Goal: Task Accomplishment & Management: Use online tool/utility

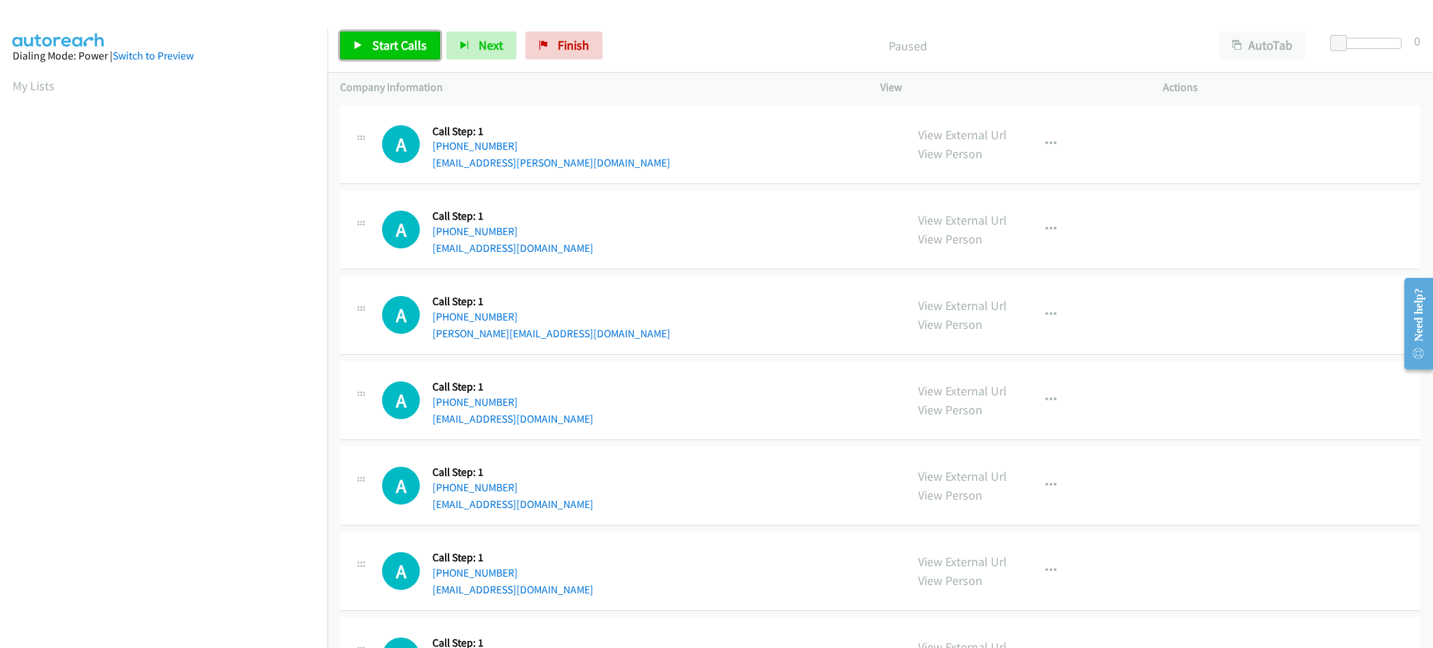
click at [410, 59] on link "Start Calls" at bounding box center [390, 45] width 100 height 28
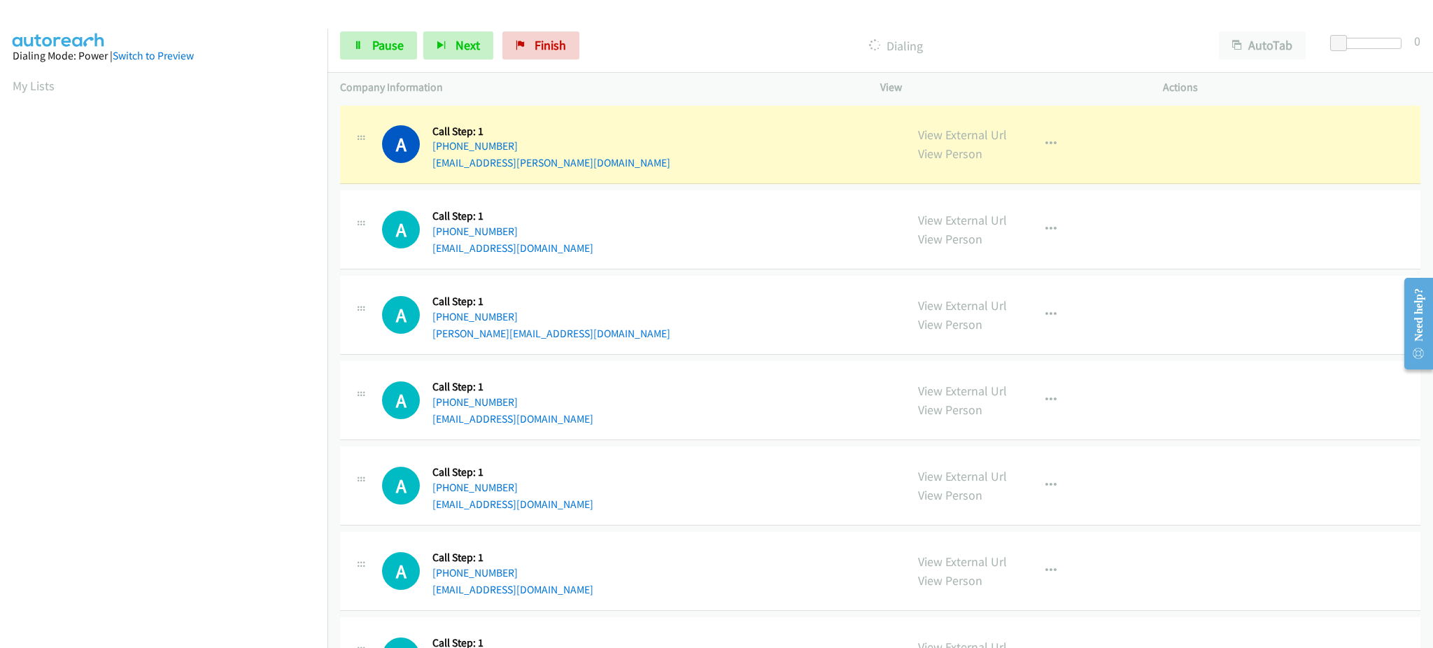
scroll to position [140, 0]
click at [804, 330] on div "A Callback Scheduled Call Step: 1 America/Chicago +1 816-703-7442 oliver.aguayo…" at bounding box center [637, 314] width 511 height 53
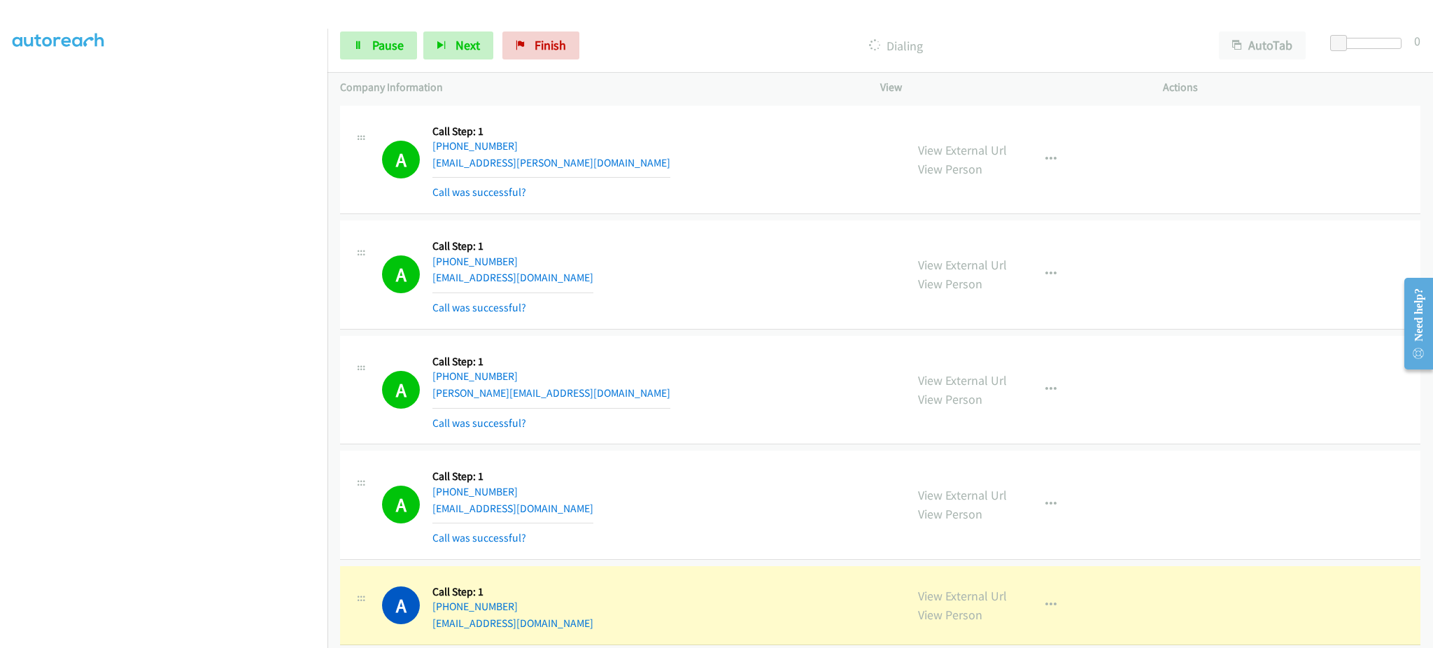
click at [784, 334] on td "A Callback Scheduled Call Step: 1 America/Chicago +1 816-703-7442 oliver.aguayo…" at bounding box center [880, 389] width 1106 height 115
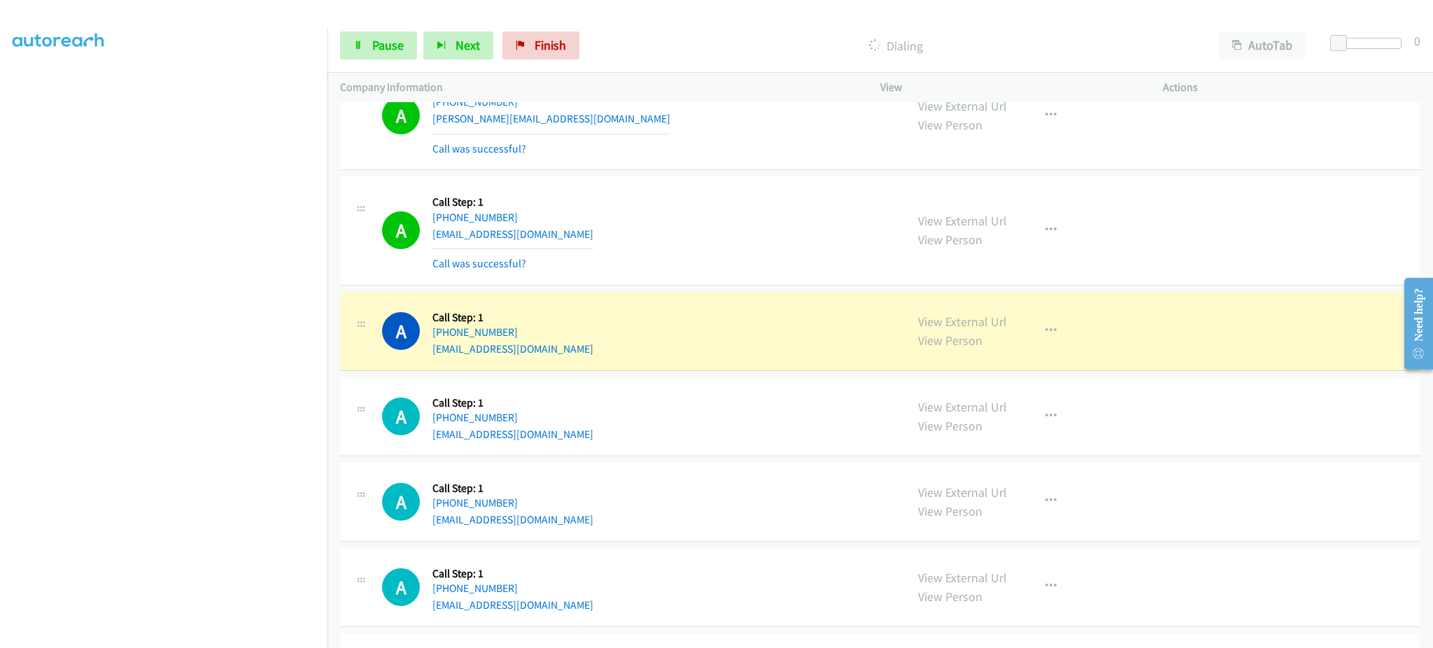
scroll to position [280, 0]
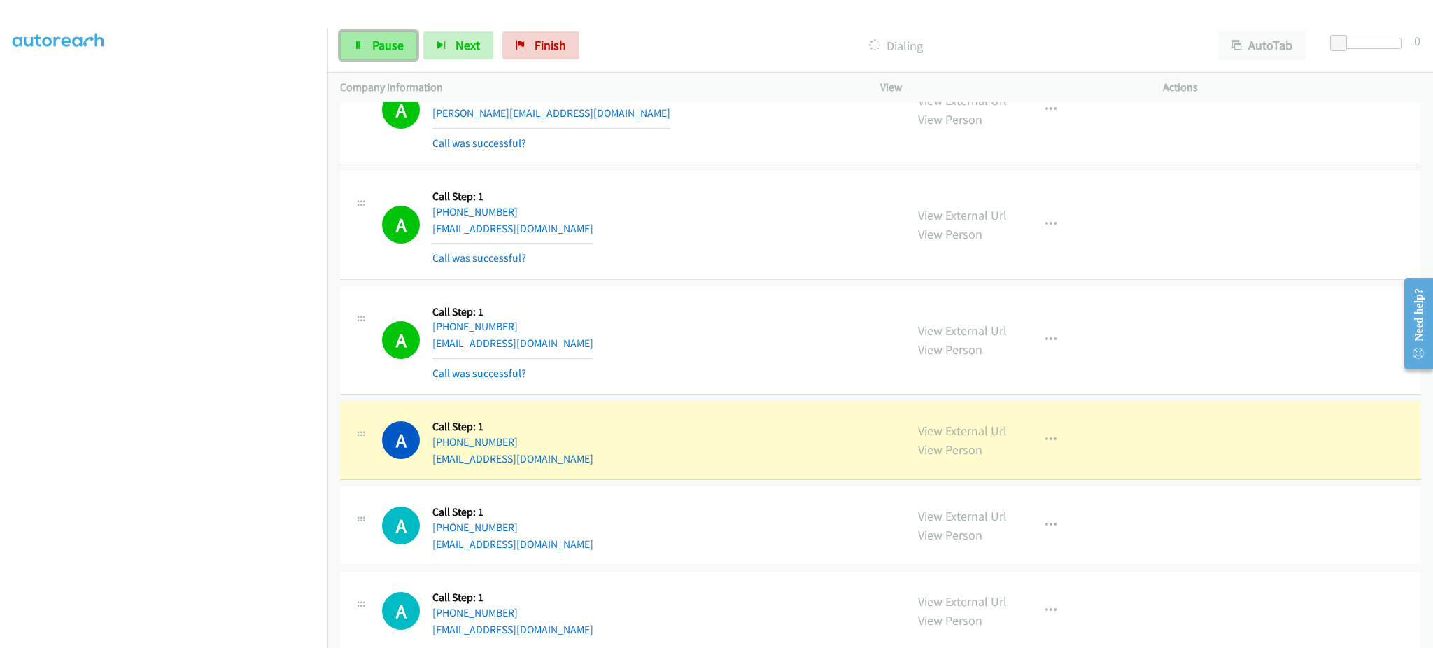
click at [379, 46] on span "Pause" at bounding box center [387, 45] width 31 height 16
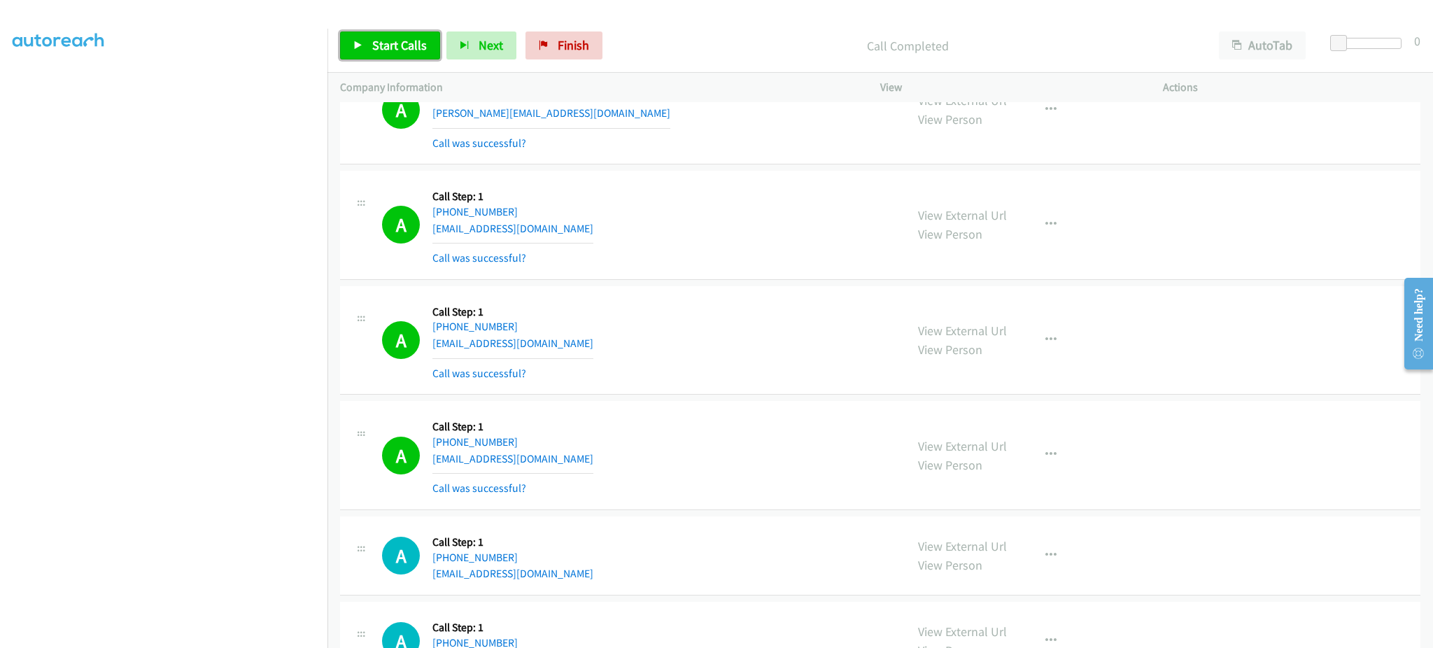
click at [394, 39] on span "Start Calls" at bounding box center [399, 45] width 55 height 16
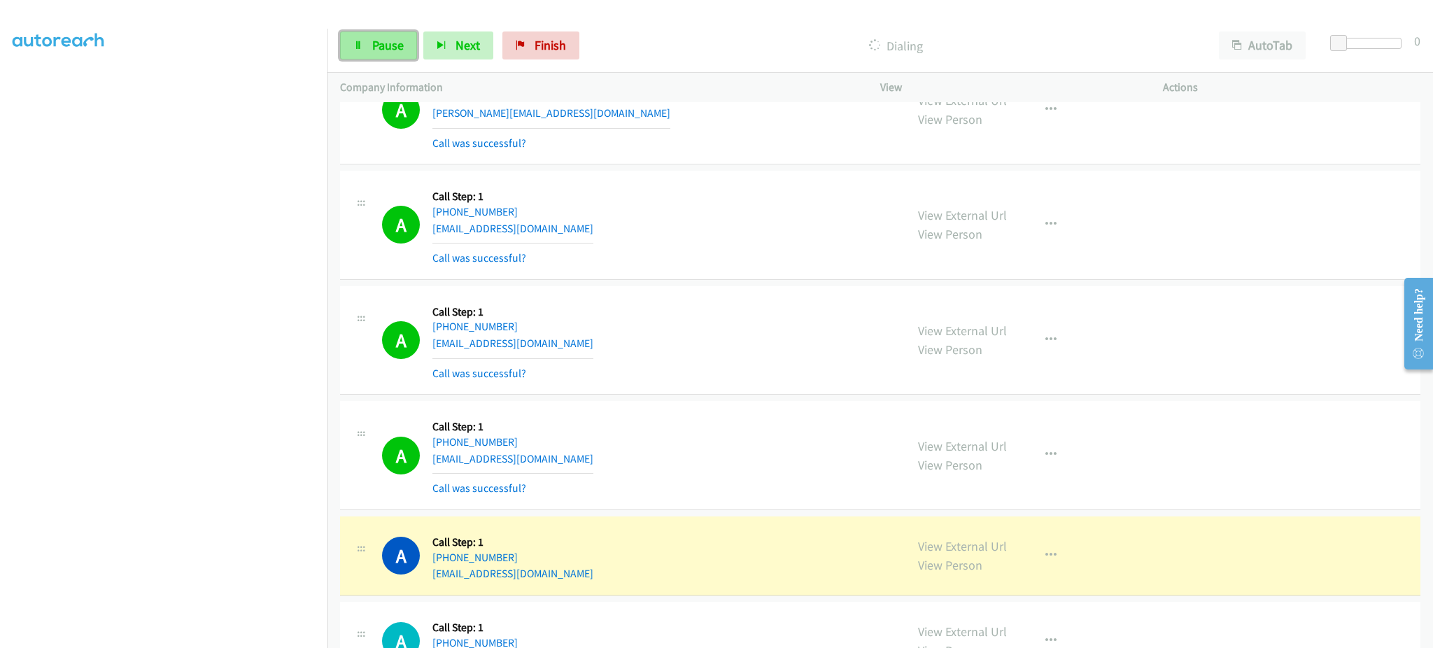
click at [361, 45] on icon at bounding box center [358, 46] width 10 height 10
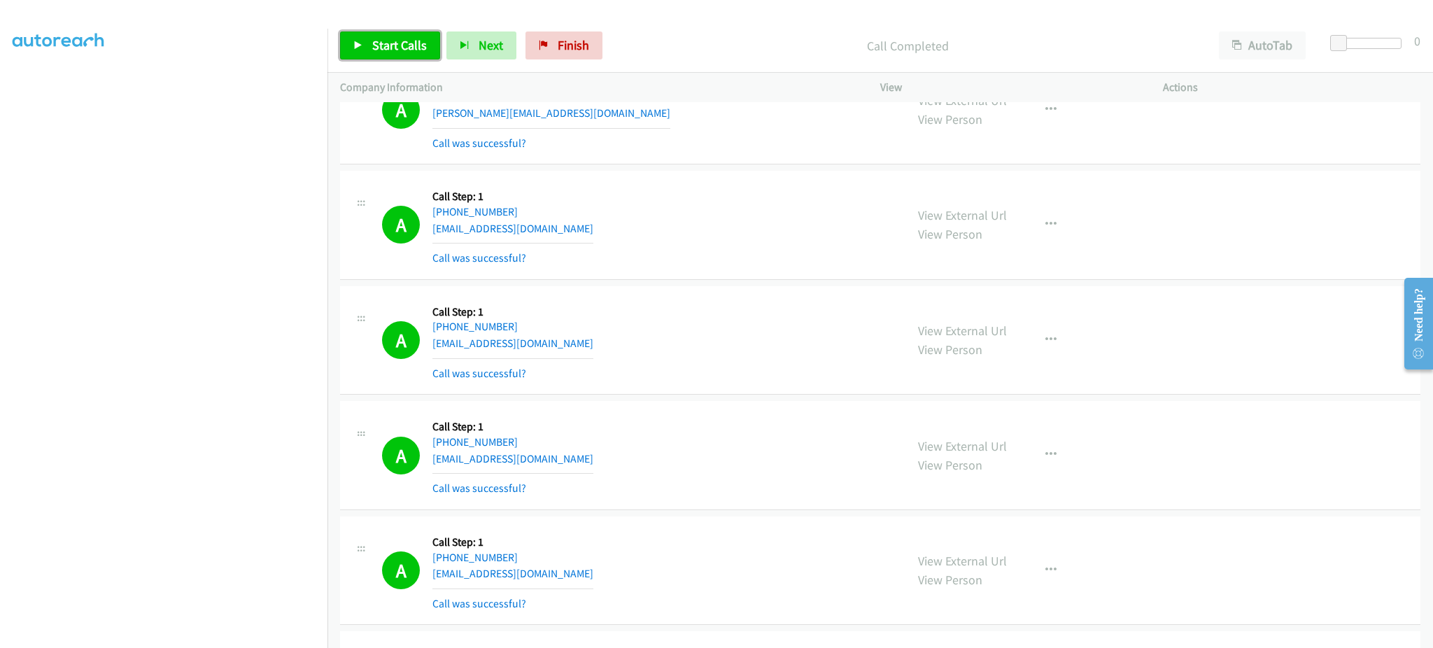
click at [393, 53] on link "Start Calls" at bounding box center [390, 45] width 100 height 28
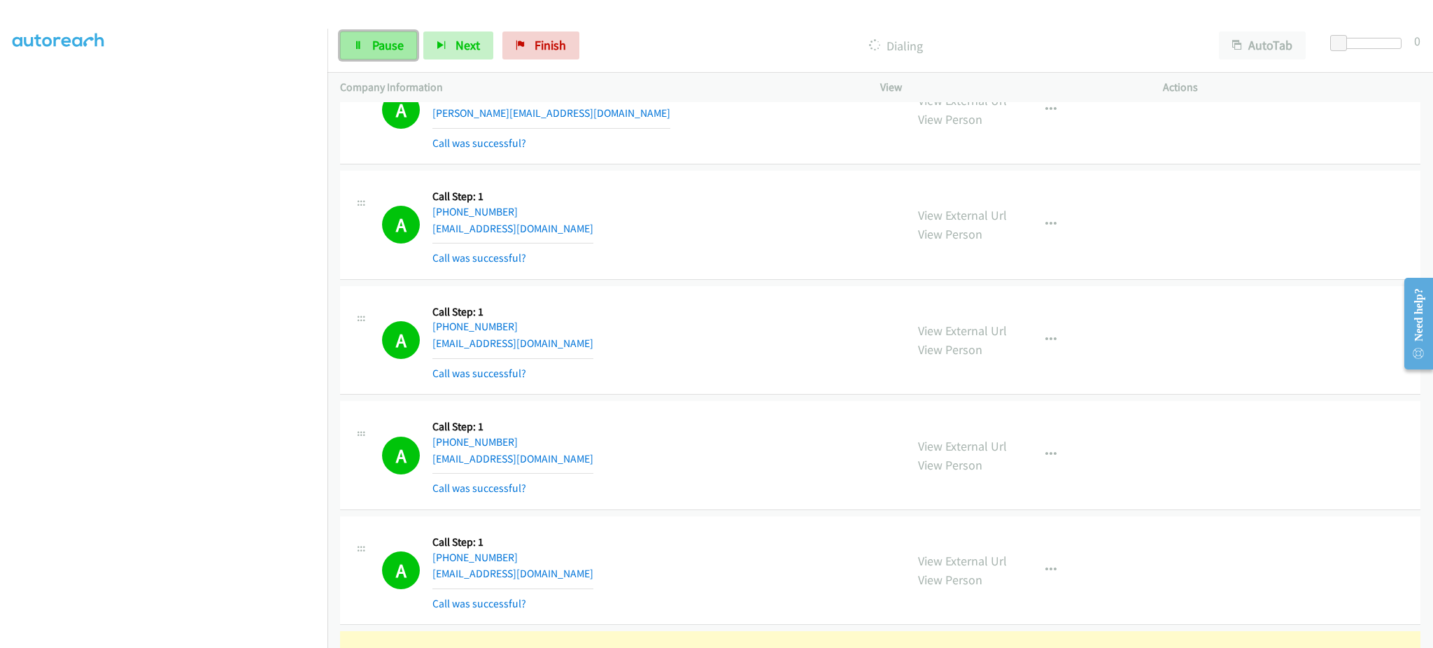
click at [383, 41] on span "Pause" at bounding box center [387, 45] width 31 height 16
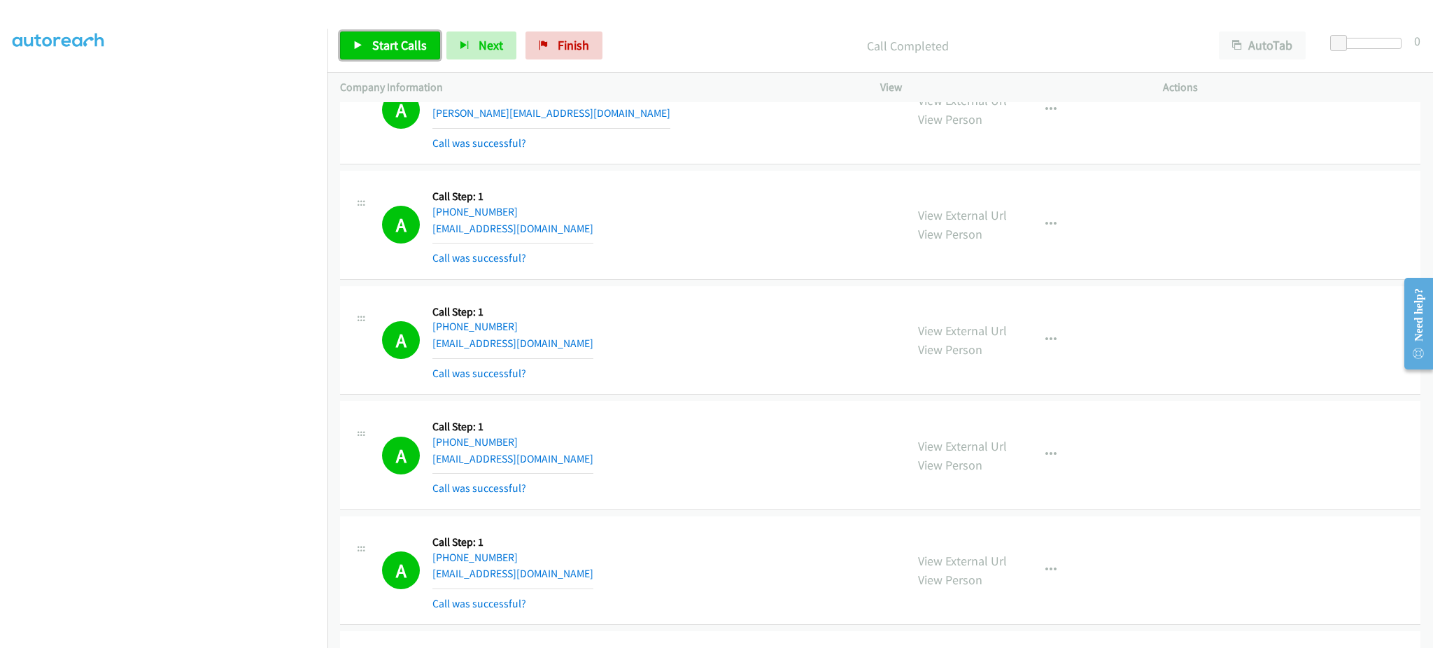
click at [398, 45] on span "Start Calls" at bounding box center [399, 45] width 55 height 16
click at [773, 254] on div "A Callback Scheduled Call Step: 1 America/New_York +1 347-806-3211 nicolefiguer…" at bounding box center [637, 224] width 511 height 83
click at [770, 257] on div "A Callback Scheduled Call Step: 1 America/New_York +1 347-806-3211 nicolefiguer…" at bounding box center [637, 224] width 511 height 83
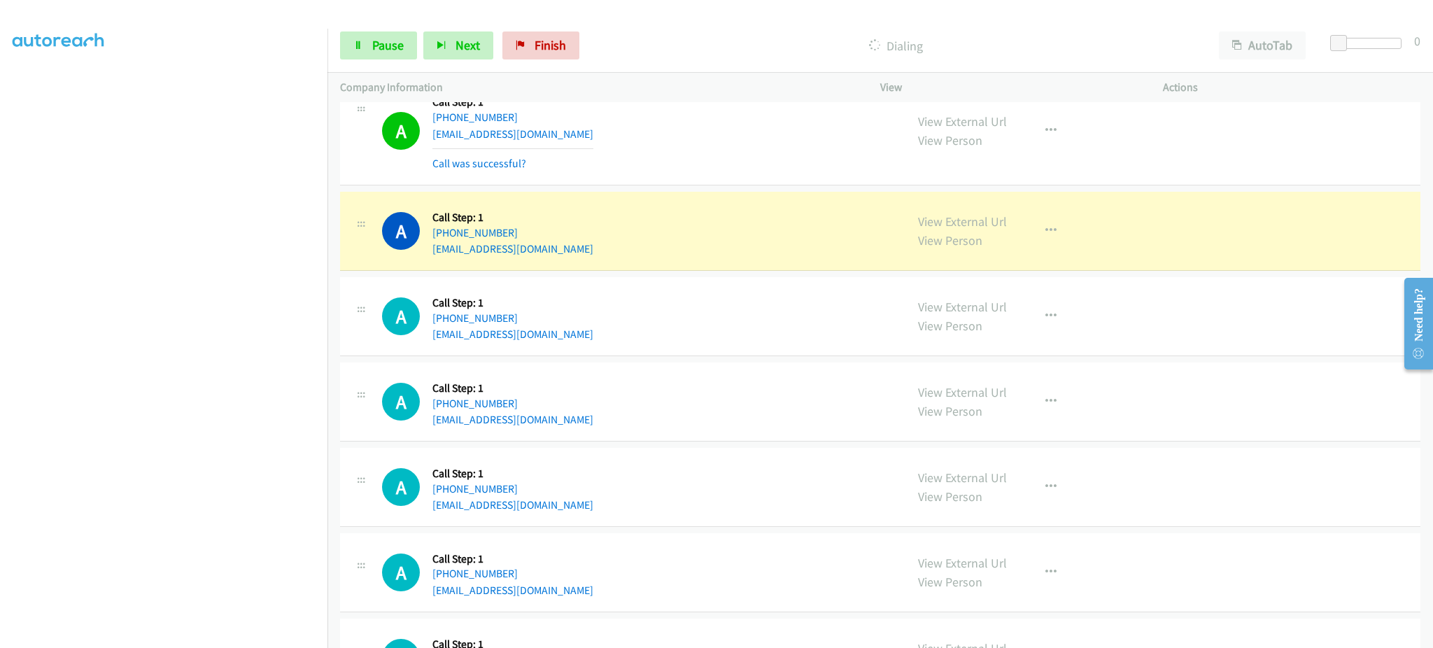
scroll to position [840, 0]
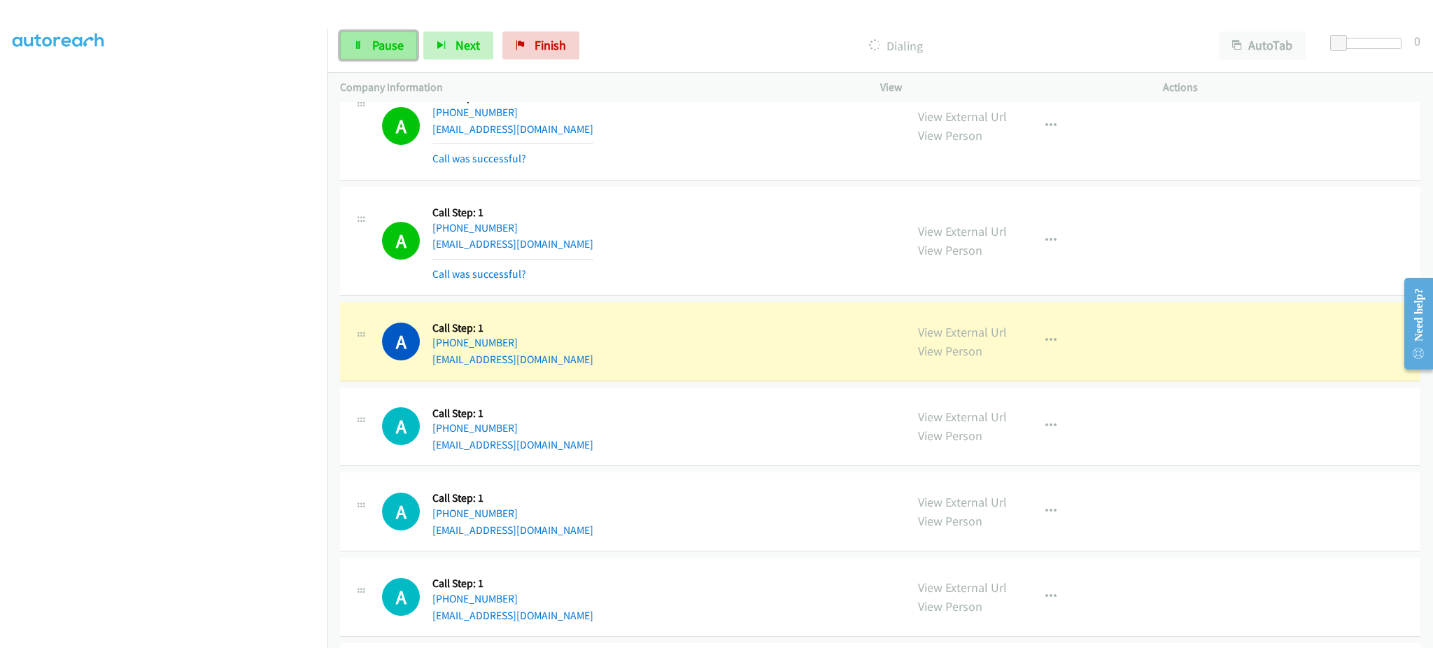
click at [405, 43] on link "Pause" at bounding box center [378, 45] width 77 height 28
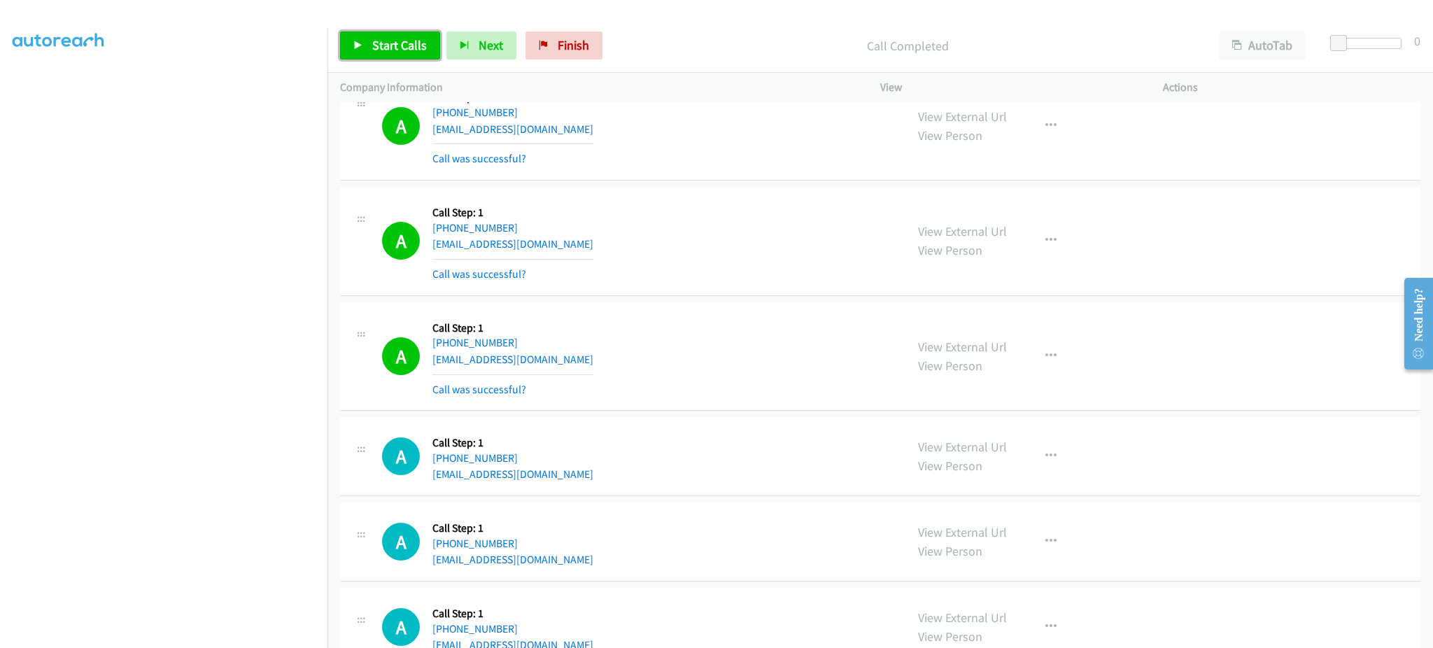
click at [400, 39] on span "Start Calls" at bounding box center [399, 45] width 55 height 16
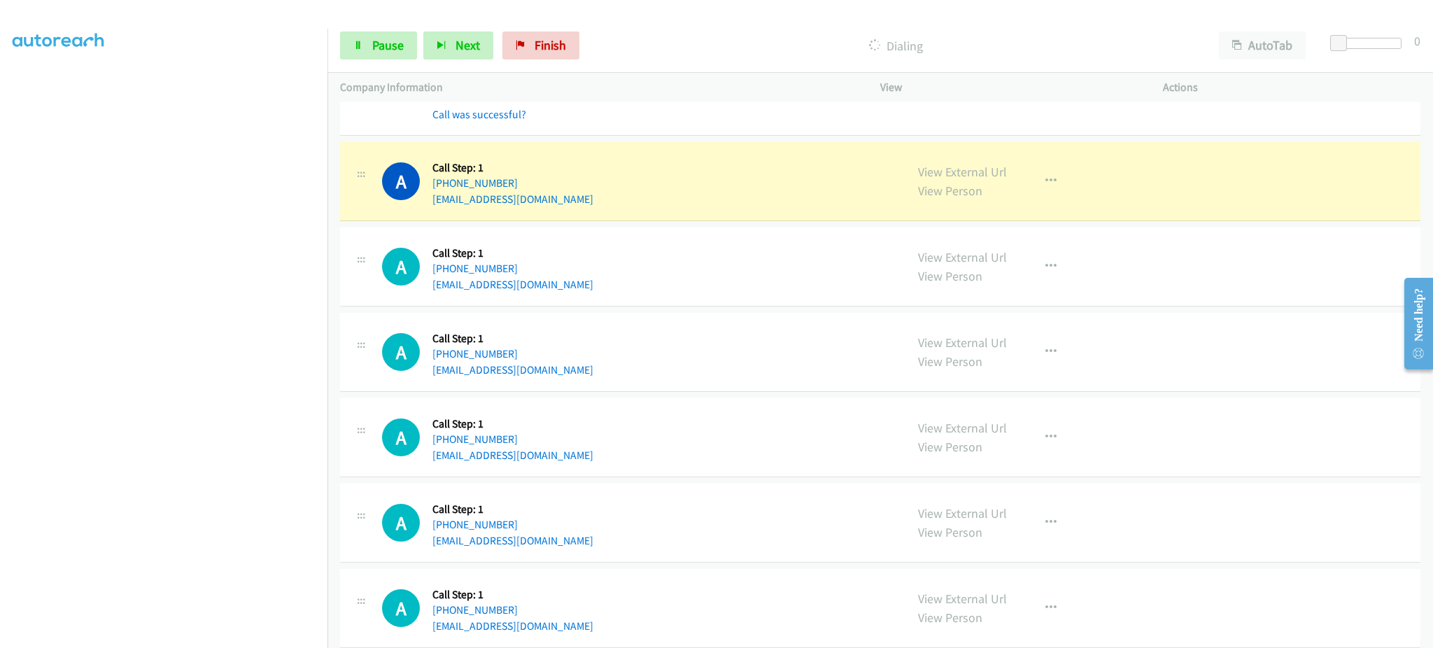
scroll to position [1120, 0]
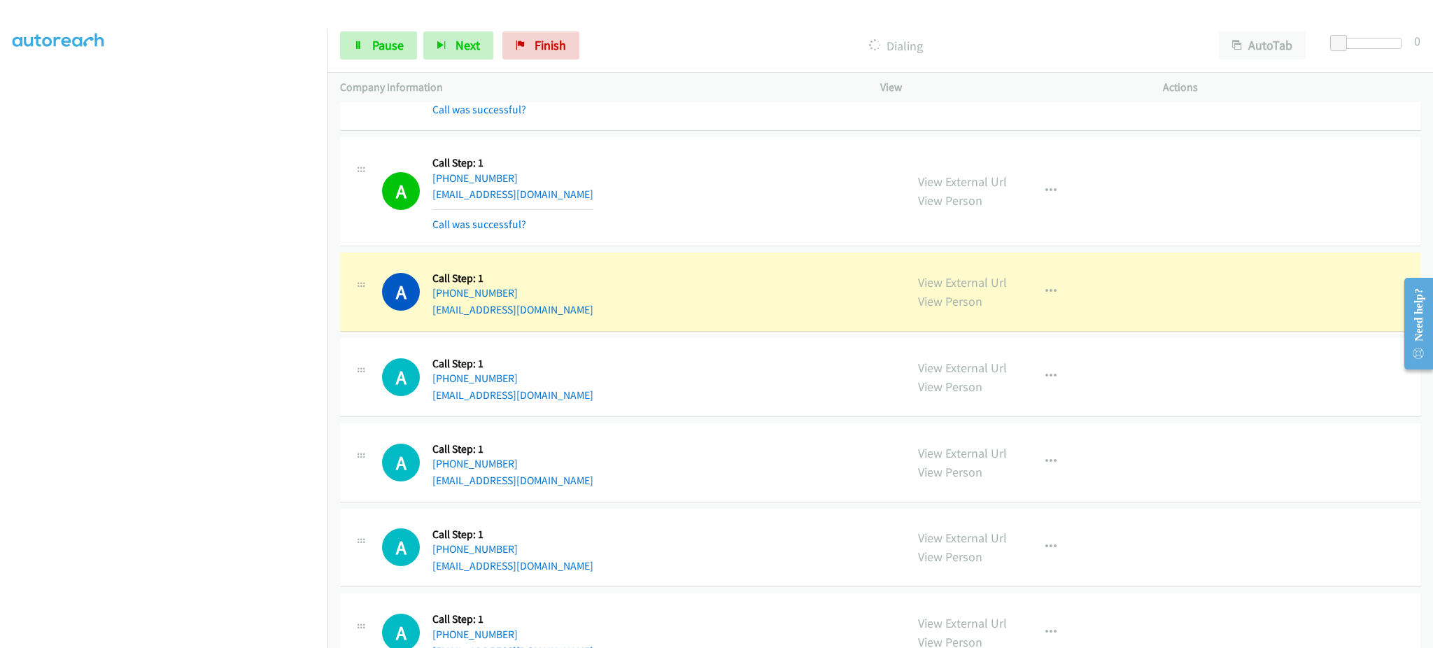
click at [360, 29] on div "Start Calls Pause Next Finish Dialing AutoTab AutoTab 0" at bounding box center [880, 46] width 1106 height 54
click at [374, 43] on span "Pause" at bounding box center [387, 45] width 31 height 16
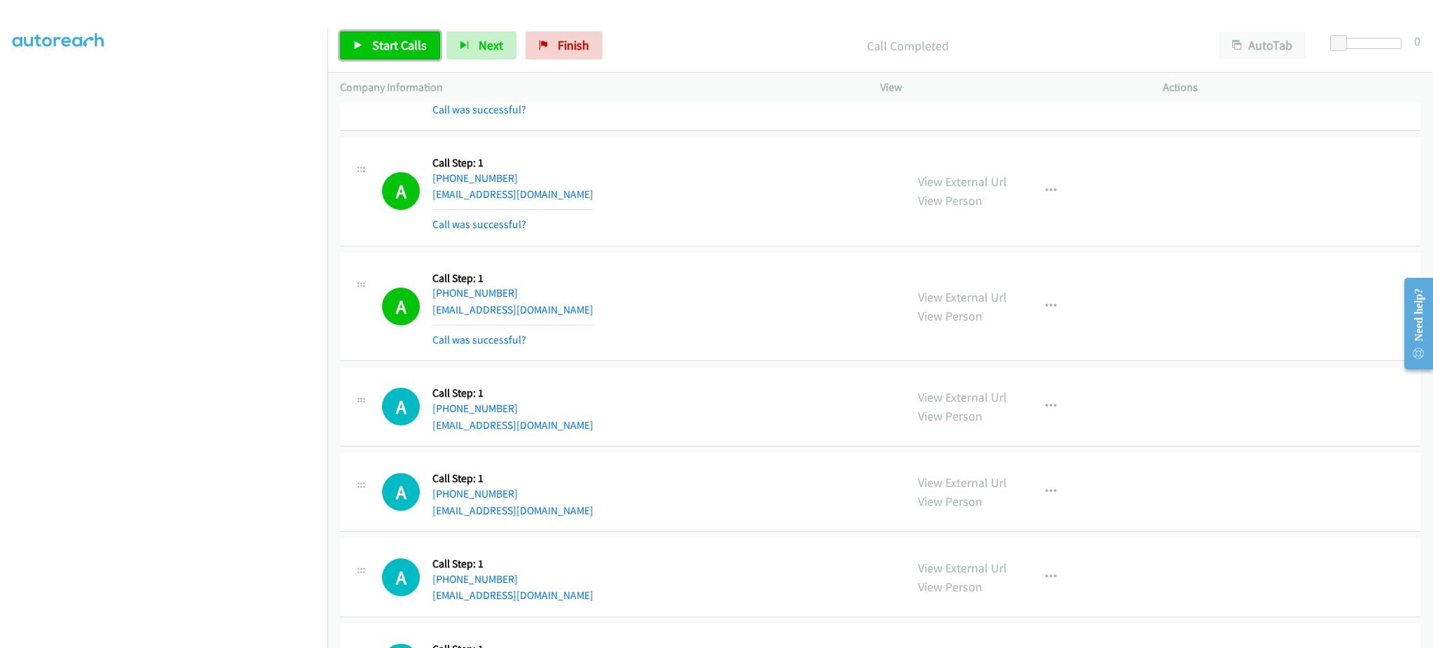
click at [405, 46] on span "Start Calls" at bounding box center [399, 45] width 55 height 16
click at [826, 239] on div "A Callback Scheduled Call Step: 1 America/Chicago +1 608-436-3236 ananazeem96@g…" at bounding box center [880, 191] width 1080 height 109
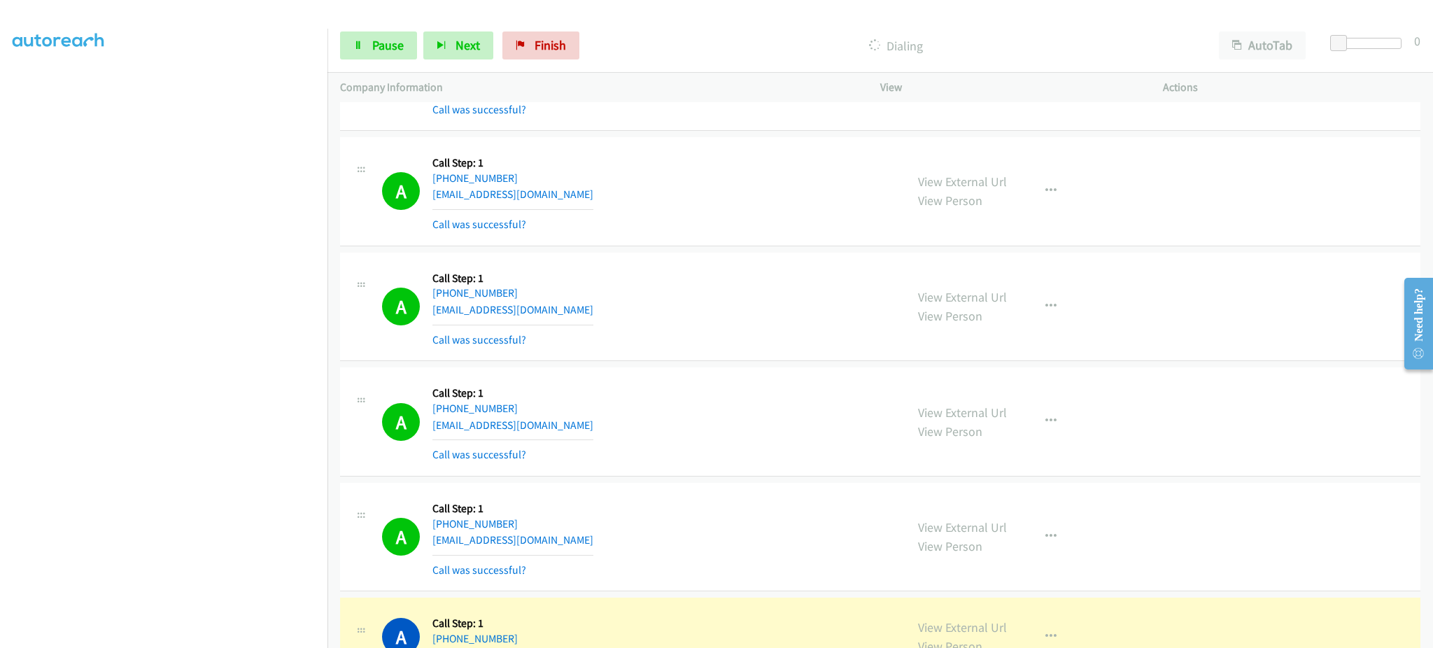
scroll to position [1399, 0]
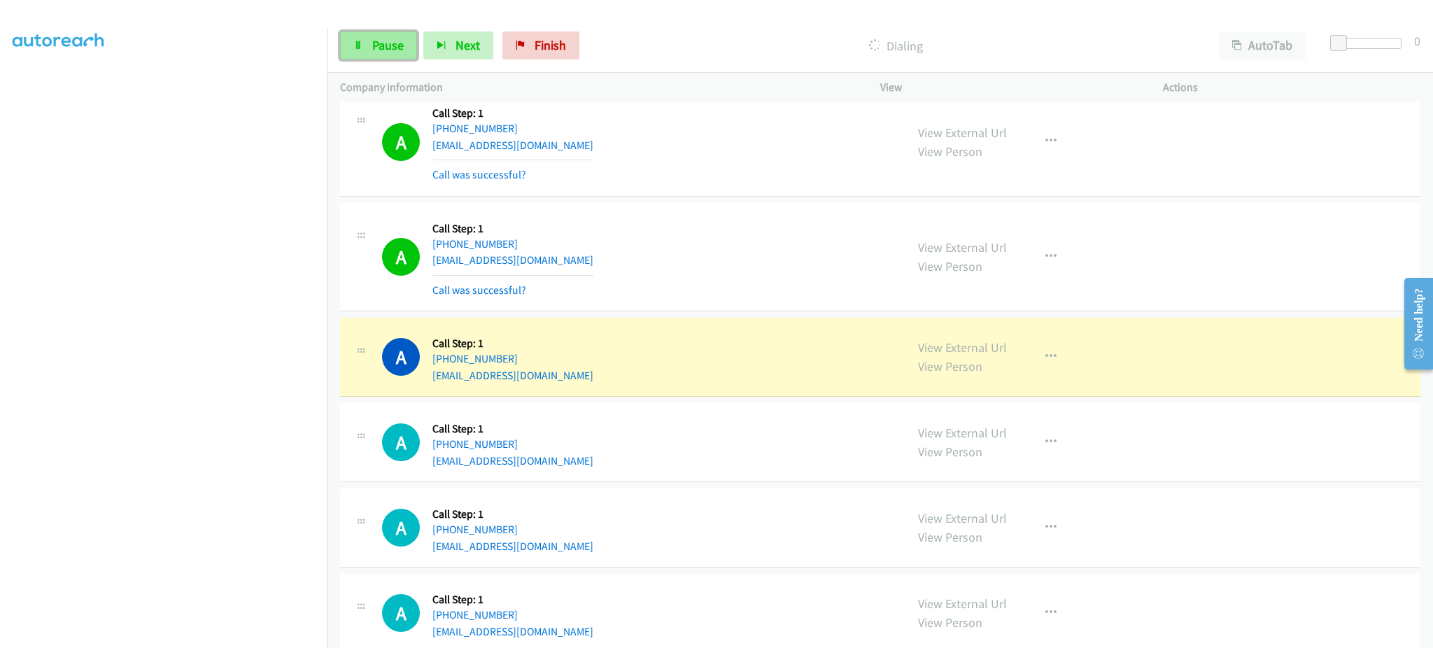
click at [367, 38] on link "Pause" at bounding box center [378, 45] width 77 height 28
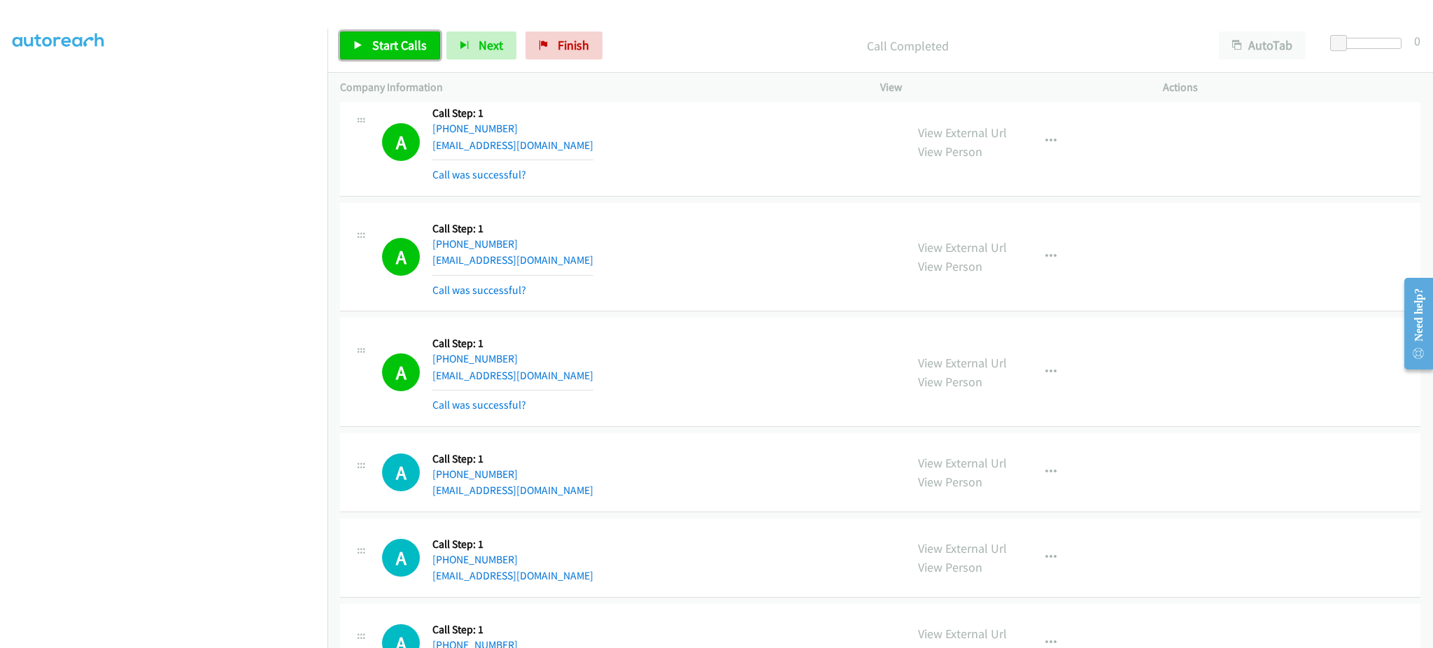
click at [385, 52] on span "Start Calls" at bounding box center [399, 45] width 55 height 16
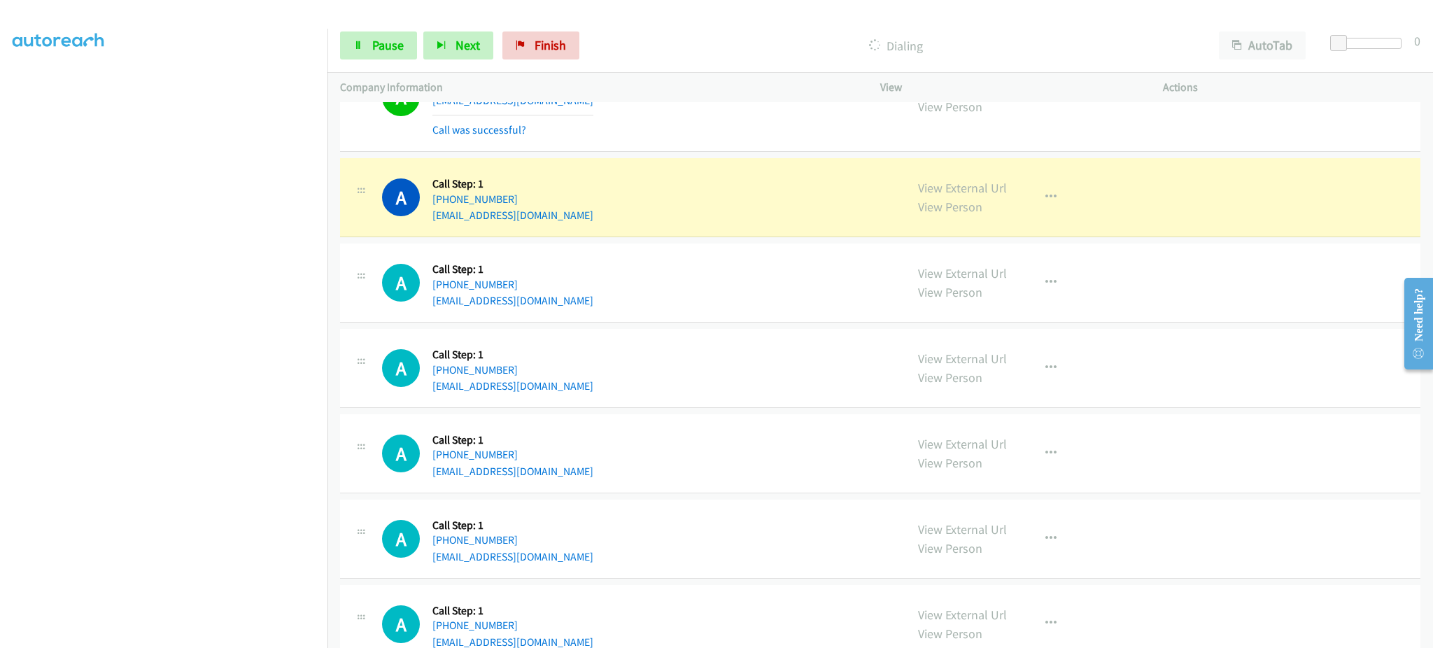
scroll to position [1679, 0]
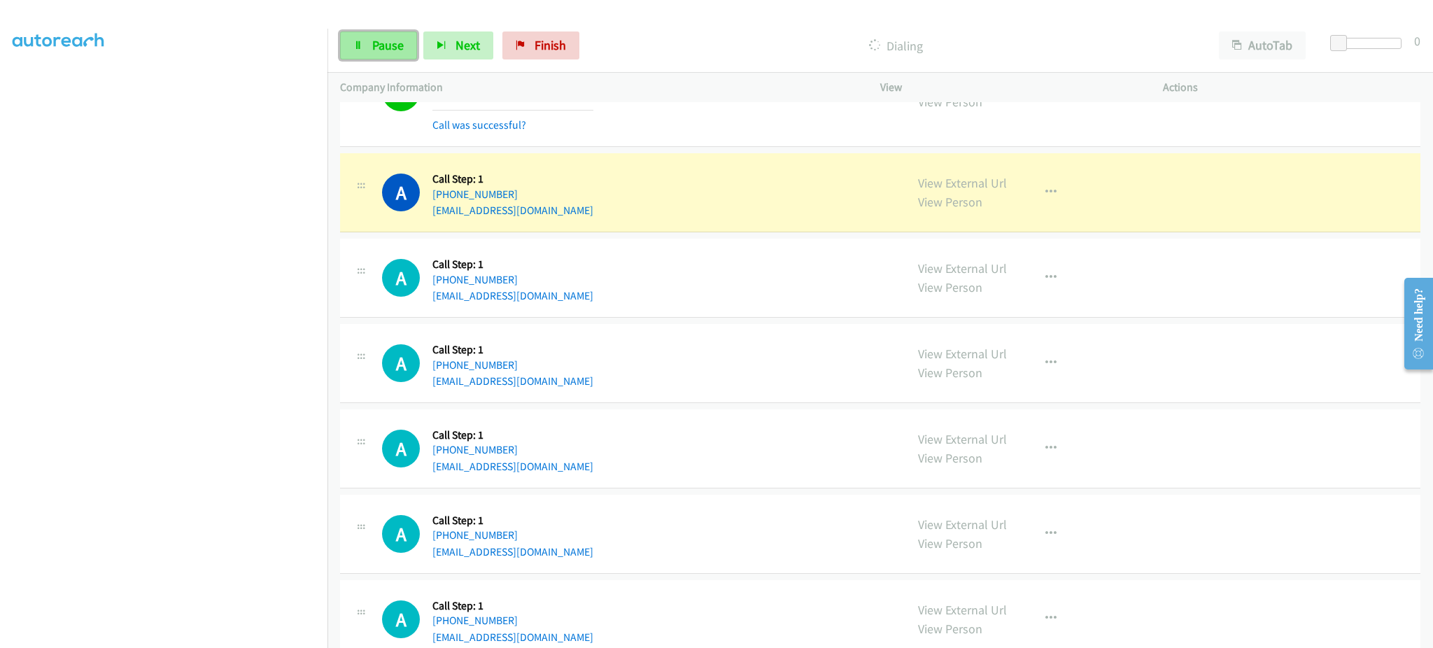
click at [394, 51] on span "Pause" at bounding box center [387, 45] width 31 height 16
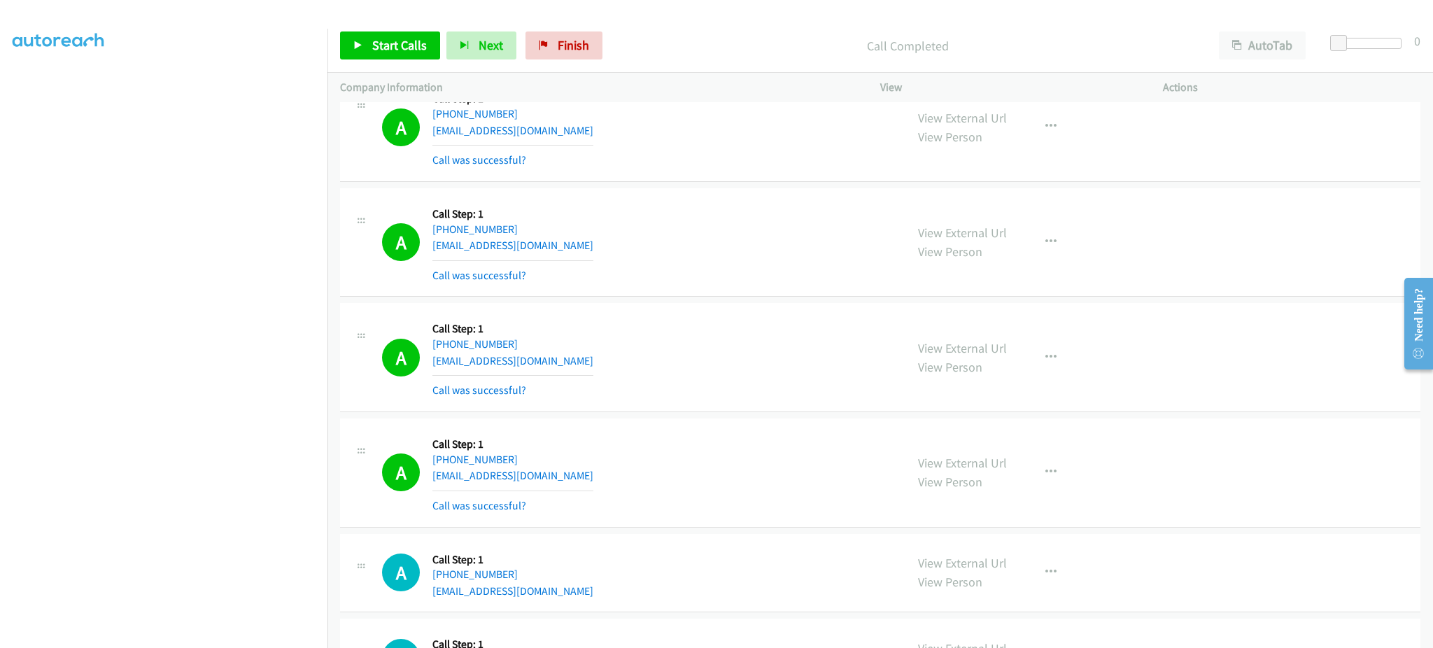
scroll to position [1399, 0]
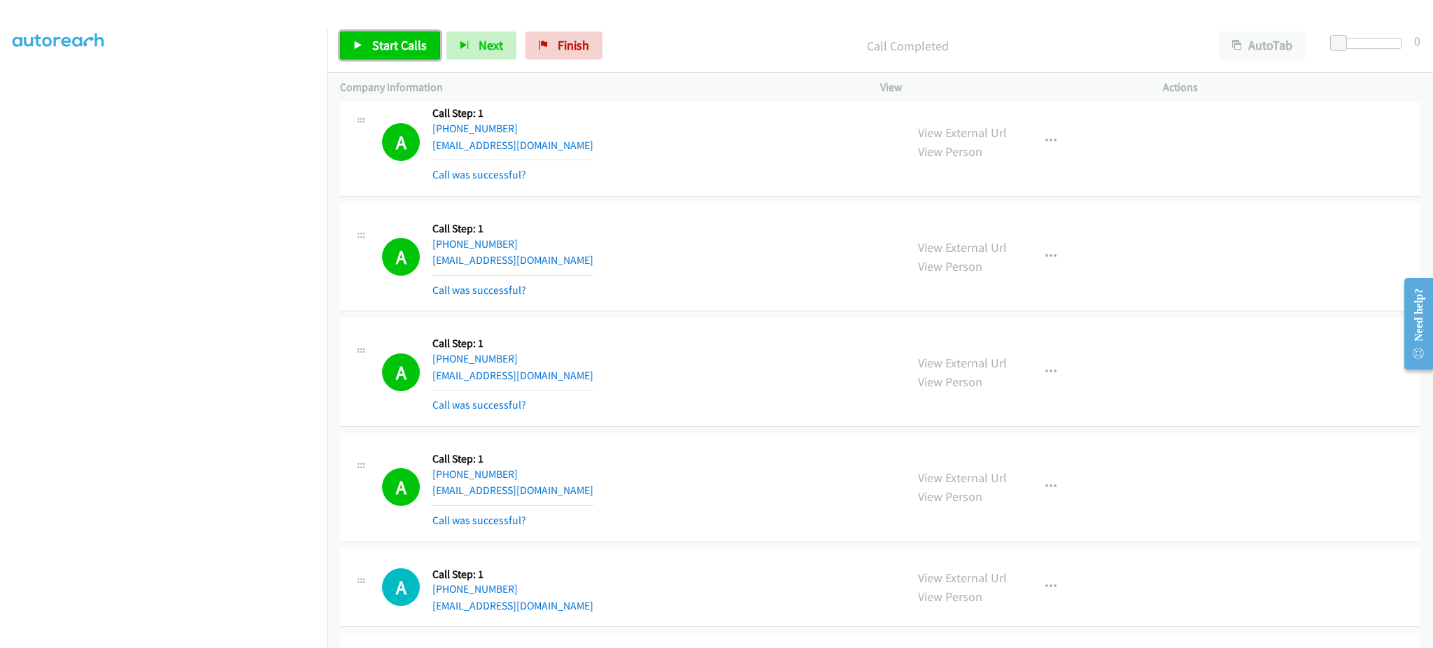
click at [393, 52] on span "Start Calls" at bounding box center [399, 45] width 55 height 16
click at [758, 207] on div "A Callback Scheduled Call Step: 1 America/New_York +1 978-954-2286 sornghar70@g…" at bounding box center [880, 257] width 1080 height 109
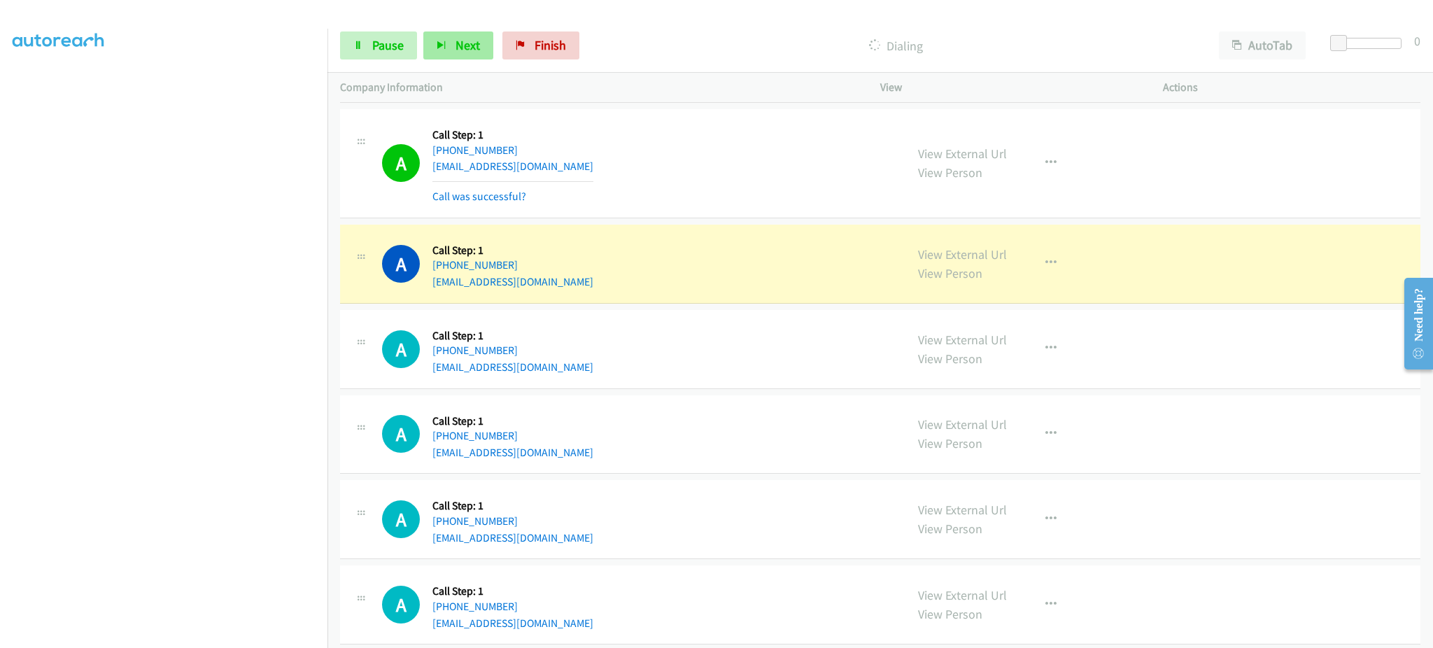
scroll to position [1959, 0]
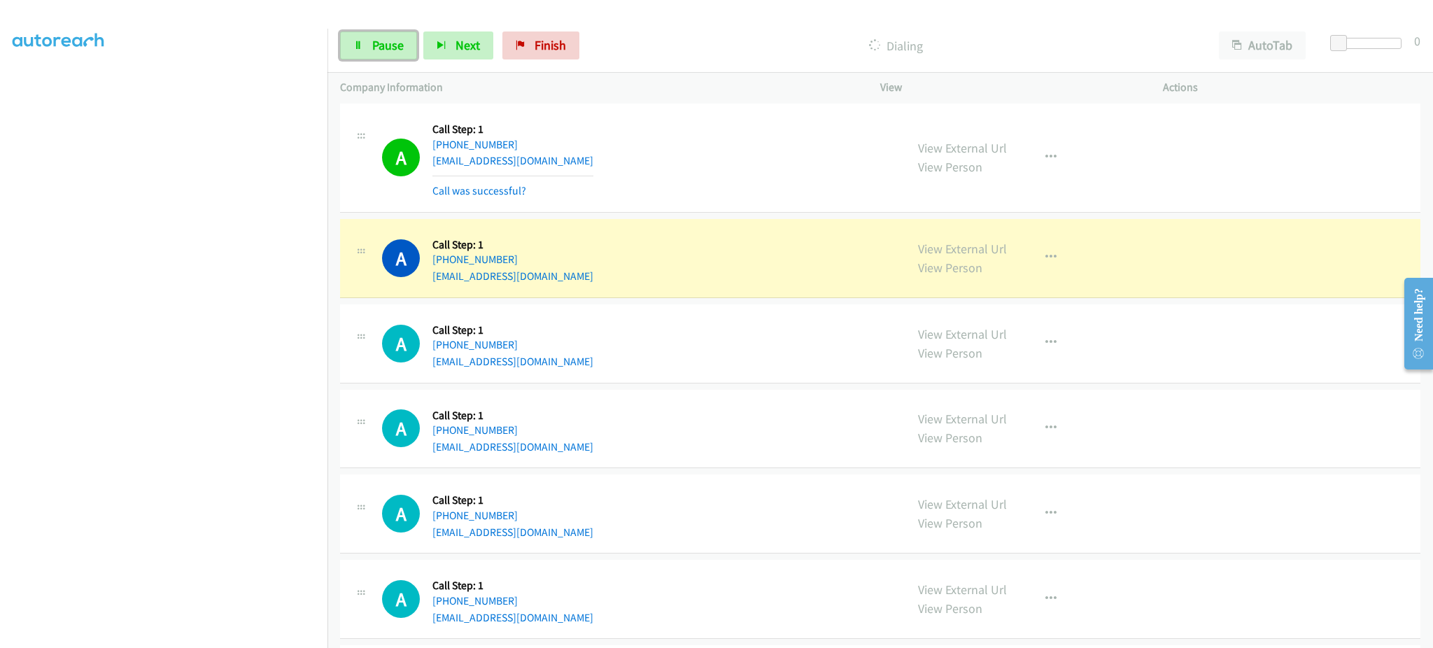
drag, startPoint x: 365, startPoint y: 45, endPoint x: 377, endPoint y: 62, distance: 21.0
click at [365, 45] on link "Pause" at bounding box center [378, 45] width 77 height 28
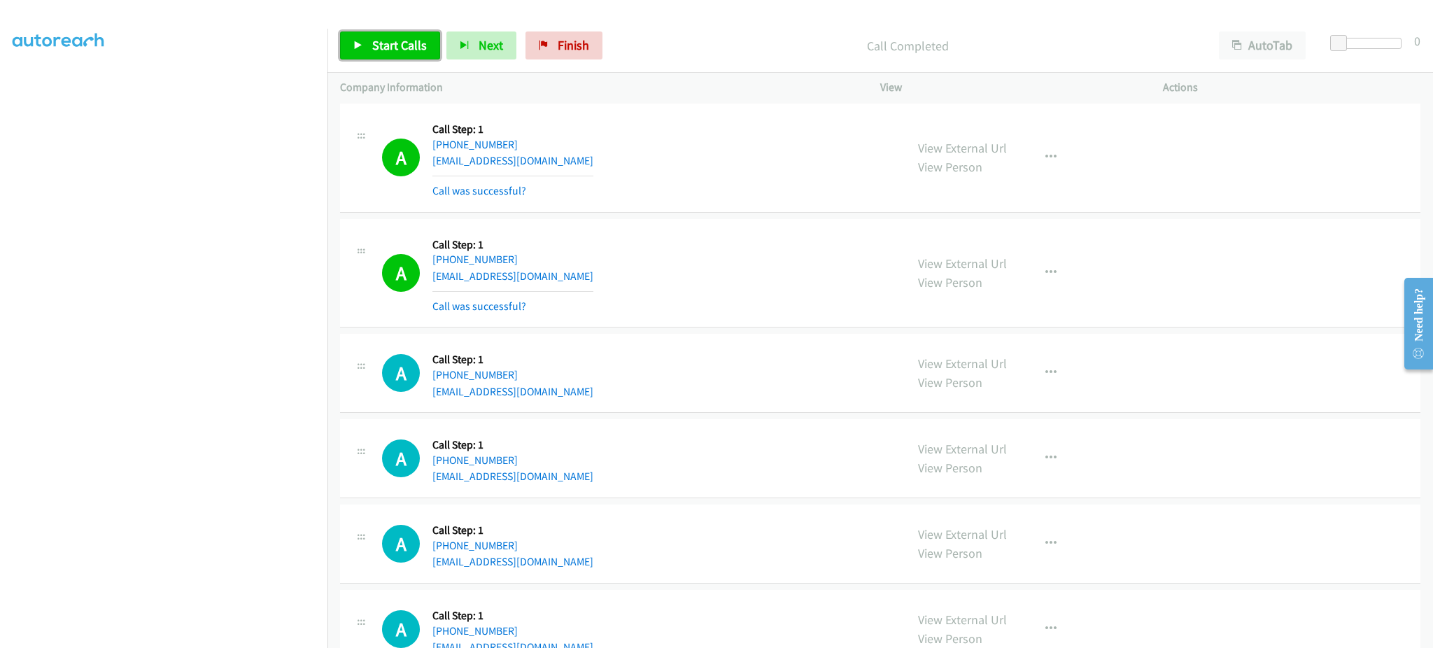
click at [417, 50] on span "Start Calls" at bounding box center [399, 45] width 55 height 16
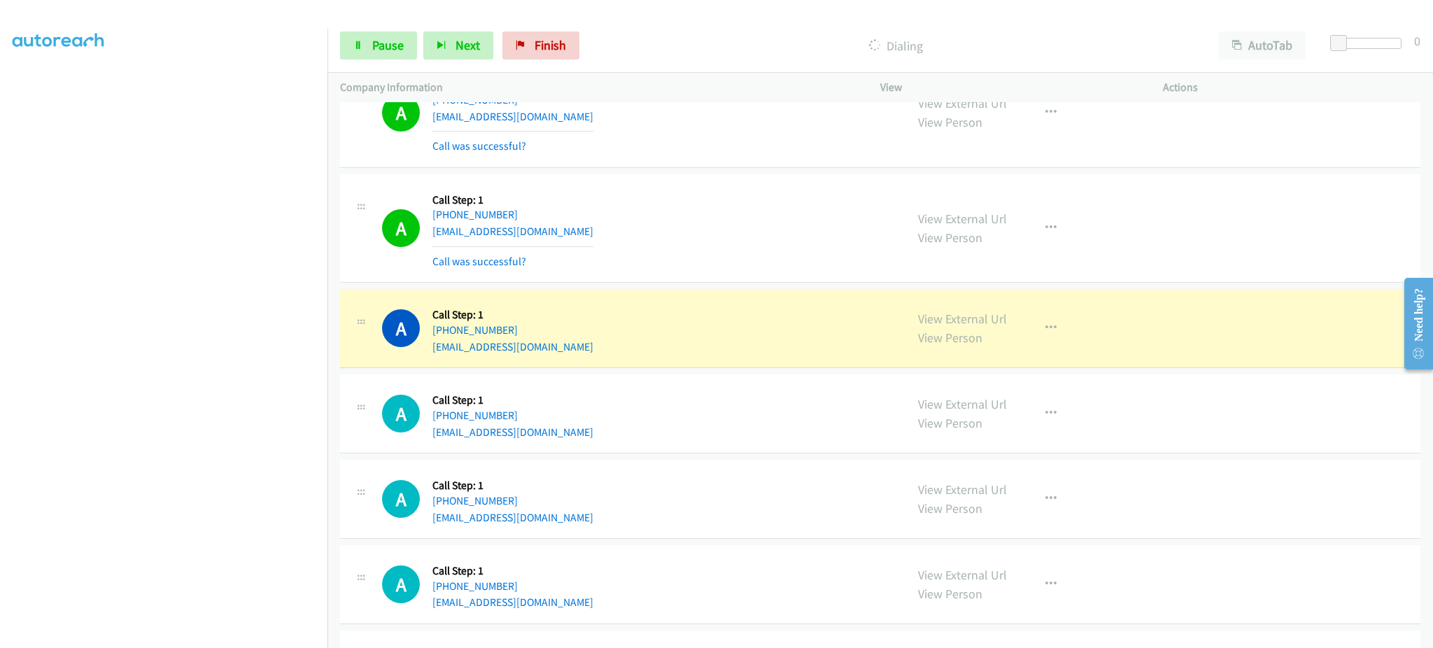
scroll to position [2239, 0]
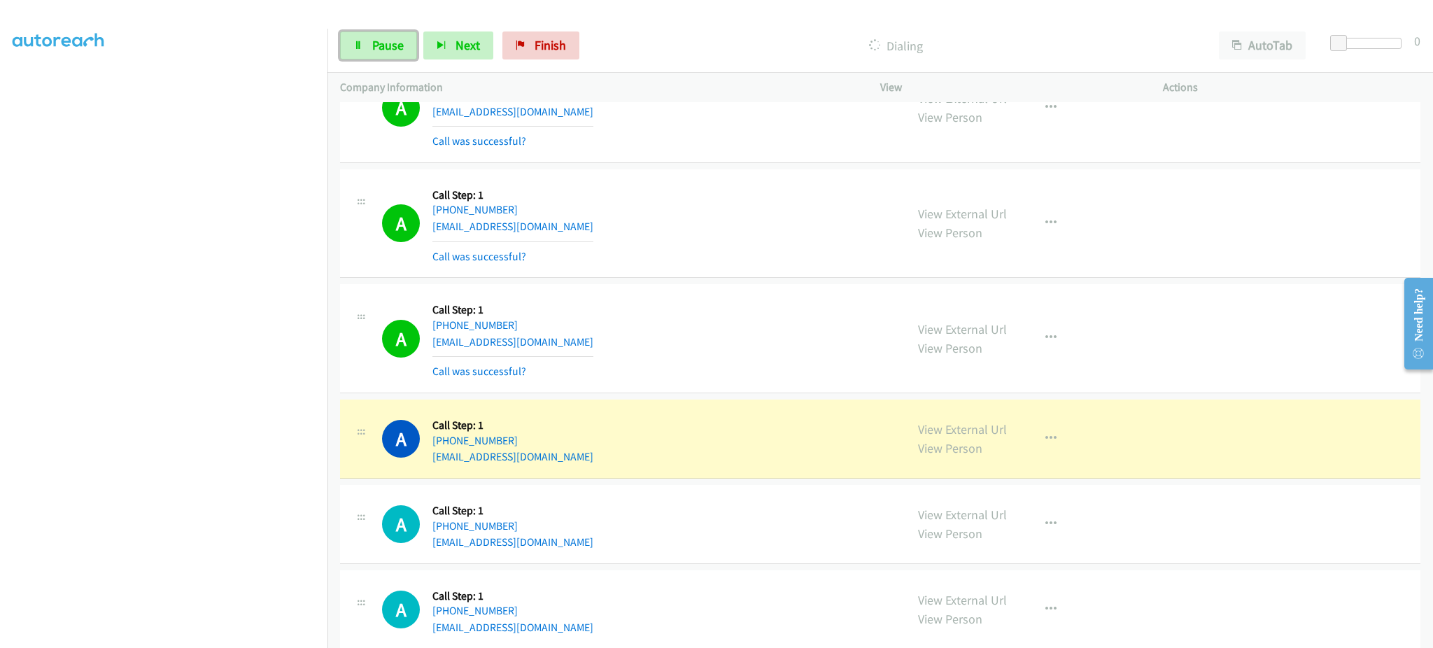
drag, startPoint x: 396, startPoint y: 51, endPoint x: 477, endPoint y: 122, distance: 107.1
click at [396, 51] on span "Pause" at bounding box center [387, 45] width 31 height 16
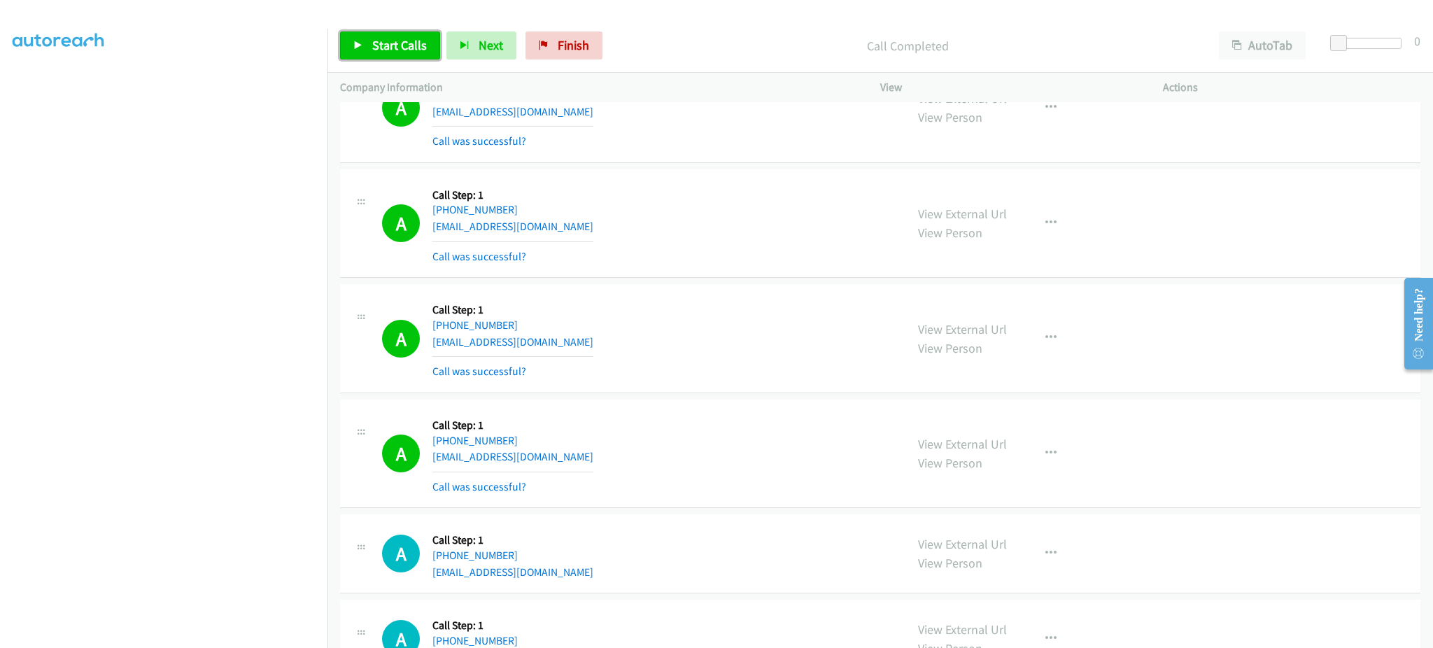
click at [403, 45] on span "Start Calls" at bounding box center [399, 45] width 55 height 16
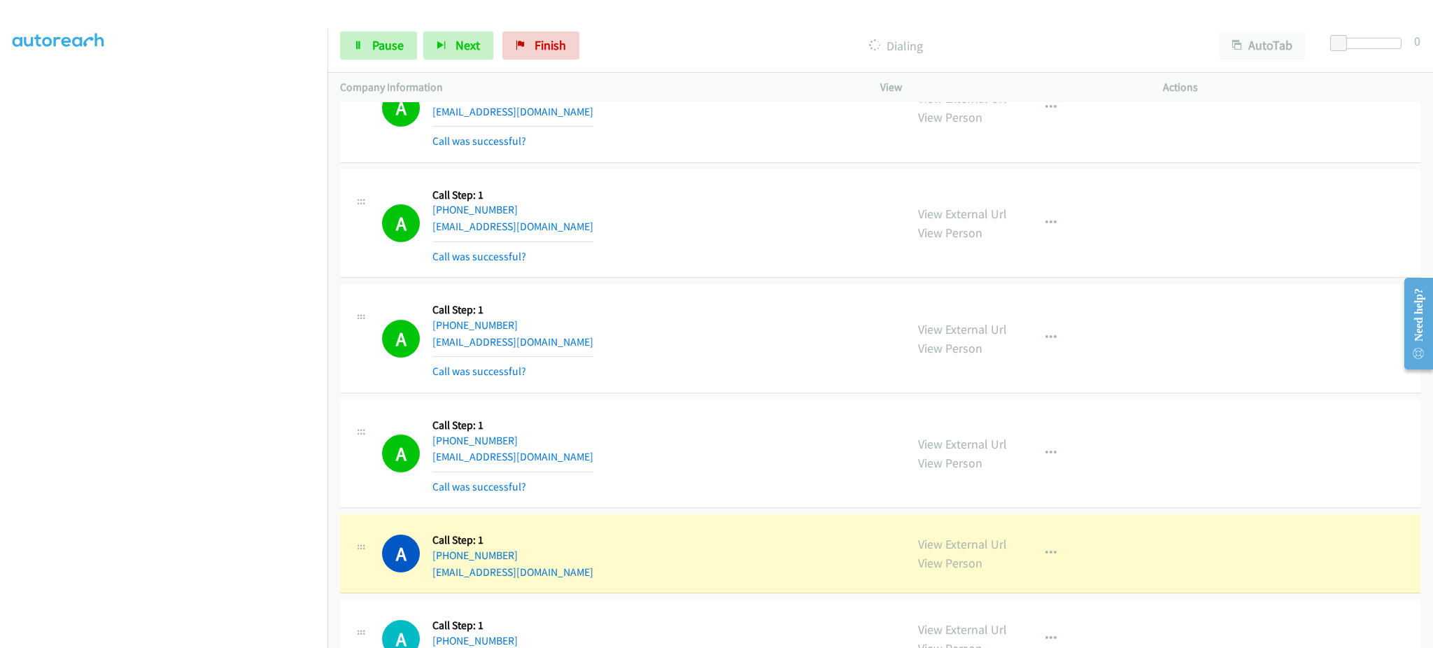
scroll to position [2519, 0]
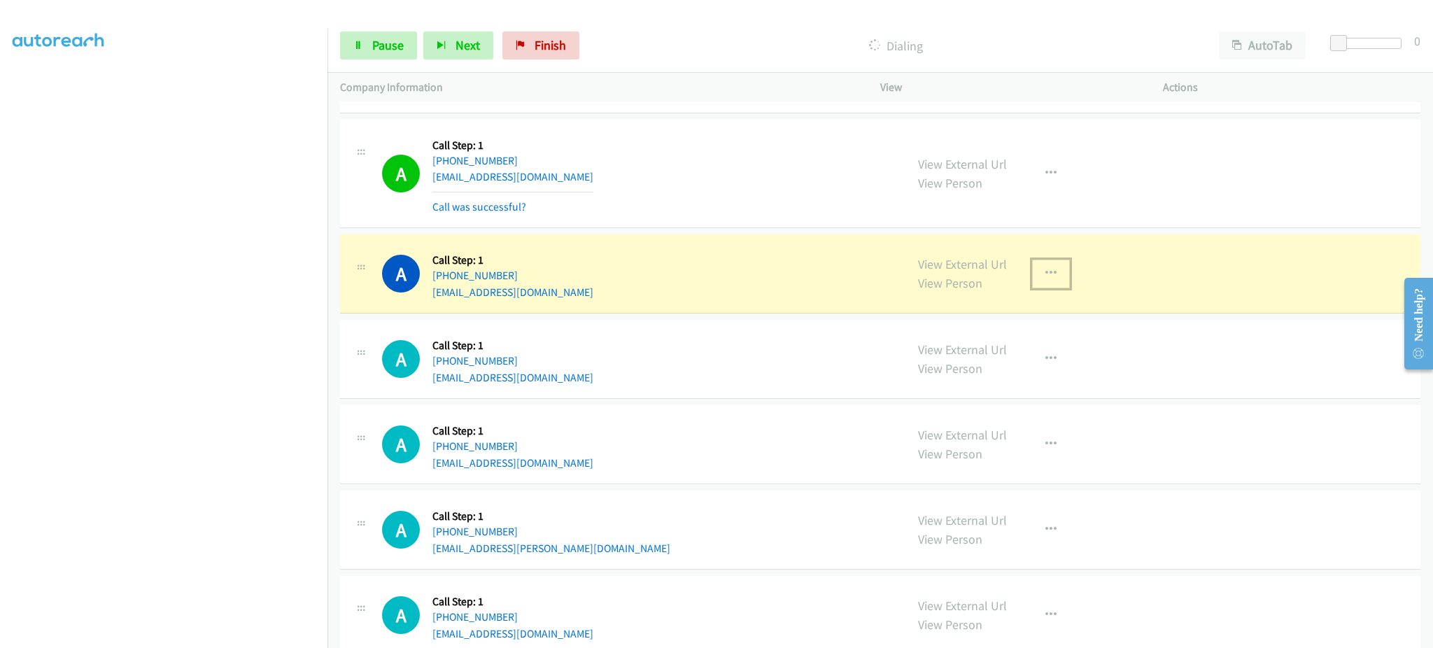
click at [1045, 278] on icon "button" at bounding box center [1050, 273] width 11 height 11
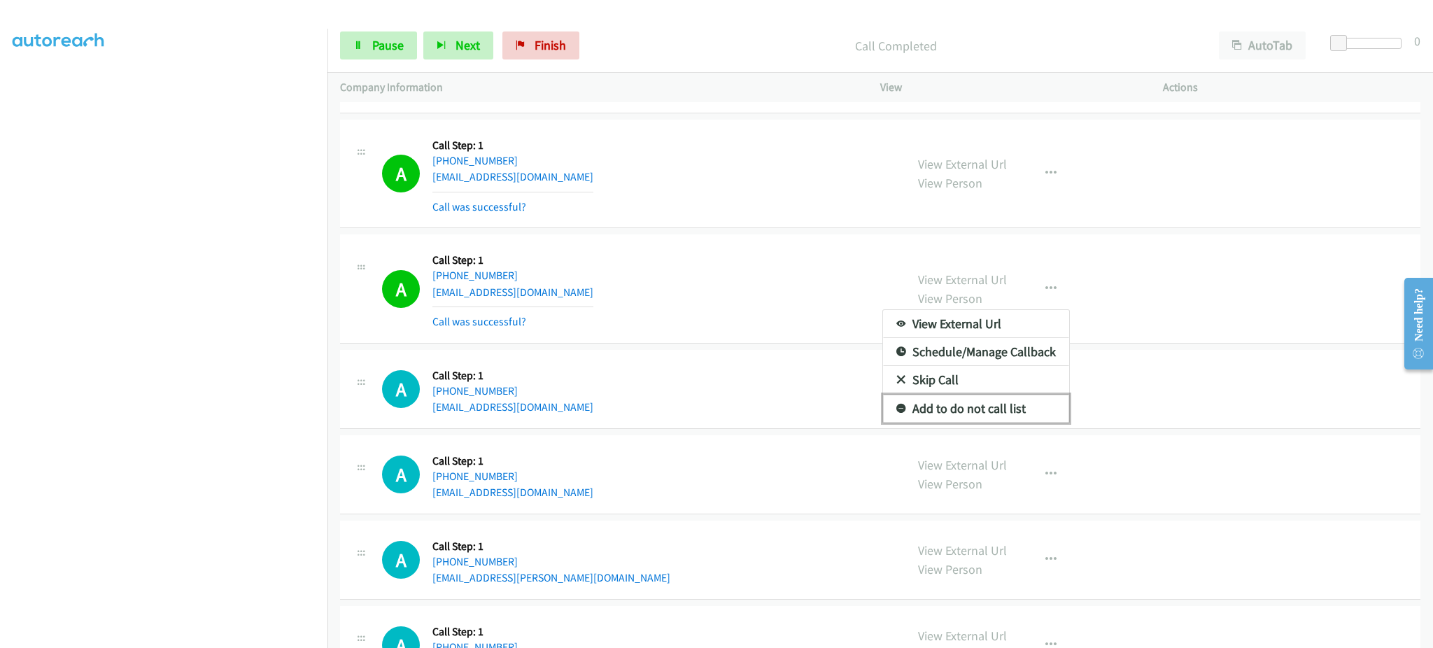
drag, startPoint x: 1036, startPoint y: 406, endPoint x: 917, endPoint y: 330, distance: 141.3
click at [1036, 406] on link "Add to do not call list" at bounding box center [976, 409] width 186 height 28
click at [819, 241] on div "A Callback Scheduled Call Step: 1 America/Los_Angeles +1 415-244-9076 dilspidey…" at bounding box center [880, 288] width 1080 height 109
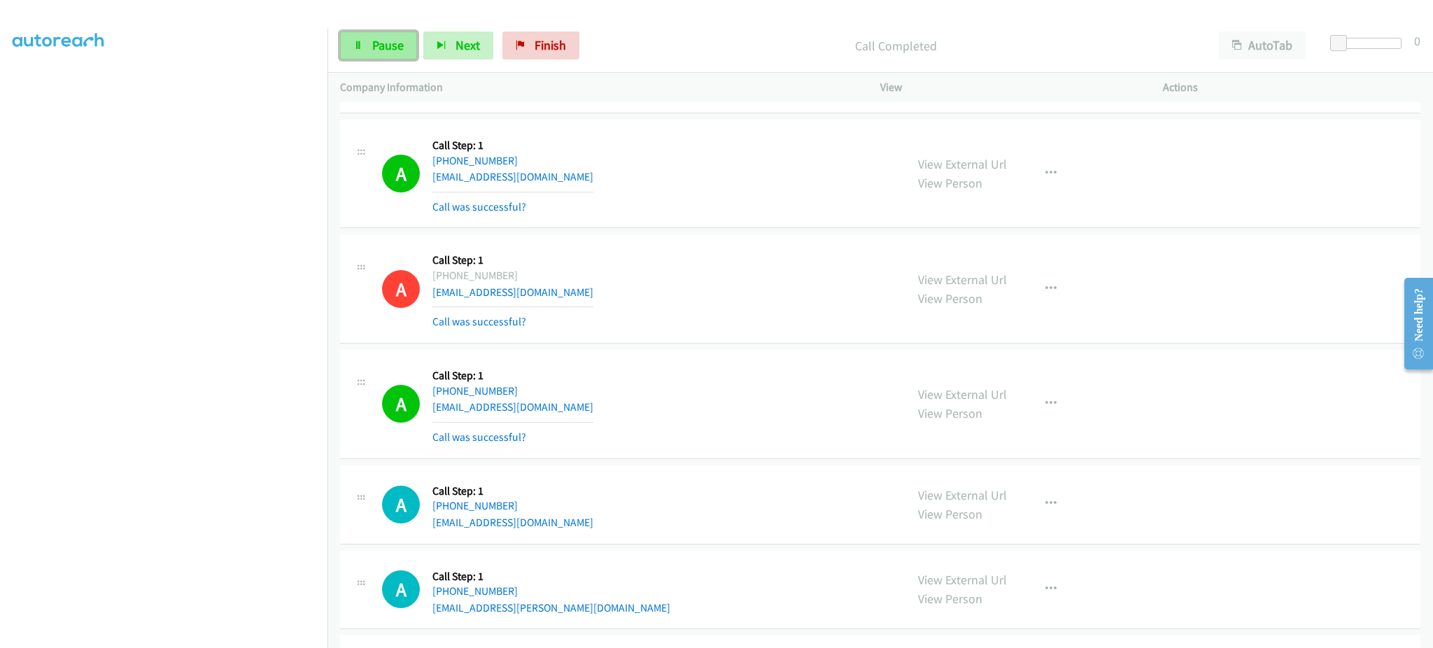
click at [407, 48] on link "Pause" at bounding box center [378, 45] width 77 height 28
click at [392, 55] on link "Start Calls" at bounding box center [390, 45] width 100 height 28
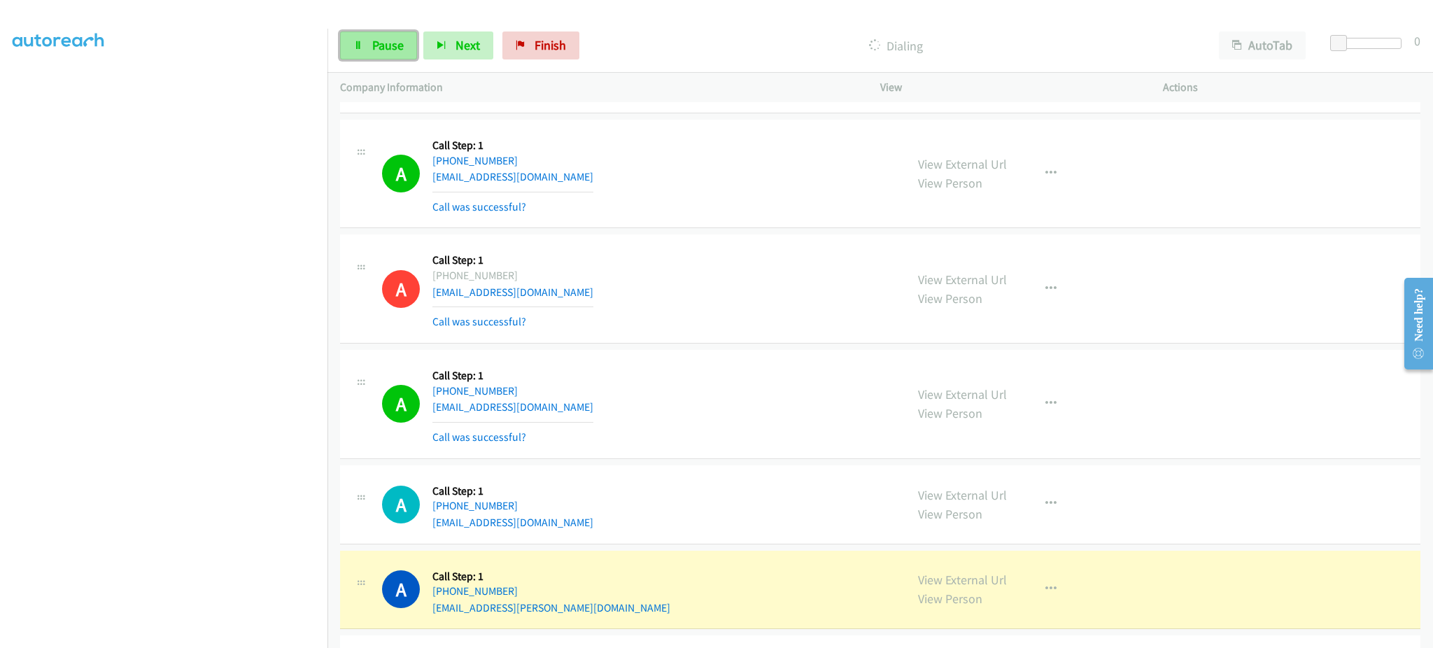
click at [378, 50] on span "Pause" at bounding box center [387, 45] width 31 height 16
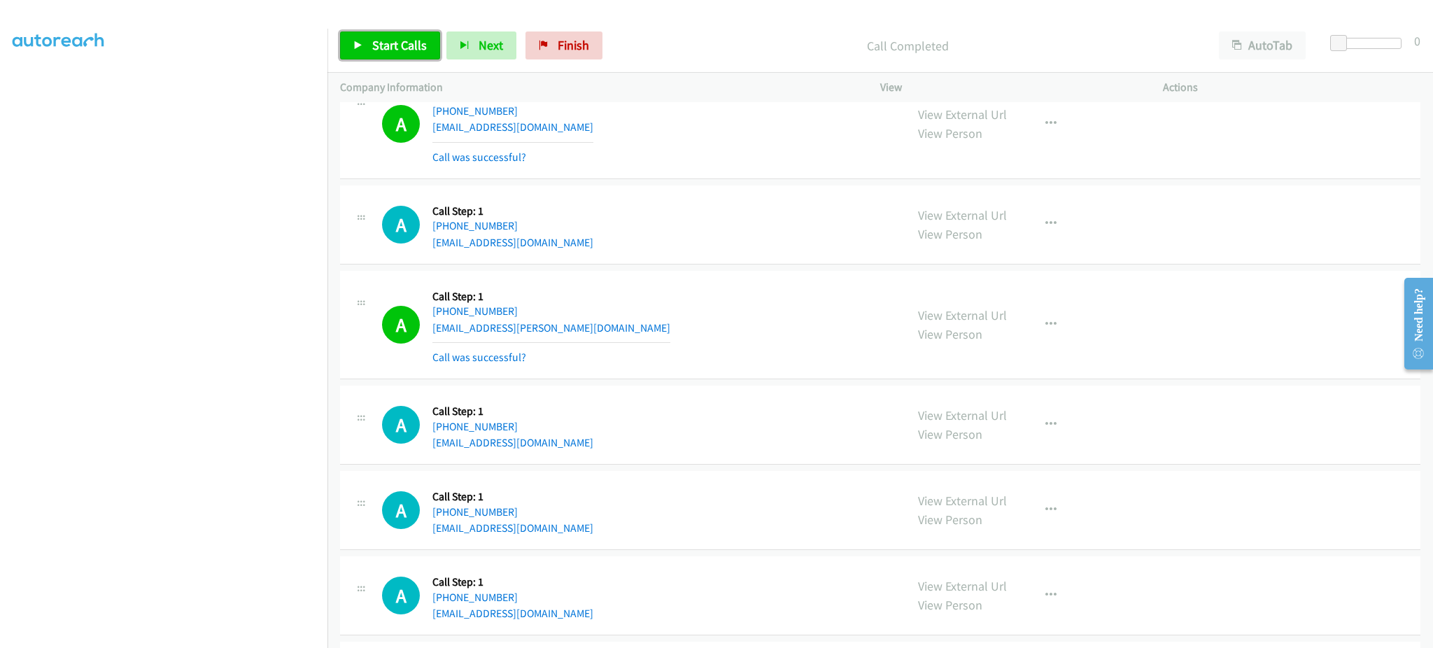
click at [396, 49] on span "Start Calls" at bounding box center [399, 45] width 55 height 16
click at [815, 227] on div "A Callback Scheduled Call Step: 1 America/Los_Angeles +1 208-781-1739 davidherm…" at bounding box center [637, 224] width 511 height 53
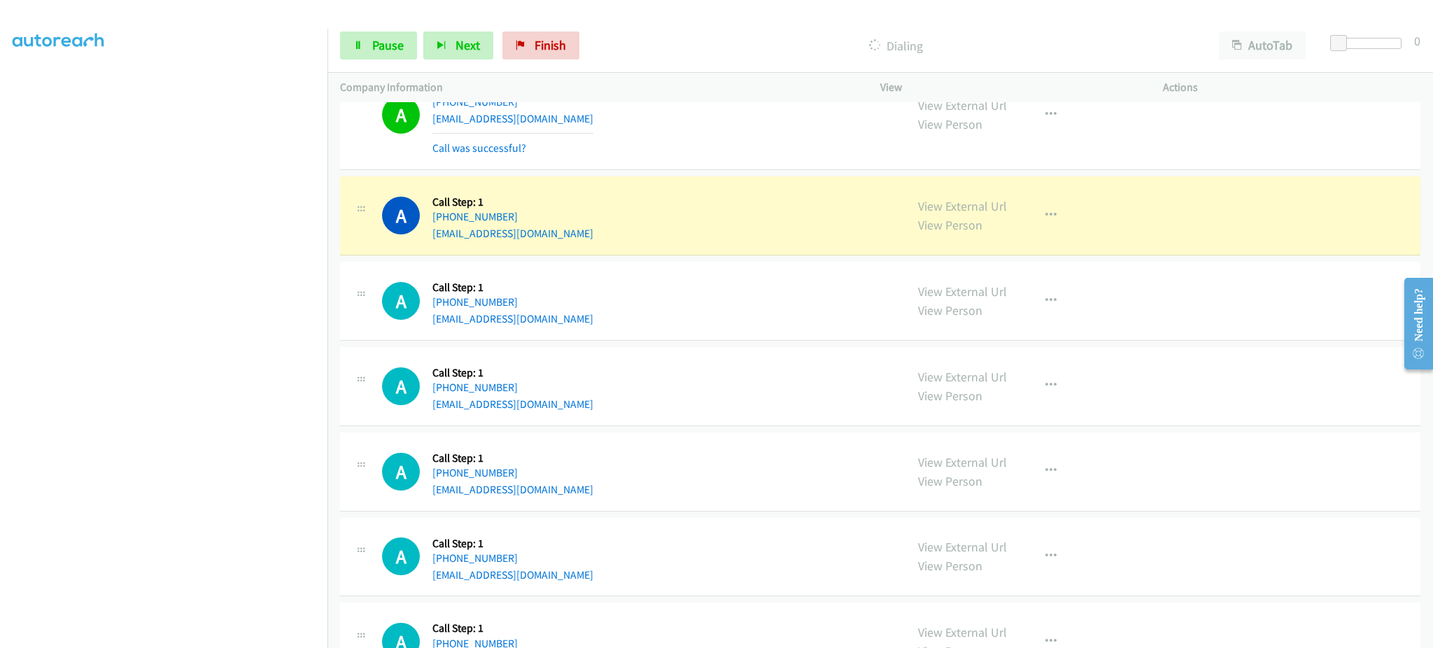
scroll to position [3359, 0]
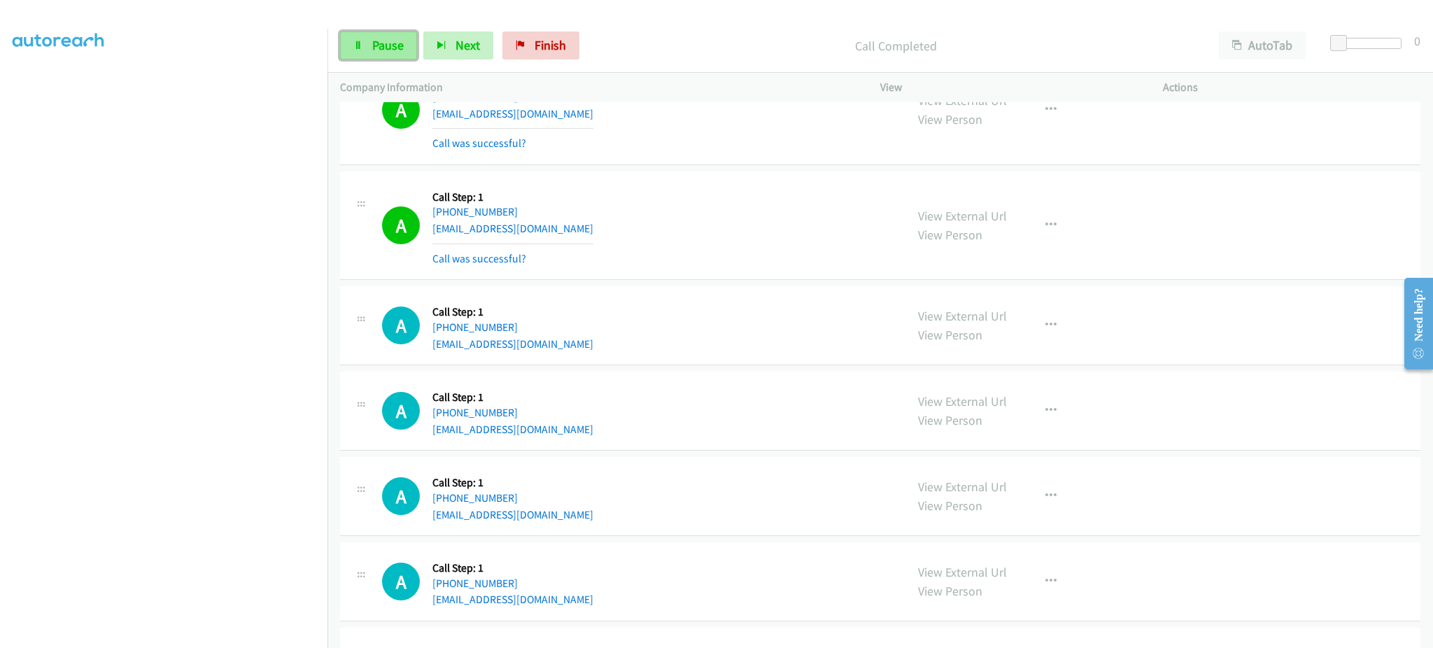
click at [399, 52] on span "Pause" at bounding box center [387, 45] width 31 height 16
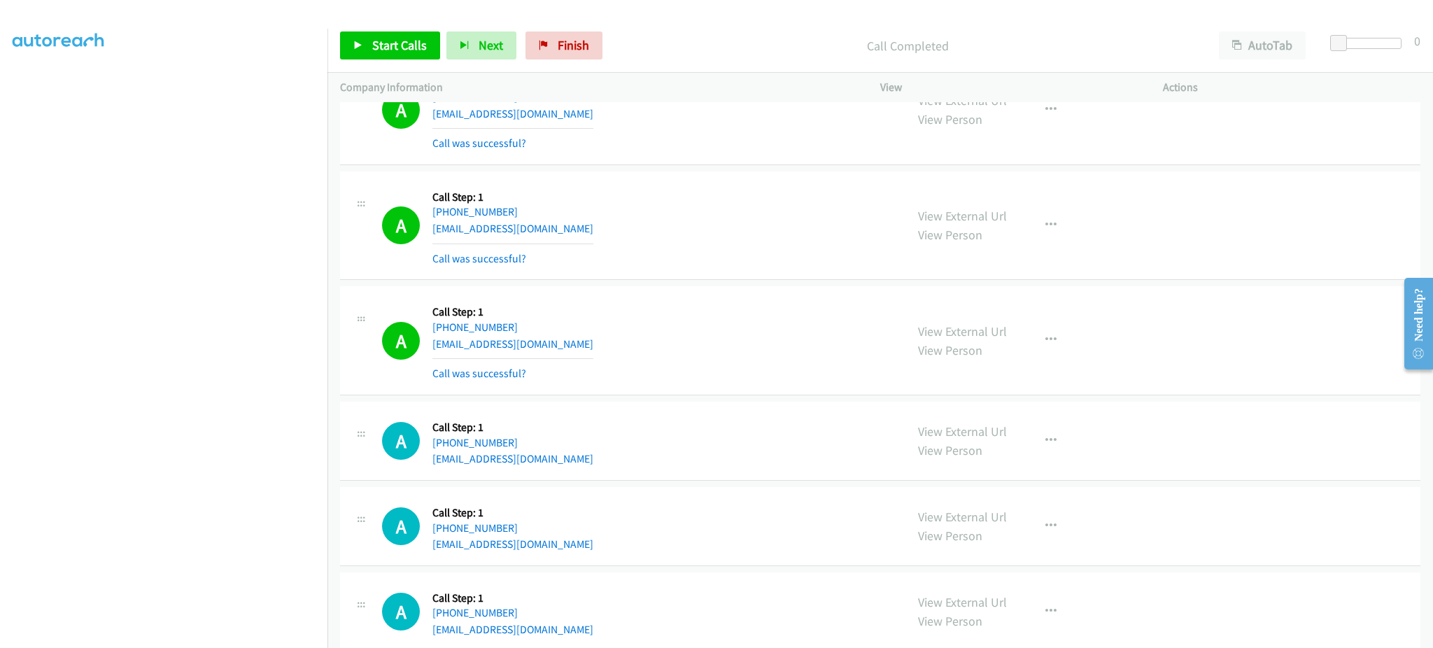
scroll to position [0, 0]
drag, startPoint x: 41, startPoint y: 84, endPoint x: 599, endPoint y: 579, distance: 746.0
click at [41, 84] on link "My Lists" at bounding box center [34, 86] width 42 height 16
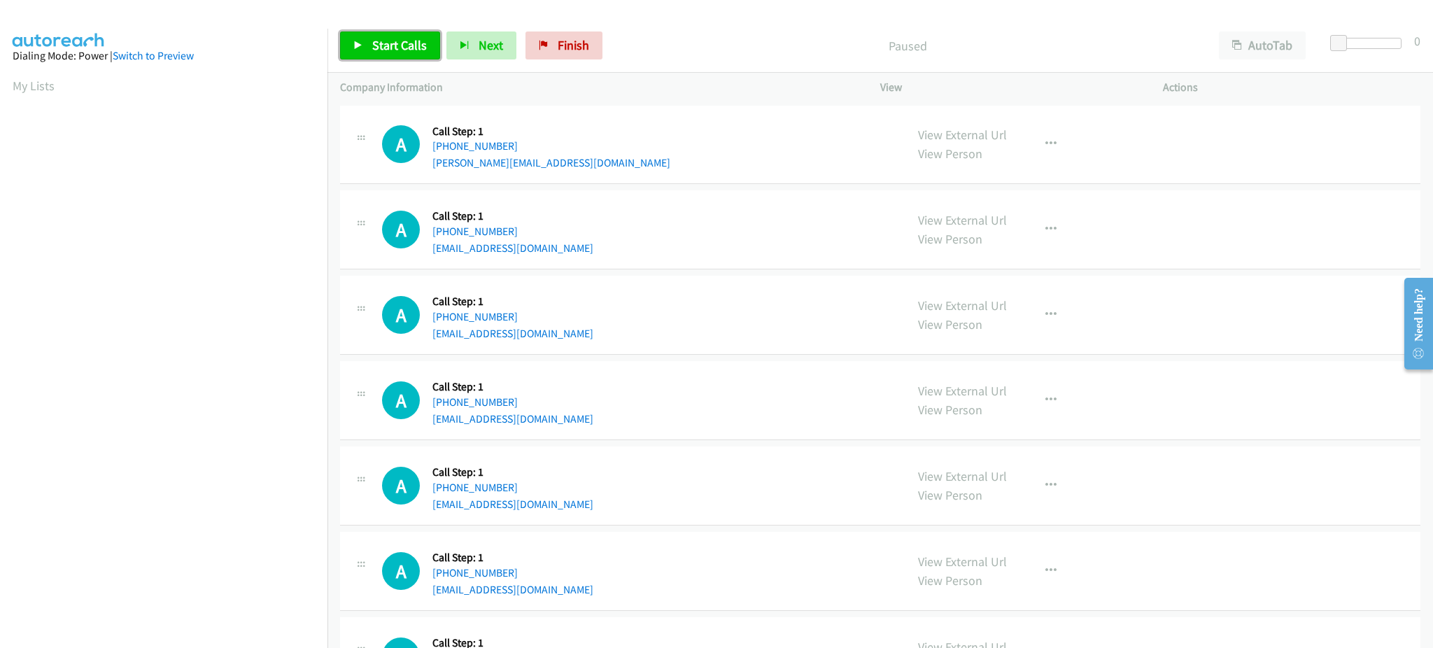
click at [387, 43] on span "Start Calls" at bounding box center [399, 45] width 55 height 16
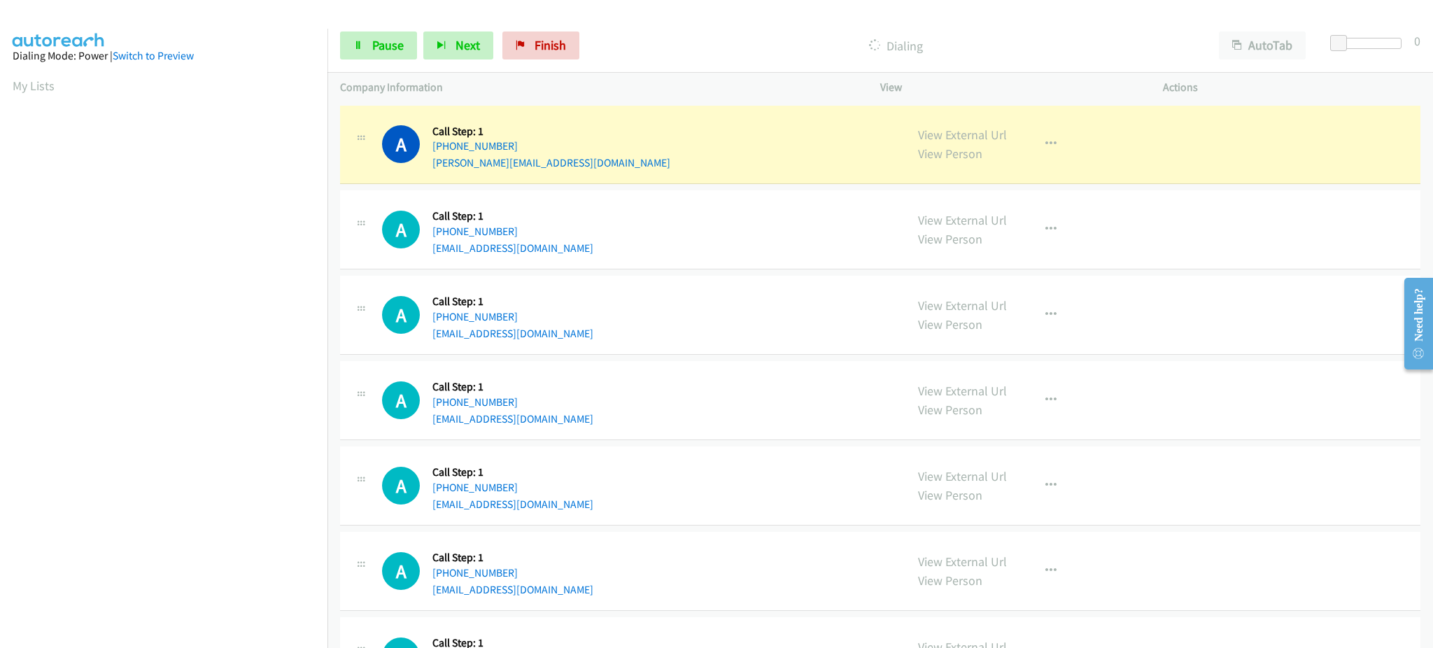
scroll to position [140, 0]
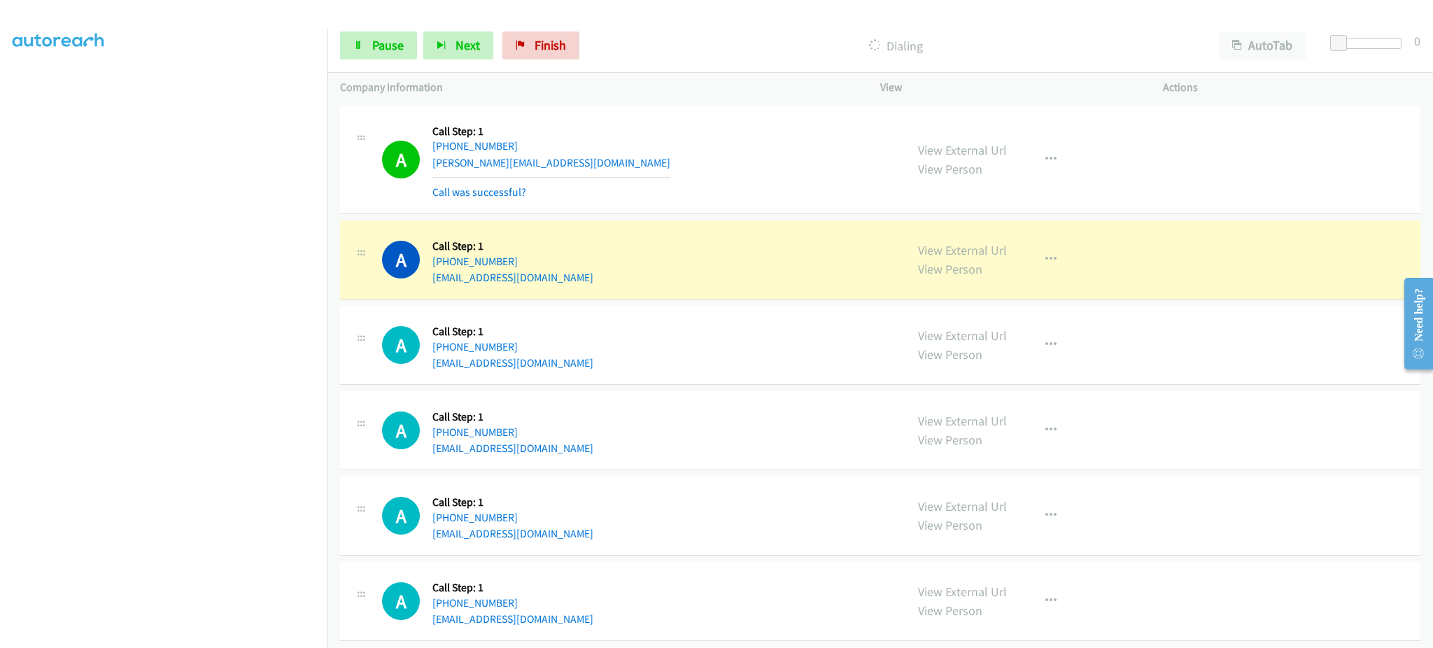
click at [368, 17] on div at bounding box center [710, 27] width 1420 height 54
click at [381, 39] on span "Pause" at bounding box center [387, 45] width 31 height 16
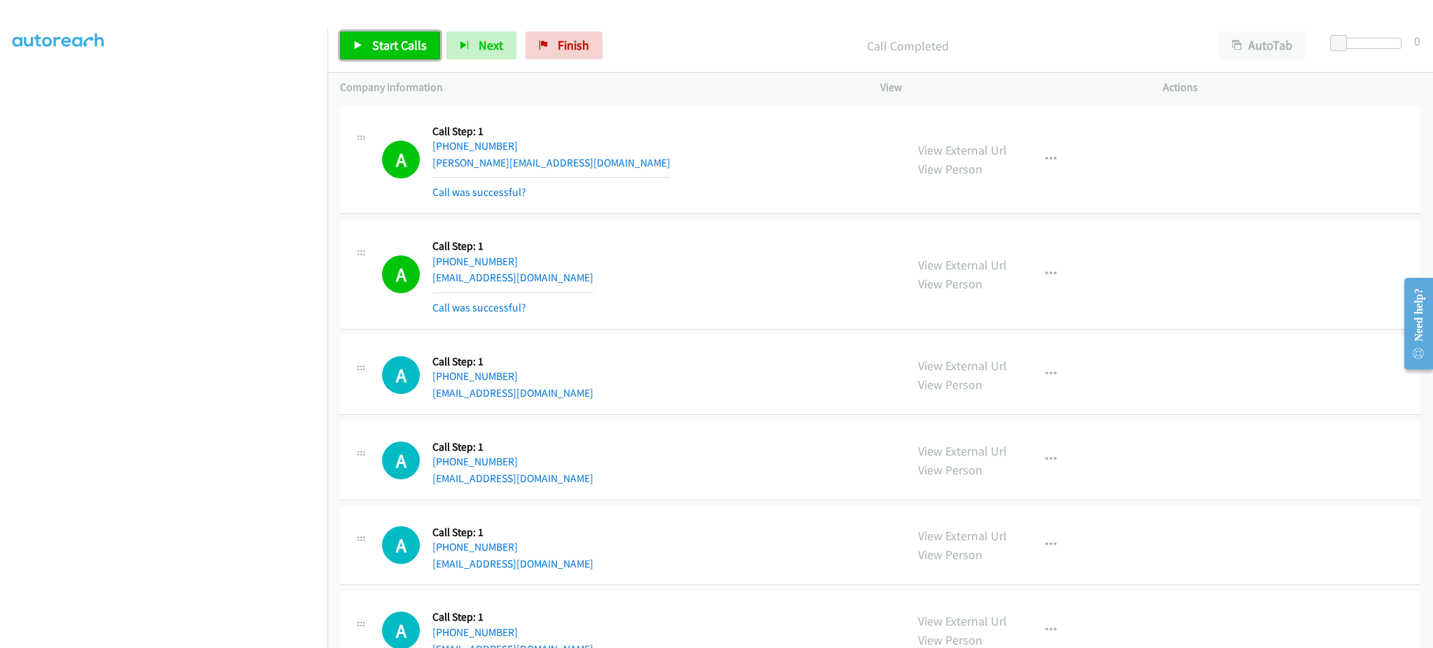
click at [378, 55] on link "Start Calls" at bounding box center [390, 45] width 100 height 28
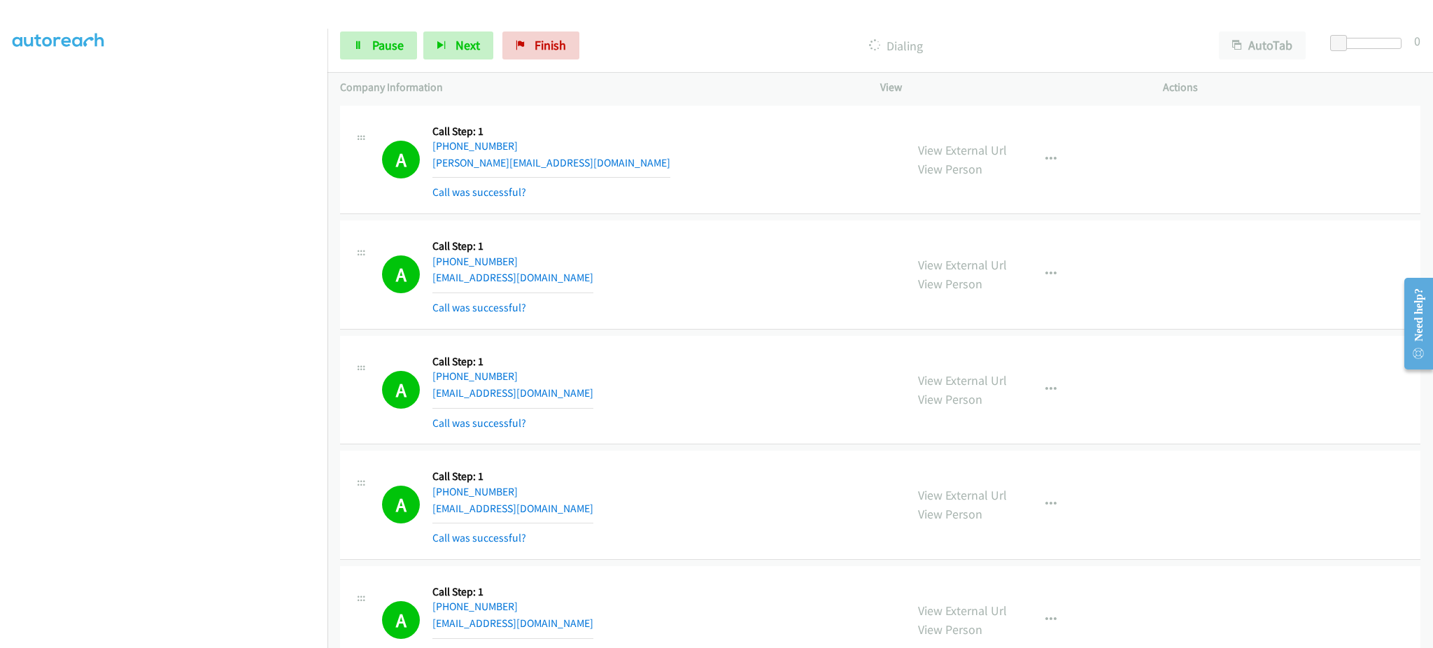
scroll to position [280, 0]
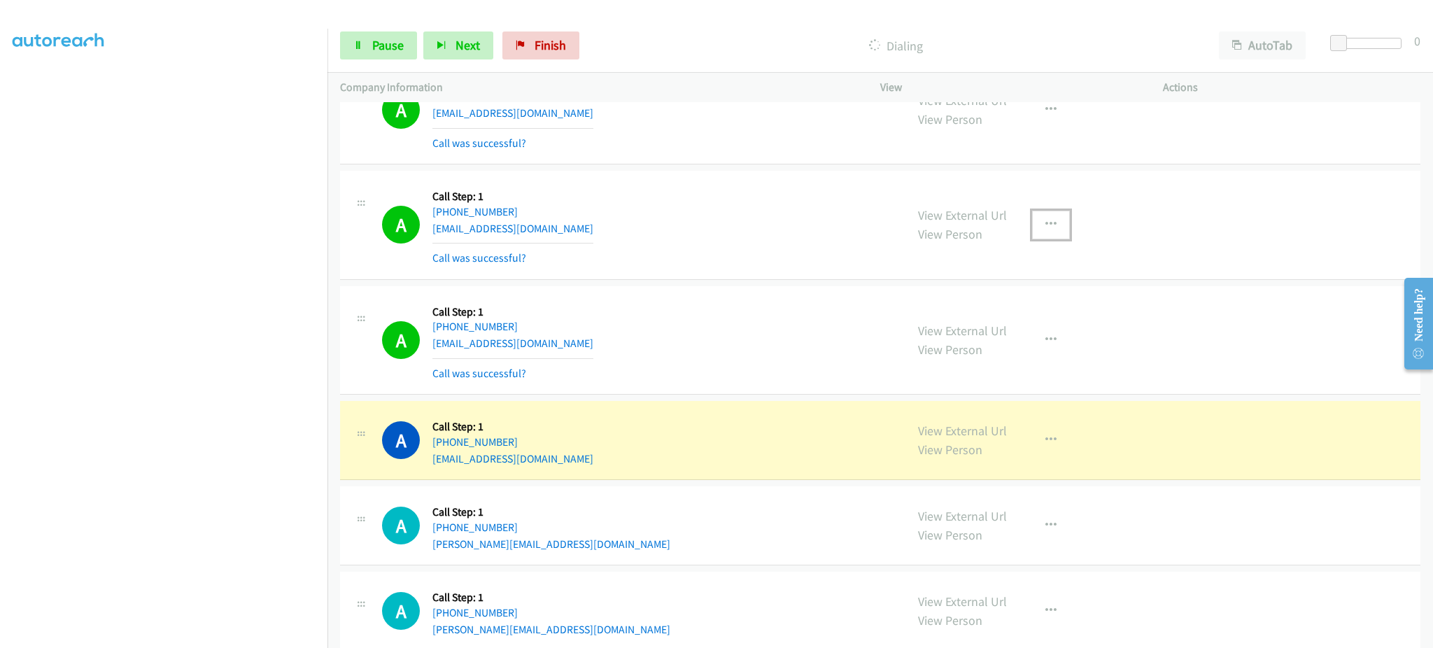
click at [1036, 220] on button "button" at bounding box center [1051, 225] width 38 height 28
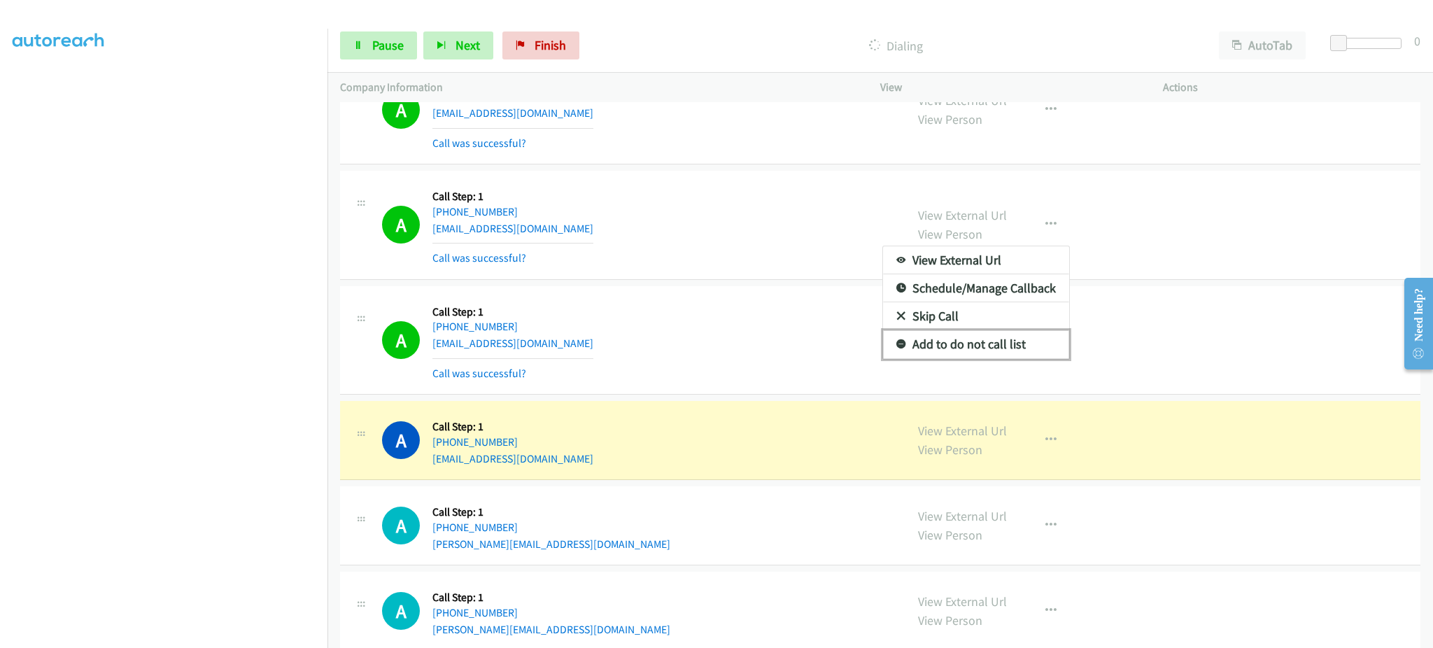
click at [991, 344] on link "Add to do not call list" at bounding box center [976, 344] width 186 height 28
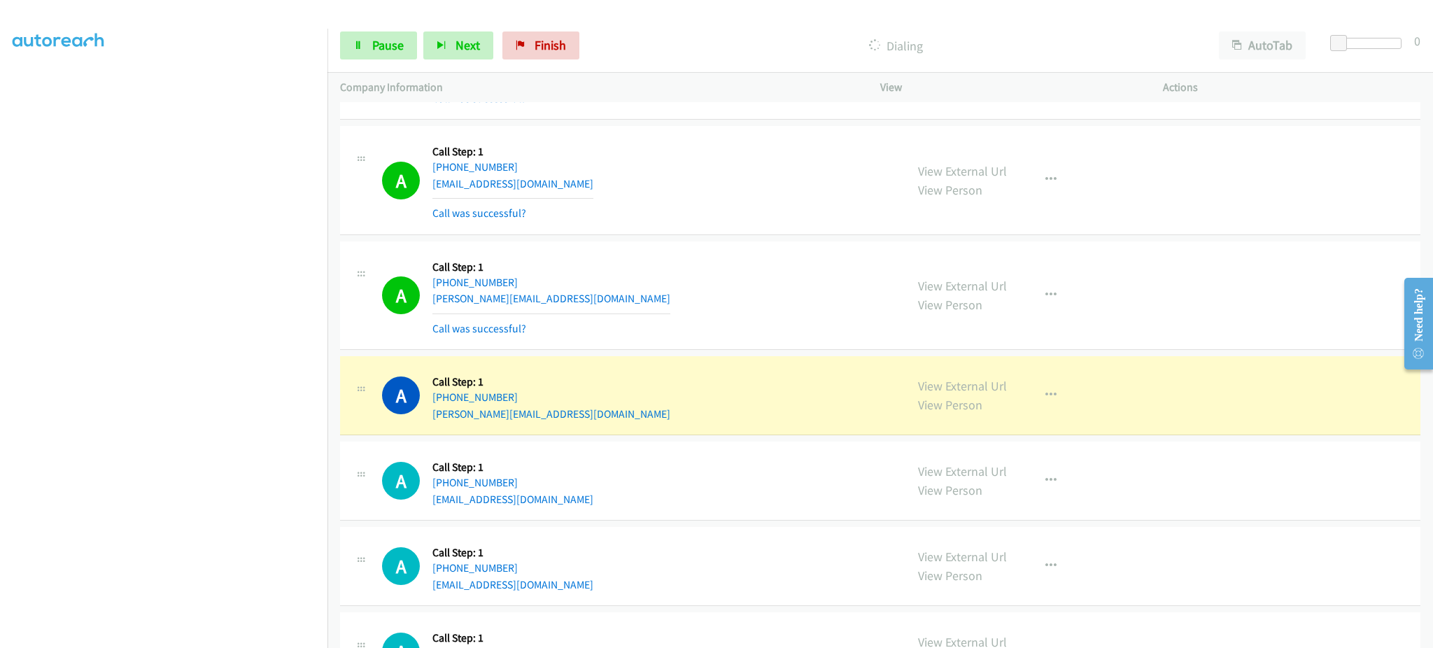
scroll to position [560, 0]
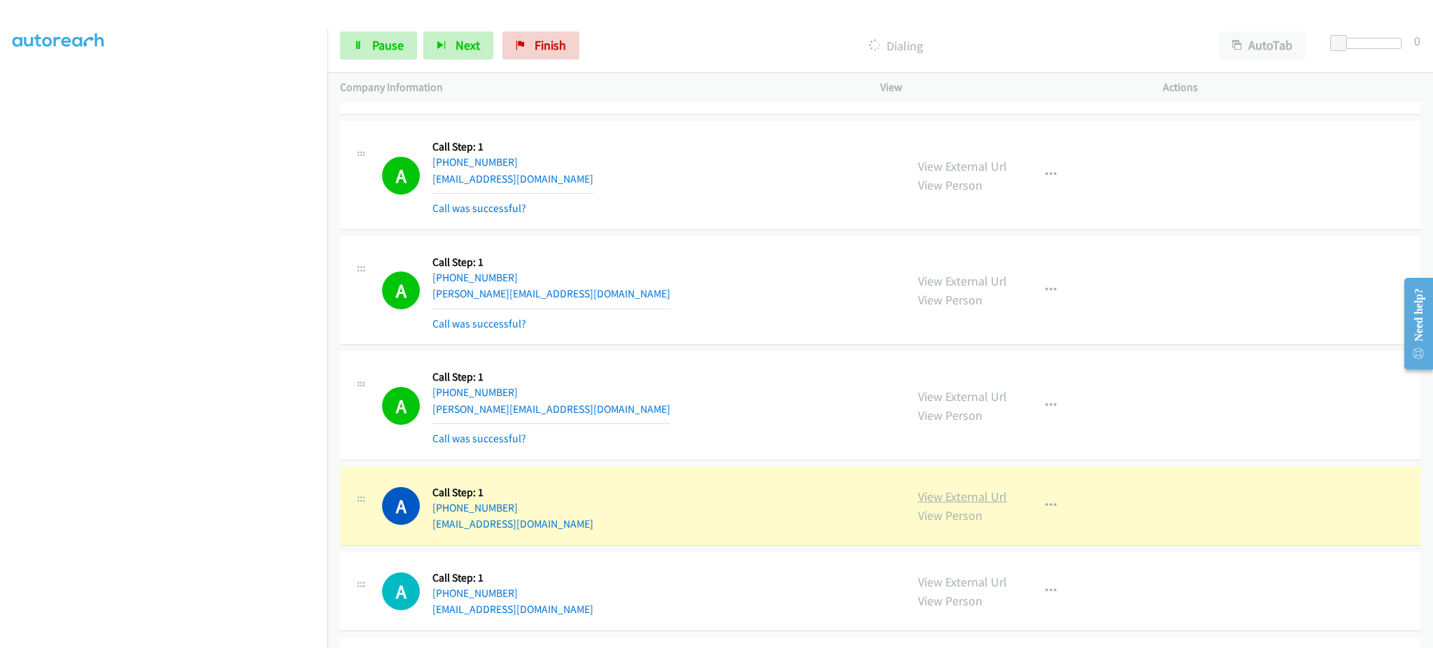
drag, startPoint x: 955, startPoint y: 486, endPoint x: 952, endPoint y: 493, distance: 8.2
click at [956, 486] on div "View External Url View Person View External Url Email Schedule/Manage Callback …" at bounding box center [1052, 505] width 295 height 53
click at [952, 495] on link "View External Url" at bounding box center [962, 496] width 89 height 16
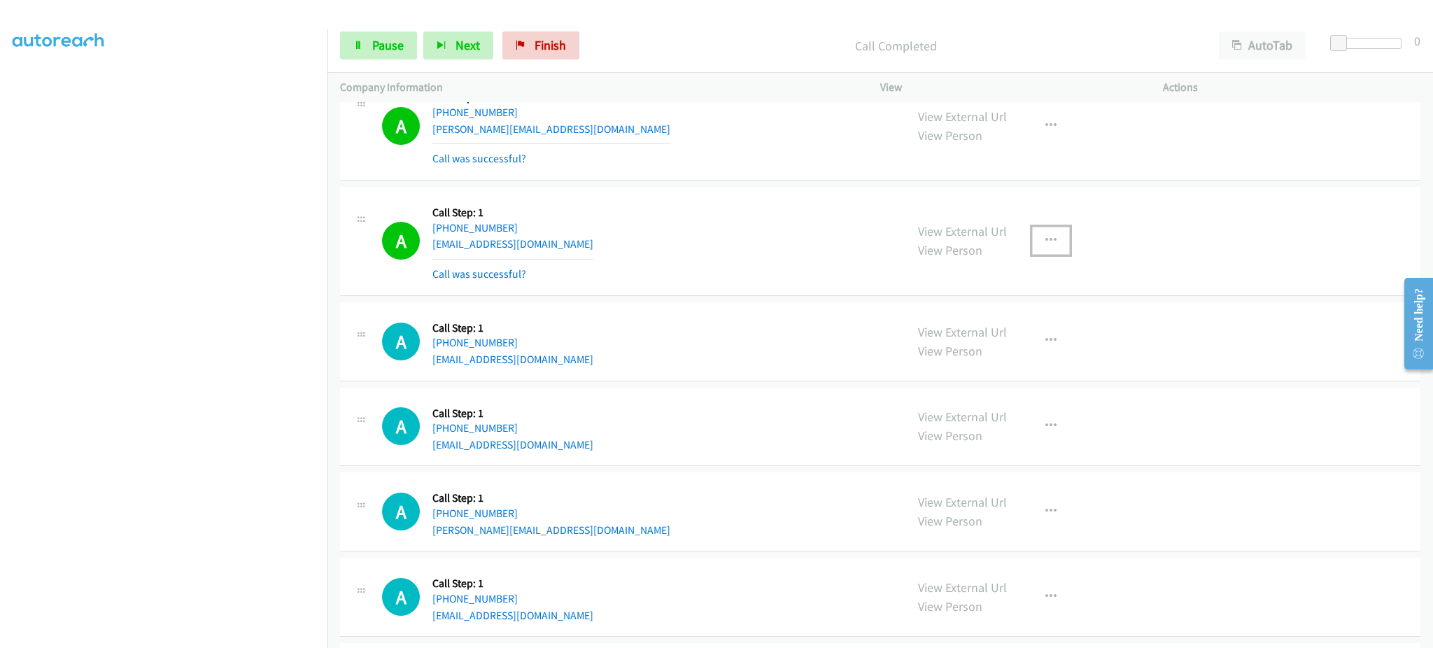
click at [1036, 241] on button "button" at bounding box center [1051, 241] width 38 height 28
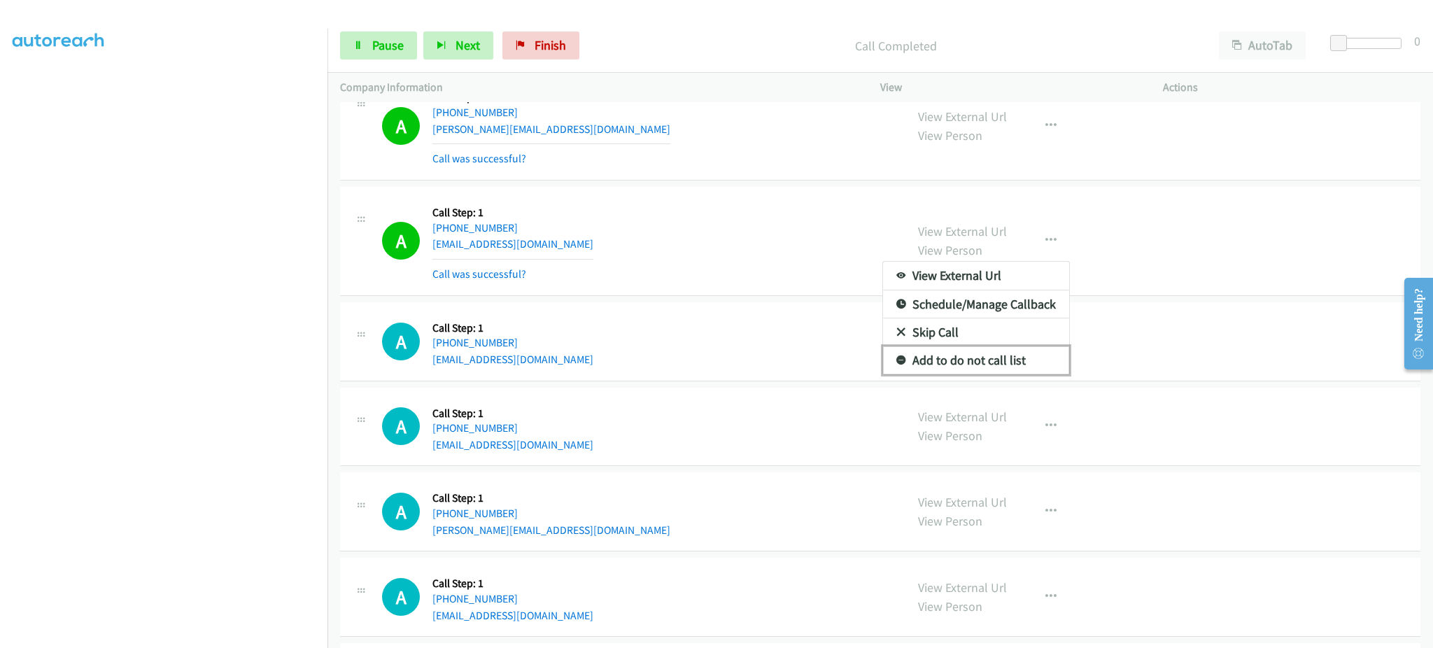
click at [994, 368] on link "Add to do not call list" at bounding box center [976, 360] width 186 height 28
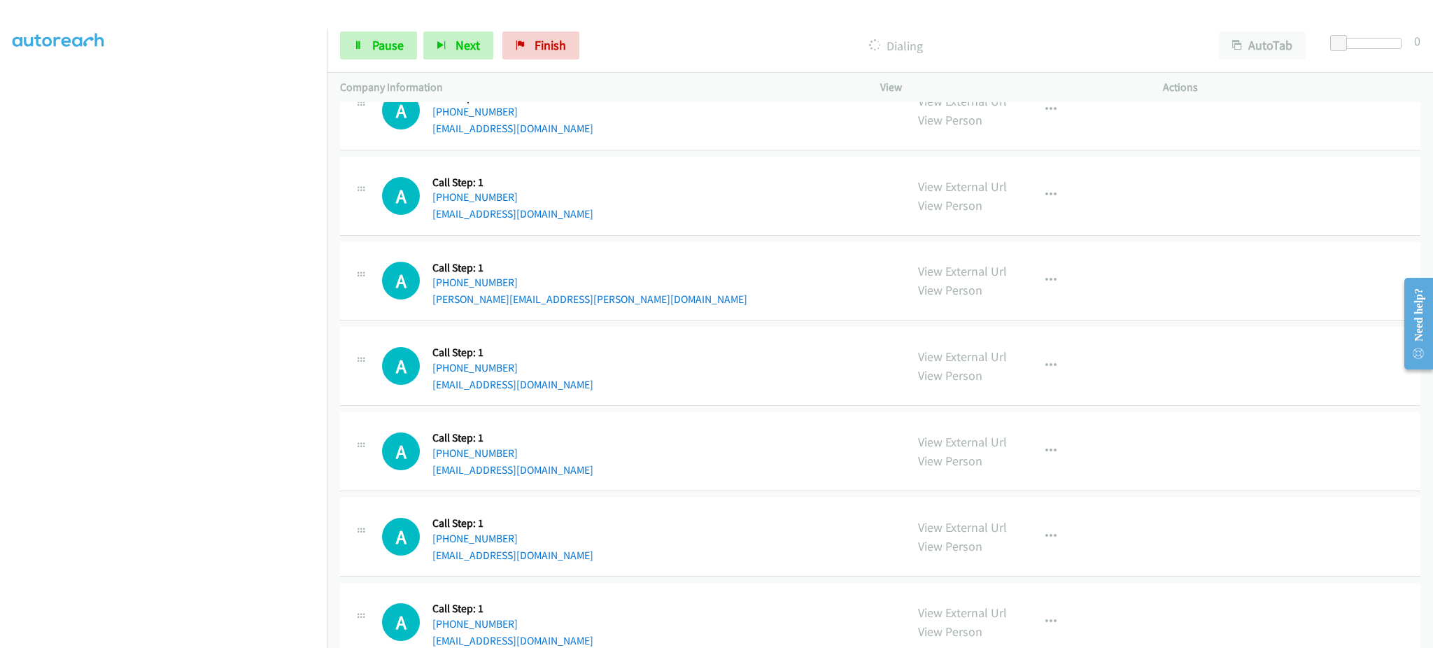
scroll to position [584, 0]
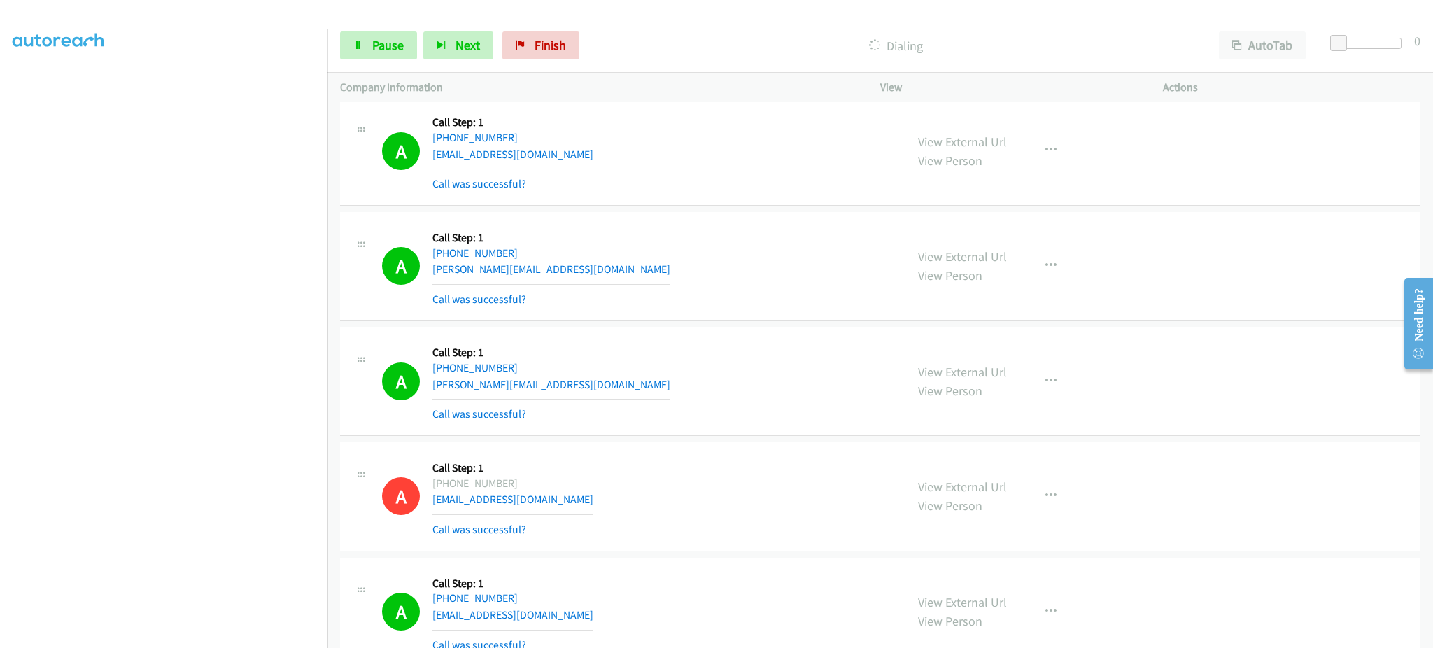
click at [1062, 374] on div "View External Url View Person View External Url Email Schedule/Manage Callback …" at bounding box center [1052, 380] width 295 height 83
click at [1051, 376] on button "button" at bounding box center [1051, 381] width 38 height 28
click at [1009, 500] on link "Add to do not call list" at bounding box center [976, 501] width 186 height 28
click at [981, 376] on link "View External Url" at bounding box center [962, 372] width 89 height 16
click at [364, 38] on link "Pause" at bounding box center [378, 45] width 77 height 28
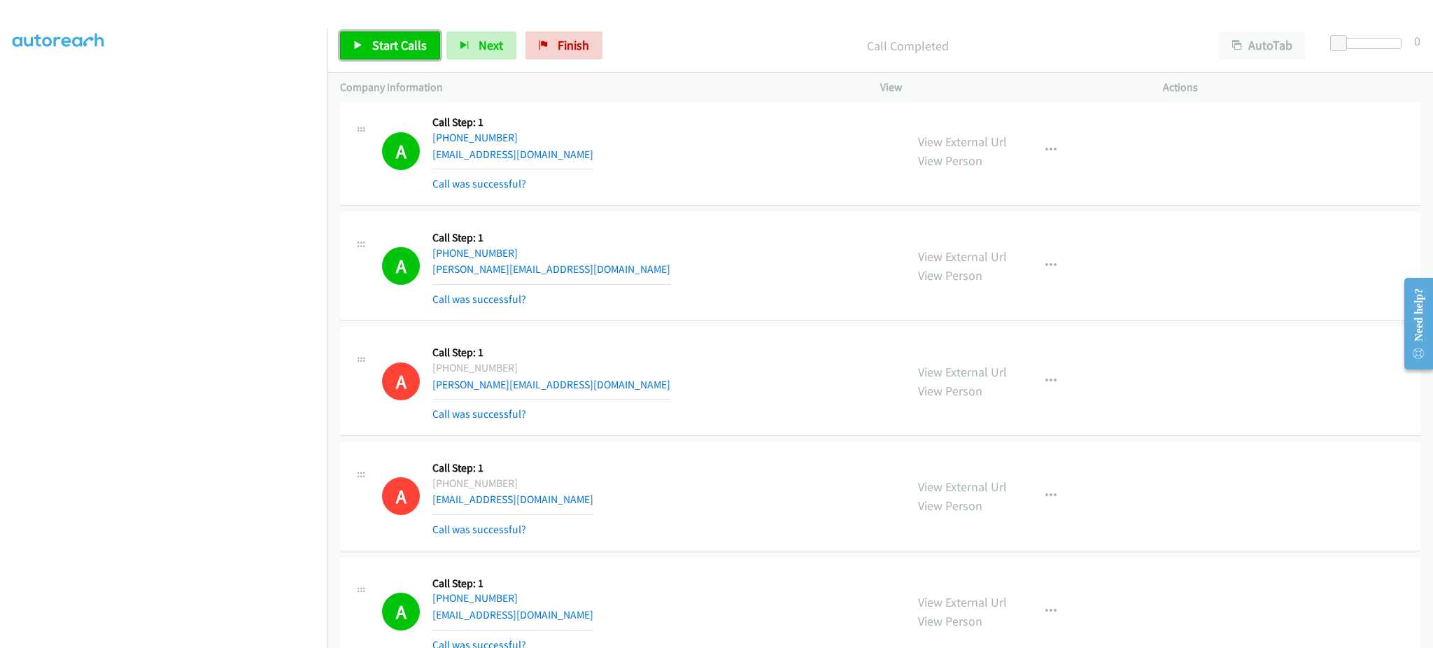
click at [393, 46] on span "Start Calls" at bounding box center [399, 45] width 55 height 16
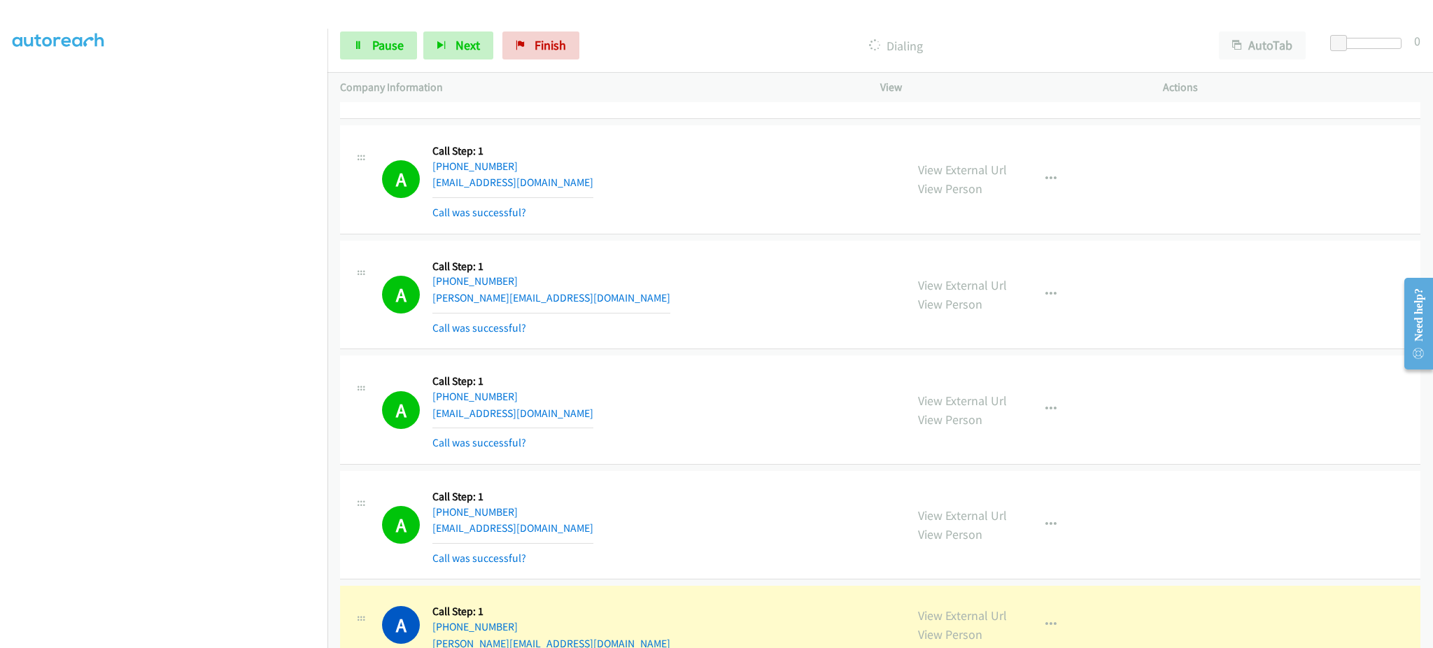
scroll to position [1144, 0]
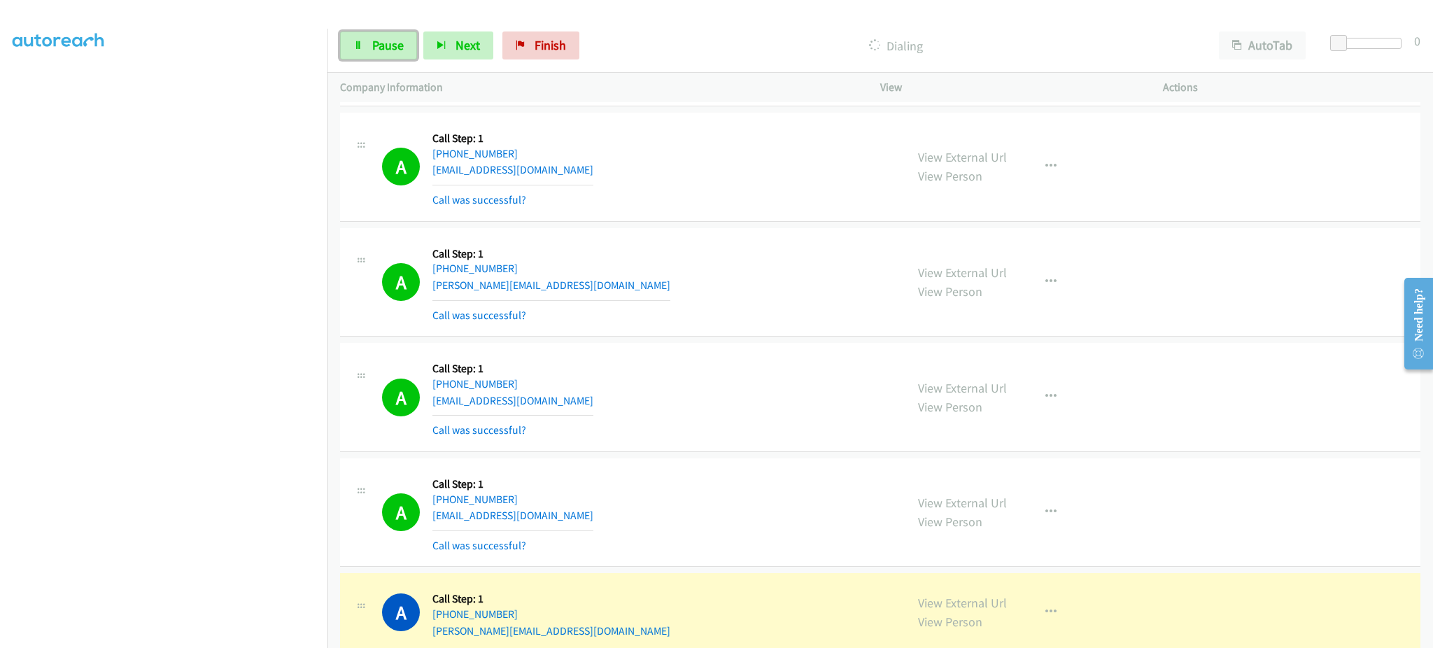
drag, startPoint x: 393, startPoint y: 41, endPoint x: 362, endPoint y: 130, distance: 94.5
click at [392, 41] on span "Pause" at bounding box center [387, 45] width 31 height 16
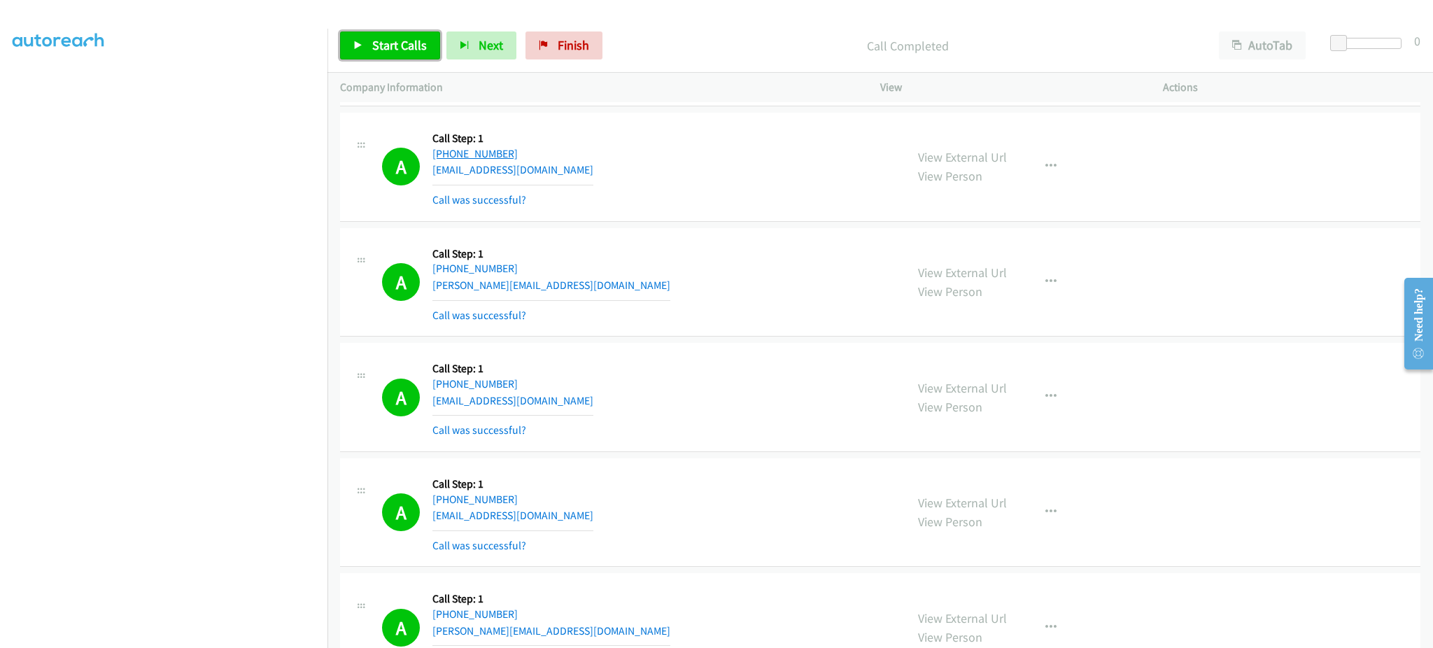
drag, startPoint x: 407, startPoint y: 52, endPoint x: 439, endPoint y: 152, distance: 104.9
click at [407, 52] on span "Start Calls" at bounding box center [399, 45] width 55 height 16
drag, startPoint x: 456, startPoint y: 35, endPoint x: 454, endPoint y: 52, distance: 17.5
click at [456, 35] on button "Next" at bounding box center [458, 45] width 70 height 28
click at [382, 42] on span "Pause" at bounding box center [387, 45] width 31 height 16
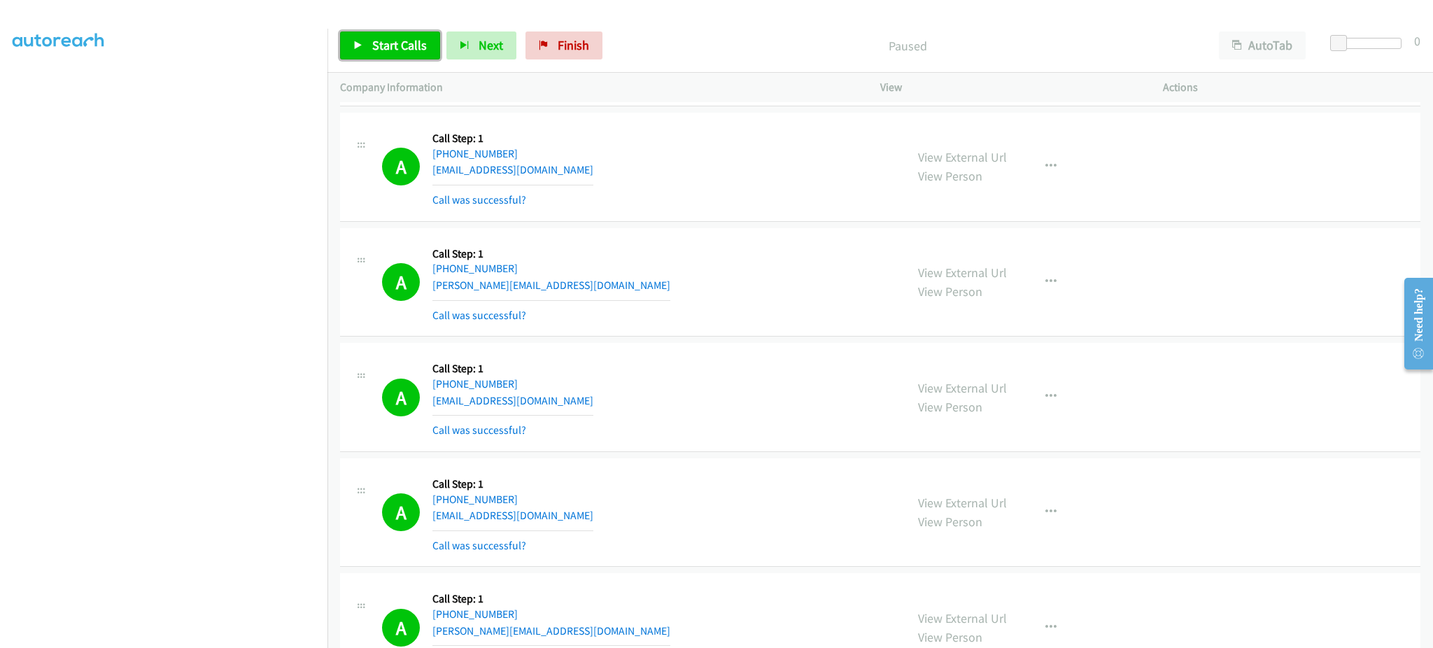
click at [379, 50] on span "Start Calls" at bounding box center [399, 45] width 55 height 16
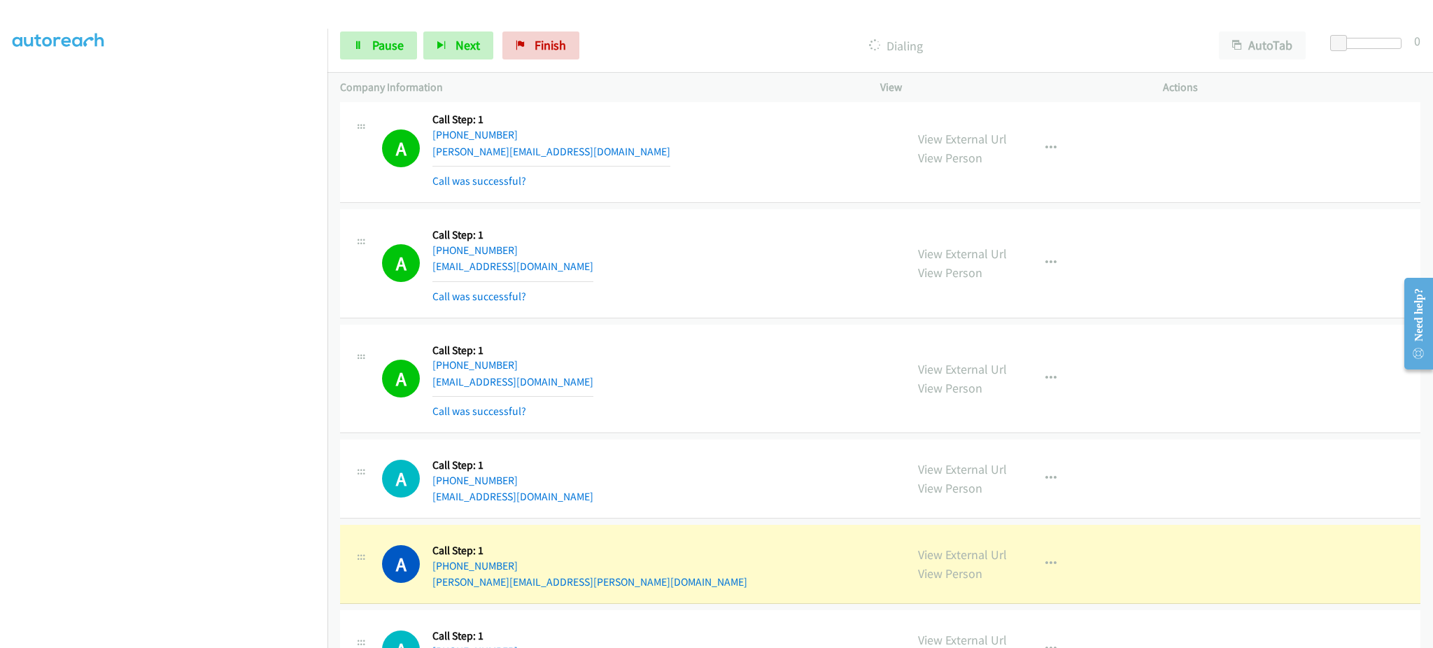
scroll to position [1704, 0]
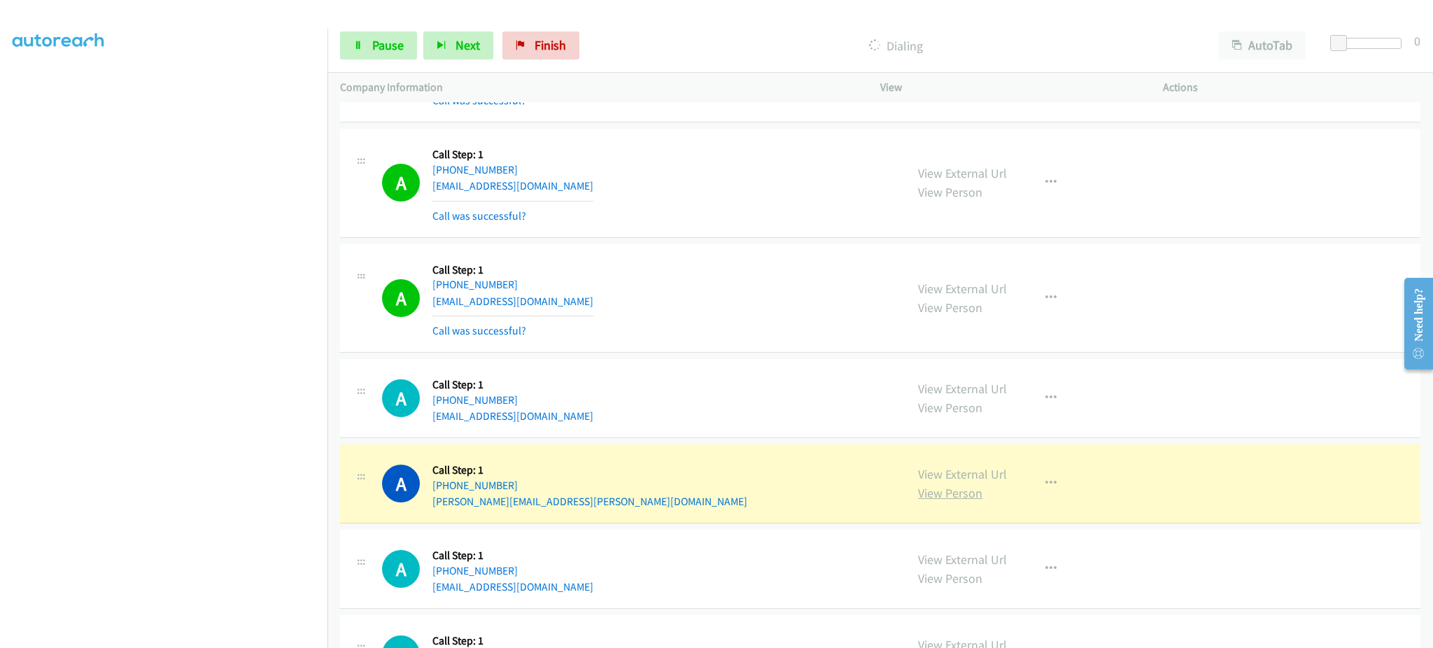
click at [966, 485] on link "View Person" at bounding box center [950, 493] width 64 height 16
click at [978, 471] on link "View External Url" at bounding box center [962, 474] width 89 height 16
click at [356, 31] on link "Pause" at bounding box center [378, 45] width 77 height 28
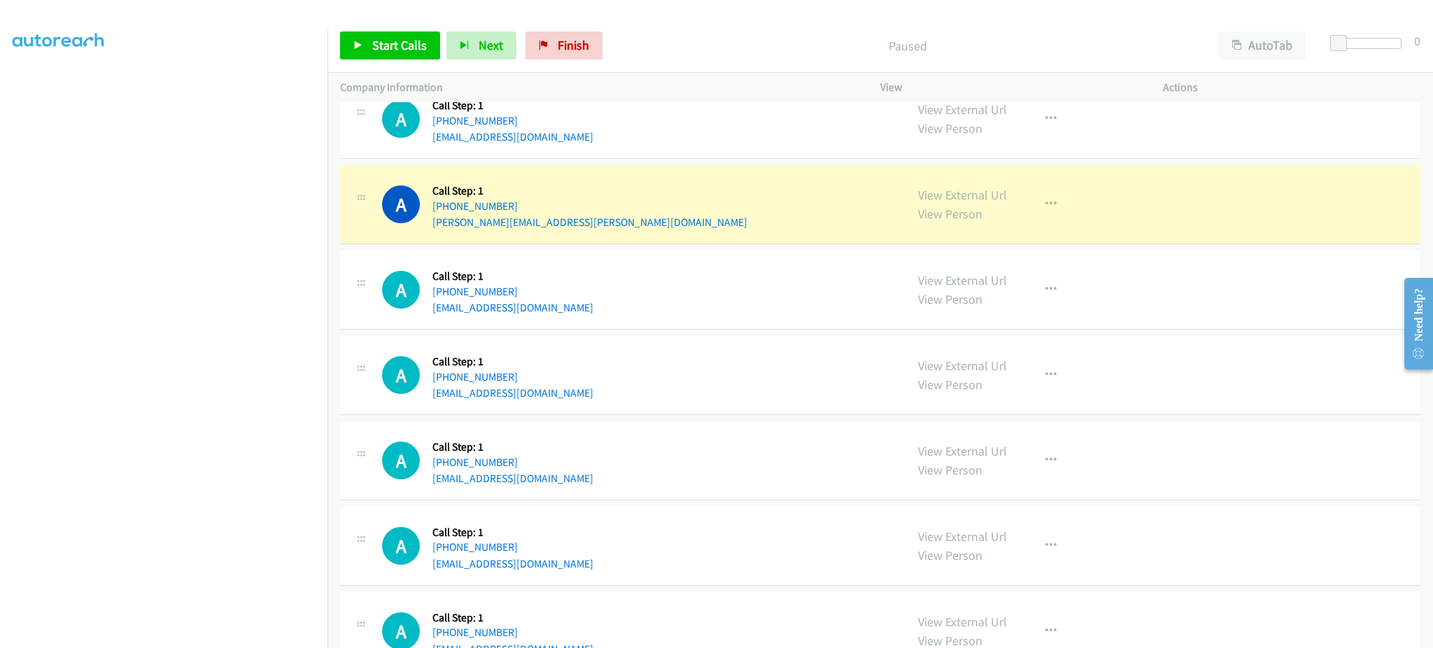
scroll to position [1984, 0]
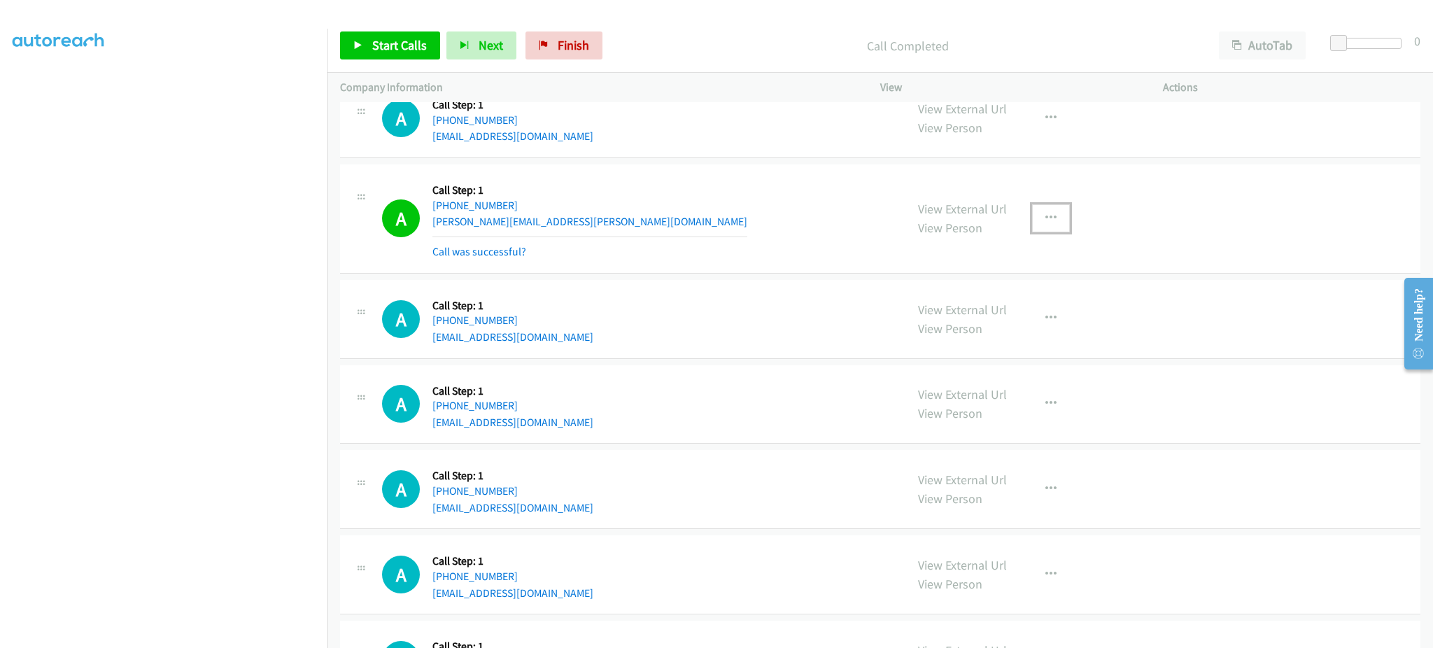
click at [1050, 220] on button "button" at bounding box center [1051, 218] width 38 height 28
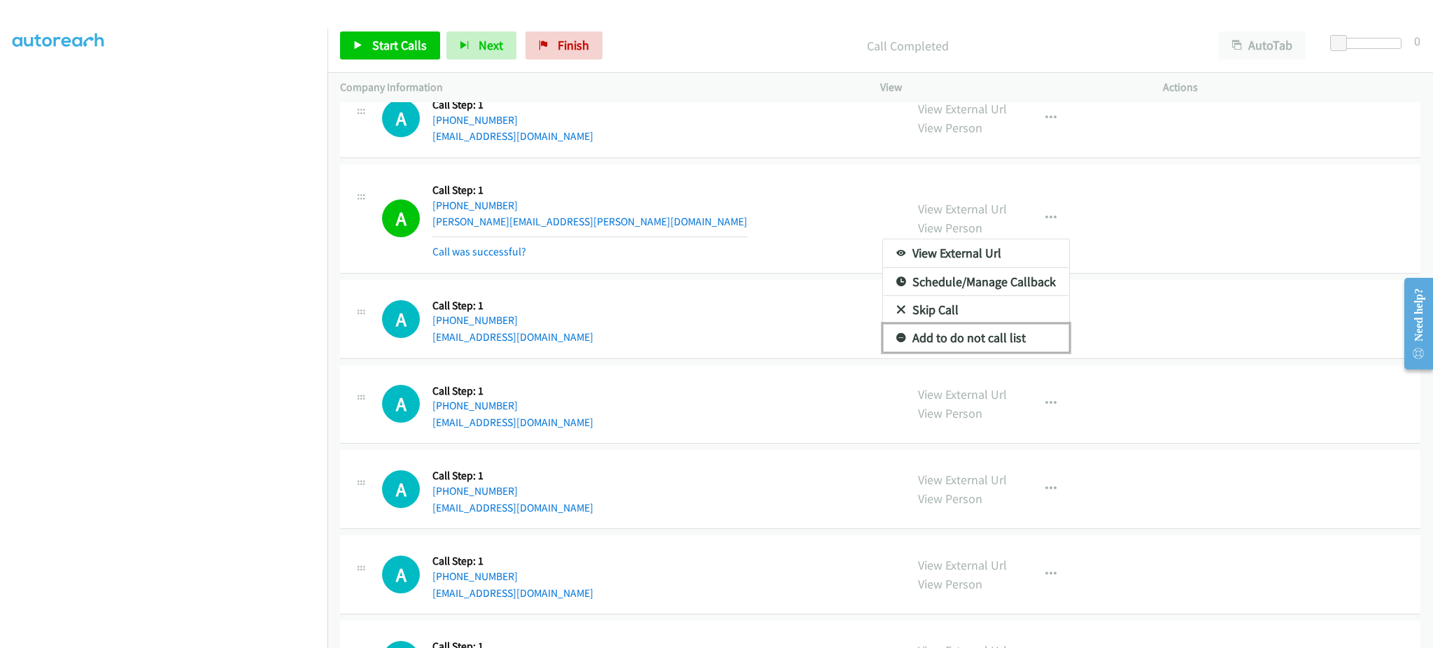
click at [1005, 339] on link "Add to do not call list" at bounding box center [976, 338] width 186 height 28
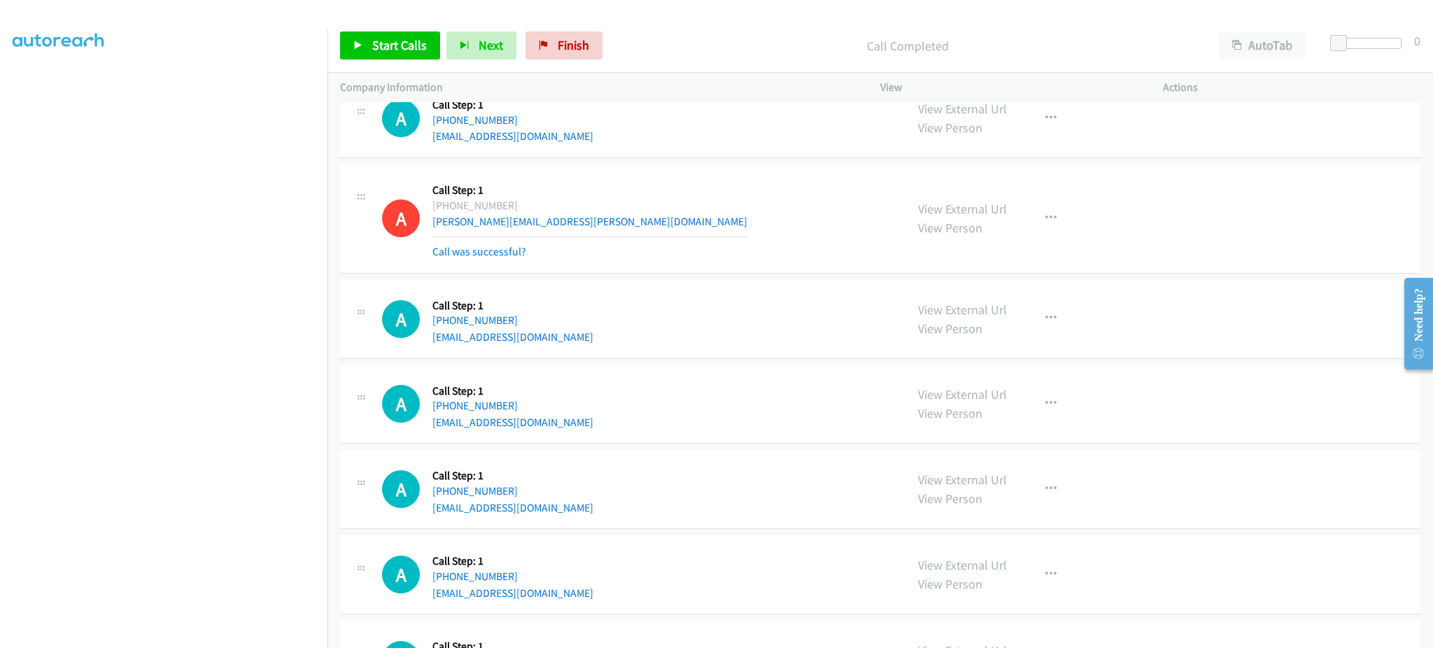
click at [412, 27] on div "Start Calls Pause Next Finish Call Completed AutoTab AutoTab 0" at bounding box center [880, 46] width 1106 height 54
click at [409, 37] on span "Start Calls" at bounding box center [399, 45] width 55 height 16
click at [700, 209] on div "A Callback Scheduled Call Step: 1 America/Los_Angeles +1 909-260-7108 eric.s.eo…" at bounding box center [637, 218] width 511 height 83
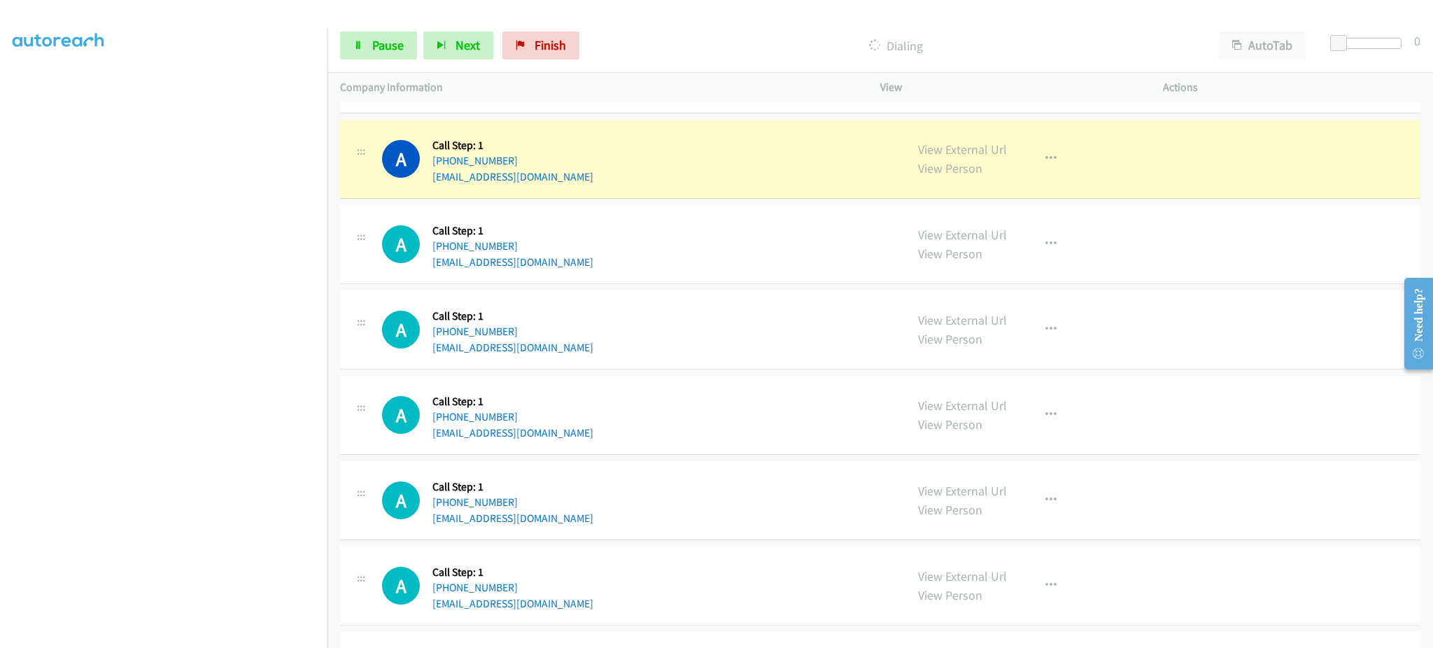
scroll to position [2264, 0]
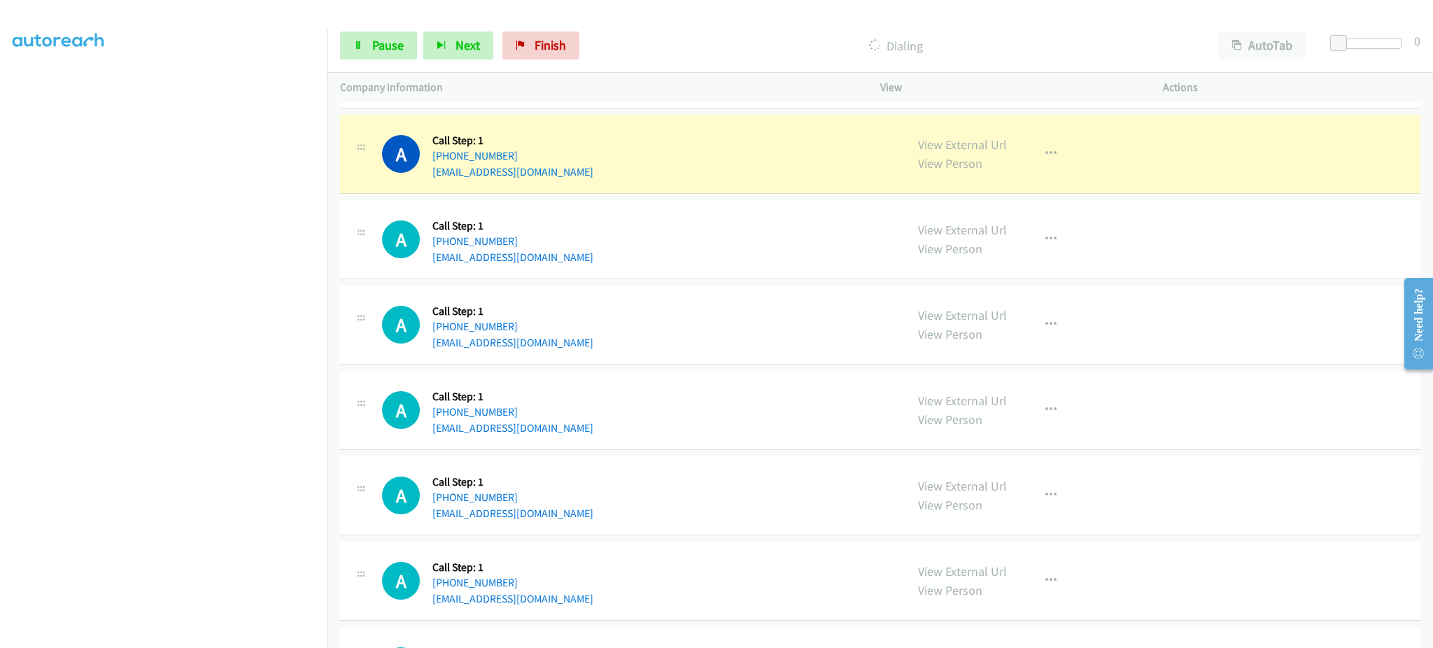
click at [700, 294] on div "A Callback Scheduled Call Step: 1 America/Los_Angeles +1 424-212-1065 motitas82…" at bounding box center [880, 324] width 1080 height 79
click at [1050, 156] on button "button" at bounding box center [1051, 154] width 38 height 28
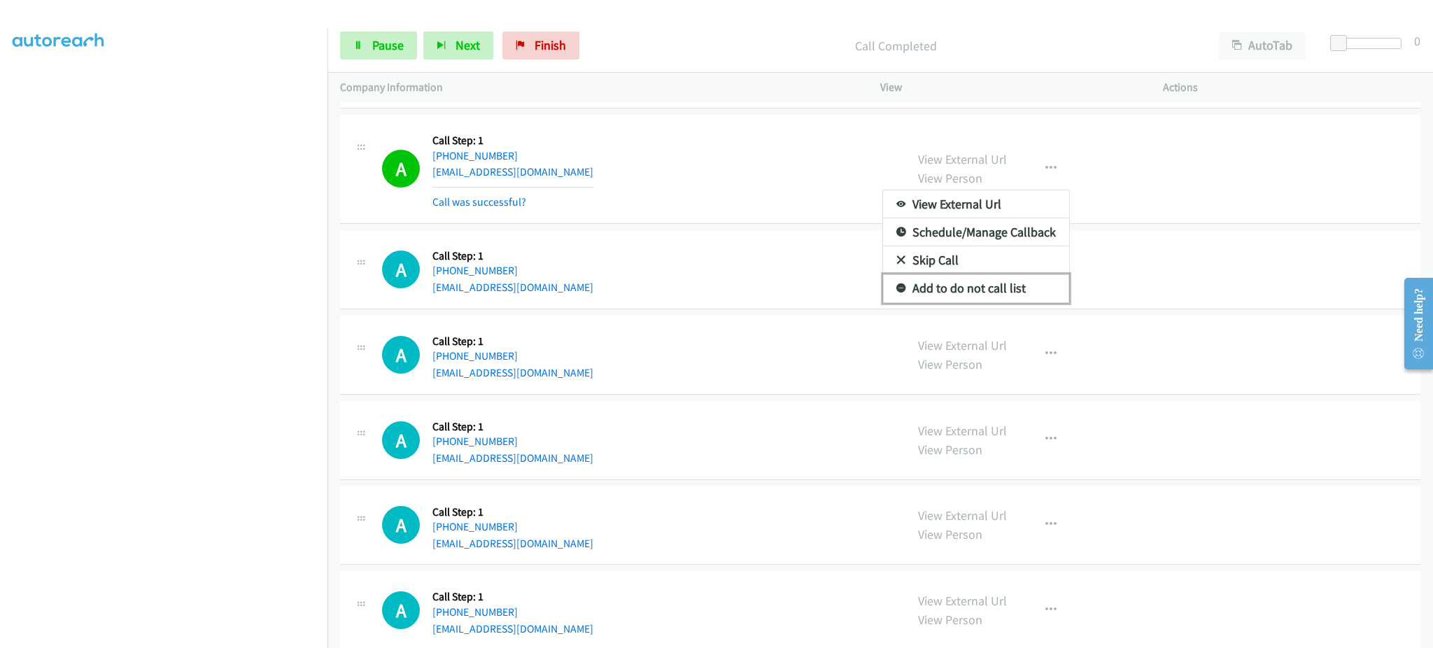
click at [980, 288] on link "Add to do not call list" at bounding box center [976, 288] width 186 height 28
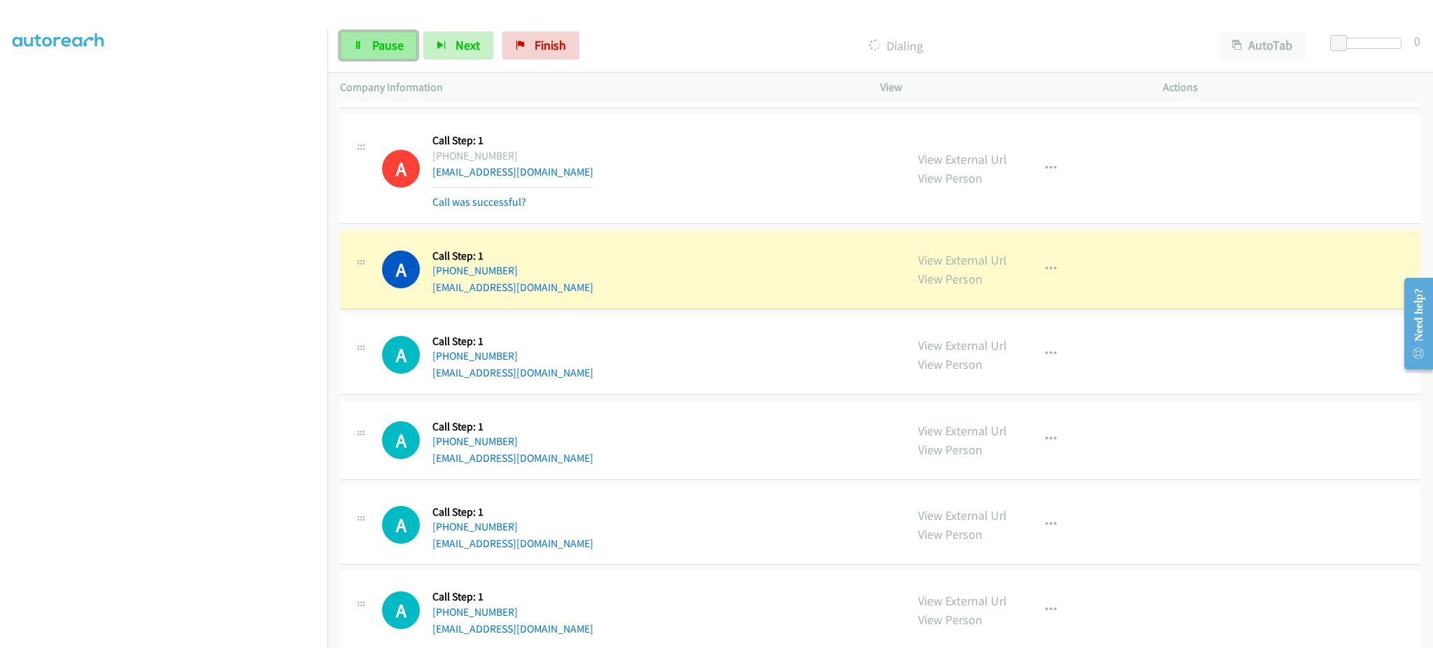
click at [379, 53] on link "Pause" at bounding box center [378, 45] width 77 height 28
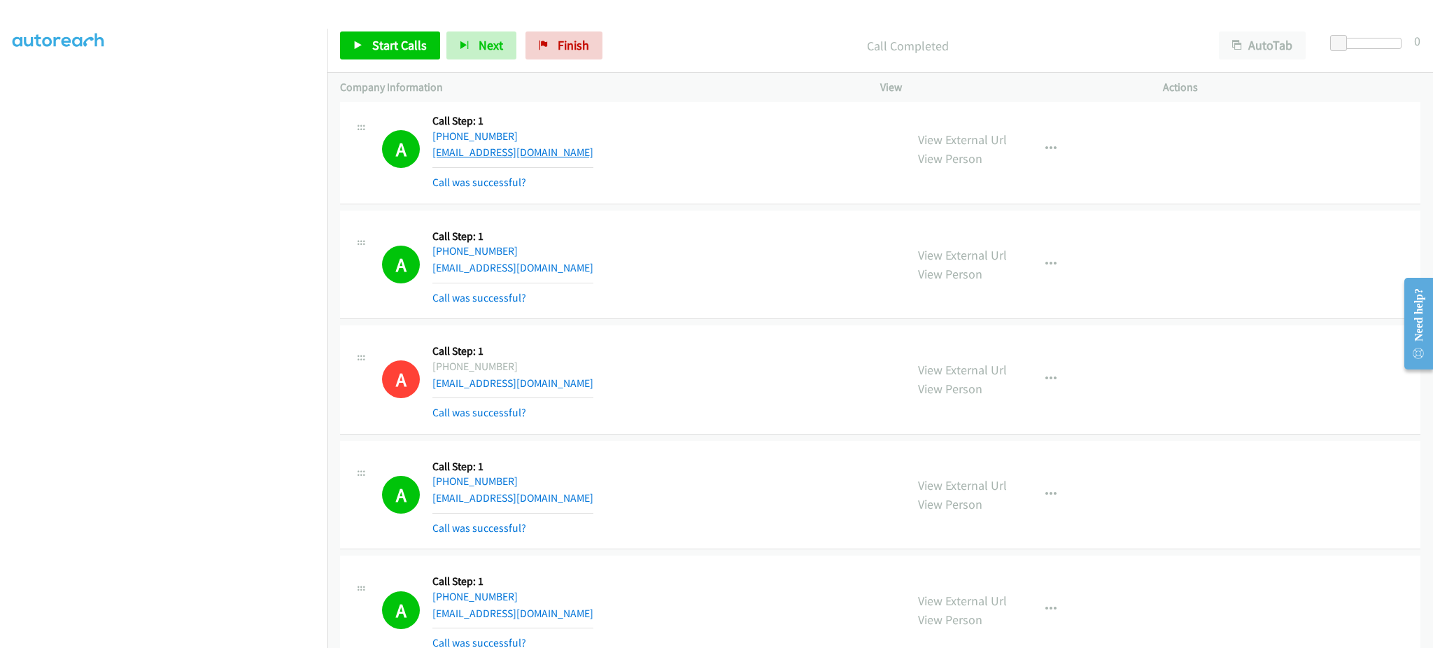
scroll to position [0, 0]
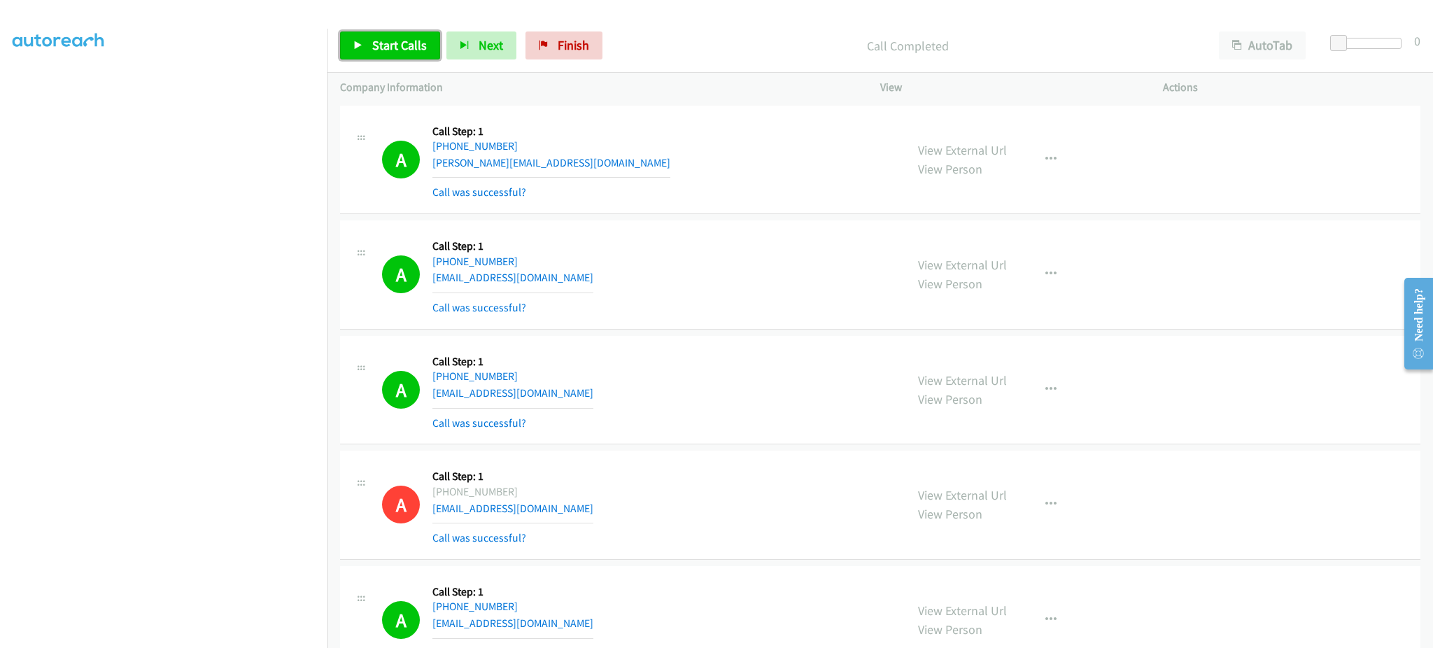
click at [374, 45] on span "Start Calls" at bounding box center [399, 45] width 55 height 16
click at [605, 172] on div "A Callback Scheduled Call Step: 1 America/Chicago +1 281-940-9333 paul.nguyen29…" at bounding box center [637, 159] width 511 height 83
click at [616, 174] on div "A Callback Scheduled Call Step: 1 America/Chicago +1 281-940-9333 paul.nguyen29…" at bounding box center [637, 159] width 511 height 83
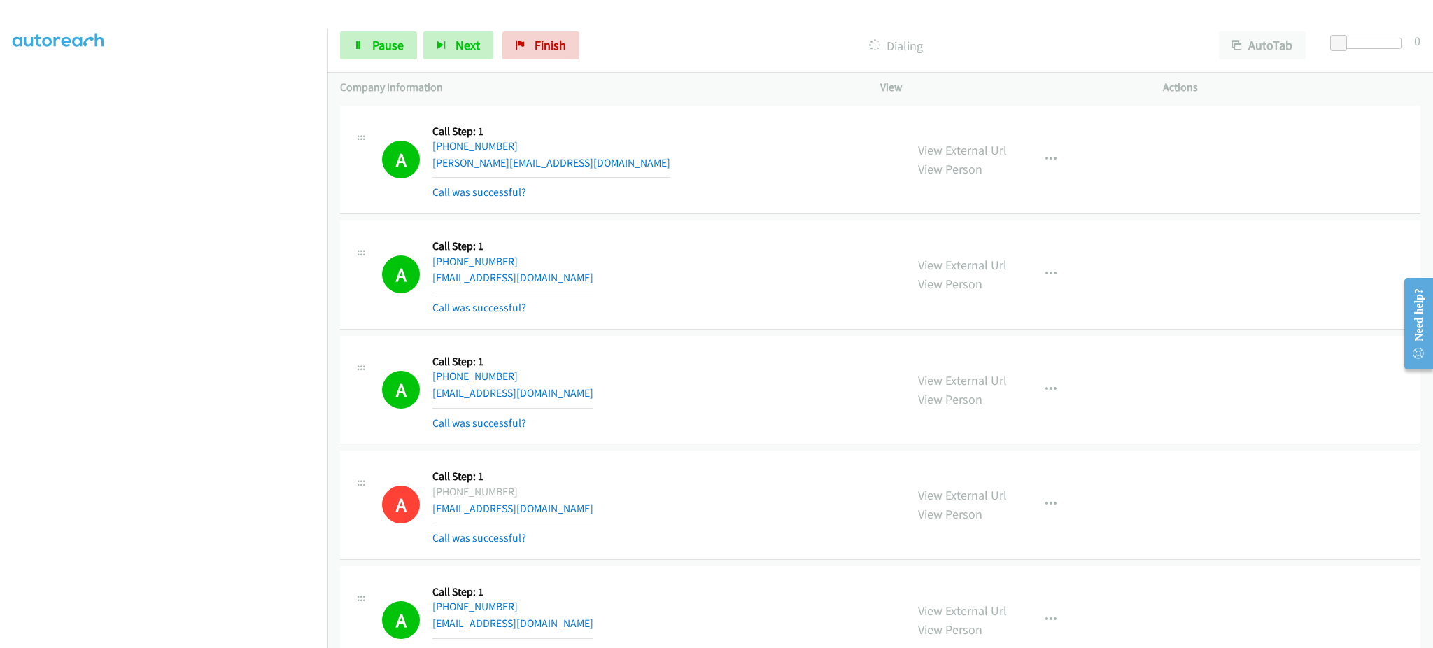
click at [616, 174] on div "A Callback Scheduled Call Step: 1 America/Chicago +1 281-940-9333 paul.nguyen29…" at bounding box center [637, 159] width 511 height 83
click at [613, 169] on div "A Callback Scheduled Call Step: 1 America/Chicago +1 281-940-9333 paul.nguyen29…" at bounding box center [637, 159] width 511 height 83
copy div "paul.nguyen2911@gmail.com"
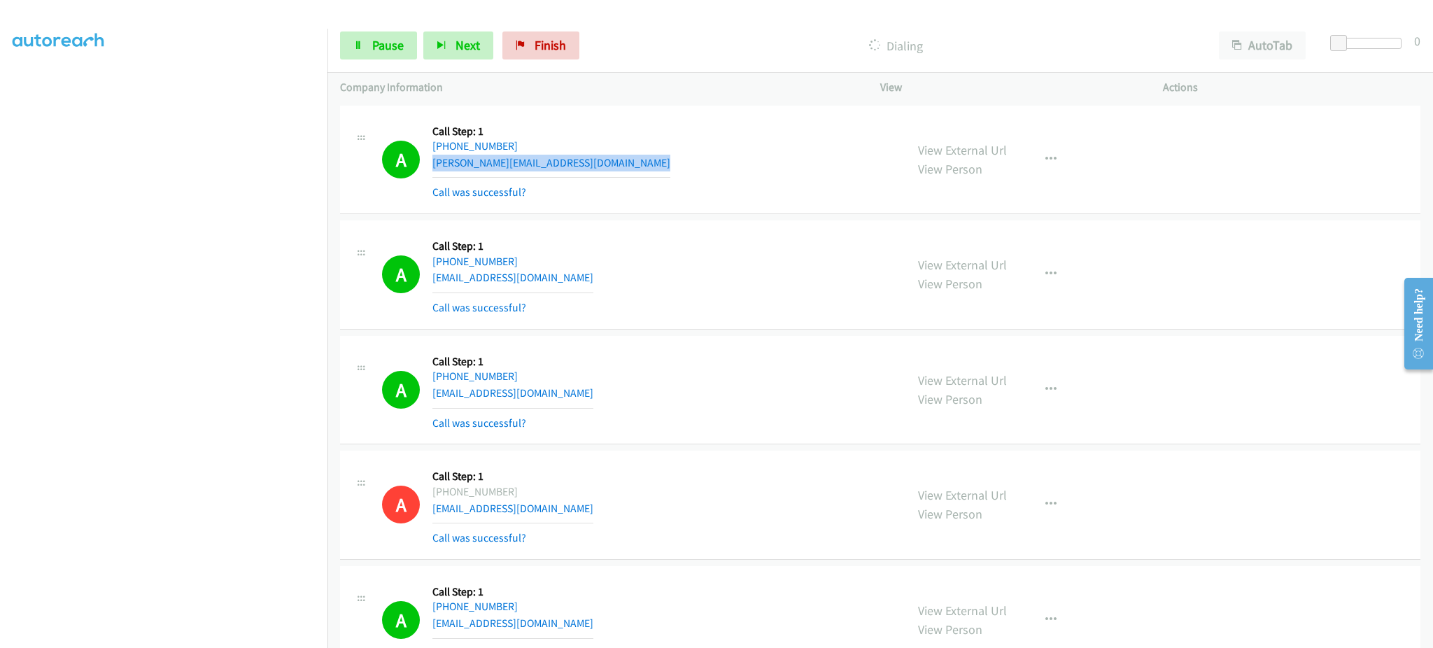
click at [579, 158] on div "A Callback Scheduled Call Step: 1 America/Chicago +1 281-940-9333 paul.nguyen29…" at bounding box center [637, 159] width 511 height 83
copy div "paul.nguyen2911@gmail.com"
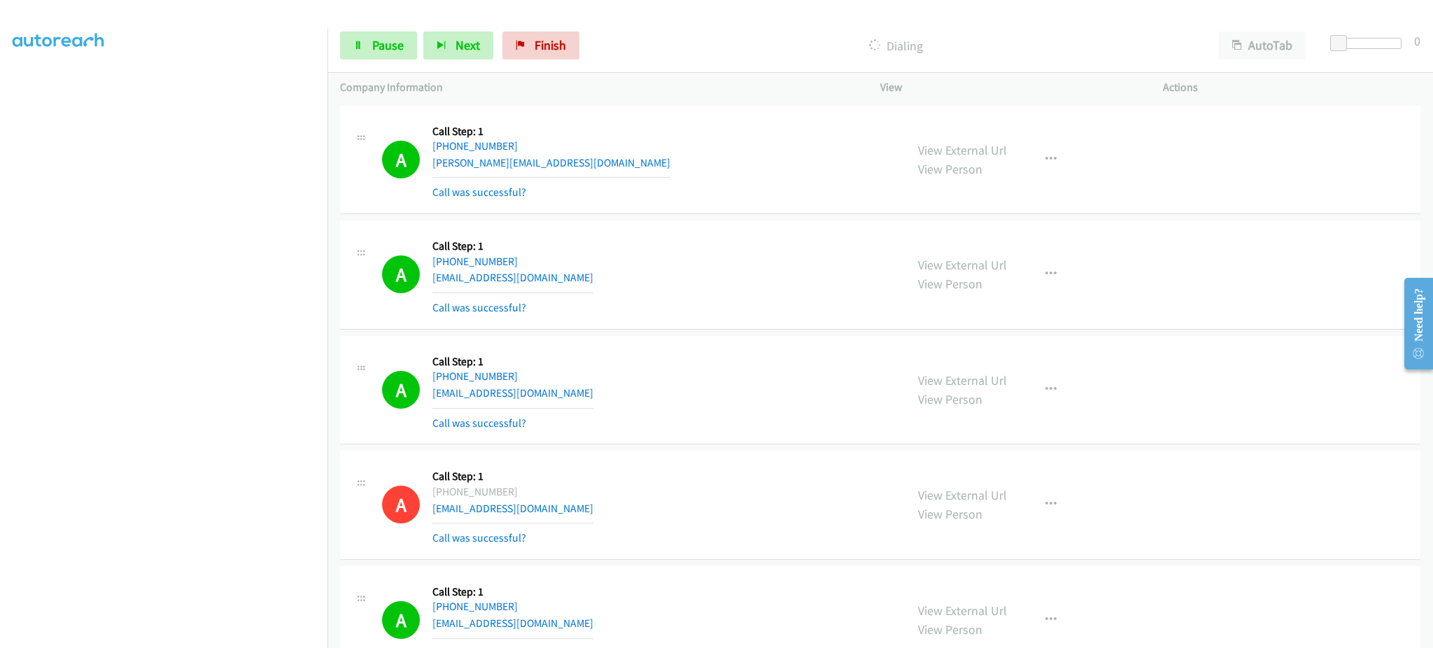
click at [592, 273] on div "A Callback Scheduled Call Step: 1 America/New_York +1 646-574-9018 larry_clark9…" at bounding box center [637, 274] width 511 height 83
click at [587, 280] on div "A Callback Scheduled Call Step: 1 America/New_York +1 646-574-9018 larry_clark9…" at bounding box center [637, 274] width 511 height 83
copy div "larry_clark90@yahoo.com"
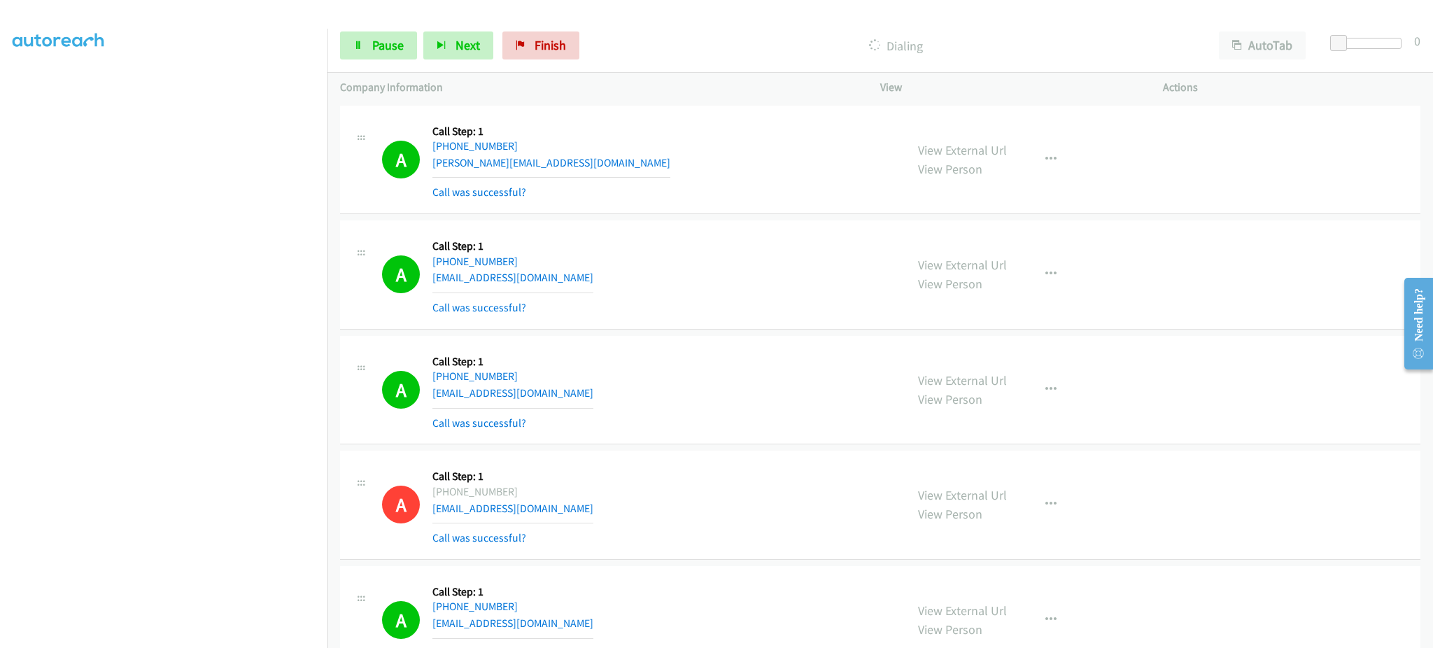
click at [591, 388] on div "A Callback Scheduled Call Step: 1 America/New_York +1 912-220-0426 rudinsky11@g…" at bounding box center [637, 389] width 511 height 83
click at [566, 386] on div "A Callback Scheduled Call Step: 1 America/New_York +1 912-220-0426 rudinsky11@g…" at bounding box center [637, 389] width 511 height 83
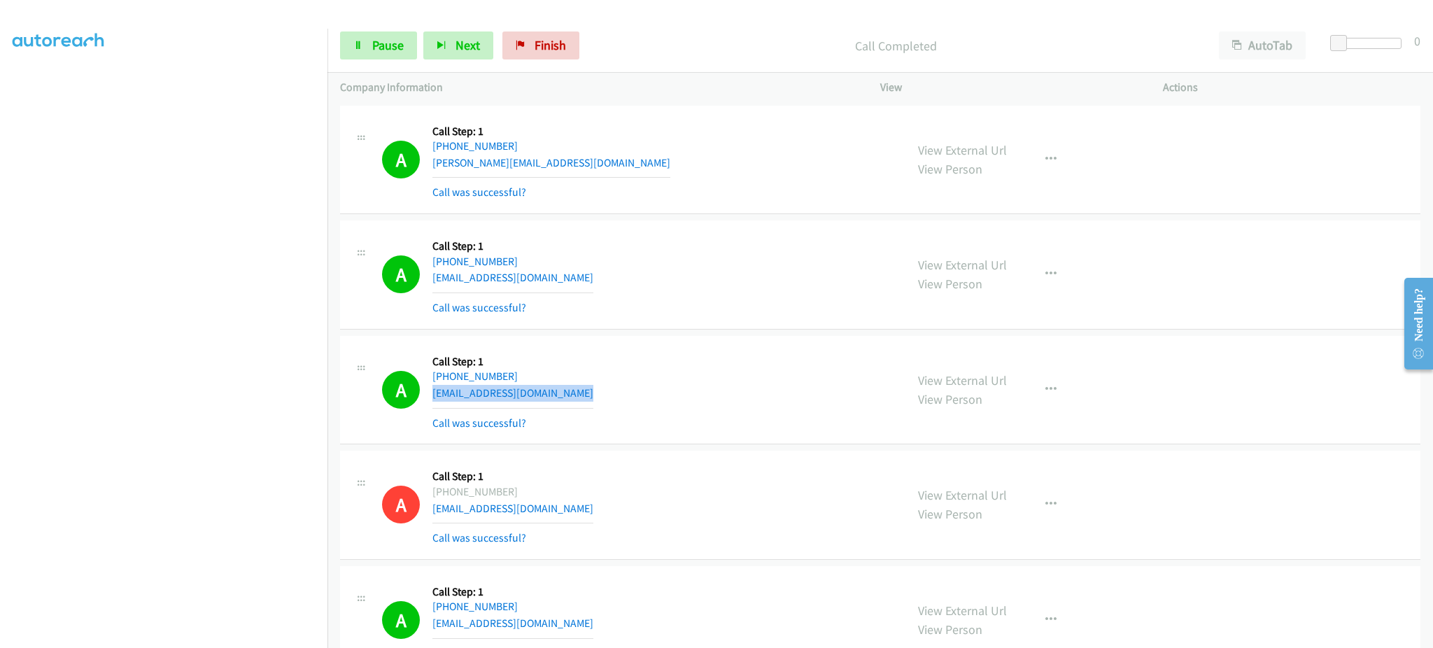
click at [566, 386] on div "A Callback Scheduled Call Step: 1 America/New_York +1 912-220-0426 rudinsky11@g…" at bounding box center [637, 389] width 511 height 83
copy div "rudinsky11@gmail.com"
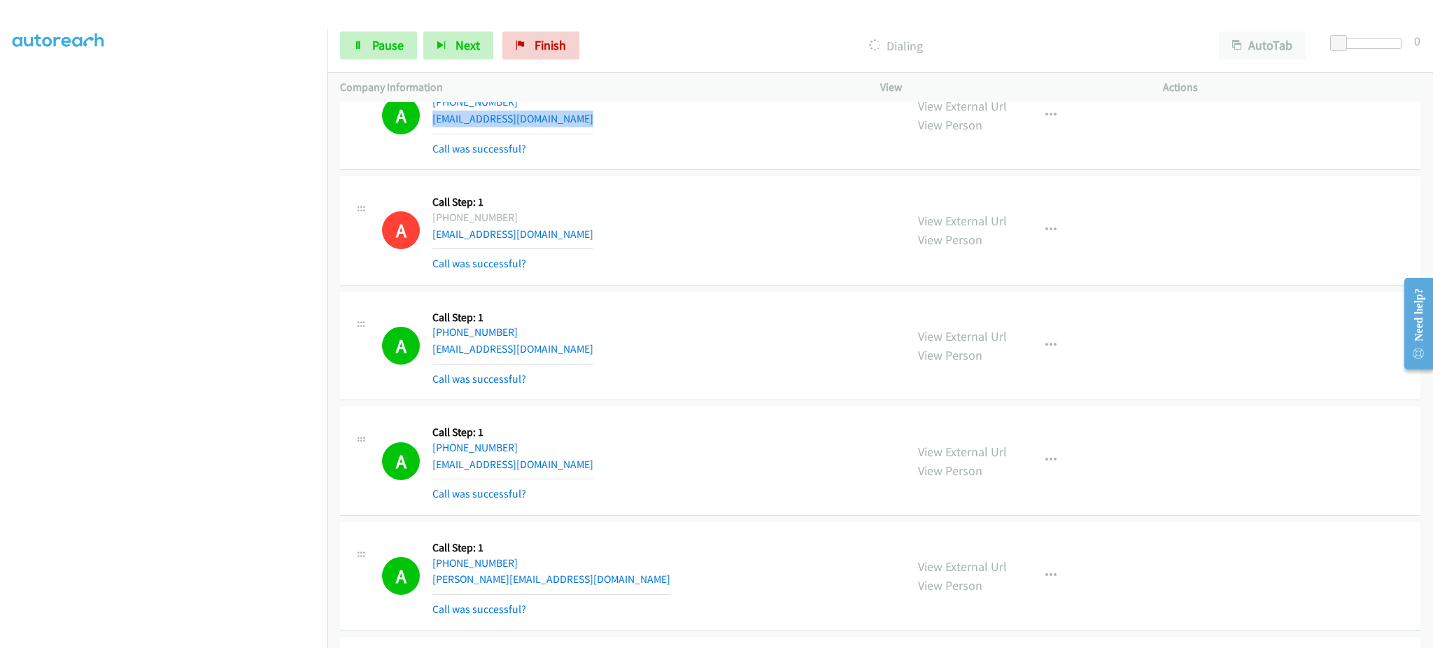
scroll to position [280, 0]
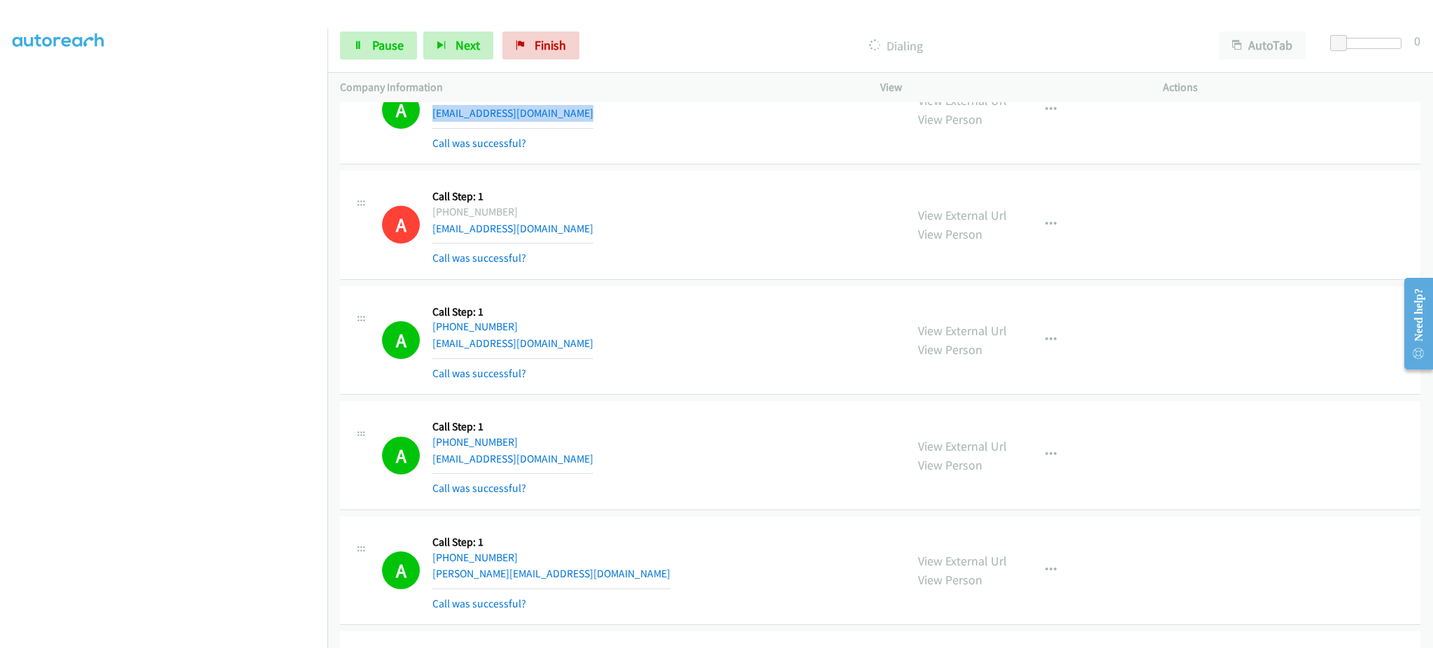
click at [585, 348] on div "A Callback Scheduled Call Step: 1 America/Los_Angeles +1 650-482-8234 chelsea@m…" at bounding box center [637, 340] width 511 height 83
copy div "chelsea@modpools.com"
drag, startPoint x: 632, startPoint y: 446, endPoint x: 628, endPoint y: 453, distance: 7.8
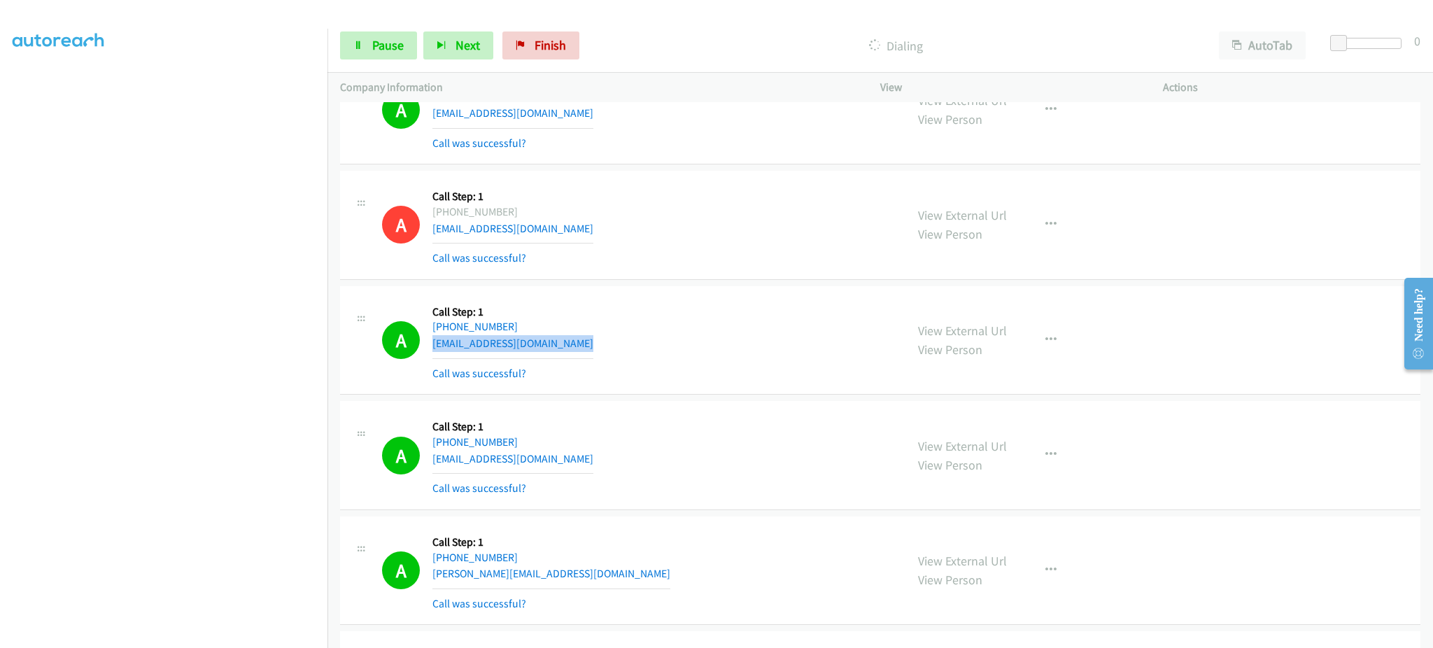
click at [630, 447] on div "A Callback Scheduled Call Step: 1 America/Chicago +1 224-636-6337 nickgarcia633…" at bounding box center [637, 455] width 511 height 83
click at [628, 453] on div "A Callback Scheduled Call Step: 1 America/Chicago +1 224-636-6337 nickgarcia633…" at bounding box center [637, 455] width 511 height 83
click at [583, 463] on div "A Callback Scheduled Call Step: 1 America/Chicago +1 224-636-6337 nickgarcia633…" at bounding box center [637, 455] width 511 height 83
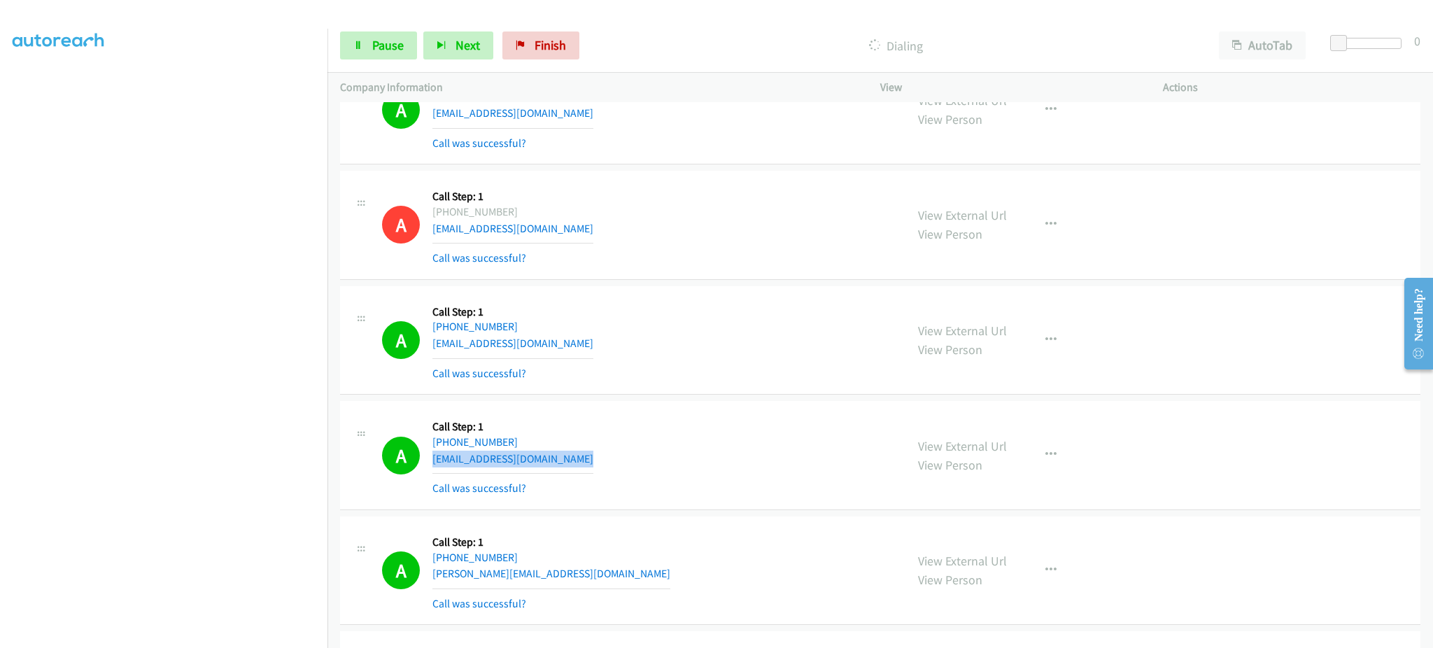
click at [583, 463] on div "A Callback Scheduled Call Step: 1 America/Chicago +1 224-636-6337 nickgarcia633…" at bounding box center [637, 455] width 511 height 83
copy div "nickgarcia6337@gmail.com"
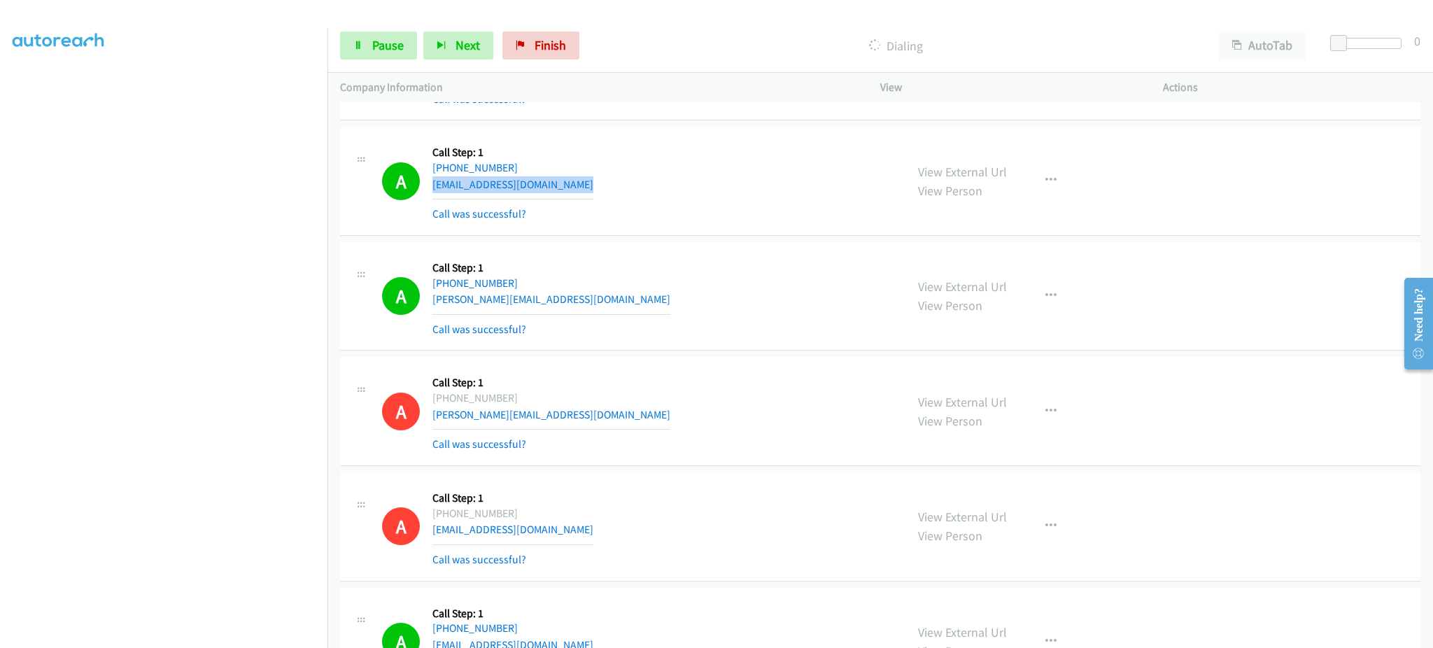
scroll to position [560, 0]
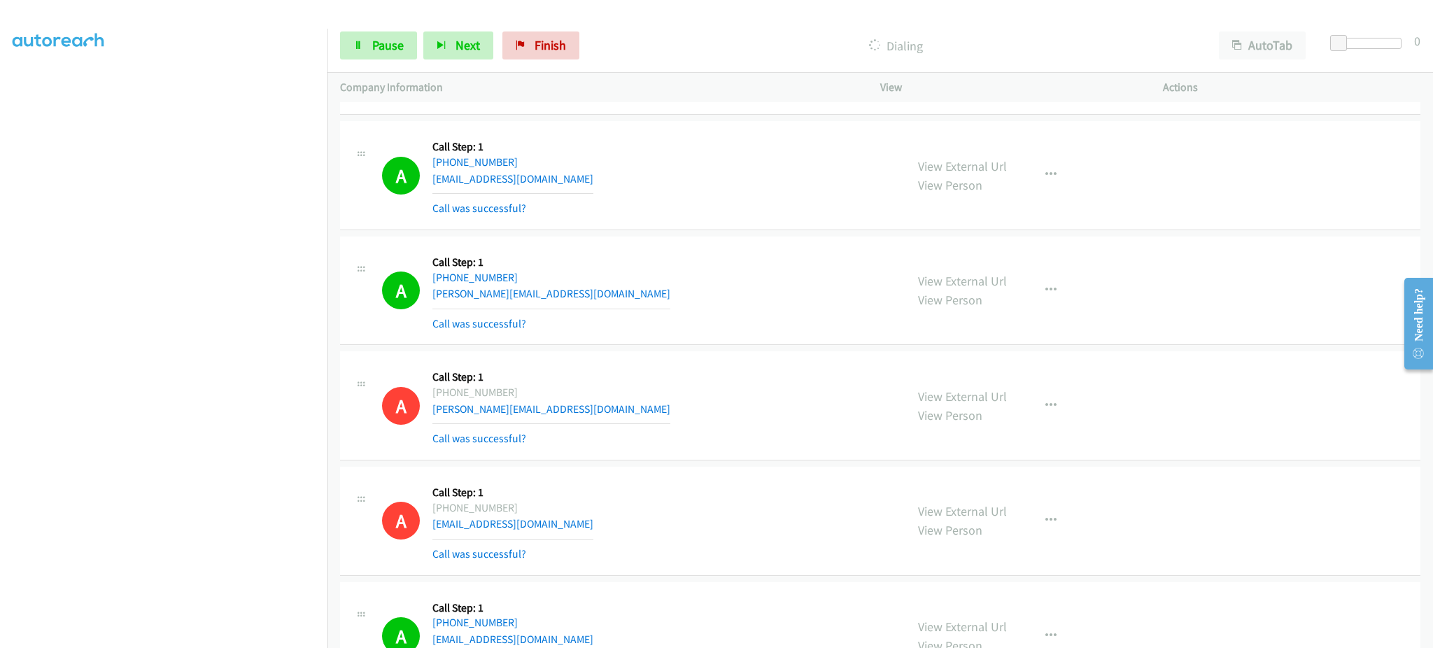
click at [630, 294] on div "A Callback Scheduled Call Step: 1 America/New_York +1 330-347-7526 robert.pado5…" at bounding box center [637, 290] width 511 height 83
copy div "robert.pado50@gmail.com"
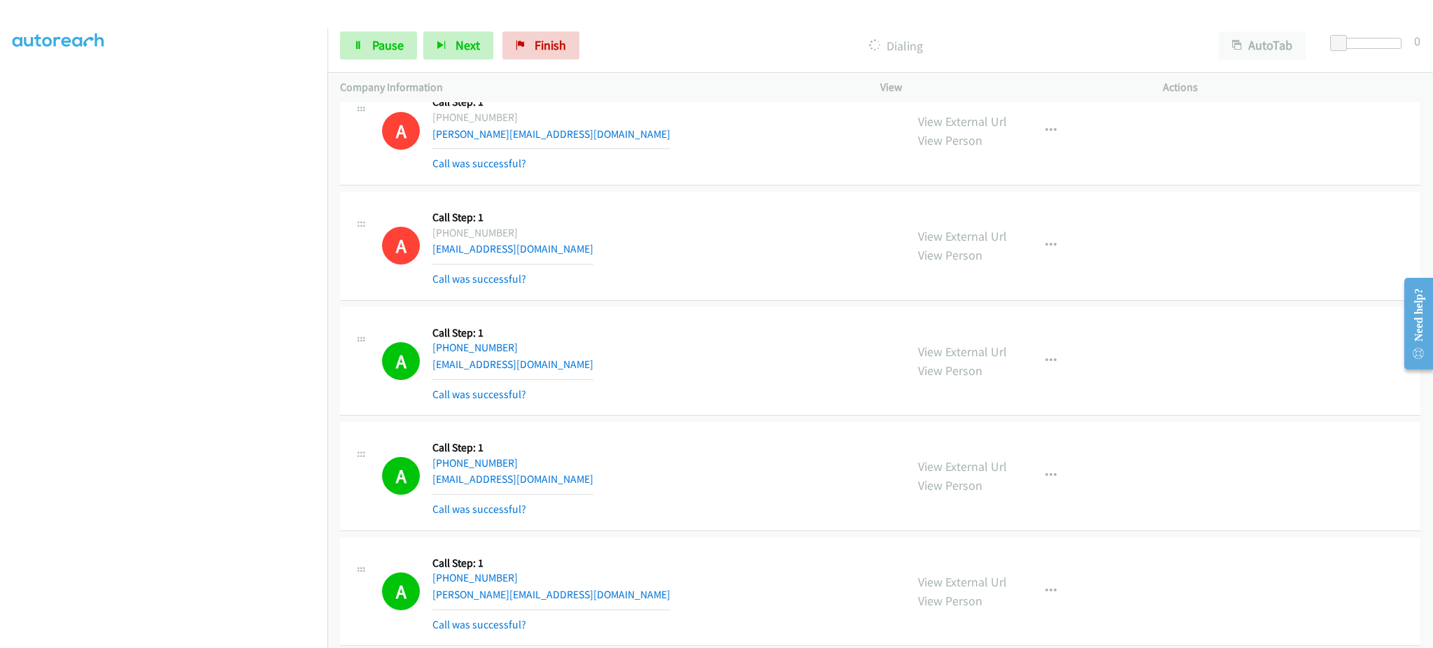
scroll to position [840, 0]
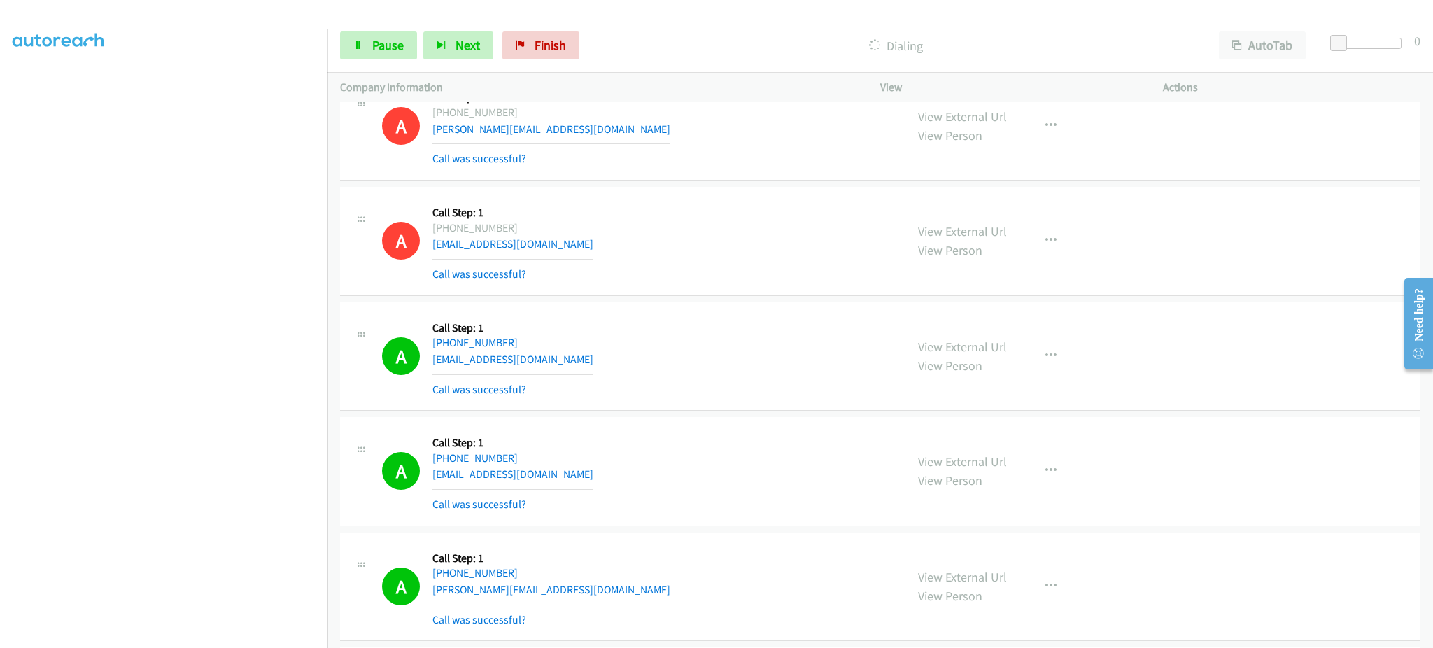
click at [577, 365] on div "A Callback Scheduled Call Step: 1 America/Los_Angeles +1 442-444-2242 vtozz101@…" at bounding box center [637, 356] width 511 height 83
click at [577, 364] on div "A Callback Scheduled Call Step: 1 America/Los_Angeles +1 442-444-2242 vtozz101@…" at bounding box center [637, 356] width 511 height 83
copy div "vtozz101@gmail.com"
click at [552, 472] on div "A Callback Scheduled Call Step: 1 America/Los_Angeles +1 707-499-4089 milesto12…" at bounding box center [637, 471] width 511 height 83
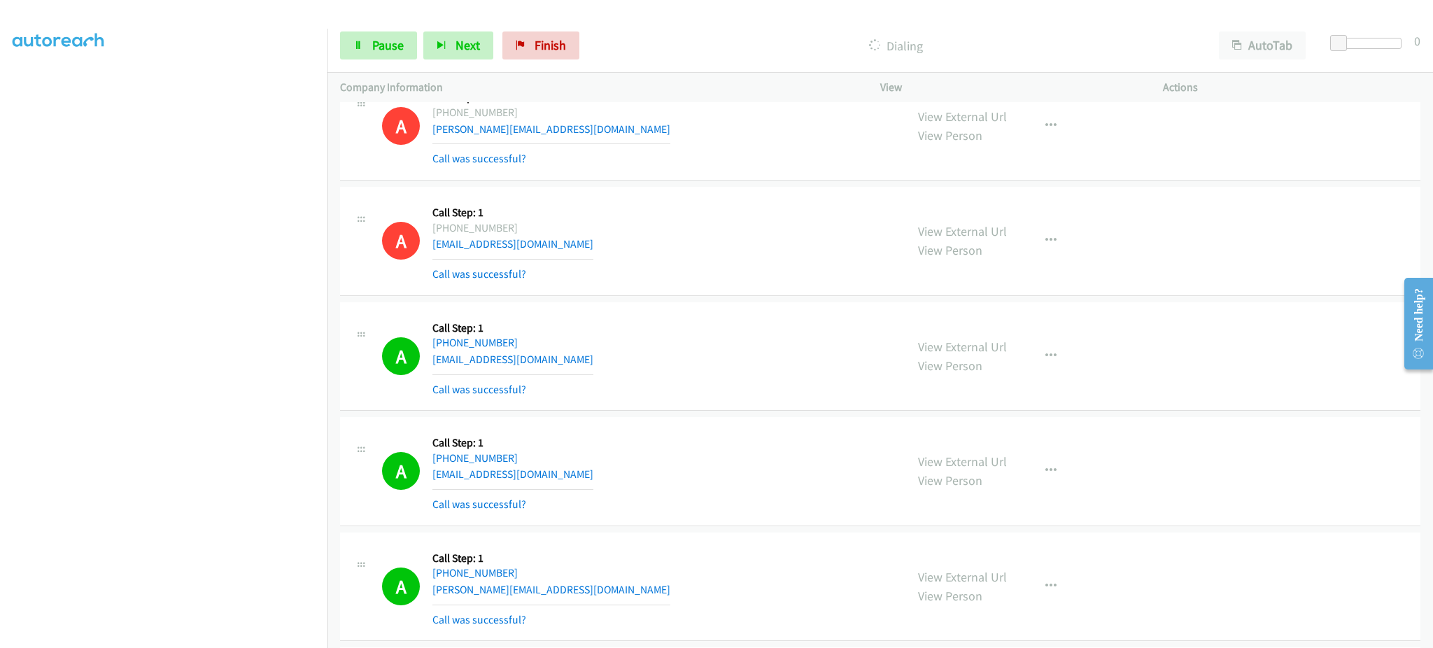
click at [552, 472] on div "A Callback Scheduled Call Step: 1 America/Los_Angeles +1 707-499-4089 milesto12…" at bounding box center [637, 471] width 511 height 83
copy div "milesto12@gmail.com"
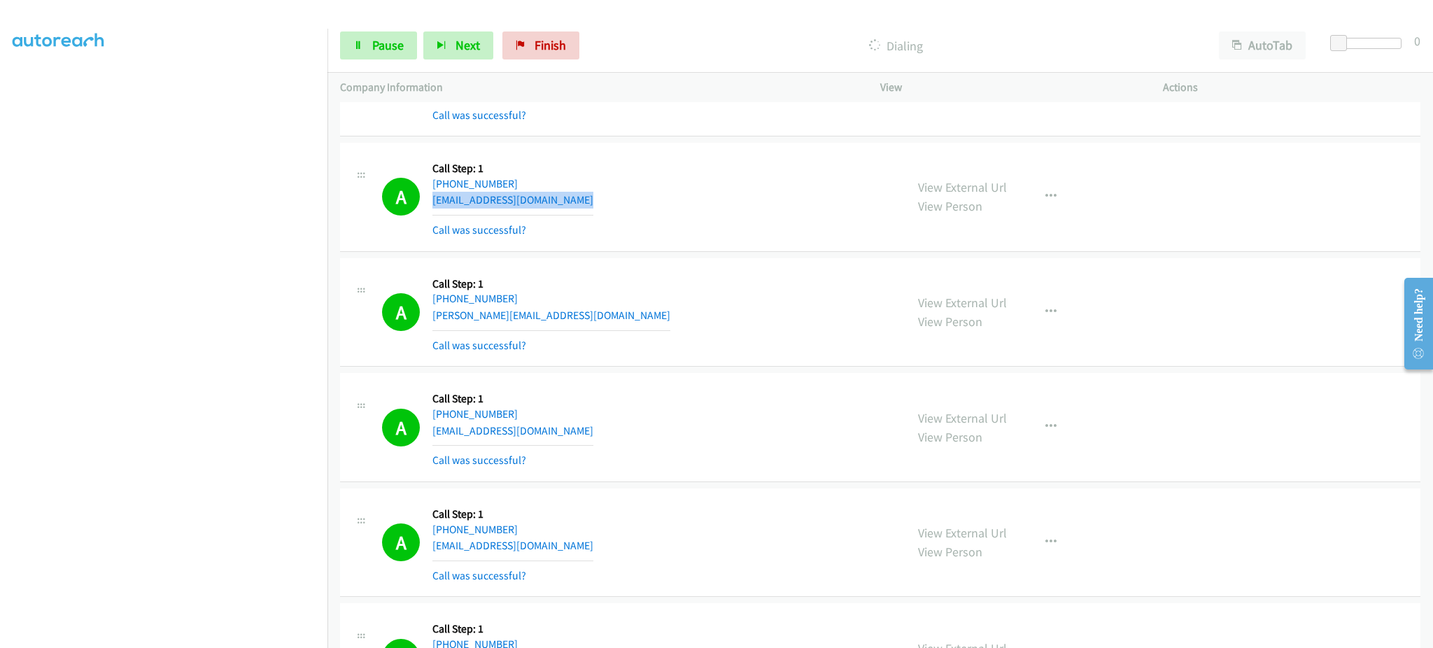
scroll to position [1120, 0]
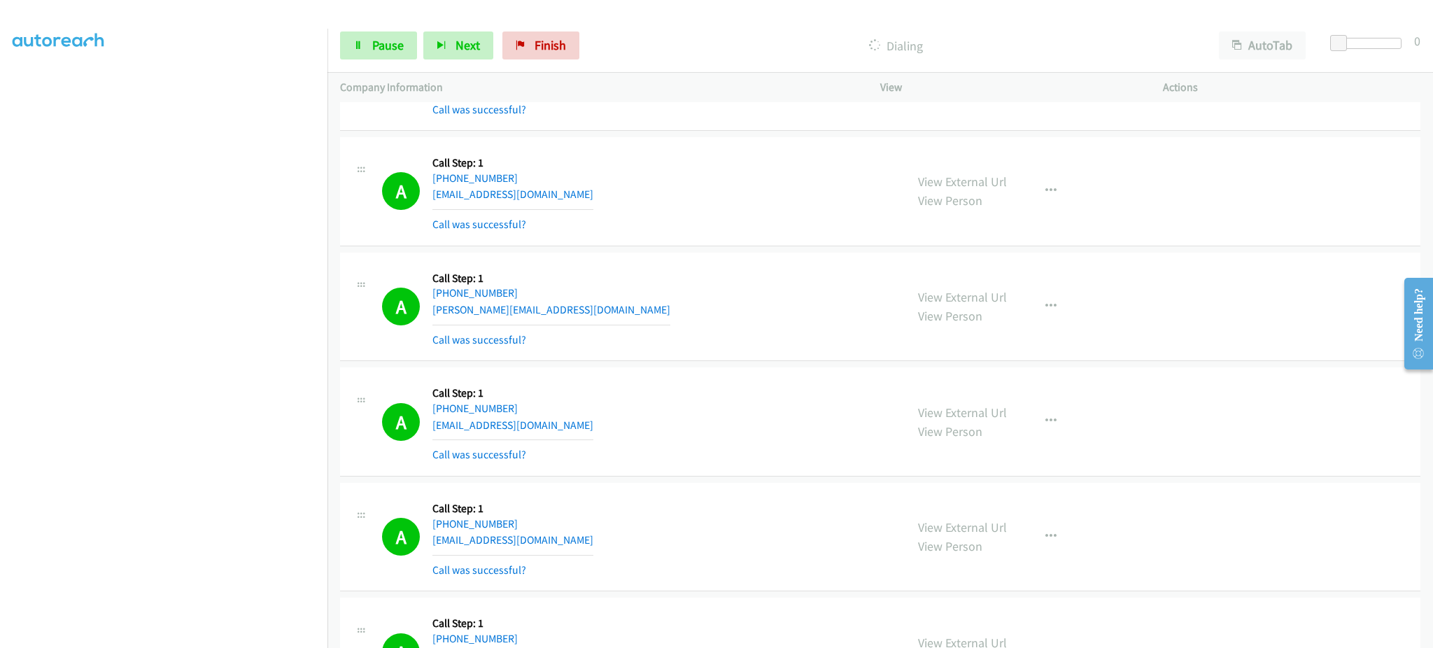
click at [605, 311] on div "A Callback Scheduled Call Step: 1 America/Chicago +1 601-720-2161 yolandaswilli…" at bounding box center [637, 306] width 511 height 83
copy div "yolandaswilliams@yahoo.com"
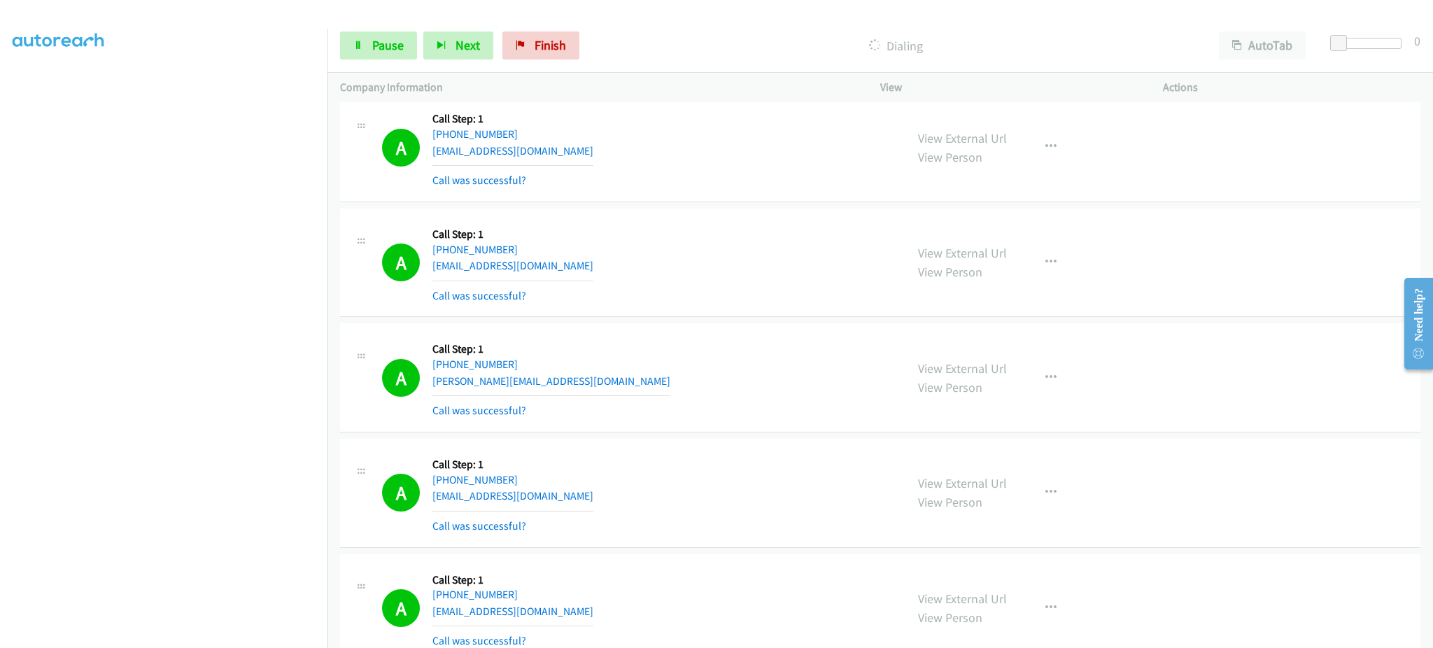
scroll to position [1399, 0]
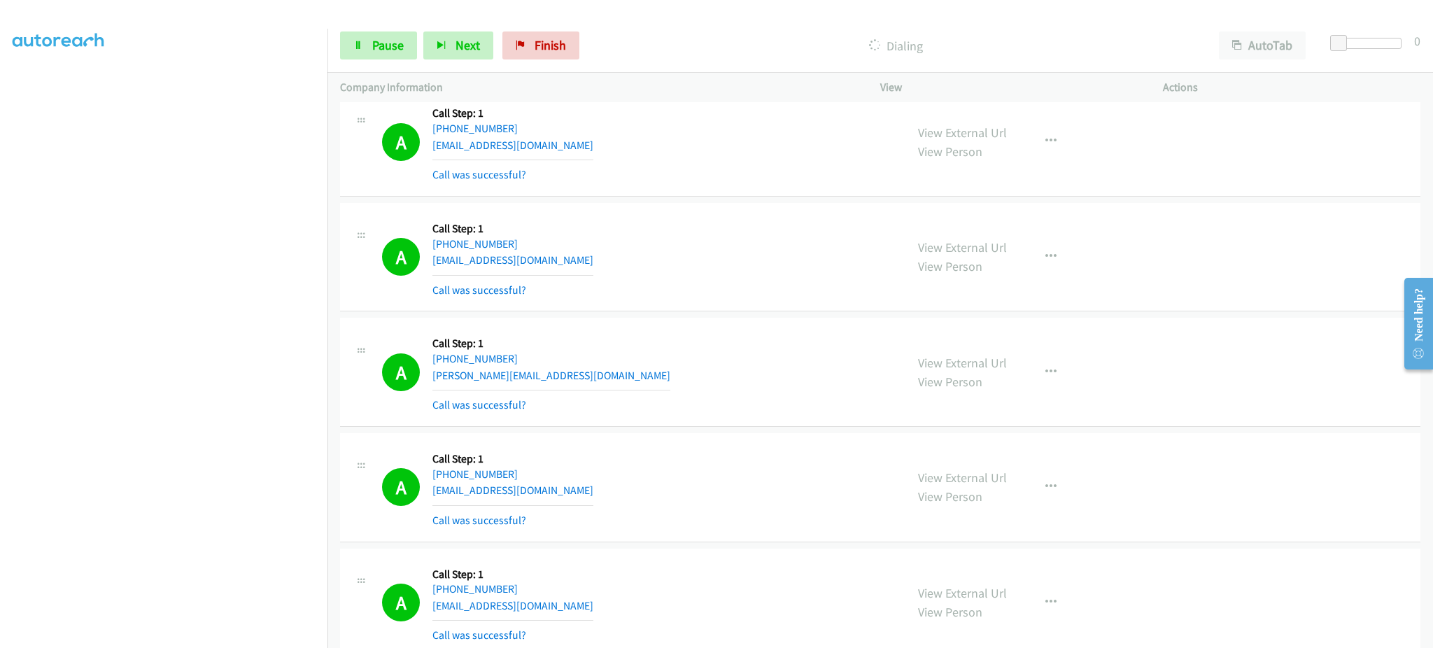
click at [574, 158] on div "A Callback Scheduled Call Step: 1 America/Los_Angeles +1 208-316-3616 yoda@spet…" at bounding box center [637, 141] width 511 height 83
click at [574, 157] on div "A Callback Scheduled Call Step: 1 America/Los_Angeles +1 208-316-3616 yoda@spet…" at bounding box center [637, 141] width 511 height 83
click at [573, 146] on div "A Callback Scheduled Call Step: 1 America/Los_Angeles +1 208-316-3616 yoda@spet…" at bounding box center [637, 141] width 511 height 83
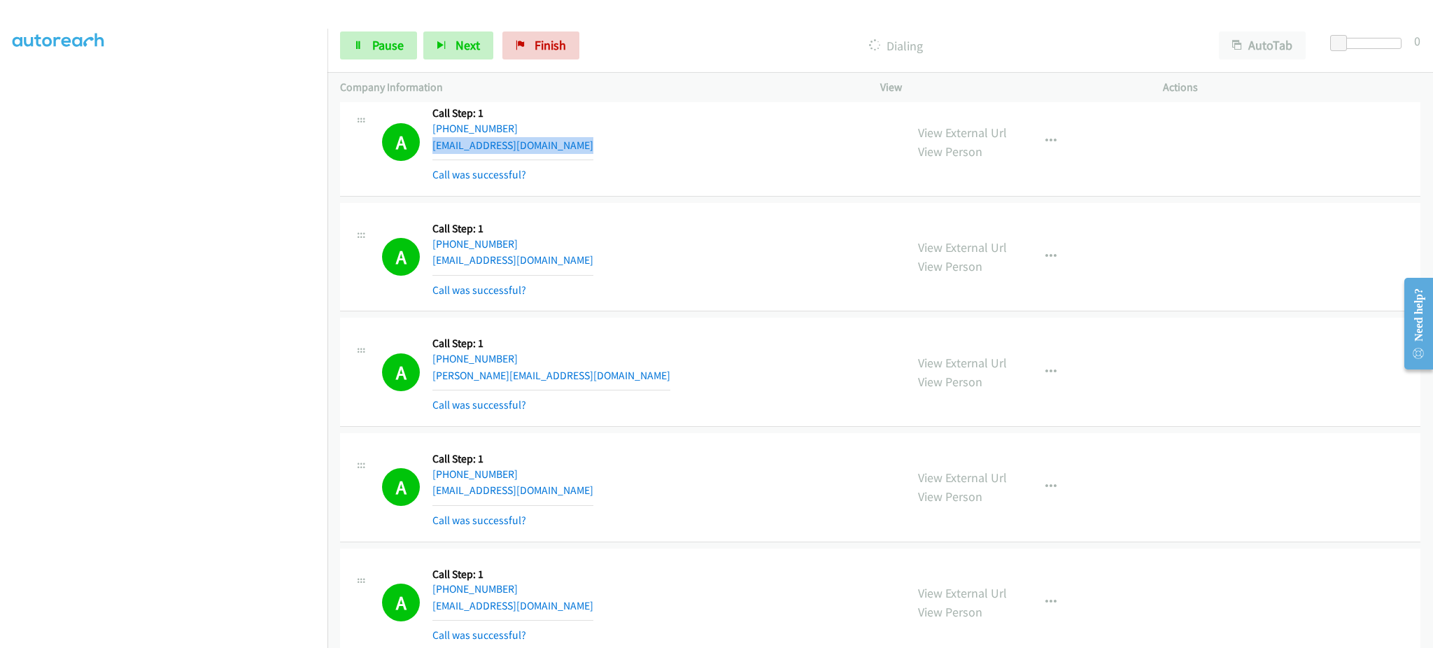
click at [573, 146] on div "A Callback Scheduled Call Step: 1 America/Los_Angeles +1 208-316-3616 yoda@spet…" at bounding box center [637, 141] width 511 height 83
click at [576, 263] on div "A Callback Scheduled Call Step: 1 America/Los_Angeles +1 360-567-5379 bill85200…" at bounding box center [637, 257] width 511 height 83
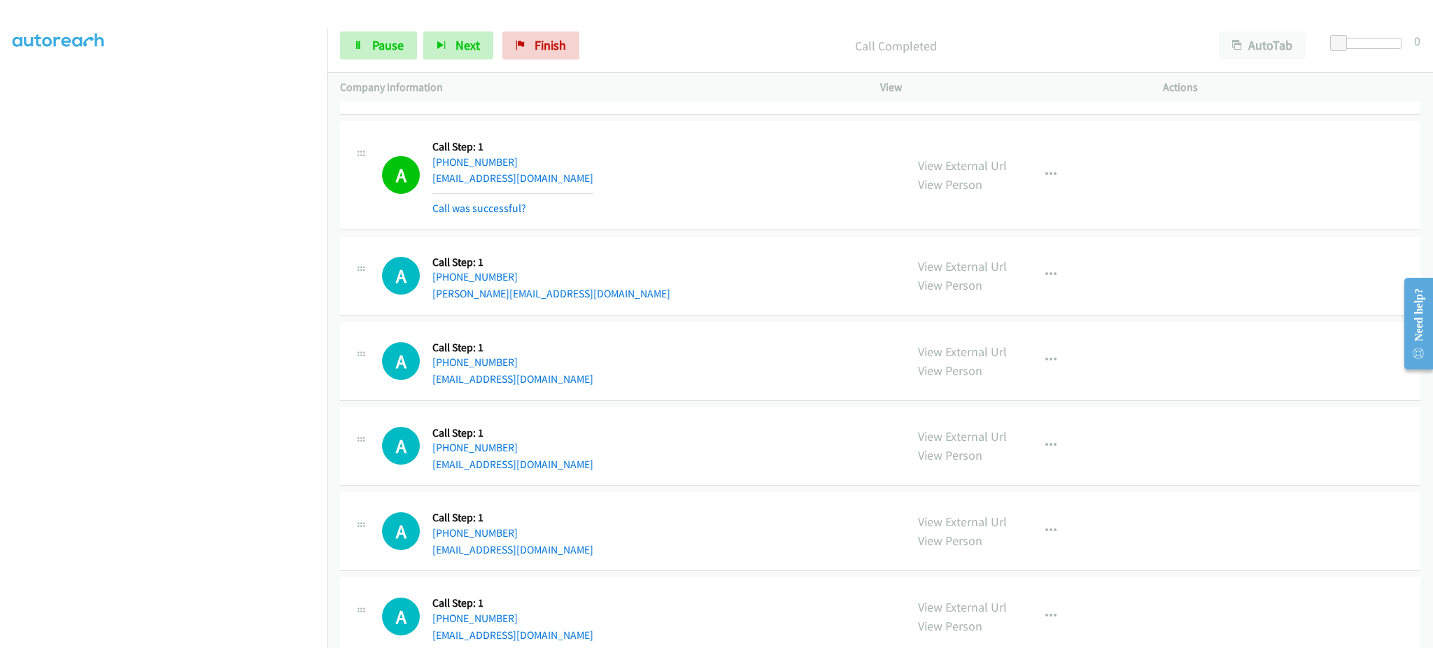
scroll to position [3079, 0]
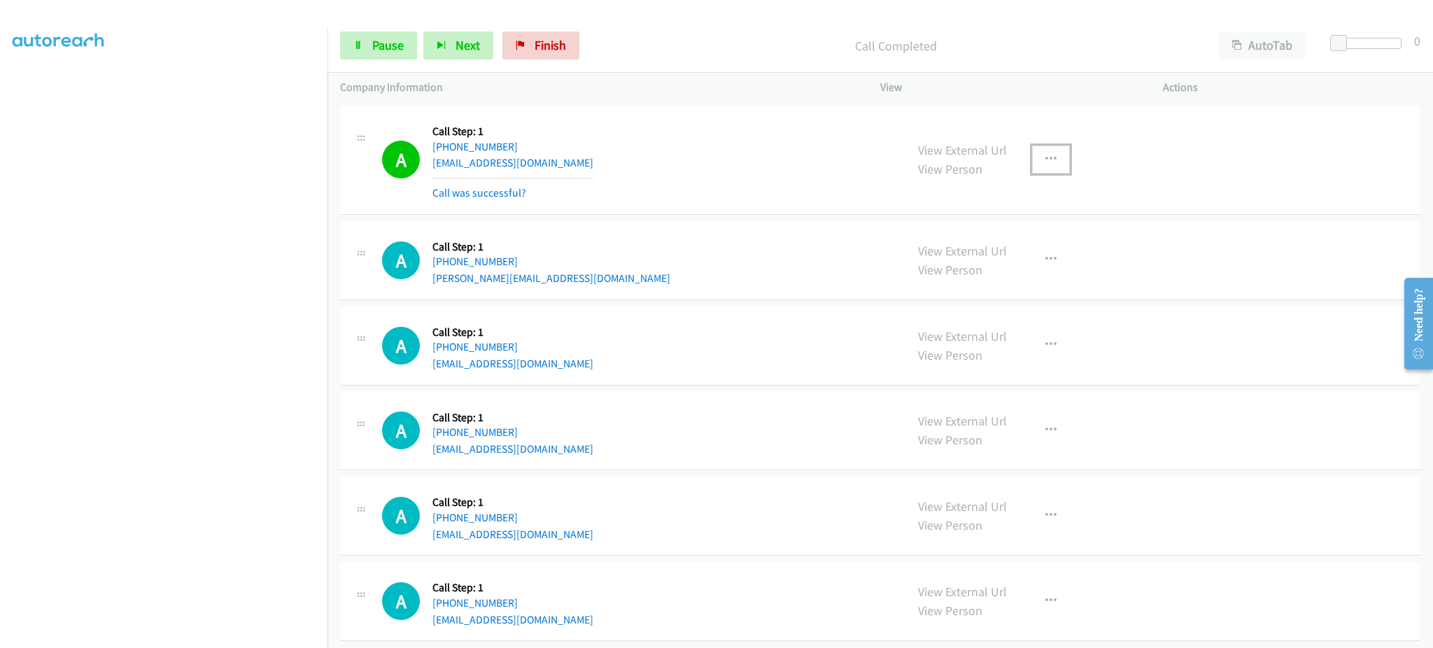
click at [1045, 155] on icon "button" at bounding box center [1050, 159] width 11 height 11
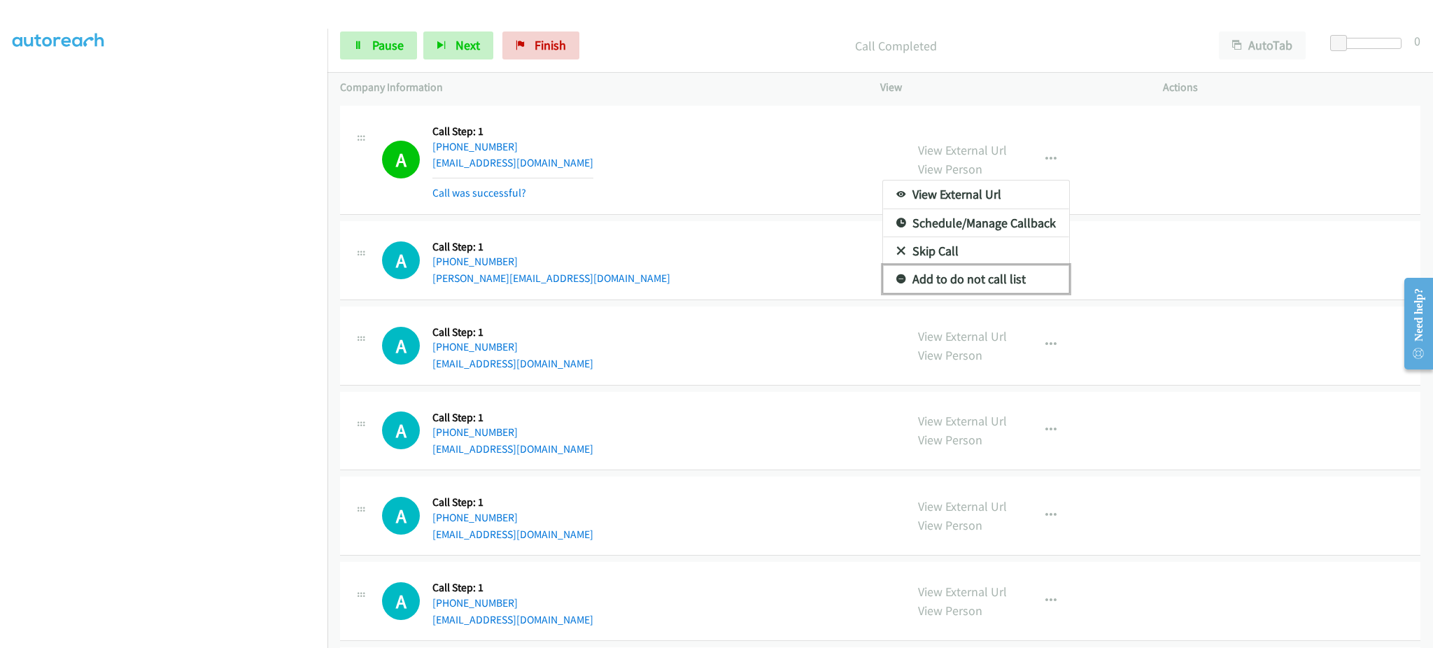
click at [994, 281] on link "Add to do not call list" at bounding box center [976, 279] width 186 height 28
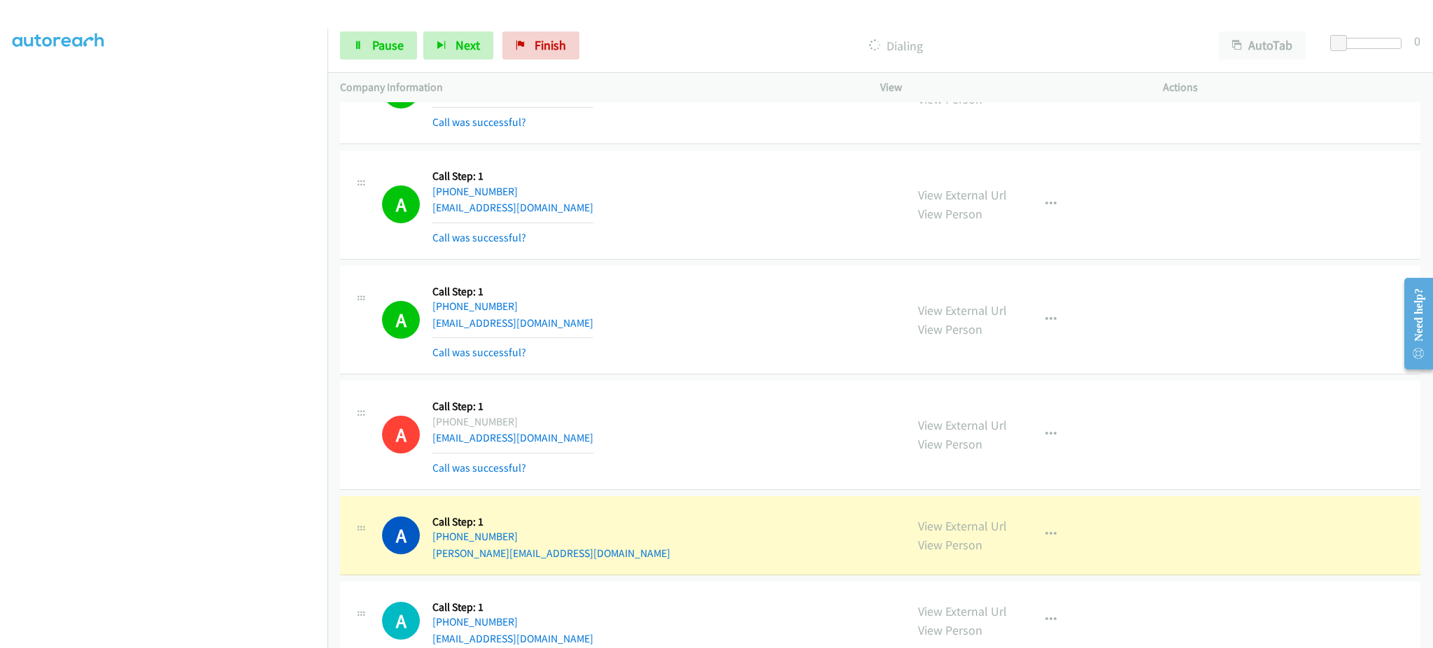
scroll to position [2799, 0]
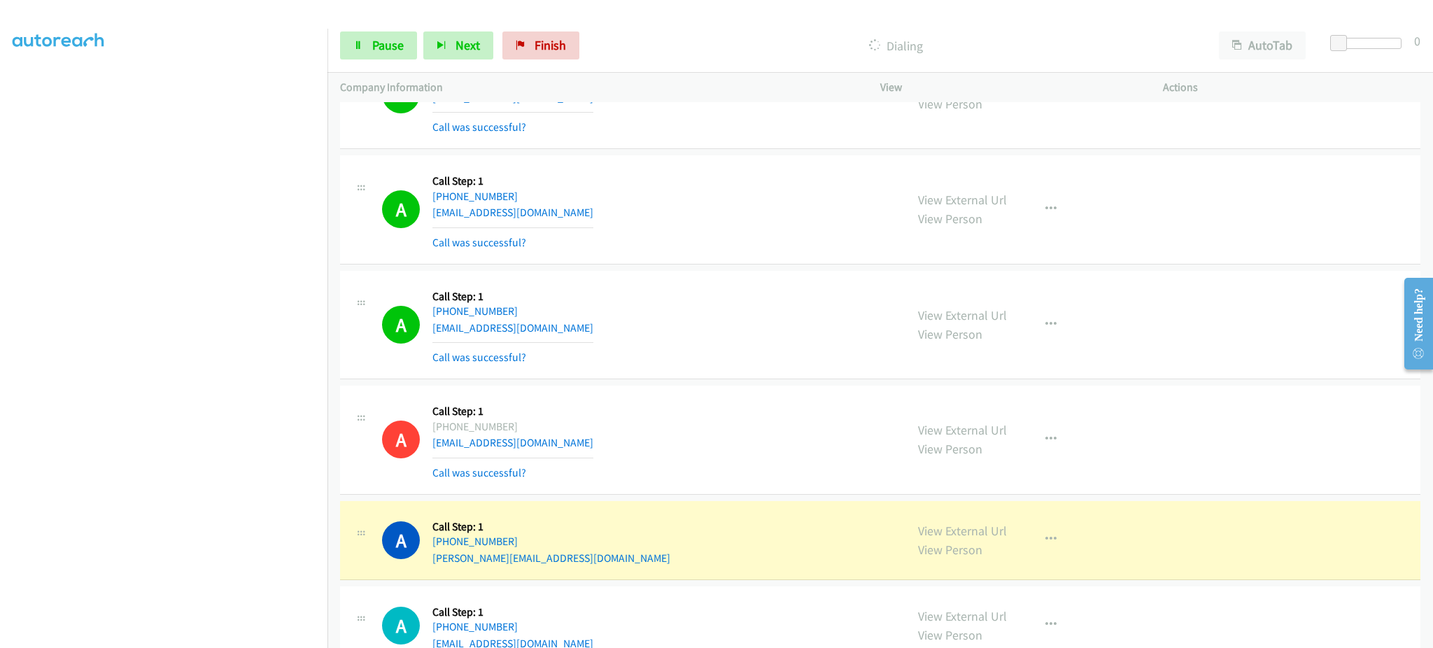
click at [585, 323] on div "A Callback Scheduled Call Step: 1 America/Denver +1 406-502-8042 croftmaria553@…" at bounding box center [637, 324] width 511 height 83
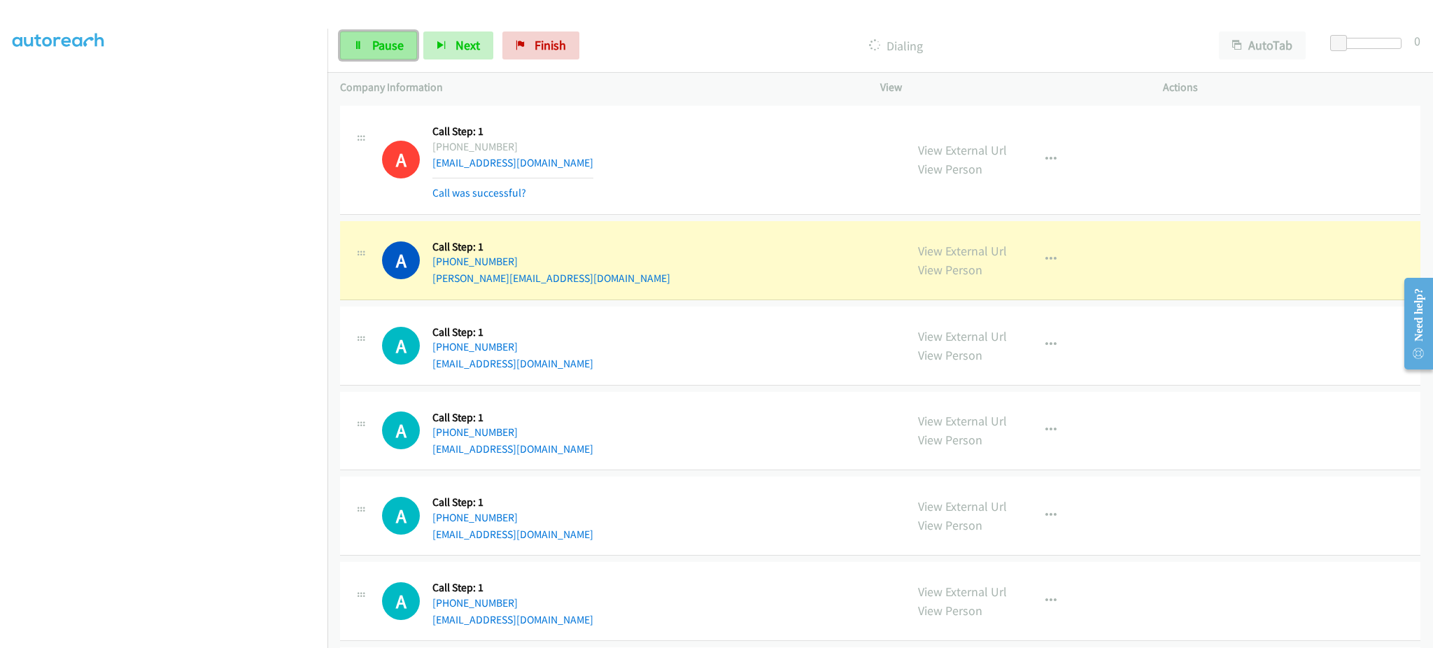
click at [377, 49] on span "Pause" at bounding box center [387, 45] width 31 height 16
click at [771, 265] on div "A Callback Scheduled Call Step: 1 America/Los_Angeles +1 323-494-5033 sallee@ya…" at bounding box center [637, 260] width 511 height 53
click at [1059, 258] on button "button" at bounding box center [1051, 260] width 38 height 28
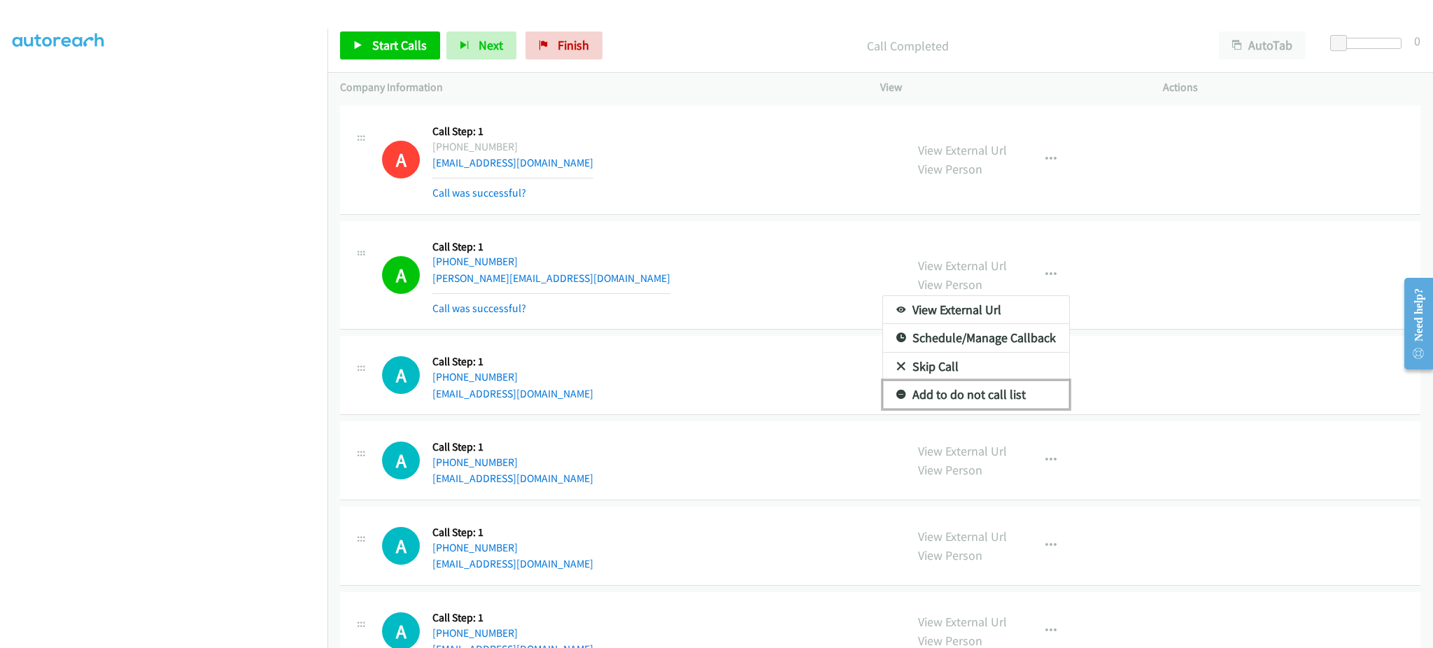
click at [1013, 391] on link "Add to do not call list" at bounding box center [976, 395] width 186 height 28
click at [775, 233] on div "A Callback Scheduled Call Step: 1 America/Los_Angeles +1 323-494-5033 sallee@ya…" at bounding box center [880, 275] width 1080 height 109
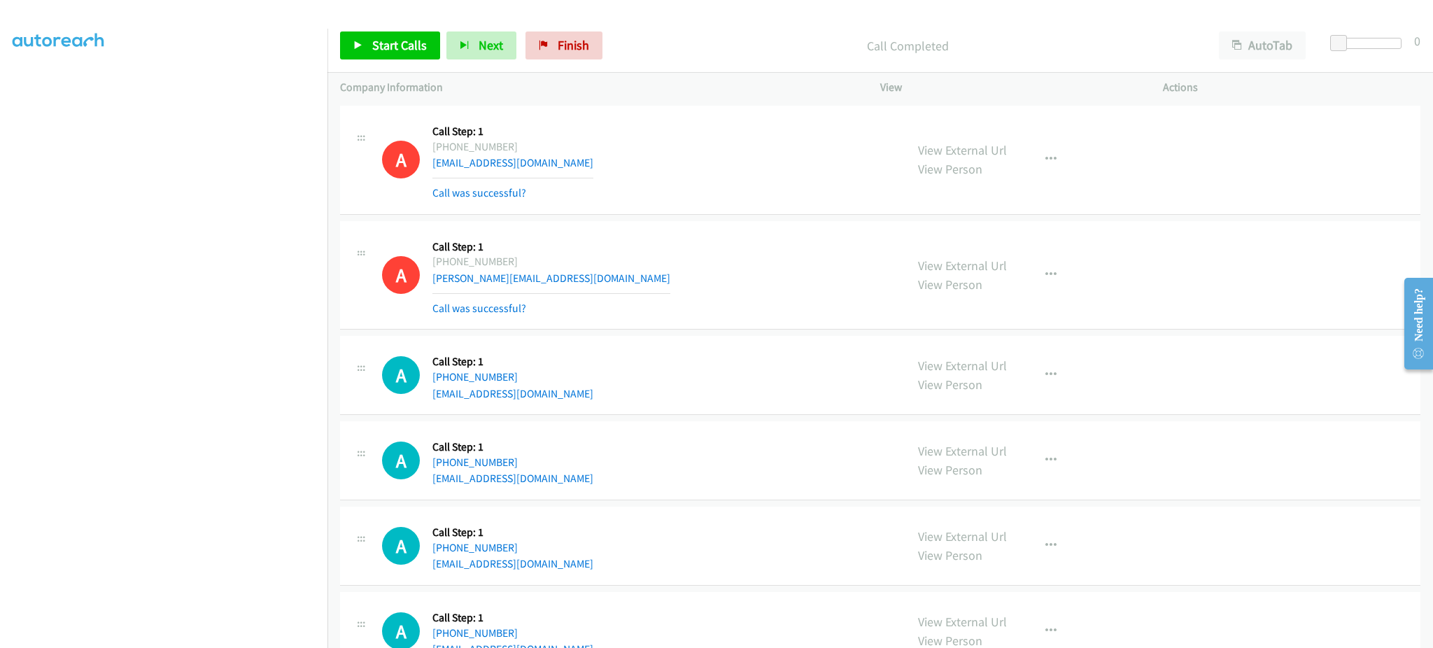
click at [775, 224] on div "A Callback Scheduled Call Step: 1 America/Los_Angeles +1 323-494-5033 sallee@ya…" at bounding box center [880, 275] width 1080 height 109
click at [404, 45] on span "Start Calls" at bounding box center [399, 45] width 55 height 16
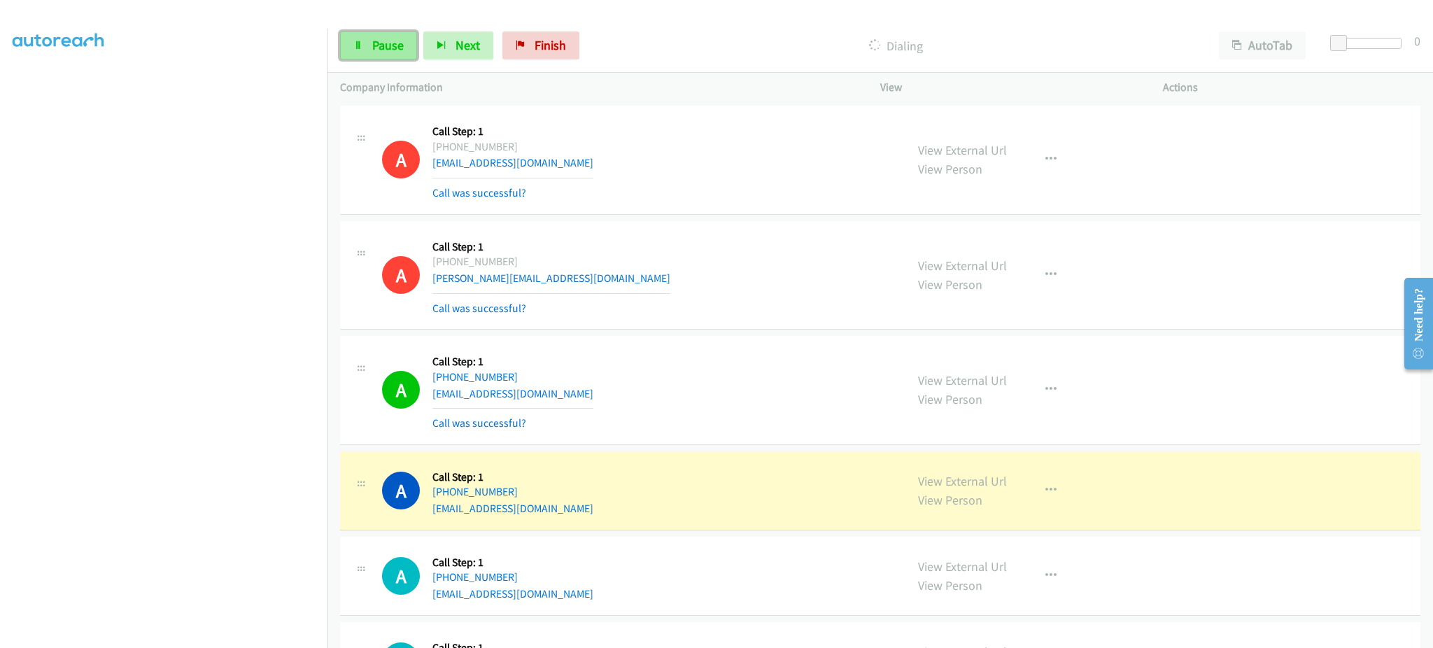
click at [397, 45] on span "Pause" at bounding box center [387, 45] width 31 height 16
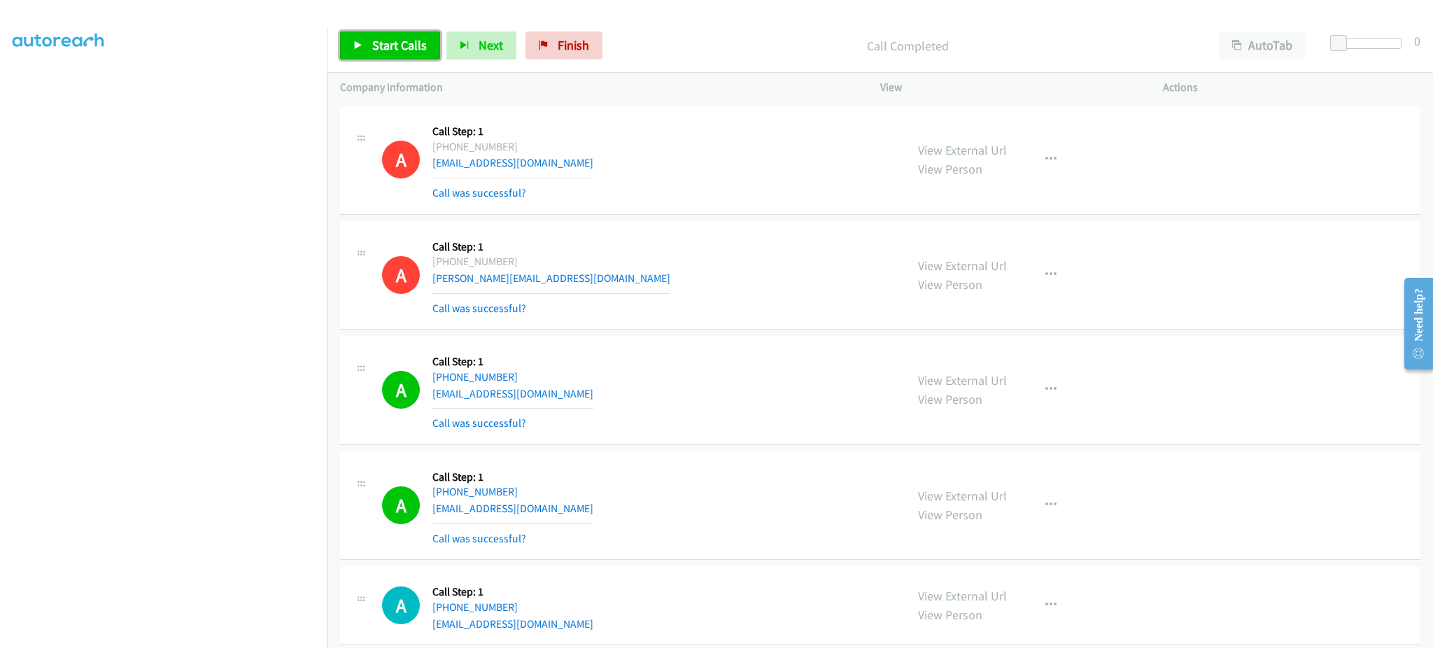
drag, startPoint x: 405, startPoint y: 42, endPoint x: 456, endPoint y: 139, distance: 109.2
click at [405, 42] on span "Start Calls" at bounding box center [399, 45] width 55 height 16
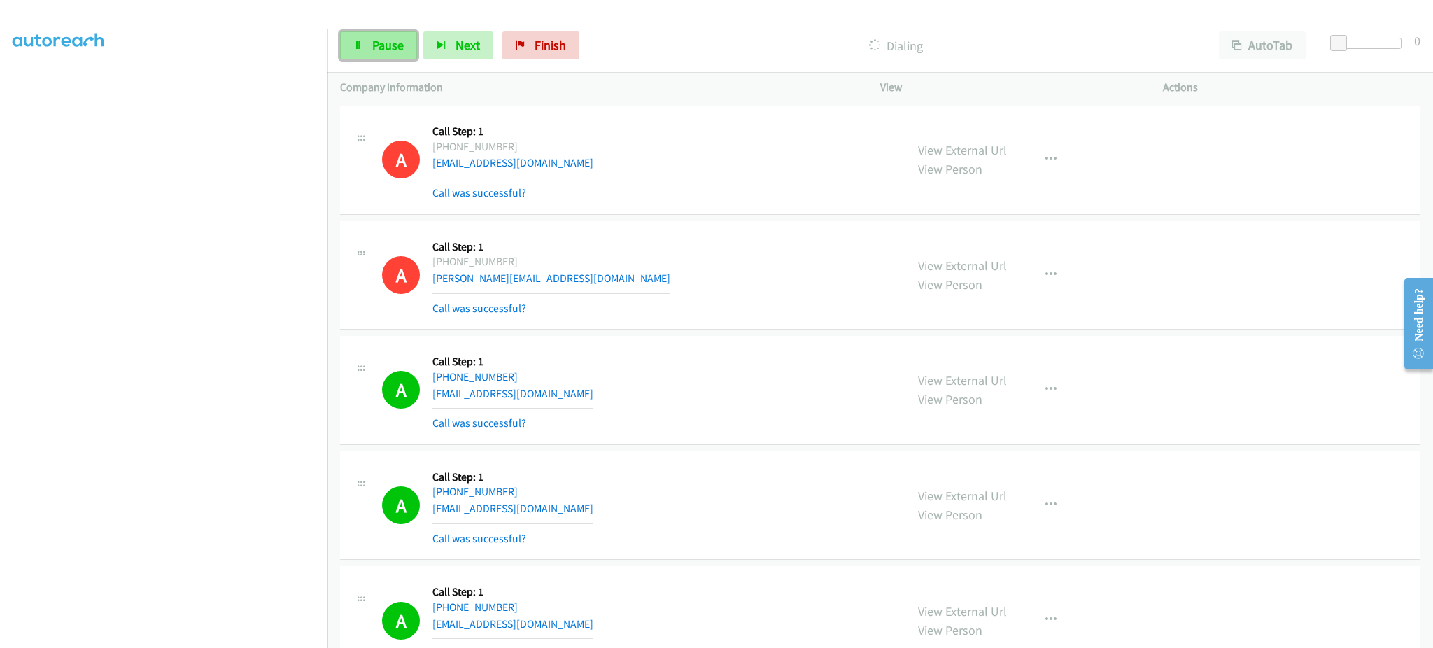
click at [365, 55] on link "Pause" at bounding box center [378, 45] width 77 height 28
click at [399, 56] on link "Start Calls" at bounding box center [390, 45] width 100 height 28
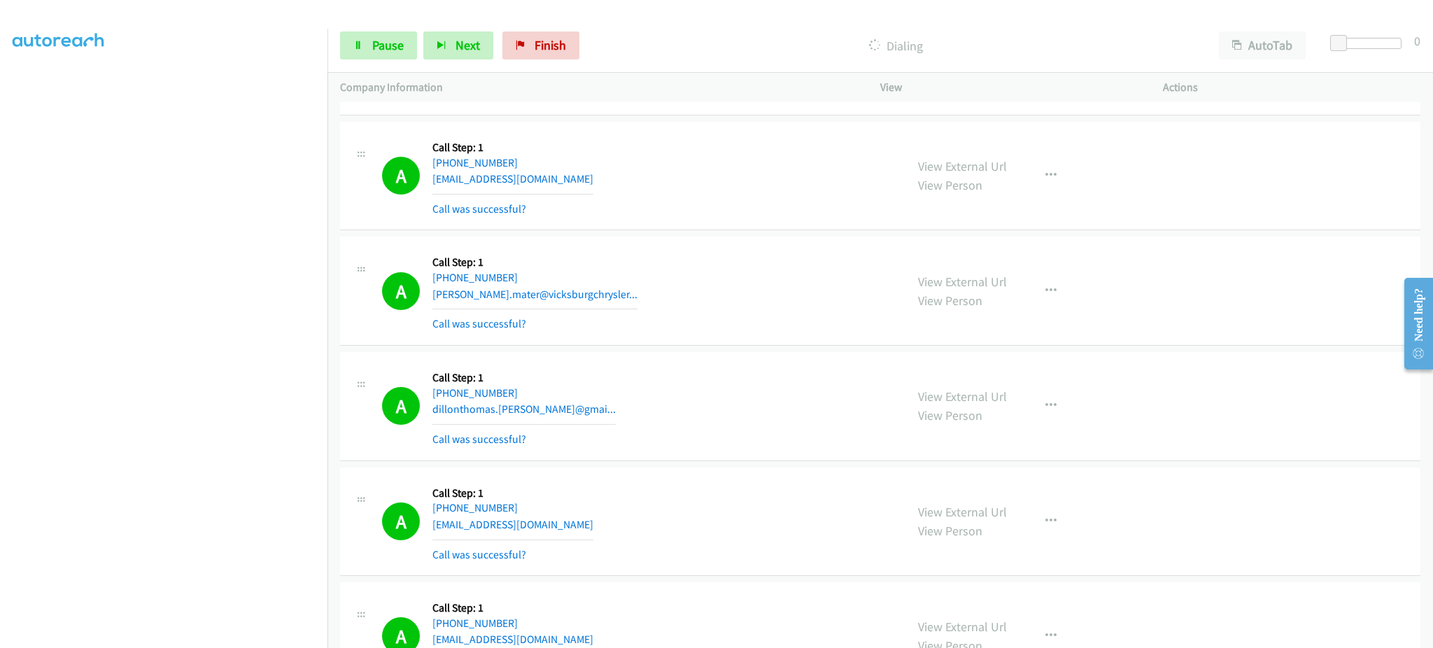
scroll to position [3918, 0]
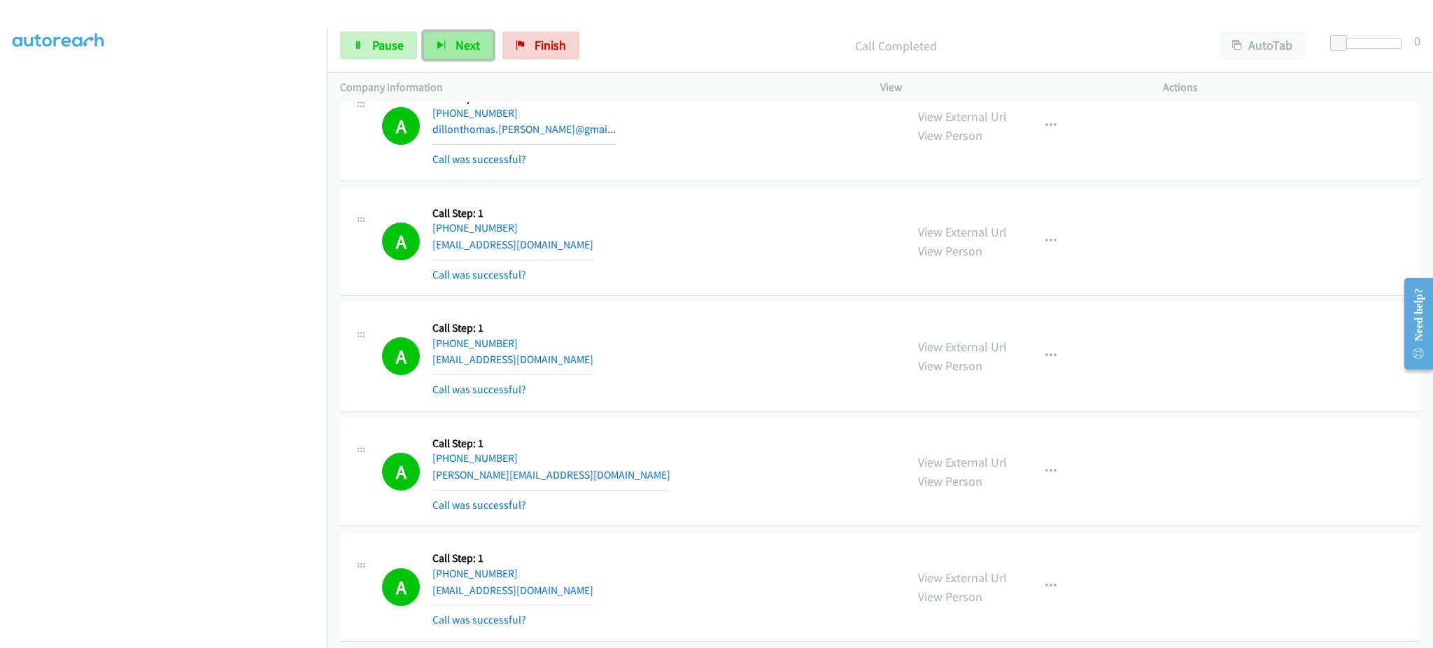
click at [467, 43] on span "Next" at bounding box center [468, 45] width 24 height 16
click at [389, 42] on span "Pause" at bounding box center [387, 45] width 31 height 16
click at [412, 50] on span "Start Calls" at bounding box center [399, 45] width 55 height 16
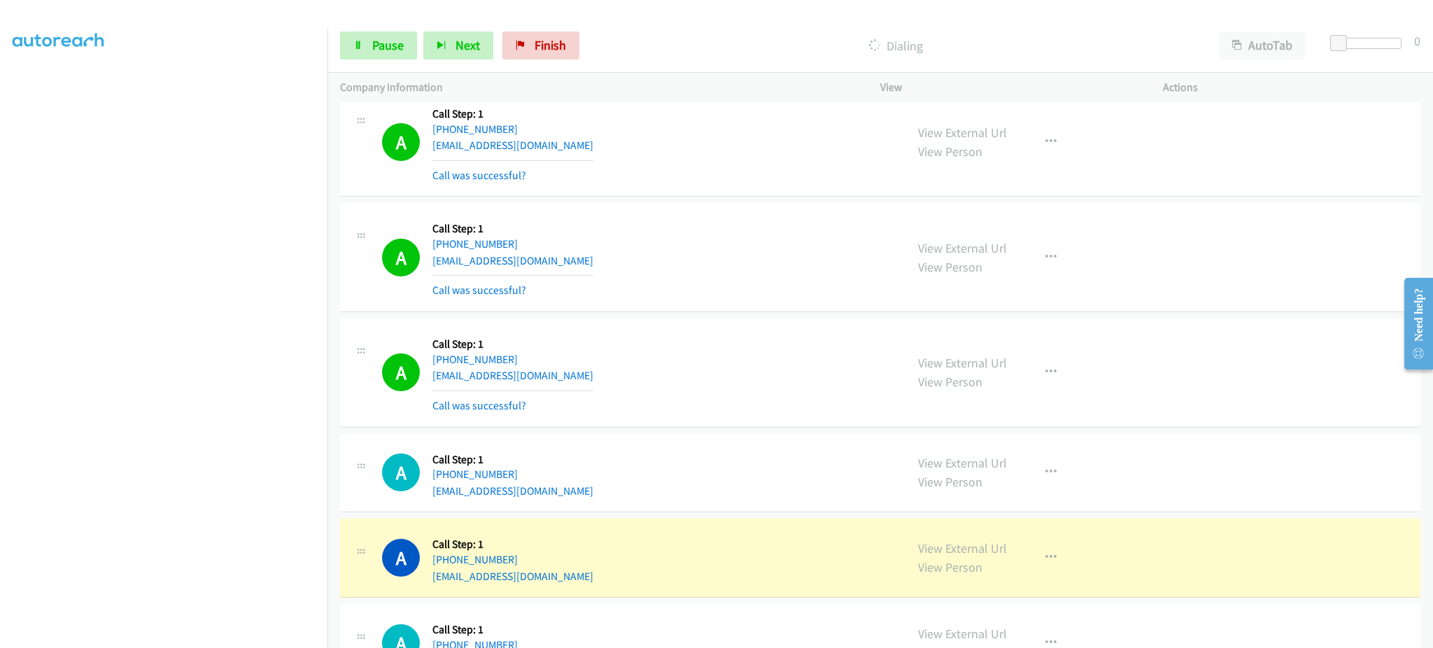
scroll to position [4758, 0]
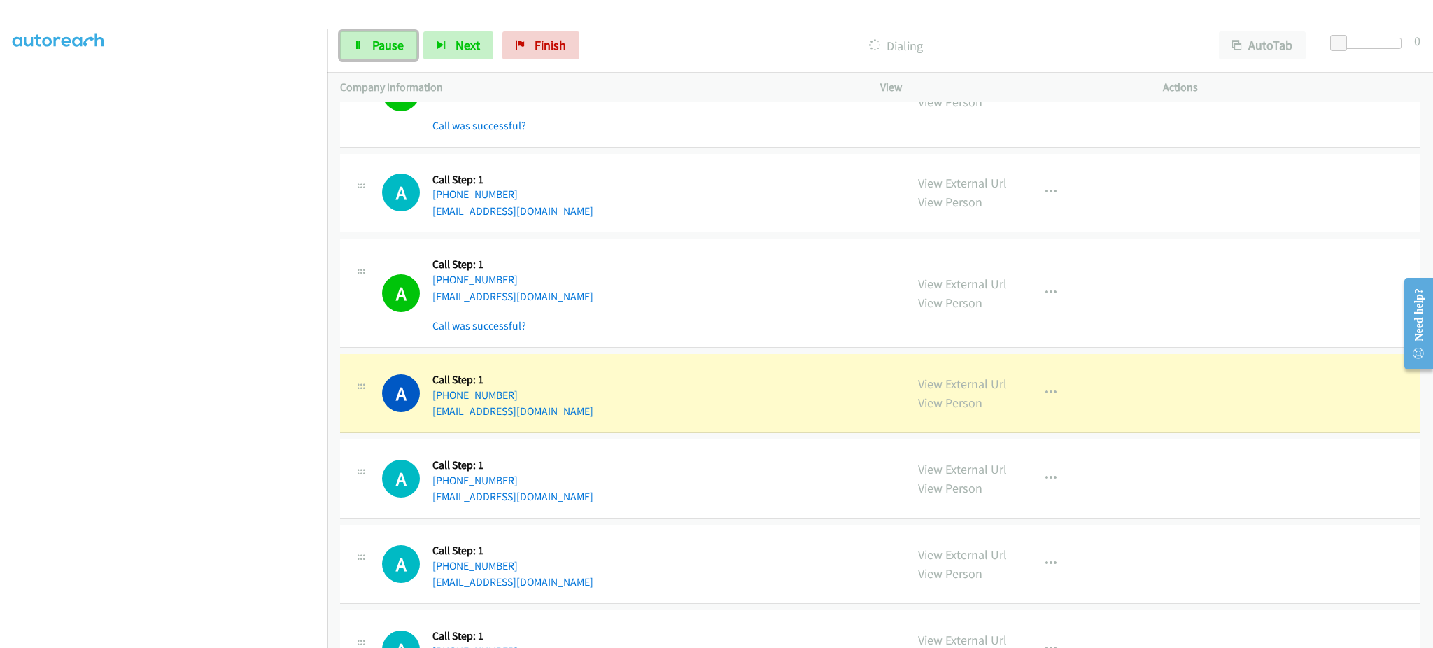
drag, startPoint x: 402, startPoint y: 45, endPoint x: 378, endPoint y: 98, distance: 58.3
click at [402, 45] on span "Pause" at bounding box center [387, 45] width 31 height 16
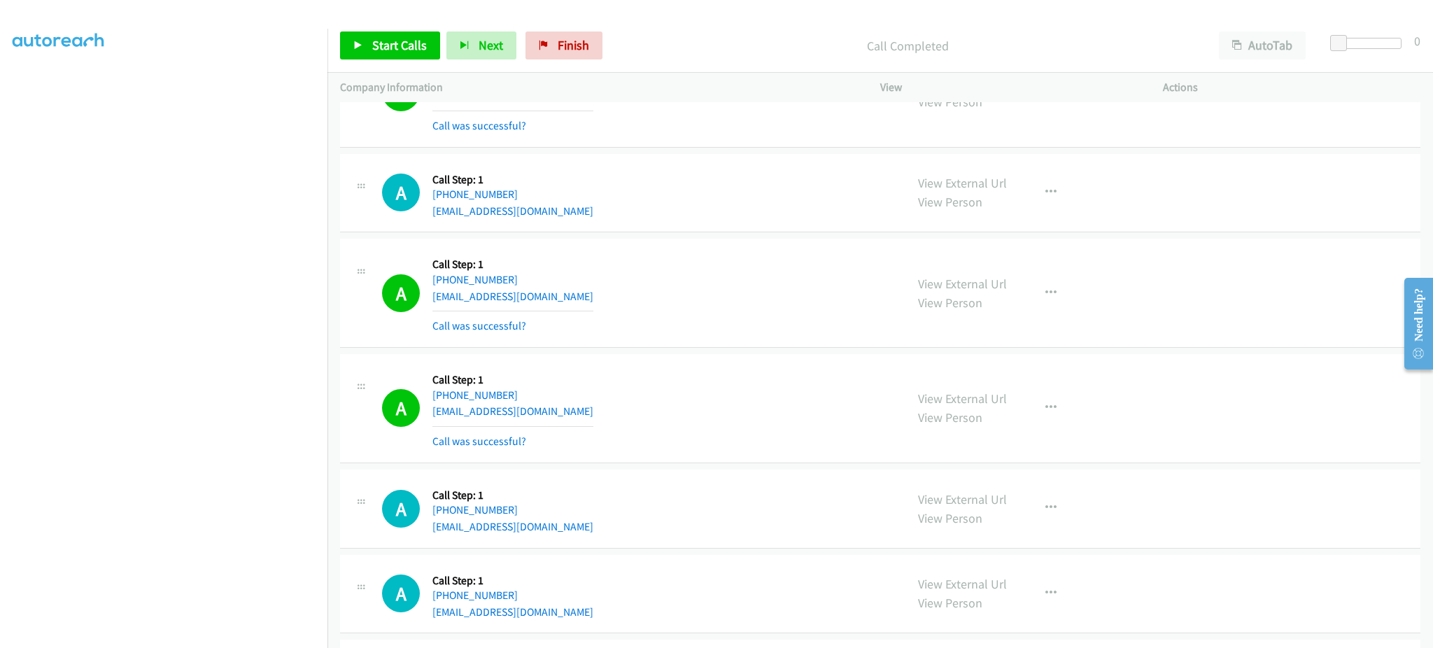
click at [584, 299] on div "A Callback Scheduled Call Step: 1 America/New_York +1 703-314-1019 jweis@curran…" at bounding box center [637, 292] width 511 height 83
click at [1069, 290] on div "View External Url View Person View External Url Email Schedule/Manage Callback …" at bounding box center [1052, 292] width 295 height 83
click at [1028, 277] on div "View External Url View Person View External Url Email Schedule/Manage Callback …" at bounding box center [1052, 292] width 295 height 83
click at [1047, 297] on icon "button" at bounding box center [1050, 293] width 11 height 11
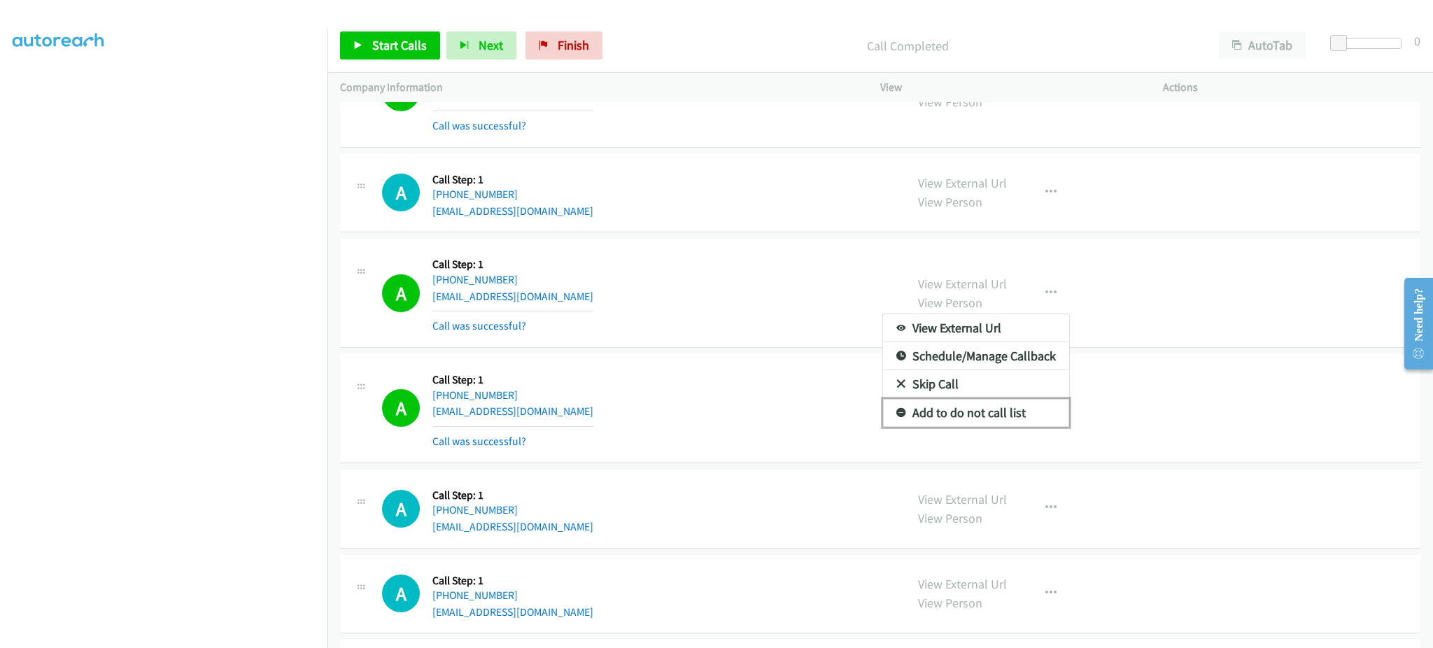
click at [1029, 404] on link "Add to do not call list" at bounding box center [976, 413] width 186 height 28
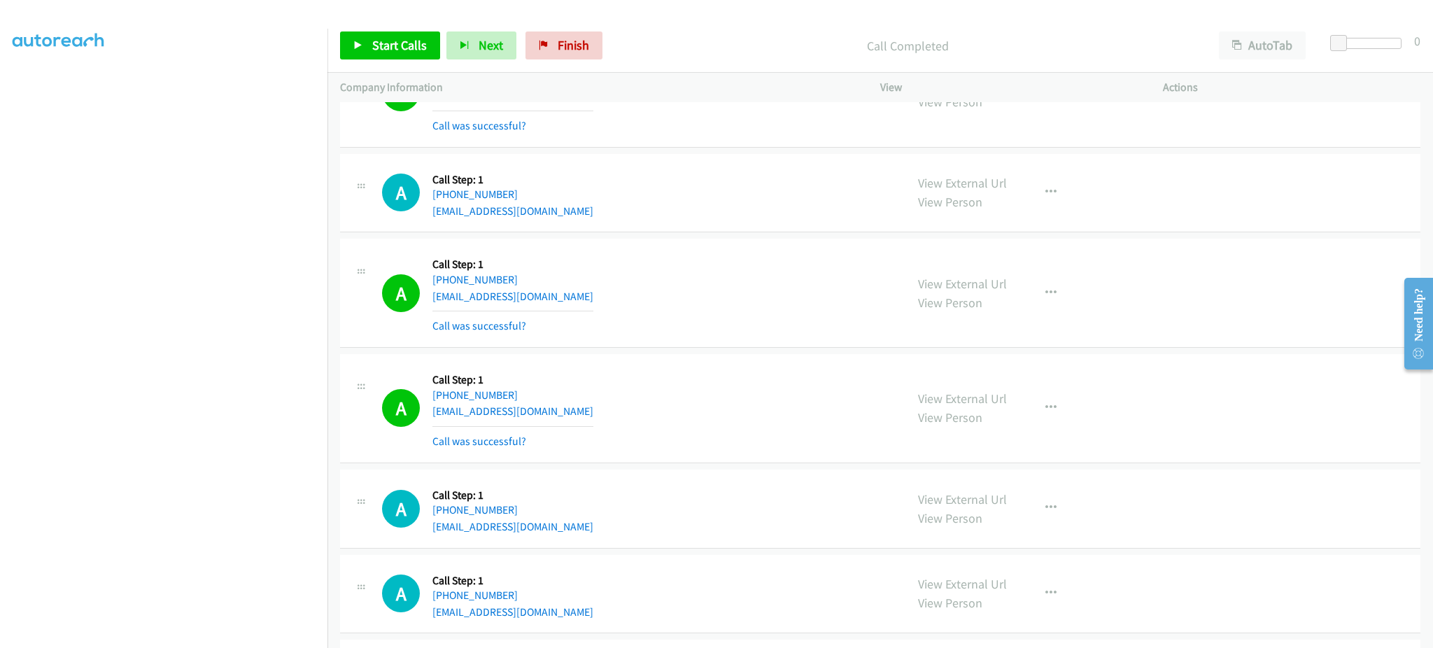
scroll to position [4478, 0]
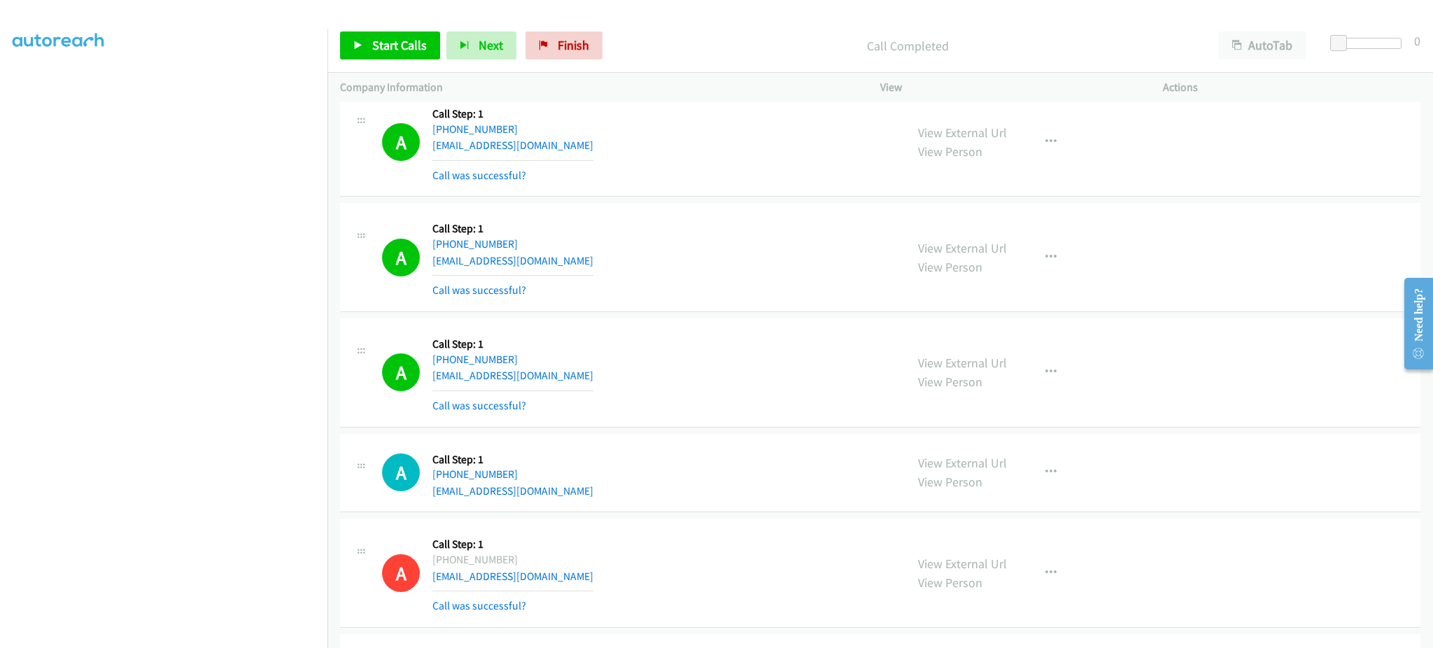
click at [623, 384] on div "A Callback Scheduled Call Step: 1 America/Chicago +1 601-331-6904 godworks4you@…" at bounding box center [637, 372] width 511 height 83
click at [623, 383] on div "A Callback Scheduled Call Step: 1 America/Chicago +1 601-331-6904 godworks4you@…" at bounding box center [637, 372] width 511 height 83
drag, startPoint x: 409, startPoint y: 49, endPoint x: 409, endPoint y: 13, distance: 36.4
click at [409, 49] on span "Start Calls" at bounding box center [399, 45] width 55 height 16
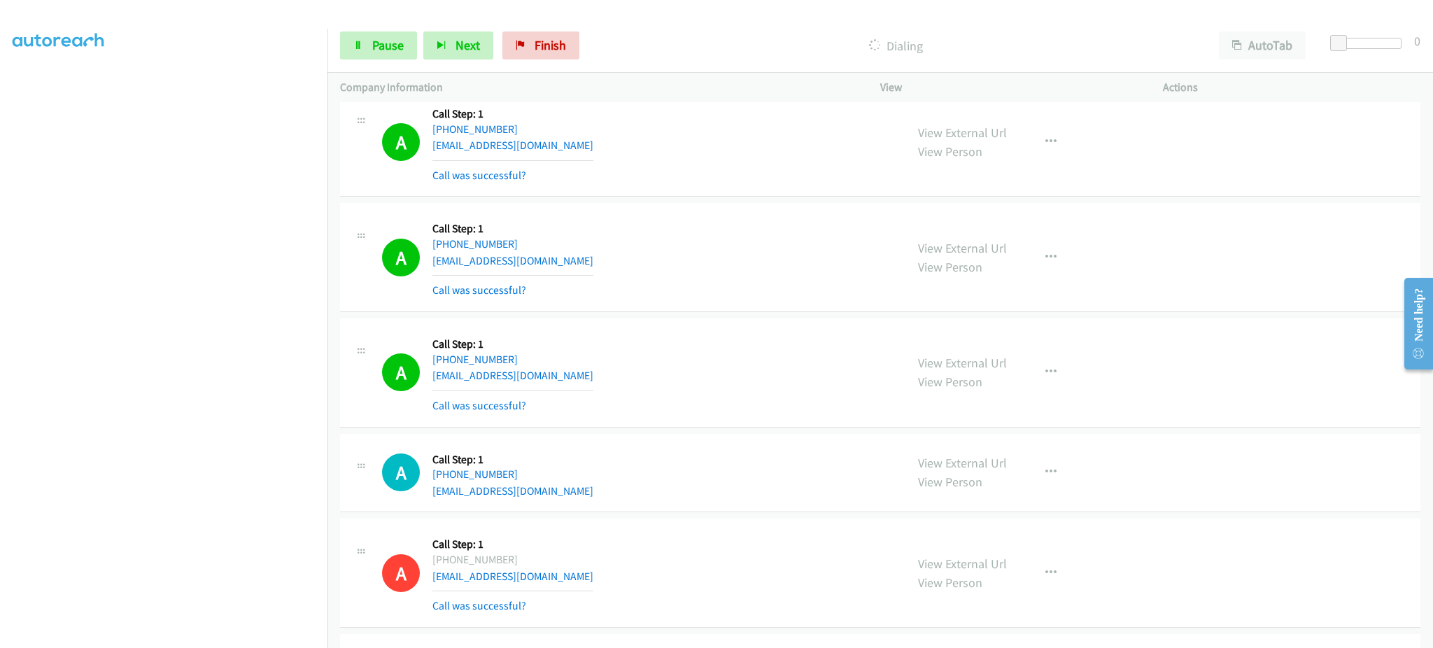
click at [617, 258] on div "A Callback Scheduled Call Step: 1 America/New_York +1 332-867-2237 antuanencarn…" at bounding box center [637, 257] width 511 height 83
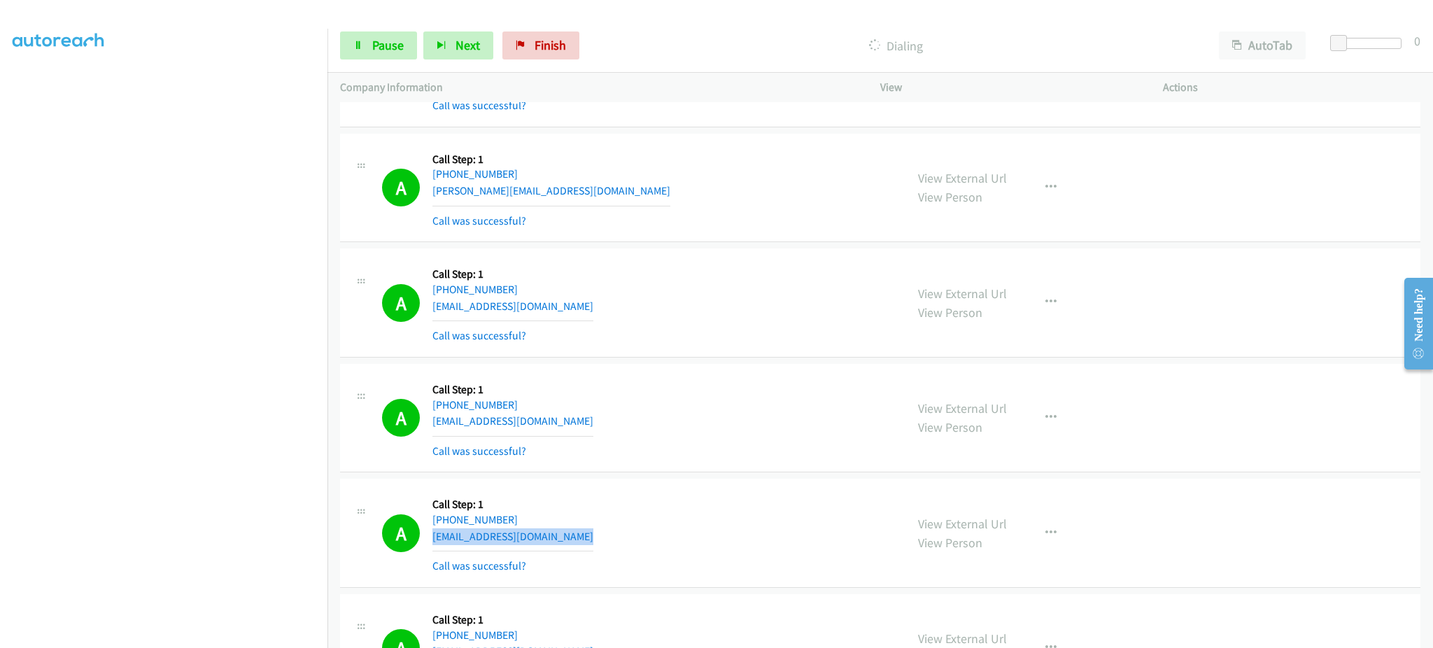
scroll to position [4198, 0]
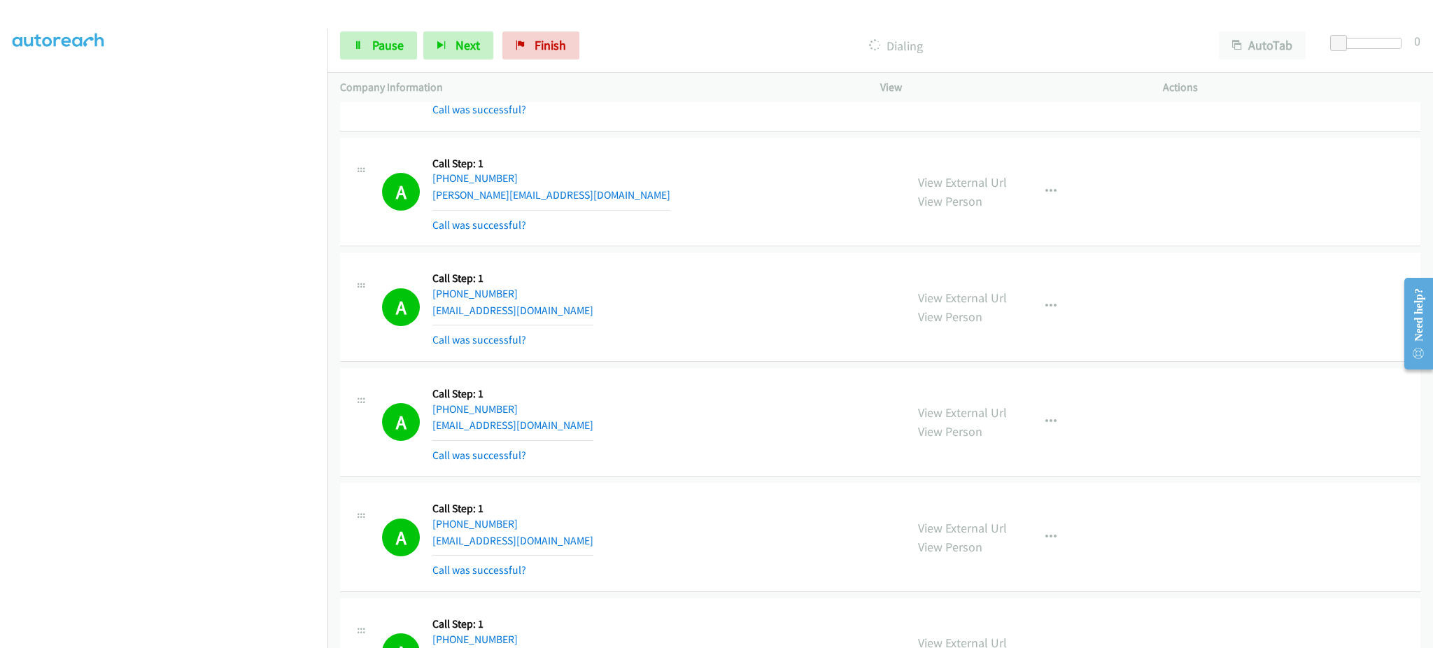
click at [533, 423] on div "A Callback Scheduled Call Step: 1 America/Los_Angeles +1 530-574-3495 qirliu@uc…" at bounding box center [637, 422] width 511 height 83
click at [585, 318] on div "A Callback Scheduled Call Step: 1 America/Los_Angeles +1 509-781-1200 patina38@…" at bounding box center [637, 306] width 511 height 83
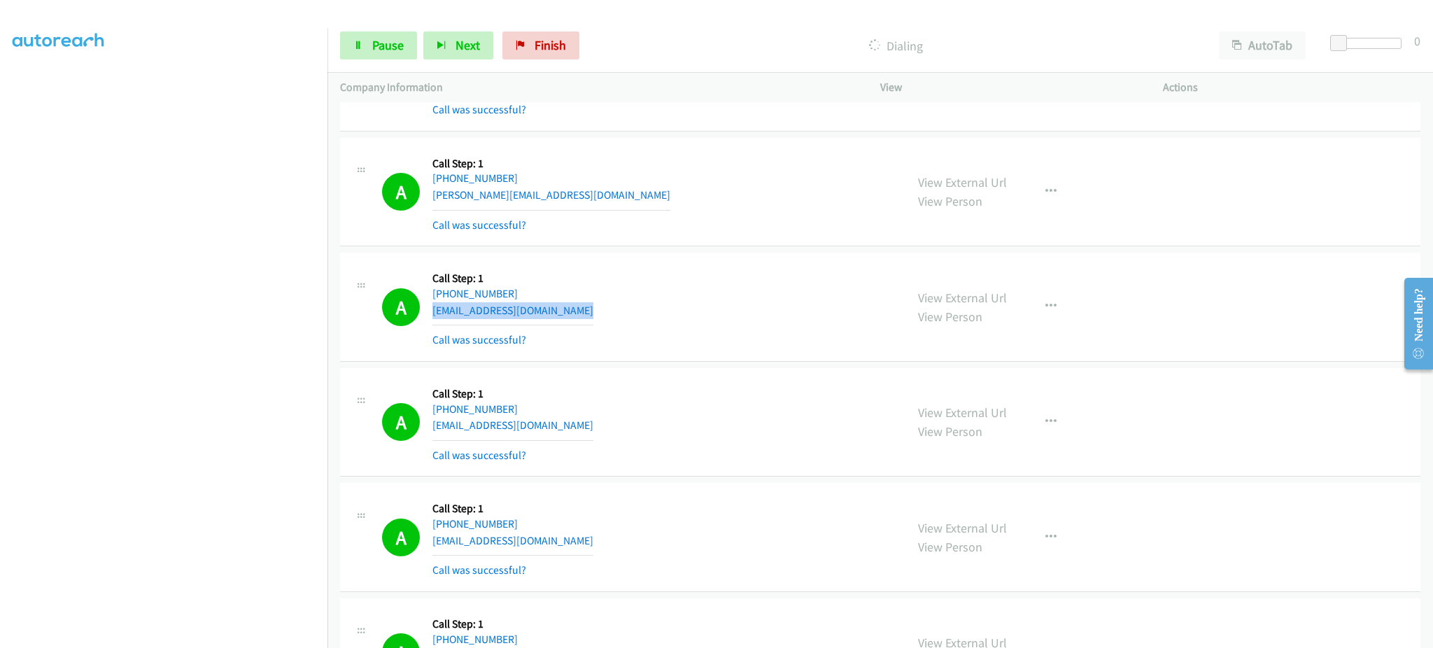
click at [585, 318] on div "A Callback Scheduled Call Step: 1 America/Los_Angeles +1 509-781-1200 patina38@…" at bounding box center [637, 306] width 511 height 83
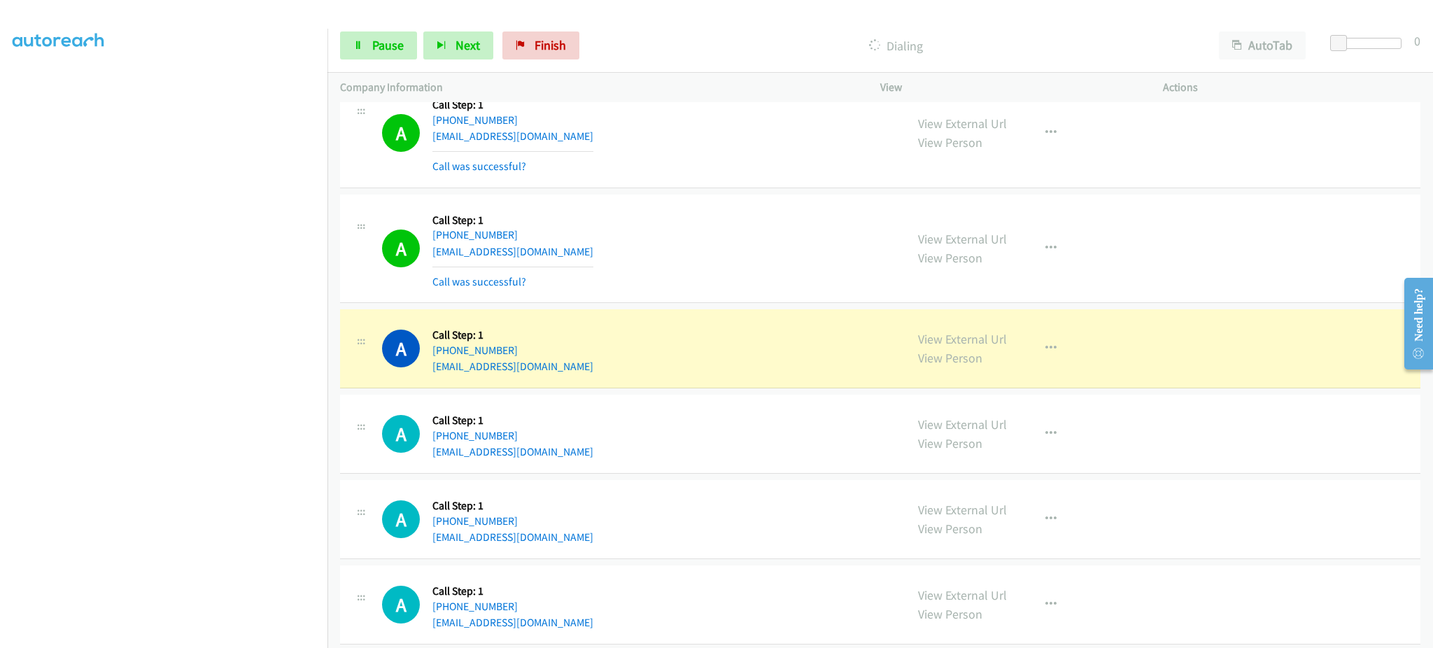
scroll to position [5038, 0]
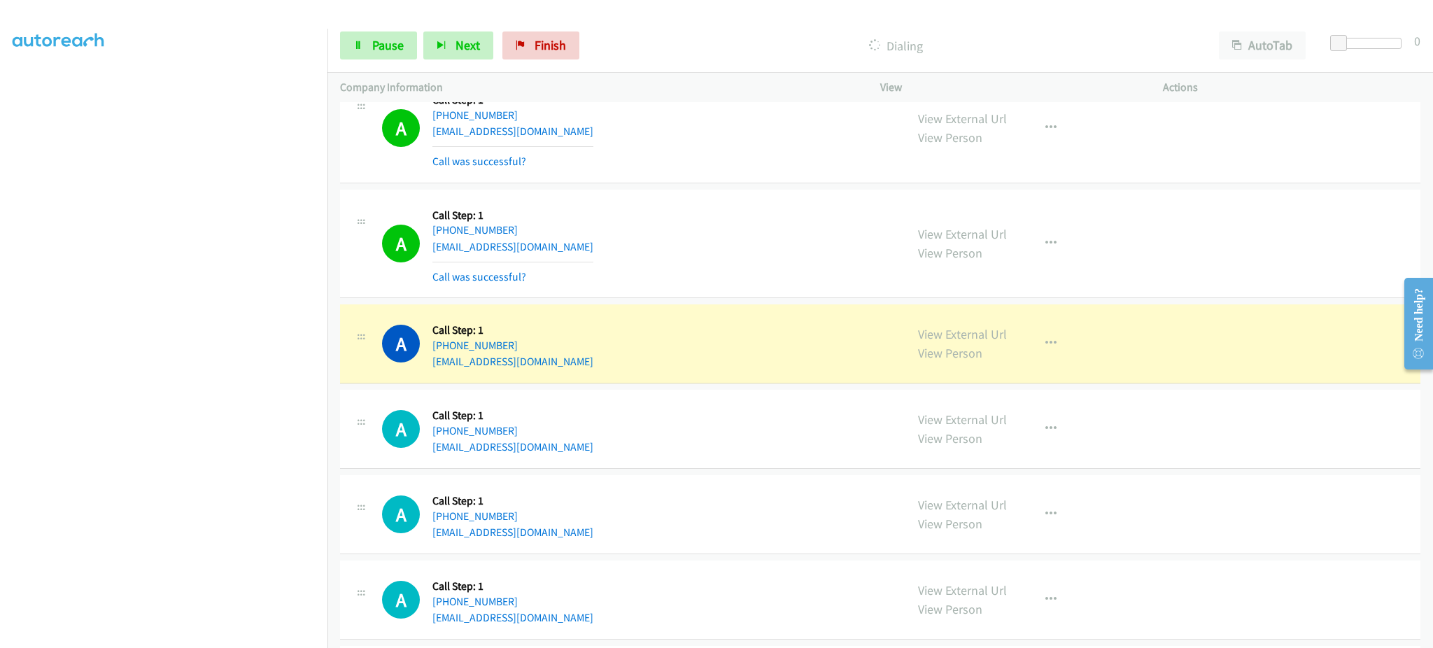
click at [626, 253] on div "A Callback Scheduled Call Step: 1 America/Los_Angeles +1 206-725-3755 dedicated…" at bounding box center [637, 243] width 511 height 83
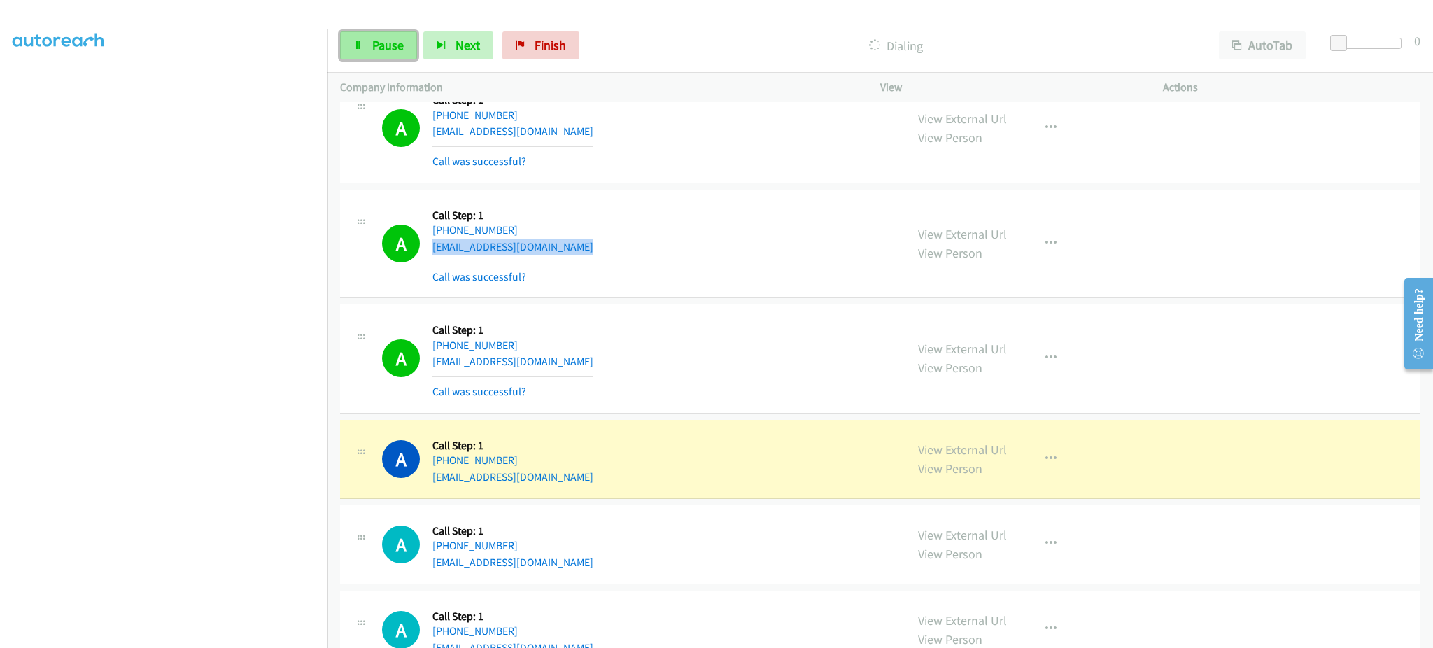
click at [377, 57] on link "Pause" at bounding box center [378, 45] width 77 height 28
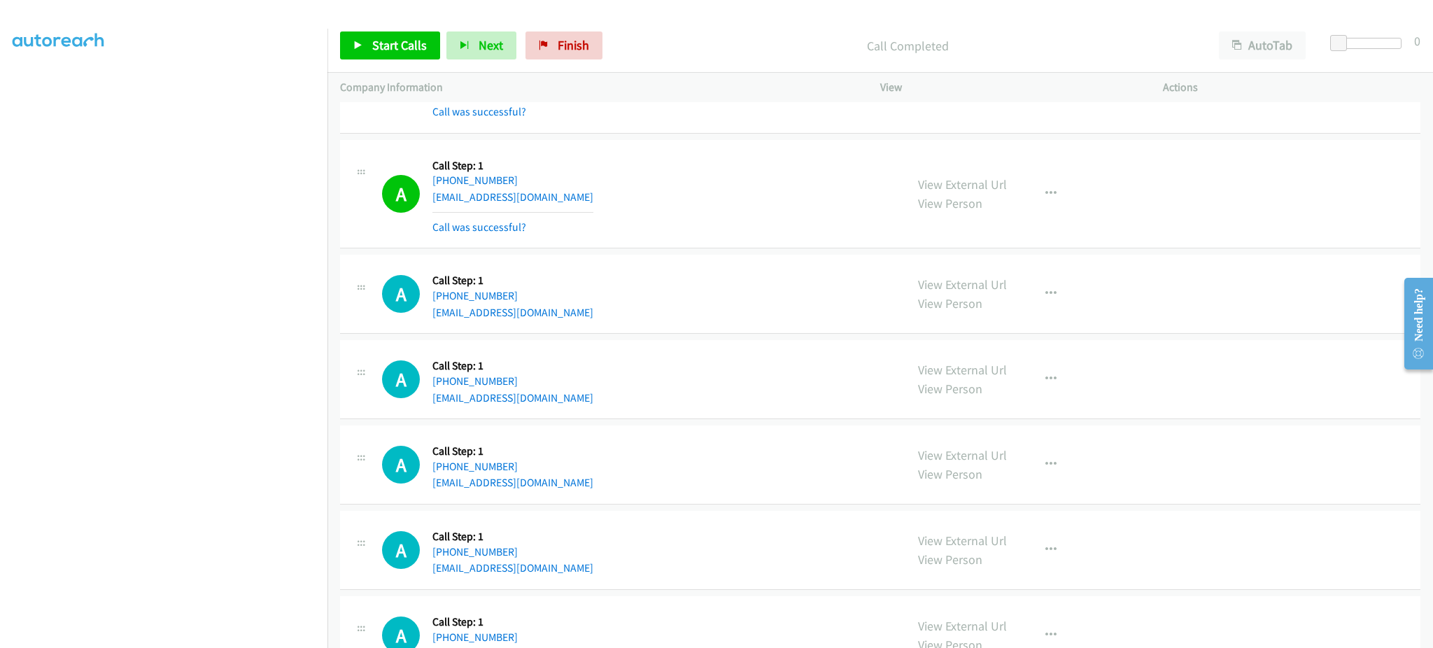
scroll to position [5018, 0]
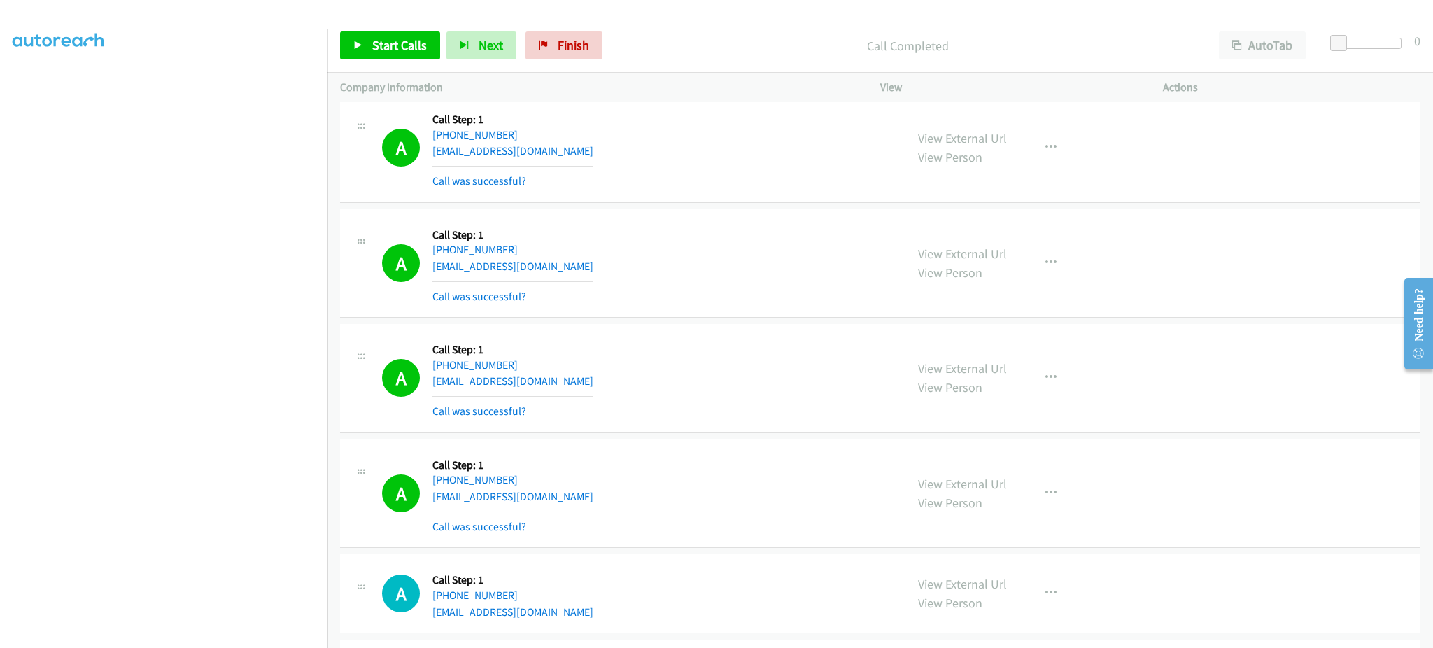
click at [1060, 388] on div "View External Url View Person View External Url Email Schedule/Manage Callback …" at bounding box center [1052, 378] width 295 height 83
click at [1050, 384] on button "button" at bounding box center [1051, 378] width 38 height 28
click at [1031, 501] on link "Add to do not call list" at bounding box center [976, 498] width 186 height 28
click at [733, 318] on div "A Callback Scheduled Call Step: 1 America/Los_Angeles +1 206-725-3755 dedicated…" at bounding box center [880, 263] width 1080 height 109
click at [381, 37] on span "Start Calls" at bounding box center [399, 45] width 55 height 16
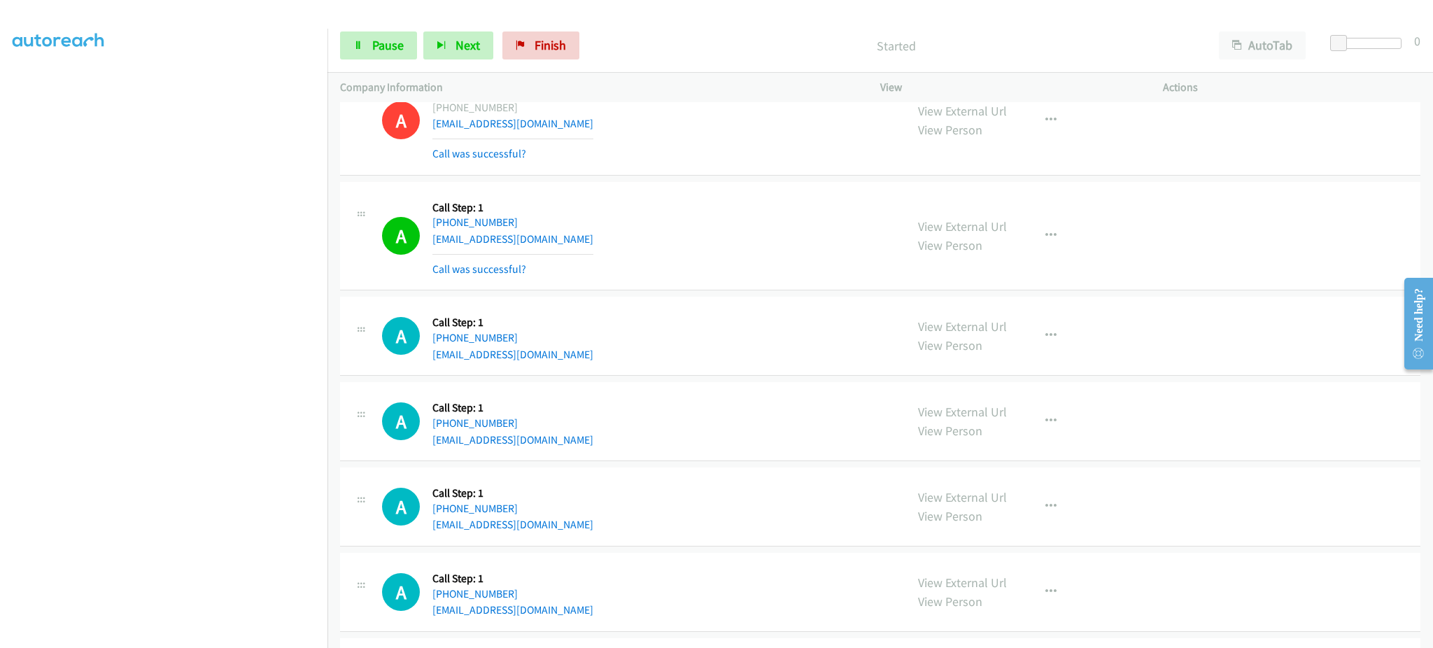
scroll to position [5263, 0]
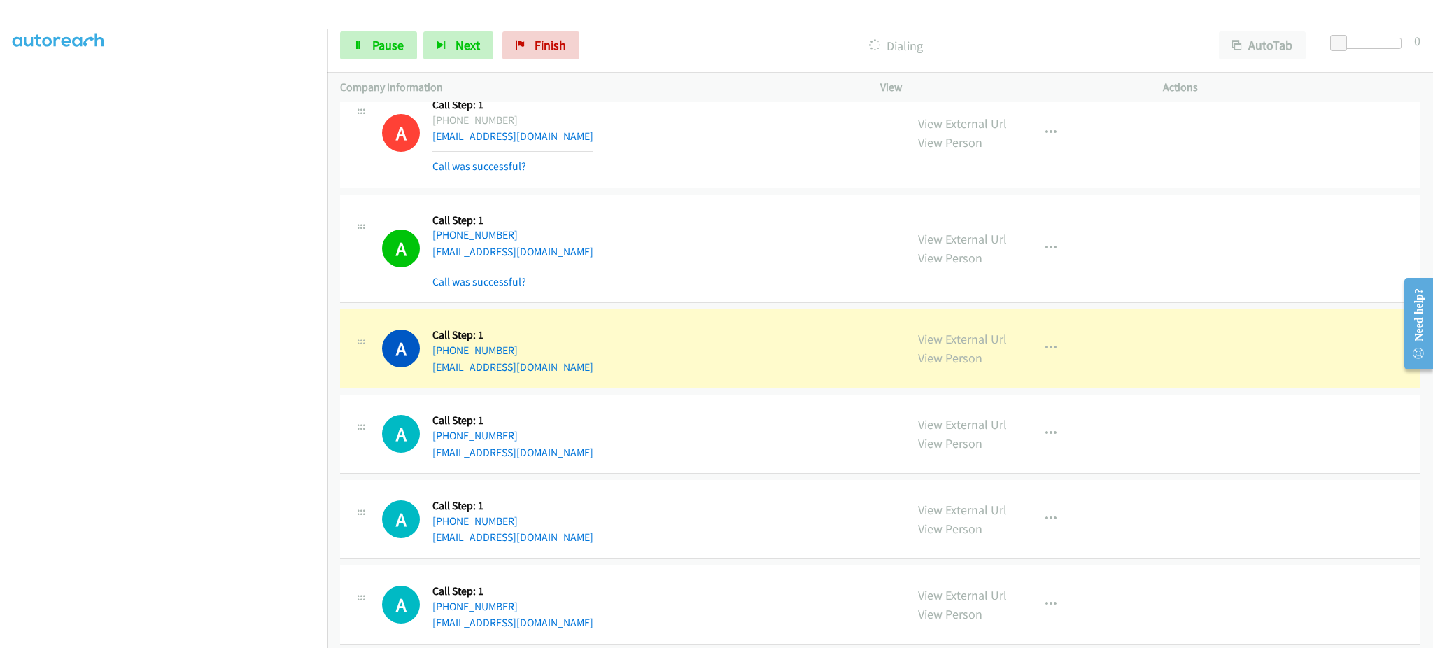
click at [821, 605] on div "A Callback Scheduled Call Step: 1 America/Chicago +1 763-221-9235 markcovert@ho…" at bounding box center [637, 604] width 511 height 53
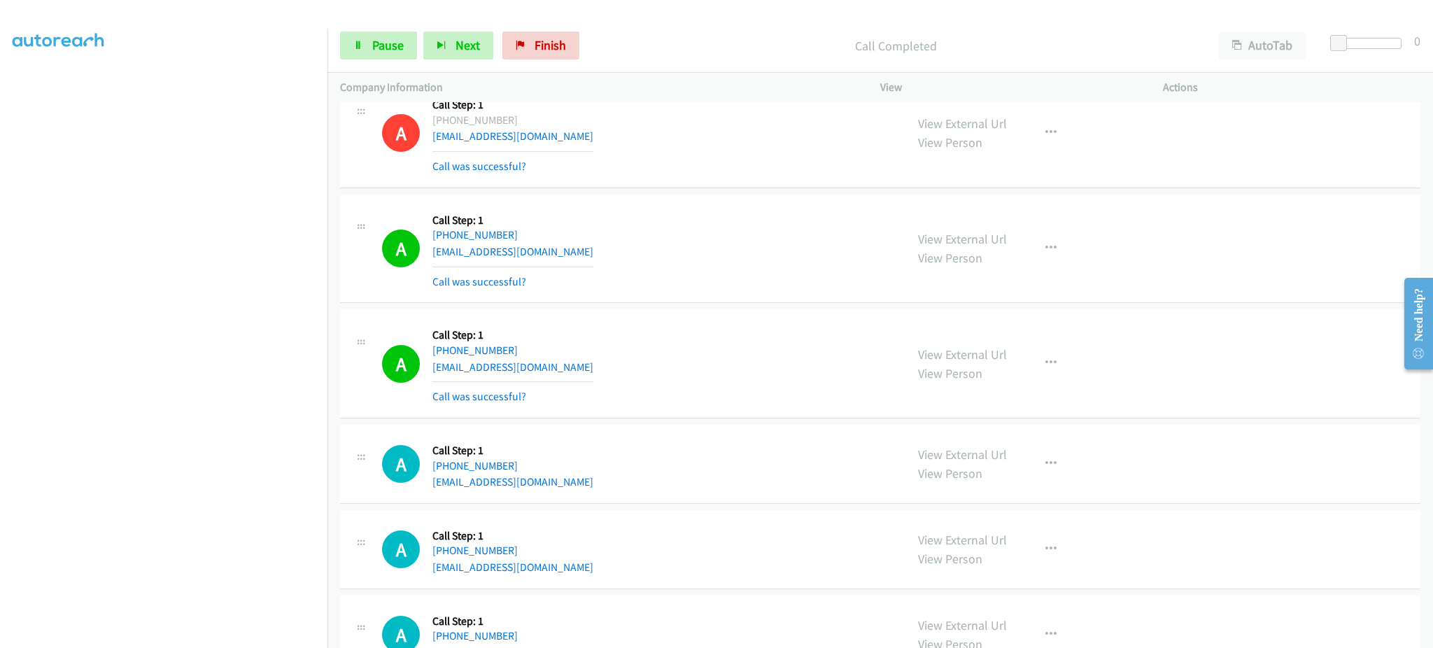
drag, startPoint x: 997, startPoint y: 375, endPoint x: 1048, endPoint y: 372, distance: 51.2
click at [1003, 375] on div "View External Url View Person View External Url Email Schedule/Manage Callback …" at bounding box center [1052, 363] width 295 height 83
click at [1048, 368] on icon "button" at bounding box center [1050, 363] width 11 height 11
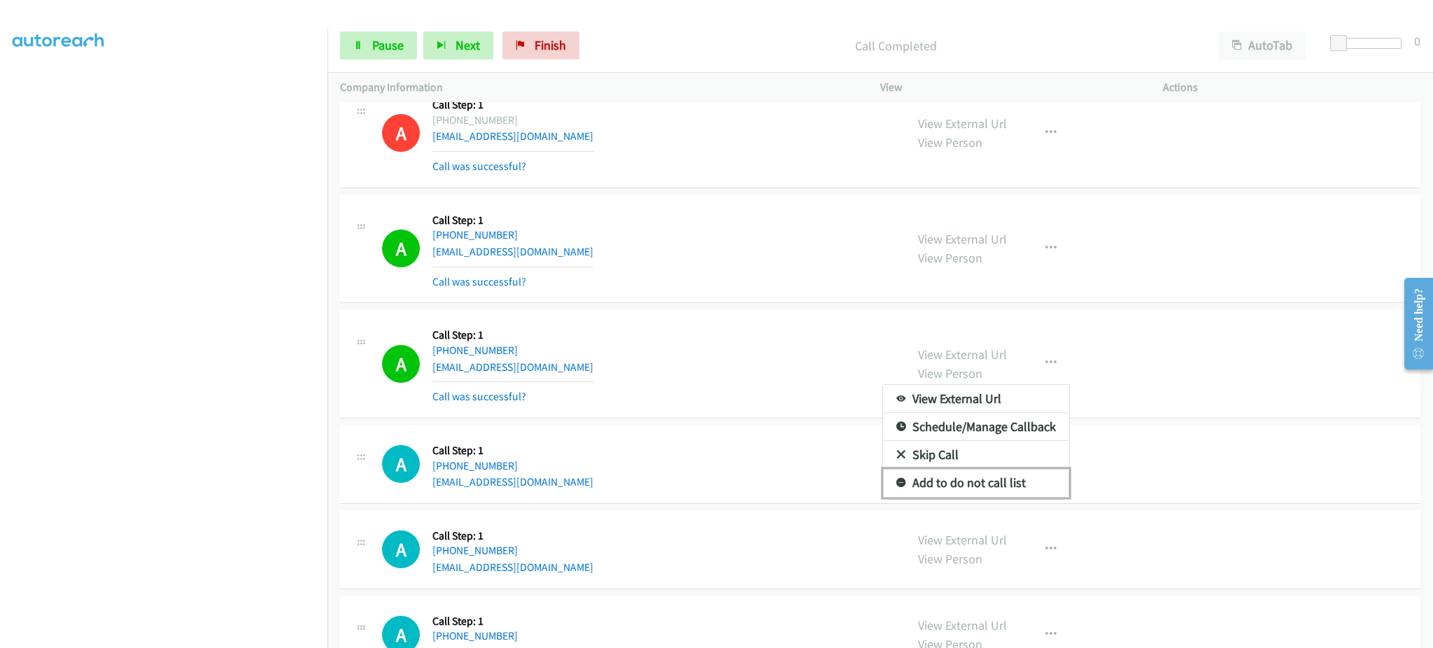
click at [998, 493] on link "Add to do not call list" at bounding box center [976, 483] width 186 height 28
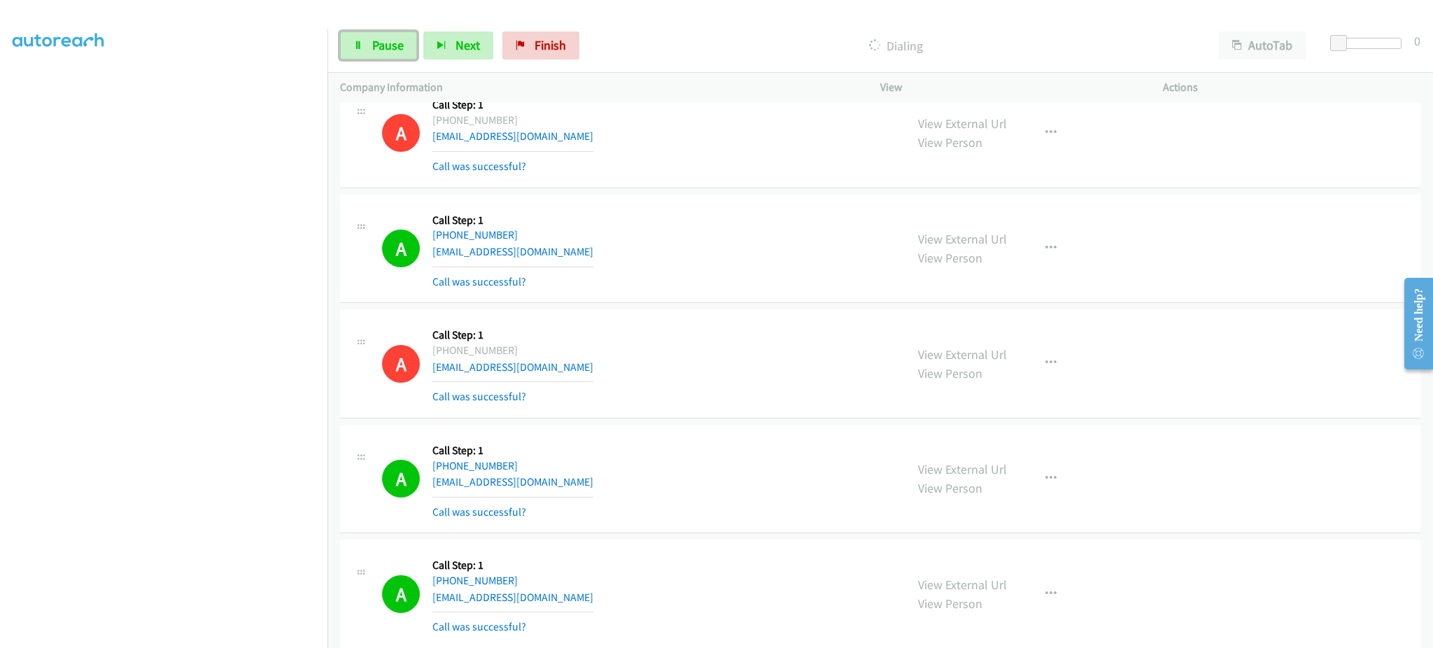
drag, startPoint x: 372, startPoint y: 40, endPoint x: 373, endPoint y: 309, distance: 268.7
click at [372, 40] on span "Pause" at bounding box center [387, 45] width 31 height 16
click at [372, 59] on link "Start Calls" at bounding box center [390, 45] width 100 height 28
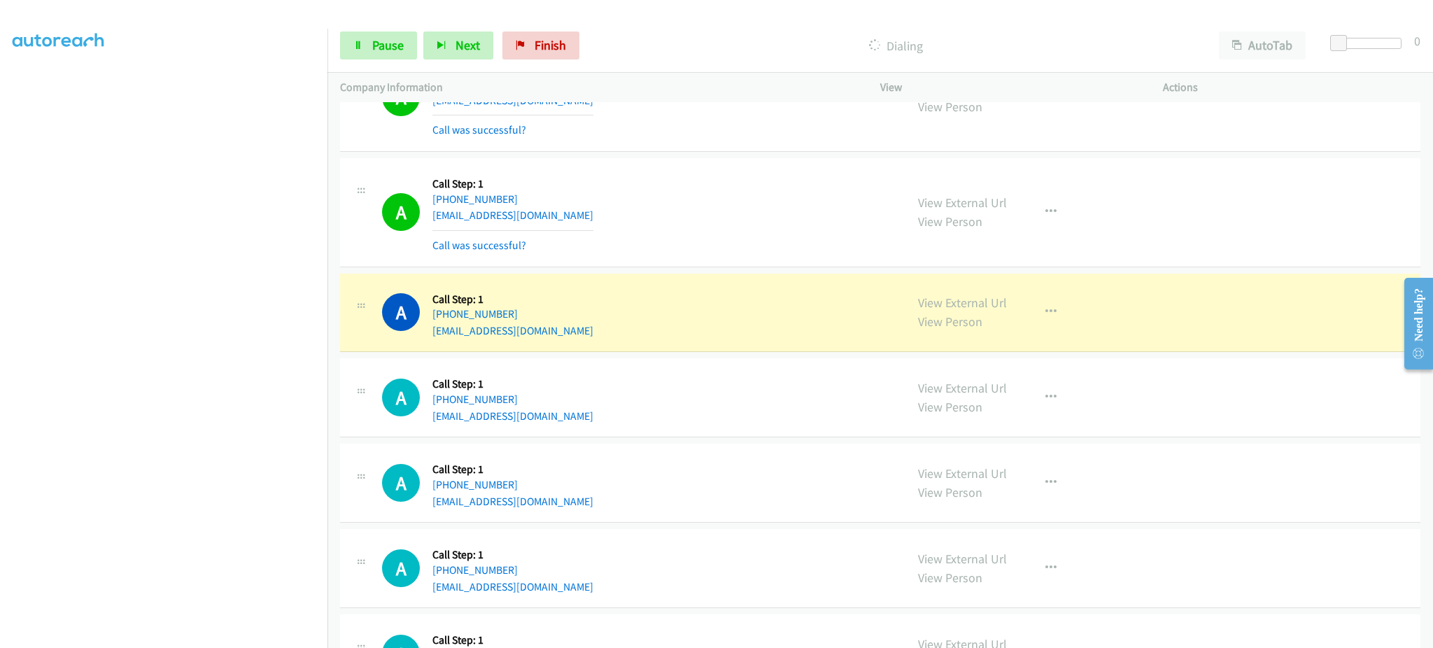
scroll to position [5823, 0]
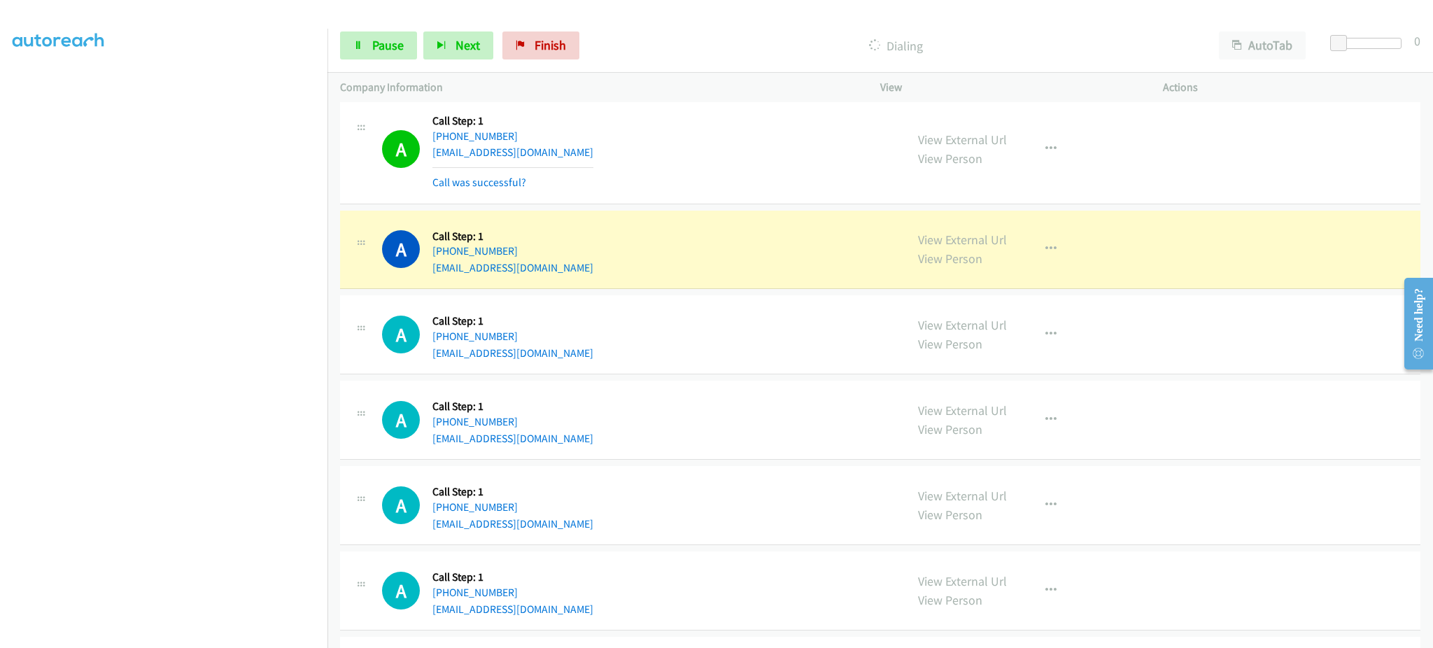
click at [599, 274] on div "A Callback Scheduled Call Step: 1 America/Juneau +1 907-388-7274 chuckcartier@h…" at bounding box center [637, 249] width 511 height 53
click at [598, 274] on div "A Callback Scheduled Call Step: 1 America/Juneau +1 907-388-7274 chuckcartier@h…" at bounding box center [637, 249] width 511 height 53
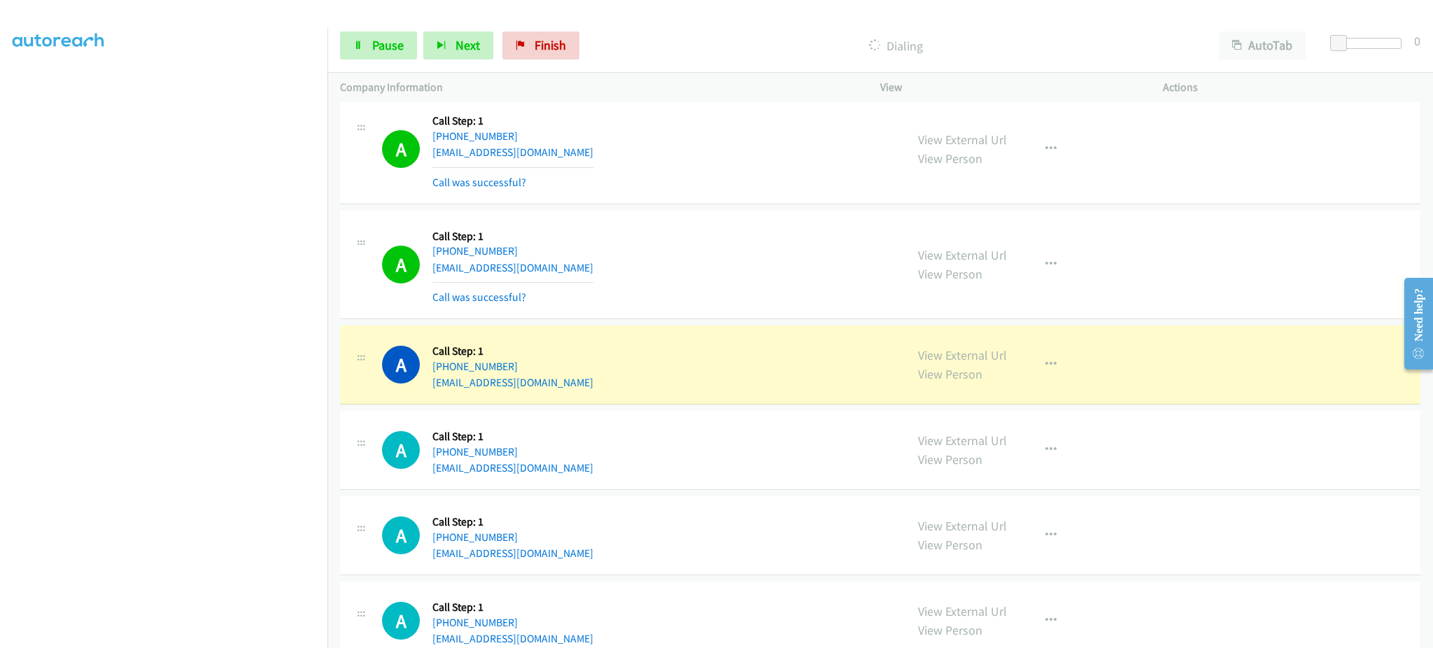
click at [569, 257] on div "A Callback Scheduled Call Step: 1 America/Juneau +1 907-388-7274 chuckcartier@h…" at bounding box center [637, 264] width 511 height 83
click at [569, 272] on div "A Callback Scheduled Call Step: 1 America/Juneau +1 907-388-7274 chuckcartier@h…" at bounding box center [637, 264] width 511 height 83
click at [589, 386] on div "A Callback Scheduled Call Step: 1 America/New_York +1 863-325-6497 jackiegxoxo@…" at bounding box center [637, 364] width 511 height 53
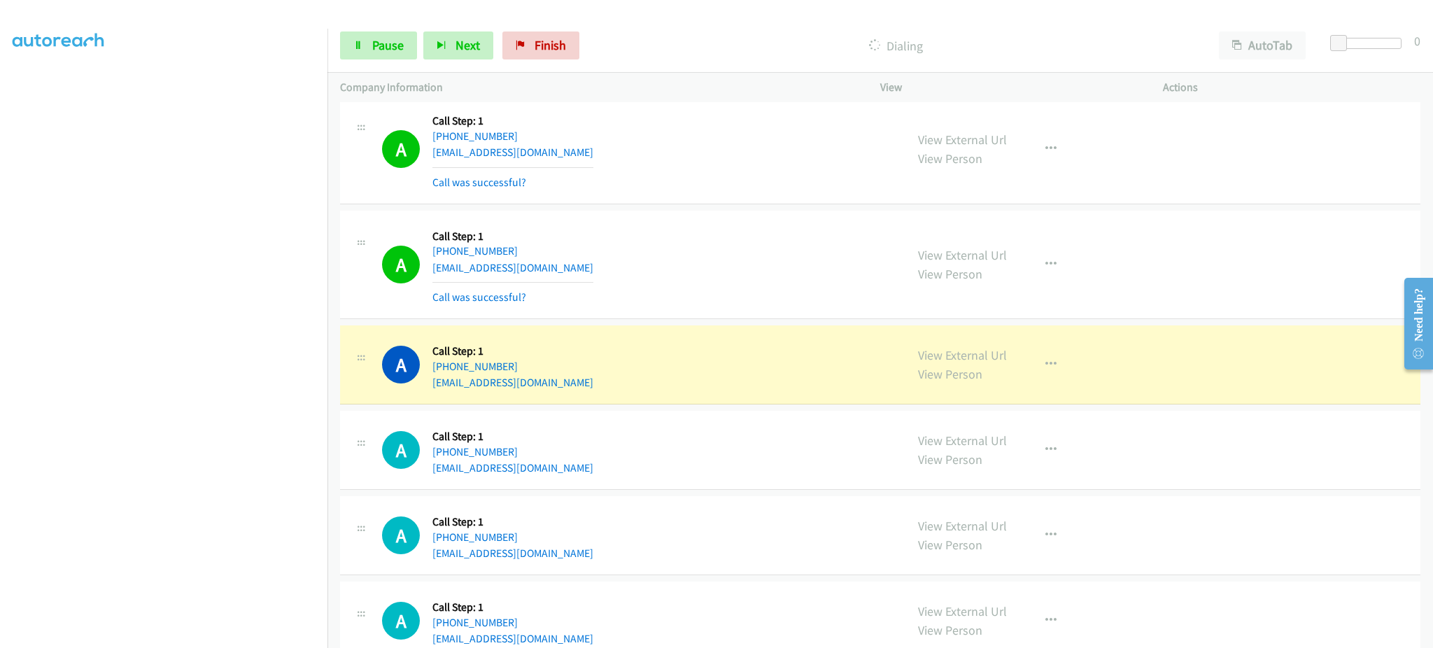
click at [589, 386] on div "A Callback Scheduled Call Step: 1 America/New_York +1 863-325-6497 jackiegxoxo@…" at bounding box center [637, 364] width 511 height 53
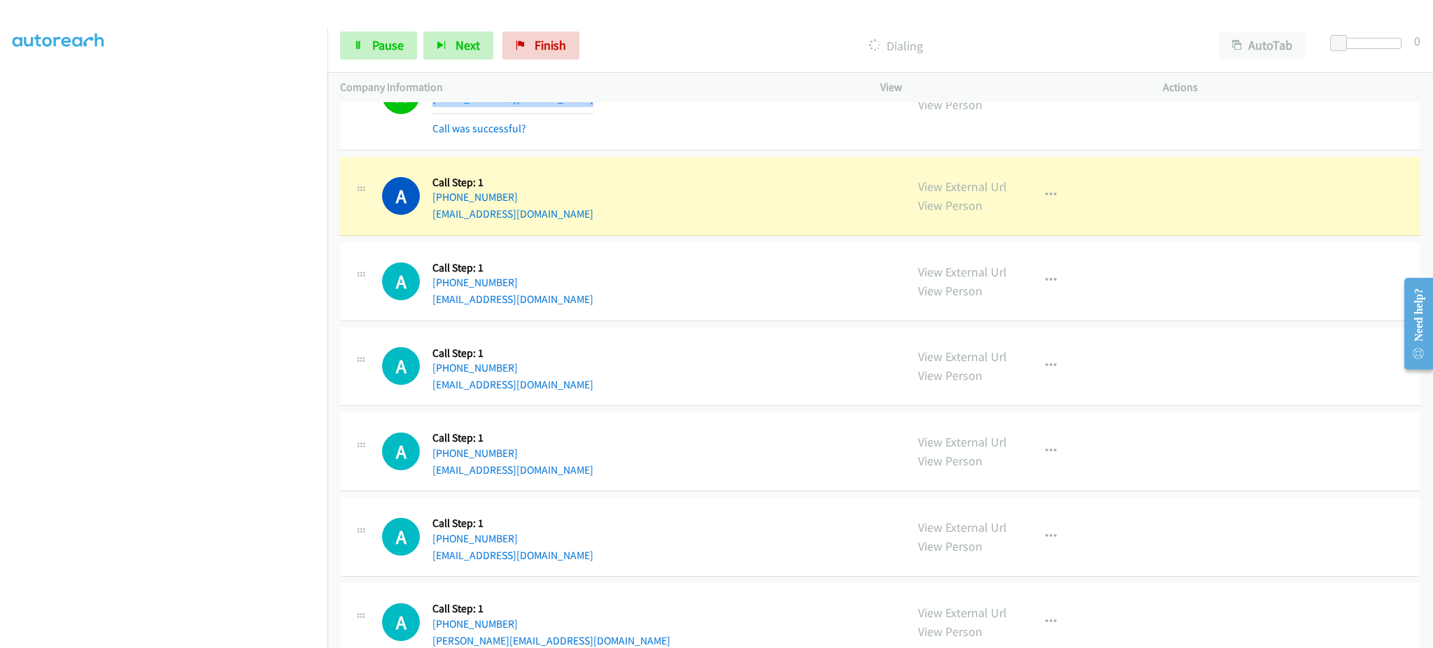
scroll to position [6103, 0]
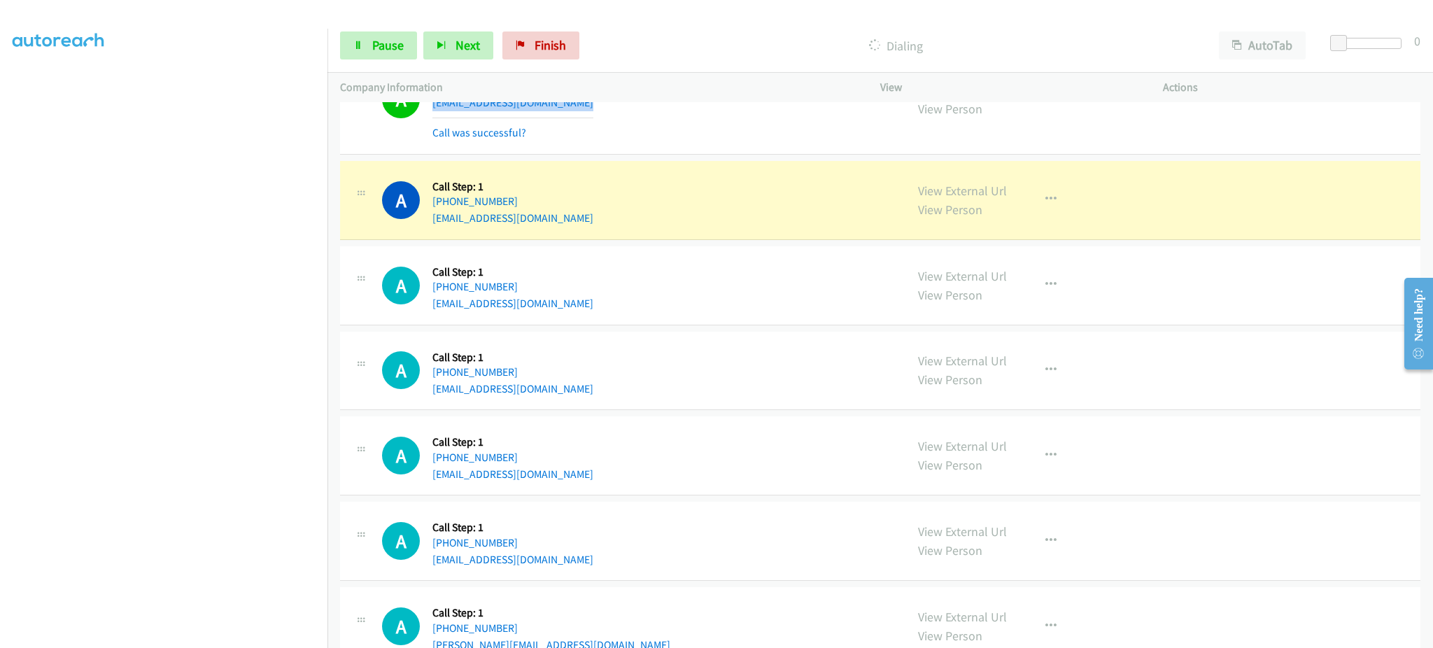
click at [572, 309] on div "A Callback Scheduled Call Step: 1 America/Chicago +1 512-210-1160 samuelg7361@g…" at bounding box center [637, 285] width 511 height 53
click at [572, 301] on div "A Callback Scheduled Call Step: 1 America/Chicago +1 512-210-1160 samuelg7361@g…" at bounding box center [637, 285] width 511 height 53
click at [378, 33] on link "Pause" at bounding box center [378, 45] width 77 height 28
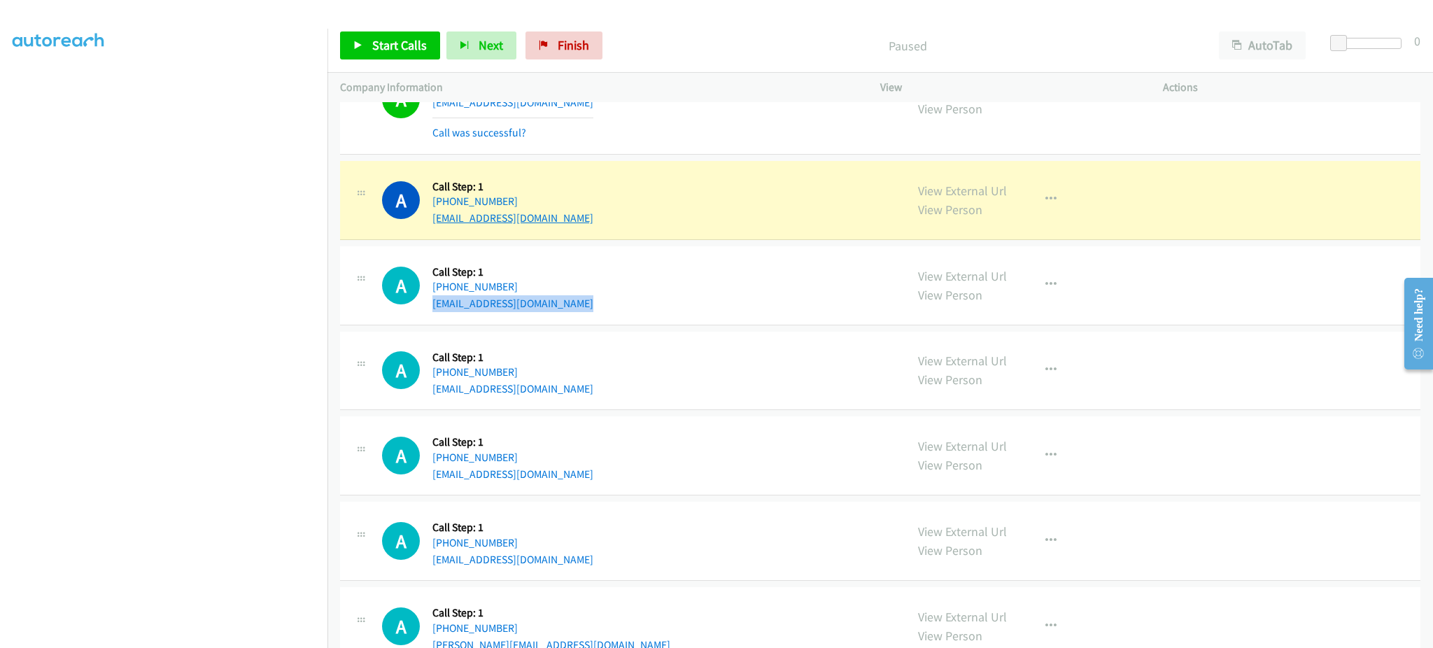
drag, startPoint x: 538, startPoint y: 205, endPoint x: 461, endPoint y: 220, distance: 78.5
click at [444, 210] on div "+1 717-906-6271" at bounding box center [512, 201] width 161 height 17
click at [824, 252] on div "A Callback Scheduled Call Step: 1 America/Chicago +1 512-210-1160 samuelg7361@g…" at bounding box center [880, 285] width 1080 height 79
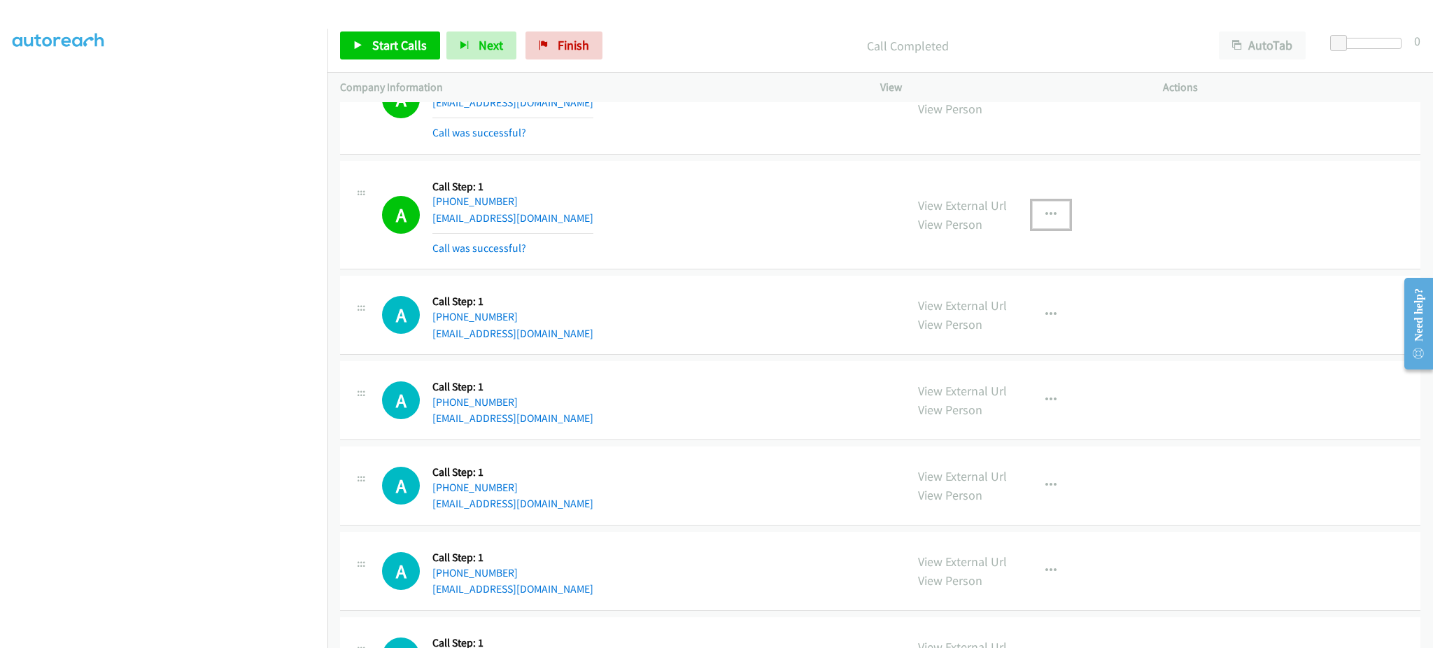
click at [1056, 216] on button "button" at bounding box center [1051, 215] width 38 height 28
click at [1017, 344] on link "Add to do not call list" at bounding box center [976, 334] width 186 height 28
click at [423, 42] on span "Start Calls" at bounding box center [399, 45] width 55 height 16
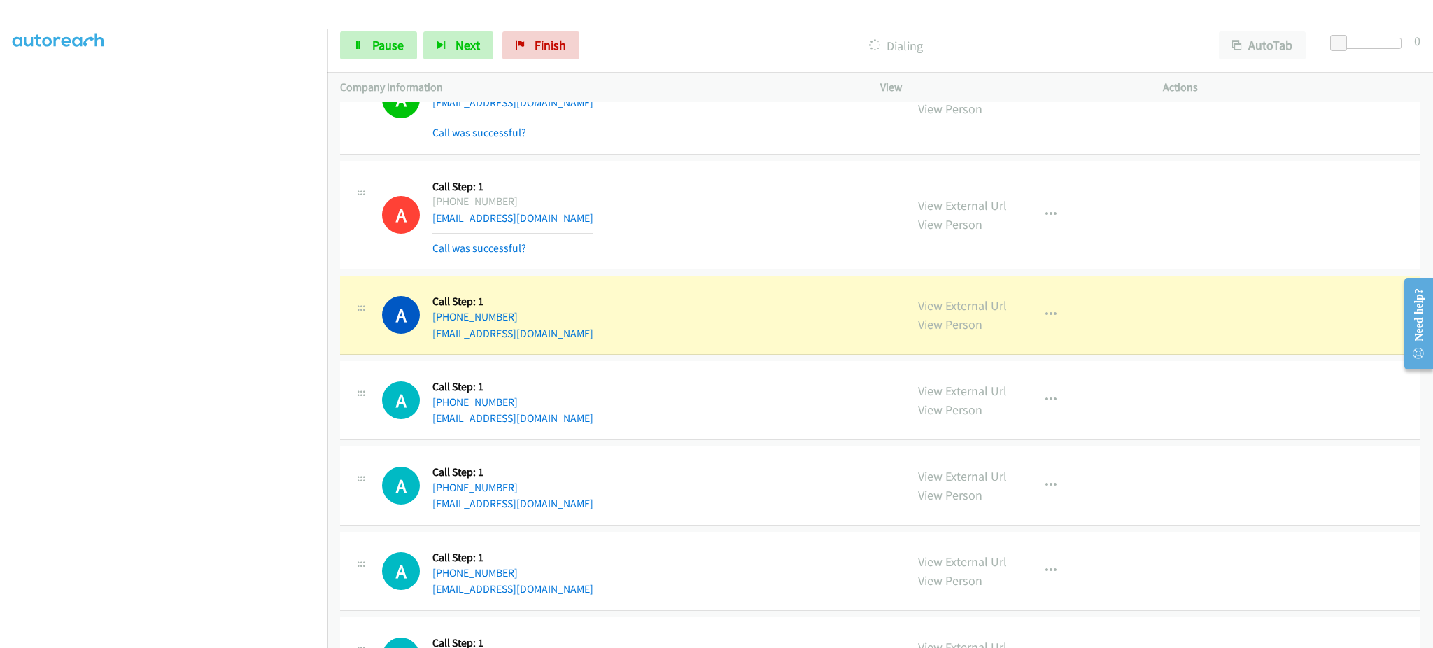
click at [592, 340] on div "A Callback Scheduled Call Step: 1 America/Chicago +1 512-210-1160 samuelg7361@g…" at bounding box center [637, 314] width 511 height 53
click at [592, 339] on div "A Callback Scheduled Call Step: 1 America/Chicago +1 512-210-1160 samuelg7361@g…" at bounding box center [637, 314] width 511 height 53
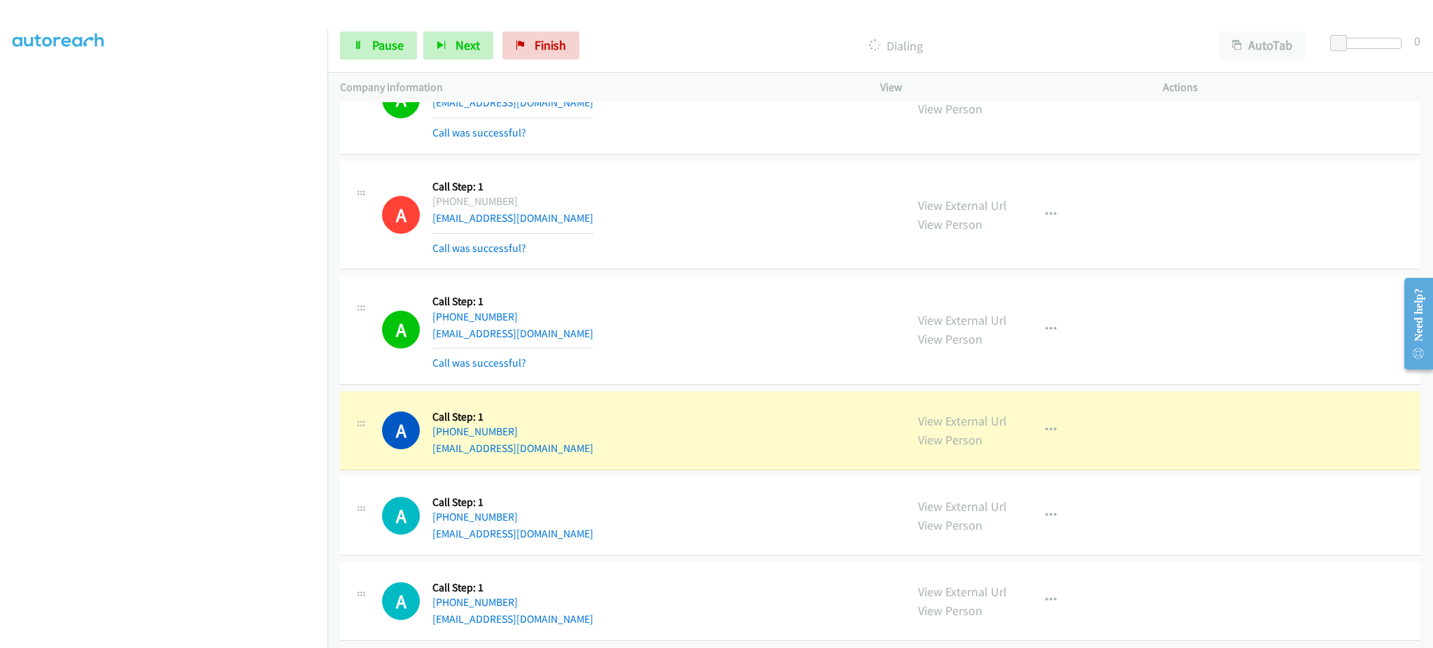
click at [593, 457] on div "A Callback Scheduled Call Step: 1 America/New_York +1 301-904-3192 eelampo@gmai…" at bounding box center [637, 430] width 511 height 53
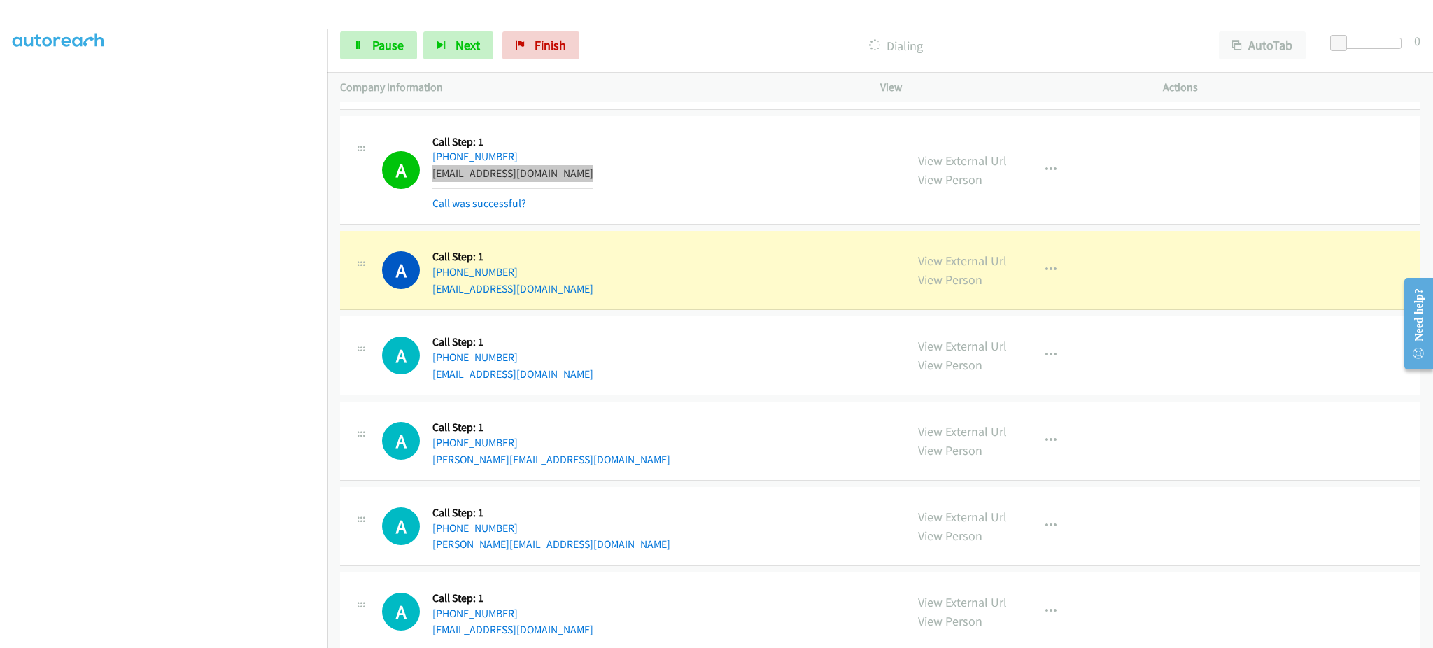
scroll to position [6383, 0]
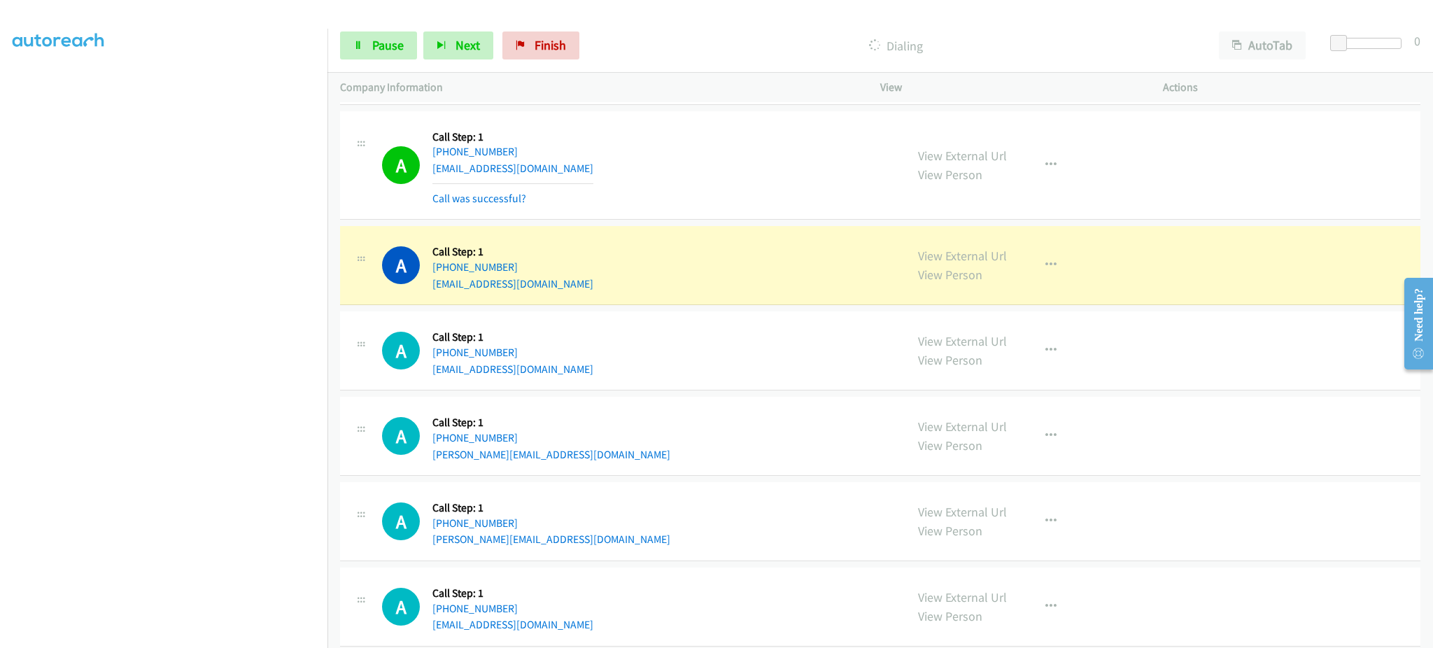
click at [586, 297] on div "A Callback Scheduled Call Step: 1 America/Los_Angeles +1 213-400-0061 msmedia@m…" at bounding box center [880, 265] width 1080 height 79
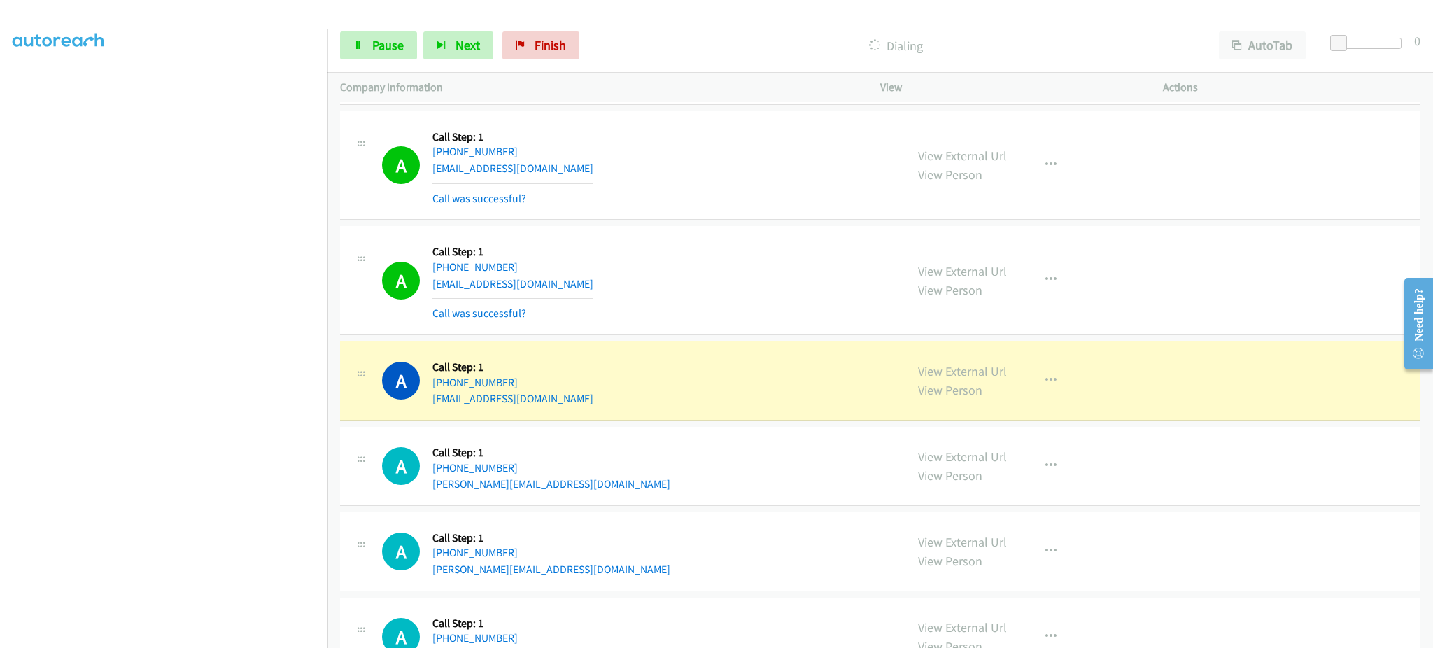
click at [1056, 153] on div "View External Url View Person View External Url Email Schedule/Manage Callback …" at bounding box center [1052, 165] width 295 height 83
click at [1048, 162] on button "button" at bounding box center [1051, 165] width 38 height 28
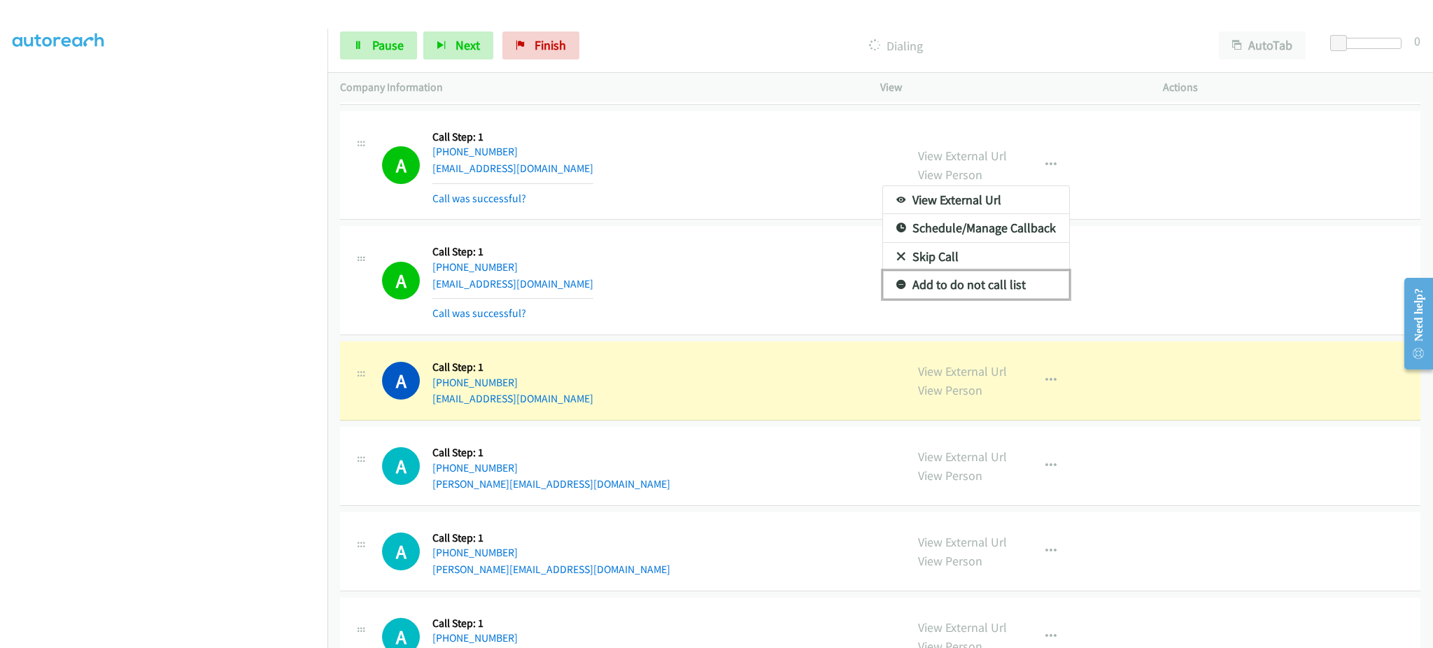
click at [1008, 280] on link "Add to do not call list" at bounding box center [976, 285] width 186 height 28
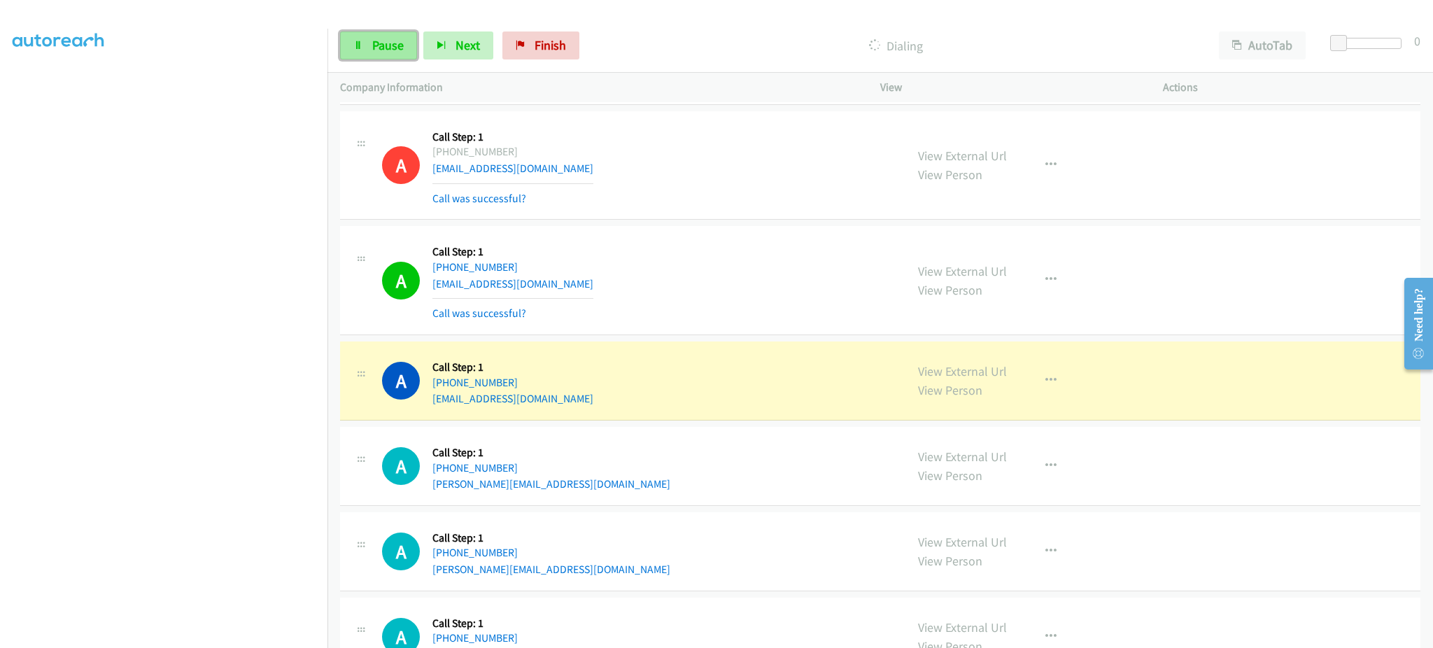
click at [375, 53] on link "Pause" at bounding box center [378, 45] width 77 height 28
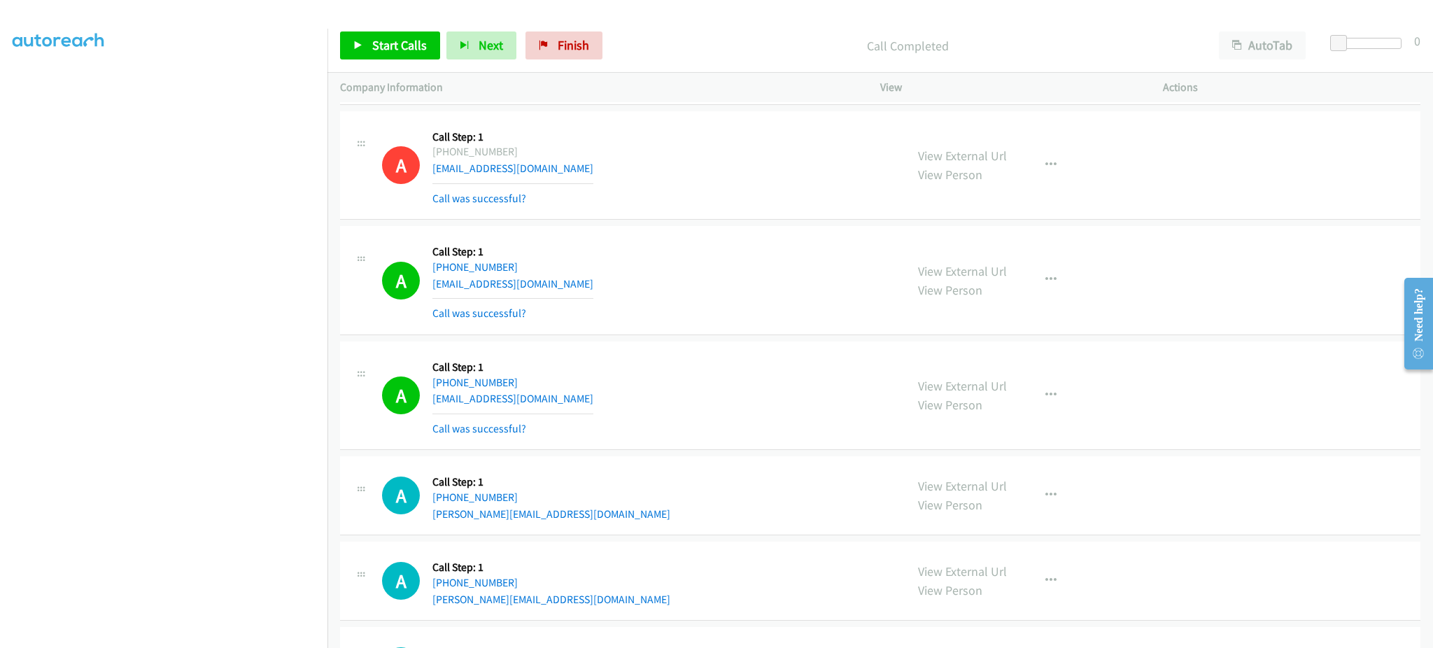
click at [1002, 390] on div "View External Url View Person View External Url Email Schedule/Manage Callback …" at bounding box center [1052, 395] width 295 height 83
click at [1035, 398] on button "button" at bounding box center [1051, 395] width 38 height 28
click at [1008, 511] on link "Add to do not call list" at bounding box center [976, 515] width 186 height 28
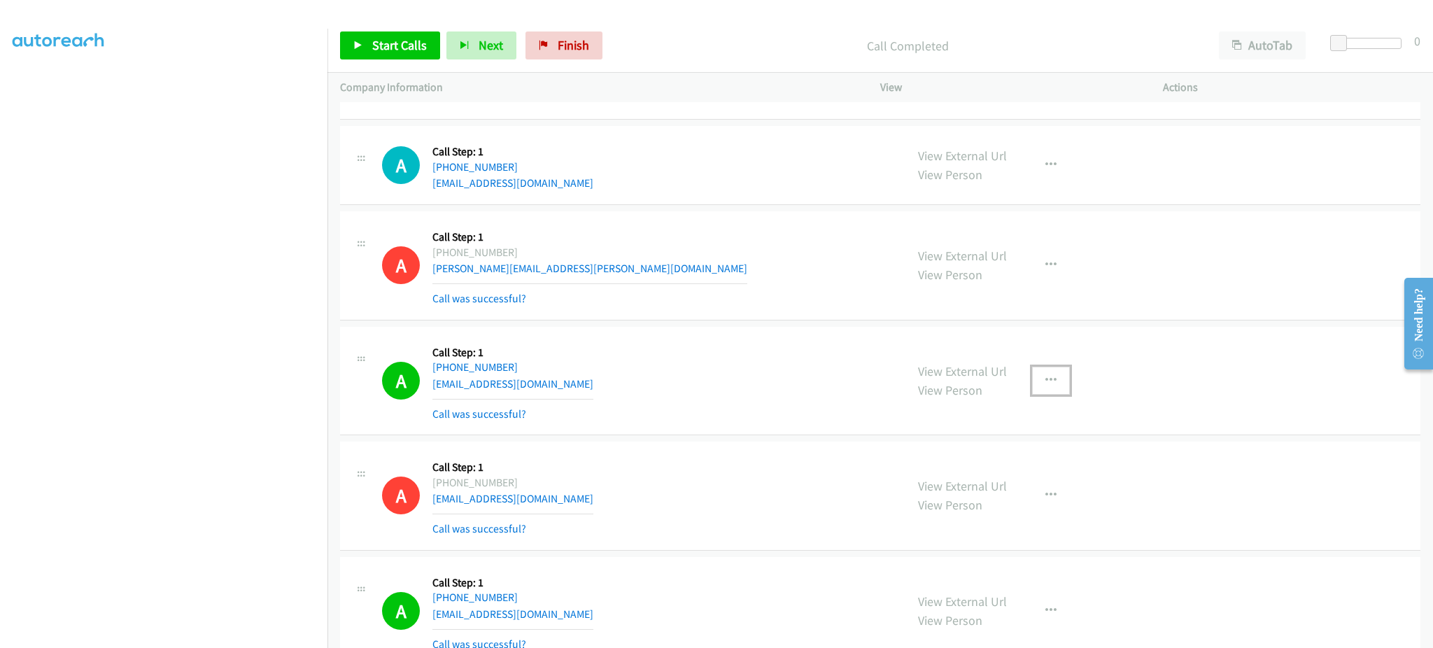
click at [1045, 385] on icon "button" at bounding box center [1050, 380] width 11 height 11
click at [1036, 513] on link "Add to do not call list" at bounding box center [976, 500] width 186 height 28
click at [410, 52] on span "Start Calls" at bounding box center [399, 45] width 55 height 16
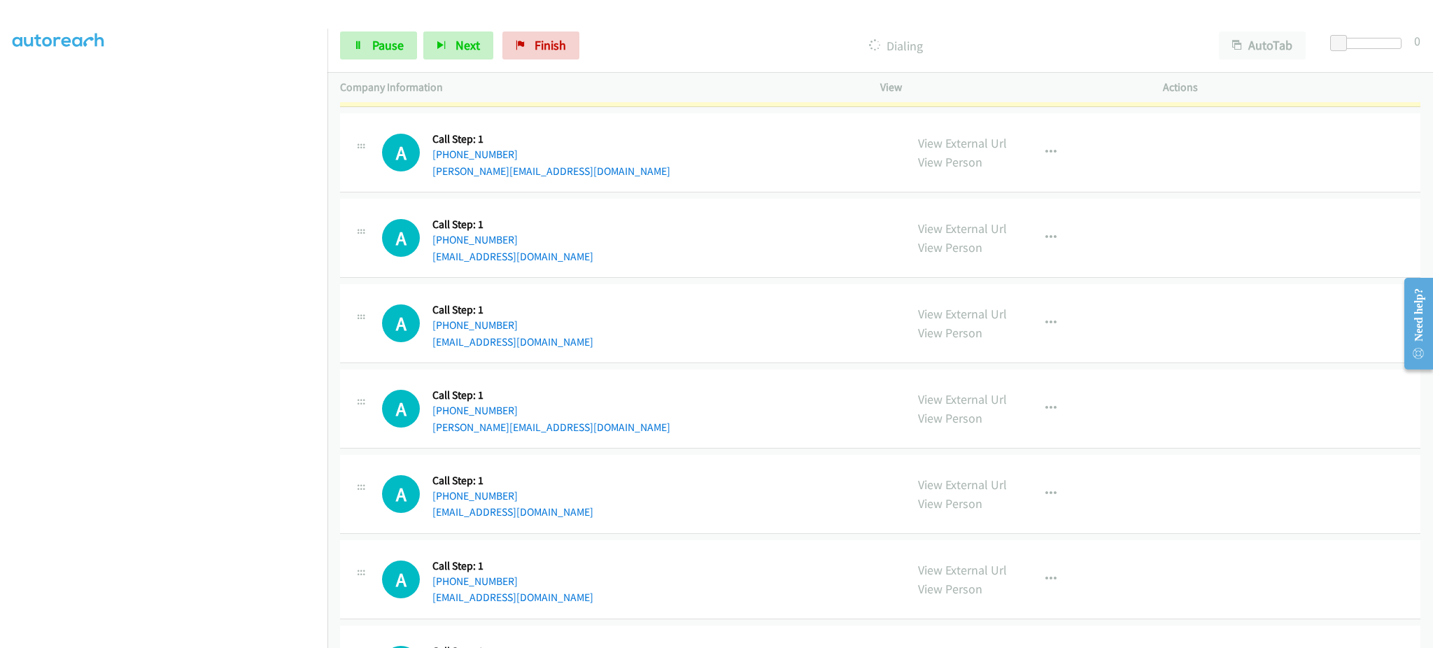
scroll to position [6677, 0]
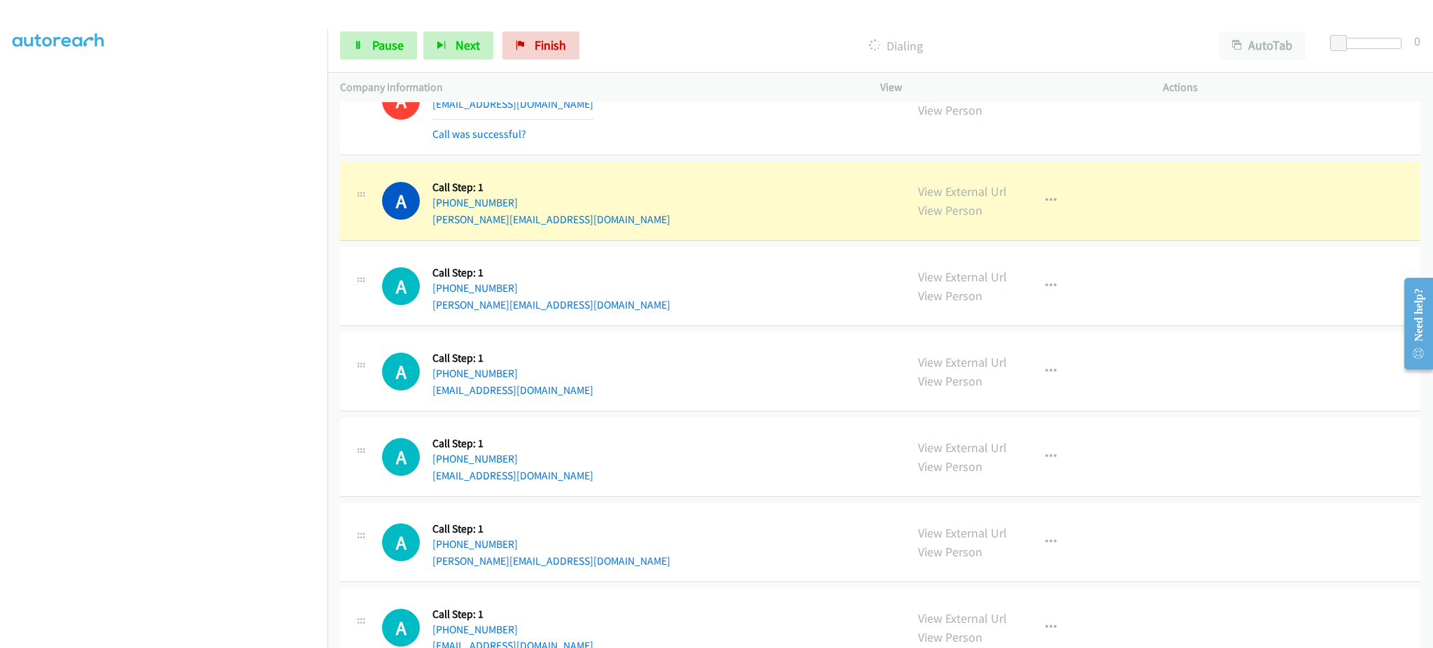
click at [600, 227] on div "A Callback Scheduled Call Step: 1 America/New_York +1 301-642-1338 susan@susanr…" at bounding box center [637, 200] width 511 height 53
click at [390, 62] on div "Start Calls Pause Next Finish Dialing AutoTab AutoTab 0" at bounding box center [880, 46] width 1106 height 54
click at [389, 43] on span "Pause" at bounding box center [387, 45] width 31 height 16
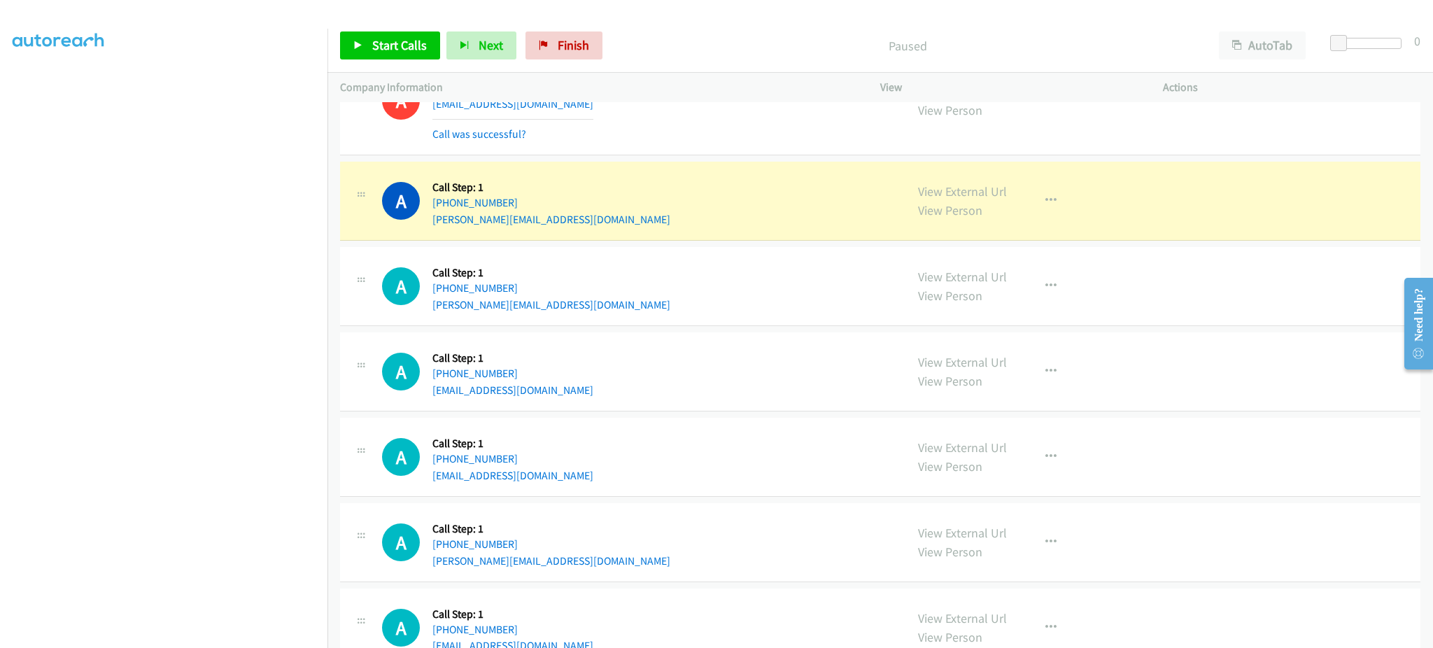
click at [579, 244] on td "A Callback Scheduled Call Step: 1 America/New_York +1 301-642-1338 susan@susanr…" at bounding box center [880, 201] width 1106 height 85
click at [579, 225] on div "A Callback Scheduled Call Step: 1 America/New_York +1 301-642-1338 susan@susanr…" at bounding box center [637, 200] width 511 height 53
click at [578, 225] on div "A Callback Scheduled Call Step: 1 America/New_York +1 301-642-1338 susan@susanr…" at bounding box center [637, 200] width 511 height 53
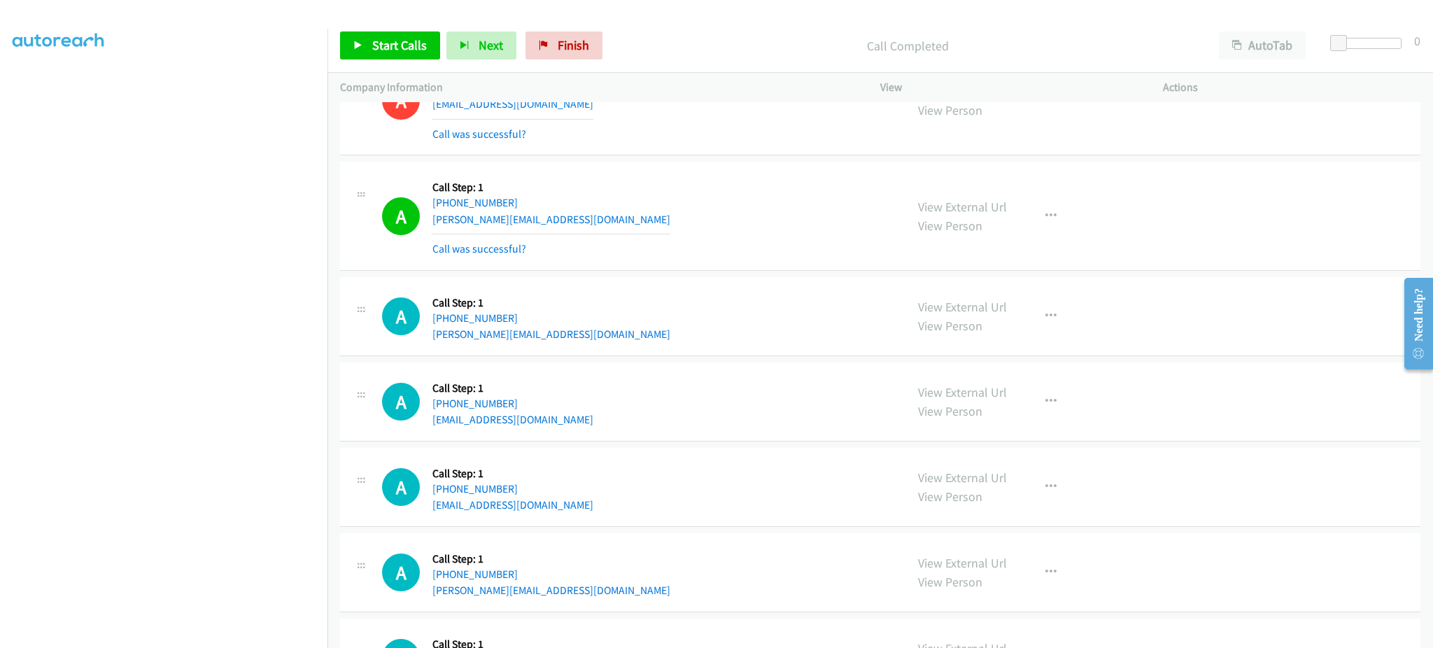
click at [565, 335] on div "A Callback Scheduled Call Step: 1 America/New_York +1 207-449-5626 jeff.hazell@…" at bounding box center [637, 316] width 511 height 53
click at [564, 336] on div "A Callback Scheduled Call Step: 1 America/New_York +1 207-449-5626 jeff.hazell@…" at bounding box center [637, 316] width 511 height 53
click at [397, 41] on span "Start Calls" at bounding box center [399, 45] width 55 height 16
click at [780, 216] on div "A Callback Scheduled Call Step: 1 America/New_York +1 301-642-1338 susan@susanr…" at bounding box center [637, 215] width 511 height 83
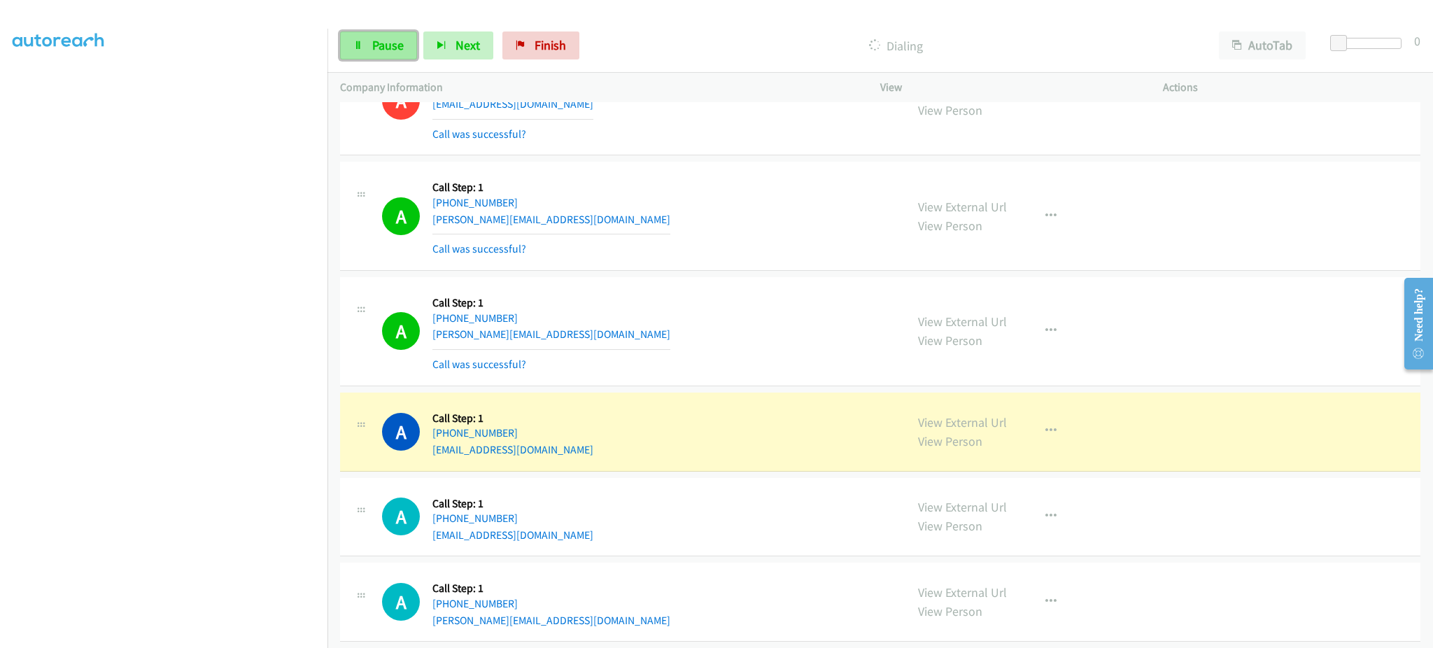
click at [395, 43] on span "Pause" at bounding box center [387, 45] width 31 height 16
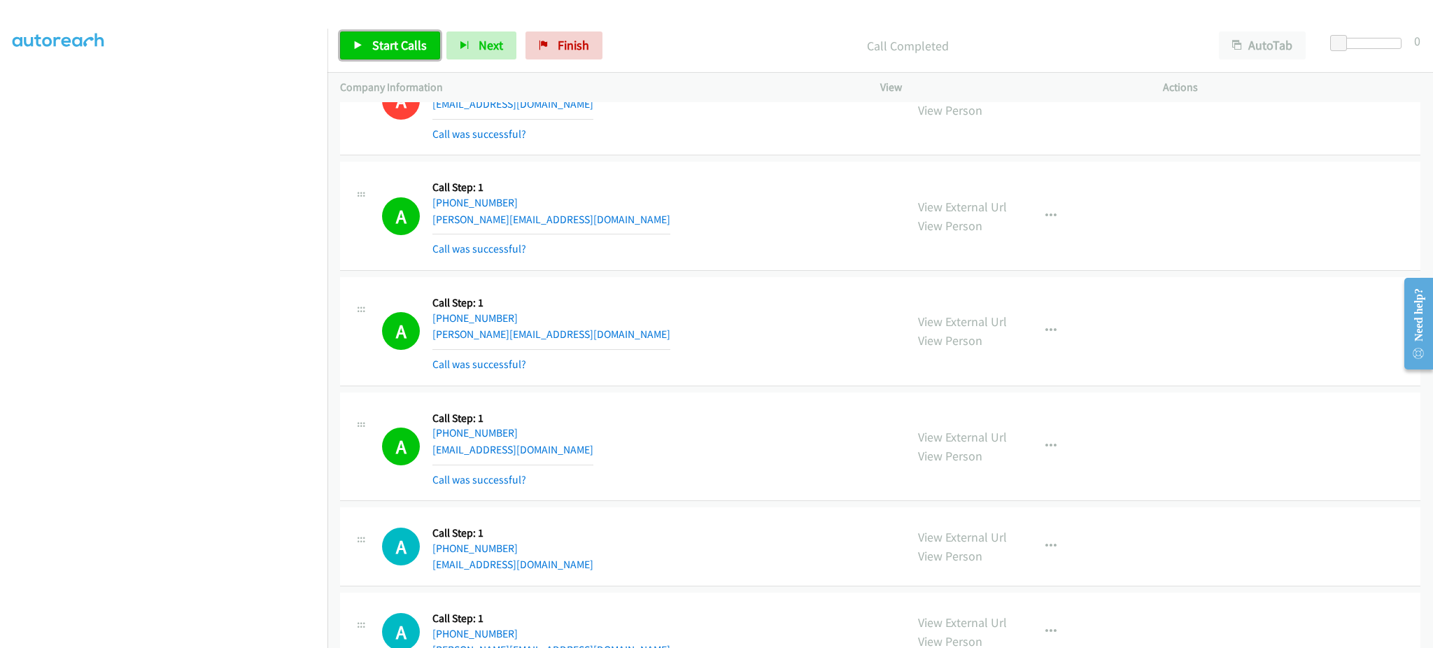
click at [398, 38] on span "Start Calls" at bounding box center [399, 45] width 55 height 16
click at [786, 306] on div "A Callback Scheduled Call Step: 1 America/New_York +1 207-449-5626 jeff.hazell@…" at bounding box center [637, 331] width 511 height 83
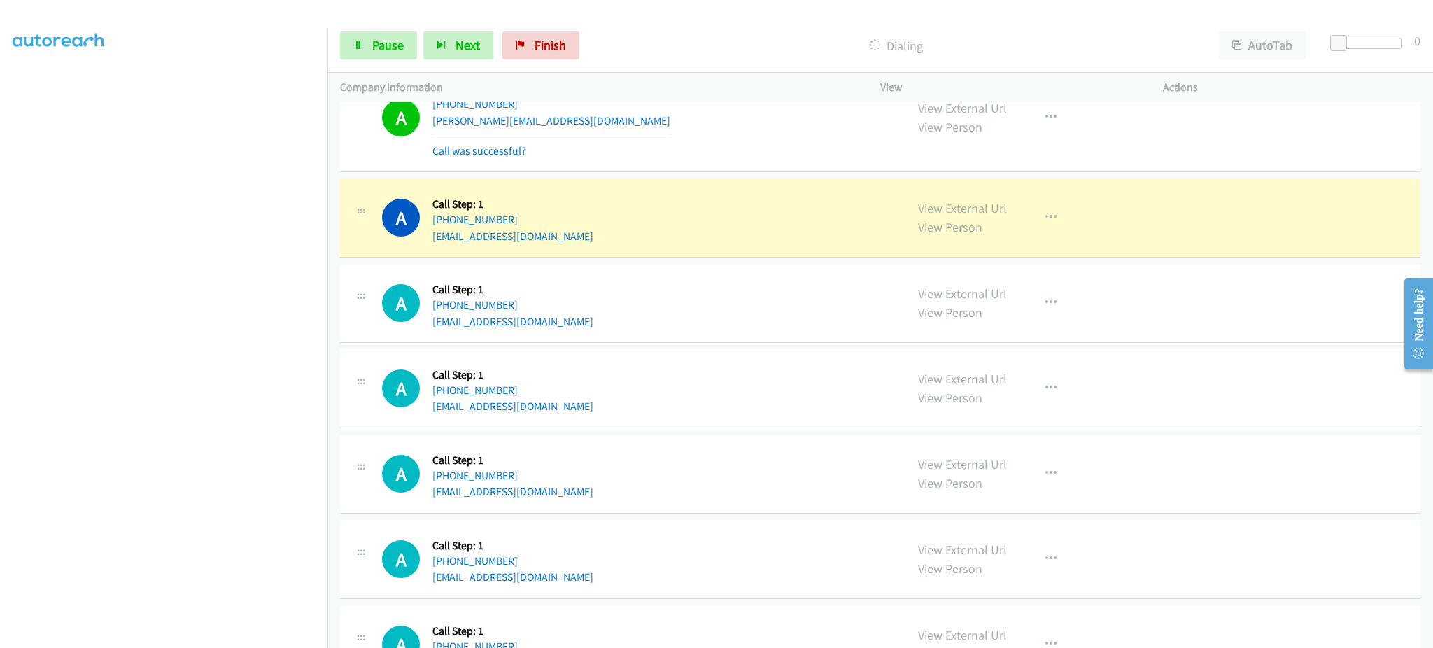
scroll to position [7237, 0]
click at [370, 52] on link "Pause" at bounding box center [378, 45] width 77 height 28
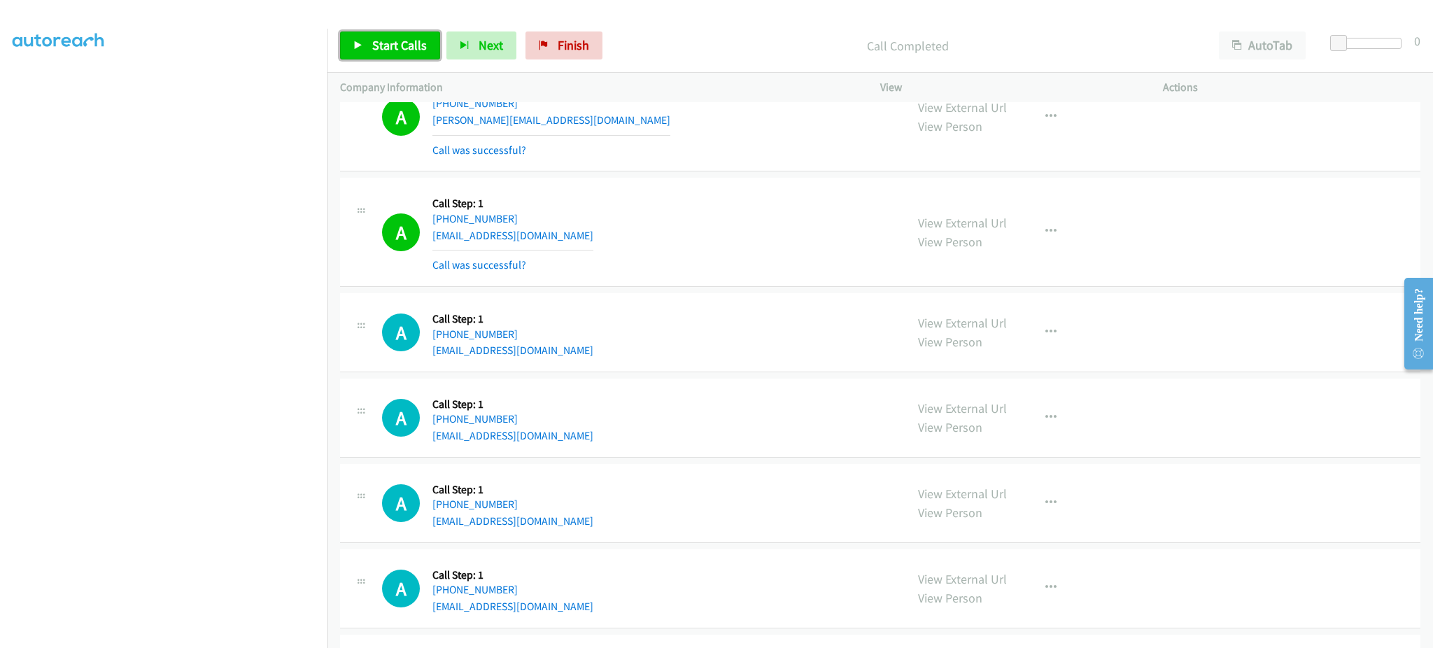
click at [381, 42] on span "Start Calls" at bounding box center [399, 45] width 55 height 16
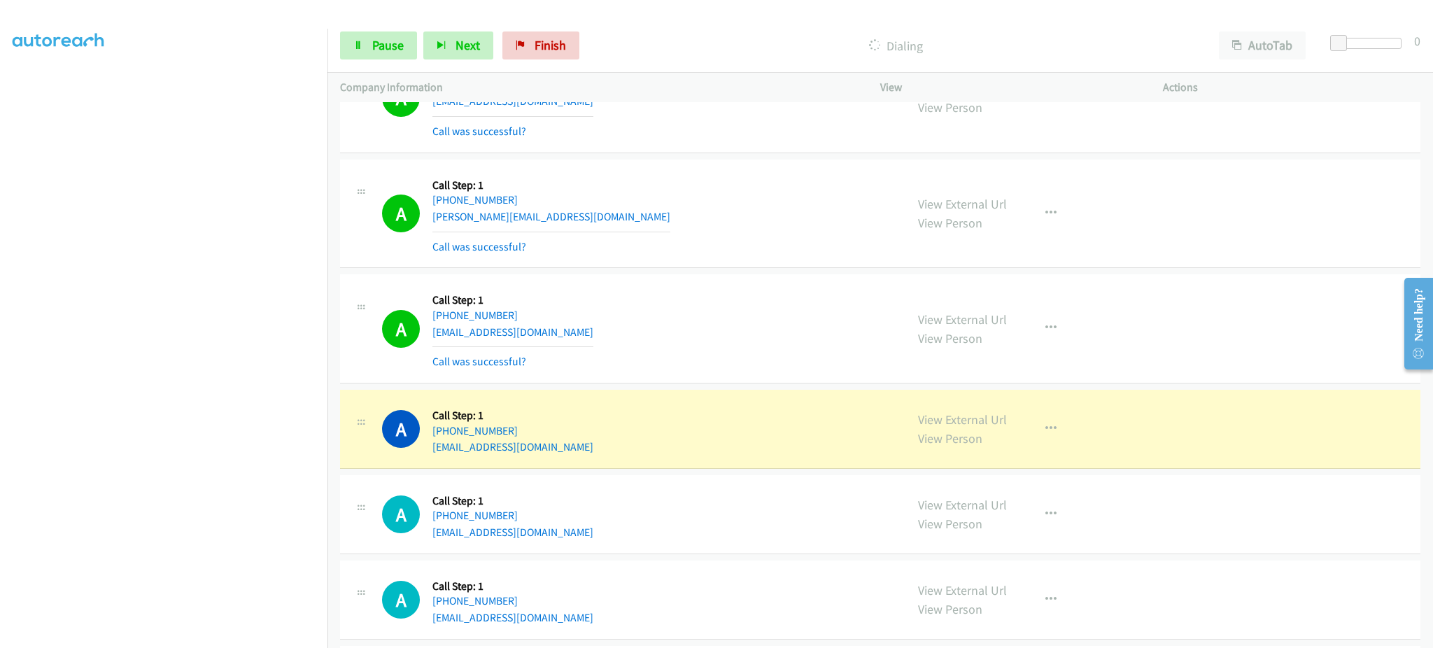
scroll to position [7136, 0]
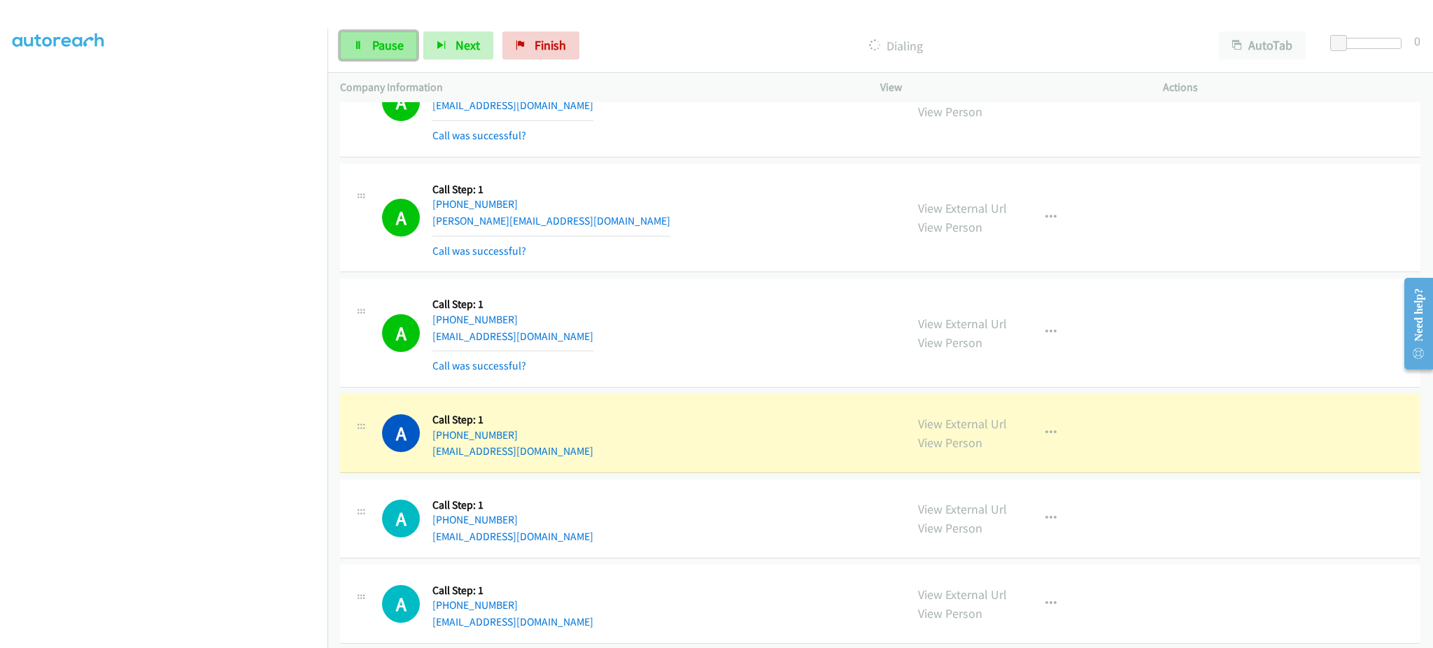
click at [393, 43] on span "Pause" at bounding box center [387, 45] width 31 height 16
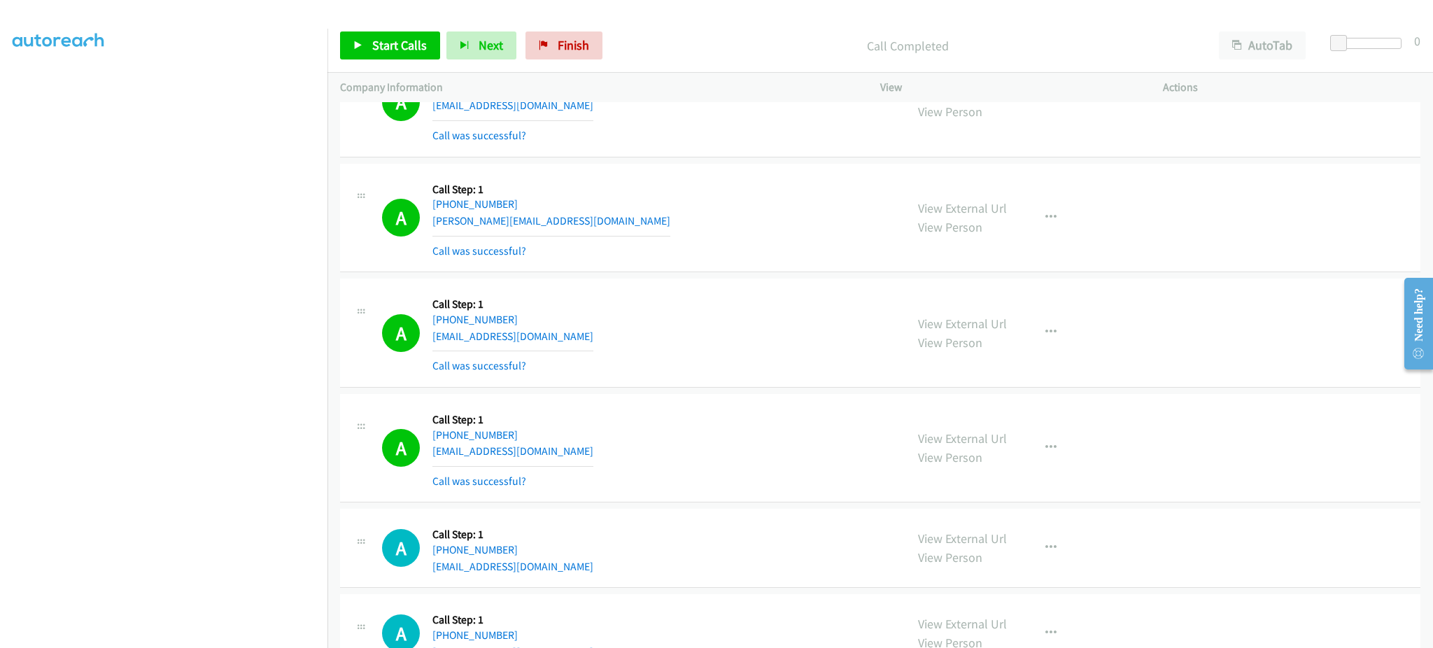
click at [600, 446] on div "A Callback Scheduled Call Step: 1 America/New_York +1 770-835-5003 banaan_harry…" at bounding box center [637, 448] width 511 height 83
click at [601, 446] on div "A Callback Scheduled Call Step: 1 America/New_York +1 770-835-5003 banaan_harry…" at bounding box center [637, 448] width 511 height 83
click at [593, 449] on div "A Callback Scheduled Call Step: 1 America/New_York +1 770-835-5003 banaan_harry…" at bounding box center [637, 448] width 511 height 83
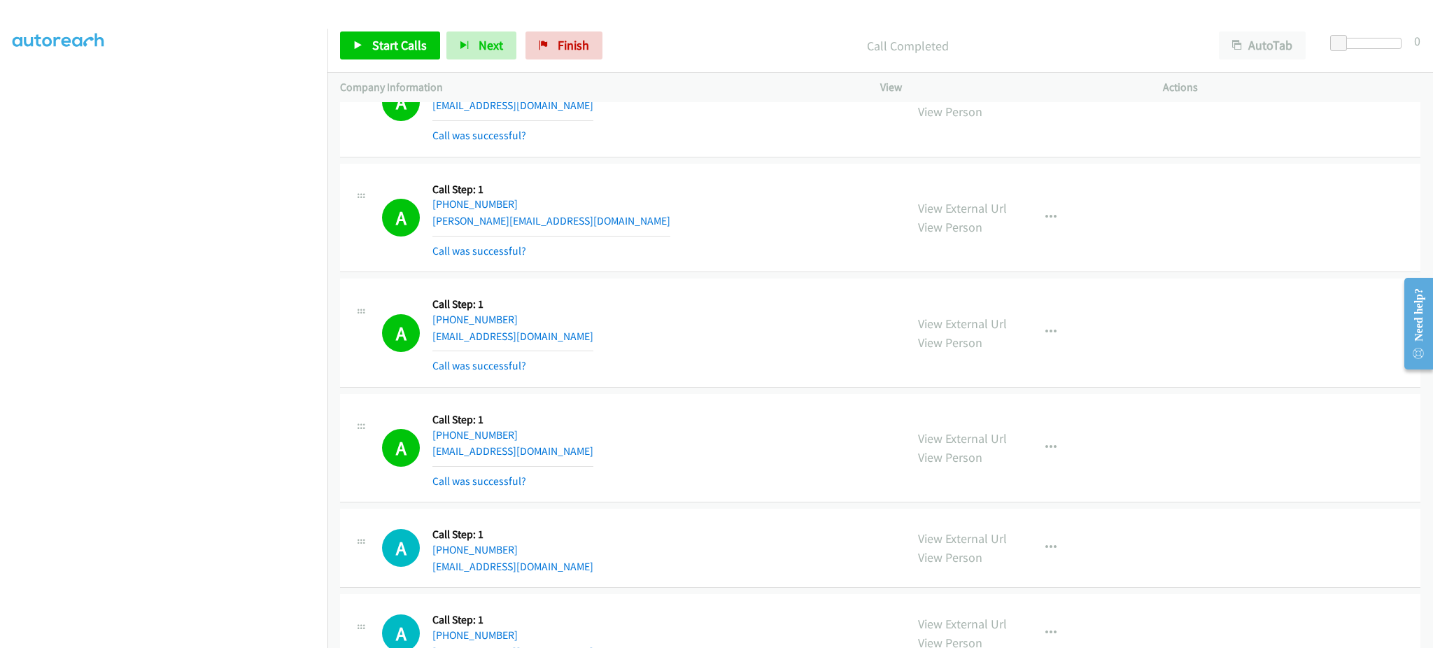
click at [593, 449] on div "A Callback Scheduled Call Step: 1 America/New_York +1 770-835-5003 banaan_harry…" at bounding box center [637, 448] width 511 height 83
click at [567, 333] on div "A Callback Scheduled Call Step: 1 America/New_York +1 857-615-1283 ccamille2009…" at bounding box center [637, 332] width 511 height 83
click at [568, 333] on div "A Callback Scheduled Call Step: 1 America/New_York +1 857-615-1283 ccamille2009…" at bounding box center [637, 332] width 511 height 83
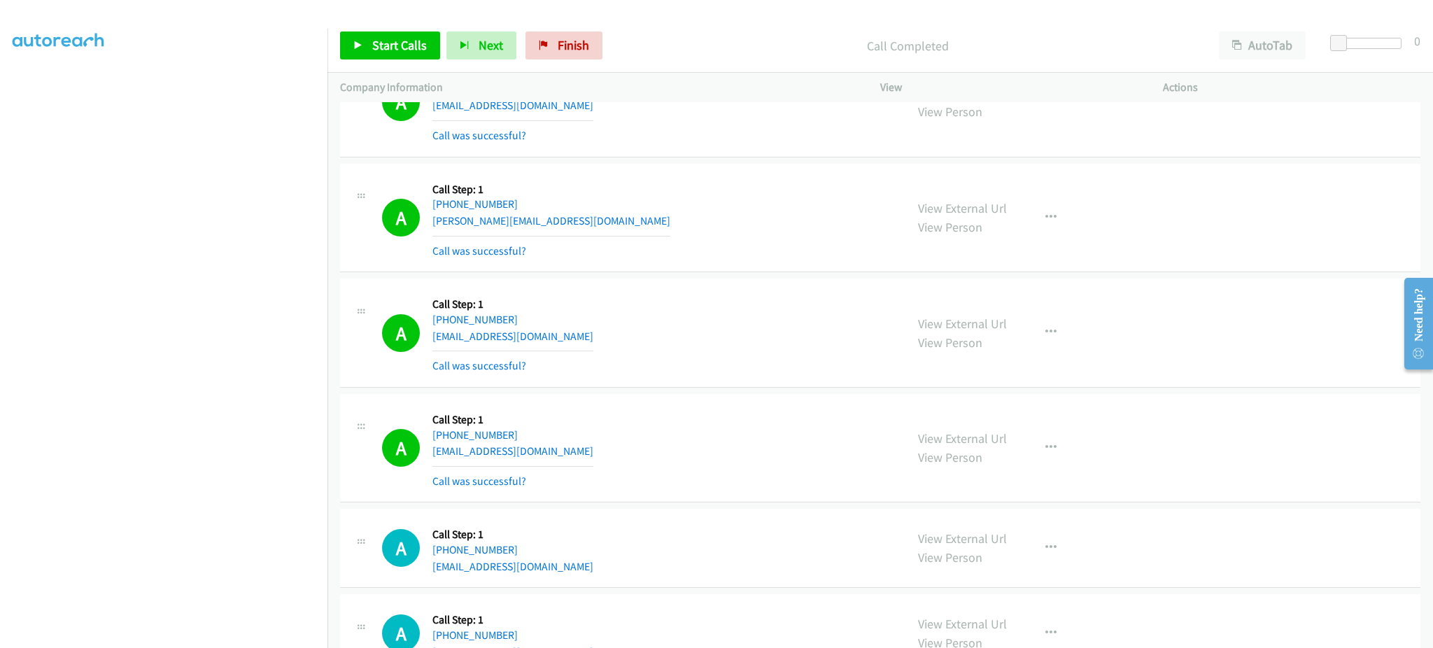
click at [578, 233] on div "A Callback Scheduled Call Step: 1 America/Los_Angeles +1 510-555-5555 norman@sk…" at bounding box center [637, 217] width 511 height 83
click at [578, 232] on div "A Callback Scheduled Call Step: 1 America/Los_Angeles +1 510-555-5555 norman@sk…" at bounding box center [637, 217] width 511 height 83
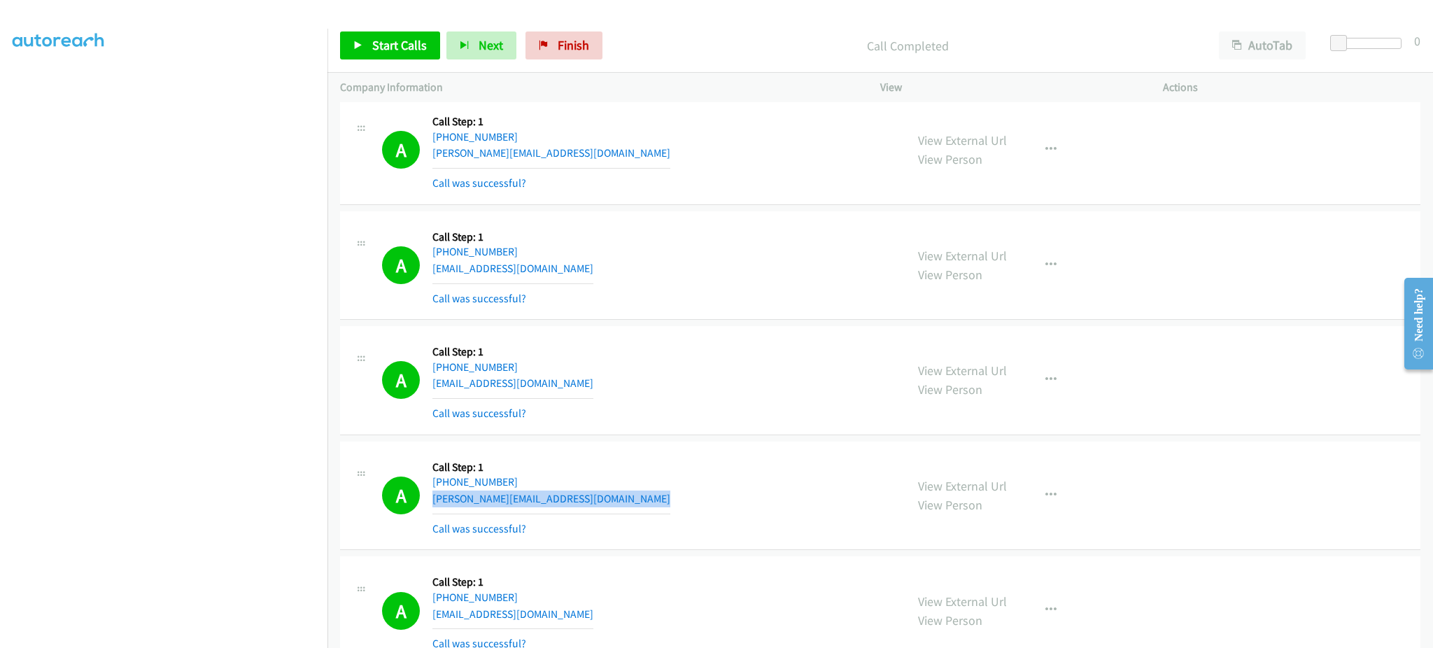
scroll to position [6857, 0]
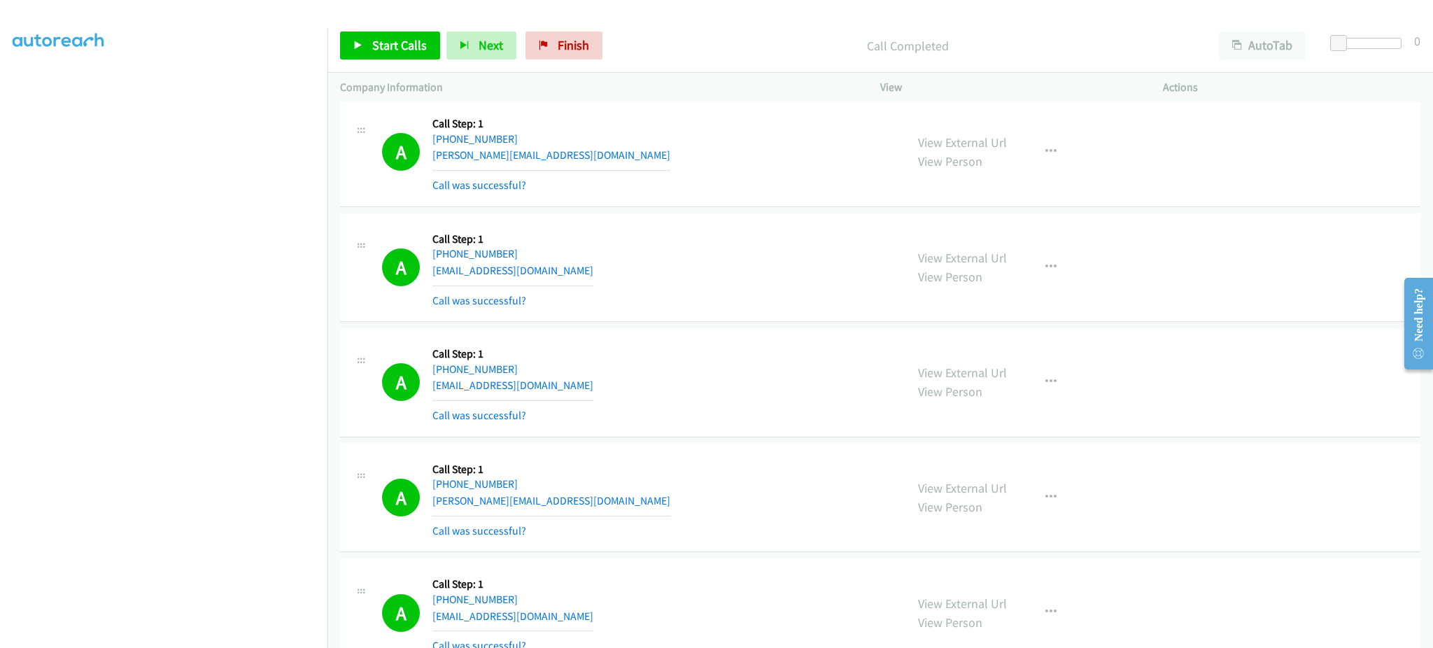
click at [611, 396] on div "A Callback Scheduled Call Step: 1 America/Los_Angeles +1 619-385-1705 jamienich…" at bounding box center [637, 382] width 511 height 83
click at [611, 395] on div "A Callback Scheduled Call Step: 1 America/Los_Angeles +1 619-385-1705 jamienich…" at bounding box center [637, 382] width 511 height 83
click at [381, 52] on span "Start Calls" at bounding box center [399, 45] width 55 height 16
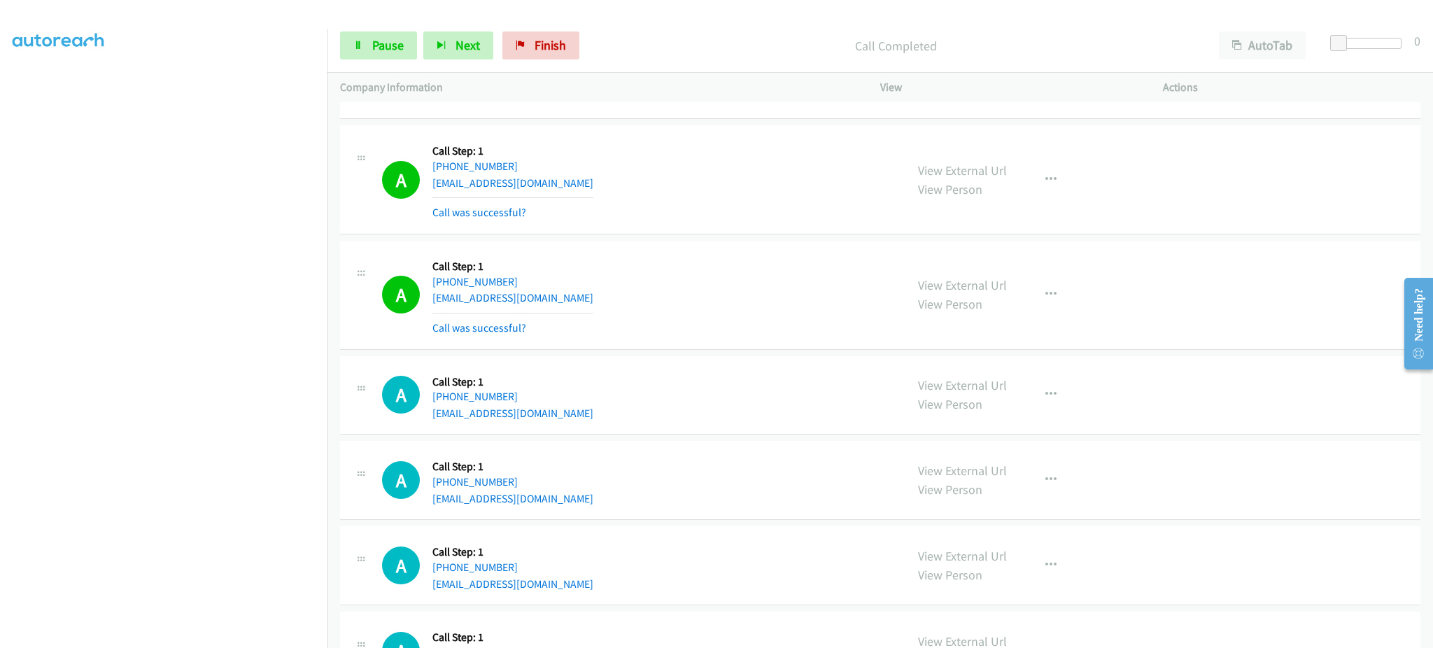
scroll to position [7696, 0]
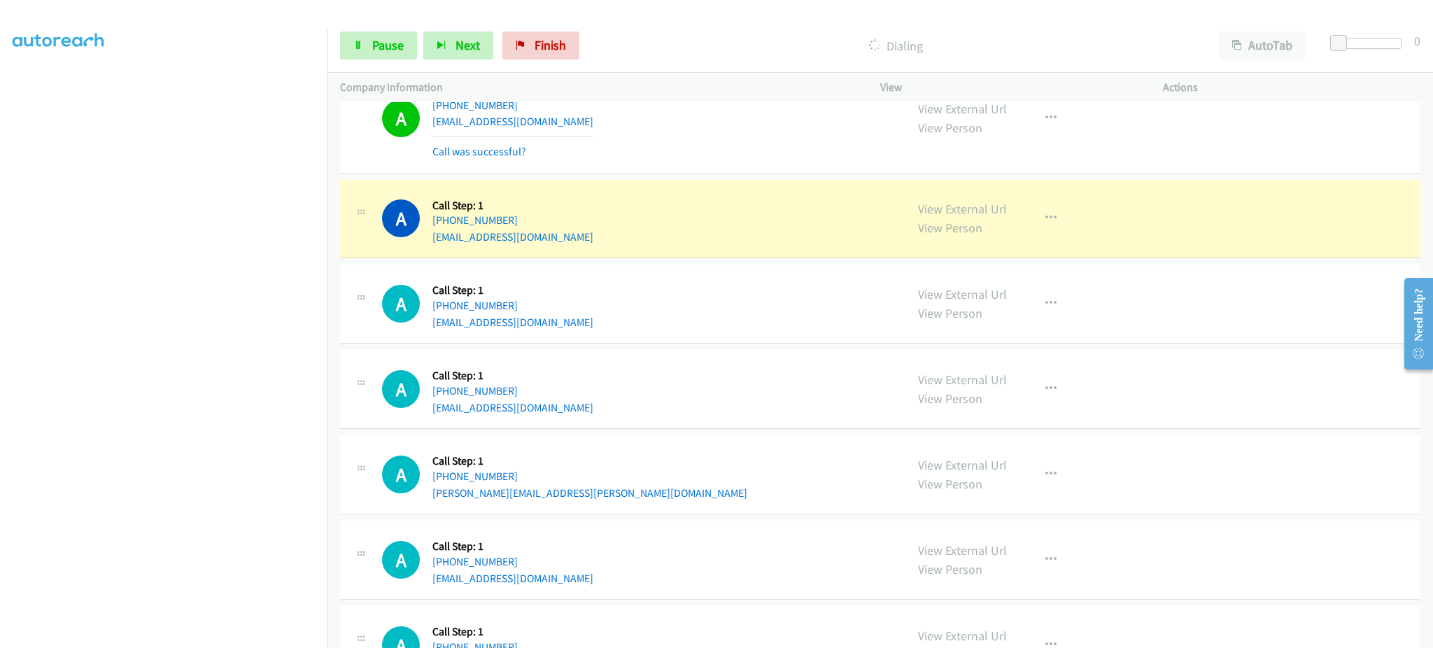
click at [586, 250] on div "A Callback Scheduled Call Step: 1 America/New_York +1 347-465-6365 tbl31992@gma…" at bounding box center [880, 219] width 1080 height 79
click at [697, 281] on div "A Callback Scheduled Call Step: 1 America/New_York +1 412-670-4493 pjanosko@com…" at bounding box center [637, 303] width 511 height 53
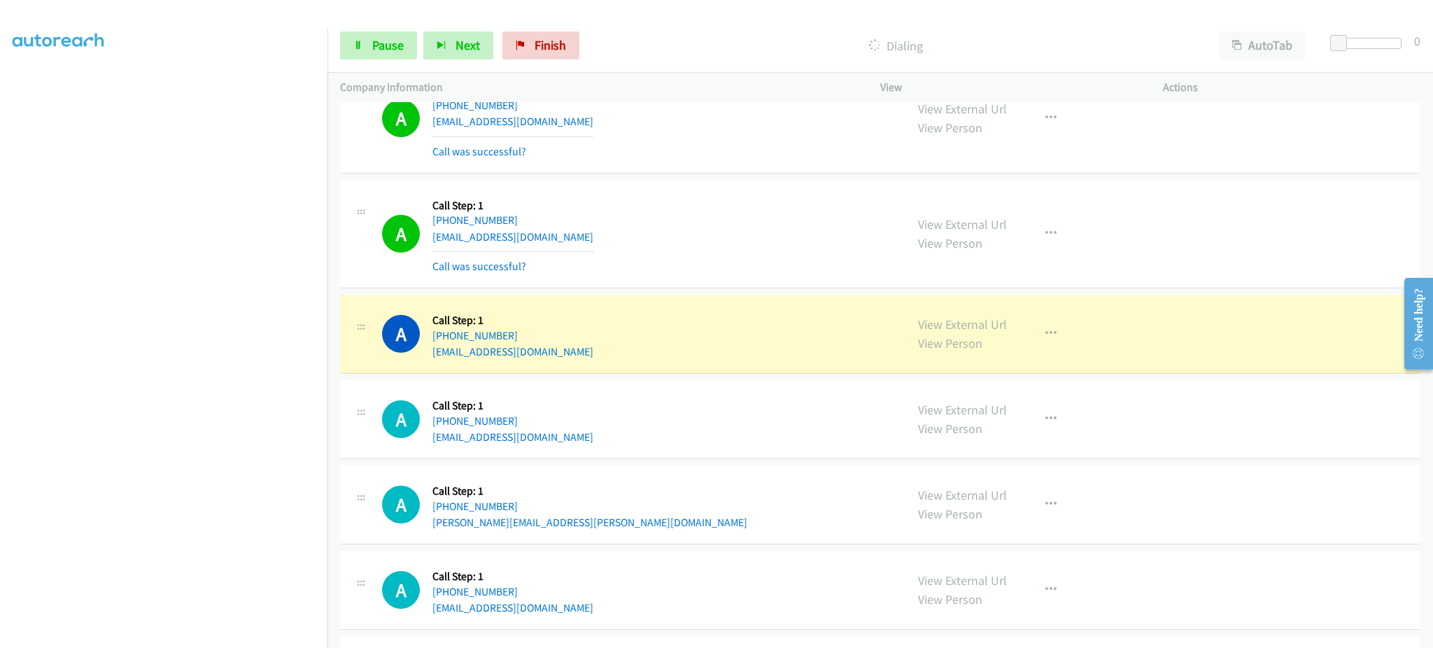
drag, startPoint x: 600, startPoint y: 346, endPoint x: 596, endPoint y: 353, distance: 8.2
click at [600, 347] on div "A Callback Scheduled Call Step: 1 America/New_York +1 412-670-4493 pjanosko@com…" at bounding box center [637, 333] width 511 height 53
click at [596, 354] on div "A Callback Scheduled Call Step: 1 America/New_York +1 412-670-4493 pjanosko@com…" at bounding box center [637, 333] width 511 height 53
click at [596, 355] on div "A Callback Scheduled Call Step: 1 America/New_York +1 412-670-4493 pjanosko@com…" at bounding box center [637, 333] width 511 height 53
drag, startPoint x: 596, startPoint y: 355, endPoint x: 607, endPoint y: 352, distance: 10.9
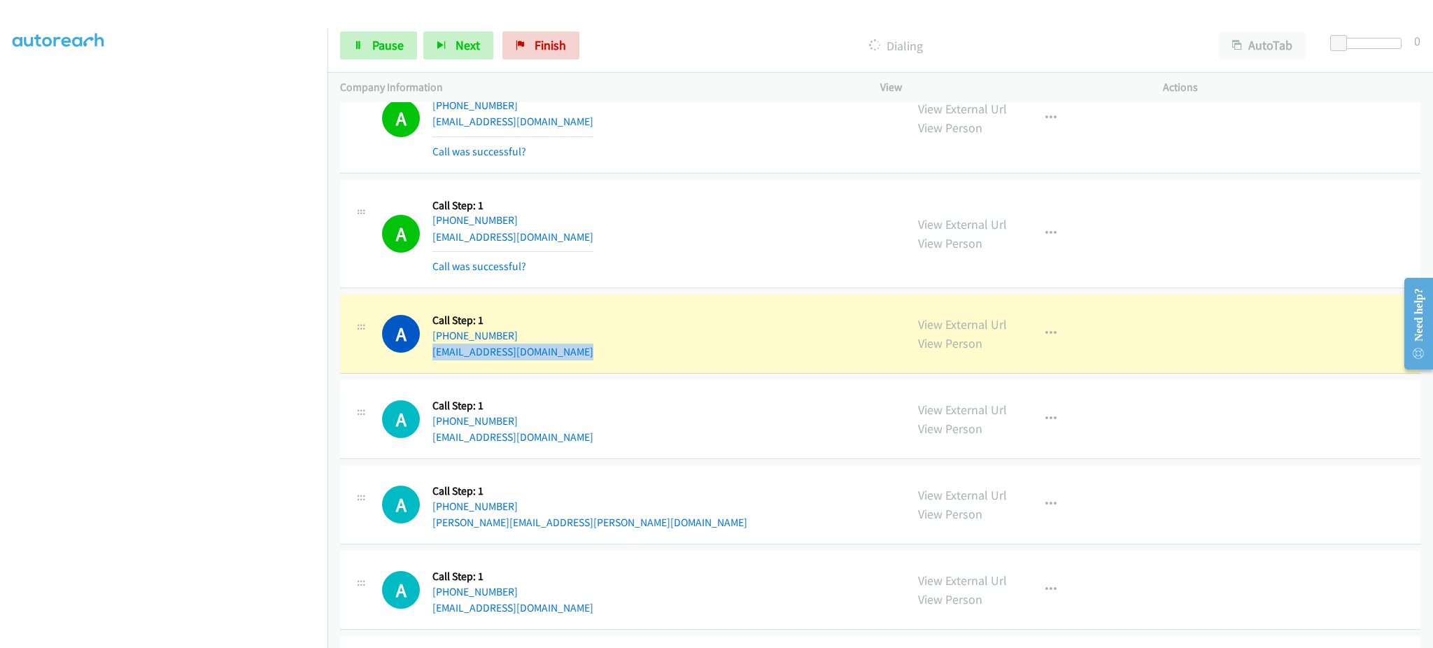
click at [597, 355] on div "A Callback Scheduled Call Step: 1 America/New_York +1 412-670-4493 pjanosko@com…" at bounding box center [637, 333] width 511 height 53
click at [373, 41] on span "Pause" at bounding box center [387, 45] width 31 height 16
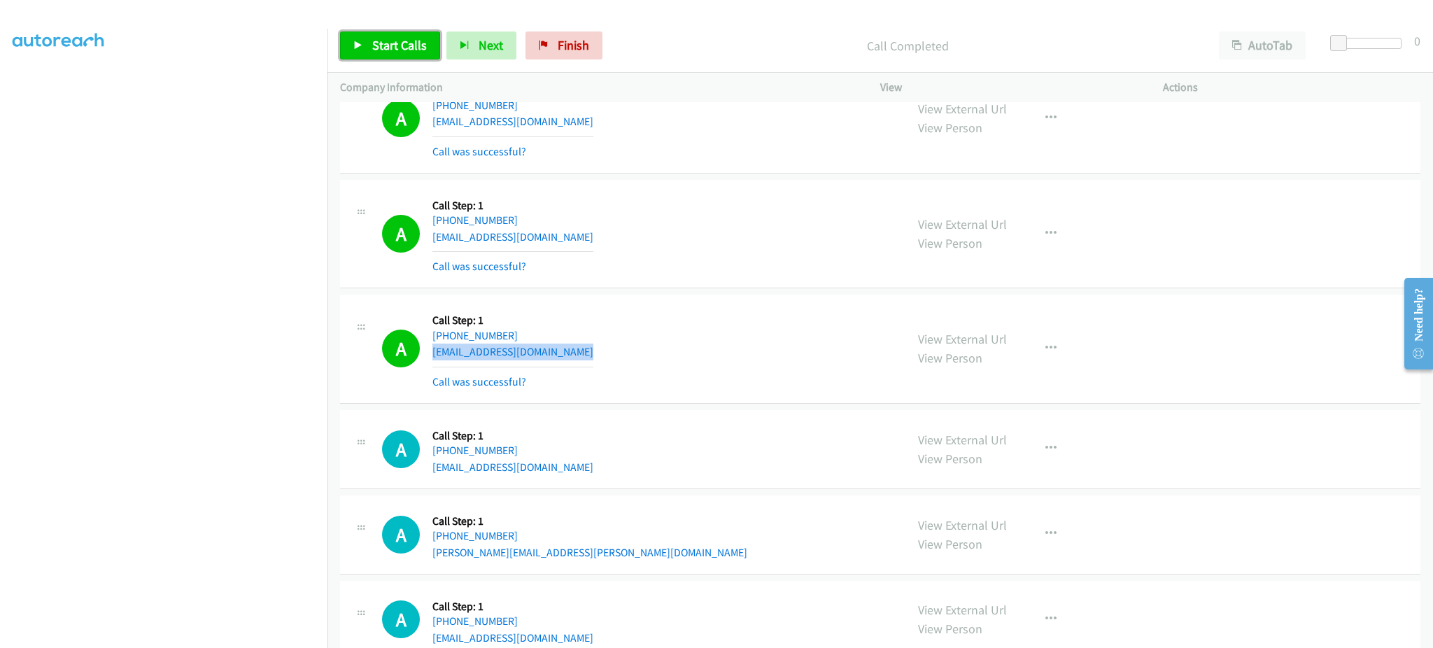
click at [404, 33] on link "Start Calls" at bounding box center [390, 45] width 100 height 28
click at [842, 267] on div "A Callback Scheduled Call Step: 1 America/New_York +1 347-465-6365 tbl31992@gma…" at bounding box center [637, 233] width 511 height 83
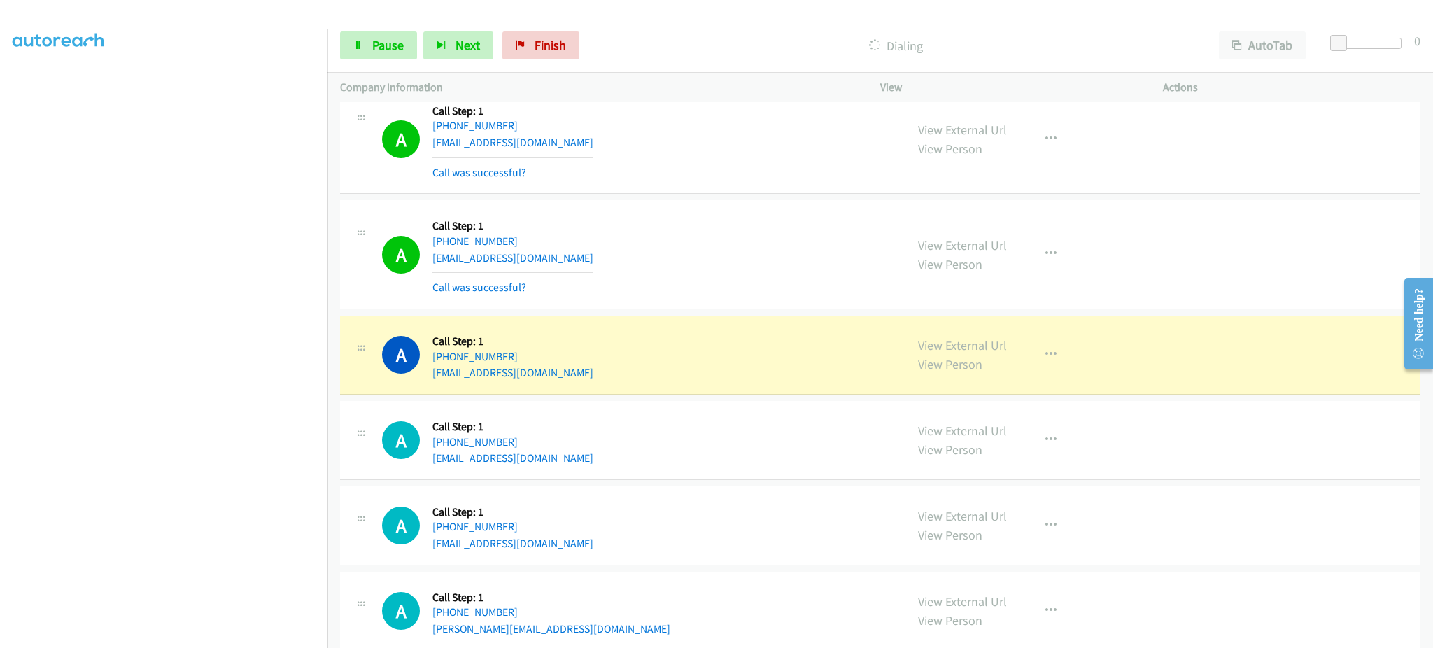
scroll to position [8256, 0]
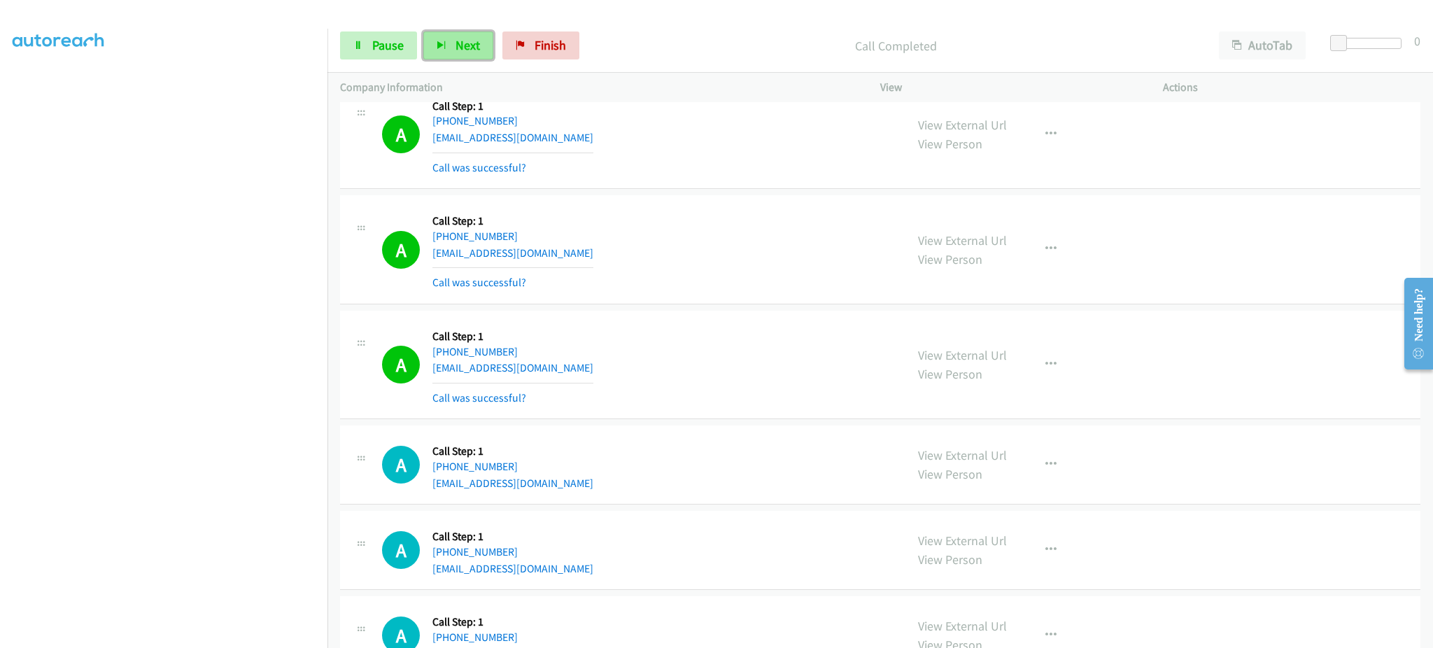
click at [465, 45] on span "Next" at bounding box center [468, 45] width 24 height 16
click at [377, 50] on span "Pause" at bounding box center [387, 45] width 31 height 16
click at [378, 50] on span "Start Calls" at bounding box center [399, 45] width 55 height 16
click at [572, 377] on div "A Callback Scheduled Call Step: 1 America/Los_Angeles +1 425-891-3688 wistaria9…" at bounding box center [637, 364] width 511 height 83
click at [571, 377] on div "A Callback Scheduled Call Step: 1 America/Los_Angeles +1 425-891-3688 wistaria9…" at bounding box center [637, 364] width 511 height 83
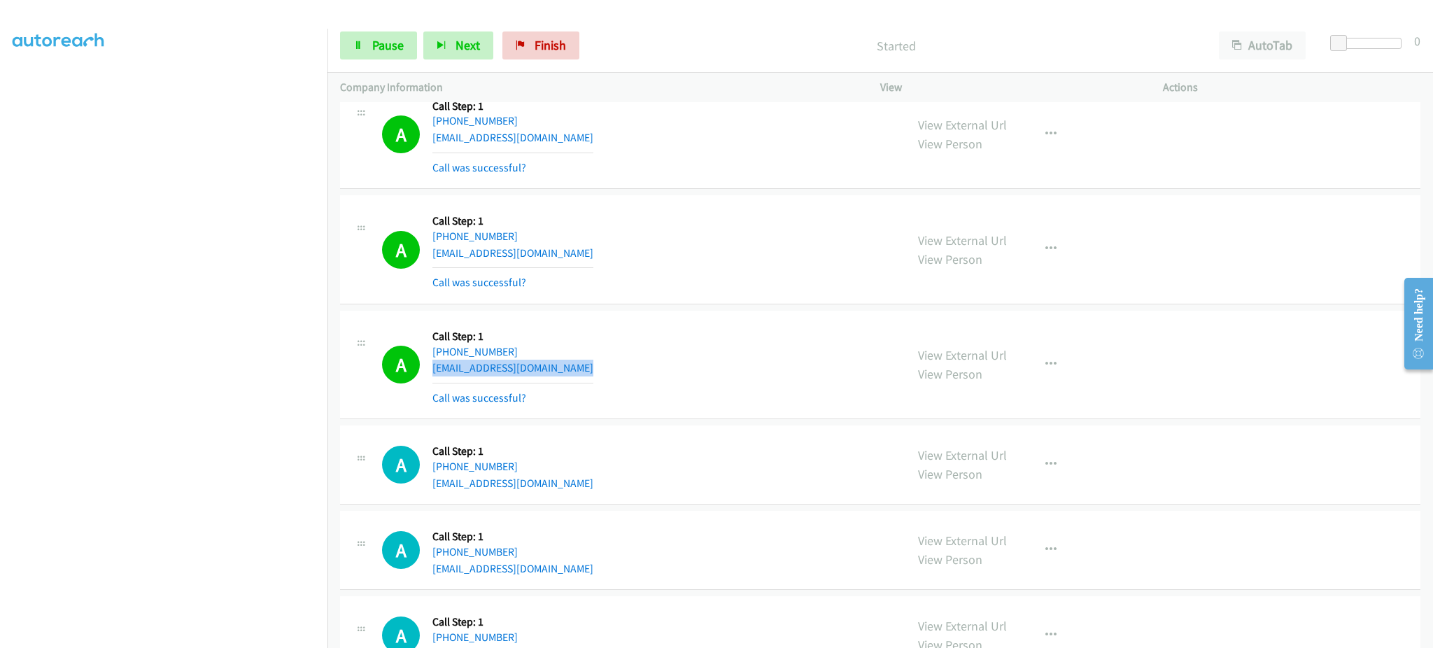
click at [571, 377] on div "A Callback Scheduled Call Step: 1 America/Los_Angeles +1 425-891-3688 wistaria9…" at bounding box center [637, 364] width 511 height 83
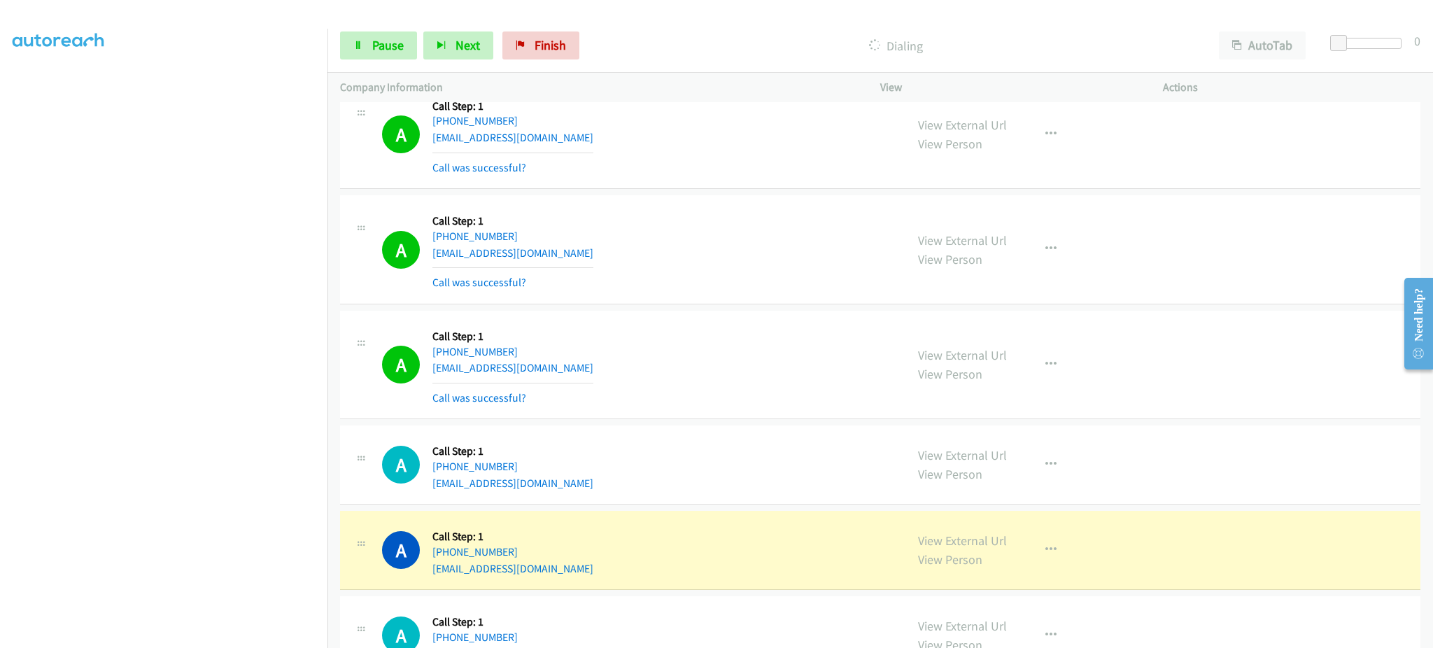
click at [575, 491] on div "A Callback Scheduled Call Step: 1 America/New_York +1 239-410-0987 jrainey9584@…" at bounding box center [637, 464] width 511 height 53
click at [567, 488] on div "A Callback Scheduled Call Step: 1 America/New_York +1 239-410-0987 jrainey9584@…" at bounding box center [637, 464] width 511 height 53
click at [360, 20] on div "Start Calls Pause Next Finish Dialing AutoTab AutoTab 0" at bounding box center [880, 46] width 1106 height 54
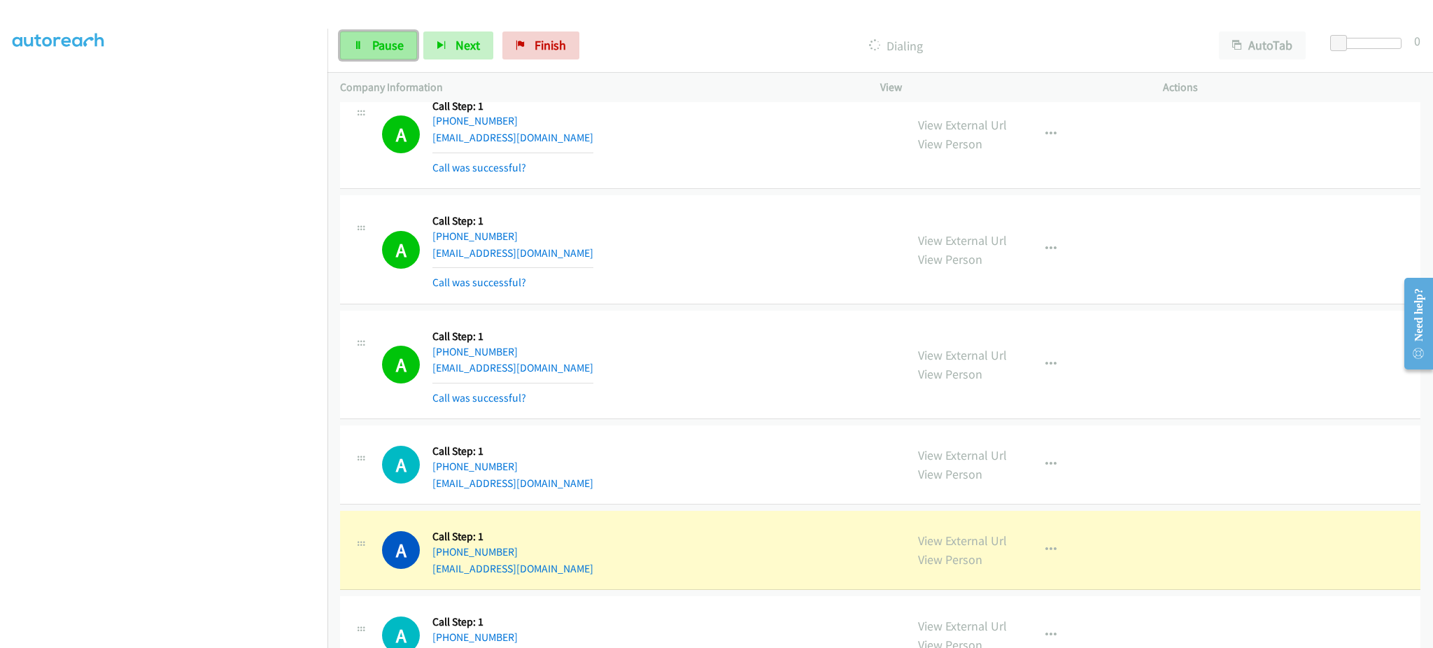
click at [379, 34] on link "Pause" at bounding box center [378, 45] width 77 height 28
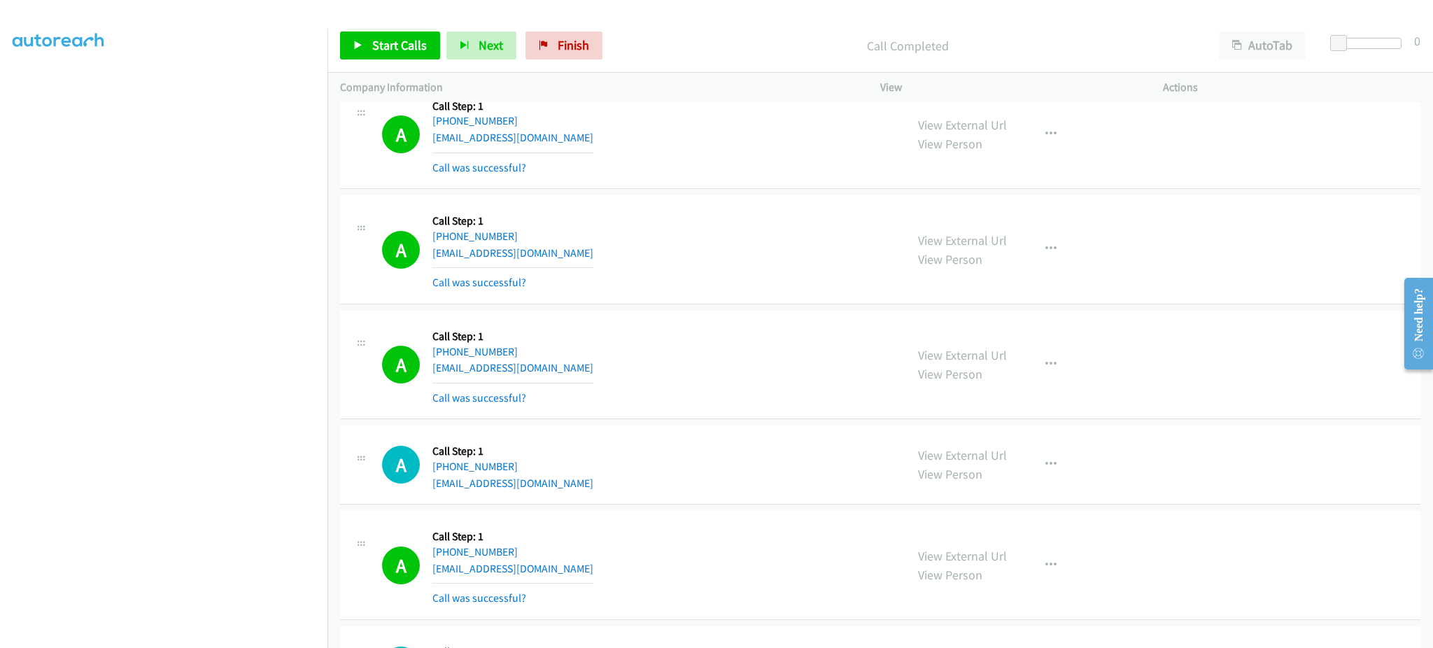
scroll to position [8536, 0]
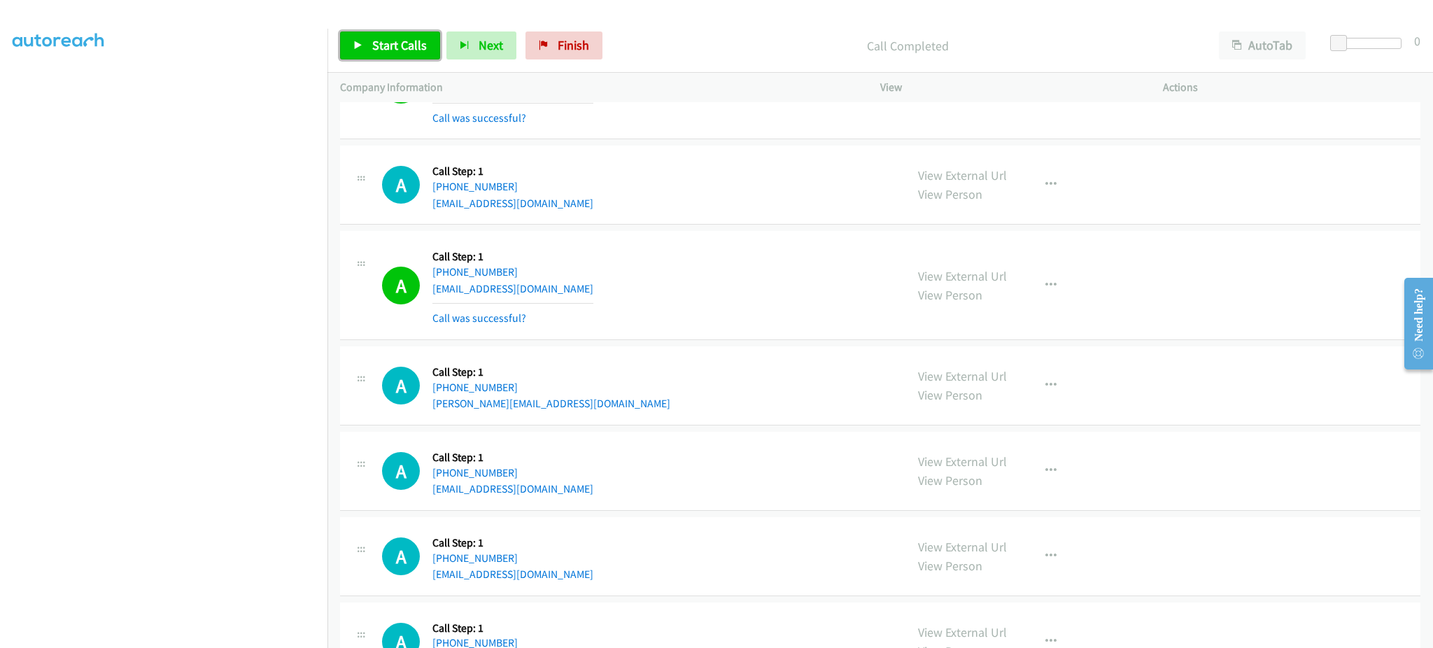
click at [395, 41] on span "Start Calls" at bounding box center [399, 45] width 55 height 16
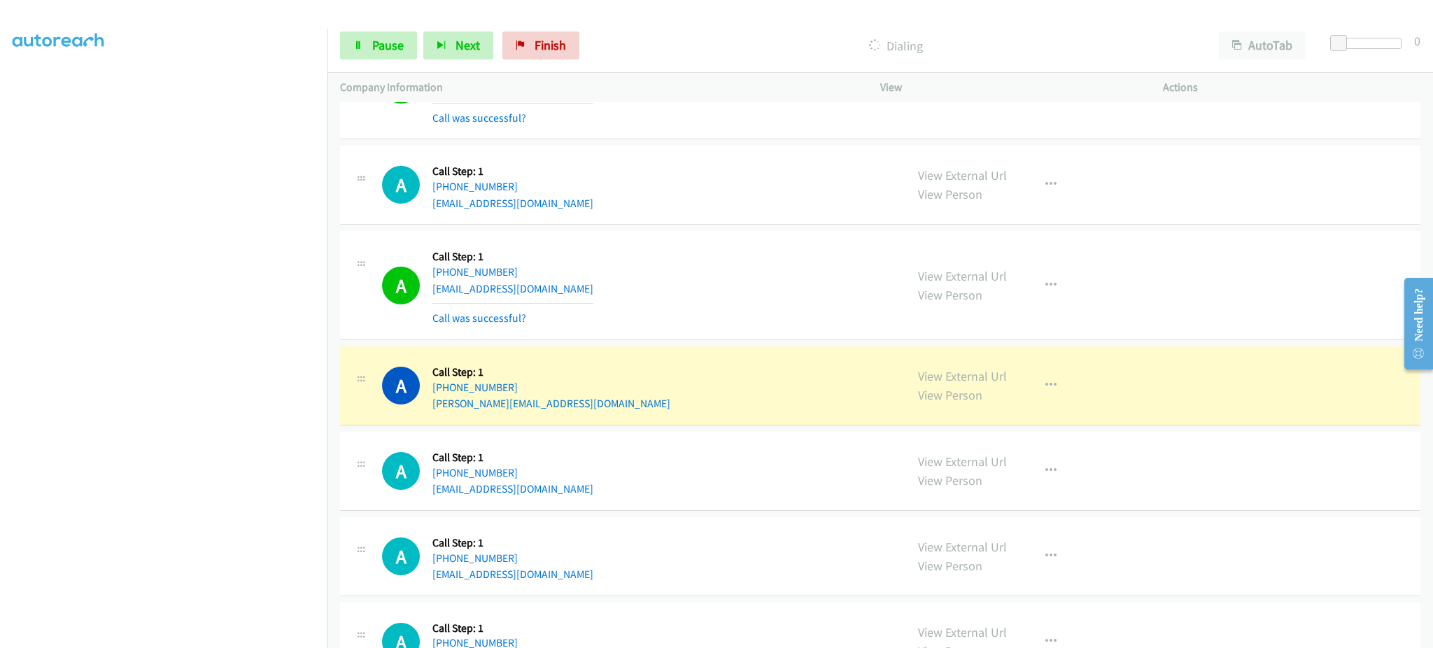
click at [619, 410] on div "A Callback Scheduled Call Step: 1 America/Denver +1 801-232-0770 hooper.k1@comc…" at bounding box center [637, 385] width 511 height 53
click at [619, 409] on div "A Callback Scheduled Call Step: 1 America/Denver +1 801-232-0770 hooper.k1@comc…" at bounding box center [637, 385] width 511 height 53
click at [594, 497] on div "A Callback Scheduled Call Step: 1 America/New_York +1 978-826-4899 heuksokpira@…" at bounding box center [637, 470] width 511 height 53
click at [593, 497] on div "A Callback Scheduled Call Step: 1 America/New_York +1 978-826-4899 heuksokpira@…" at bounding box center [637, 470] width 511 height 53
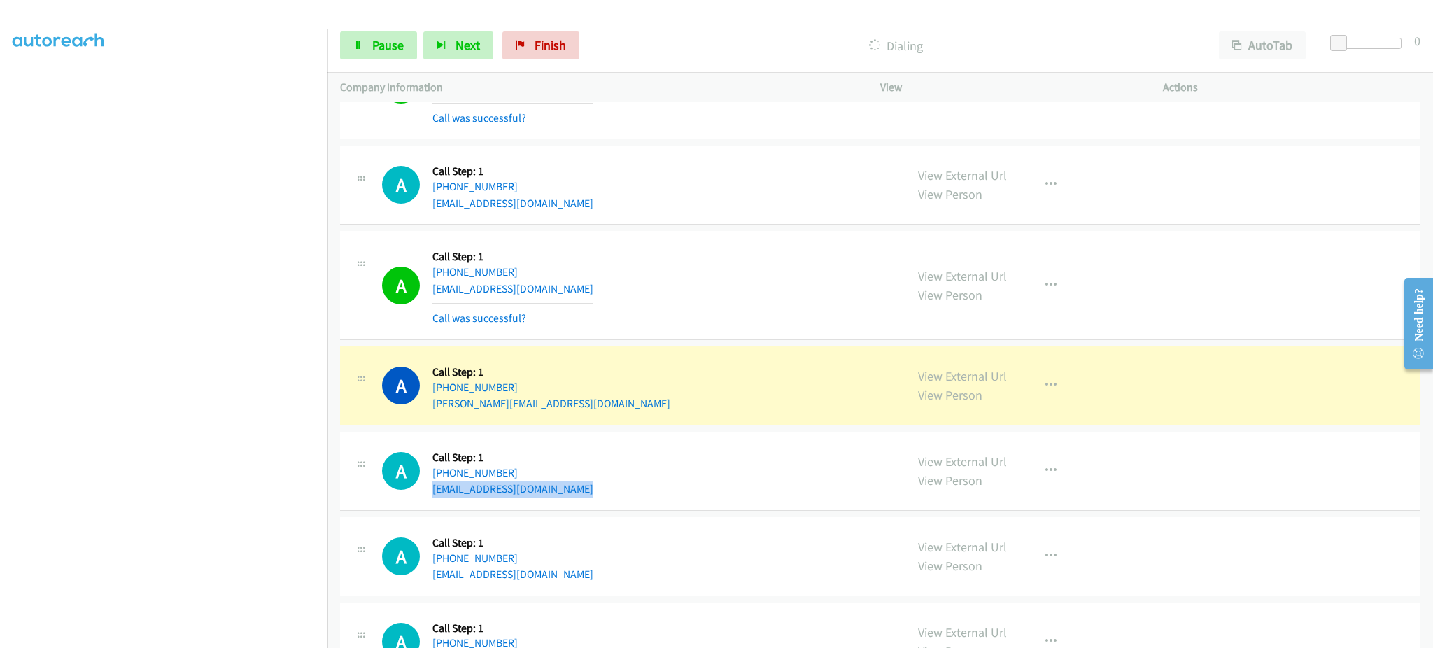
click at [593, 497] on div "A Callback Scheduled Call Step: 1 America/New_York +1 978-826-4899 heuksokpira@…" at bounding box center [637, 470] width 511 height 53
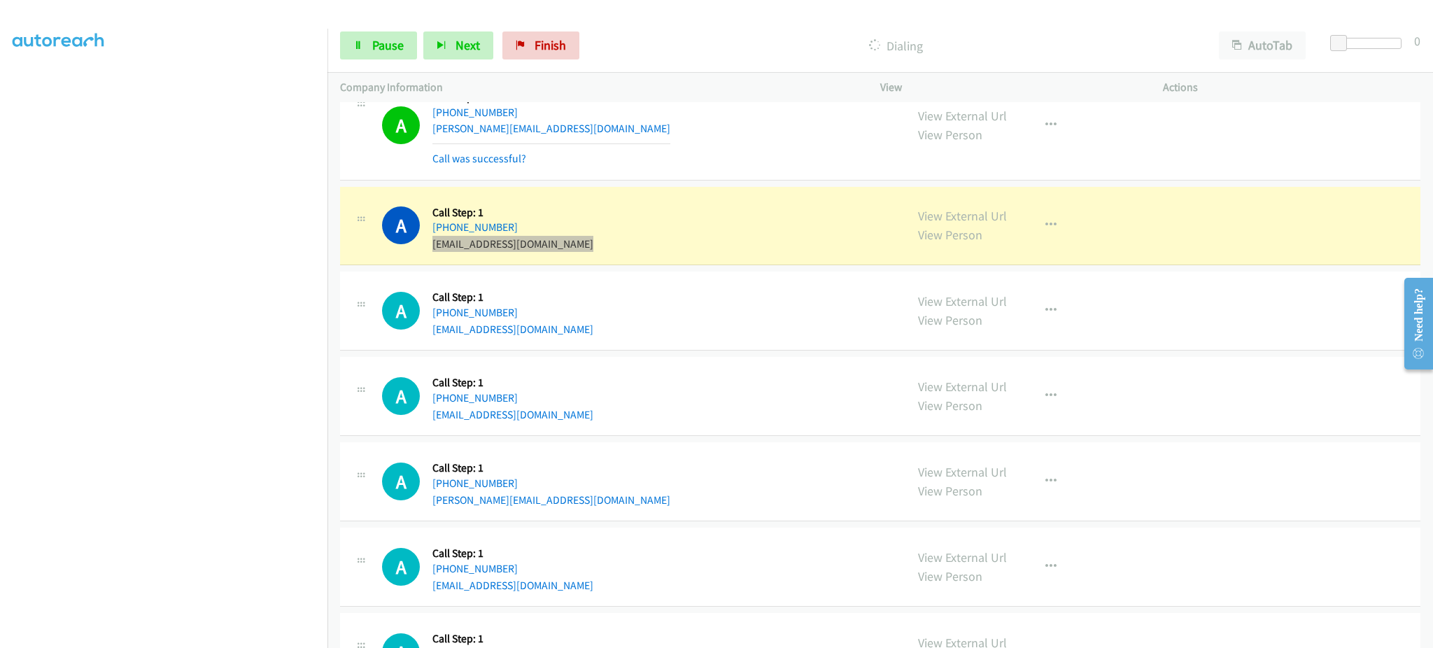
scroll to position [8816, 0]
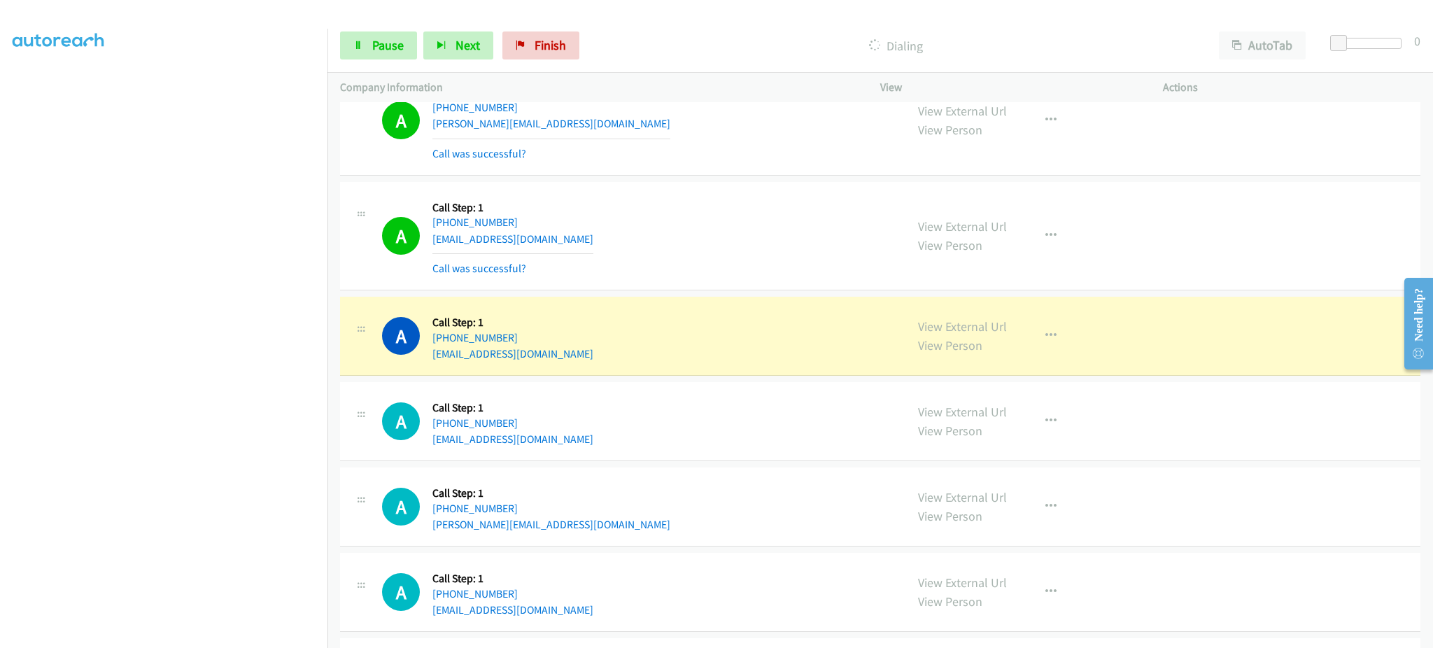
click at [574, 355] on div "A Callback Scheduled Call Step: 1 America/New_York +1 732-742-7112 kyraseeley@g…" at bounding box center [637, 335] width 511 height 53
click at [386, 54] on link "Pause" at bounding box center [378, 45] width 77 height 28
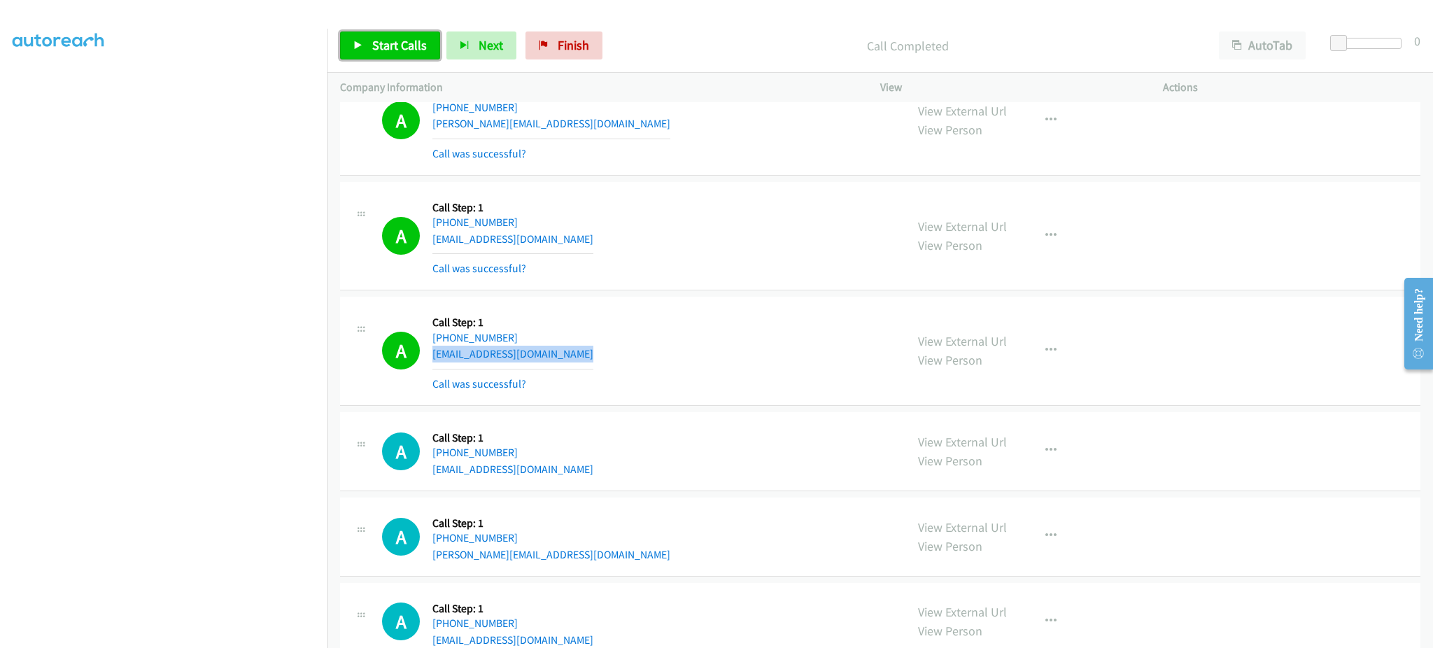
click at [383, 39] on span "Start Calls" at bounding box center [399, 45] width 55 height 16
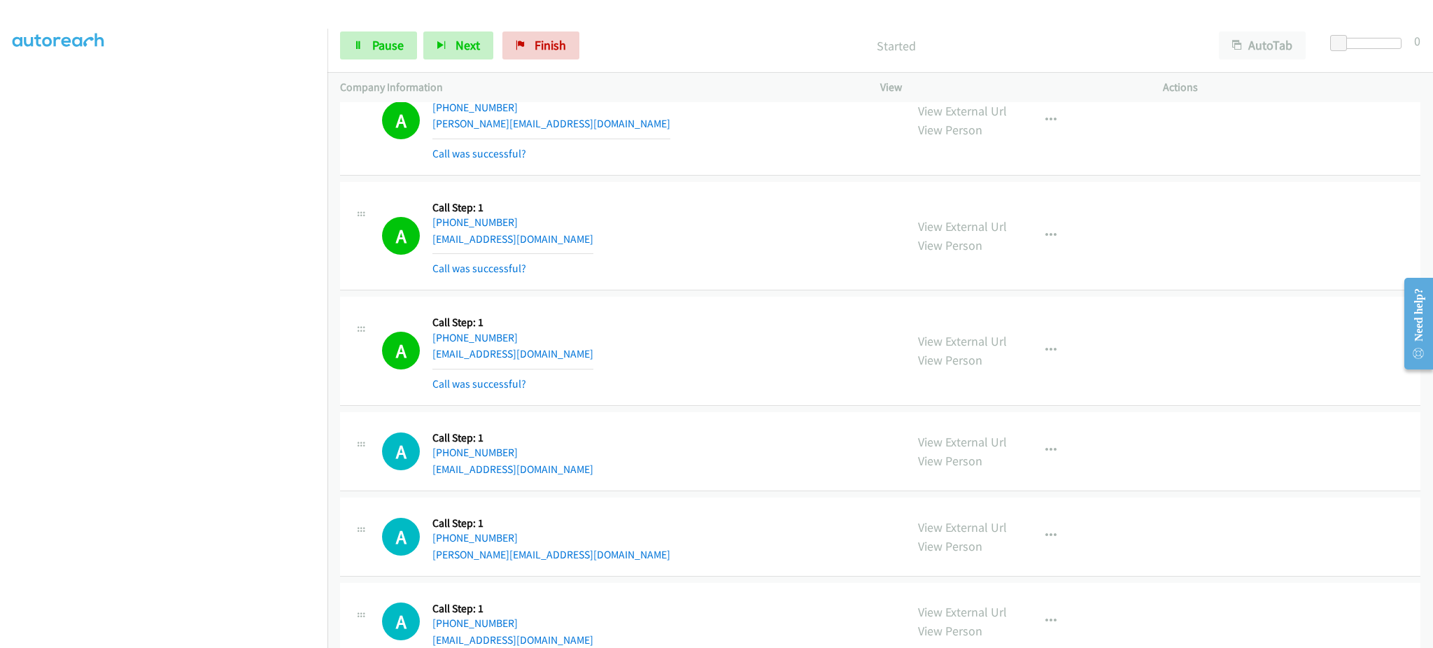
click at [731, 274] on div "A Callback Scheduled Call Step: 1 America/New_York +1 978-826-4899 heuksokpira@…" at bounding box center [637, 236] width 511 height 83
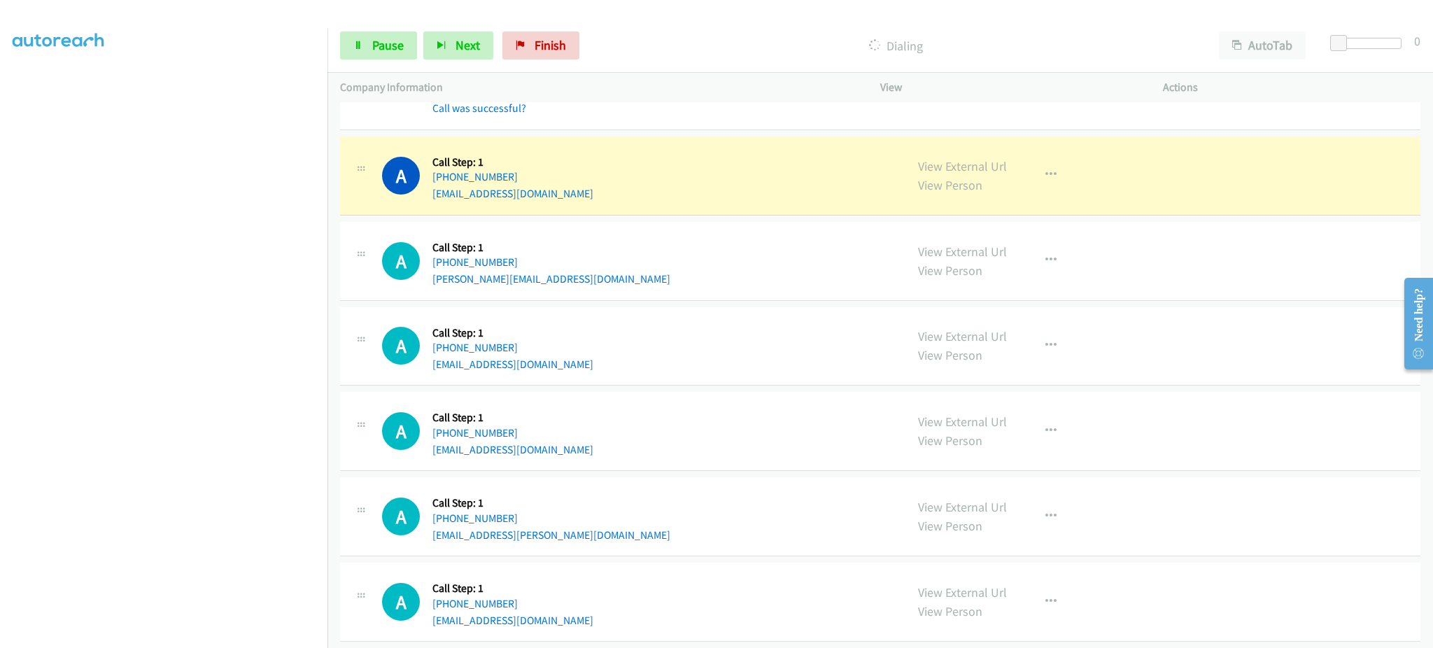
scroll to position [9096, 0]
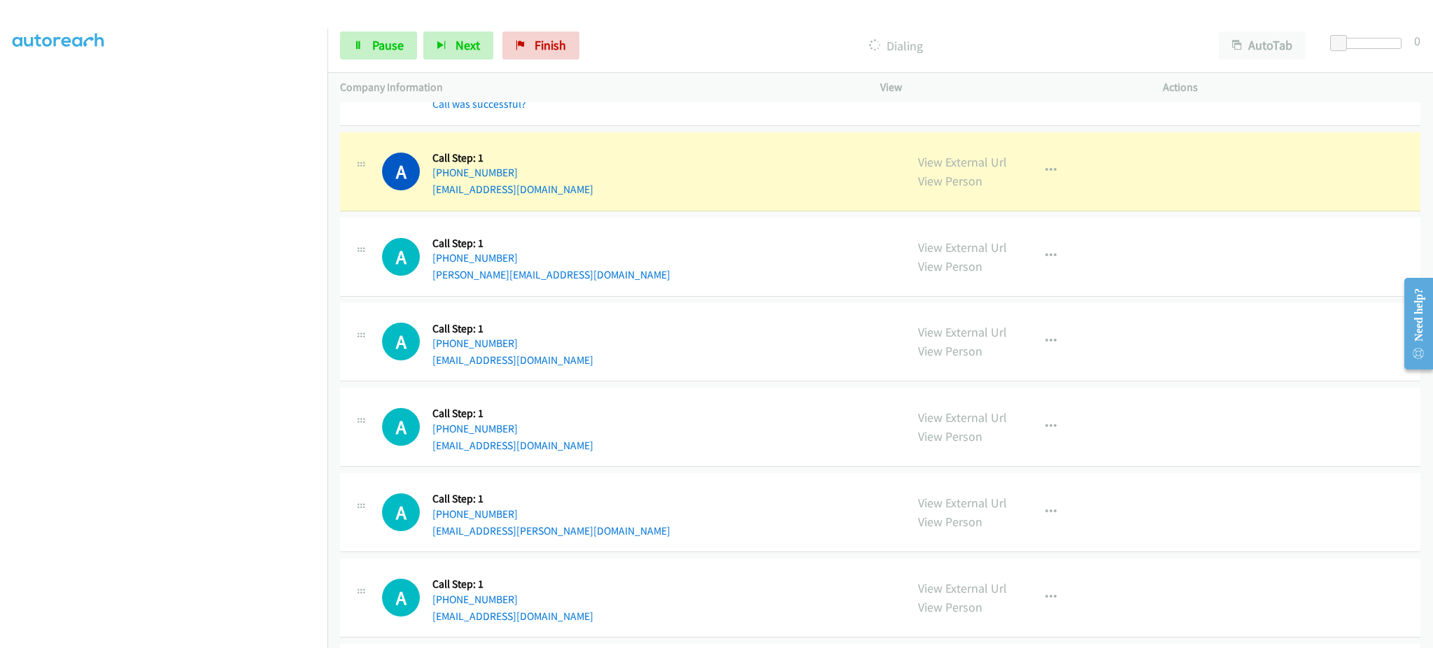
click at [585, 220] on td "A Callback Scheduled Call Step: 1 America/Denver +1 505-238-4551 lee.williams13…" at bounding box center [880, 256] width 1106 height 85
click at [576, 210] on div "A Callback Scheduled Call Step: 1 America/Los_Angeles +1 760-809-0929 virgnsaly…" at bounding box center [880, 171] width 1080 height 79
click at [382, 48] on span "Pause" at bounding box center [387, 45] width 31 height 16
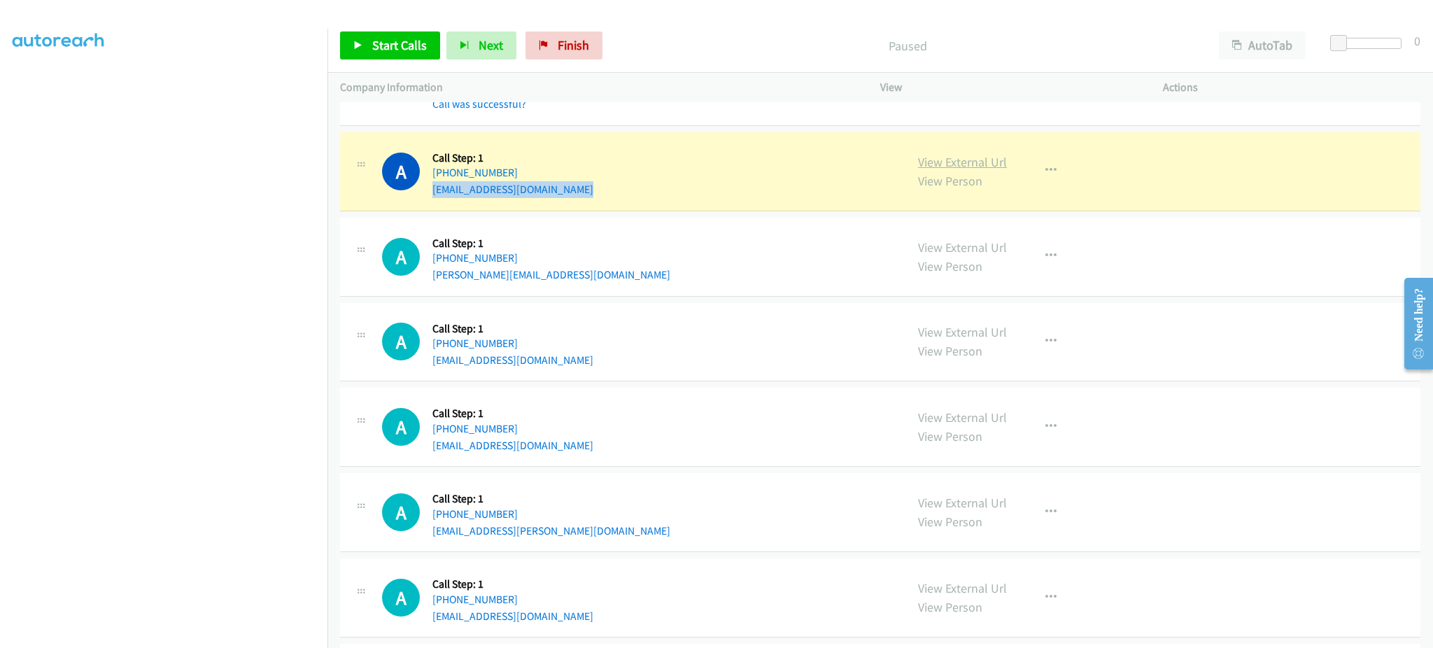
click at [934, 169] on link "View External Url" at bounding box center [962, 162] width 89 height 16
click at [1035, 181] on button "button" at bounding box center [1051, 171] width 38 height 28
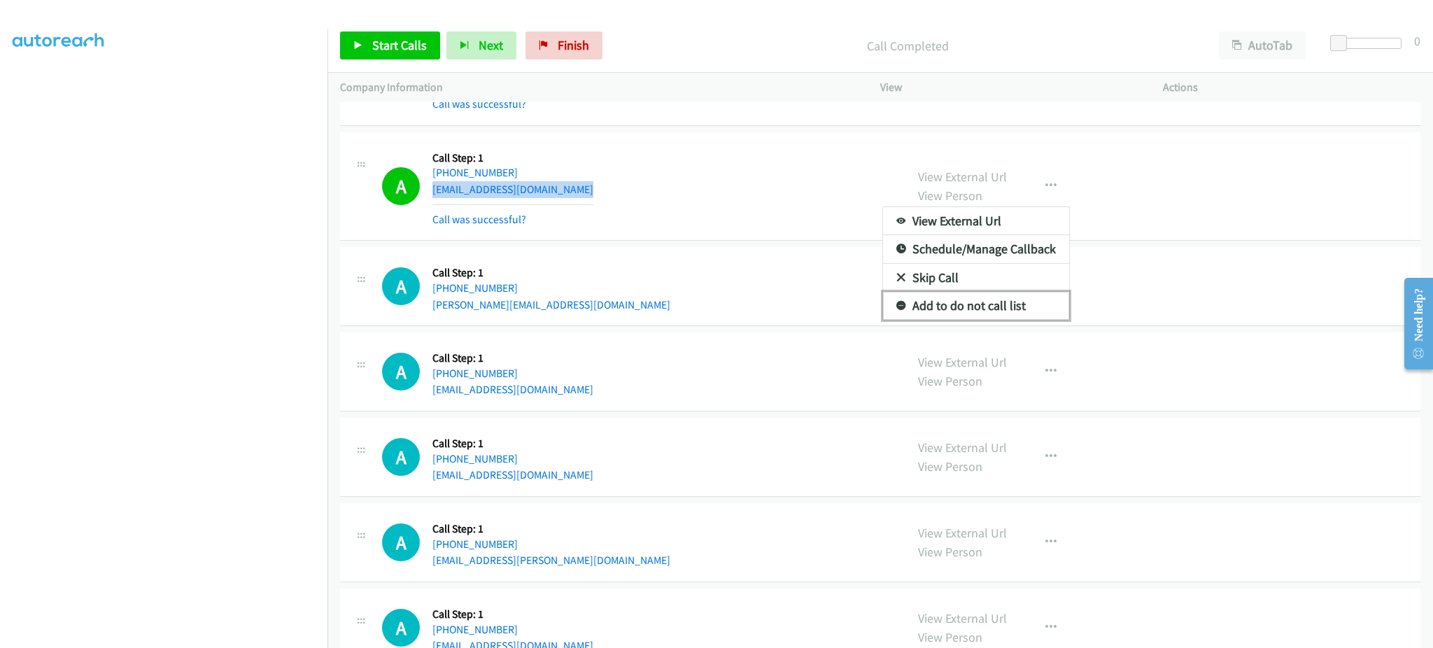
click at [982, 306] on link "Add to do not call list" at bounding box center [976, 306] width 186 height 28
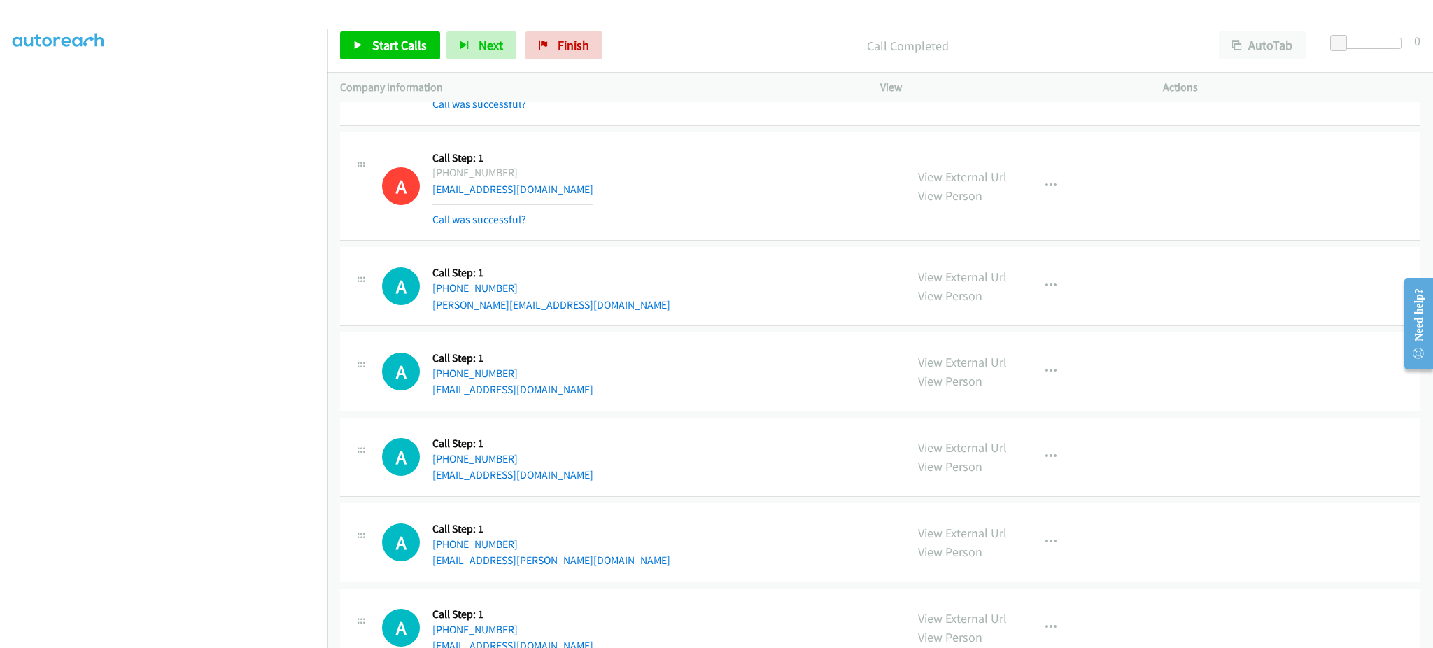
click at [785, 346] on div "A Callback Scheduled Call Step: 1 America/Los_Angeles +1 310-422-3781 najwanros…" at bounding box center [880, 371] width 1080 height 79
click at [845, 596] on td "A Callback Scheduled Call Step: 1 America/Chicago +1 847-873-2688 troyarmstrong…" at bounding box center [880, 627] width 1106 height 85
click at [387, 34] on link "Start Calls" at bounding box center [390, 45] width 100 height 28
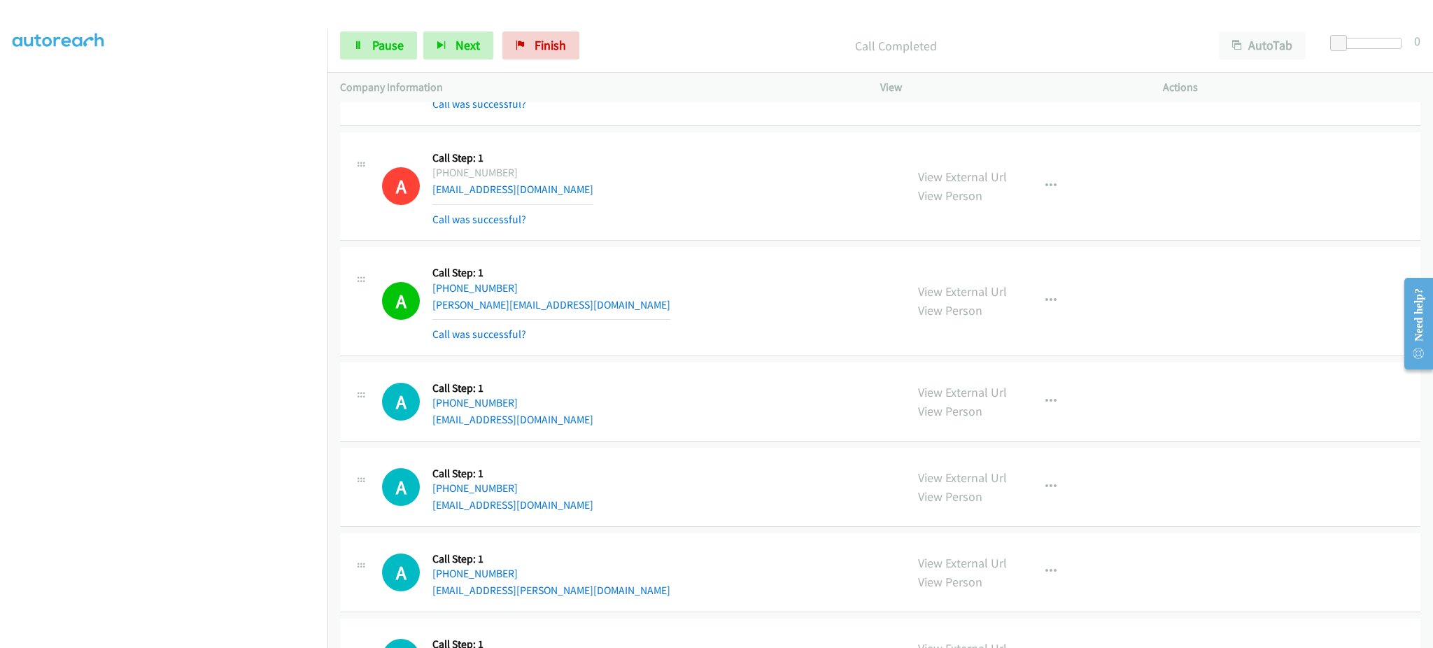
click at [608, 319] on div "A Callback Scheduled Call Step: 1 America/Denver +1 505-238-4551 lee.williams13…" at bounding box center [637, 301] width 511 height 83
click at [602, 315] on div "A Callback Scheduled Call Step: 1 America/Denver +1 505-238-4551 lee.williams13…" at bounding box center [637, 301] width 511 height 83
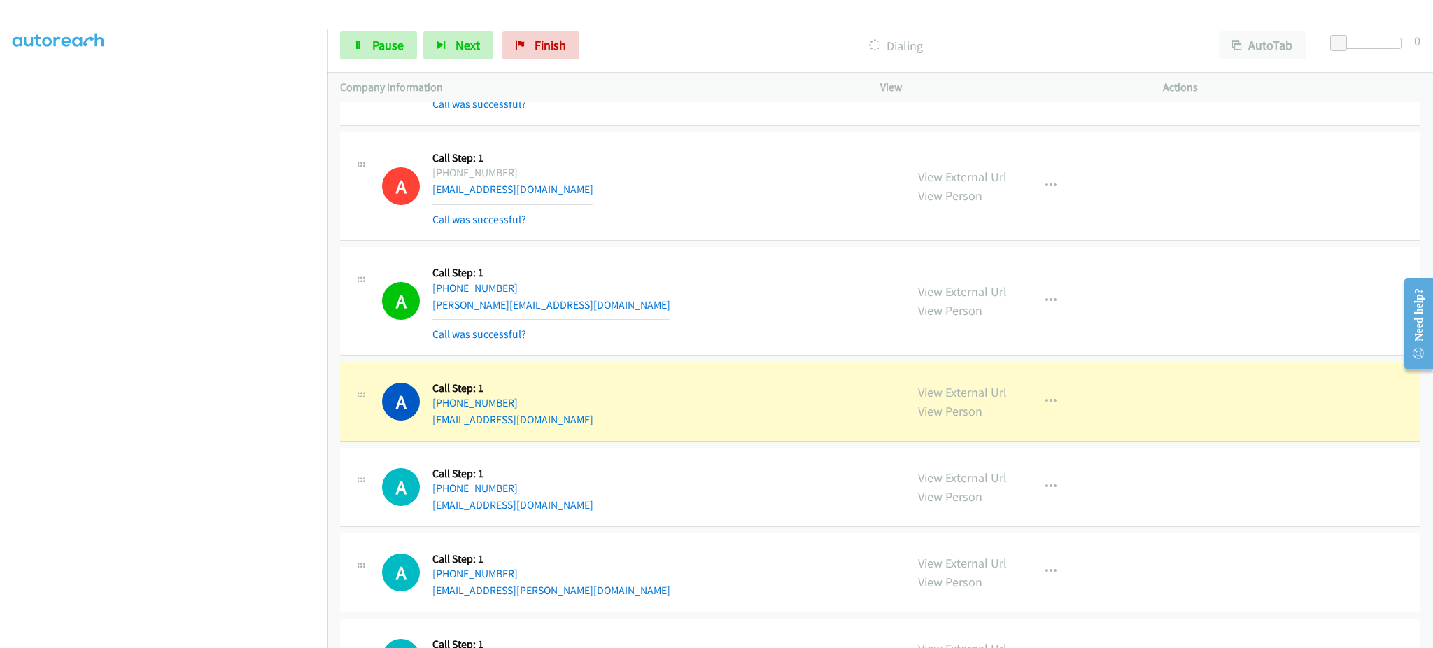
click at [602, 315] on div "A Callback Scheduled Call Step: 1 America/Denver +1 505-238-4551 lee.williams13…" at bounding box center [637, 301] width 511 height 83
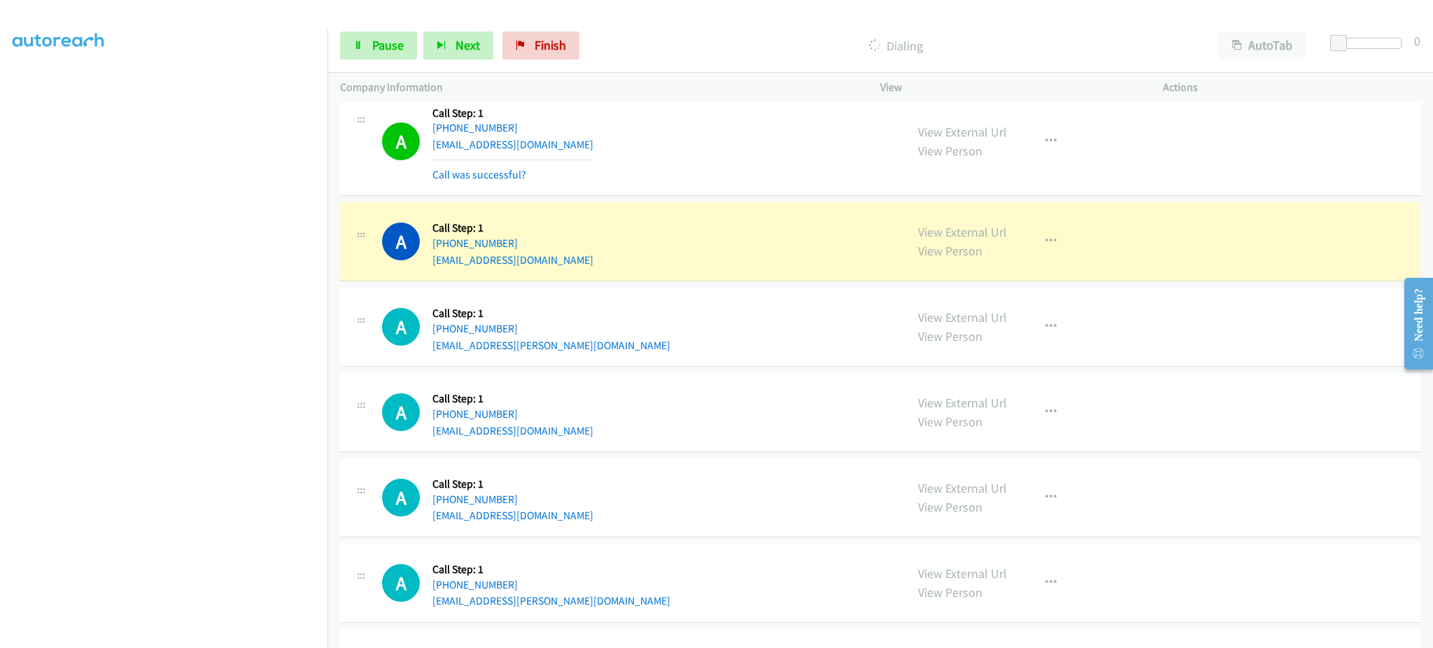
scroll to position [9375, 0]
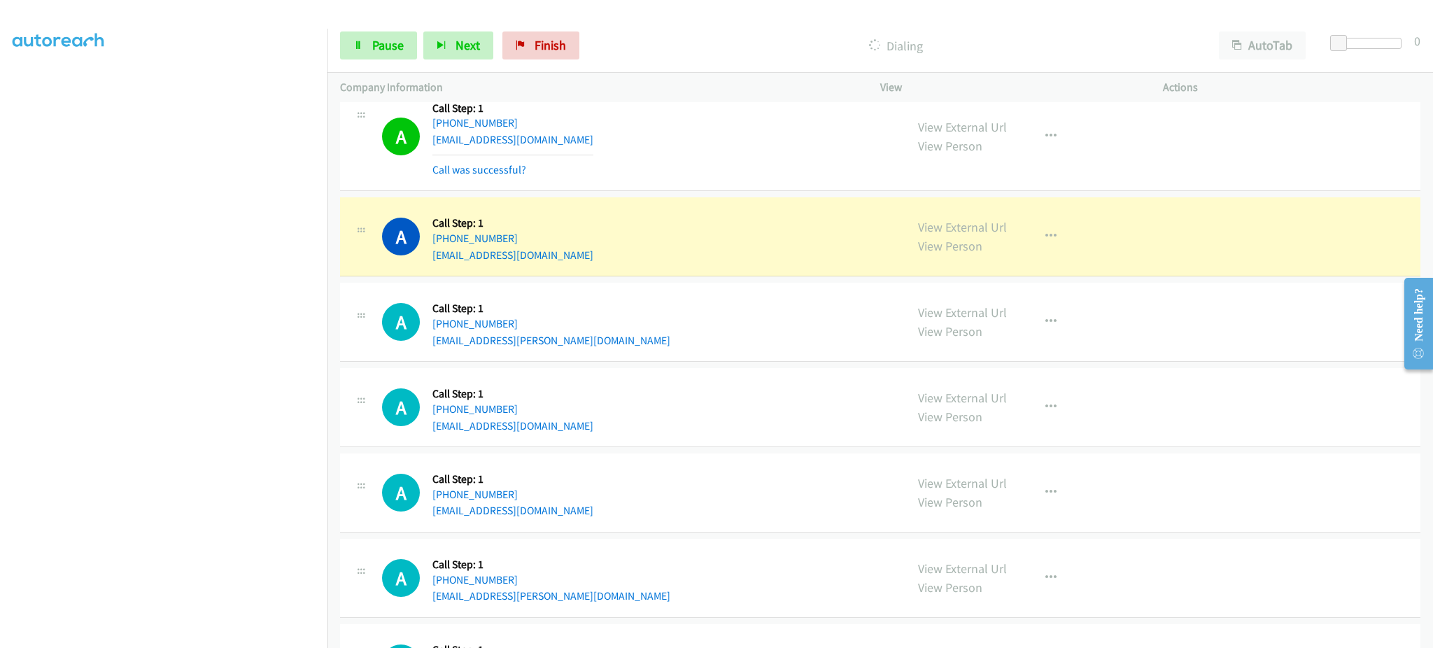
click at [571, 269] on div "A Callback Scheduled Call Step: 1 America/Los_Angeles +1 253-345-8665 matt@blue…" at bounding box center [880, 236] width 1080 height 79
click at [735, 297] on div "A Callback Scheduled Call Step: 1 America/Los_Angeles +1 951-850-6553 ohbee.med…" at bounding box center [880, 322] width 1080 height 79
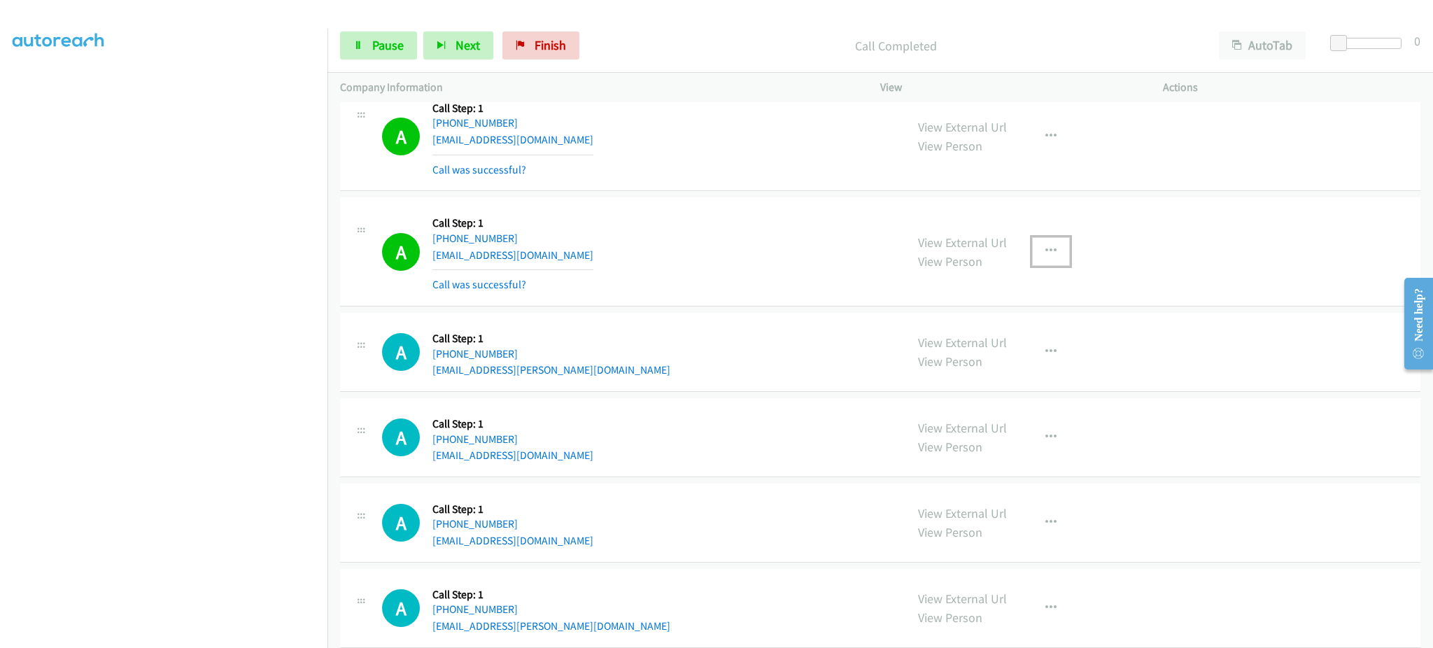
click at [1050, 250] on button "button" at bounding box center [1051, 251] width 38 height 28
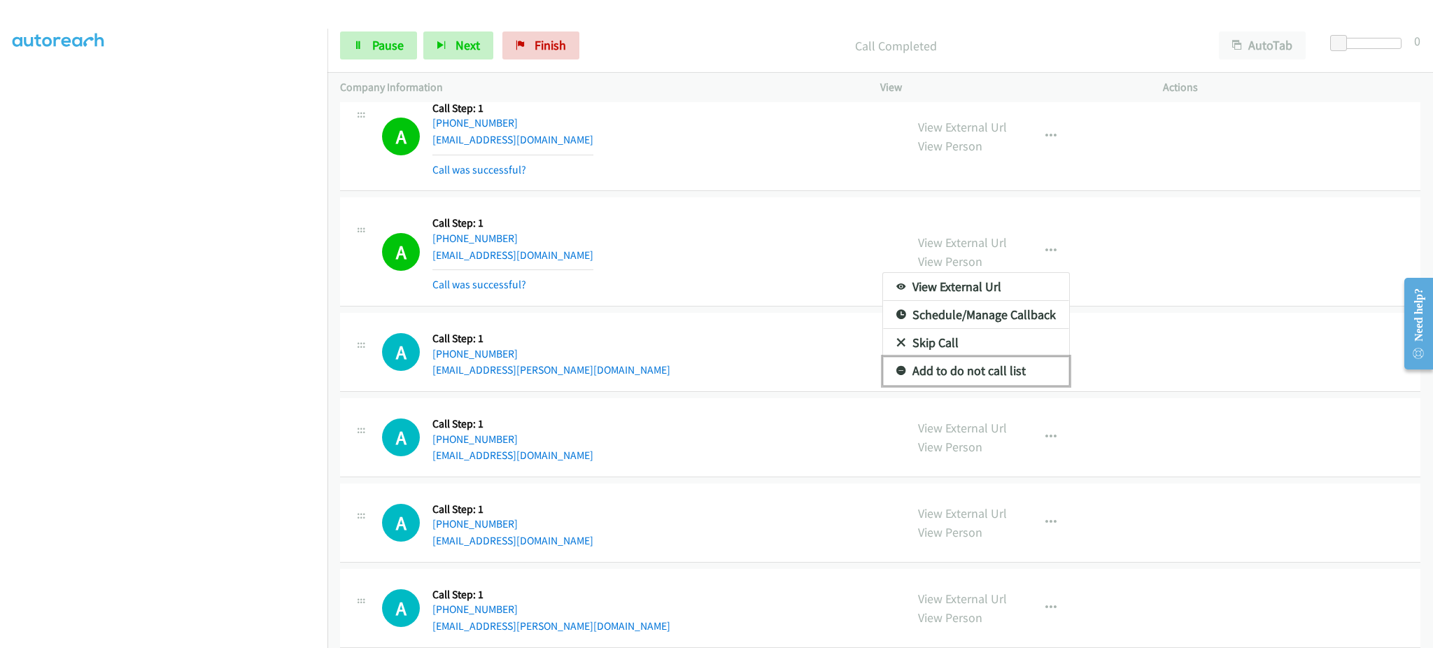
click at [1020, 365] on link "Add to do not call list" at bounding box center [976, 371] width 186 height 28
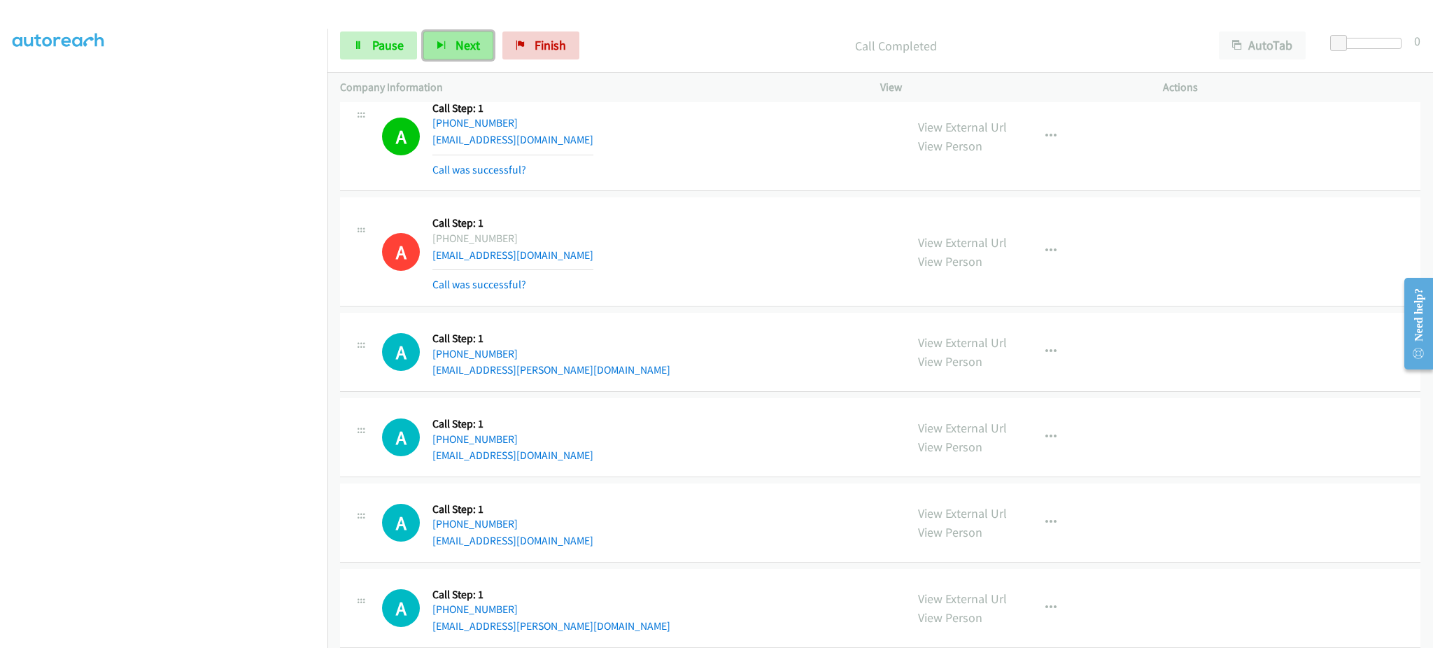
click at [432, 45] on button "Next" at bounding box center [458, 45] width 70 height 28
click at [389, 34] on link "Pause" at bounding box center [378, 45] width 77 height 28
click at [400, 49] on span "Start Calls" at bounding box center [399, 45] width 55 height 16
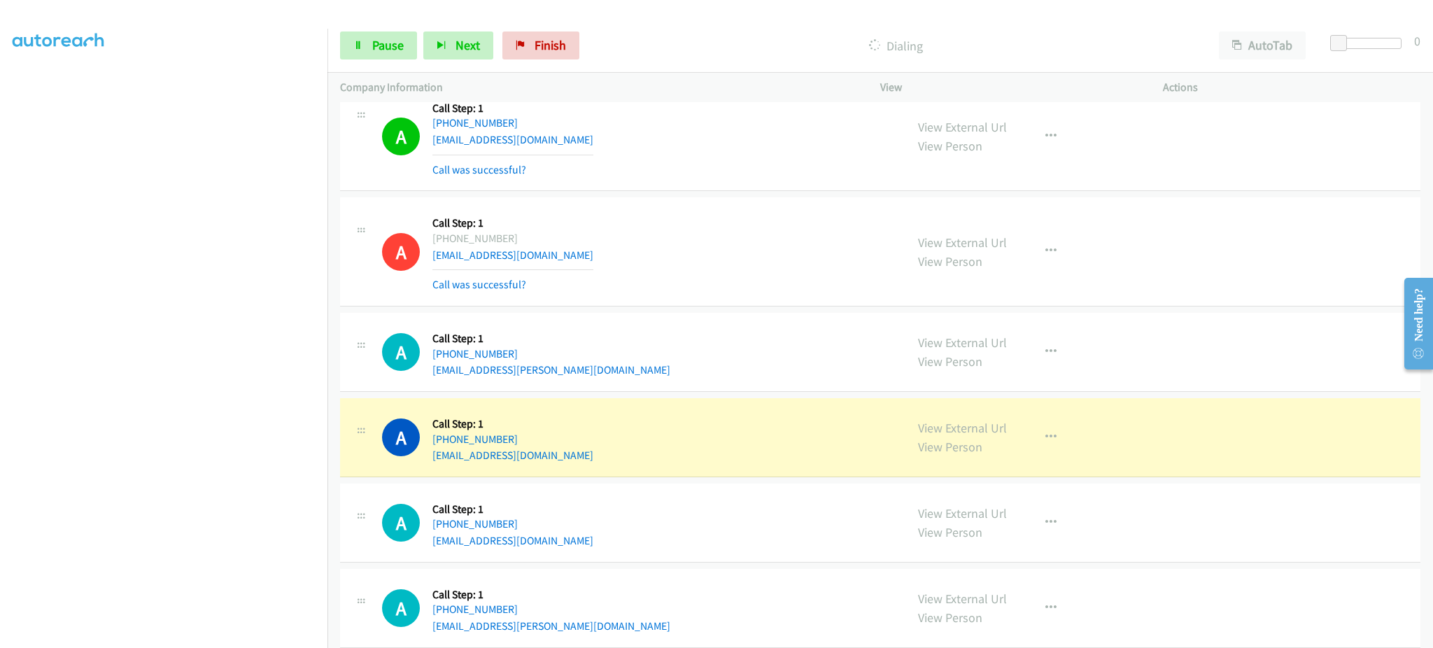
scroll to position [9655, 0]
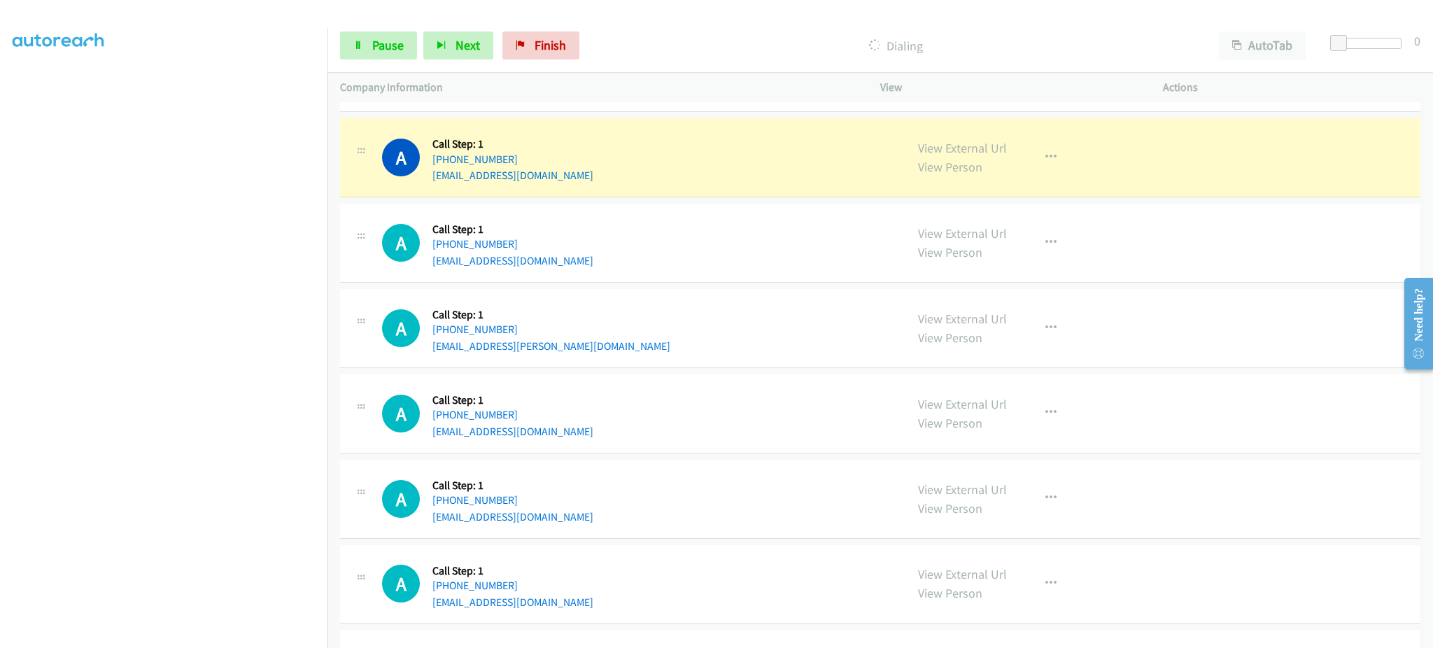
click at [612, 184] on div "A Callback Scheduled Call Step: 1 America/Chicago +1 847-873-2688 troyarmstrong…" at bounding box center [637, 157] width 511 height 53
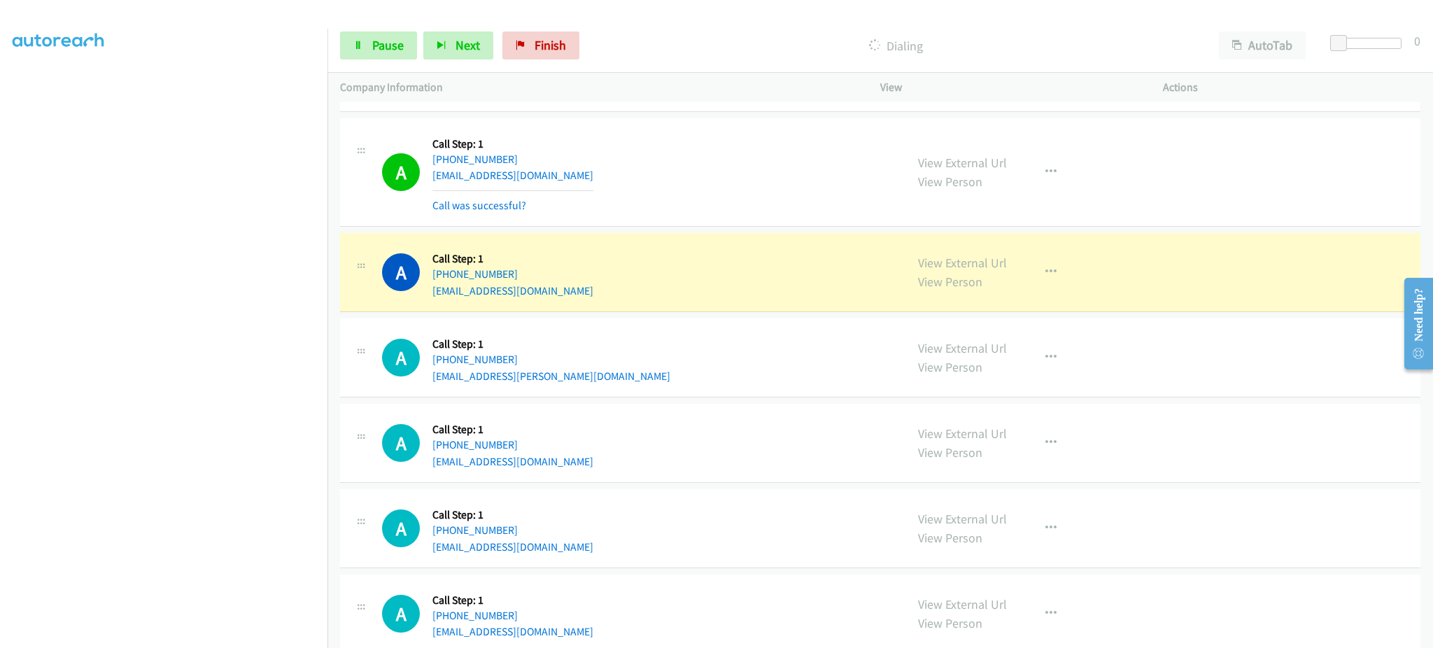
click at [588, 295] on div "A Callback Scheduled Call Step: 1 America/New_York +1 914-482-2821 bjkahn71@ver…" at bounding box center [637, 272] width 511 height 53
click at [587, 295] on div "A Callback Scheduled Call Step: 1 America/New_York +1 914-482-2821 bjkahn71@ver…" at bounding box center [637, 272] width 511 height 53
click at [586, 295] on div "A Callback Scheduled Call Step: 1 America/New_York +1 914-482-2821 bjkahn71@ver…" at bounding box center [637, 272] width 511 height 53
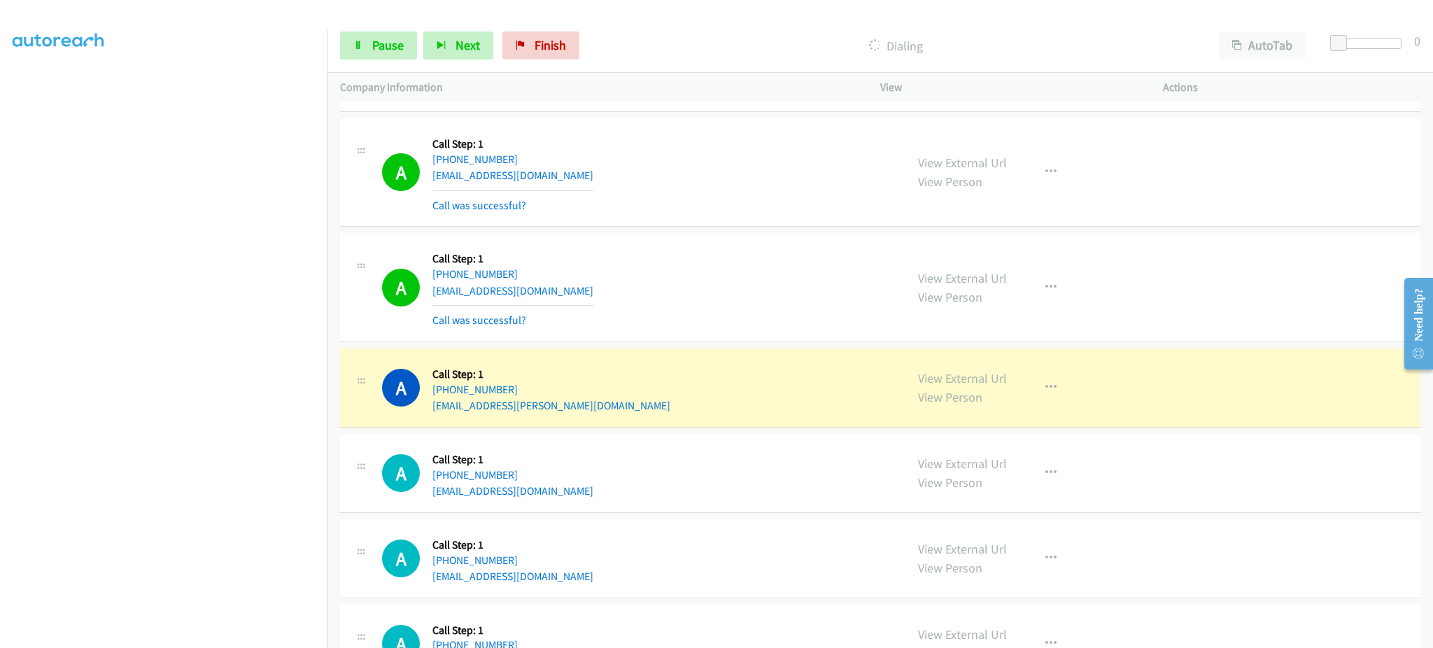
click at [565, 414] on div "A Callback Scheduled Call Step: 1 America/New_York +1 603-205-0598 seif.a.youss…" at bounding box center [637, 387] width 511 height 53
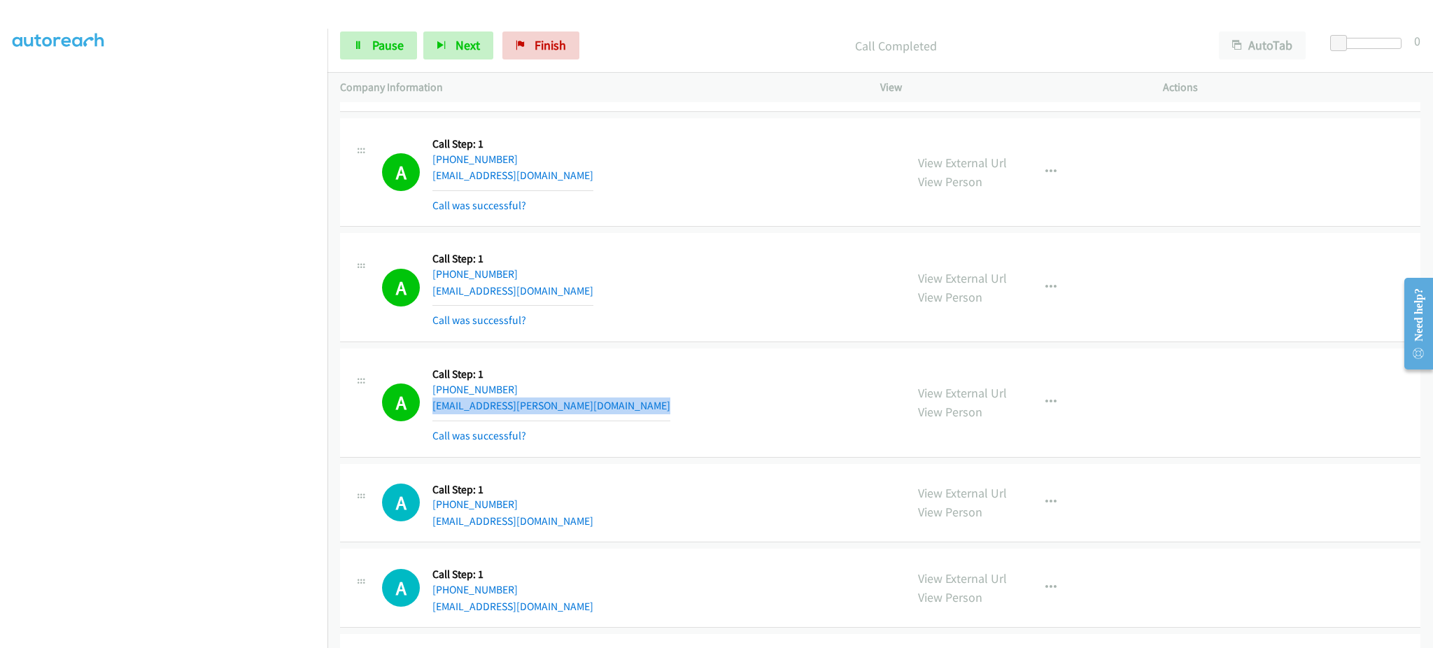
click at [583, 411] on div "A Callback Scheduled Call Step: 1 America/New_York +1 603-205-0598 seif.a.youss…" at bounding box center [637, 402] width 511 height 83
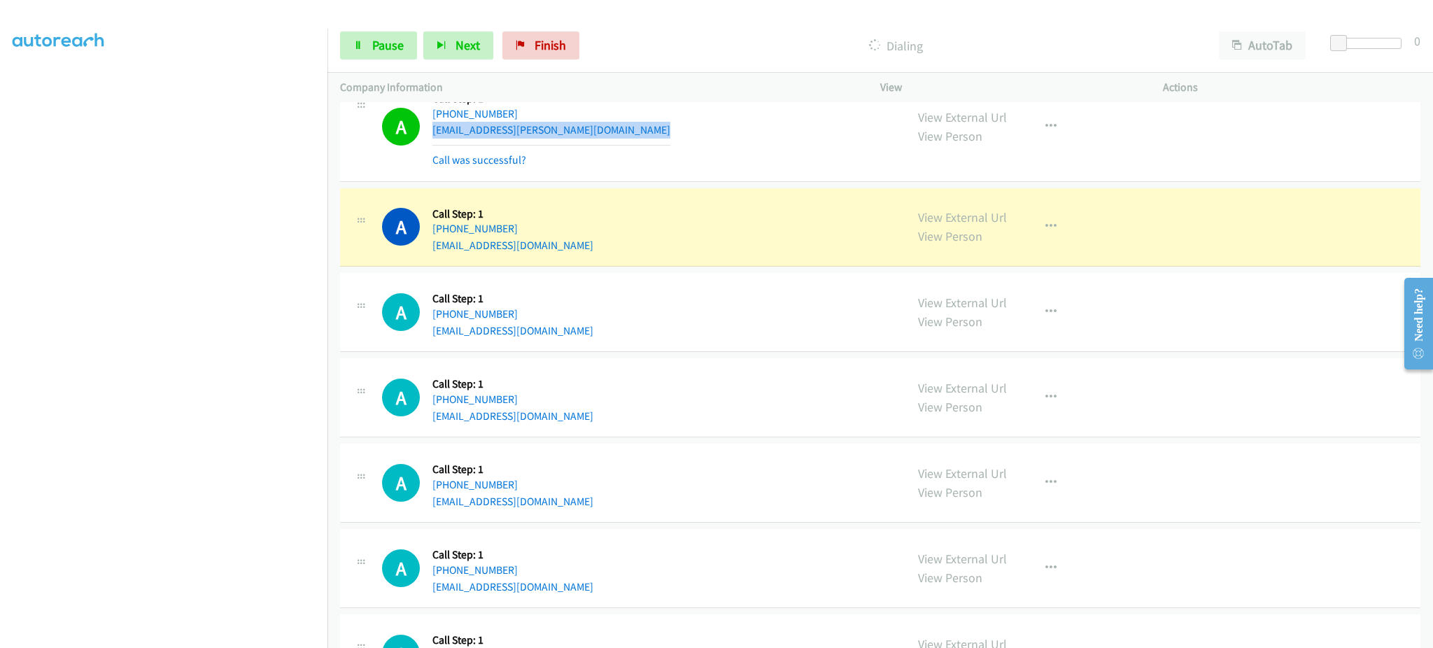
scroll to position [9935, 0]
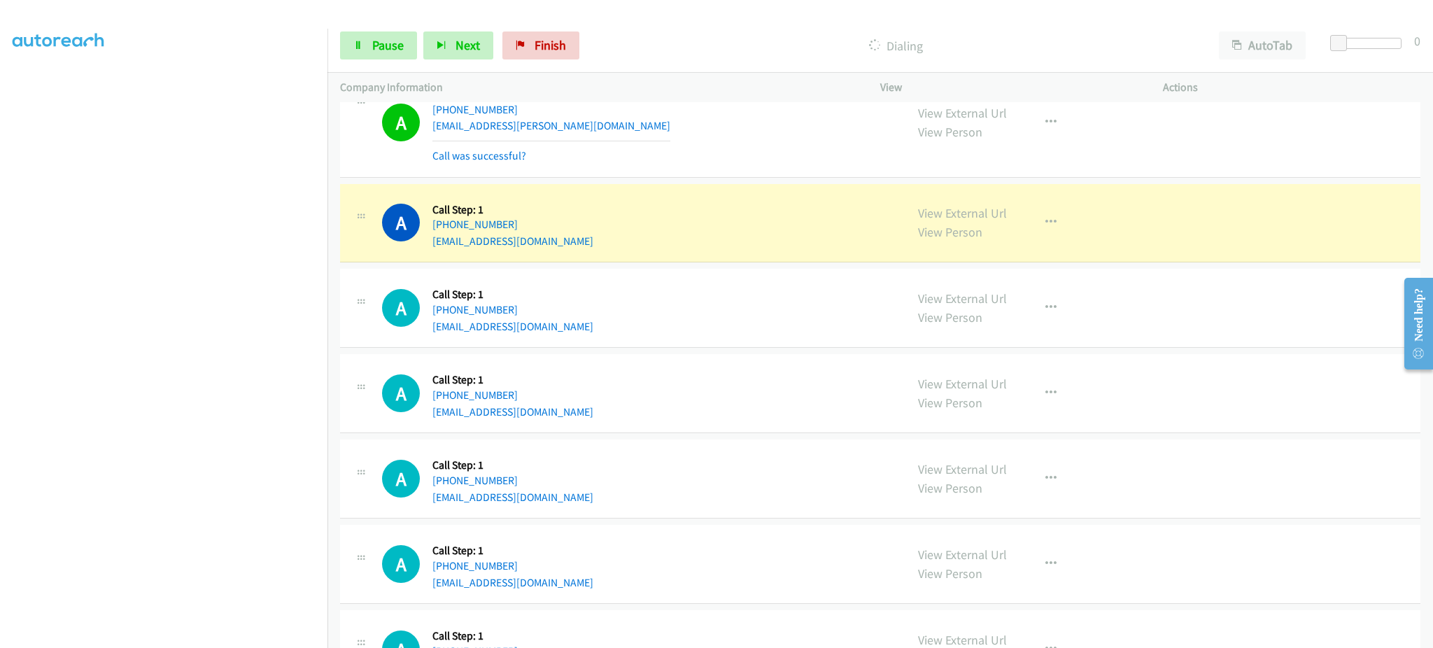
click at [581, 258] on div "A Callback Scheduled Call Step: 1 America/New_York +1 973-487-6067 dgcruicks@gm…" at bounding box center [880, 223] width 1080 height 79
drag, startPoint x: 581, startPoint y: 258, endPoint x: 570, endPoint y: 242, distance: 19.6
click at [581, 257] on div "A Callback Scheduled Call Step: 1 America/New_York +1 973-487-6067 dgcruicks@gm…" at bounding box center [880, 223] width 1080 height 79
click at [570, 242] on div "A Callback Scheduled Call Step: 1 America/New_York +1 973-487-6067 dgcruicks@gm…" at bounding box center [637, 223] width 511 height 53
click at [569, 241] on div "A Callback Scheduled Call Step: 1 America/New_York +1 973-487-6067 dgcruicks@gm…" at bounding box center [637, 223] width 511 height 53
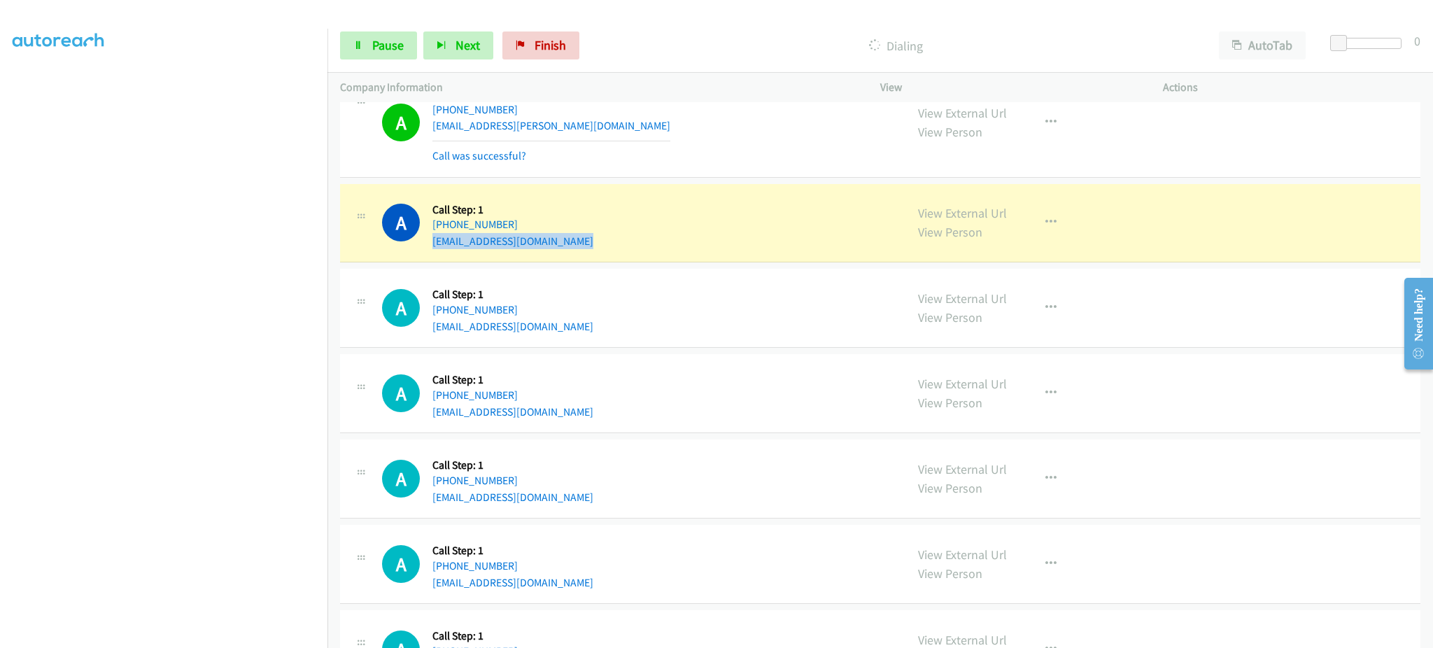
click at [569, 241] on div "A Callback Scheduled Call Step: 1 America/New_York +1 973-487-6067 dgcruicks@gm…" at bounding box center [637, 223] width 511 height 53
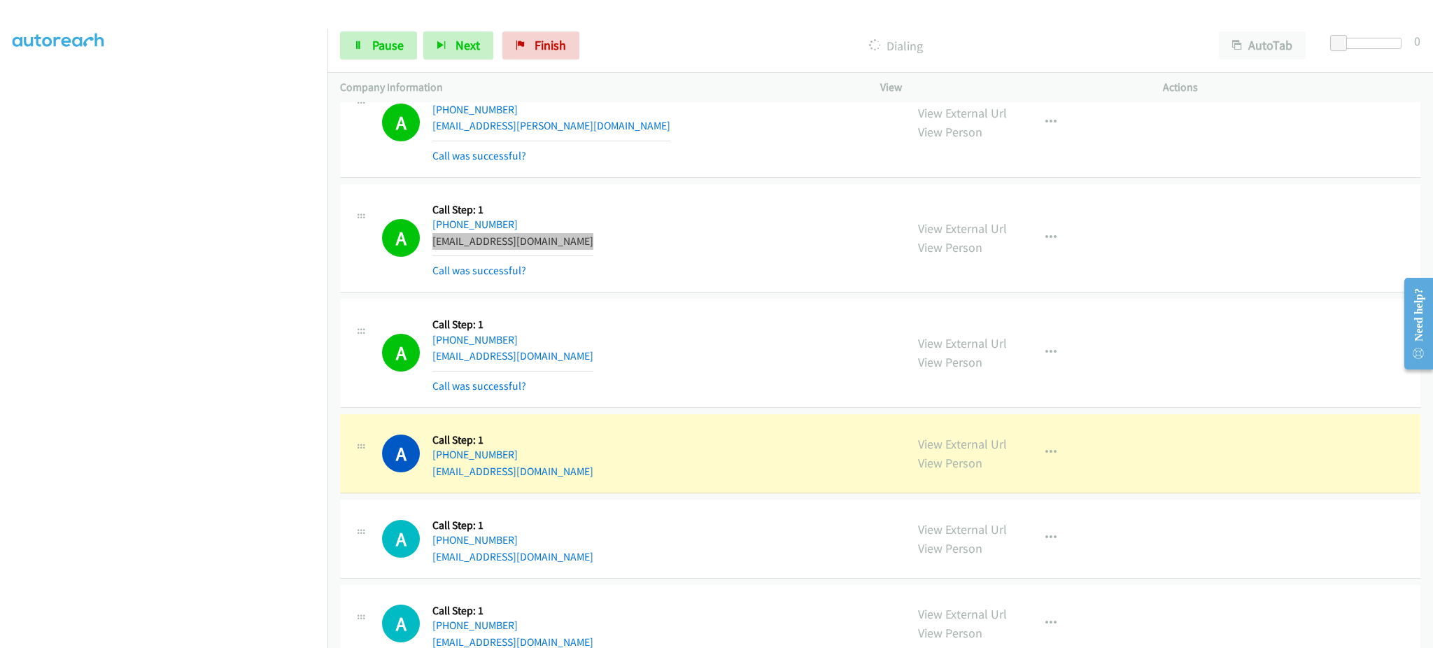
scroll to position [10151, 0]
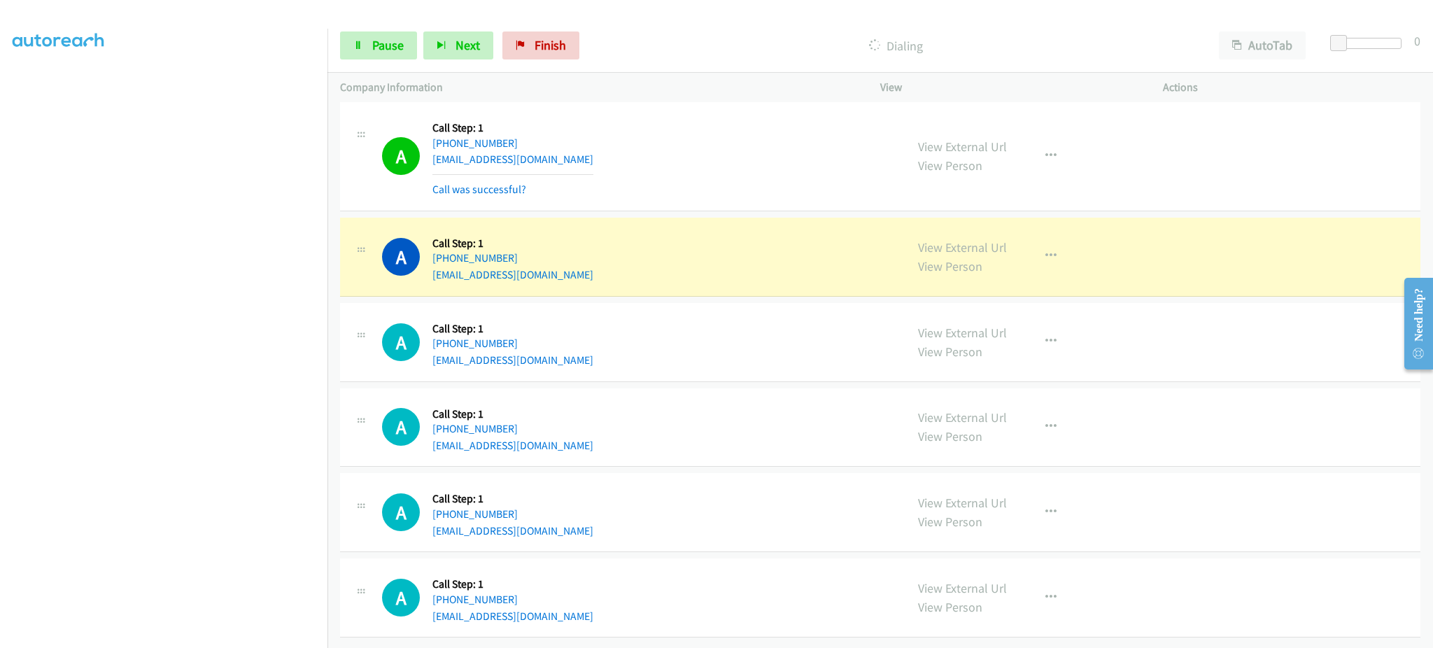
click at [587, 247] on div "A Callback Scheduled Call Step: 1 America/Los_Angeles +1 562-257-4878 kylesente…" at bounding box center [637, 256] width 511 height 53
click at [586, 247] on div "A Callback Scheduled Call Step: 1 America/Los_Angeles +1 562-257-4878 kylesente…" at bounding box center [637, 256] width 511 height 53
click at [591, 259] on div "A Callback Scheduled Call Step: 1 America/Los_Angeles +1 562-257-4878 kylesente…" at bounding box center [637, 256] width 511 height 53
click at [591, 260] on div "A Callback Scheduled Call Step: 1 America/Los_Angeles +1 562-257-4878 kylesente…" at bounding box center [637, 256] width 511 height 53
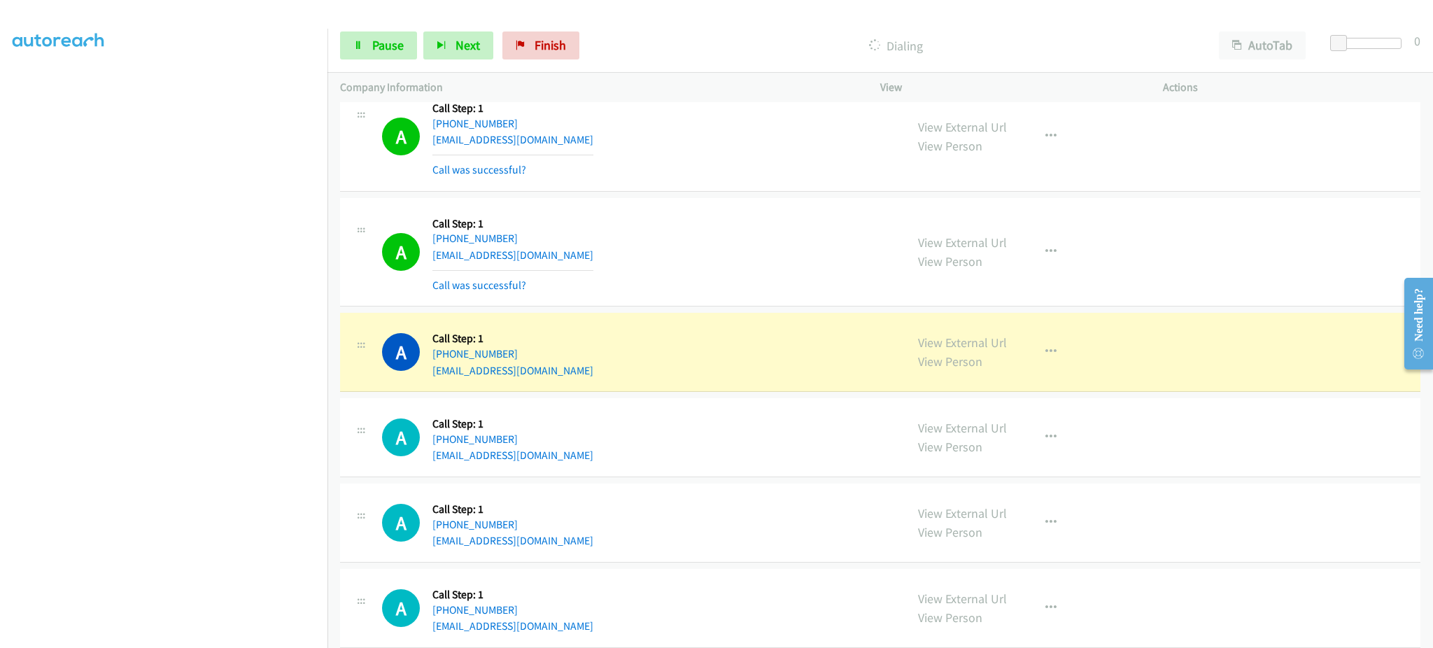
click at [578, 379] on div "A Callback Scheduled Call Step: 1 America/Los_Angeles +1 559-824-4097 ashtonchr…" at bounding box center [637, 351] width 511 height 53
click at [576, 379] on div "A Callback Scheduled Call Step: 1 America/Los_Angeles +1 559-824-4097 ashtonchr…" at bounding box center [637, 351] width 511 height 53
click at [575, 375] on div "A Callback Scheduled Call Step: 1 America/Los_Angeles +1 559-824-4097 ashtonchr…" at bounding box center [637, 351] width 511 height 53
click at [575, 374] on div "A Callback Scheduled Call Step: 1 America/Los_Angeles +1 559-824-4097 ashtonchr…" at bounding box center [637, 351] width 511 height 53
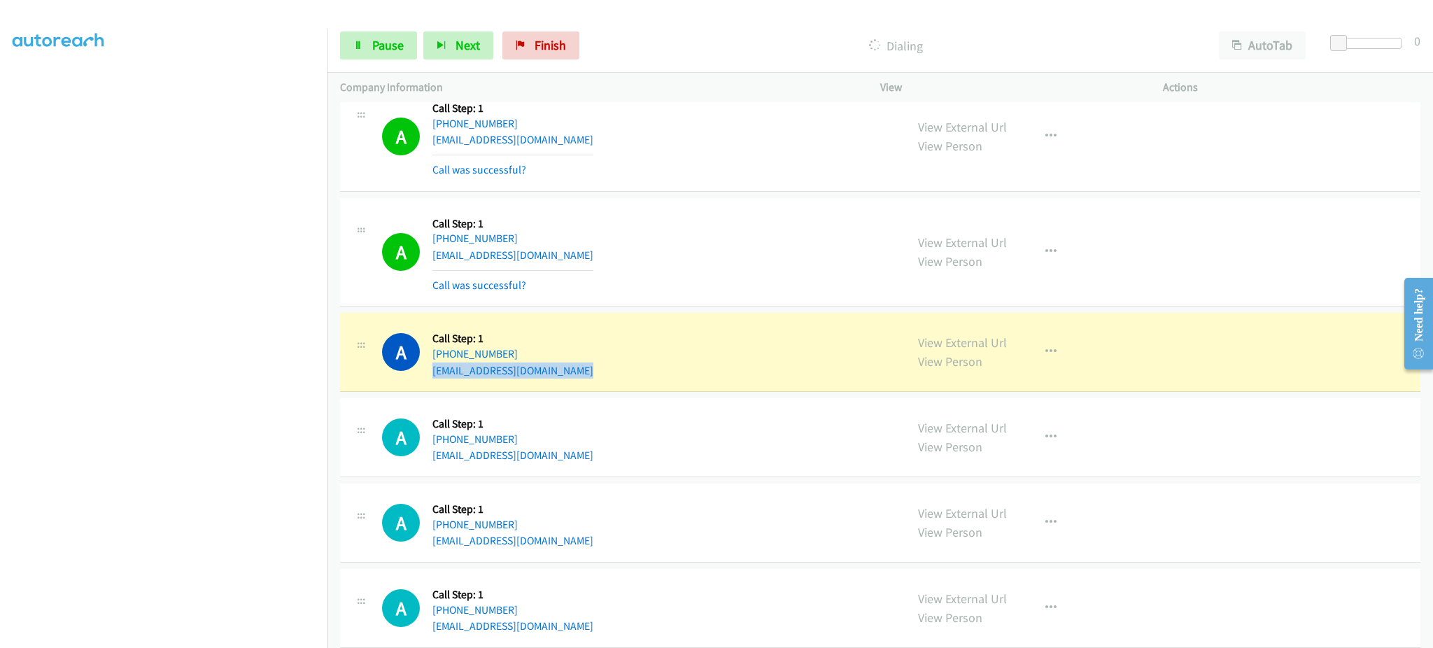
click at [575, 374] on div "A Callback Scheduled Call Step: 1 America/Los_Angeles +1 559-824-4097 ashtonchr…" at bounding box center [637, 351] width 511 height 53
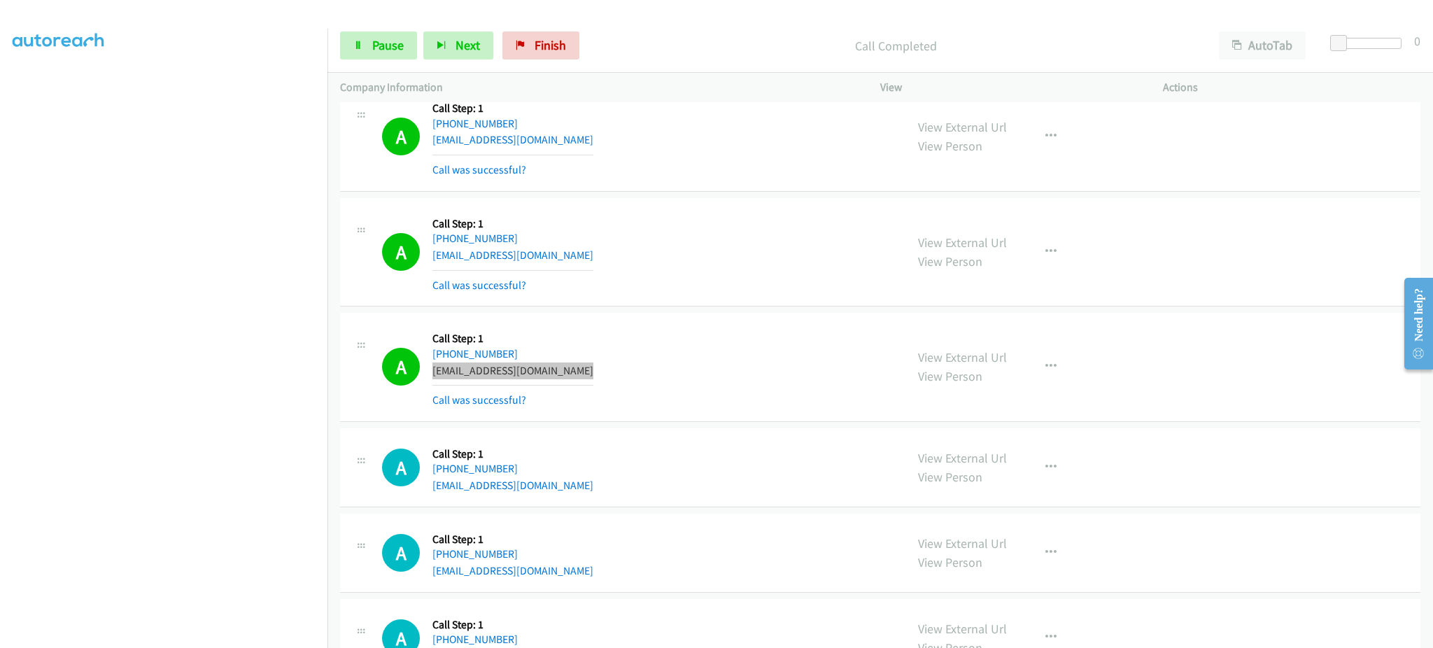
scroll to position [10431, 0]
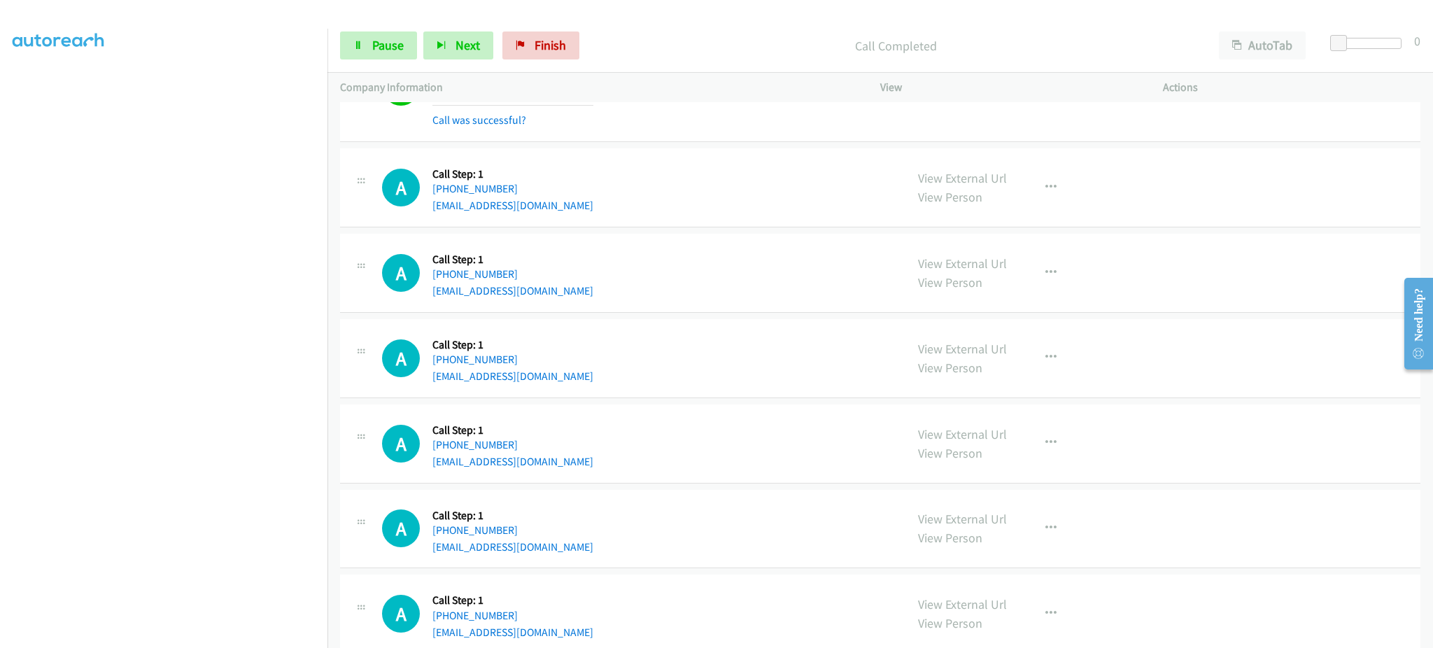
click at [545, 187] on div "A Callback Scheduled Call Step: 1 America/North_Dakota/Center +1 605-202-0386 a…" at bounding box center [637, 187] width 511 height 53
click at [557, 225] on div "A Callback Scheduled Call Step: 1 America/North_Dakota/Center +1 605-202-0386 a…" at bounding box center [880, 187] width 1080 height 79
click at [557, 223] on div "A Callback Scheduled Call Step: 1 America/North_Dakota/Center +1 605-202-0386 a…" at bounding box center [880, 187] width 1080 height 79
click at [556, 214] on div "A Callback Scheduled Call Step: 1 America/North_Dakota/Center +1 605-202-0386 a…" at bounding box center [637, 187] width 511 height 53
click at [551, 203] on div "A Callback Scheduled Call Step: 1 America/North_Dakota/Center +1 605-202-0386 a…" at bounding box center [637, 187] width 511 height 53
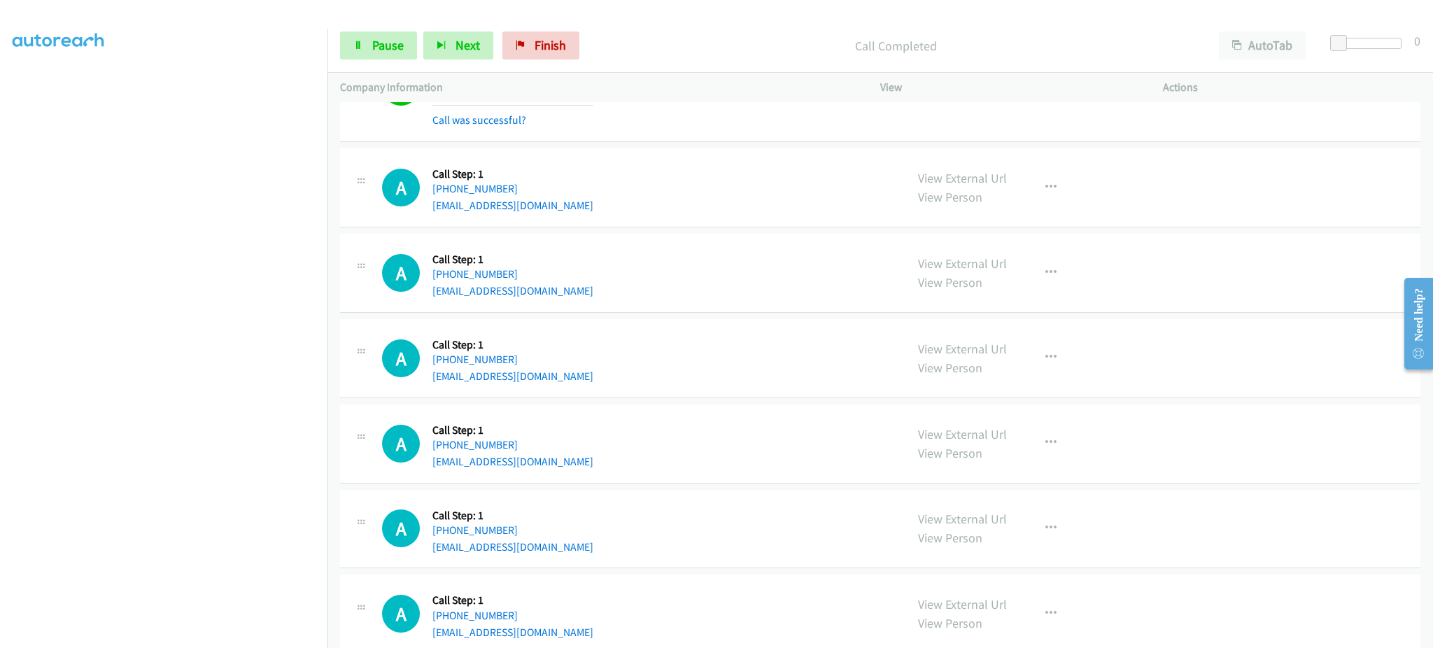
click at [551, 203] on div "A Callback Scheduled Call Step: 1 America/North_Dakota/Center +1 605-202-0386 a…" at bounding box center [637, 187] width 511 height 53
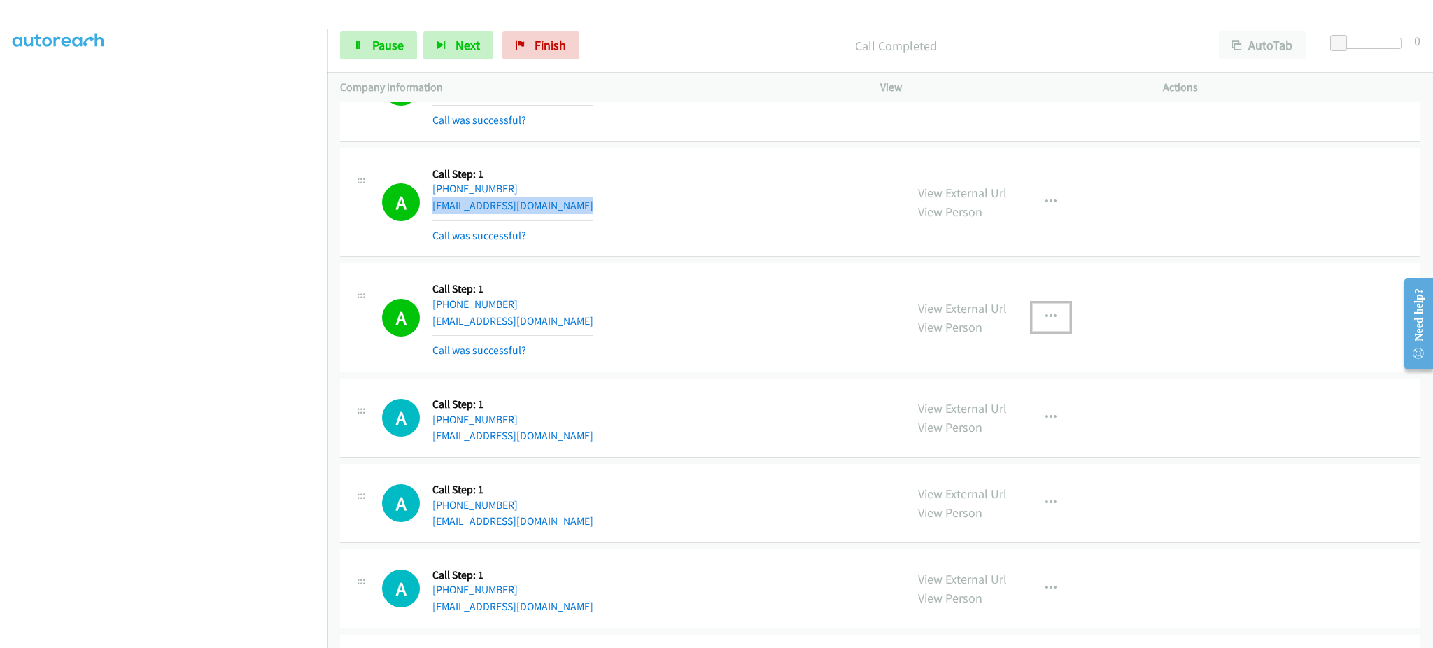
click at [1060, 325] on button "button" at bounding box center [1051, 317] width 38 height 28
click at [1011, 438] on link "Add to do not call list" at bounding box center [976, 437] width 186 height 28
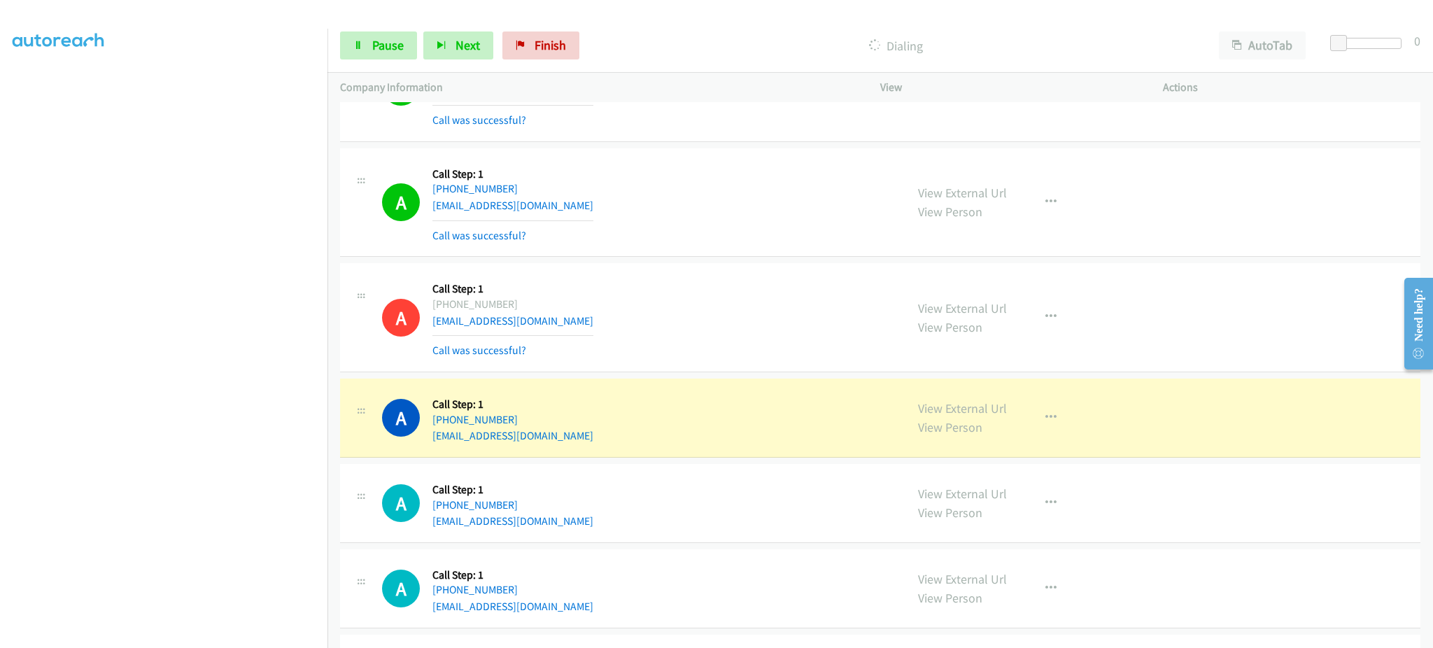
click at [582, 442] on div "A Callback Scheduled Call Step: 1 America/Denver +1 720-490-3739 japutie@yahoo.…" at bounding box center [637, 417] width 511 height 53
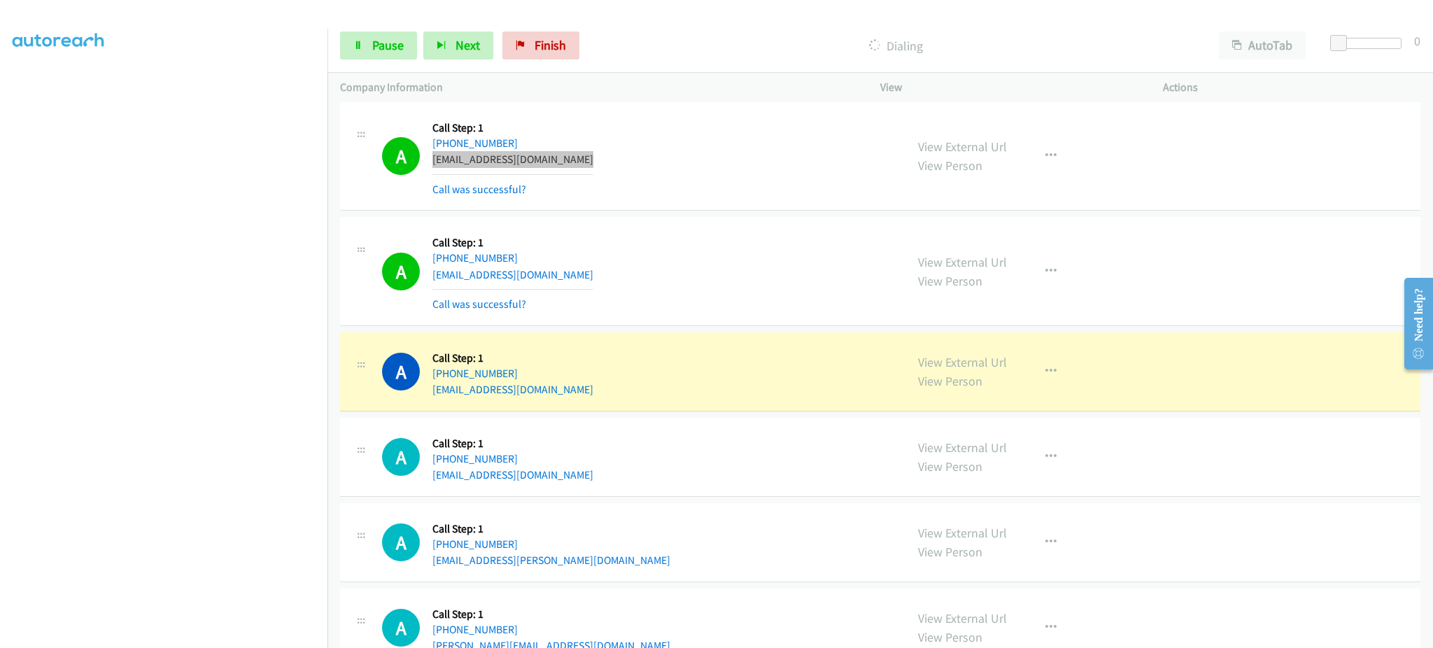
scroll to position [10711, 0]
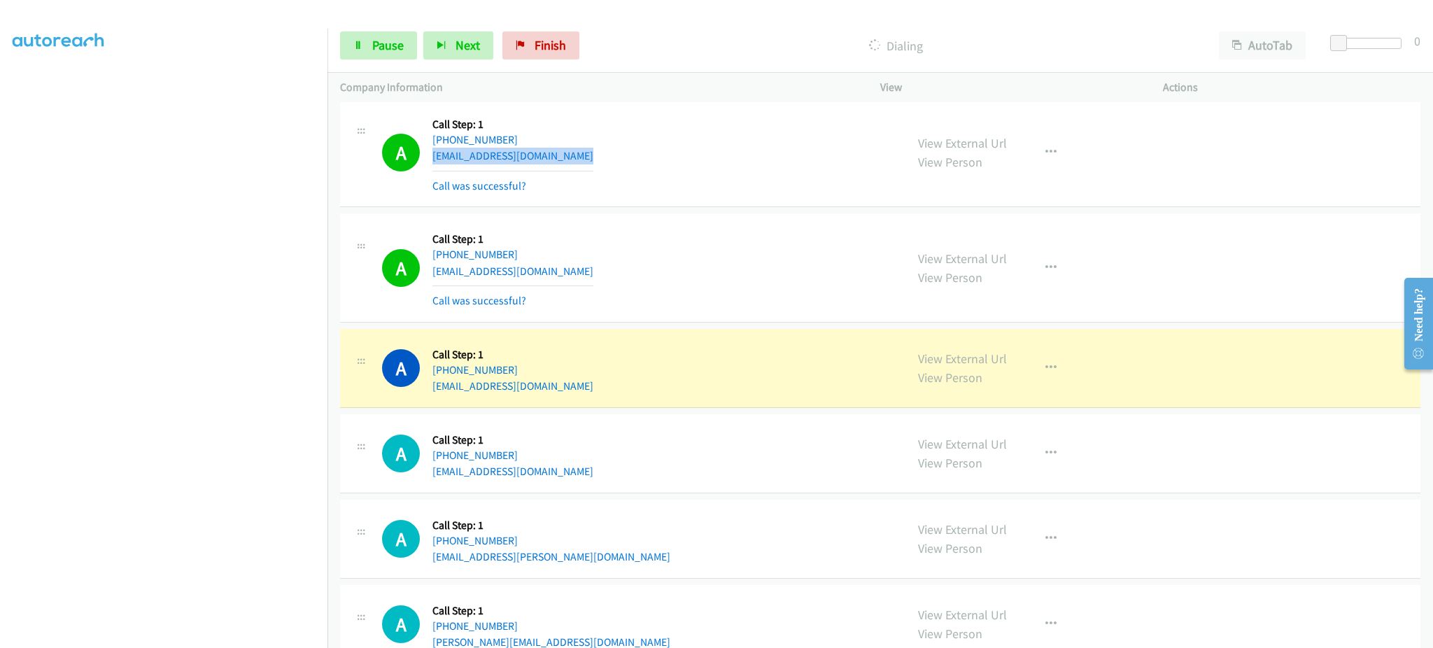
click at [585, 275] on div "A Callback Scheduled Call Step: 1 America/Chicago +1 225-313-1088 shelbereneam@…" at bounding box center [637, 267] width 511 height 83
click at [605, 395] on div "A Callback Scheduled Call Step: 1 America/New_York +1 321-451-0343 msak24cardss…" at bounding box center [637, 367] width 511 height 53
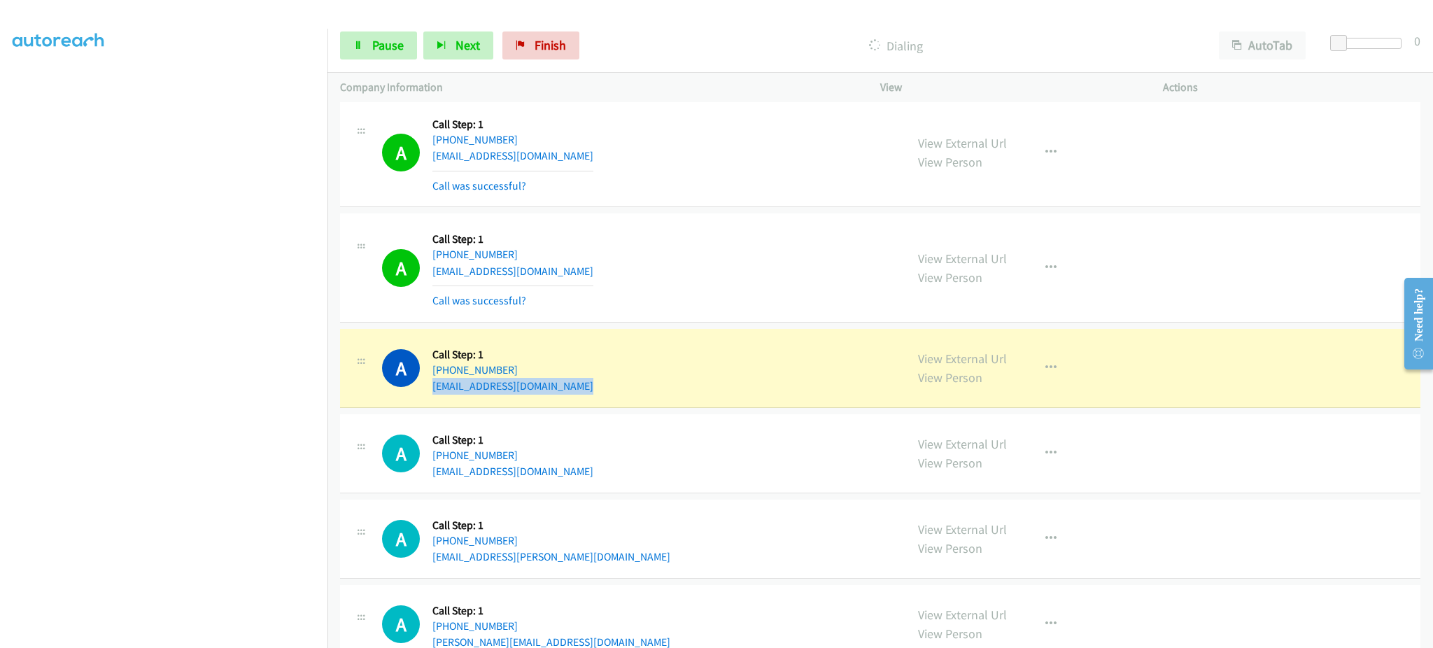
click at [605, 395] on div "A Callback Scheduled Call Step: 1 America/New_York +1 321-451-0343 msak24cardss…" at bounding box center [637, 367] width 511 height 53
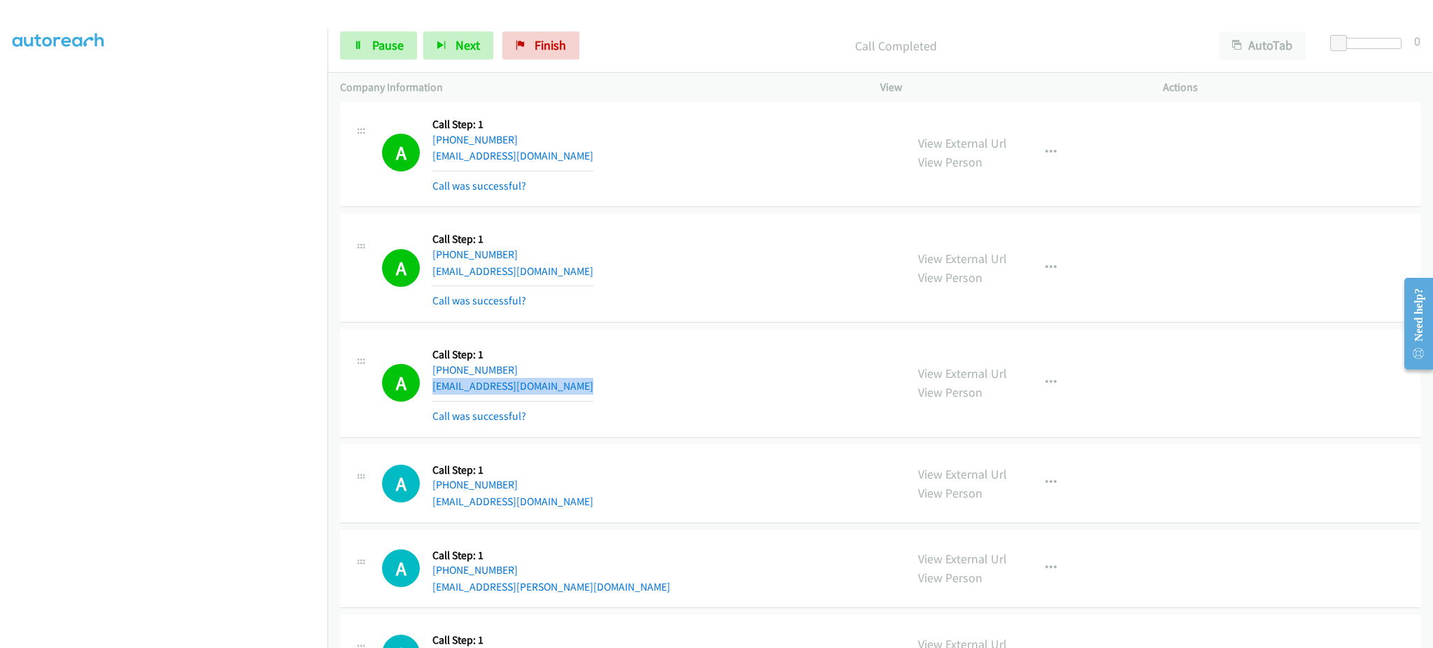
click at [581, 384] on div "A Callback Scheduled Call Step: 1 America/New_York +1 321-451-0343 msak24cardss…" at bounding box center [637, 382] width 511 height 83
click at [578, 400] on div "A Callback Scheduled Call Step: 1 America/New_York +1 321-451-0343 msak24cardss…" at bounding box center [637, 382] width 511 height 83
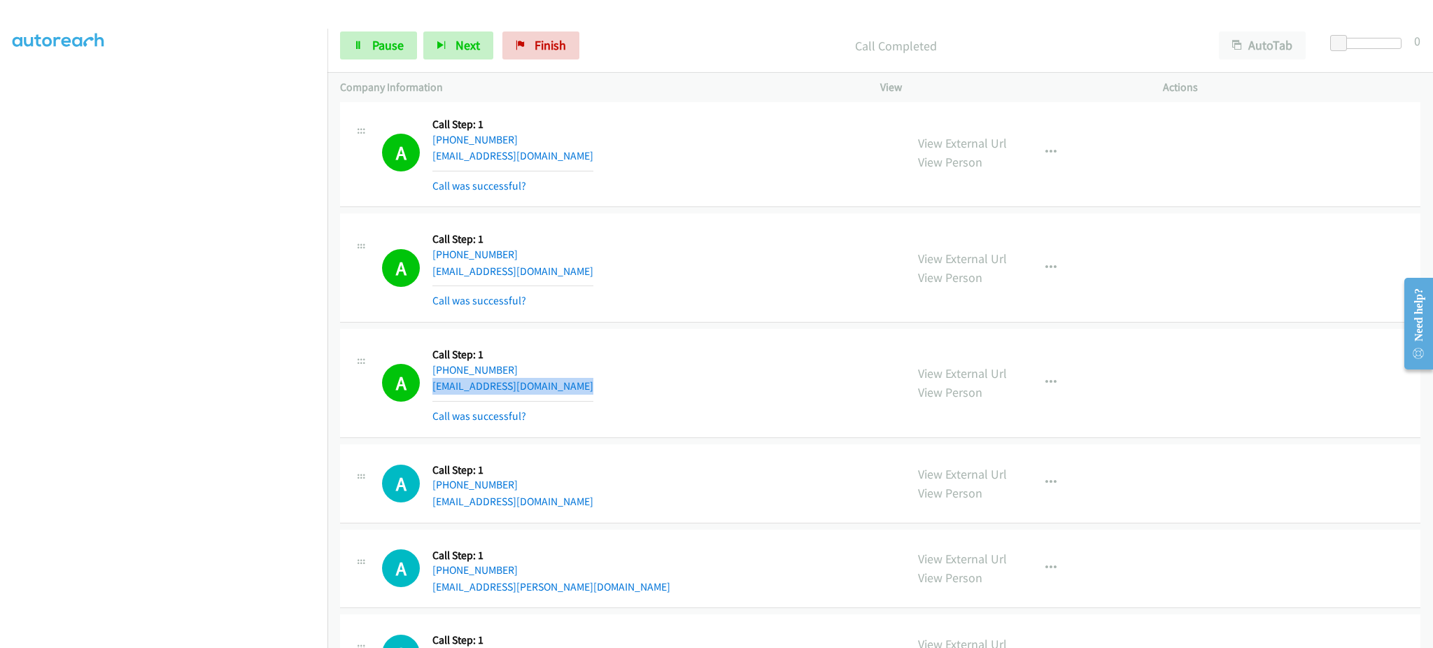
click at [578, 400] on div "A Callback Scheduled Call Step: 1 America/New_York +1 321-451-0343 msak24cardss…" at bounding box center [637, 382] width 511 height 83
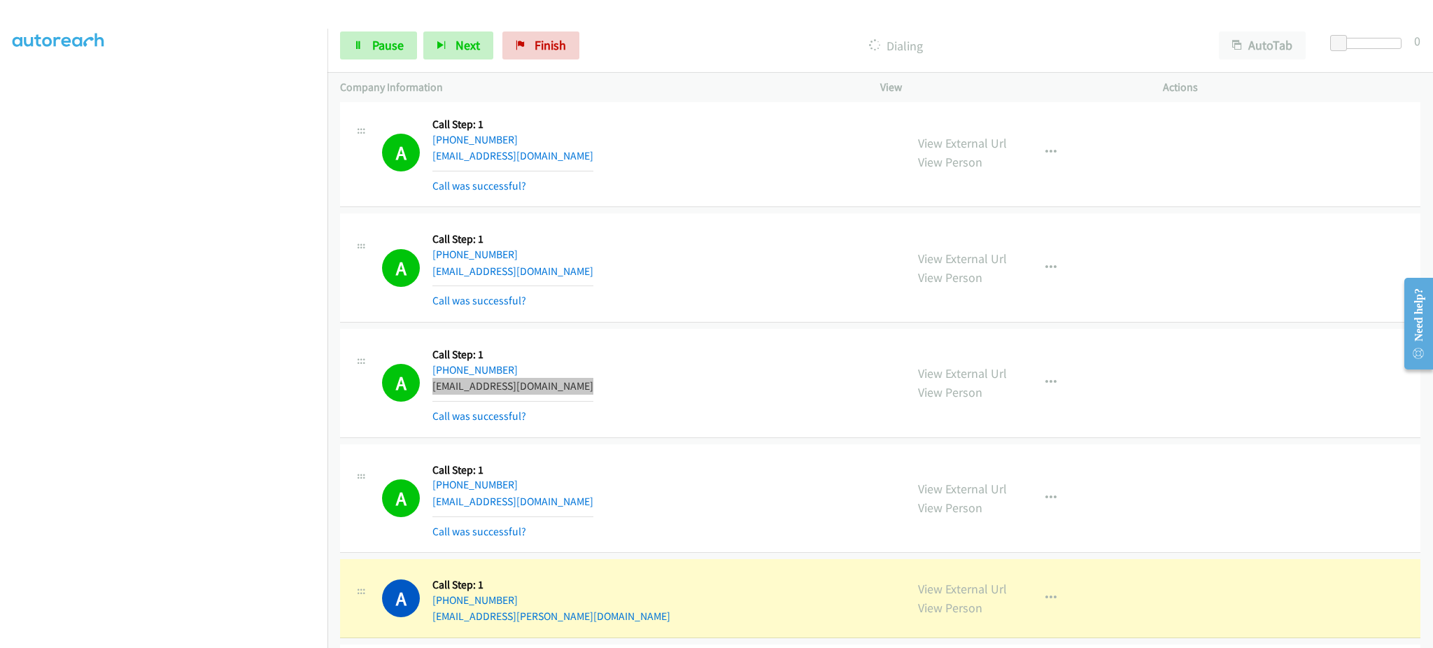
scroll to position [10991, 0]
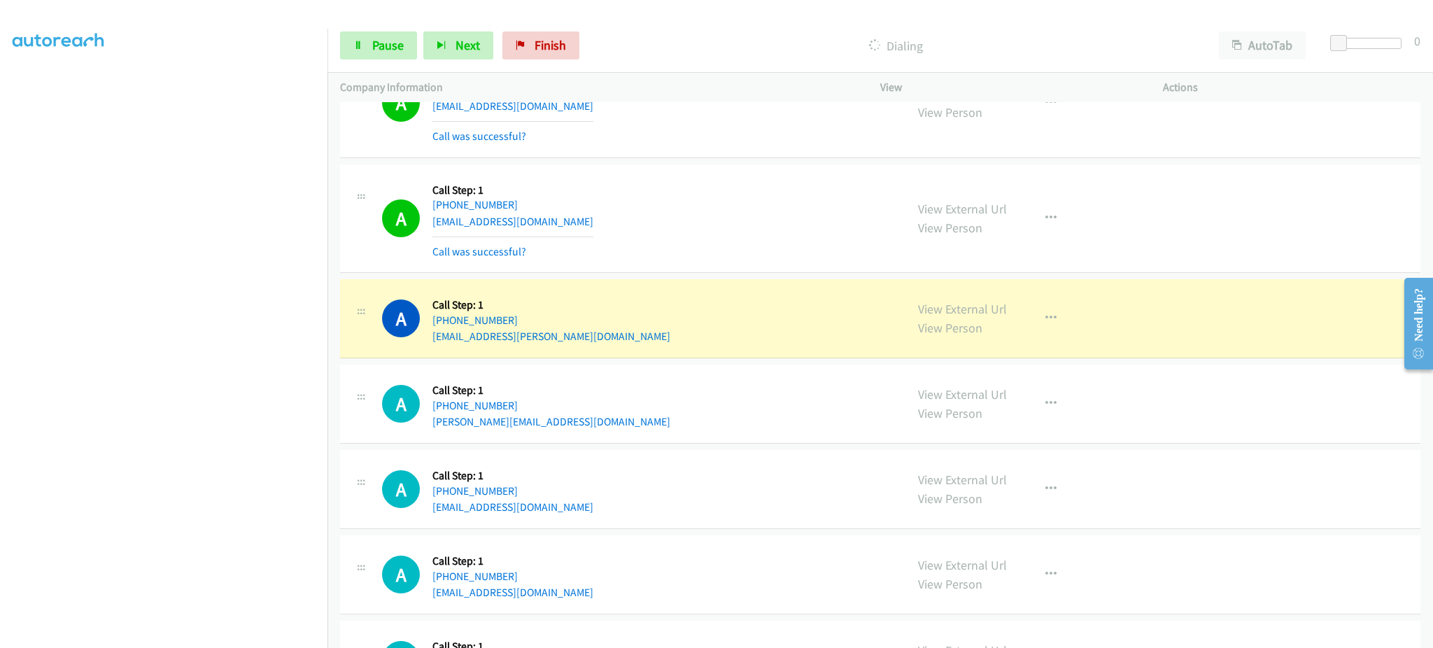
click at [612, 235] on div "A Callback Scheduled Call Step: 1 America/Los_Angeles +1 858-337-2006 alohashan…" at bounding box center [637, 218] width 511 height 83
click at [572, 343] on div "A Callback Scheduled Call Step: 1 America/New_York +1 703-606-5602 sheblak.sam@…" at bounding box center [637, 318] width 511 height 53
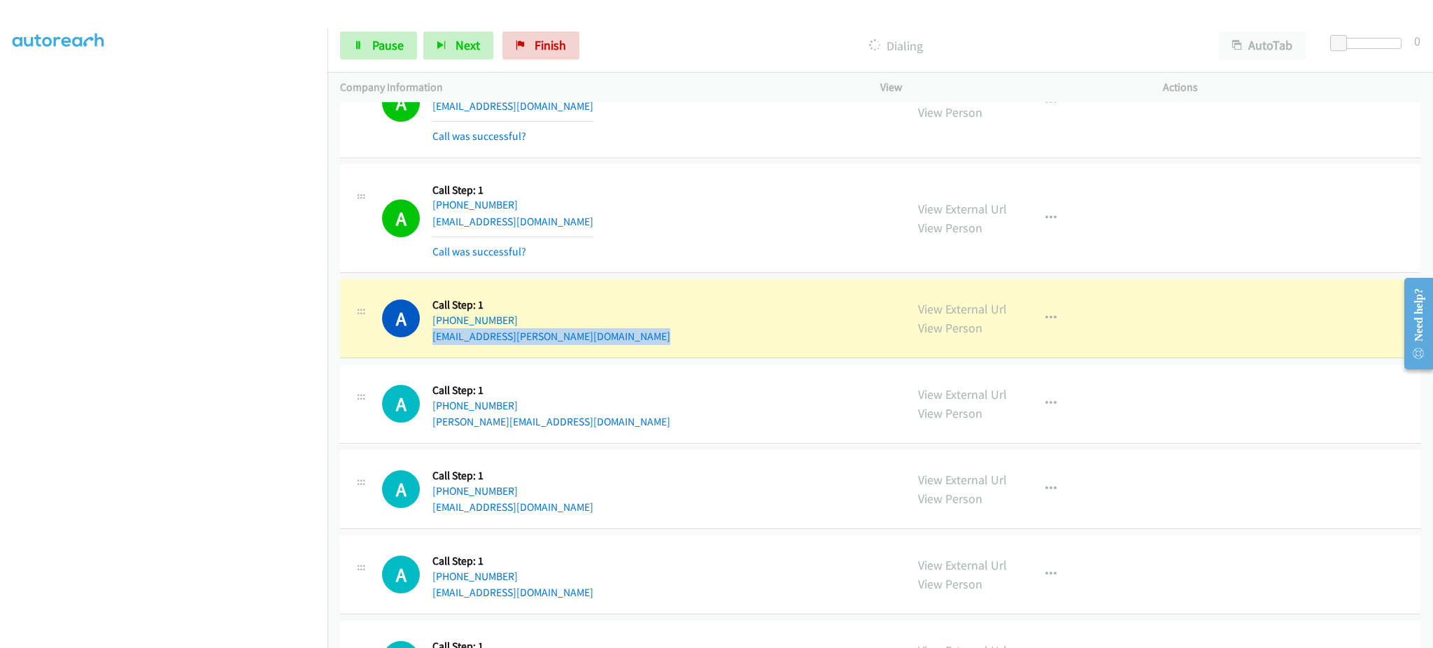
click at [572, 343] on div "A Callback Scheduled Call Step: 1 America/New_York +1 703-606-5602 sheblak.sam@…" at bounding box center [637, 318] width 511 height 53
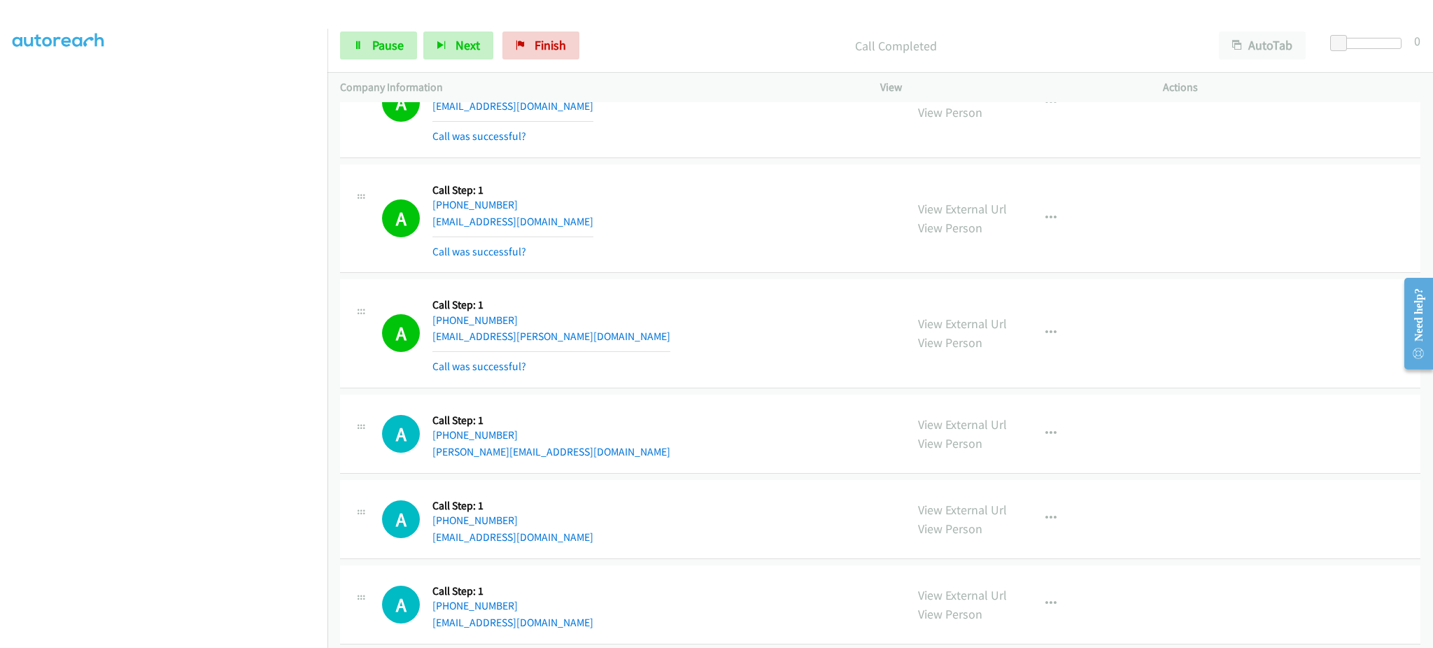
click at [583, 459] on div "A Callback Scheduled Call Step: 1 America/New_York +1 502-297-1591 craig.young6…" at bounding box center [637, 433] width 511 height 53
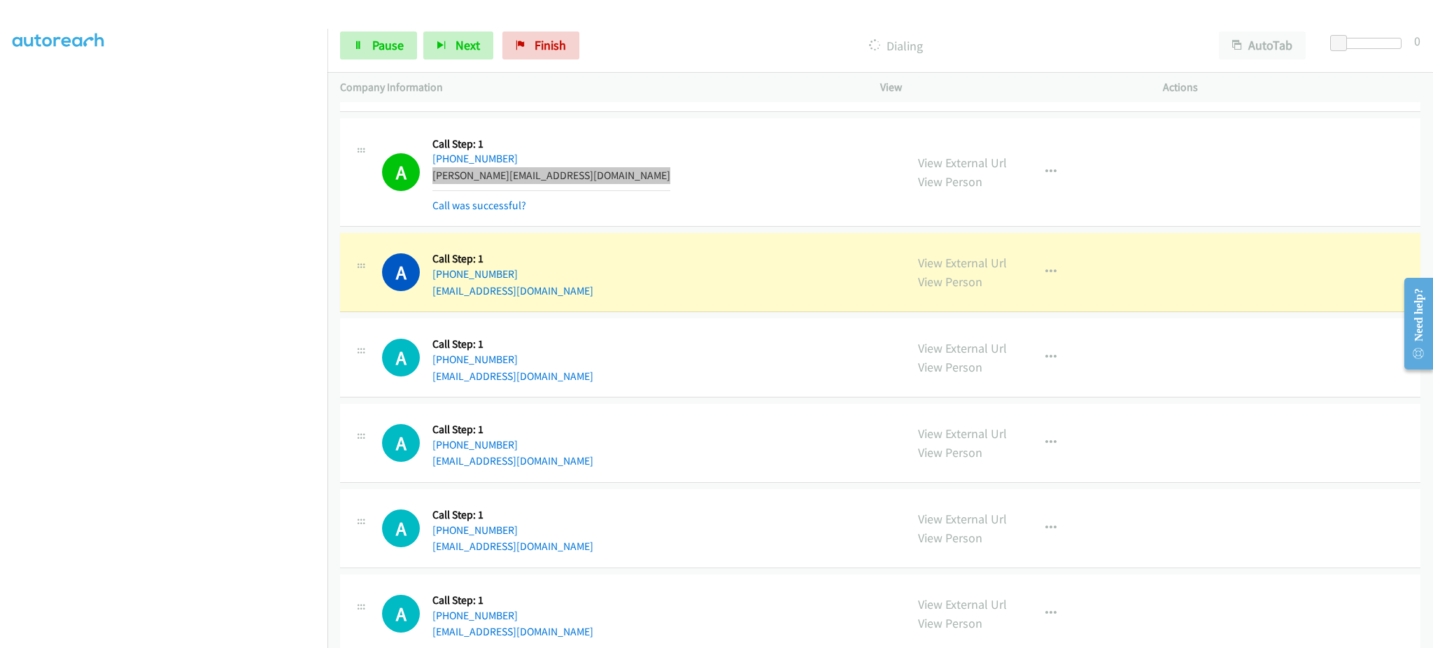
scroll to position [11271, 0]
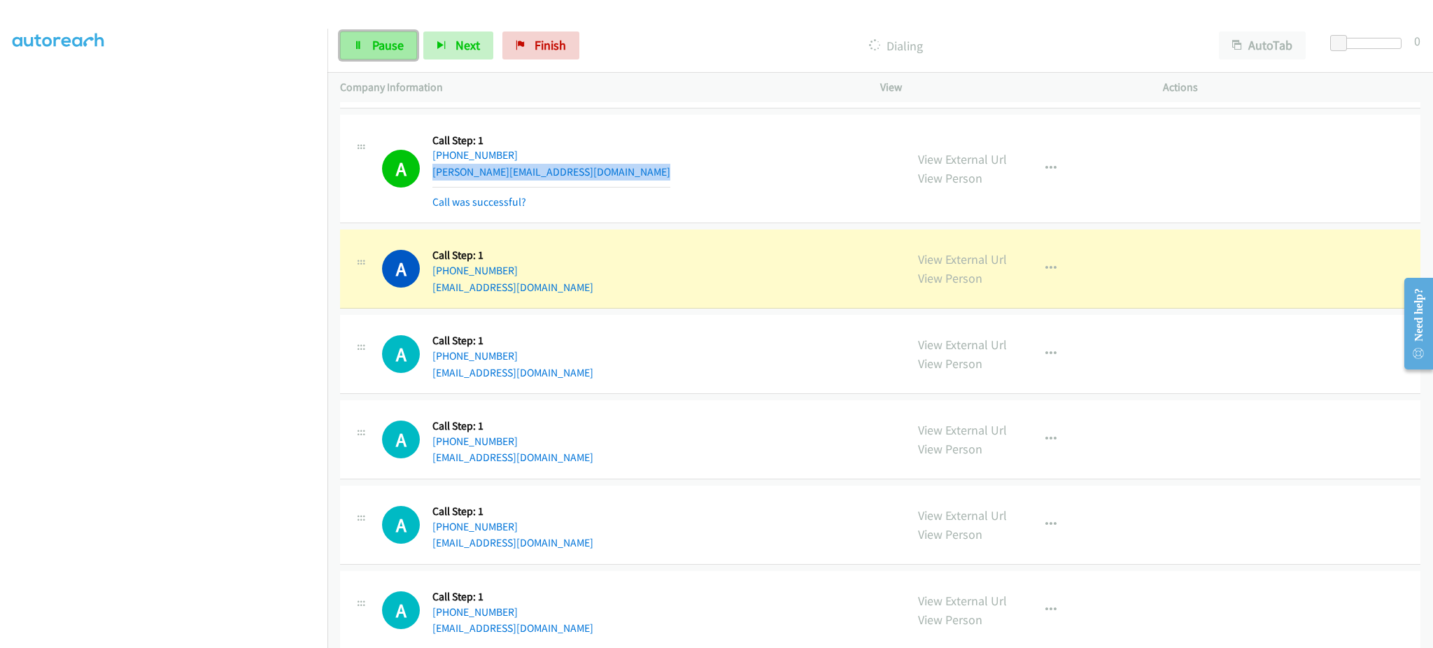
click at [383, 55] on link "Pause" at bounding box center [378, 45] width 77 height 28
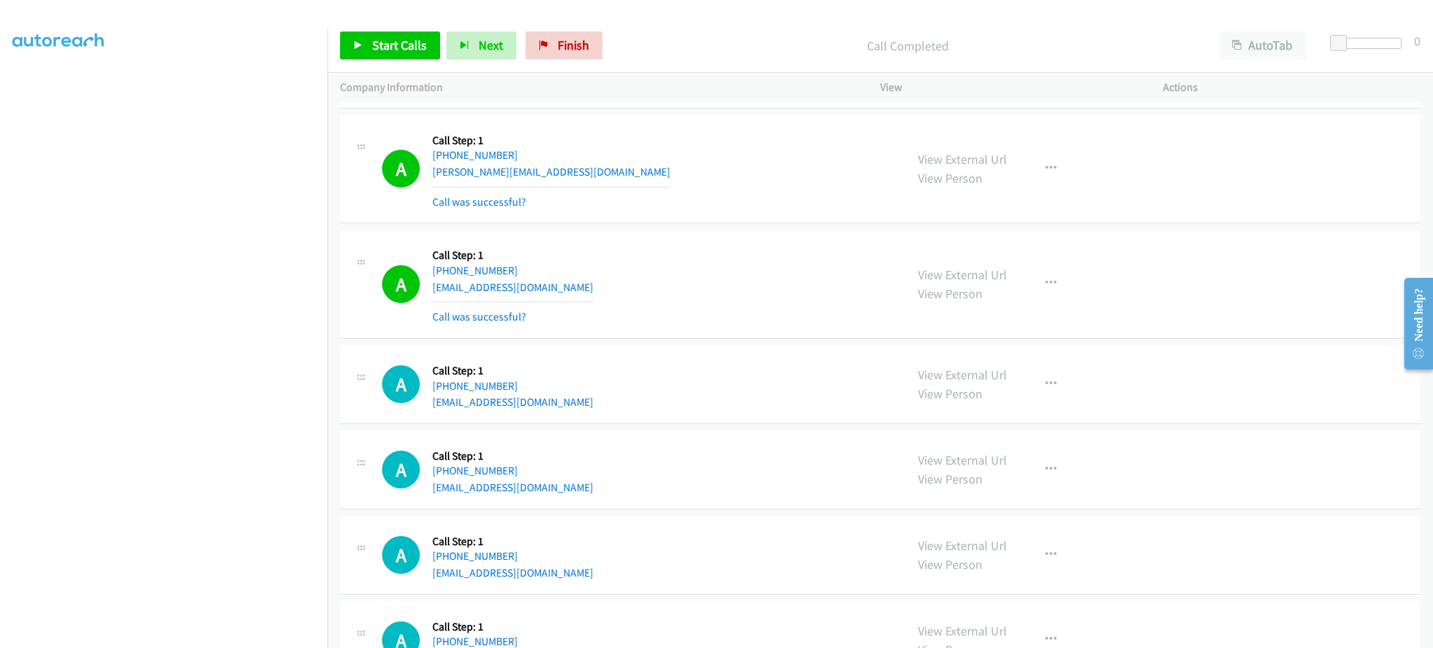
click at [620, 306] on div "A Callback Scheduled Call Step: 1 America/Los_Angeles +1 408-960-3434 saredoesh…" at bounding box center [637, 283] width 511 height 83
click at [620, 305] on div "A Callback Scheduled Call Step: 1 America/Los_Angeles +1 408-960-3434 saredoesh…" at bounding box center [637, 283] width 511 height 83
click at [612, 294] on div "A Callback Scheduled Call Step: 1 America/Los_Angeles +1 408-960-3434 saredoesh…" at bounding box center [637, 283] width 511 height 83
click at [610, 294] on div "A Callback Scheduled Call Step: 1 America/Los_Angeles +1 408-960-3434 saredoesh…" at bounding box center [637, 283] width 511 height 83
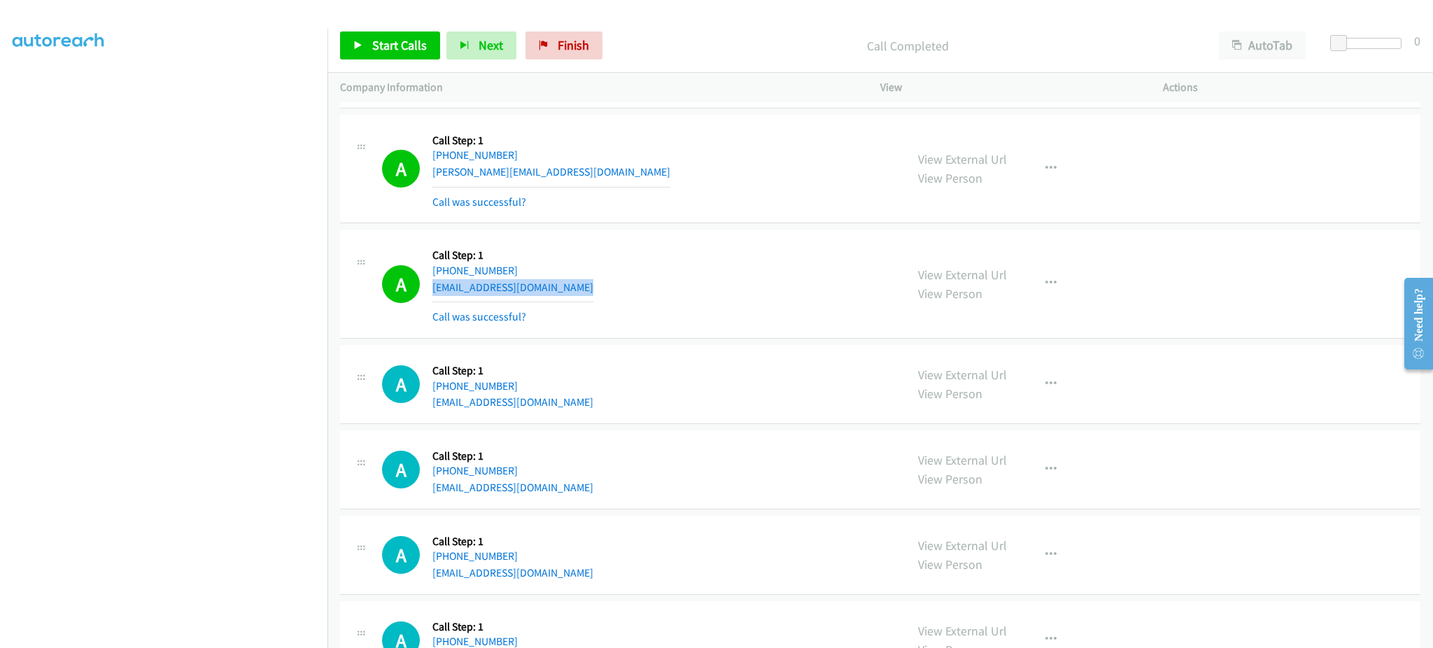
click at [610, 294] on div "A Callback Scheduled Call Step: 1 America/Los_Angeles +1 408-960-3434 saredoesh…" at bounding box center [637, 283] width 511 height 83
click at [404, 50] on span "Start Calls" at bounding box center [399, 45] width 55 height 16
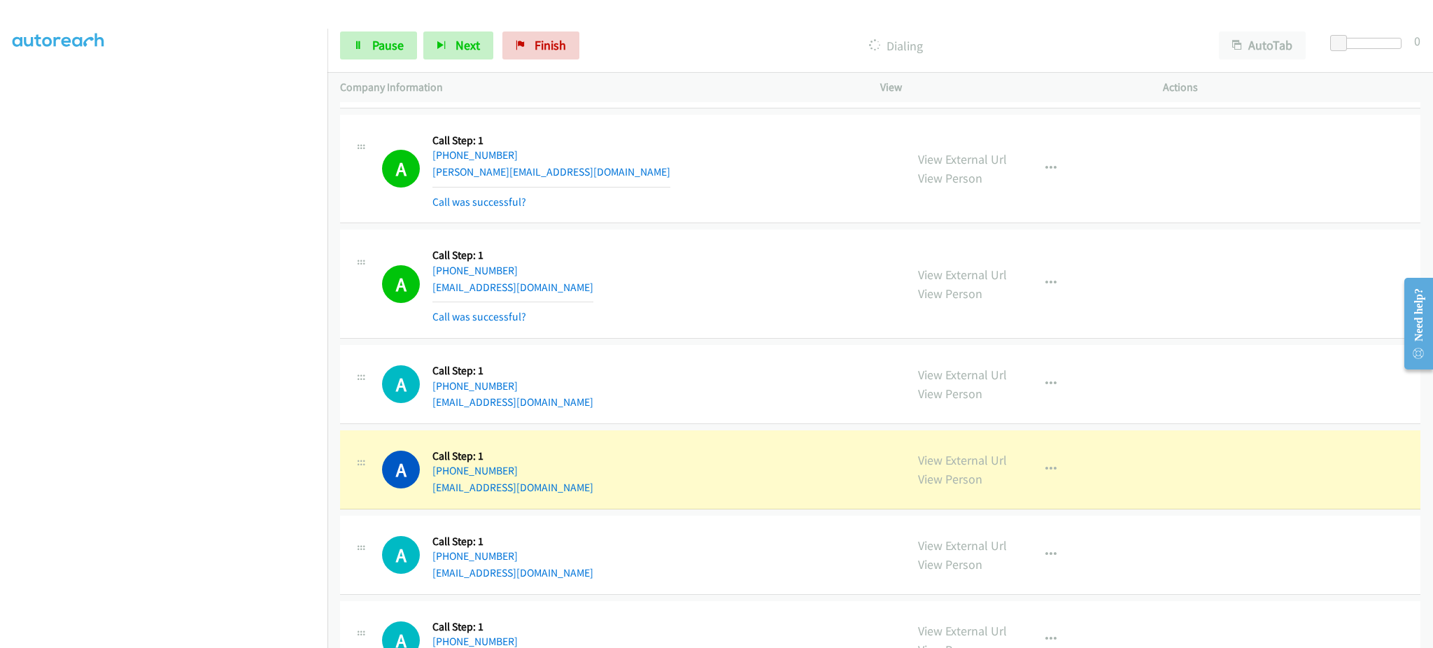
click at [605, 496] on div "A Callback Scheduled Call Step: 1 America/New_York +1 724-290-8324 zaynedaniela…" at bounding box center [637, 469] width 511 height 53
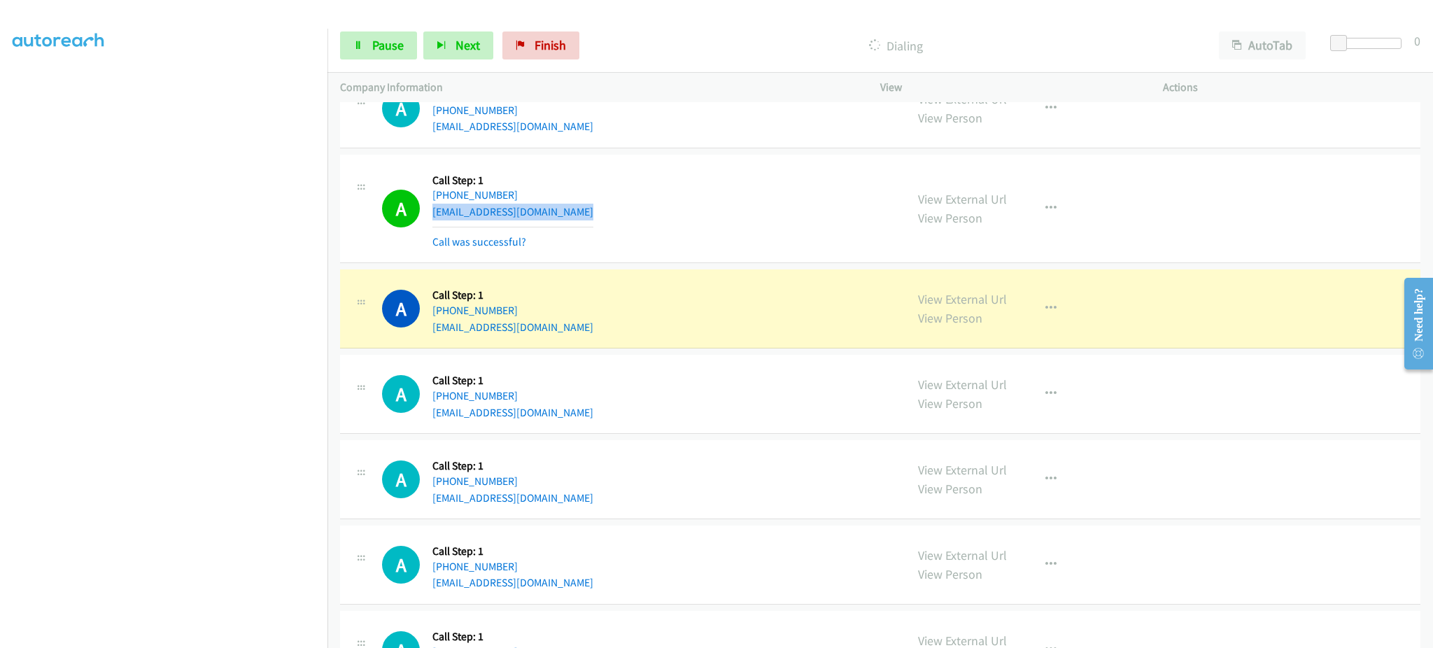
scroll to position [11551, 0]
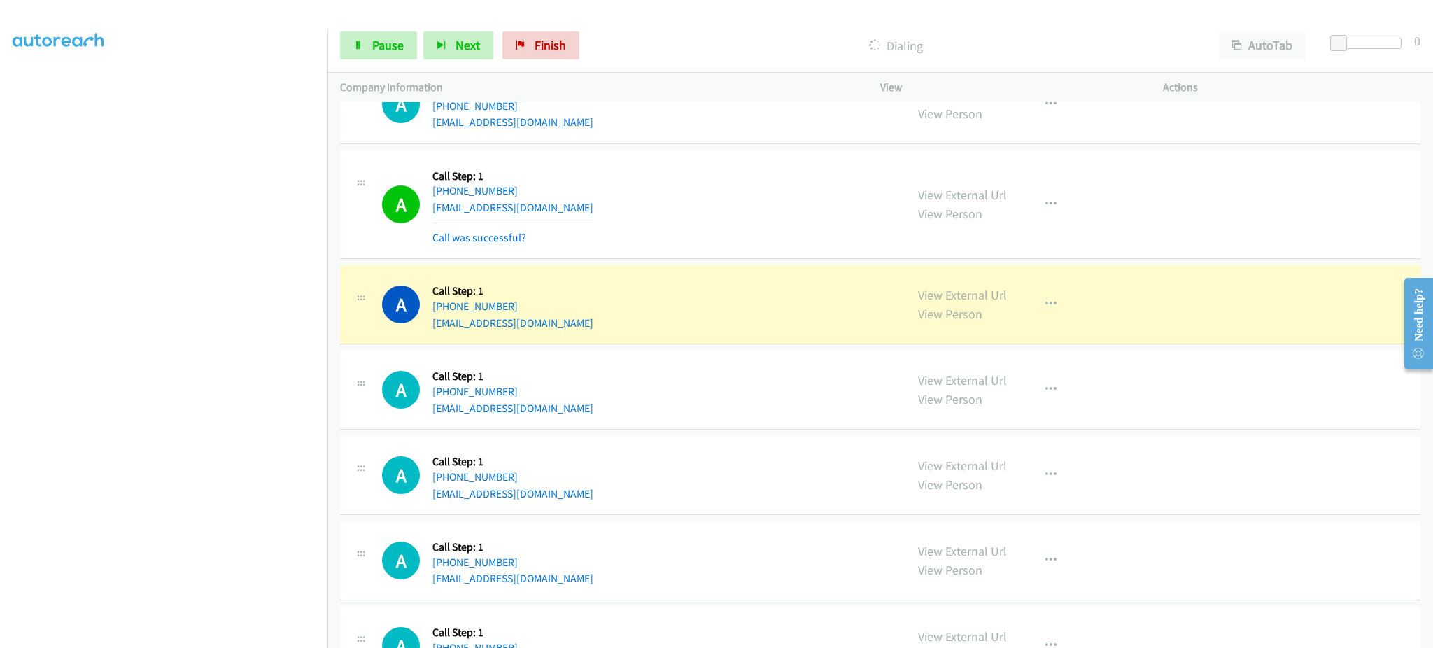
click at [586, 131] on div "A Callback Scheduled Call Step: 1 America/New_York +1 321-356-8893 marimateo214…" at bounding box center [637, 104] width 511 height 53
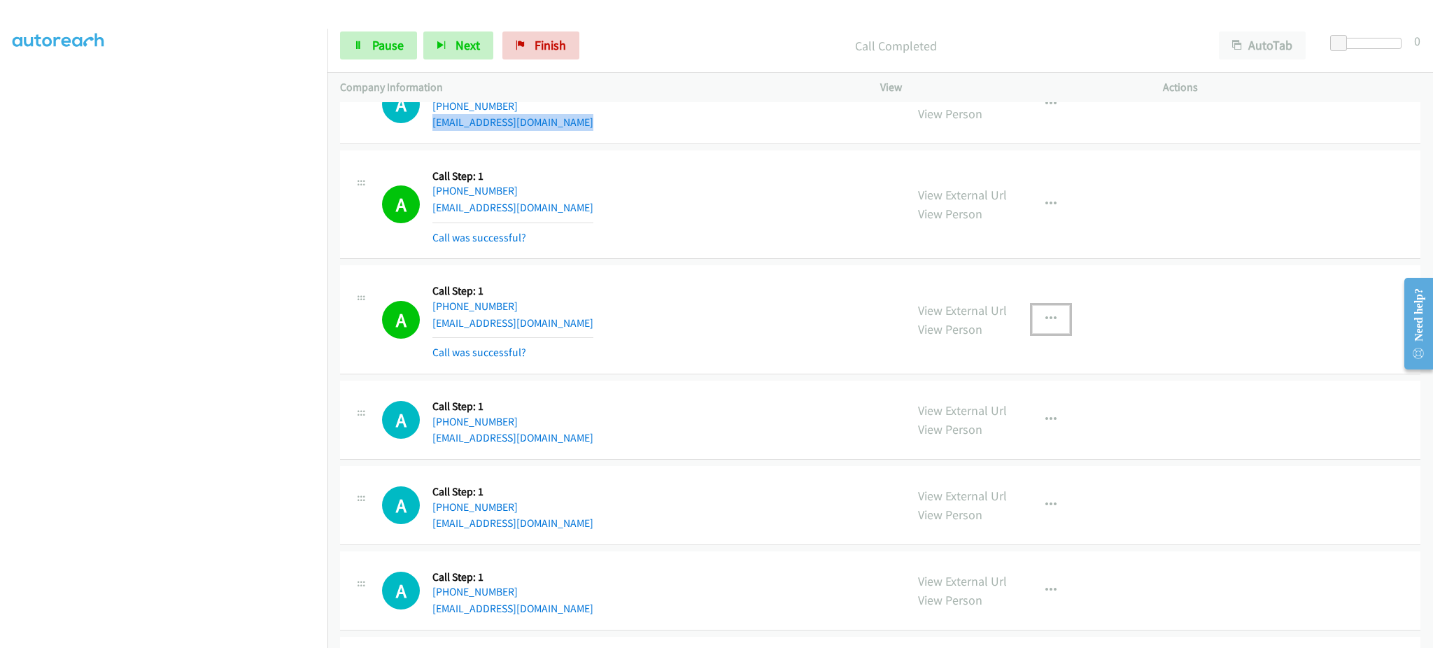
click at [1045, 323] on icon "button" at bounding box center [1050, 318] width 11 height 11
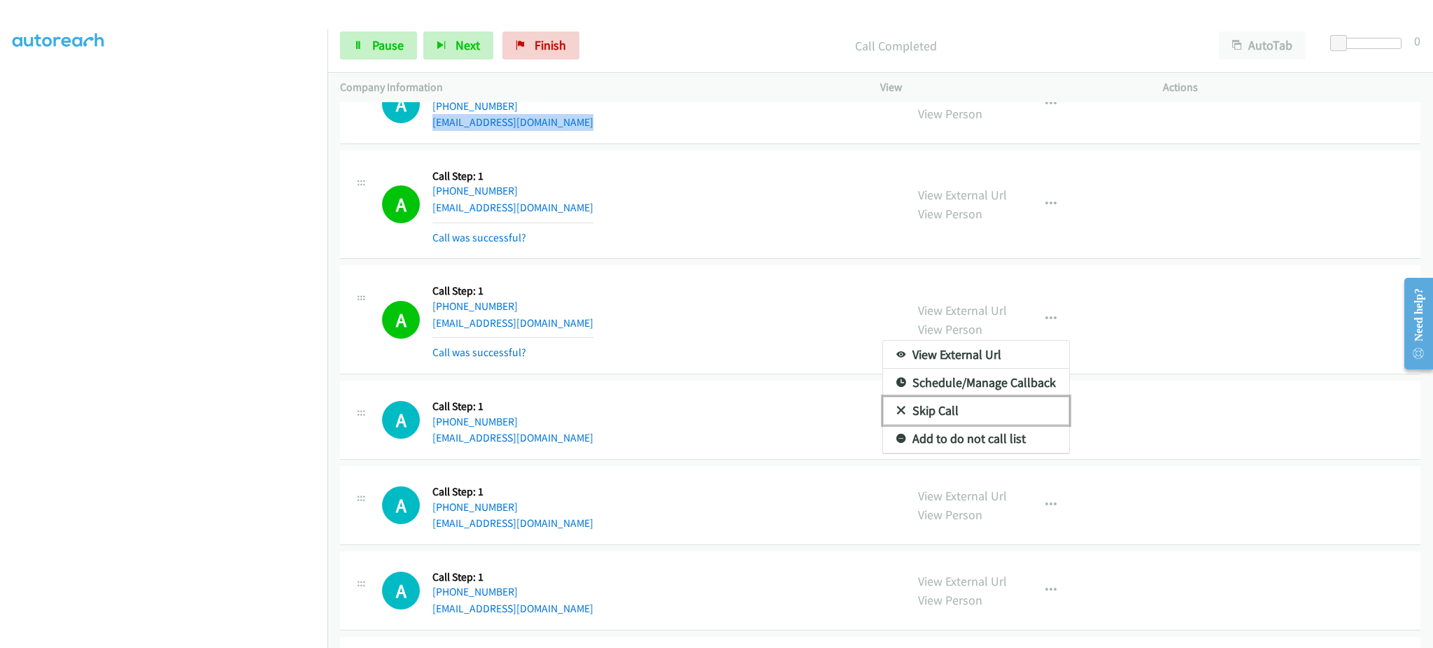
click at [1017, 425] on link "Skip Call" at bounding box center [976, 411] width 186 height 28
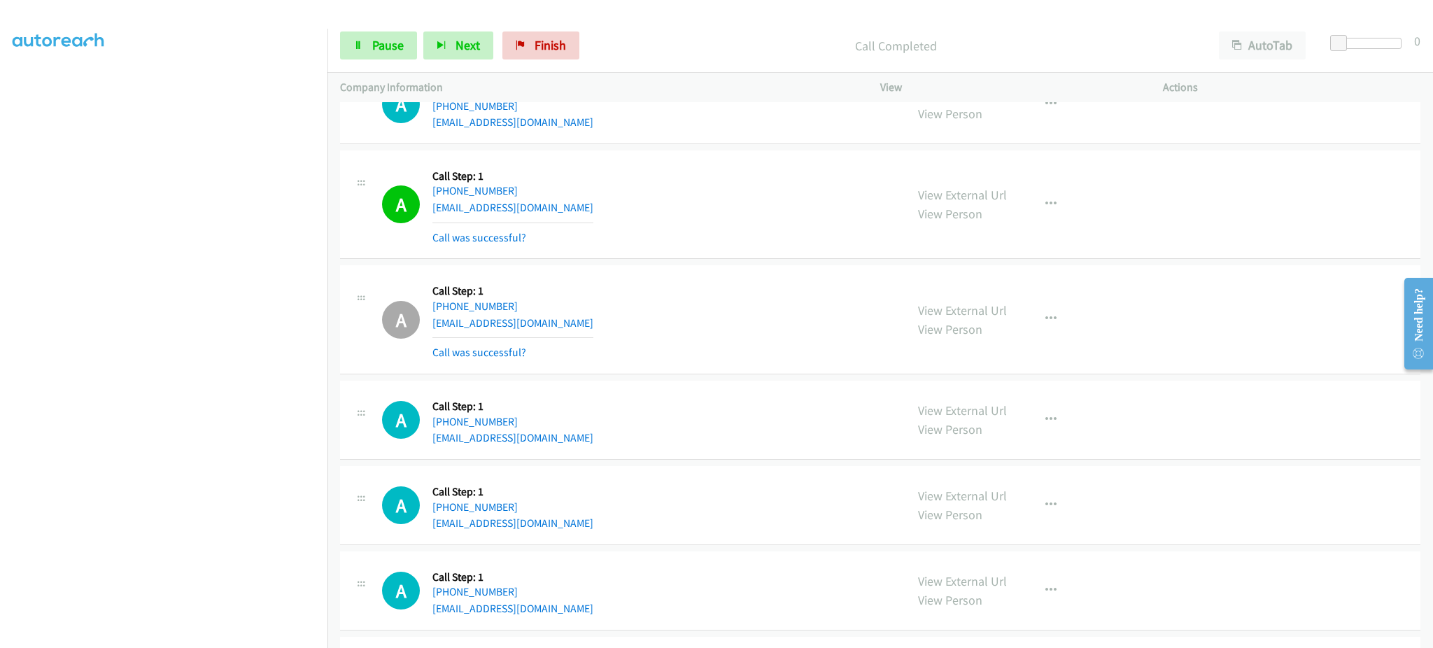
click at [1062, 325] on div "View External Url View Person View External Url Email Schedule/Manage Callback …" at bounding box center [1052, 319] width 295 height 83
click at [1045, 333] on button "button" at bounding box center [1051, 319] width 38 height 28
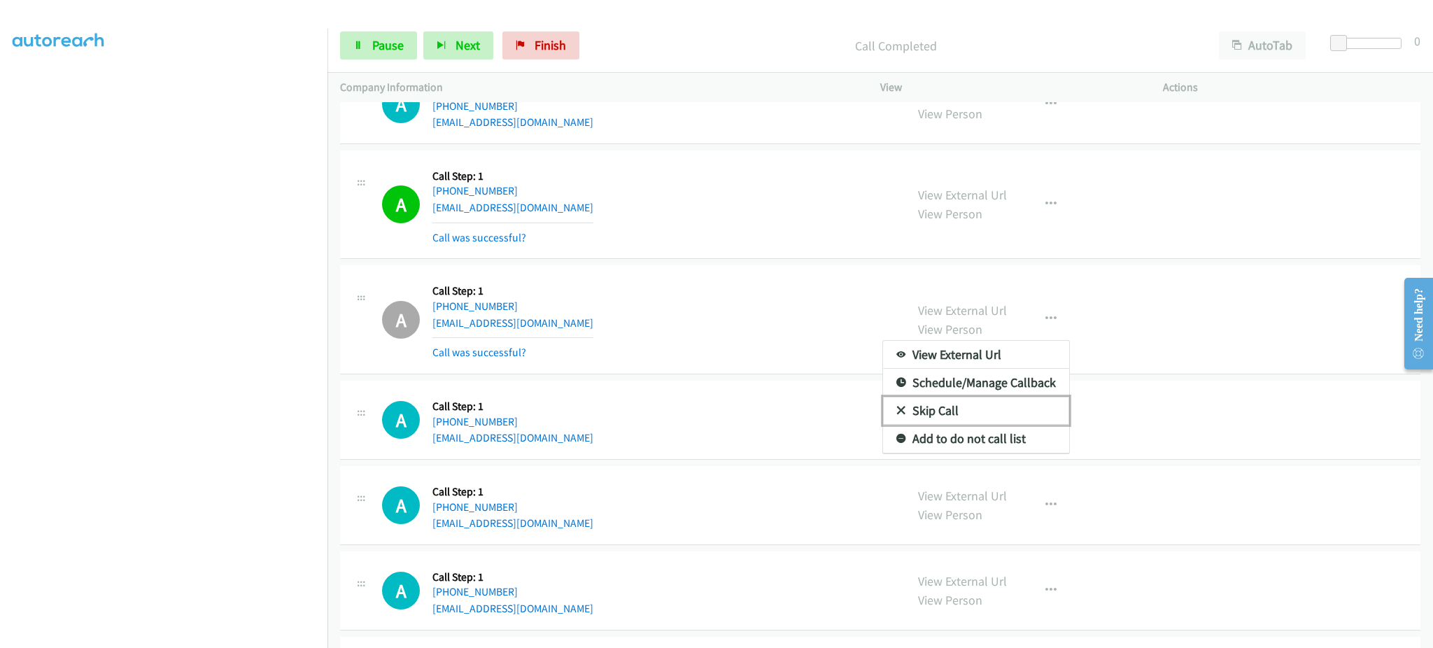
click at [1033, 410] on link "Skip Call" at bounding box center [976, 411] width 186 height 28
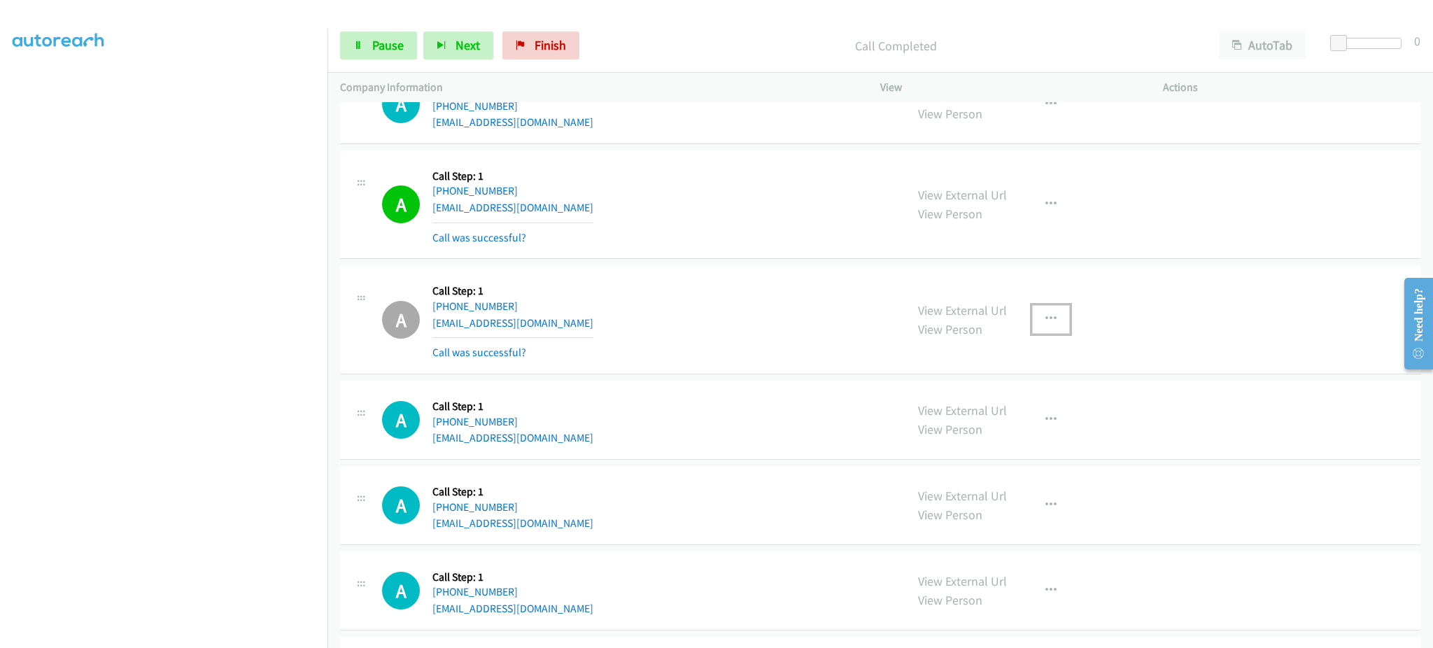
click at [1050, 325] on button "button" at bounding box center [1051, 319] width 38 height 28
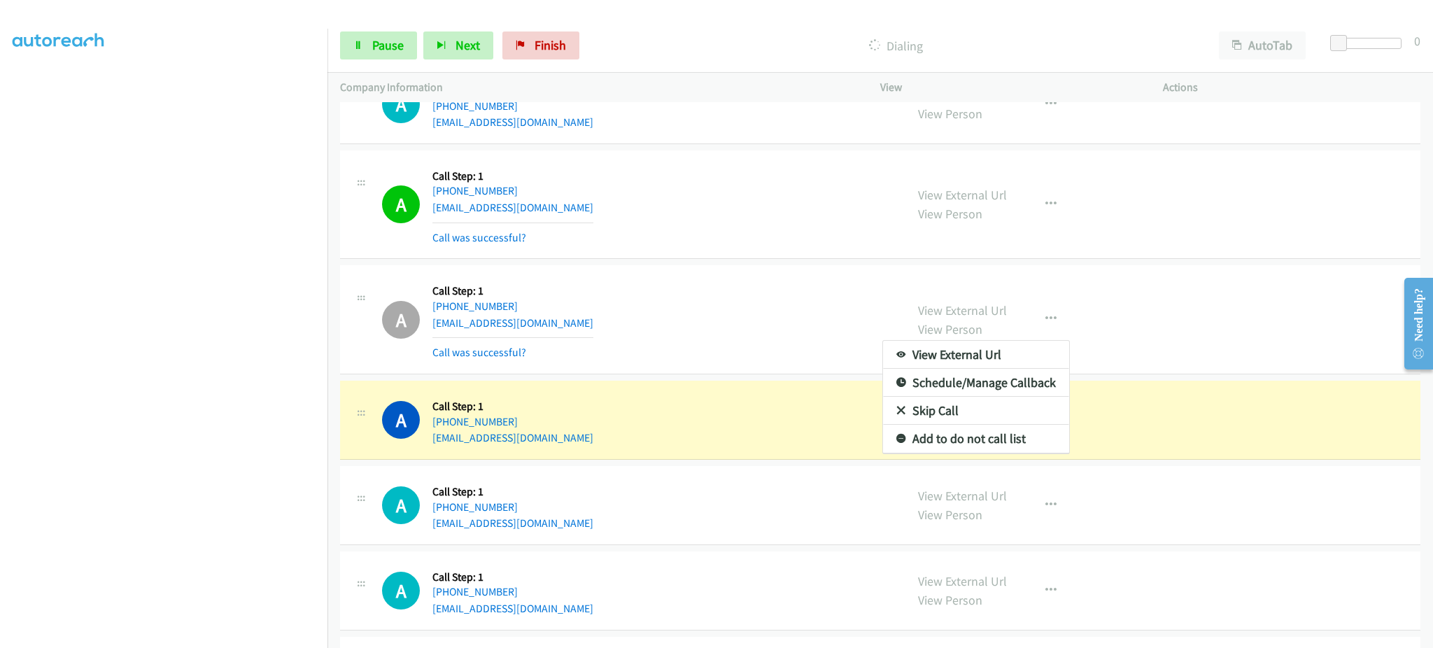
click at [1028, 440] on link "Add to do not call list" at bounding box center [976, 439] width 186 height 28
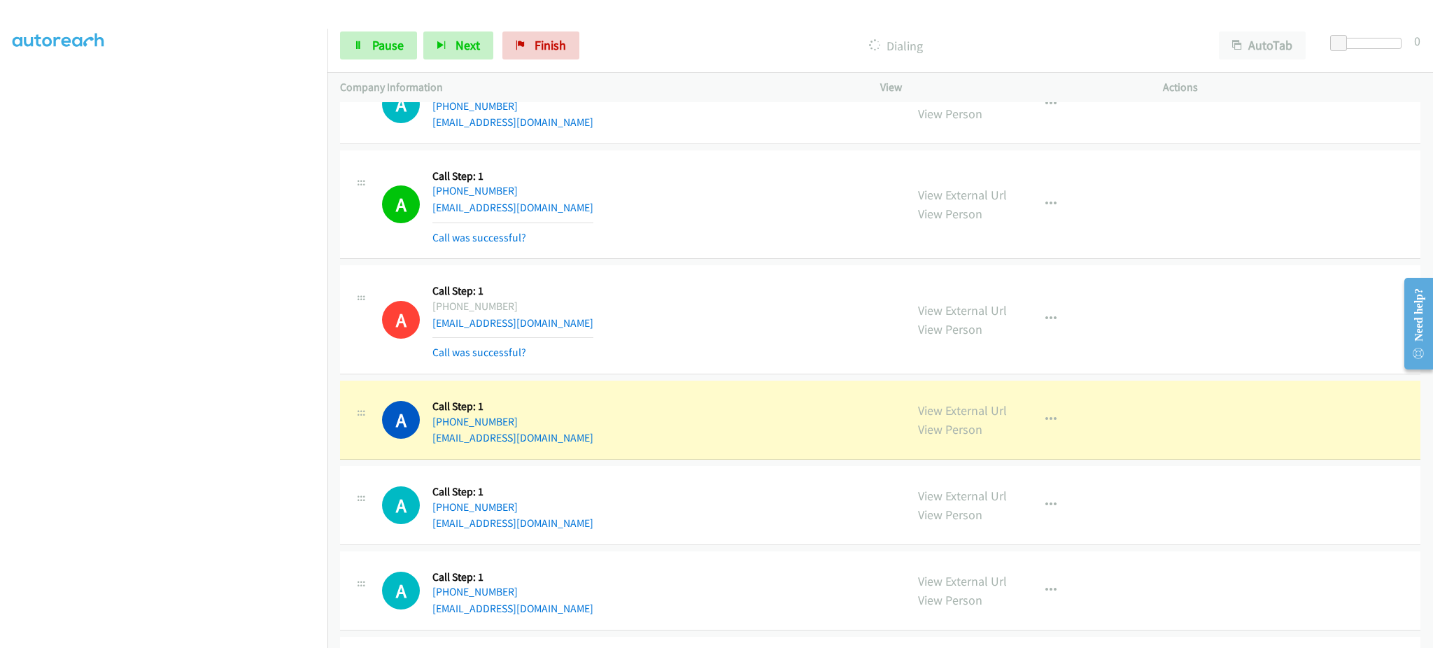
scroll to position [140, 0]
click at [551, 427] on div "A Callback Scheduled Call Step: 1 America/Denver +1 970-219-7831 jaydrisner@gma…" at bounding box center [637, 419] width 511 height 53
click at [556, 442] on div "A Callback Scheduled Call Step: 1 America/Denver +1 970-219-7831 jaydrisner@gma…" at bounding box center [637, 419] width 511 height 53
click at [558, 442] on div "A Callback Scheduled Call Step: 1 America/Denver +1 970-219-7831 jaydrisner@gma…" at bounding box center [637, 419] width 511 height 53
click at [560, 441] on div "A Callback Scheduled Call Step: 1 America/Denver +1 970-219-7831 jaydrisner@gma…" at bounding box center [637, 419] width 511 height 53
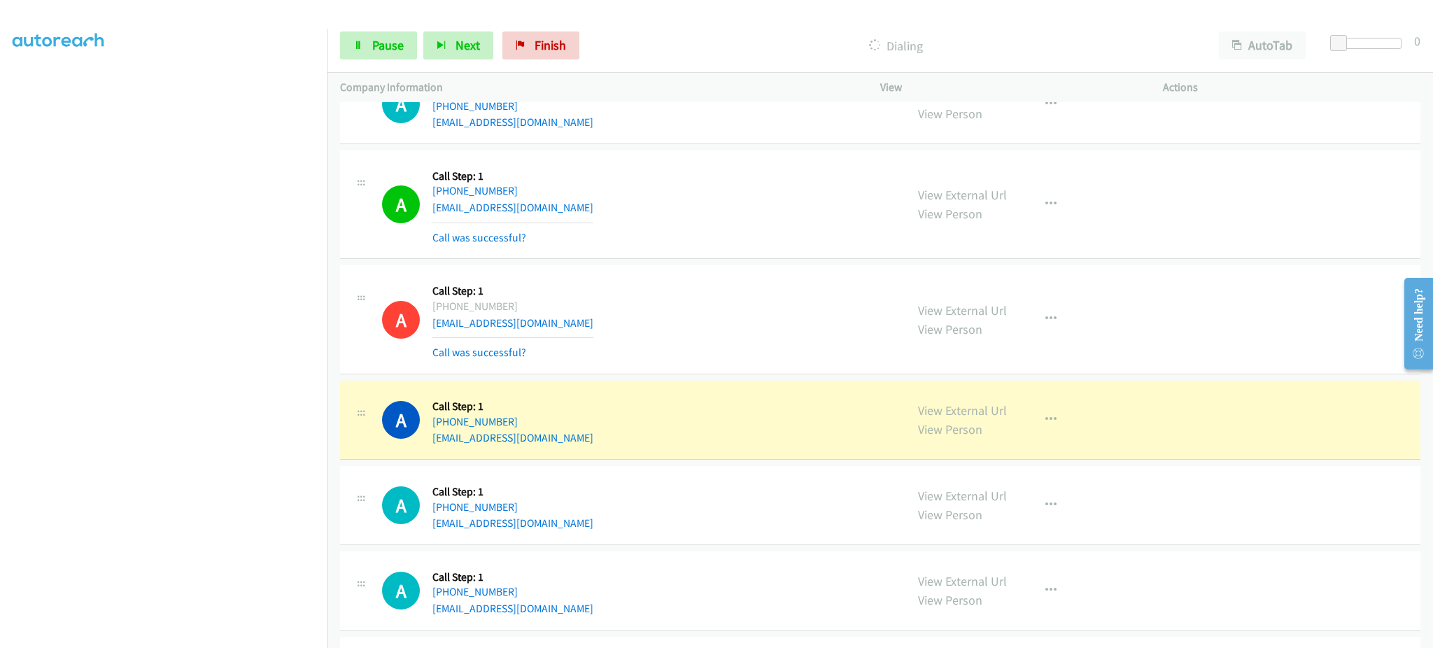
click at [557, 444] on div "A Callback Scheduled Call Step: 1 America/Denver +1 970-219-7831 jaydrisner@gma…" at bounding box center [637, 419] width 511 height 53
click at [557, 446] on div "A Callback Scheduled Call Step: 1 America/Denver +1 970-219-7831 jaydrisner@gma…" at bounding box center [637, 419] width 511 height 53
click at [558, 446] on div "A Callback Scheduled Call Step: 1 America/Denver +1 970-219-7831 jaydrisner@gma…" at bounding box center [637, 419] width 511 height 53
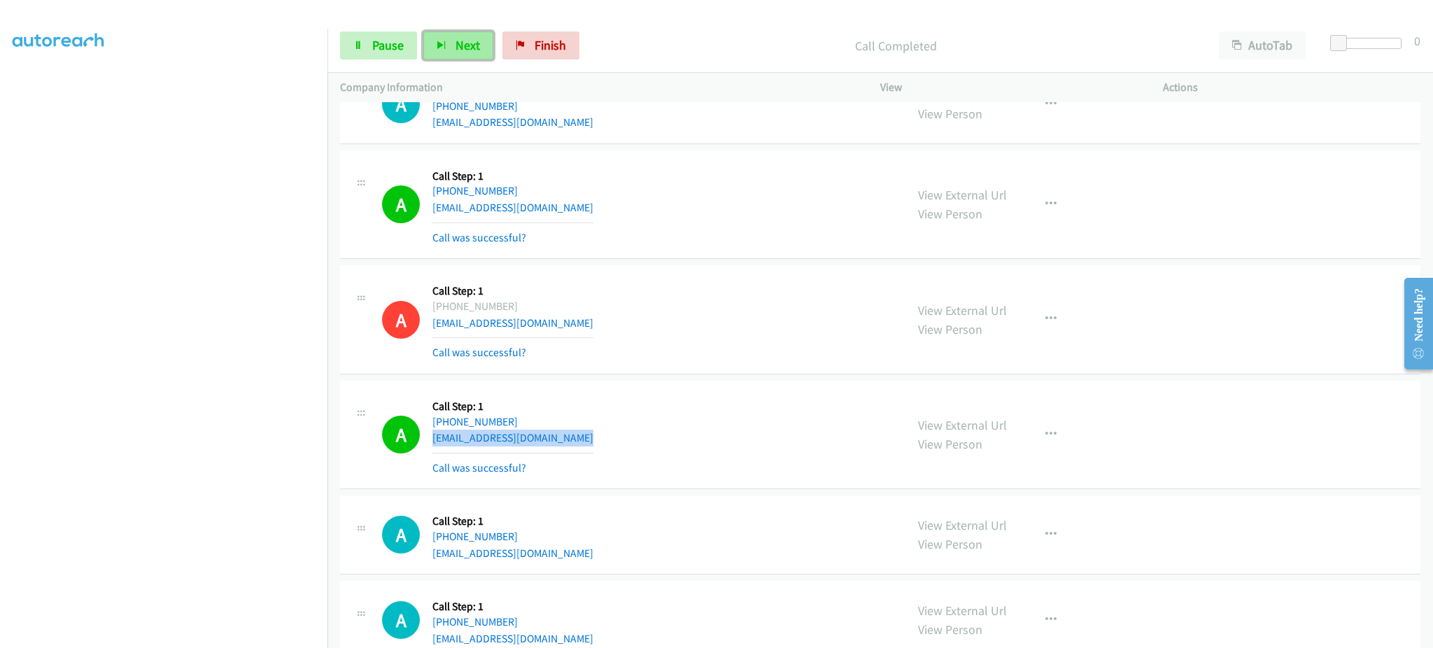
click at [450, 50] on button "Next" at bounding box center [458, 45] width 70 height 28
click at [386, 48] on span "Pause" at bounding box center [387, 45] width 31 height 16
click at [393, 43] on span "Start Calls" at bounding box center [399, 45] width 55 height 16
click at [374, 55] on link "Pause" at bounding box center [378, 45] width 77 height 28
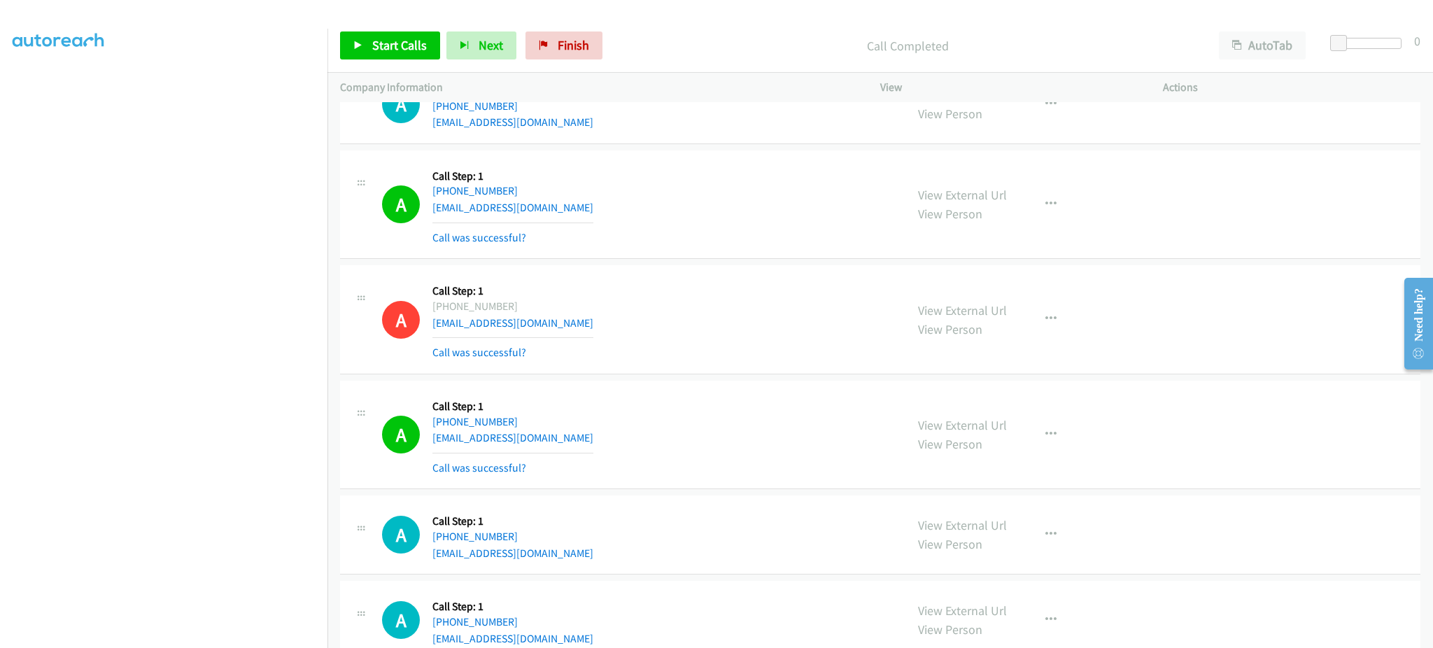
click at [1048, 425] on div "View External Url View Person View External Url Email Schedule/Manage Callback …" at bounding box center [1052, 434] width 295 height 83
click at [1039, 470] on div "View External Url View Person View External Url Email Schedule/Manage Callback …" at bounding box center [1052, 434] width 295 height 83
click at [1045, 440] on icon "button" at bounding box center [1050, 434] width 11 height 11
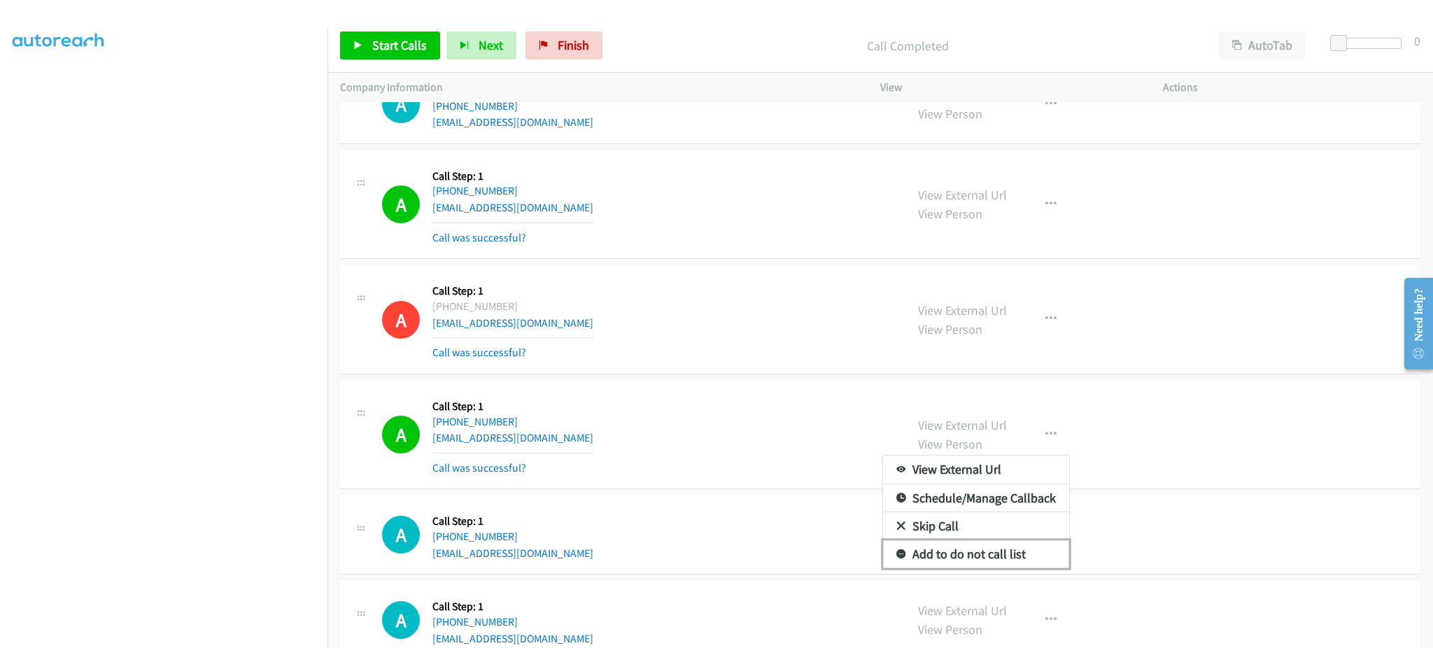
click at [1019, 553] on link "Add to do not call list" at bounding box center [976, 554] width 186 height 28
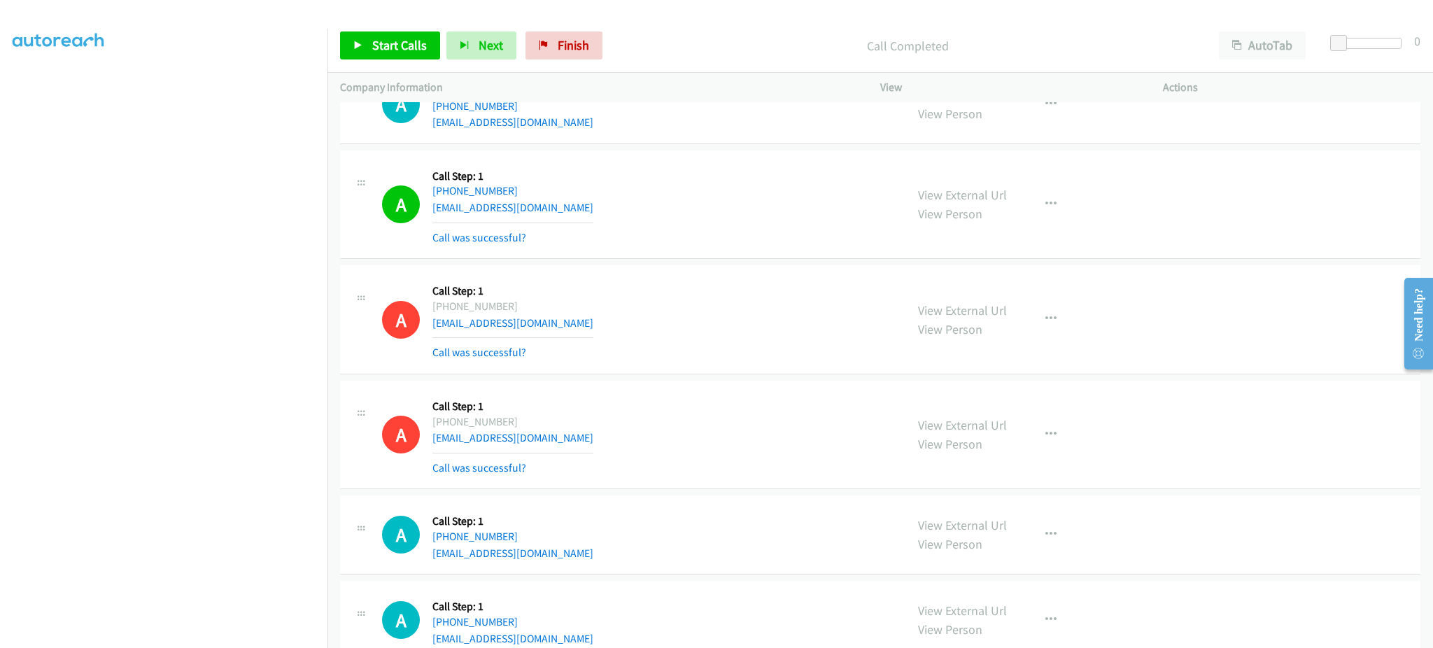
click at [342, 64] on div "Start Calls Pause Next Finish Call Completed AutoTab AutoTab 0" at bounding box center [880, 46] width 1106 height 54
click at [374, 50] on span "Start Calls" at bounding box center [399, 45] width 55 height 16
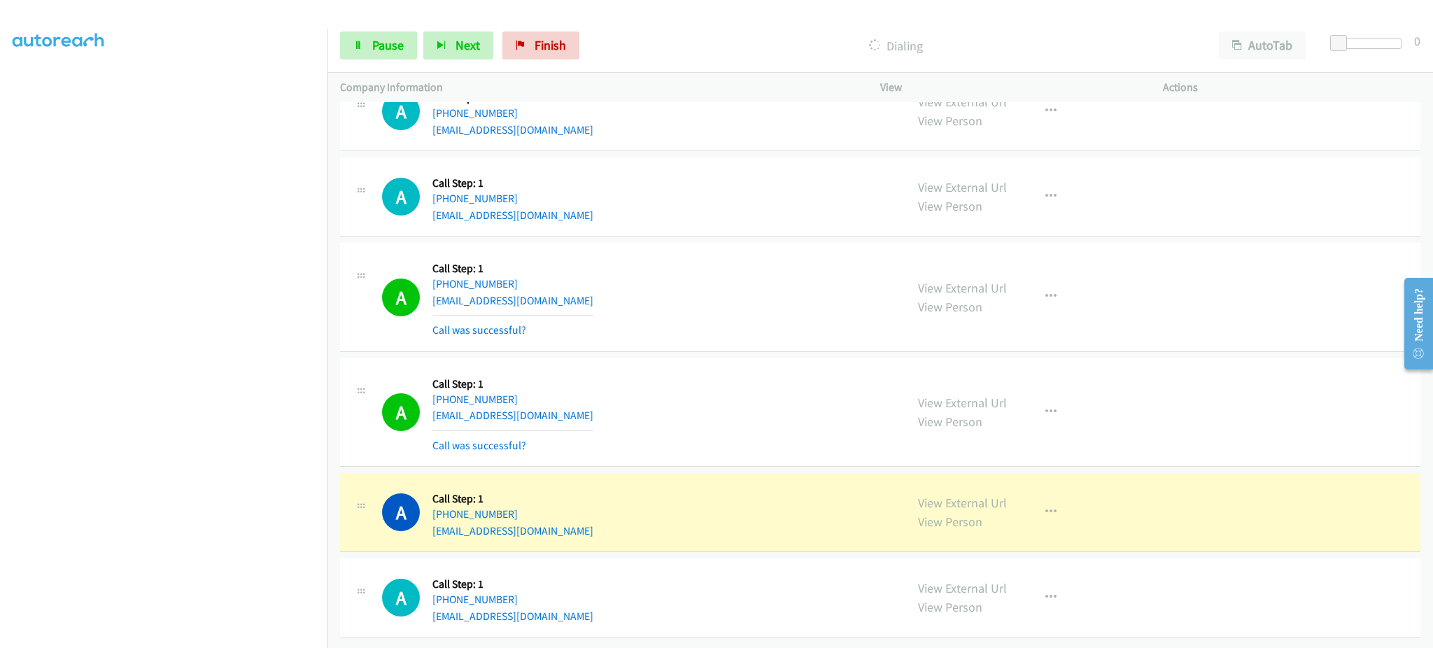
click at [848, 371] on div "A Callback Scheduled Call Step: 1 America/New_York +1 561-988-5550 iliasamsonov…" at bounding box center [637, 412] width 511 height 83
click at [1045, 507] on icon "button" at bounding box center [1050, 512] width 11 height 11
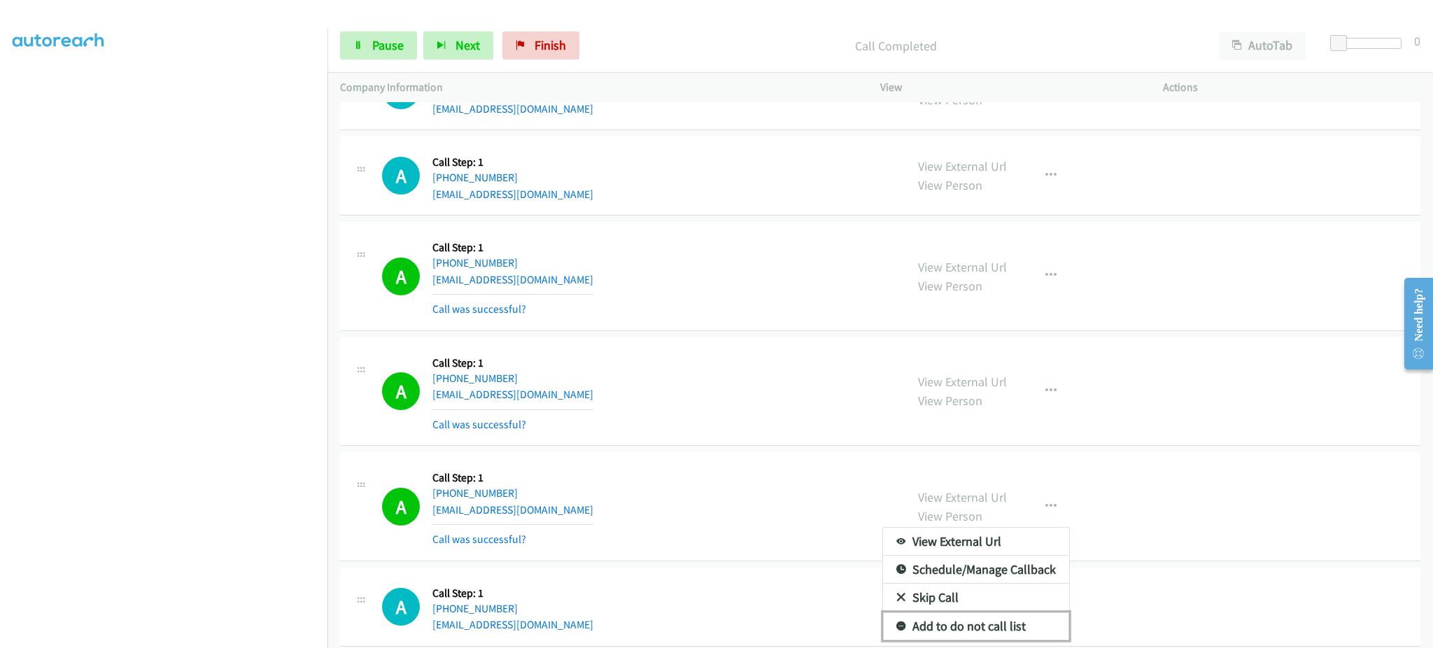
click at [1024, 623] on link "Add to do not call list" at bounding box center [976, 626] width 186 height 28
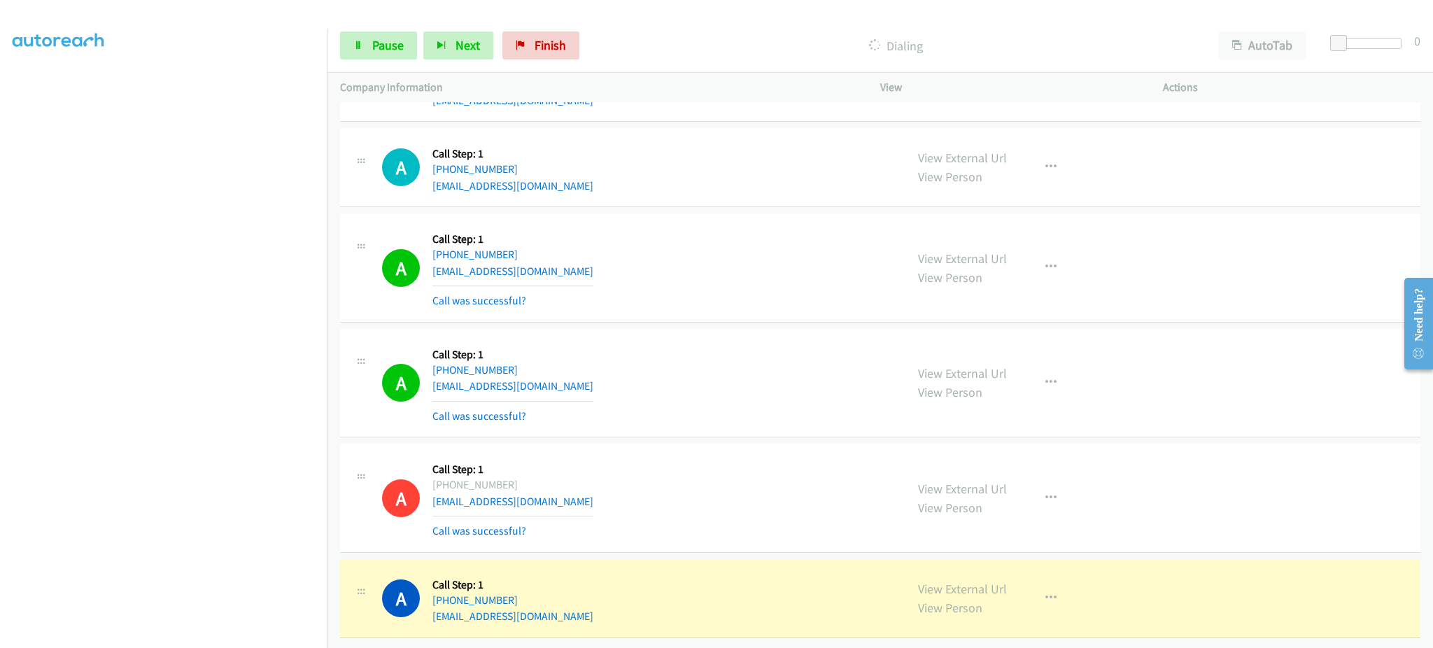
scroll to position [12025, 0]
click at [980, 581] on link "View External Url" at bounding box center [962, 589] width 89 height 16
click at [372, 40] on span "Pause" at bounding box center [387, 45] width 31 height 16
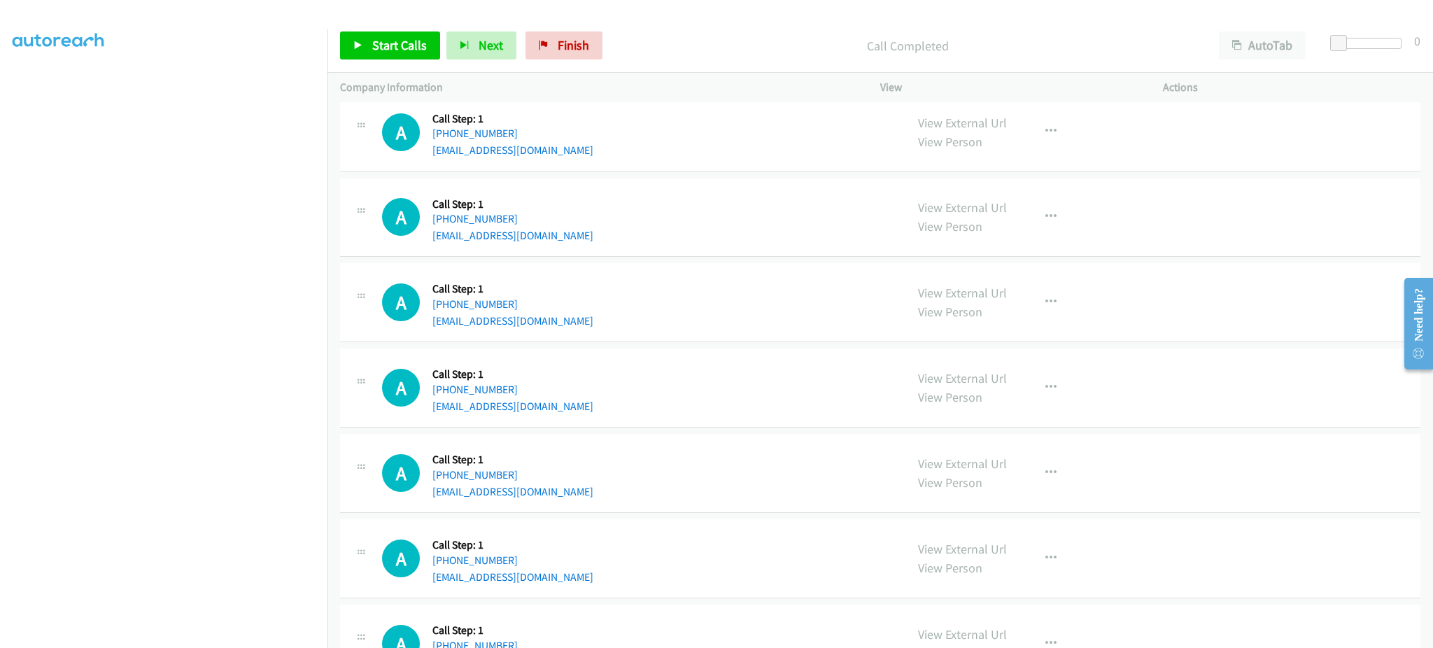
scroll to position [12305, 0]
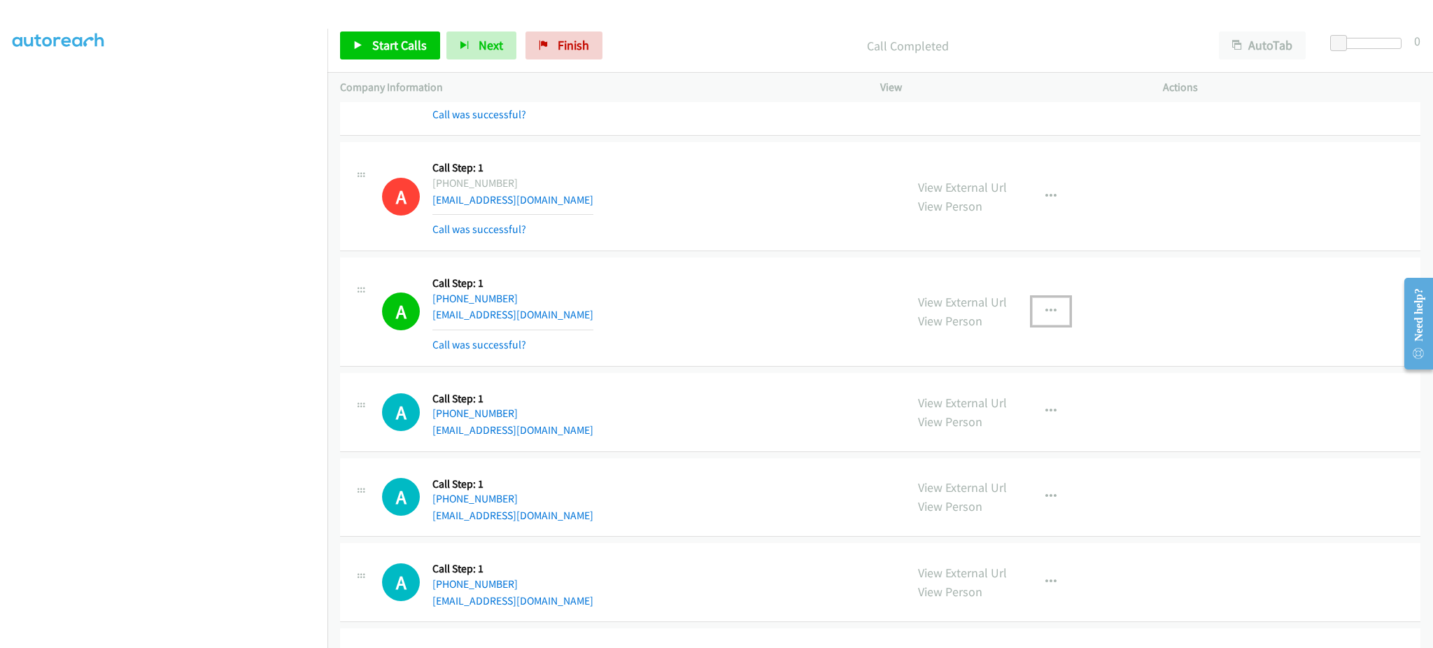
click at [1047, 317] on icon "button" at bounding box center [1050, 311] width 11 height 11
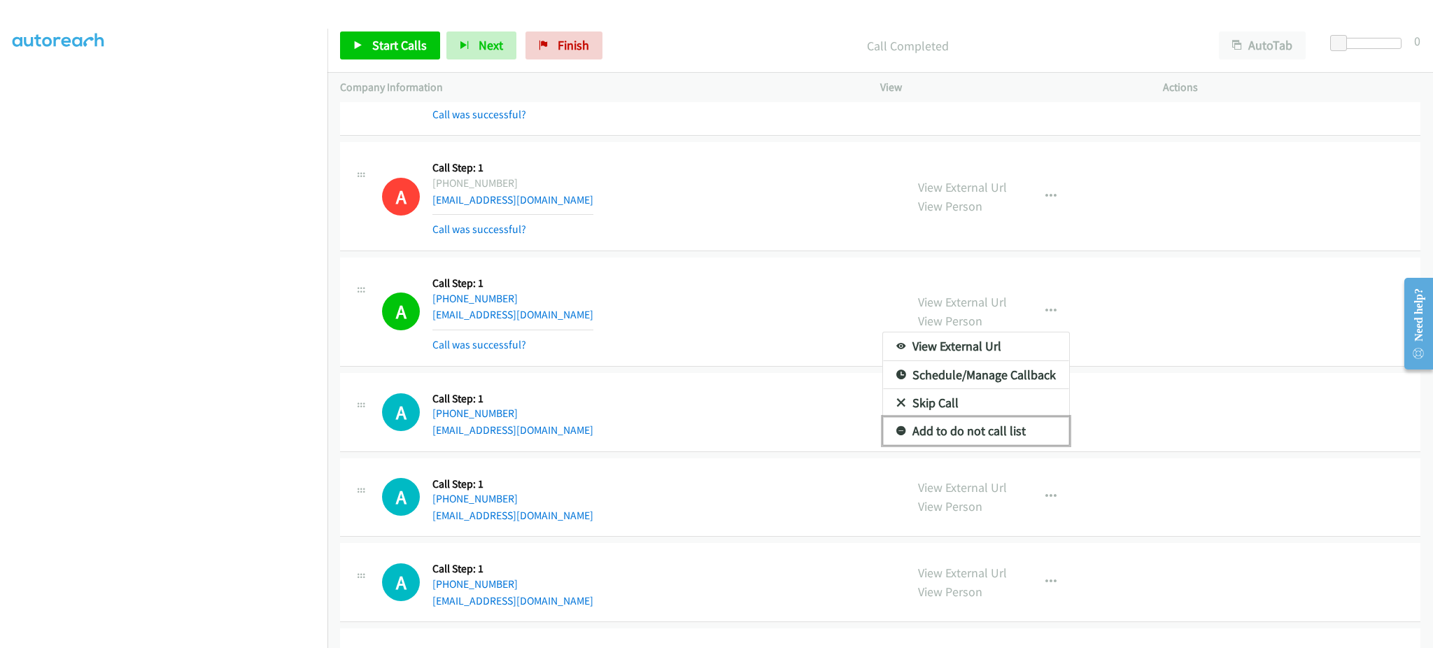
click at [1024, 435] on link "Add to do not call list" at bounding box center [976, 431] width 186 height 28
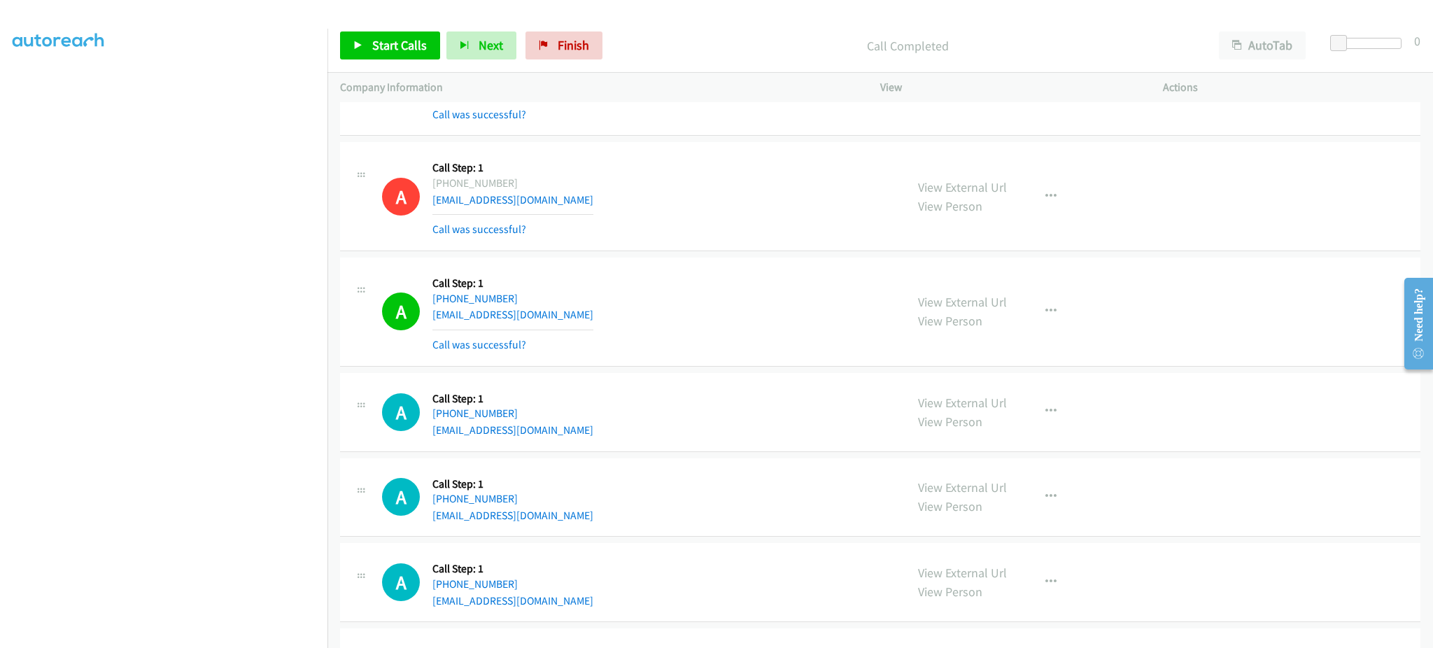
click at [786, 250] on div "A Callback Scheduled Call Step: 1 America/Chicago +1 713-414-4073 manuelmac@hot…" at bounding box center [880, 196] width 1080 height 109
click at [374, 40] on span "Start Calls" at bounding box center [399, 45] width 55 height 16
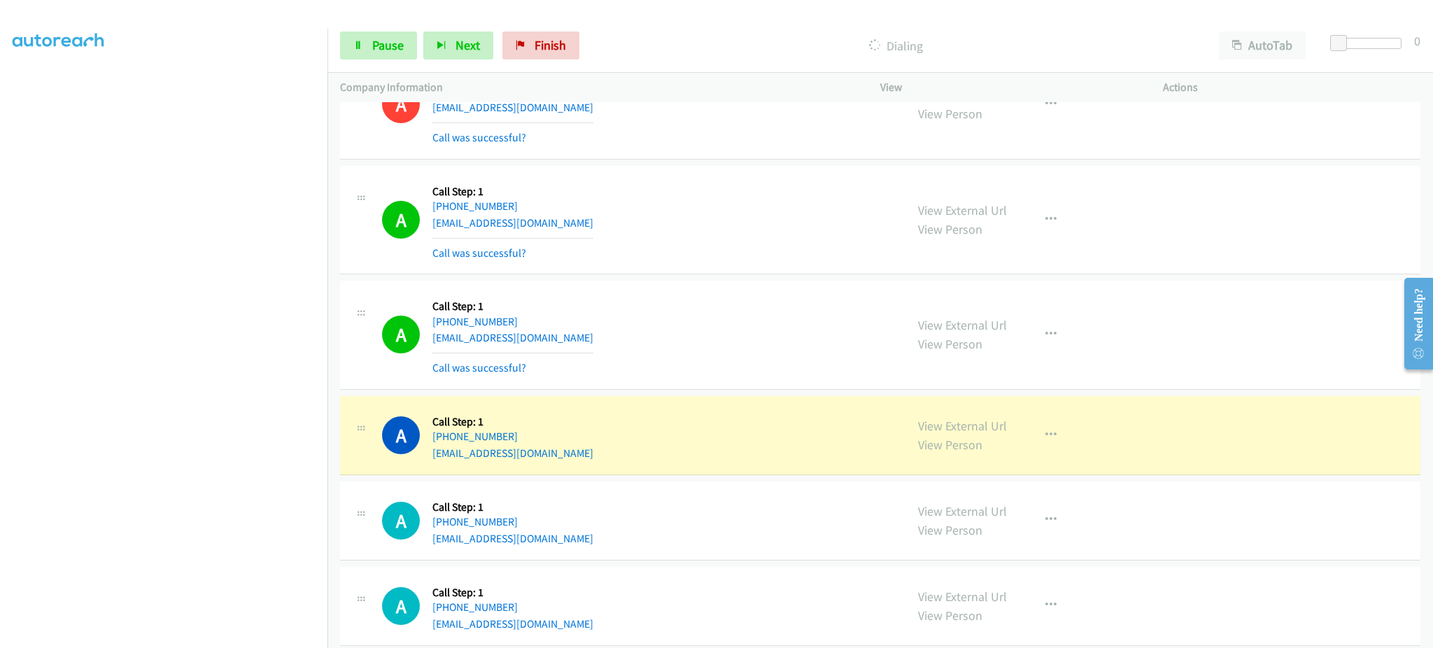
scroll to position [12585, 0]
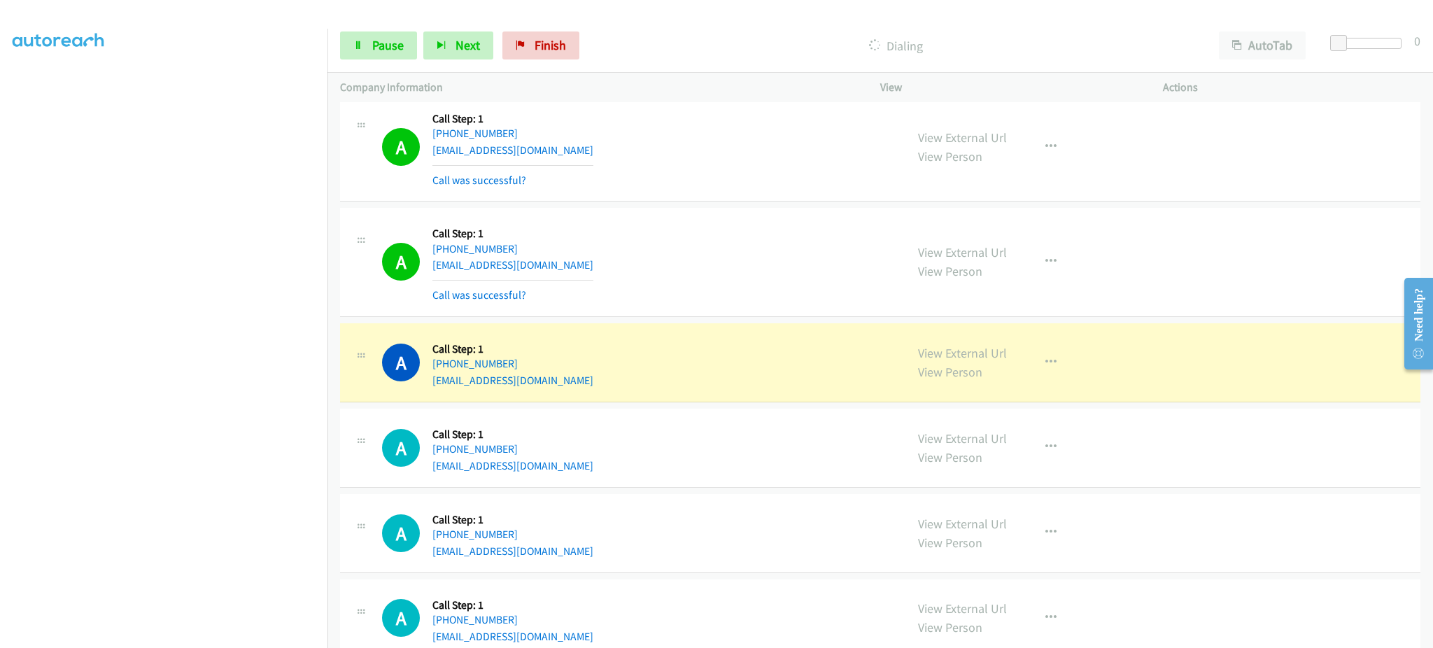
click at [584, 382] on div "A Callback Scheduled Call Step: 1 America/New_York +1 347-755-8296 namheeui@gma…" at bounding box center [637, 362] width 511 height 53
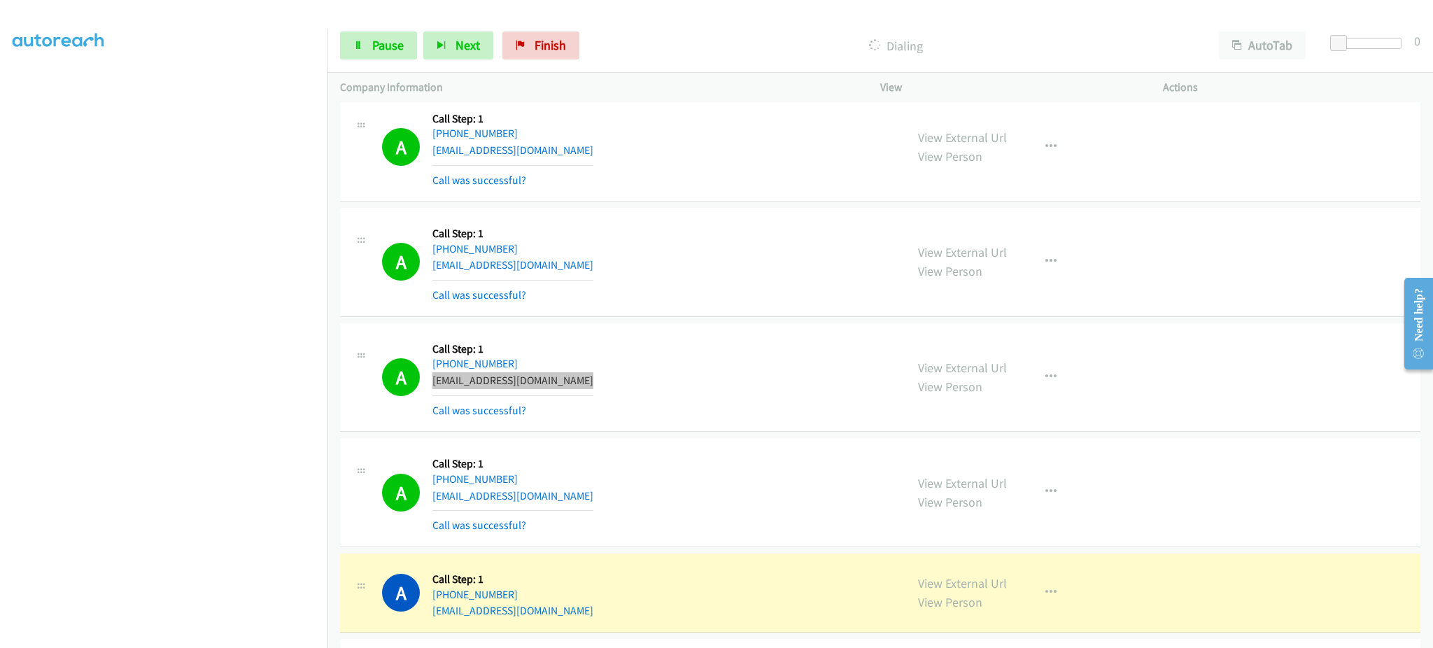
scroll to position [12857, 0]
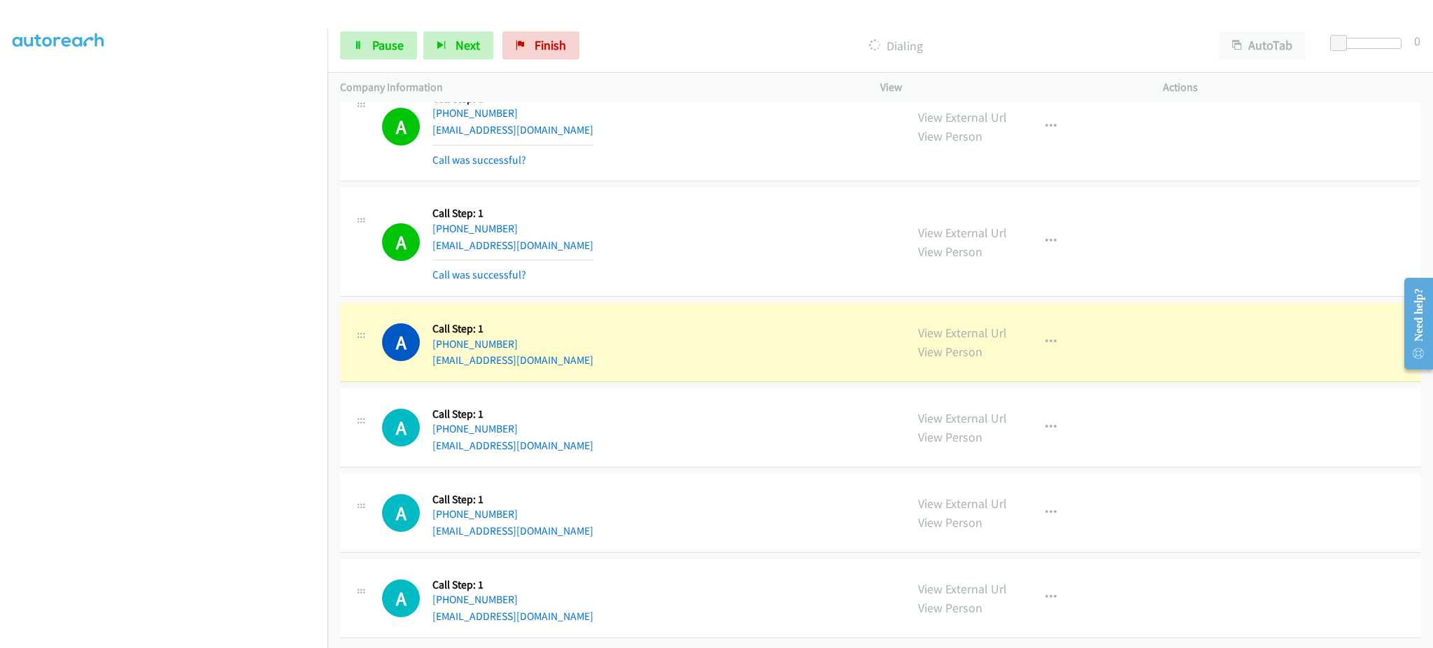
click at [588, 341] on div "A Callback Scheduled Call Step: 1 America/New_York +1 260-243-8734 dsoto1913@gm…" at bounding box center [637, 342] width 511 height 53
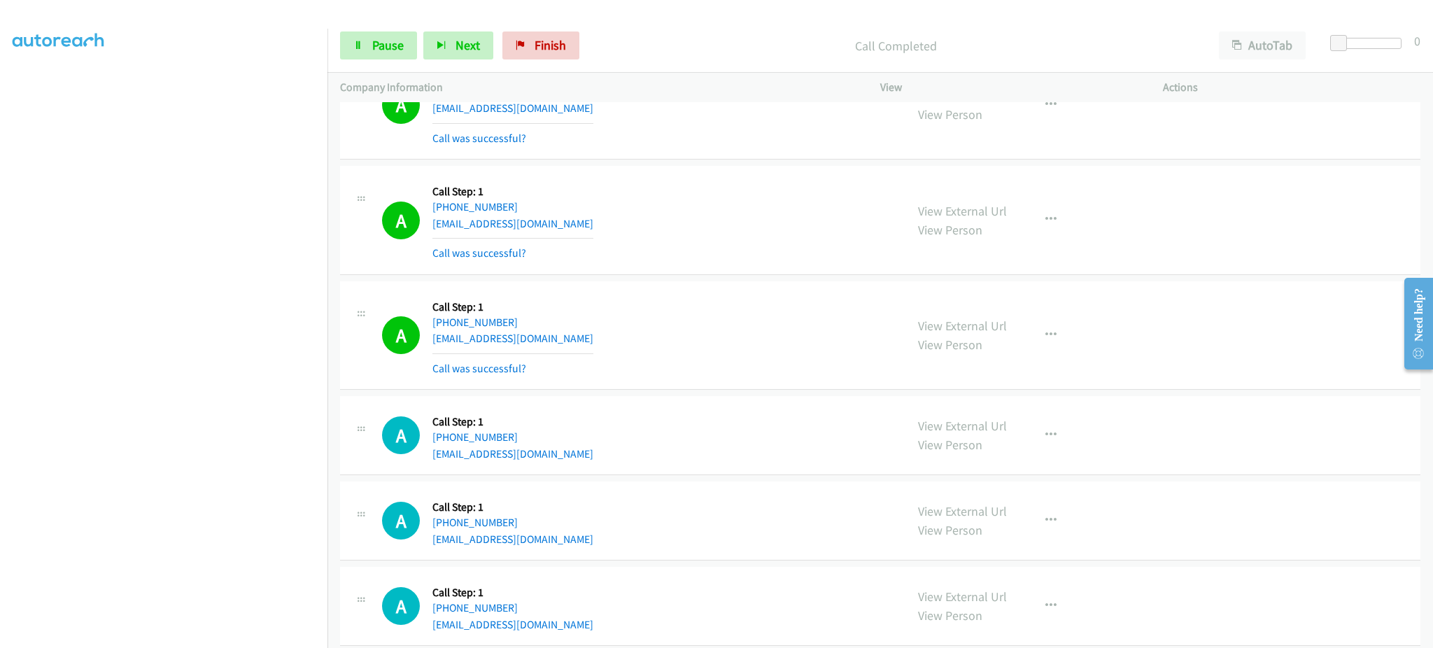
click at [577, 432] on div "A Callback Scheduled Call Step: 1 America/New_York +1 919-605-2280 drgkruffin@g…" at bounding box center [637, 435] width 511 height 53
click at [562, 462] on div "A Callback Scheduled Call Step: 1 America/New_York +1 919-605-2280 drgkruffin@g…" at bounding box center [637, 435] width 511 height 53
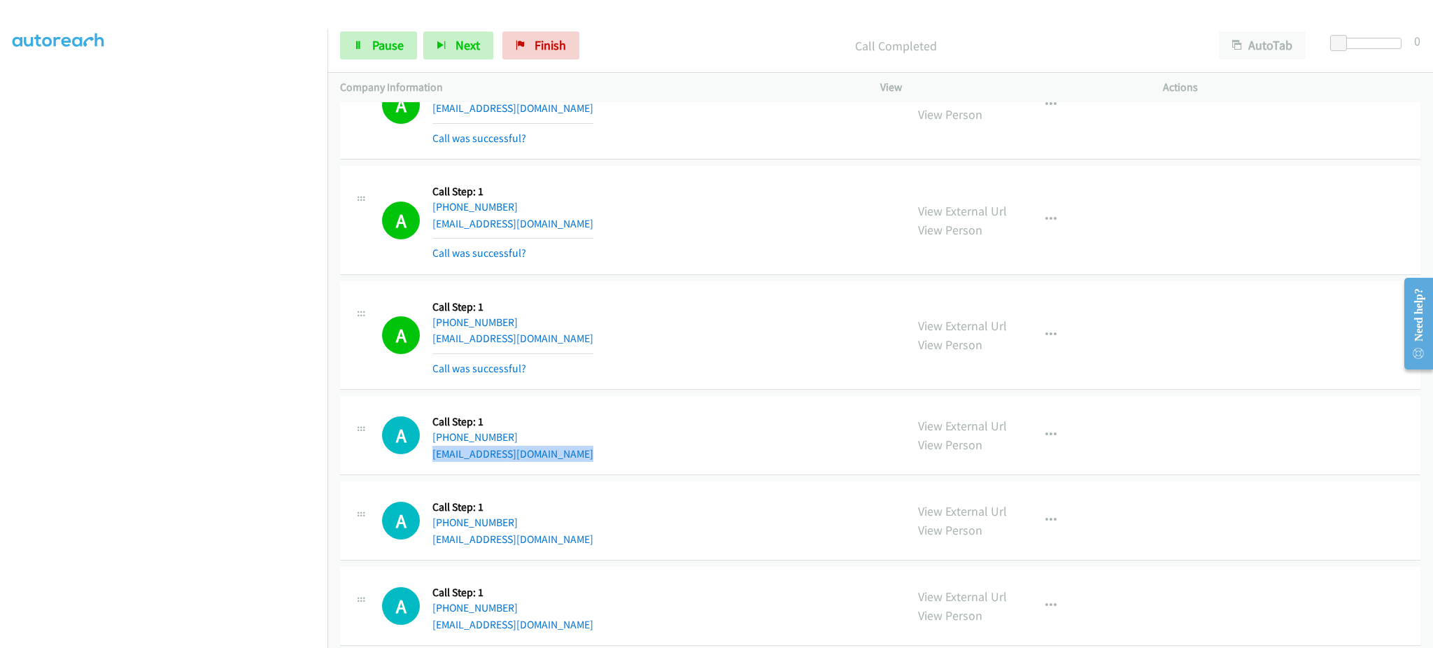
click at [562, 462] on div "A Callback Scheduled Call Step: 1 America/New_York +1 919-605-2280 drgkruffin@g…" at bounding box center [637, 435] width 511 height 53
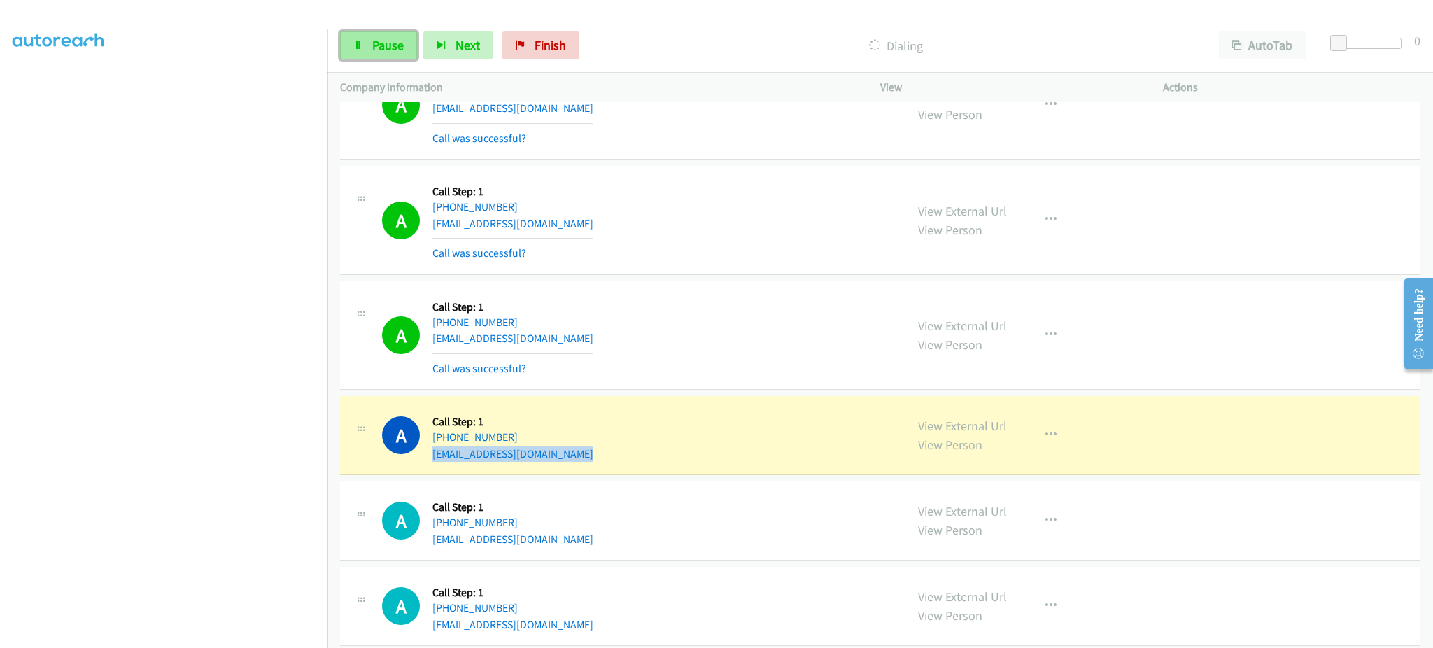
click at [393, 40] on span "Pause" at bounding box center [387, 45] width 31 height 16
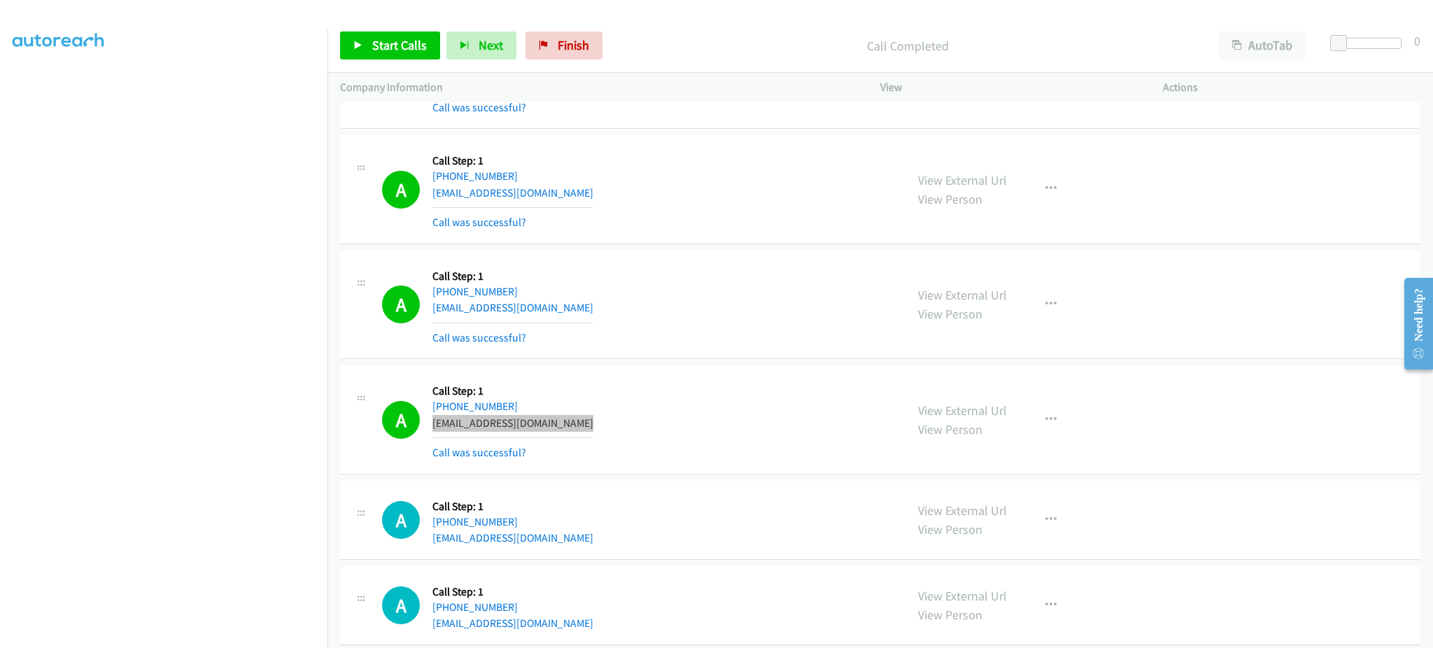
scroll to position [12917, 0]
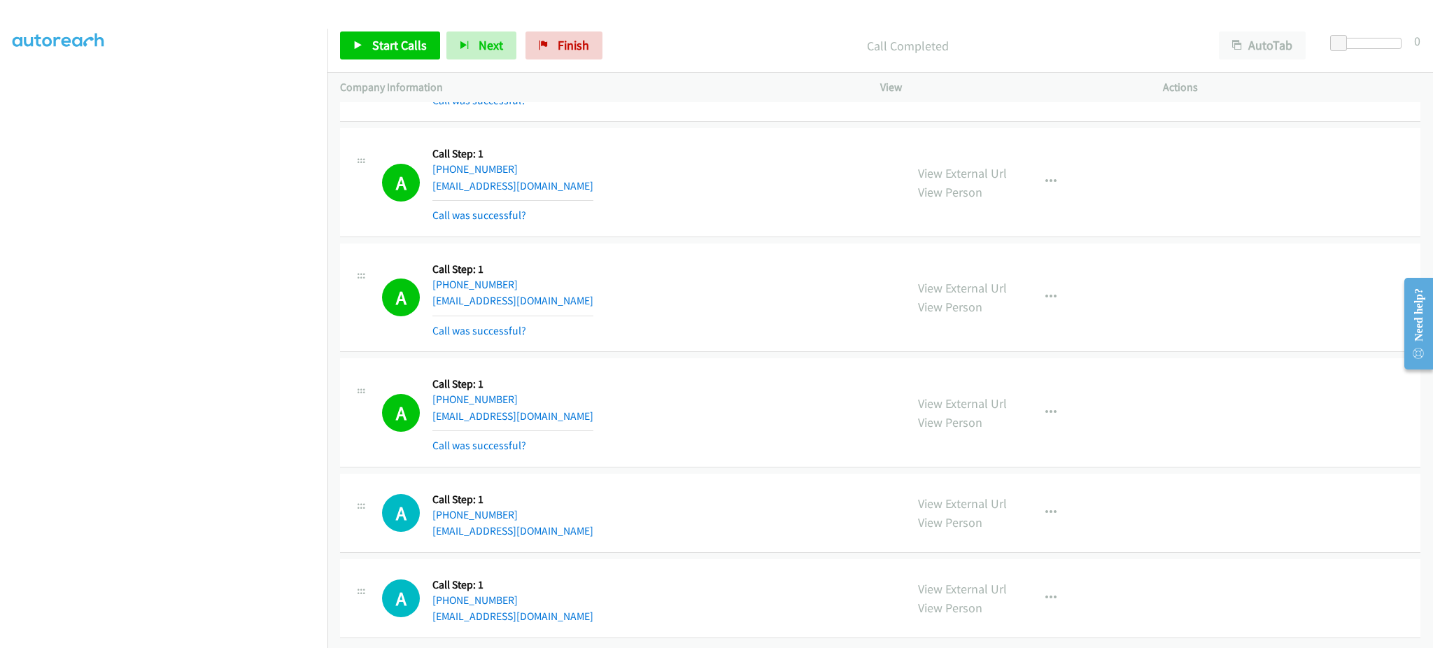
click at [616, 518] on div "A Callback Scheduled Call Step: 1 America/New_York +1 860-942-9619 monicaphongs…" at bounding box center [637, 512] width 511 height 53
click at [39, 89] on link "My Lists" at bounding box center [34, 86] width 42 height 16
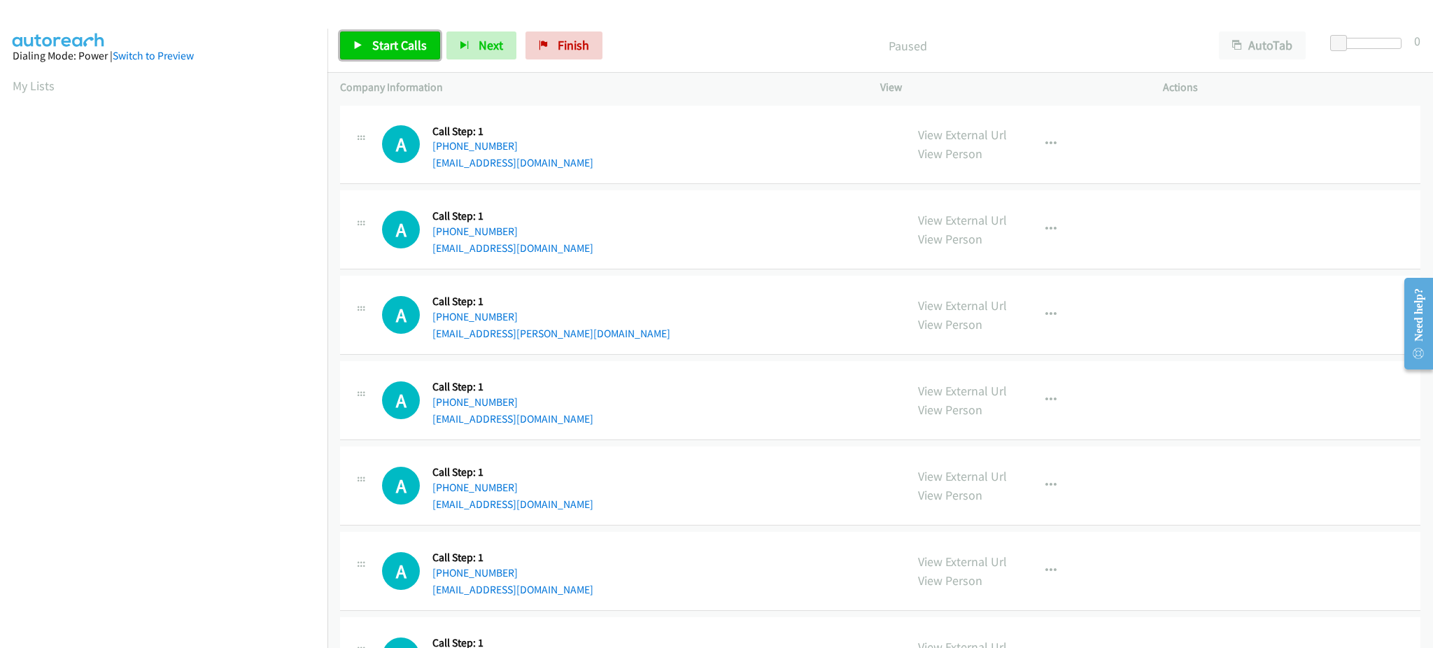
click at [386, 52] on span "Start Calls" at bounding box center [399, 45] width 55 height 16
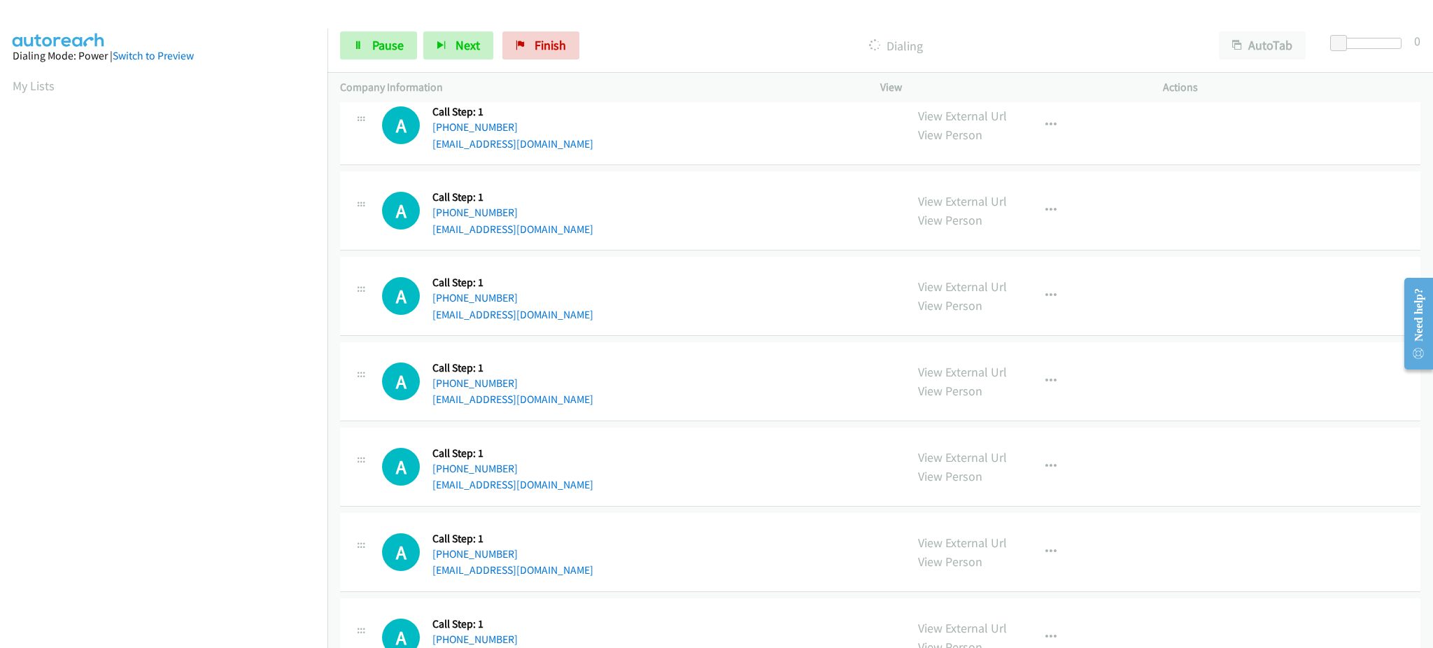
scroll to position [280, 0]
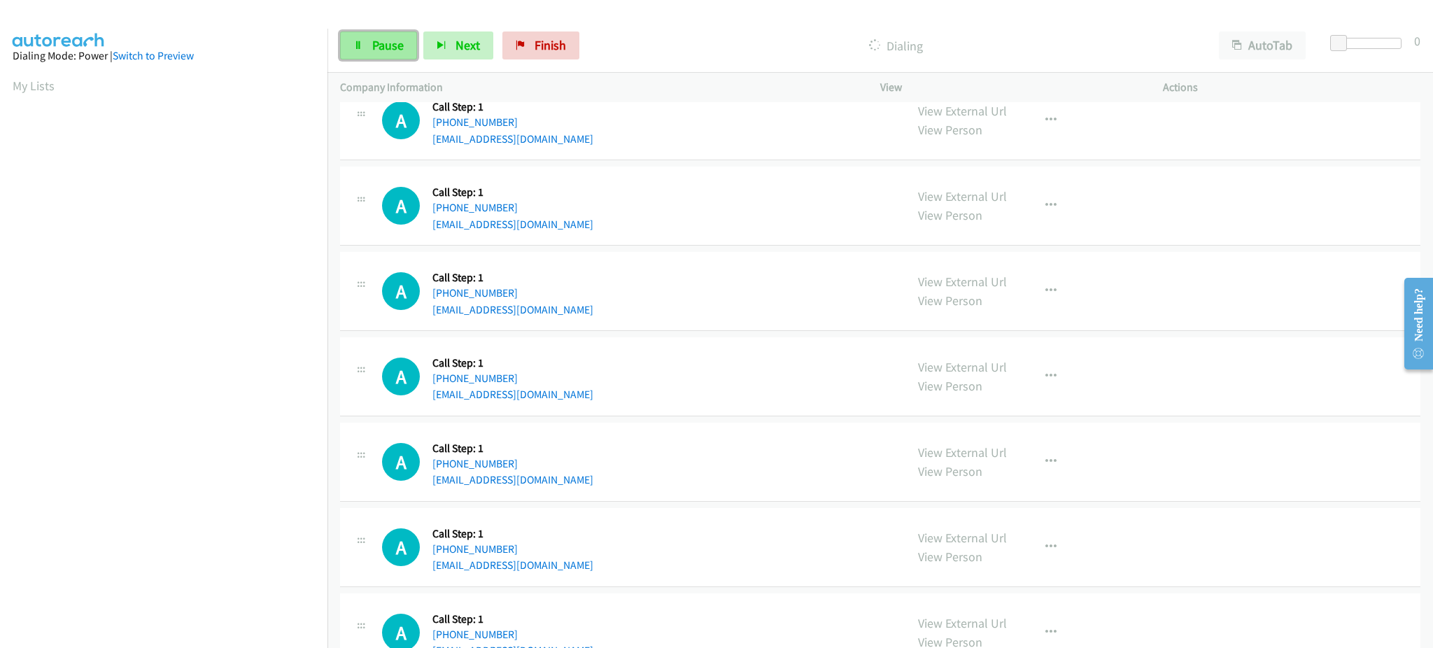
click at [389, 51] on span "Pause" at bounding box center [387, 45] width 31 height 16
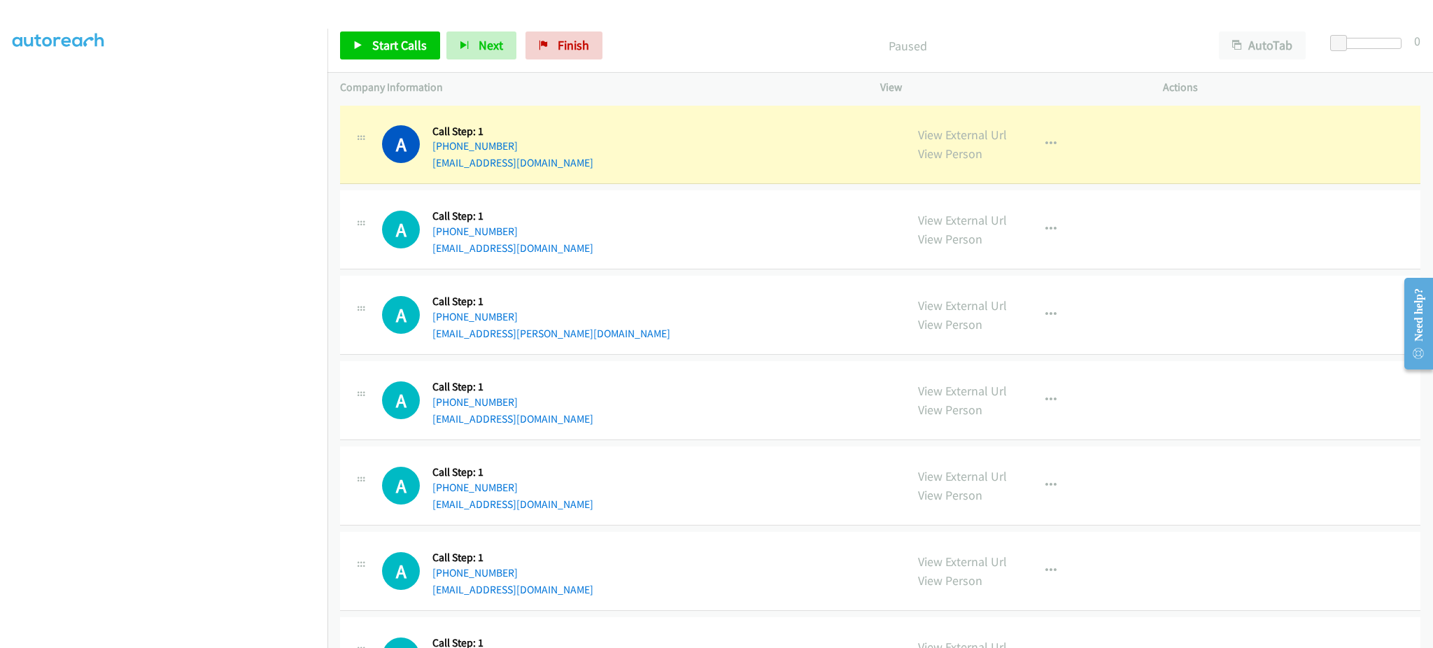
scroll to position [140, 0]
click at [1041, 148] on button "button" at bounding box center [1051, 144] width 38 height 28
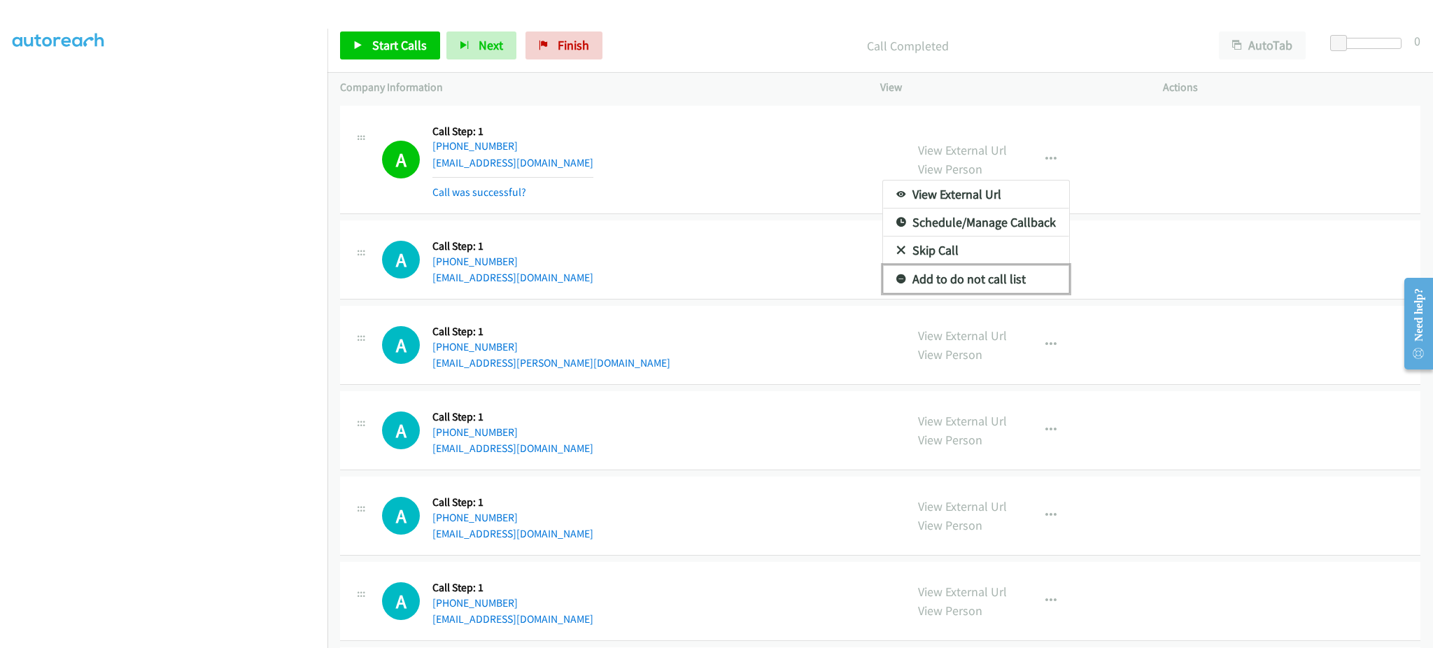
click at [993, 275] on link "Add to do not call list" at bounding box center [976, 279] width 186 height 28
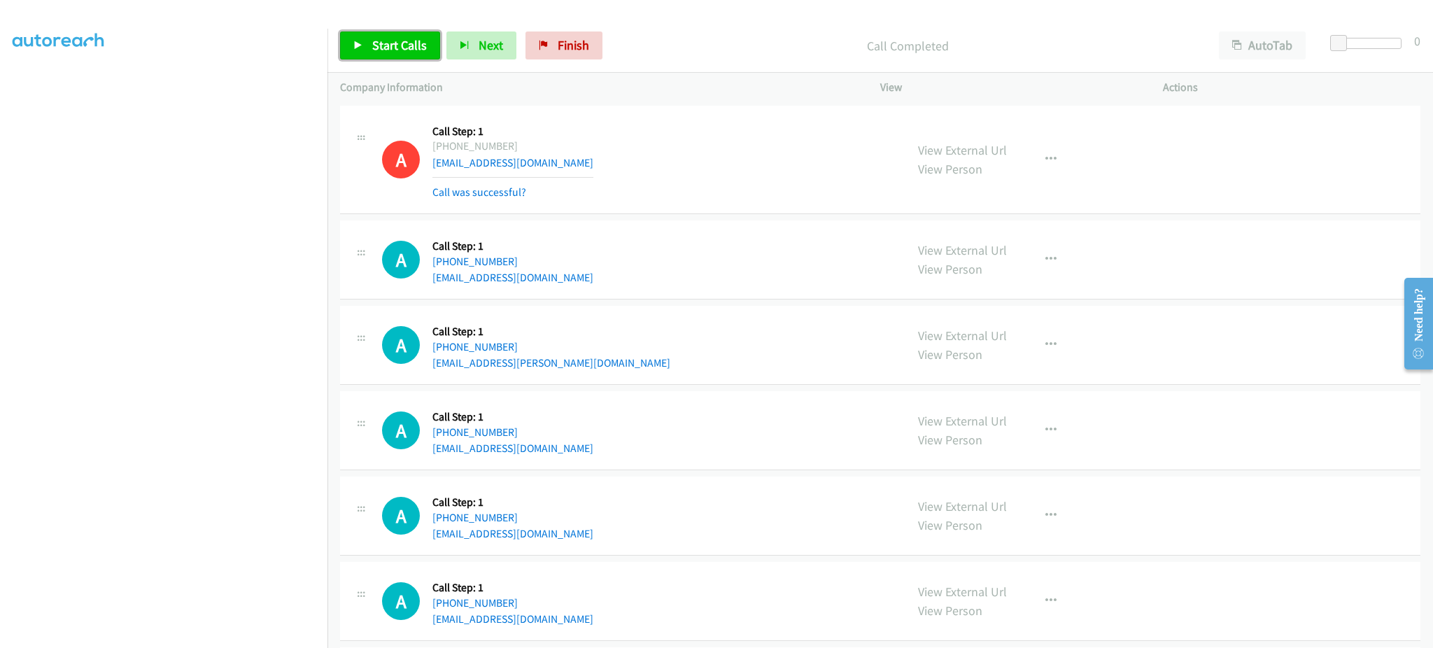
click at [407, 39] on span "Start Calls" at bounding box center [399, 45] width 55 height 16
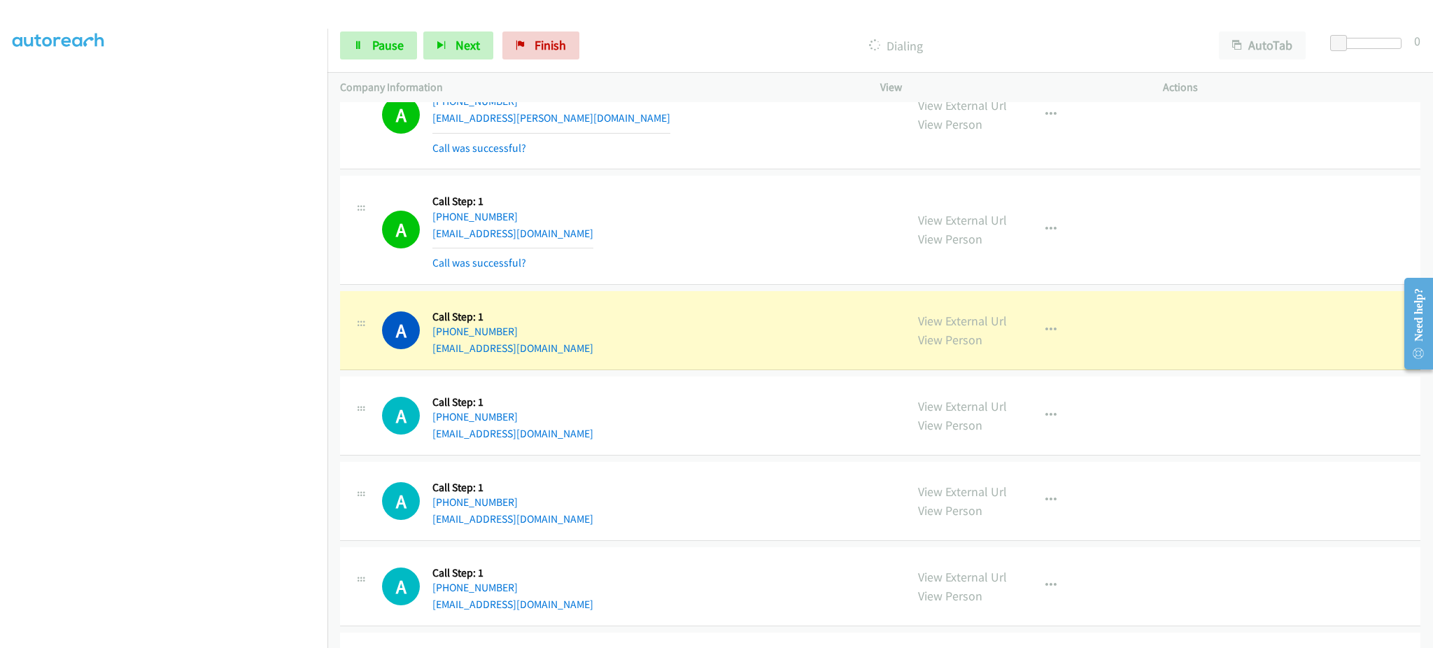
scroll to position [280, 0]
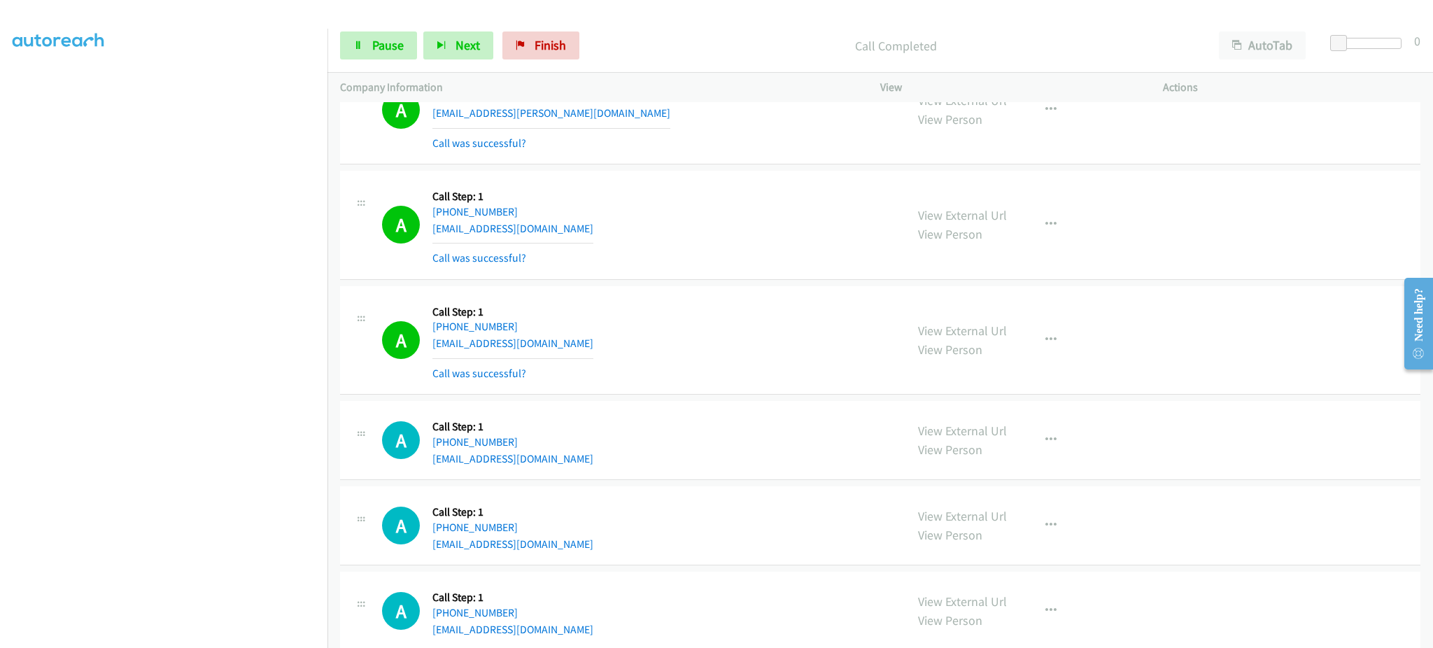
click at [896, 357] on div "A Callback Scheduled Call Step: 1 America/New_York +1 914-819-3779 marlenelklei…" at bounding box center [622, 340] width 565 height 83
click at [583, 229] on div "A Callback Scheduled Call Step: 1 America/New_York +1 321-356-8893 marimateo214…" at bounding box center [637, 224] width 511 height 83
click at [600, 228] on div "A Callback Scheduled Call Step: 1 America/New_York +1 321-356-8893 marimateo214…" at bounding box center [637, 224] width 511 height 83
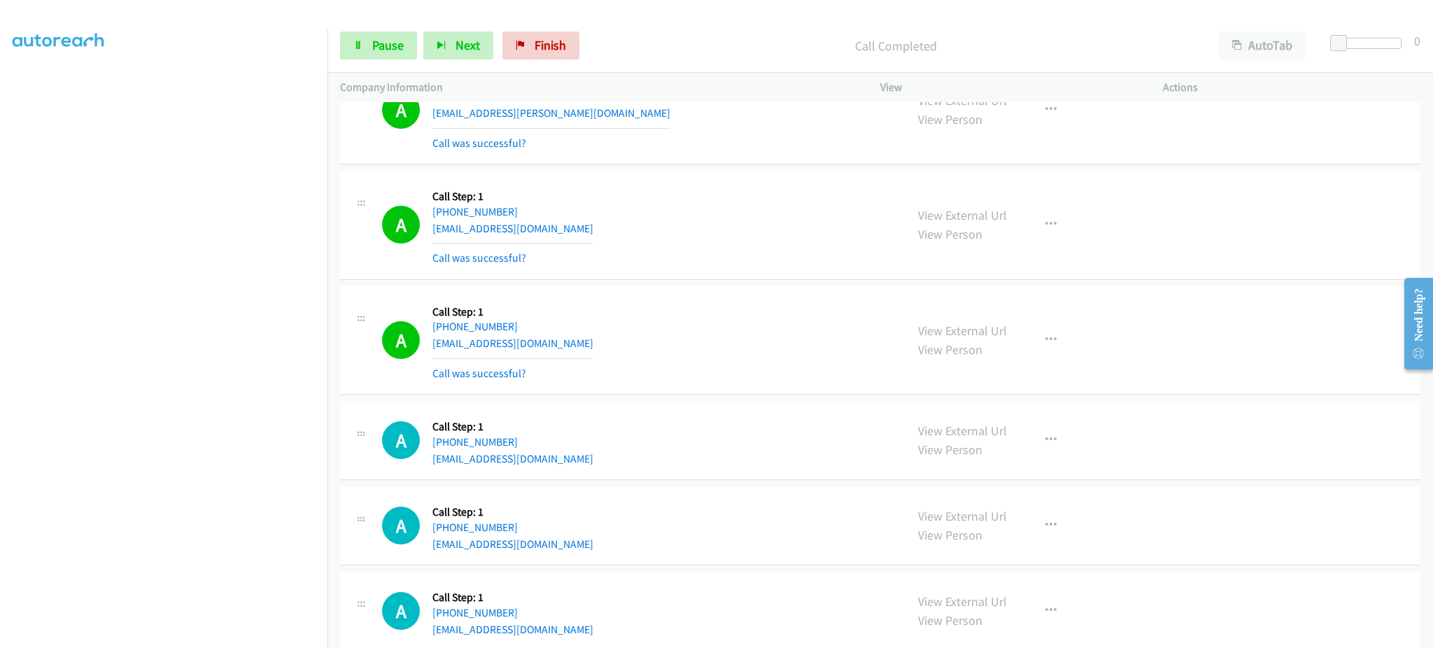
click at [600, 228] on div "A Callback Scheduled Call Step: 1 America/New_York +1 321-356-8893 marimateo214…" at bounding box center [637, 224] width 511 height 83
copy div "marimateo214@gmail.com"
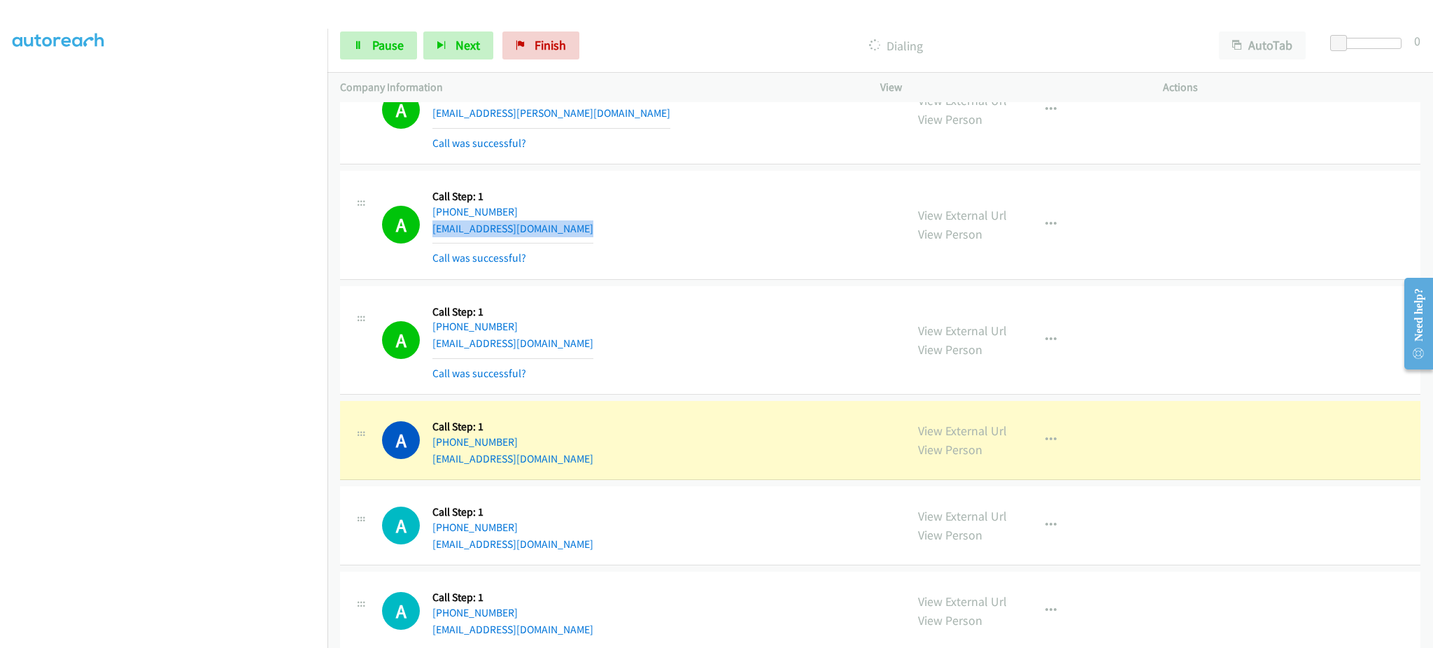
click at [610, 477] on div "A Callback Scheduled Call Step: 1 America/Los_Angeles +1 626-703-7319 marisolc@…" at bounding box center [880, 440] width 1080 height 79
click at [610, 457] on div "A Callback Scheduled Call Step: 1 America/Los_Angeles +1 626-703-7319 marisolc@…" at bounding box center [637, 440] width 511 height 53
copy div "marisolc@criticalclimates.com"
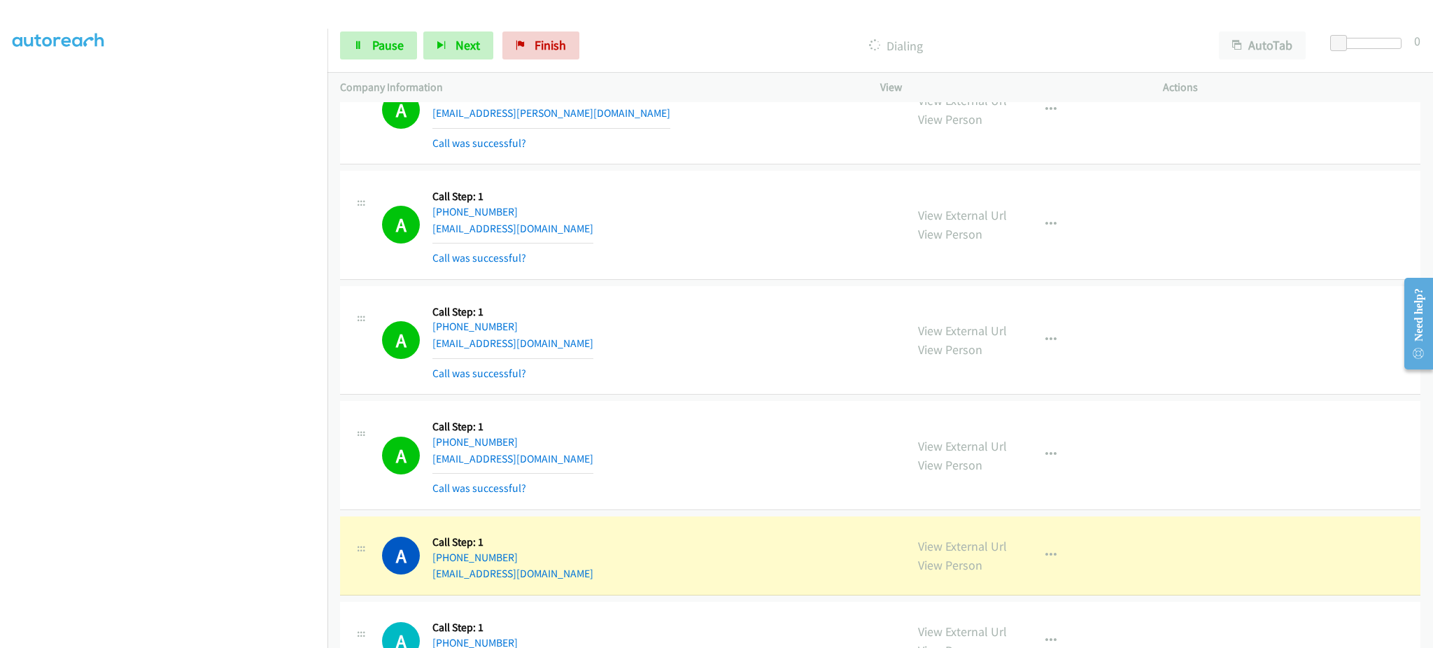
click at [565, 570] on div "A Callback Scheduled Call Step: 1 America/New_York +1 229-292-3689 pwkerns@bell…" at bounding box center [637, 555] width 511 height 53
copy div "pwkerns@bellsouth.net"
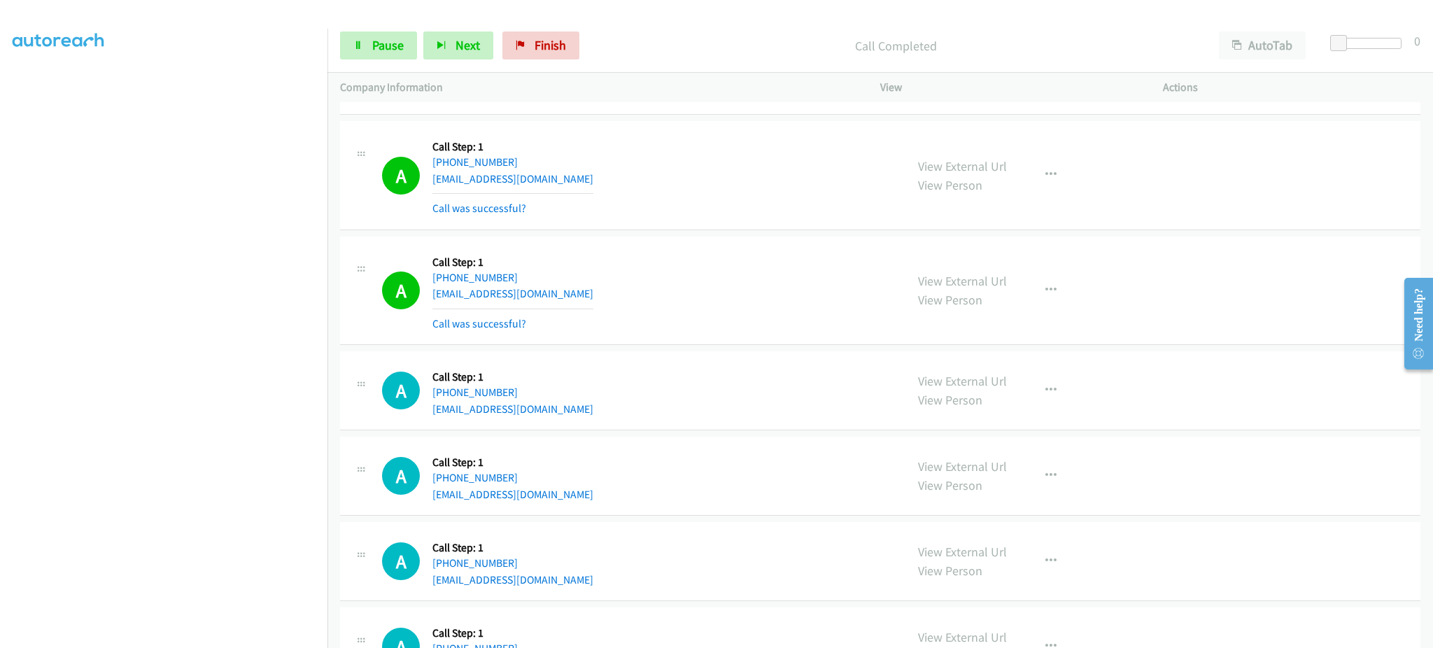
click at [824, 271] on div "A Callback Scheduled Call Step: 1 America/New_York +1 229-292-3689 pwkerns@bell…" at bounding box center [637, 290] width 511 height 83
click at [1062, 301] on div "View External Url View Person View External Url Email Schedule/Manage Callback …" at bounding box center [1052, 290] width 295 height 83
click at [1048, 289] on icon "button" at bounding box center [1050, 290] width 11 height 11
click at [1010, 400] on link "Add to do not call list" at bounding box center [976, 410] width 186 height 28
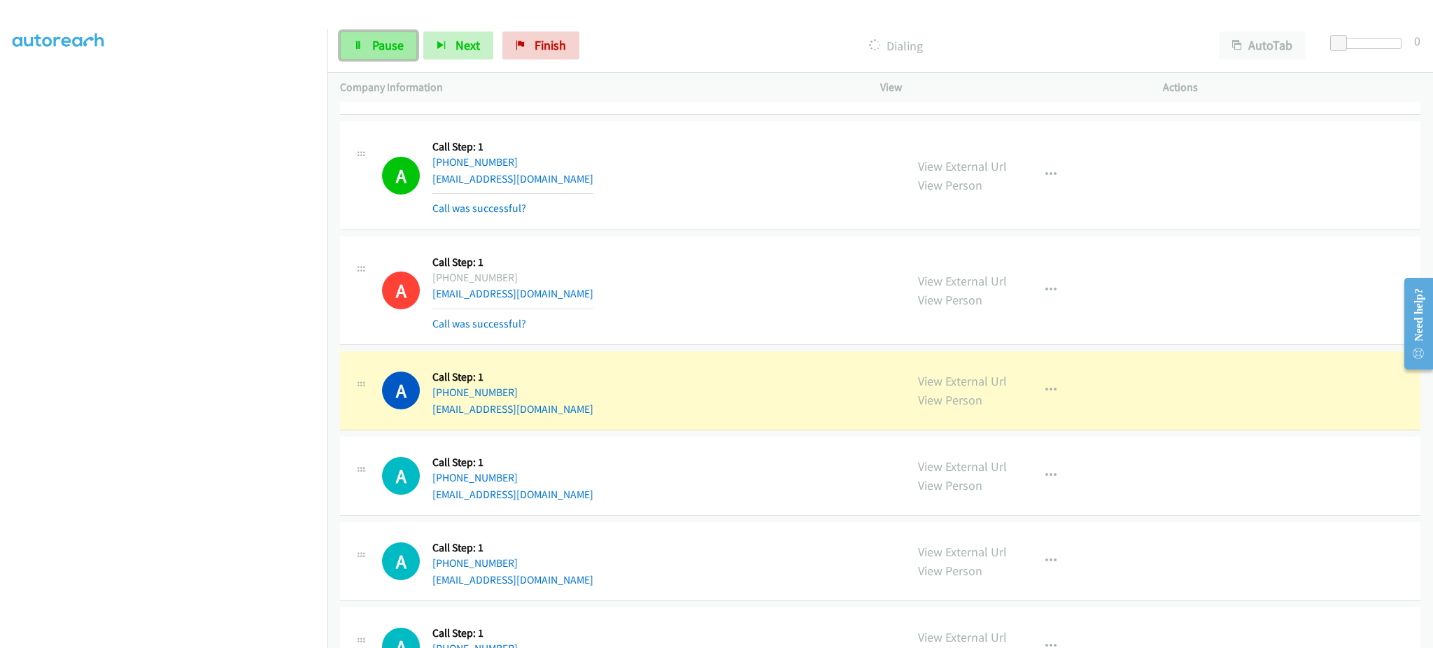
click at [384, 48] on span "Pause" at bounding box center [387, 45] width 31 height 16
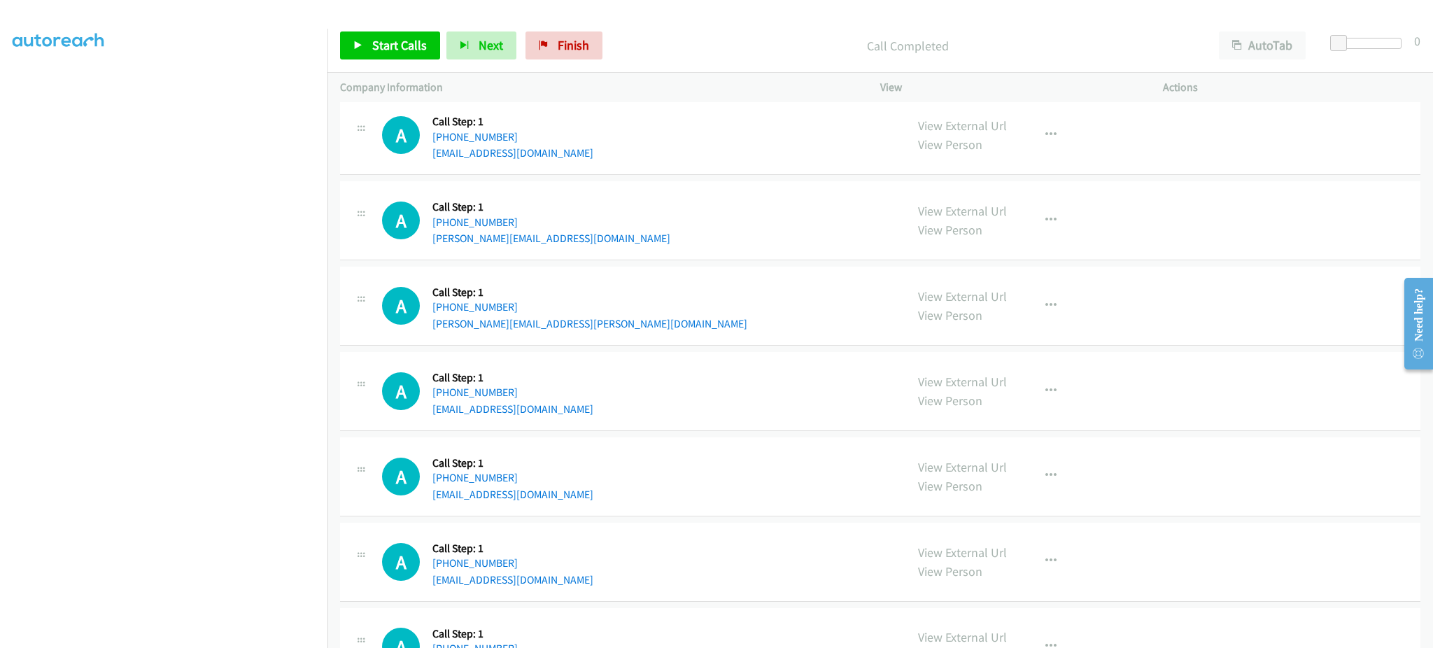
scroll to position [1120, 0]
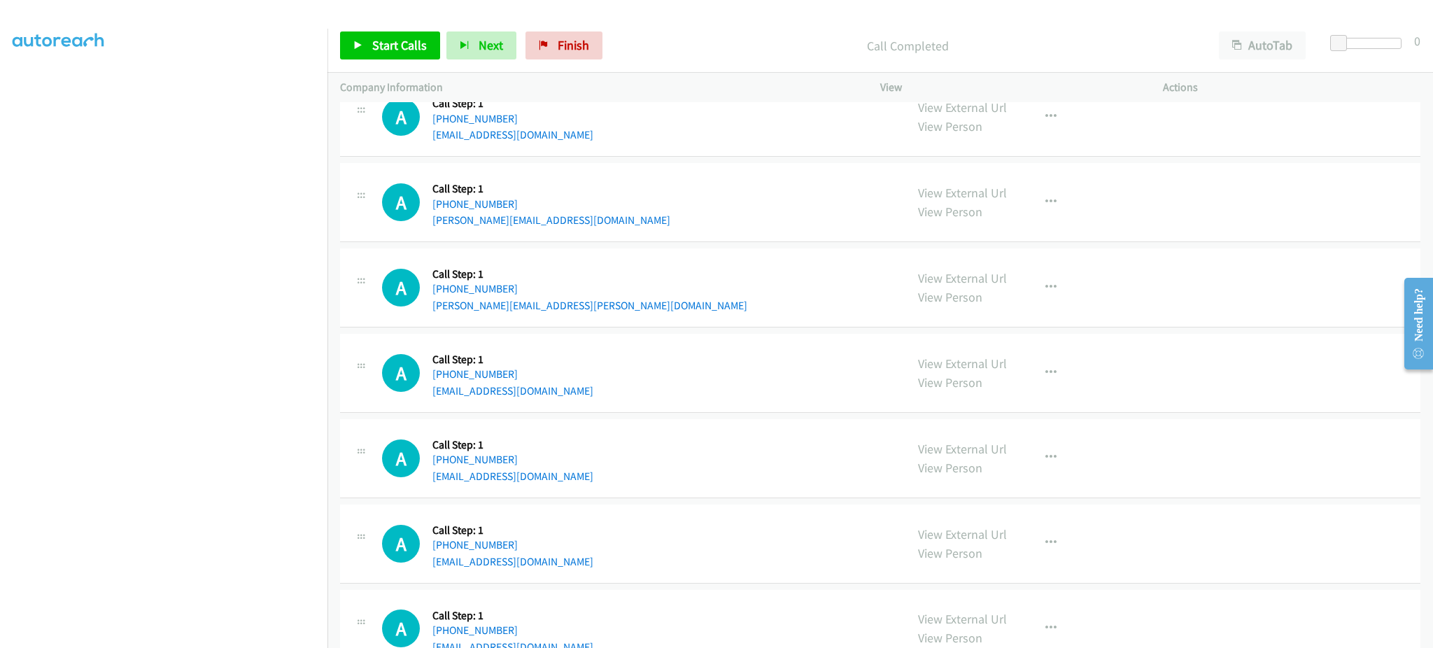
click at [613, 388] on div "A Callback Scheduled Call Step: 1 America/New_York +1 765-225-1977 tannerbob580…" at bounding box center [637, 372] width 511 height 53
copy div "tannerbob580@gmail.com"
drag, startPoint x: 397, startPoint y: 22, endPoint x: 396, endPoint y: 32, distance: 9.9
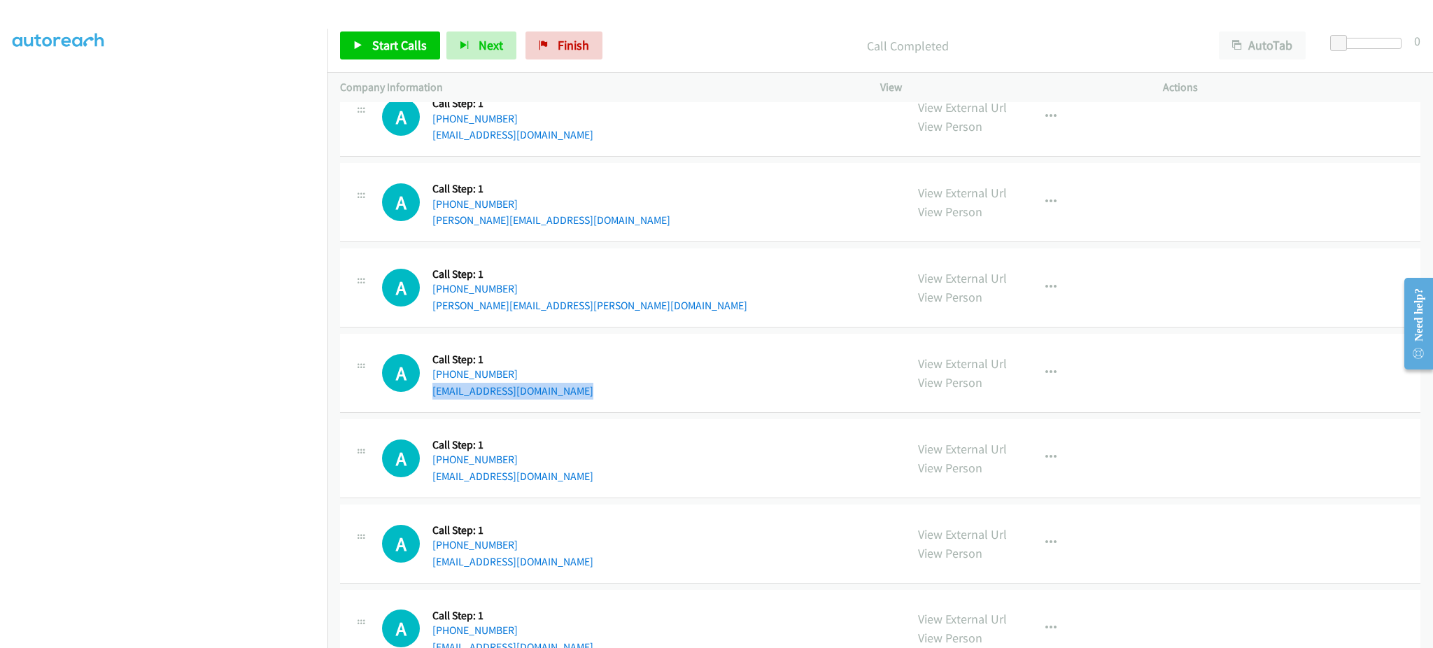
click at [397, 22] on div "Start Calls Pause Next Finish Call Completed AutoTab AutoTab 0" at bounding box center [880, 46] width 1106 height 54
click at [405, 46] on span "Start Calls" at bounding box center [399, 45] width 55 height 16
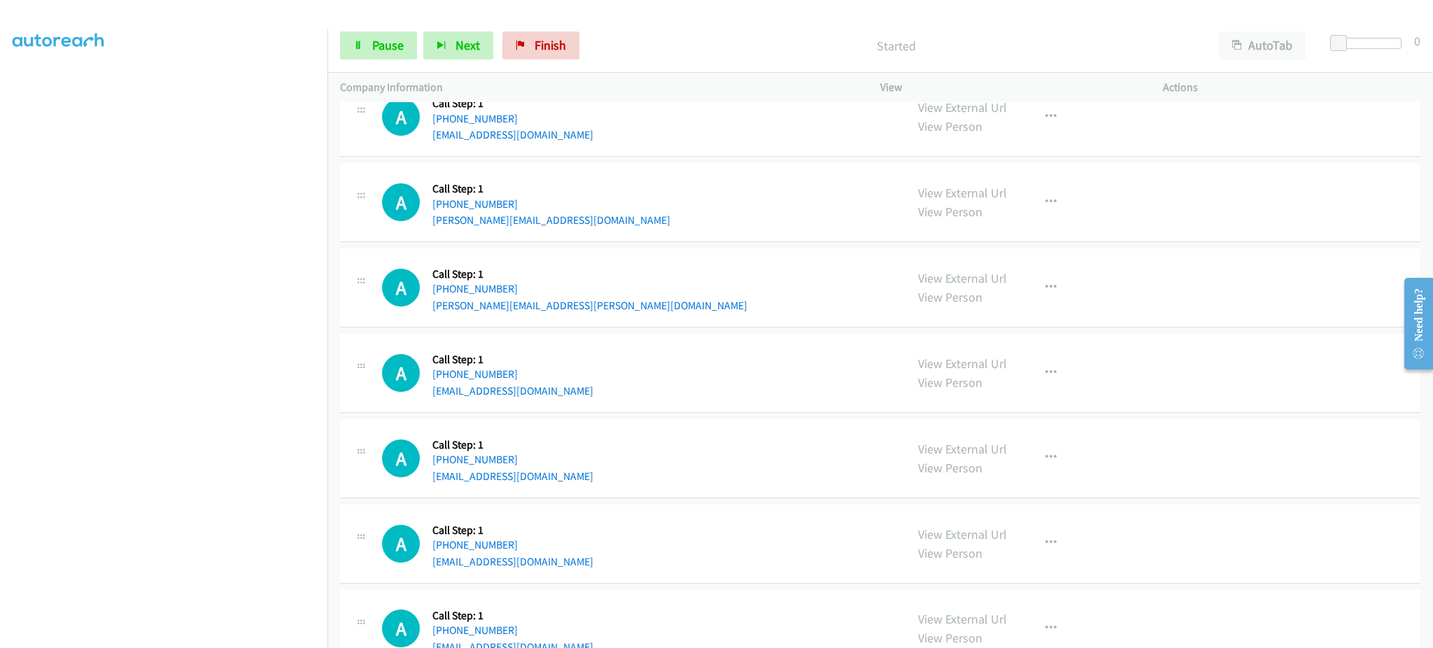
click at [812, 438] on div "A Callback Scheduled Call Step: 1 America/New_York +1 412-294-7450 armitchell43…" at bounding box center [637, 458] width 511 height 53
click at [250, 637] on aside "Dialing Mode: Power | Switch to Preview My Lists" at bounding box center [163, 289] width 327 height 775
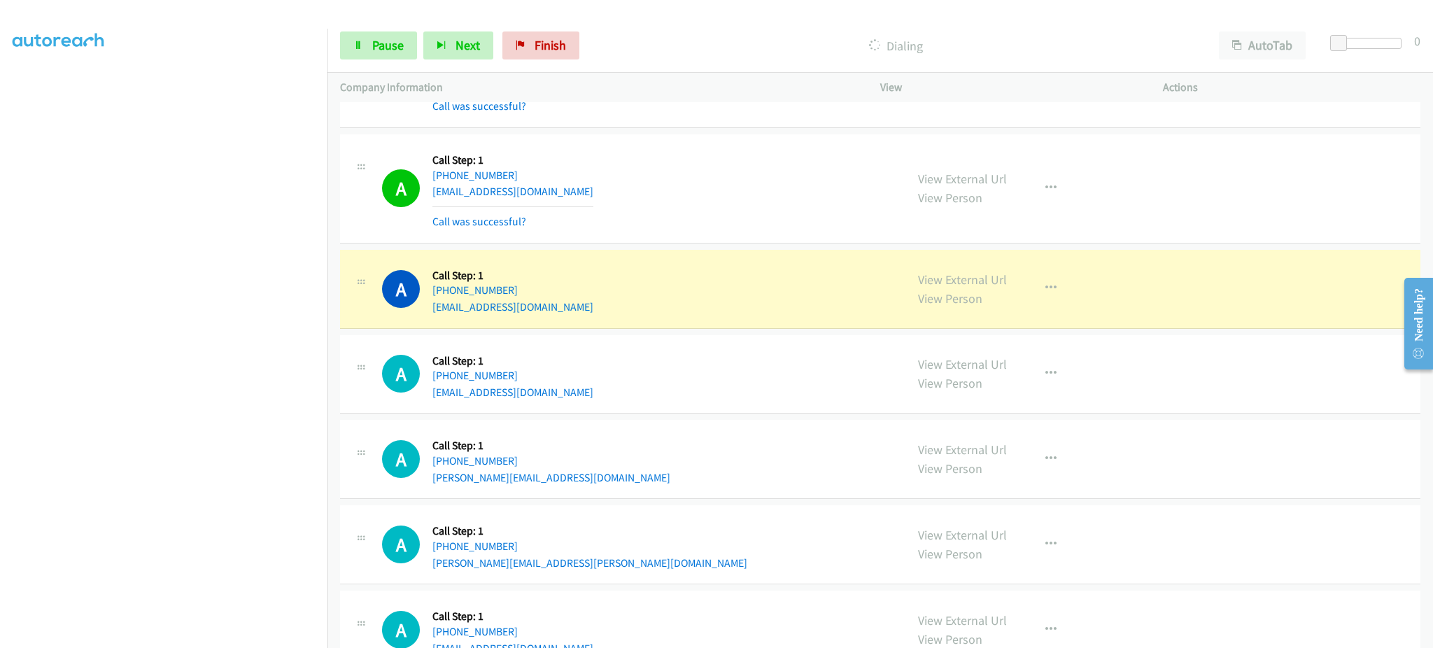
scroll to position [869, 0]
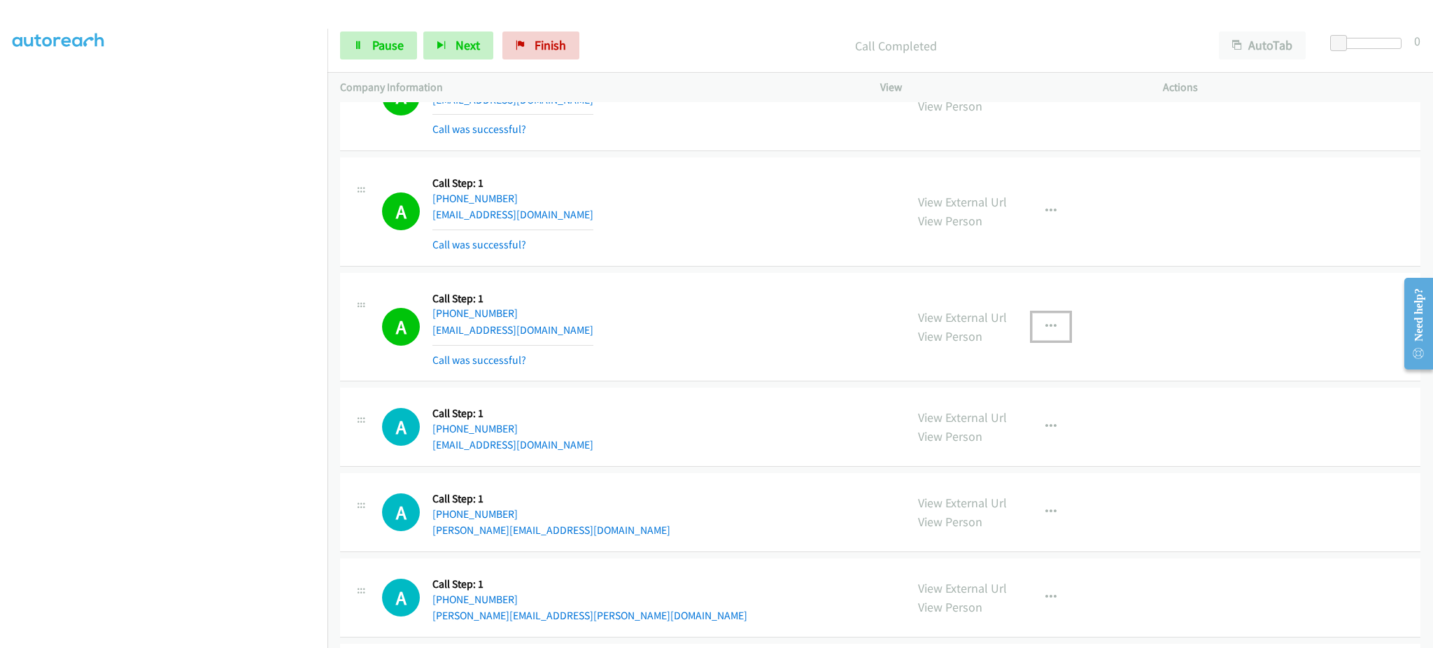
click at [1045, 325] on icon "button" at bounding box center [1050, 326] width 11 height 11
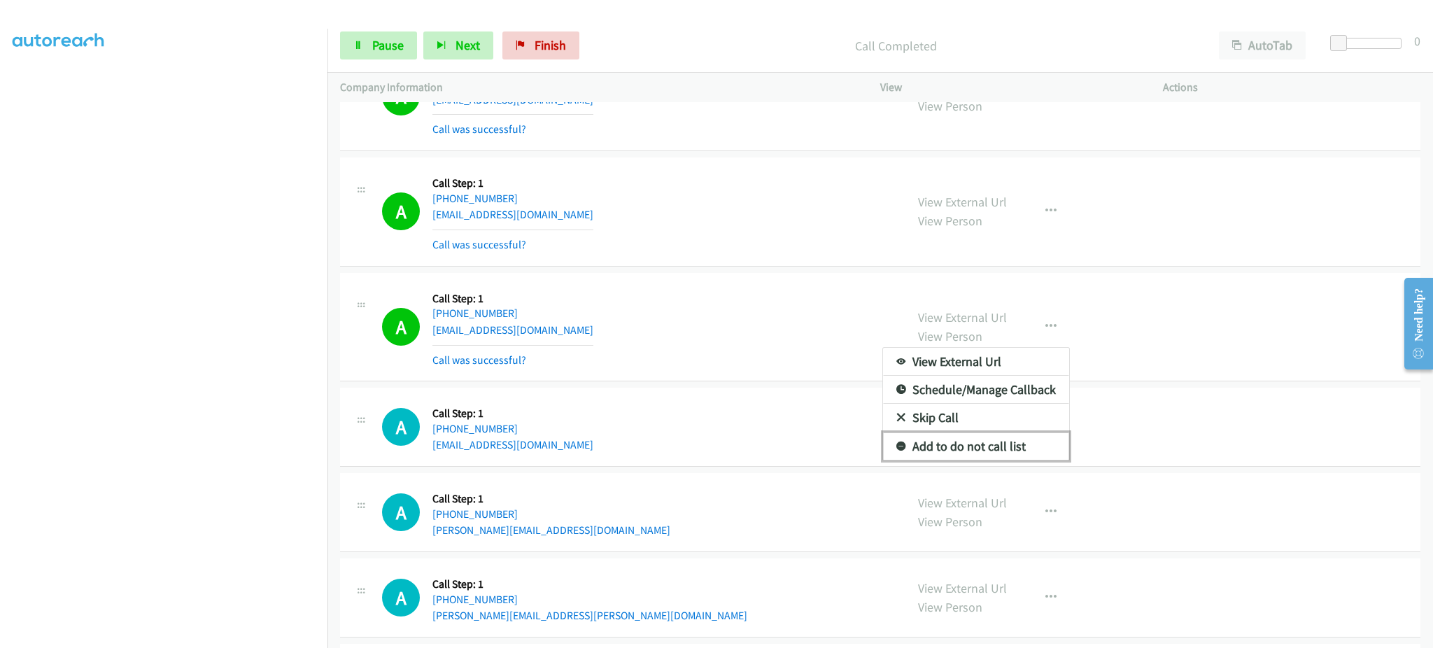
click at [1013, 451] on link "Add to do not call list" at bounding box center [976, 446] width 186 height 28
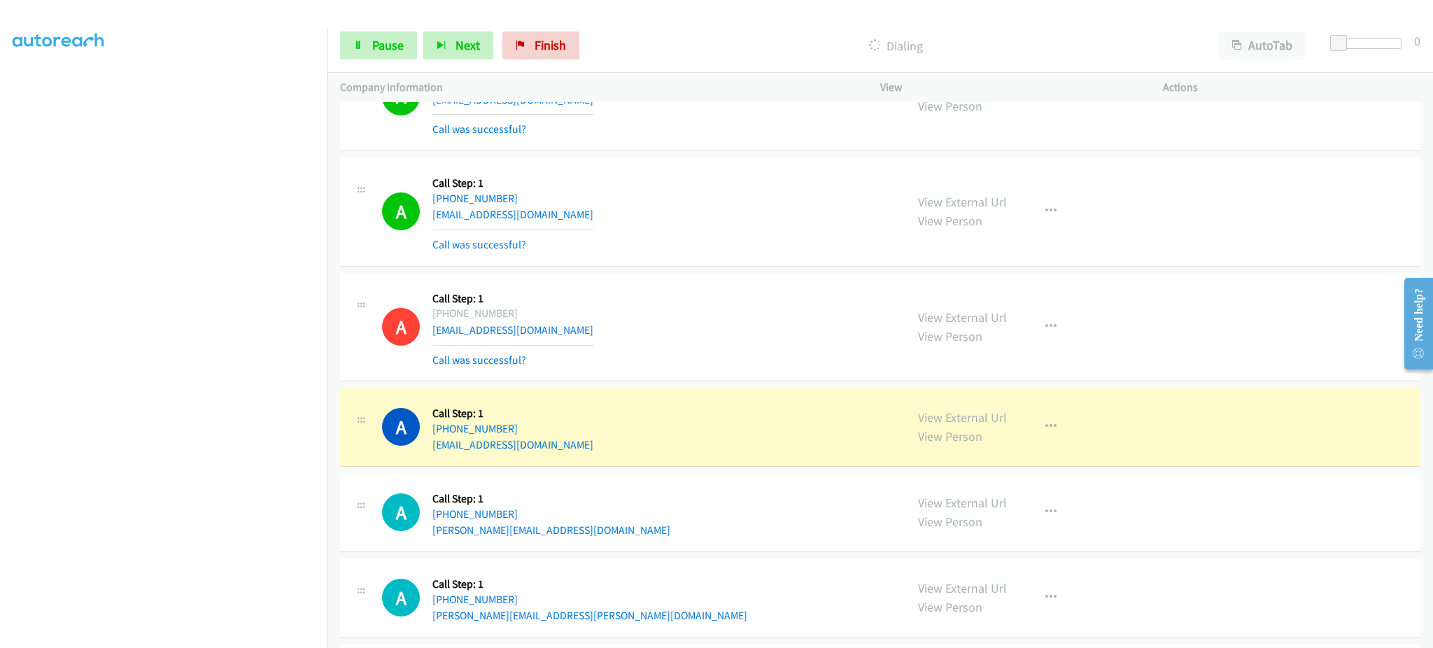
click at [744, 320] on div "A Callback Scheduled Call Step: 1 America/New_York +1 860-942-9619 monicaphongs…" at bounding box center [637, 326] width 511 height 83
click at [768, 560] on div "A Callback Scheduled Call Step: 1 America/Denver +1 505-258-1999 shane.d.marcum…" at bounding box center [880, 597] width 1080 height 79
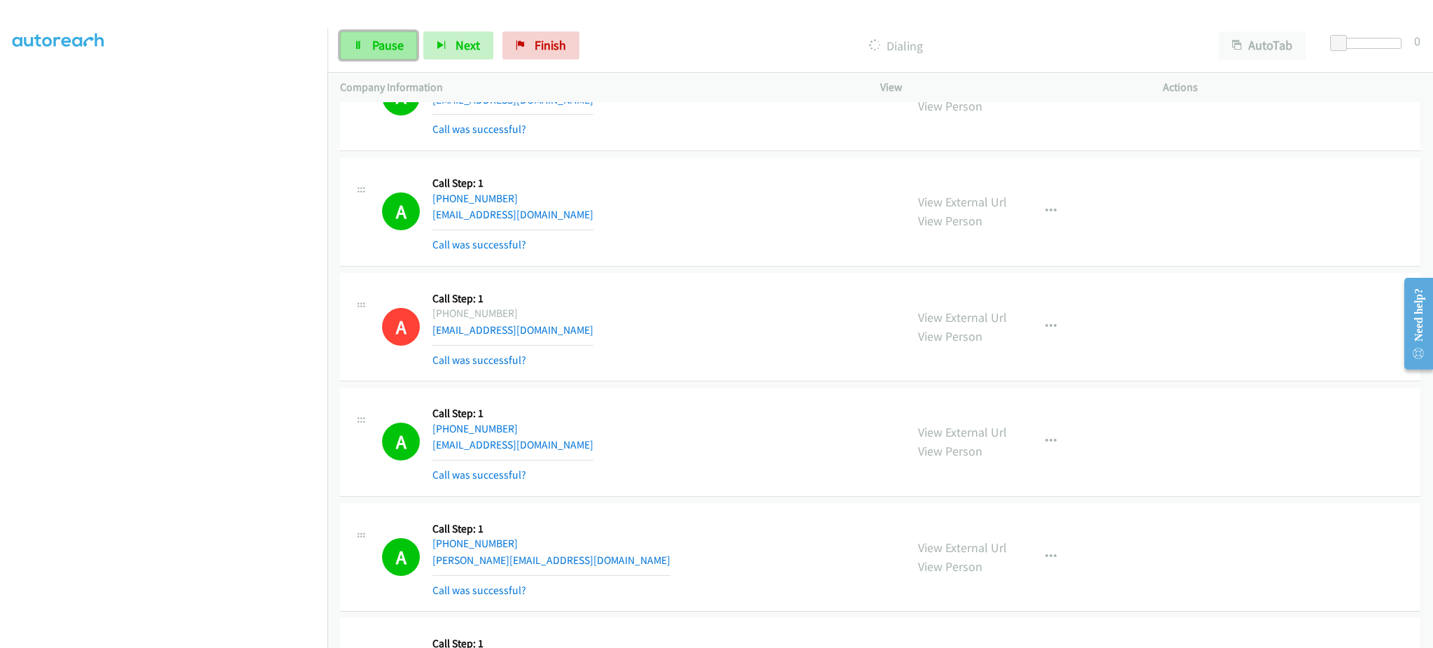
click at [394, 40] on span "Pause" at bounding box center [387, 45] width 31 height 16
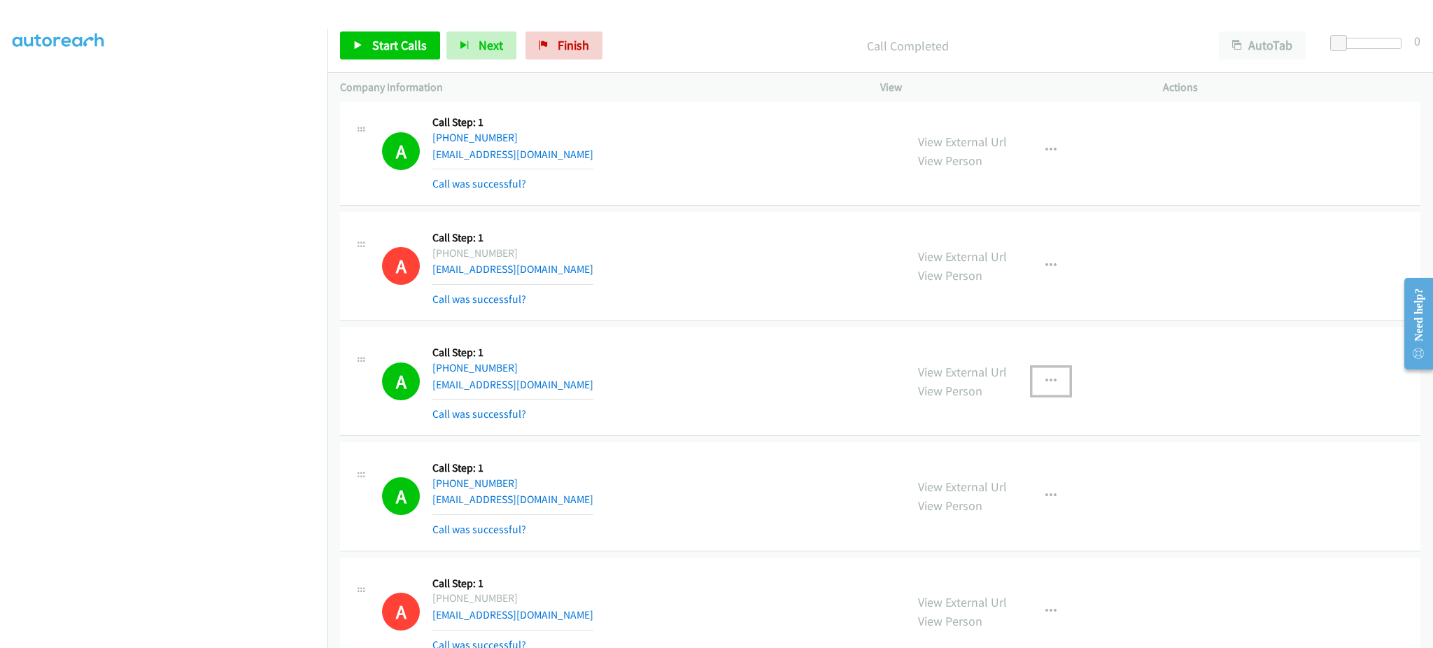
drag, startPoint x: 1060, startPoint y: 378, endPoint x: 1044, endPoint y: 400, distance: 27.0
click at [1060, 377] on button "button" at bounding box center [1051, 381] width 38 height 28
click at [996, 501] on link "Add to do not call list" at bounding box center [976, 501] width 186 height 28
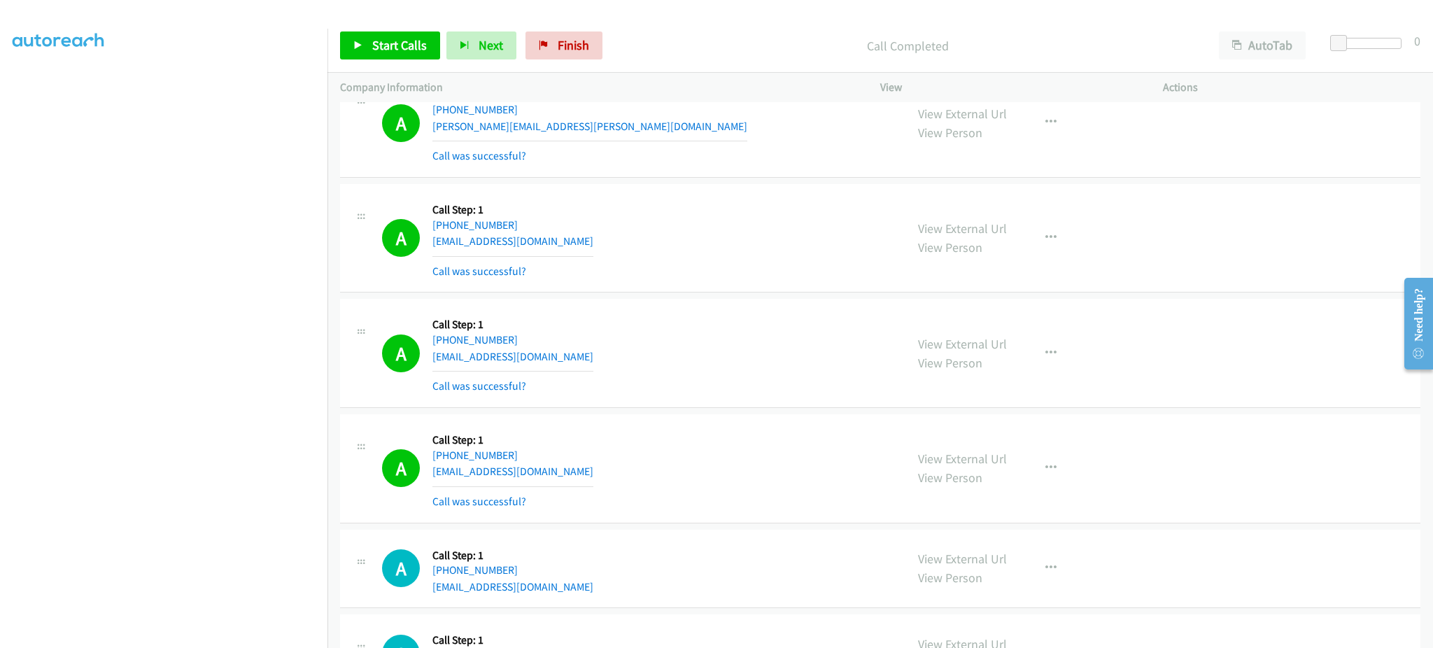
scroll to position [1704, 0]
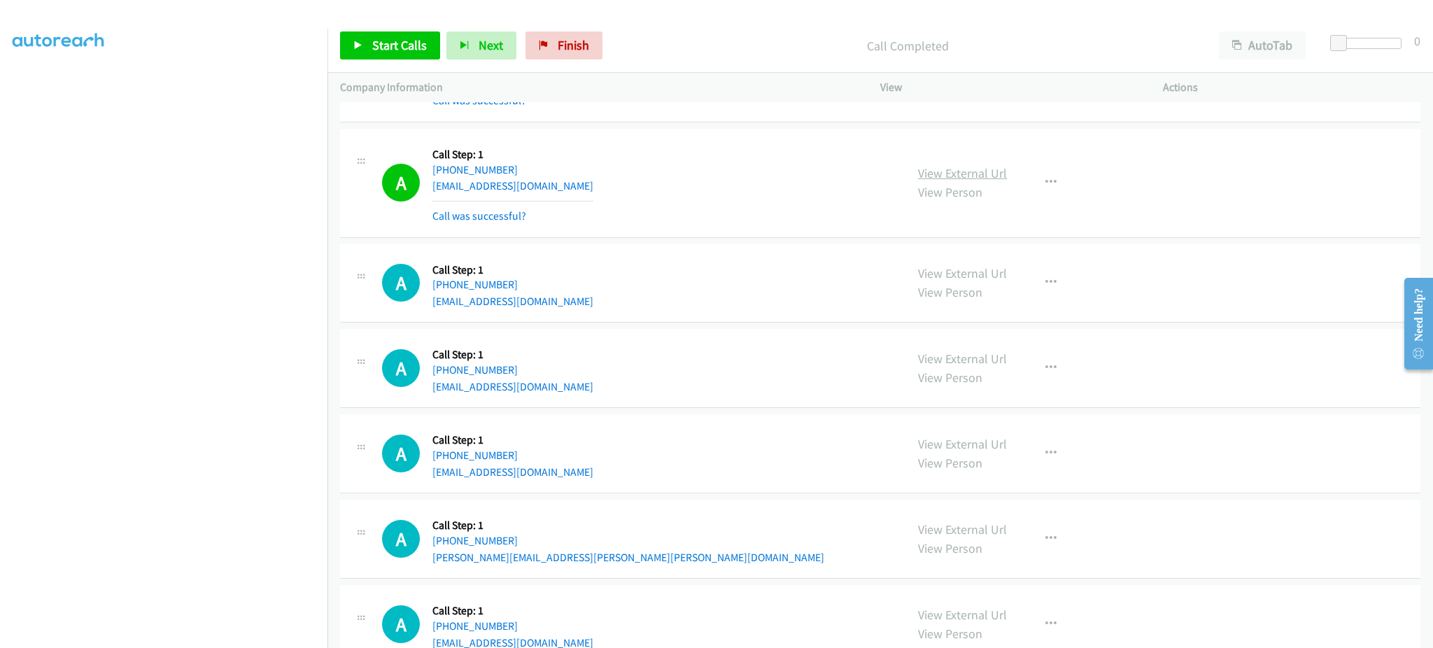
click at [976, 169] on link "View External Url" at bounding box center [962, 173] width 89 height 16
click at [1047, 181] on icon "button" at bounding box center [1050, 182] width 11 height 11
click at [987, 305] on link "Add to do not call list" at bounding box center [976, 302] width 186 height 28
click at [605, 164] on div "A Callback Scheduled Call Step: 1 America/Los_Angeles +1 619-621-1414 info@sult…" at bounding box center [637, 182] width 511 height 83
click at [399, 49] on span "Start Calls" at bounding box center [399, 45] width 55 height 16
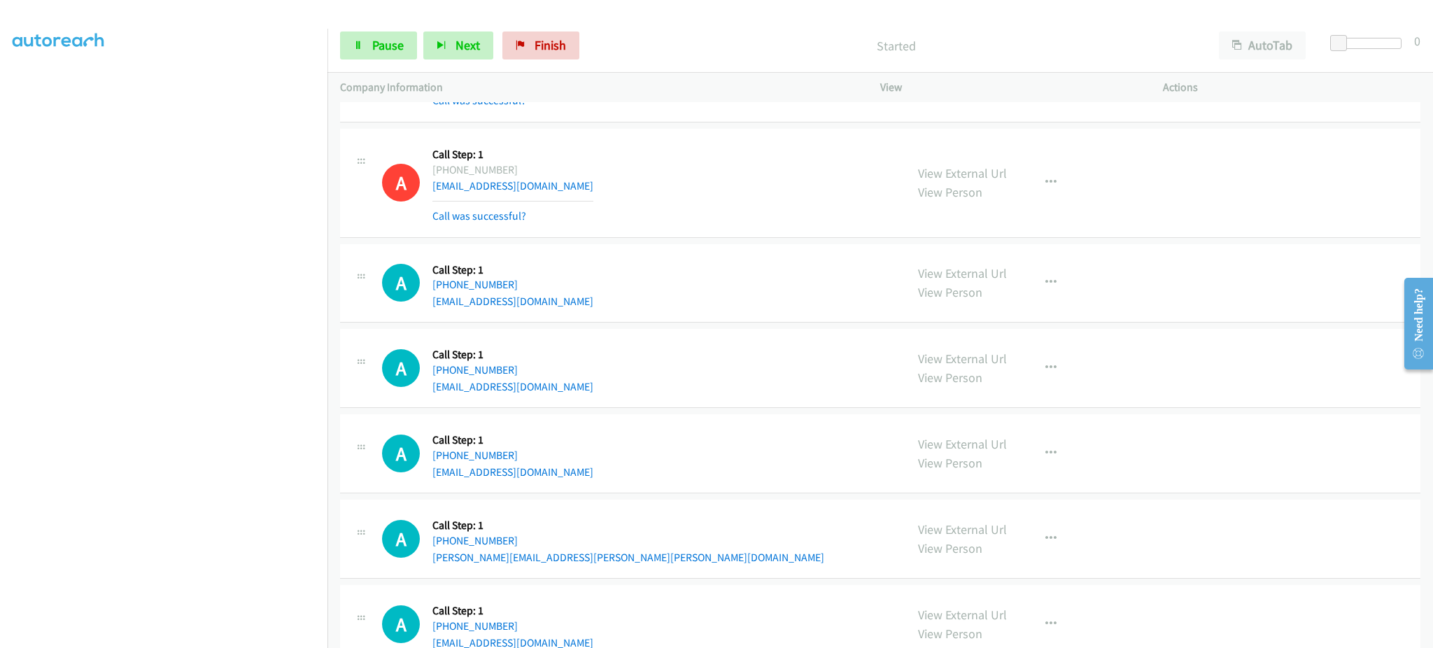
click at [784, 367] on div "A Callback Scheduled Call Step: 1 America/New_York +1 678-884-3224 jmontgomery4…" at bounding box center [637, 367] width 511 height 53
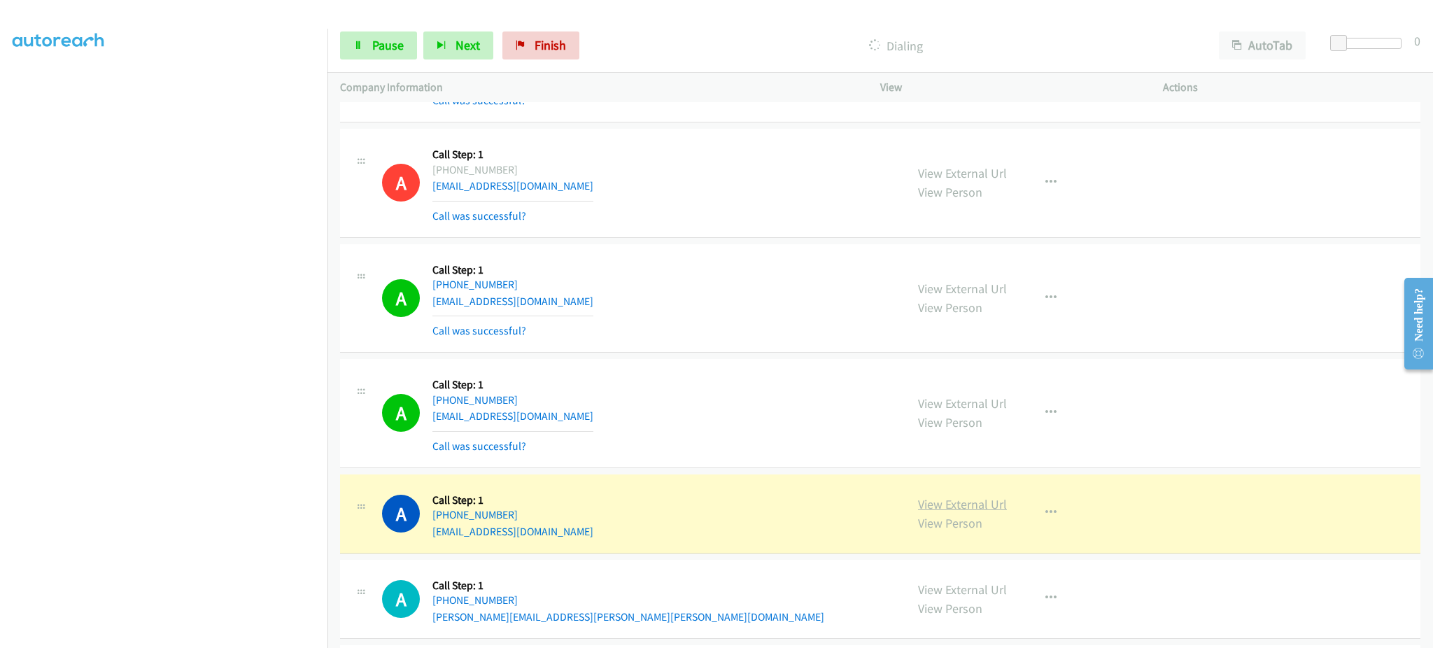
click at [973, 507] on link "View External Url" at bounding box center [962, 504] width 89 height 16
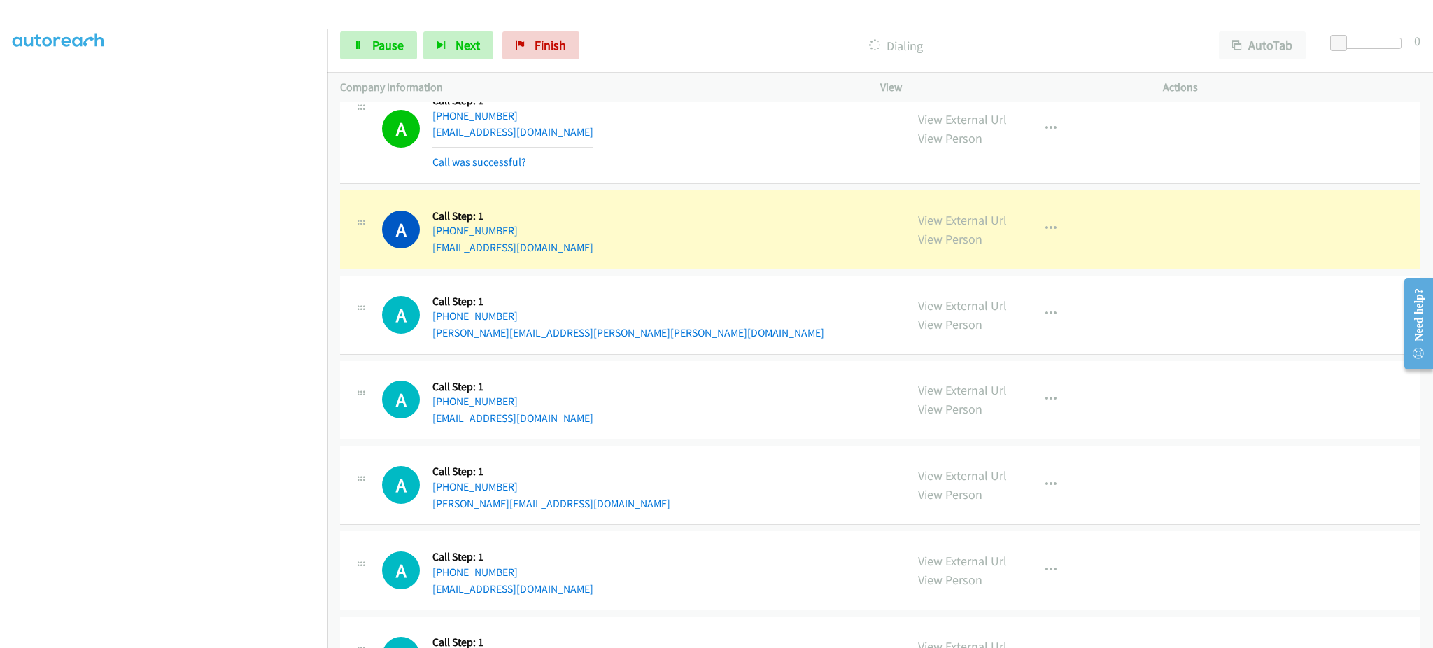
scroll to position [1984, 0]
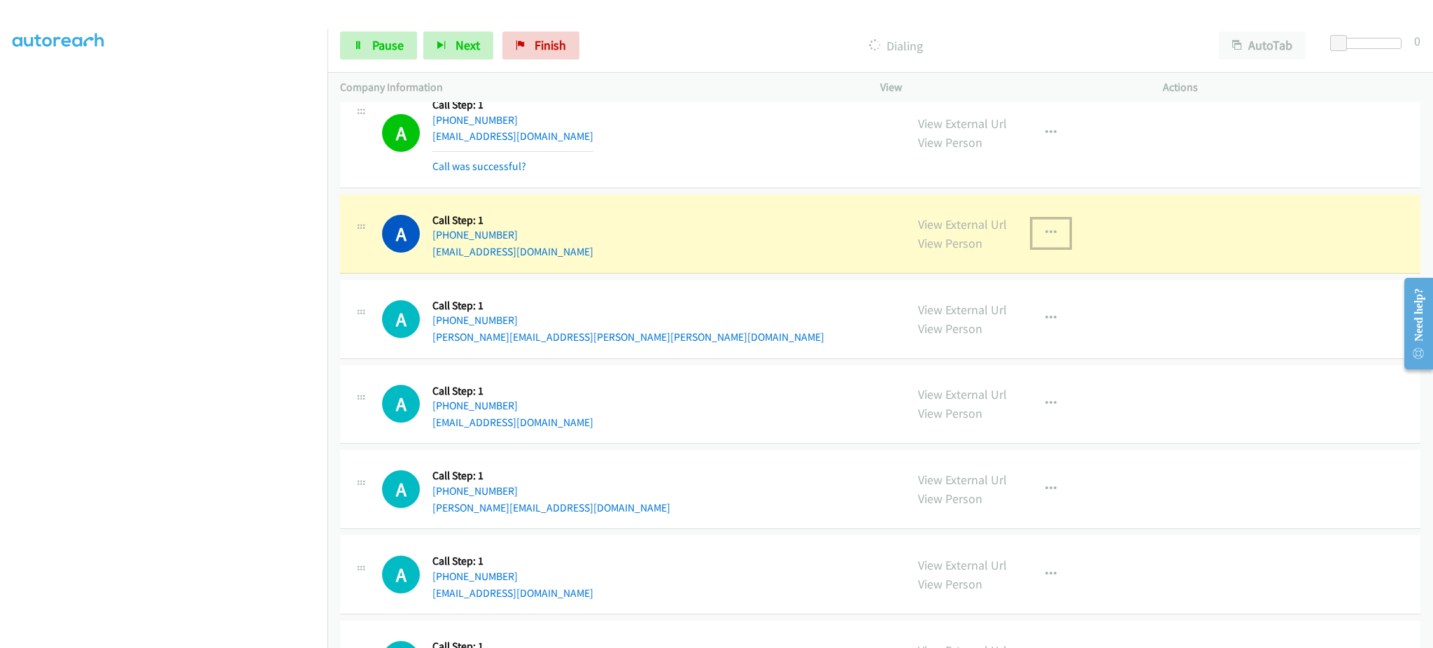
click at [1045, 228] on icon "button" at bounding box center [1050, 232] width 11 height 11
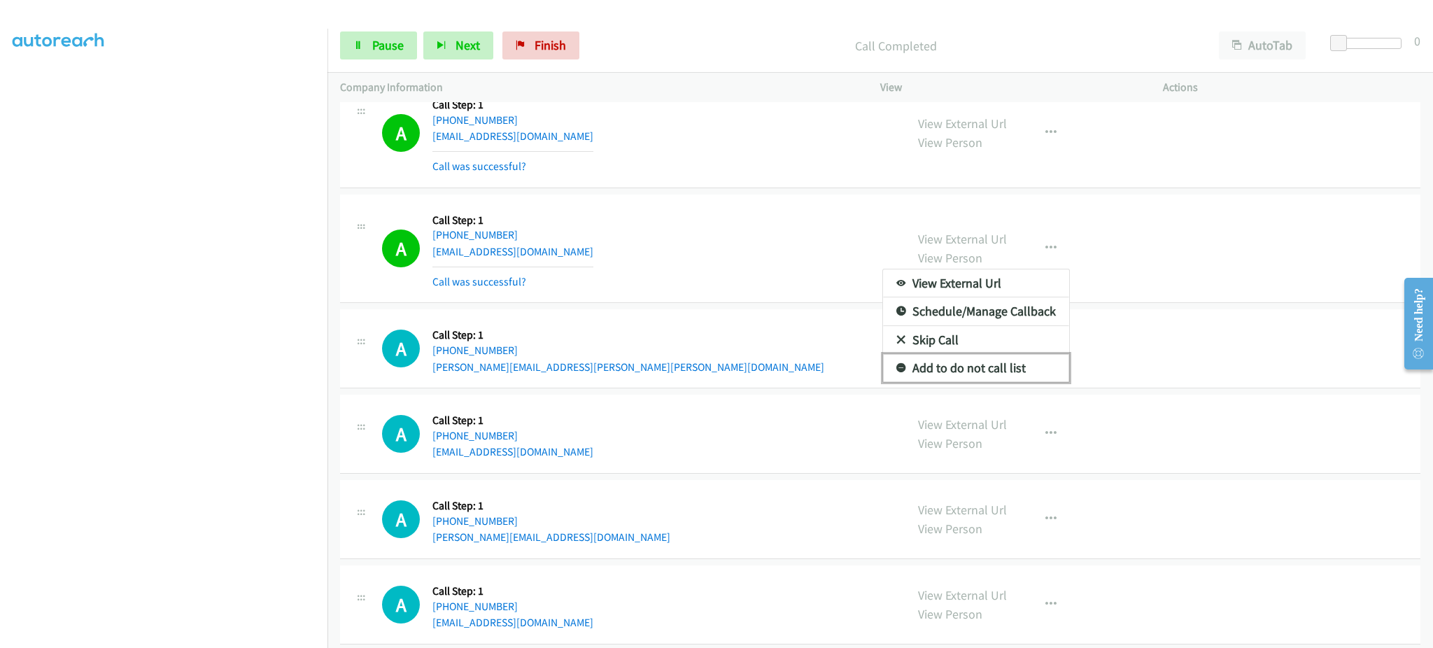
click at [993, 362] on link "Add to do not call list" at bounding box center [976, 368] width 186 height 28
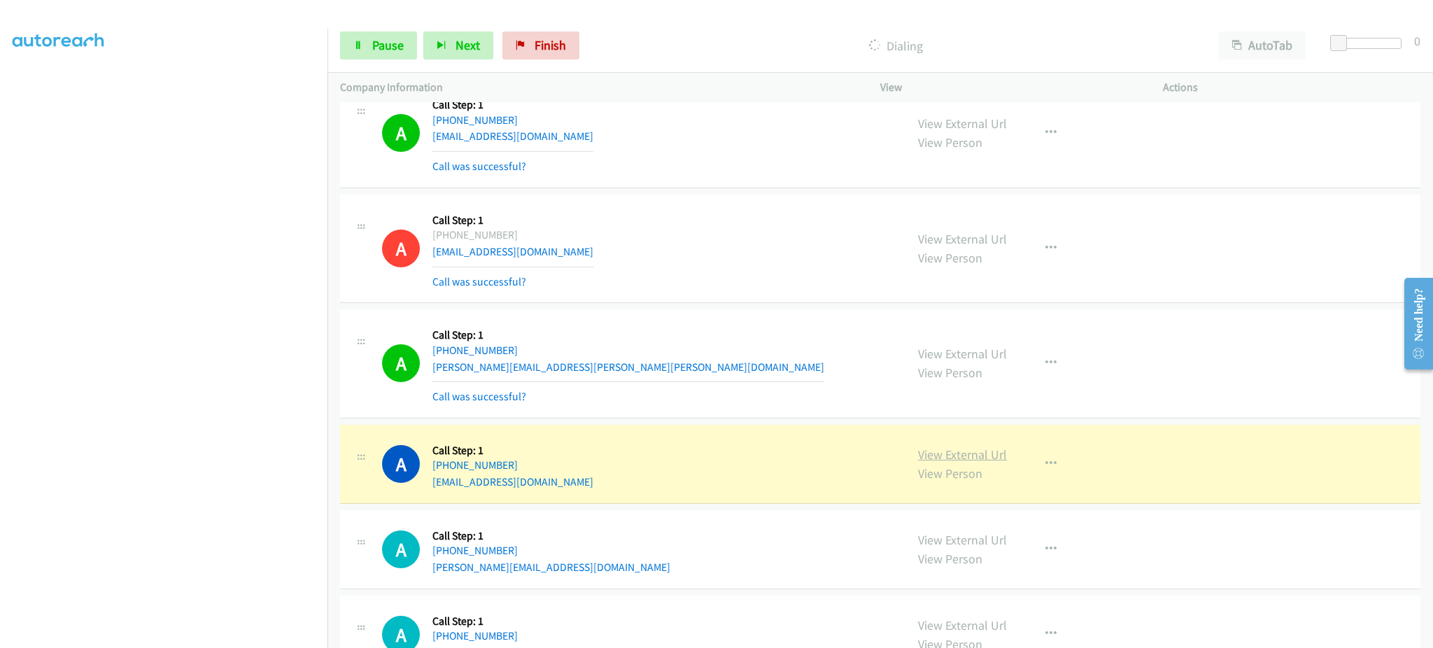
click at [969, 457] on link "View External Url" at bounding box center [962, 454] width 89 height 16
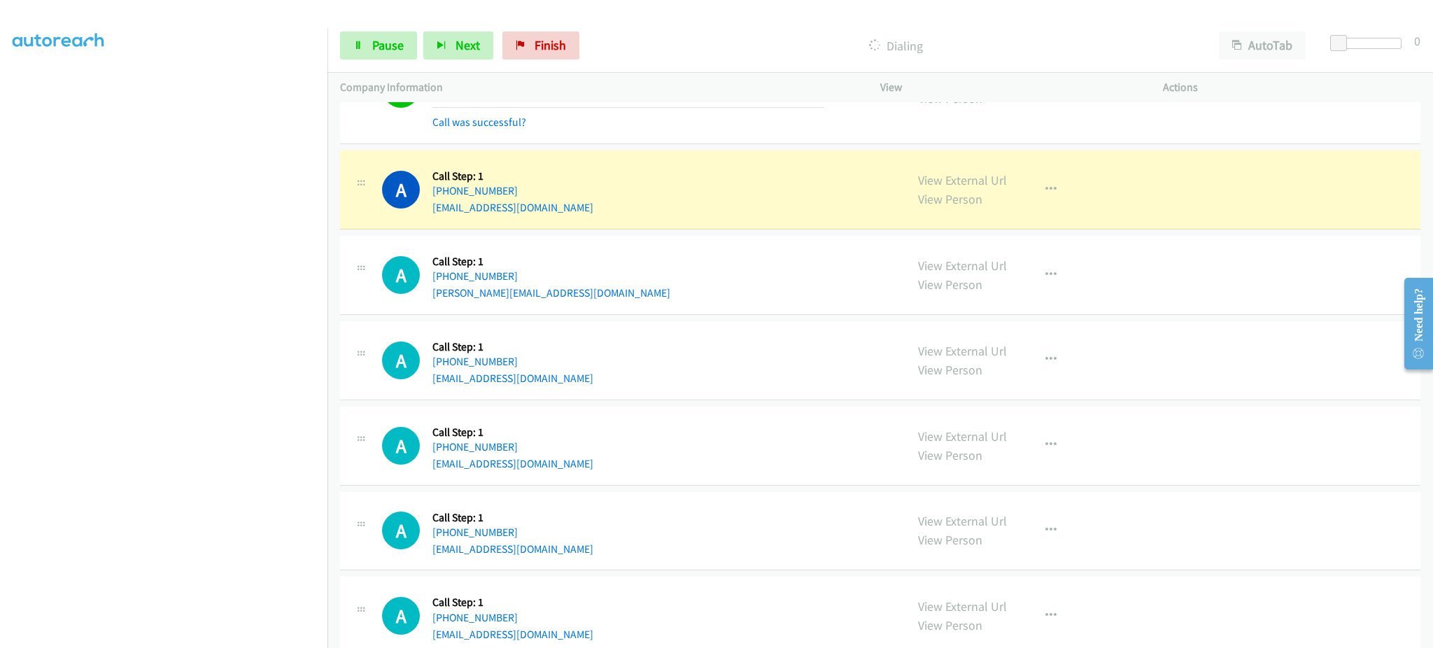
scroll to position [2264, 0]
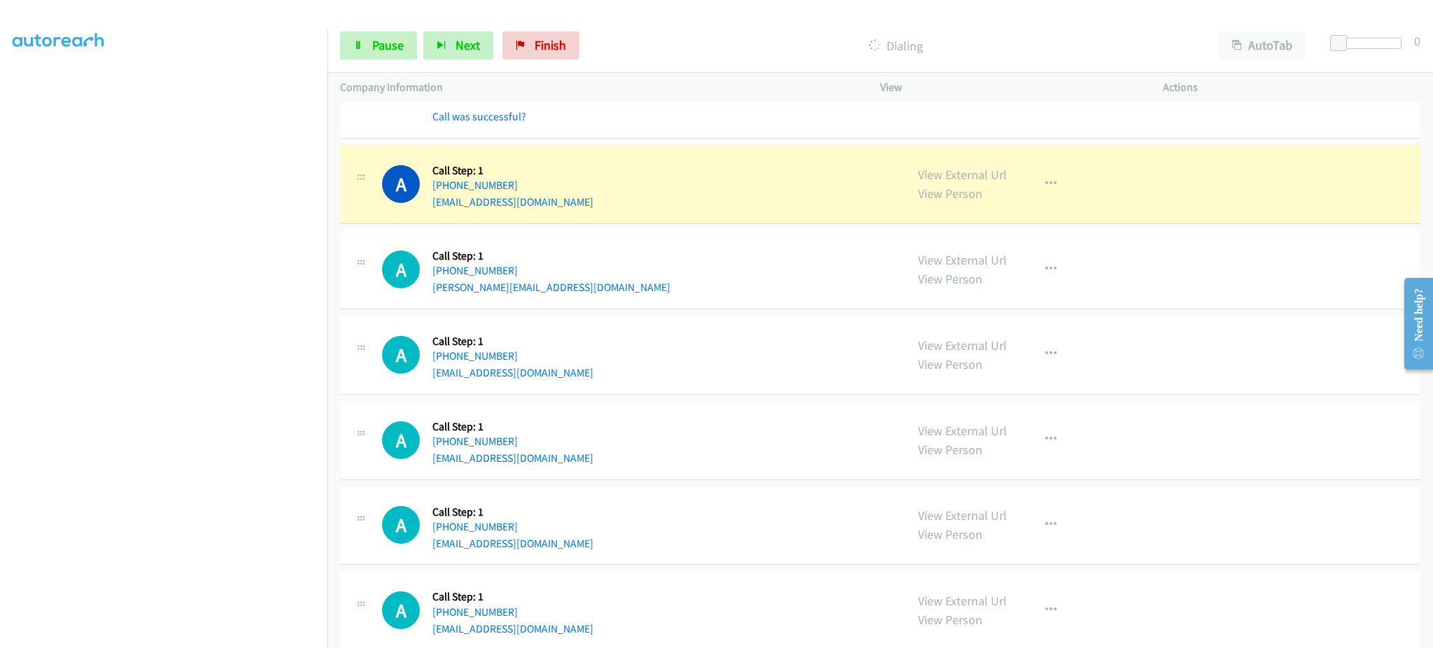
click at [1075, 181] on div "View External Url View Person View External Url Email Schedule/Manage Callback …" at bounding box center [1052, 183] width 295 height 53
click at [1062, 183] on div "View External Url View Person View External Url Email Schedule/Manage Callback …" at bounding box center [1052, 183] width 295 height 53
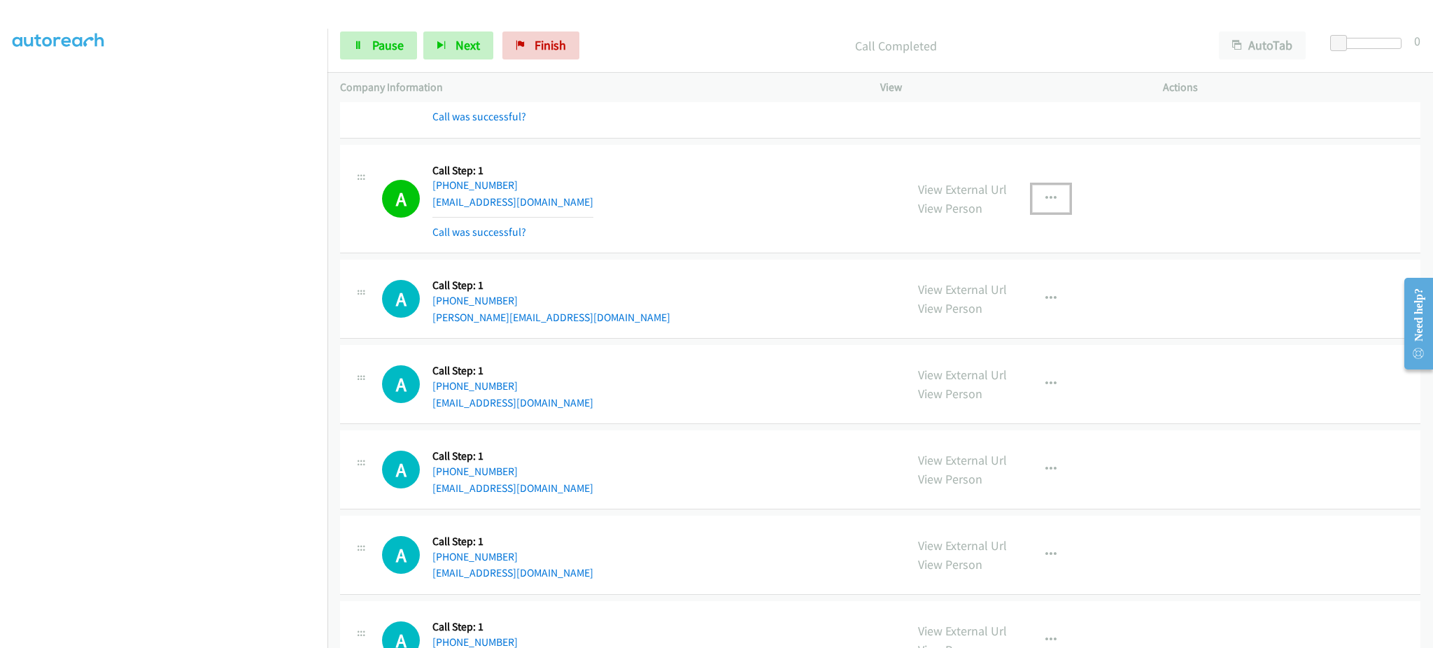
click at [1035, 193] on button "button" at bounding box center [1051, 199] width 38 height 28
drag, startPoint x: 1035, startPoint y: 311, endPoint x: 1009, endPoint y: 300, distance: 27.9
click at [1035, 311] on link "Add to do not call list" at bounding box center [976, 318] width 186 height 28
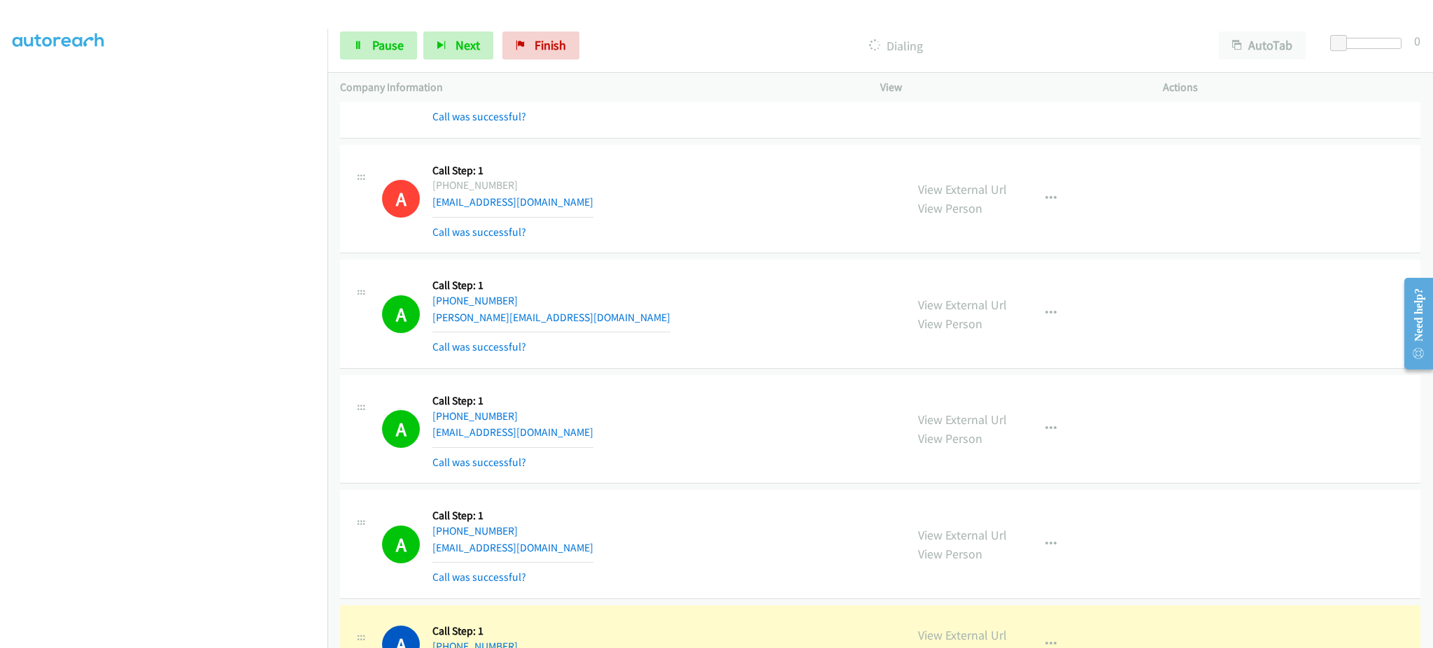
scroll to position [2543, 0]
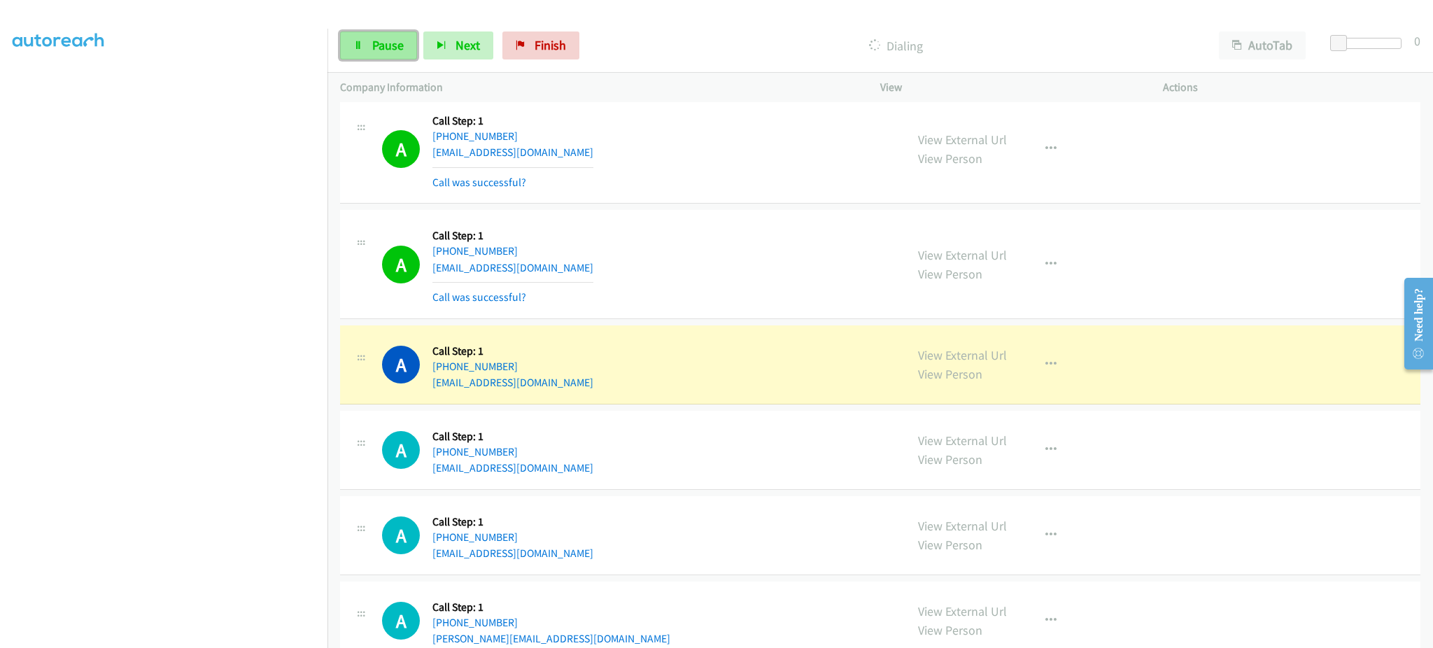
click at [379, 35] on link "Pause" at bounding box center [378, 45] width 77 height 28
click at [991, 353] on link "View External Url" at bounding box center [962, 355] width 89 height 16
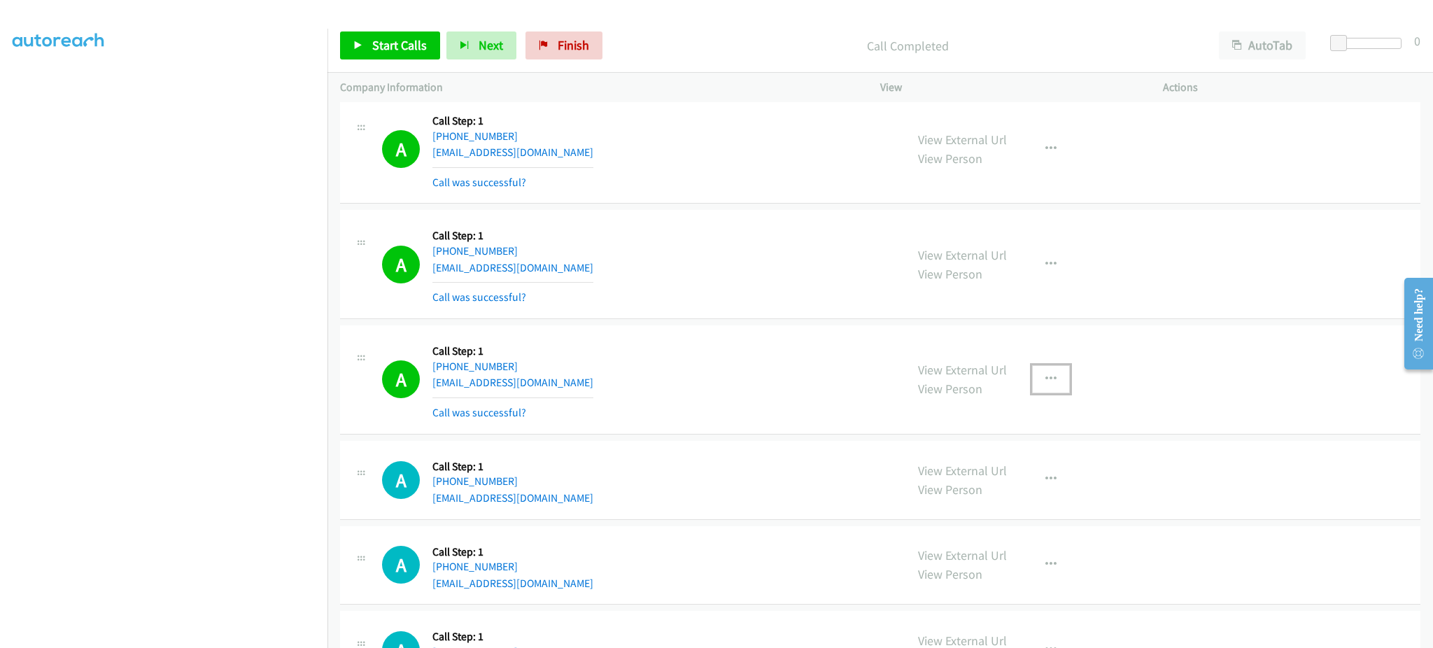
click at [1033, 386] on button "button" at bounding box center [1051, 379] width 38 height 28
click at [988, 498] on link "Add to do not call list" at bounding box center [976, 499] width 186 height 28
click at [381, 48] on span "Start Calls" at bounding box center [399, 45] width 55 height 16
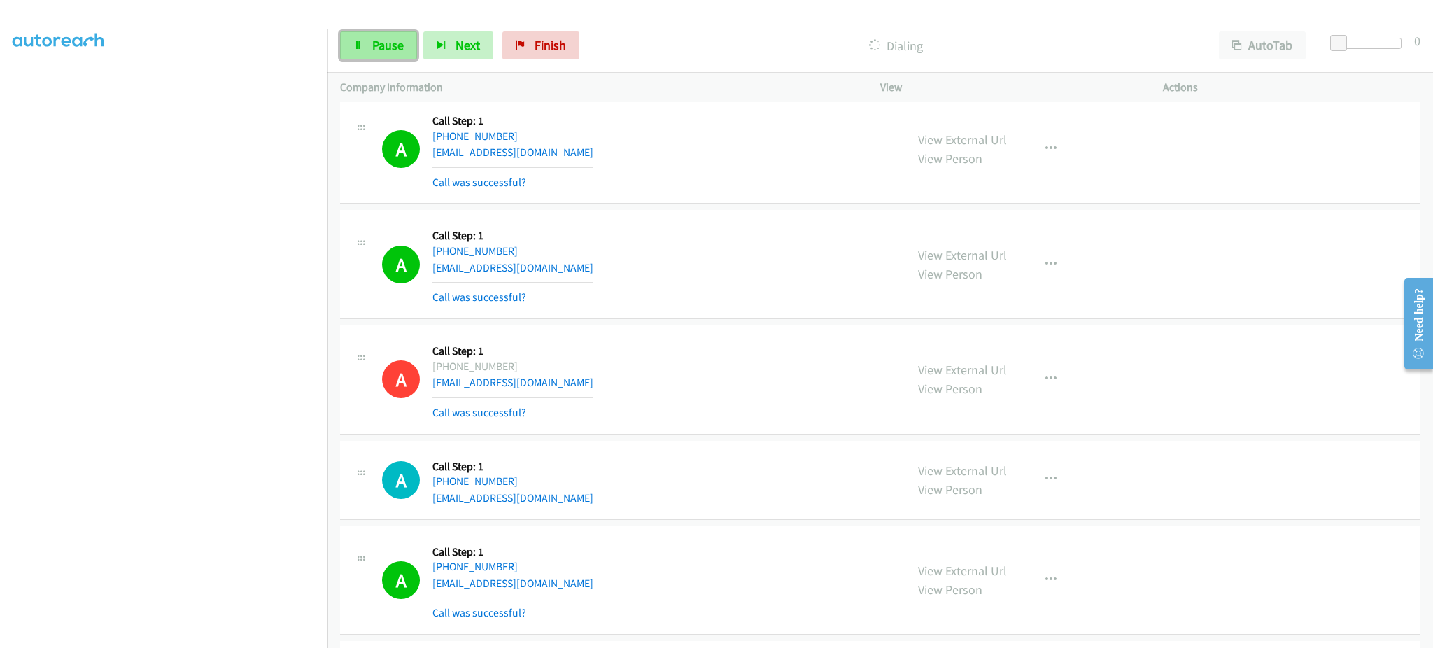
click at [383, 45] on span "Pause" at bounding box center [387, 45] width 31 height 16
click at [840, 368] on div "A Callback Scheduled Call Step: 1 America/Los_Angeles +1 310-339-7878 pguha01@g…" at bounding box center [637, 379] width 511 height 83
click at [393, 54] on link "Start Calls" at bounding box center [390, 45] width 100 height 28
click at [803, 400] on div "A Callback Scheduled Call Step: 1 America/Los_Angeles +1 310-339-7878 pguha01@g…" at bounding box center [637, 379] width 511 height 83
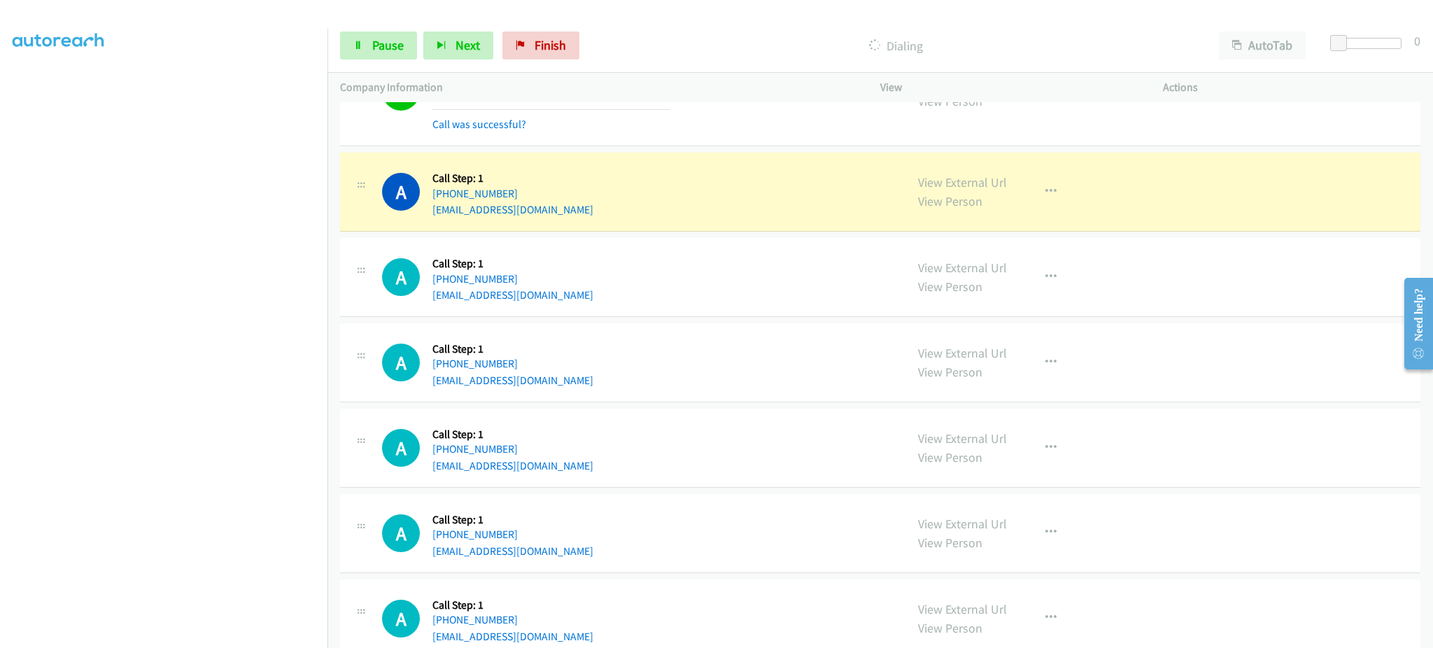
scroll to position [3663, 0]
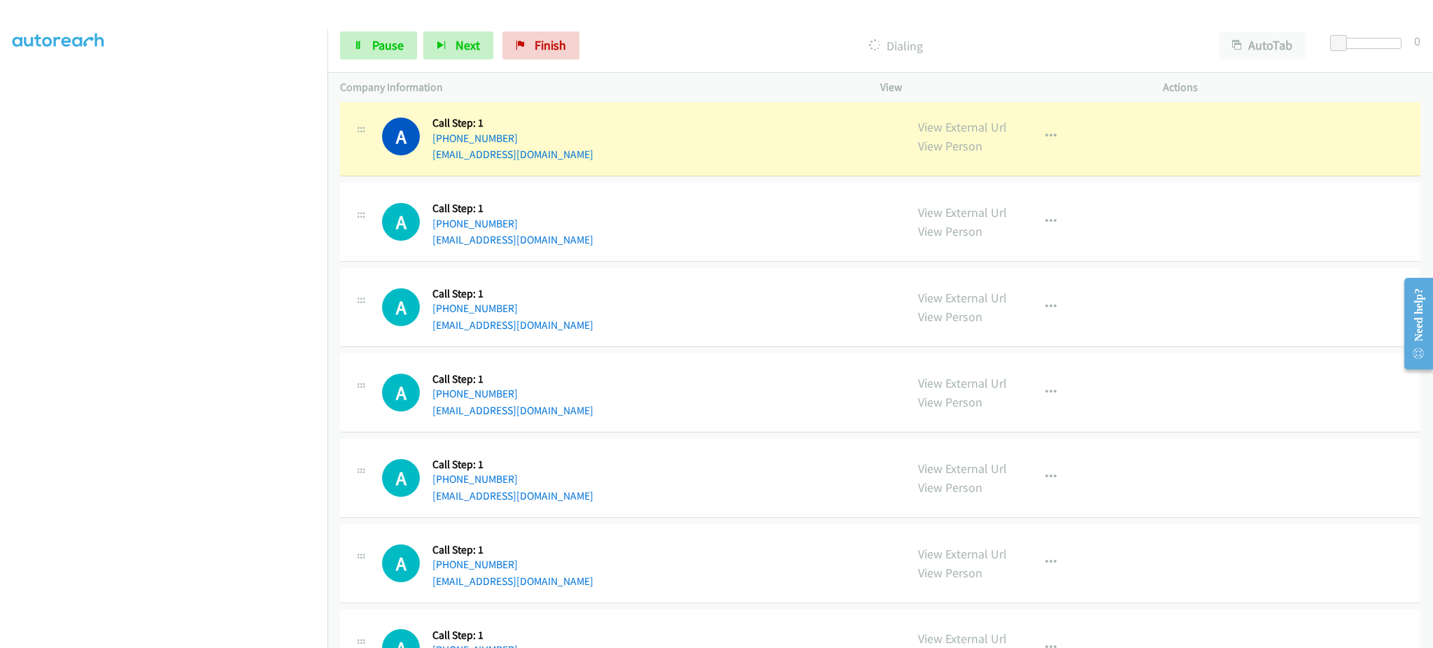
click at [772, 160] on div "A Callback Scheduled Call Step: 1 America/Chicago +1 715-892-2092 pkslg@yahoo.c…" at bounding box center [637, 136] width 511 height 53
click at [1059, 148] on button "button" at bounding box center [1051, 136] width 38 height 28
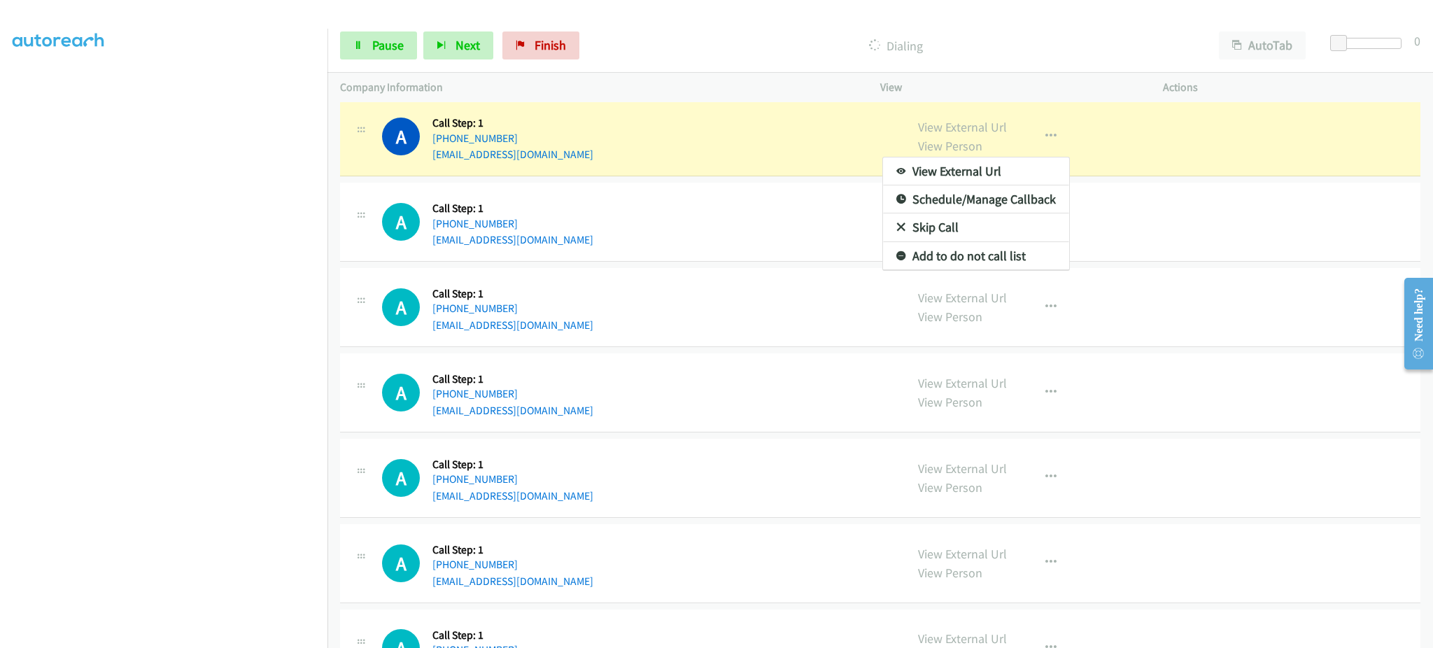
click at [1045, 139] on div at bounding box center [716, 324] width 1433 height 648
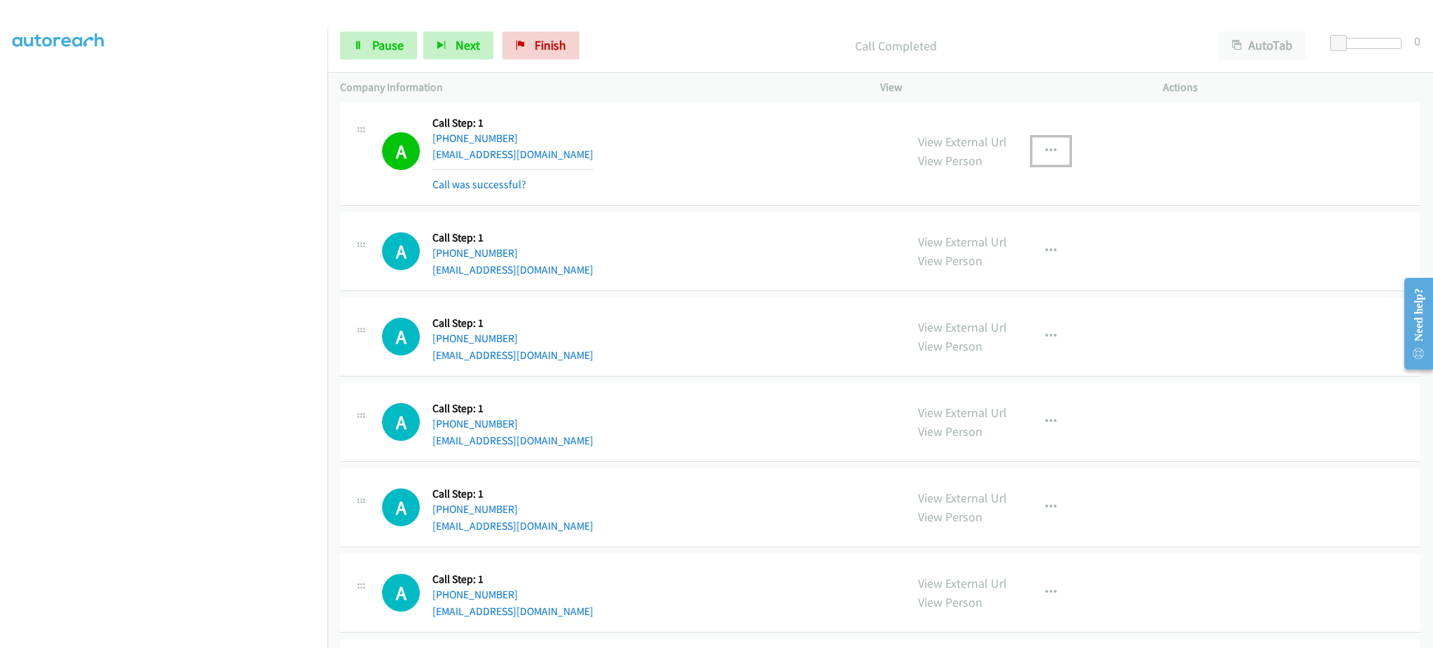
click at [1032, 149] on button "button" at bounding box center [1051, 151] width 38 height 28
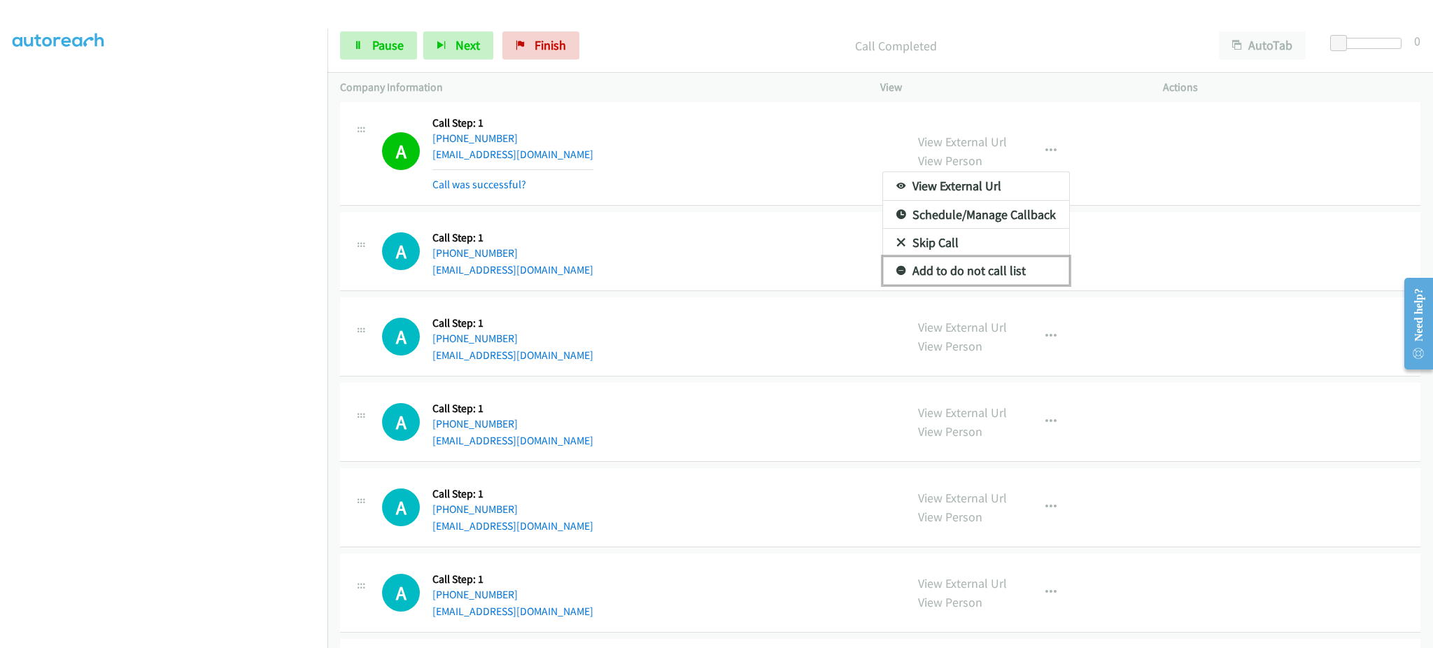
click at [1038, 273] on link "Add to do not call list" at bounding box center [976, 271] width 186 height 28
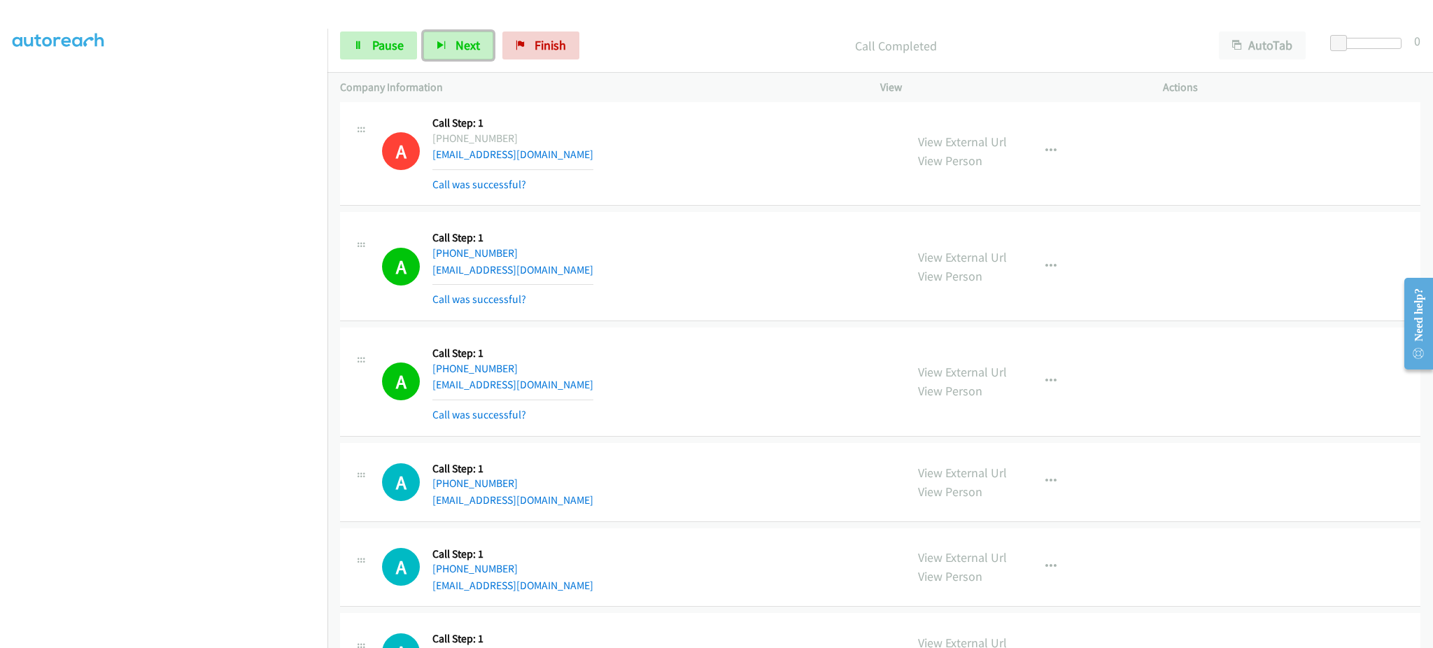
drag, startPoint x: 454, startPoint y: 38, endPoint x: 479, endPoint y: 76, distance: 45.4
click at [456, 38] on span "Next" at bounding box center [468, 45] width 24 height 16
click at [640, 281] on div "A Callback Scheduled Call Step: 1 America/New_York +1 516-382-2282 acwuzhere2@o…" at bounding box center [637, 266] width 511 height 83
click at [355, 49] on icon at bounding box center [358, 46] width 10 height 10
click at [378, 49] on span "Start Calls" at bounding box center [399, 45] width 55 height 16
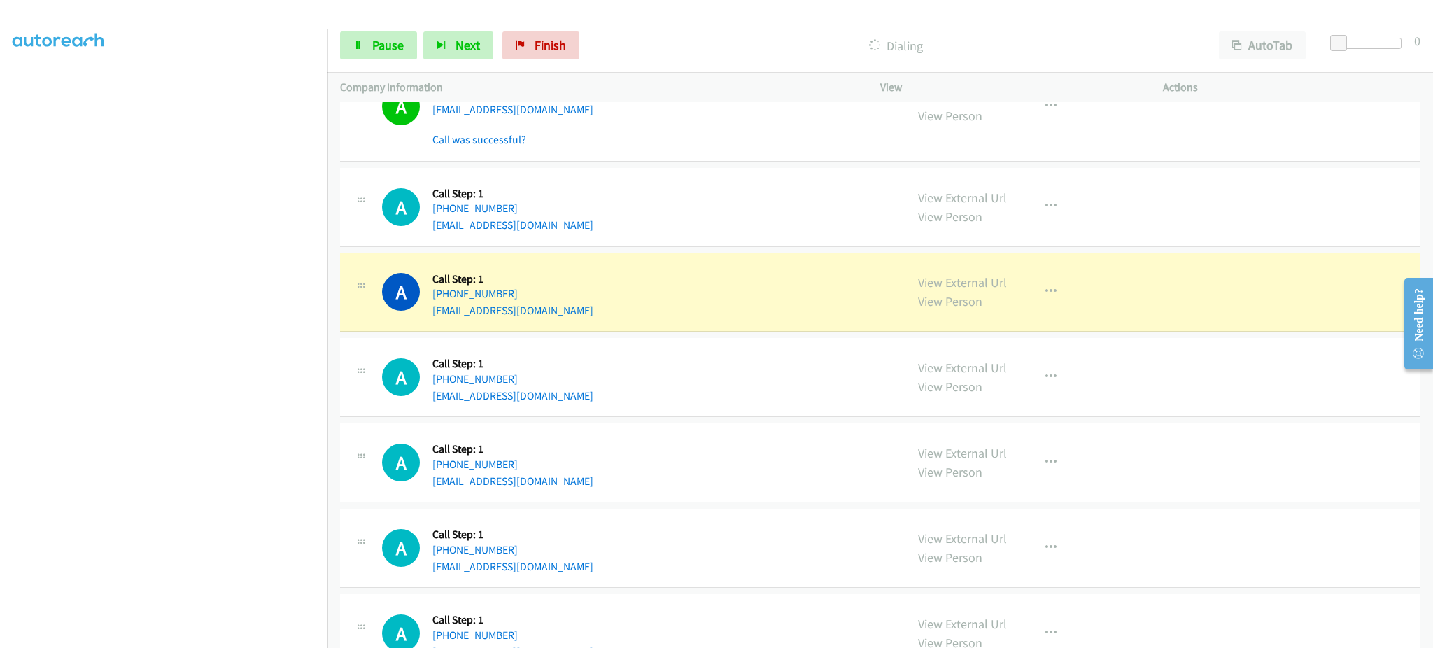
scroll to position [3943, 0]
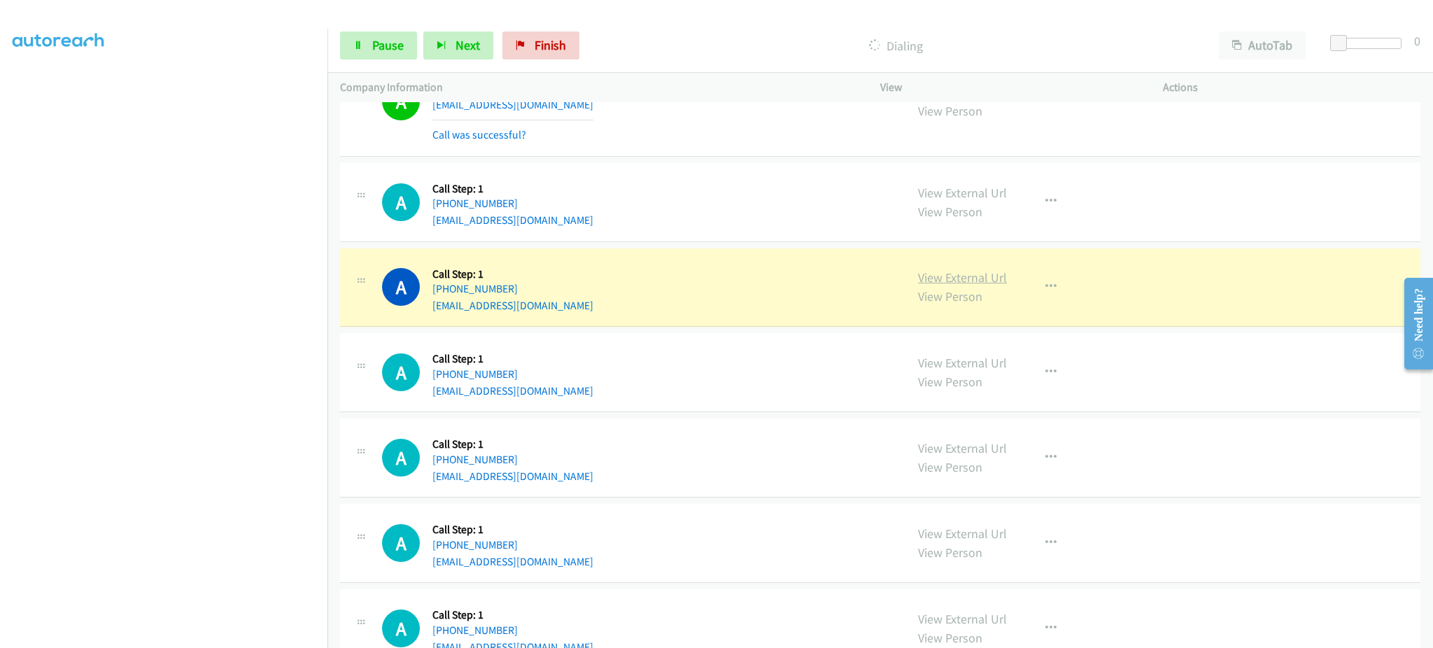
click at [987, 285] on link "View External Url" at bounding box center [962, 277] width 89 height 16
click at [720, 263] on div "A Callback Scheduled Call Step: 1 America/Denver +1 208-201-8824 jammerla@gmail…" at bounding box center [637, 287] width 511 height 53
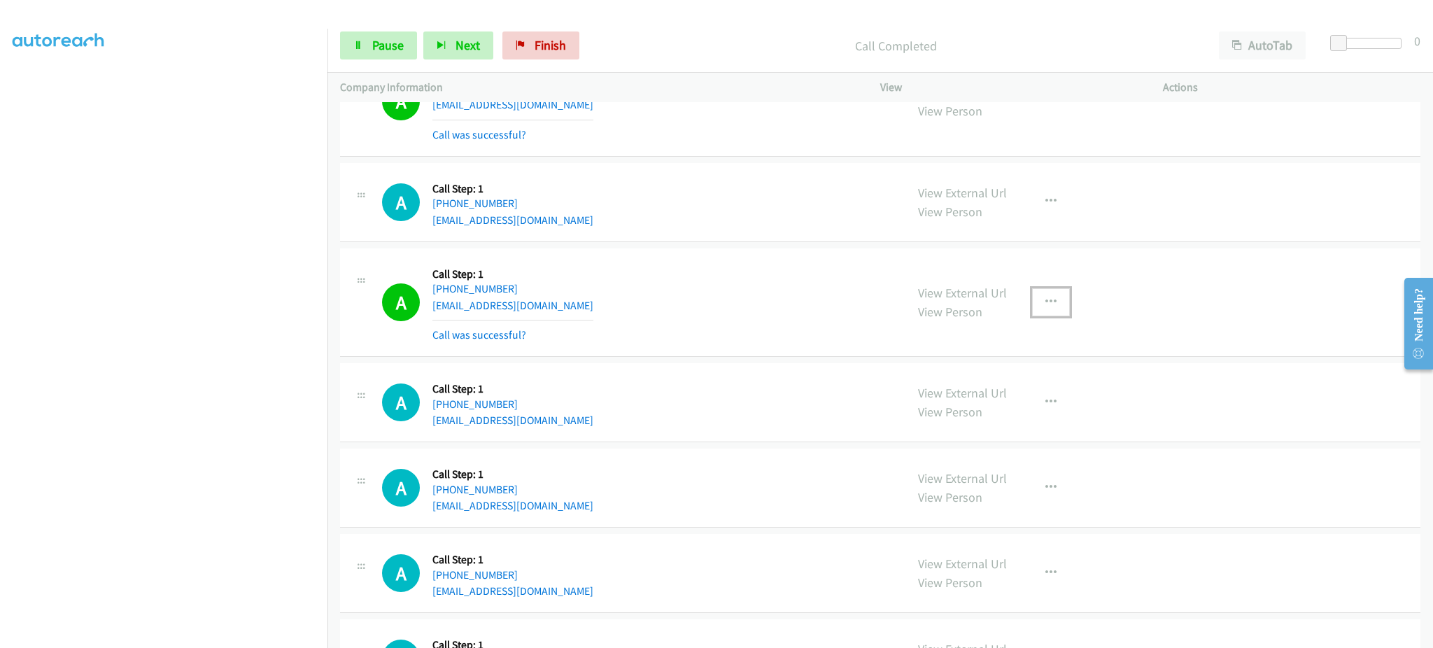
click at [1051, 309] on button "button" at bounding box center [1051, 302] width 38 height 28
click at [1011, 428] on link "Add to do not call list" at bounding box center [976, 422] width 186 height 28
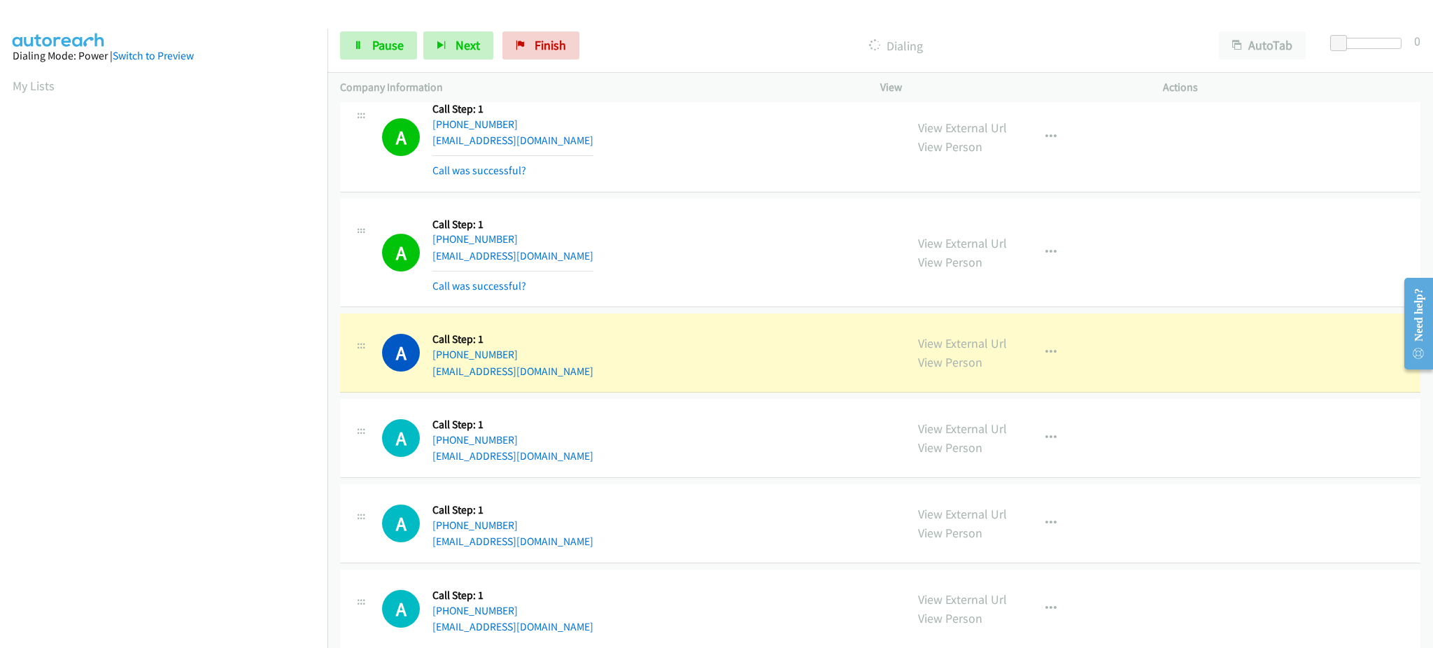
scroll to position [140, 3]
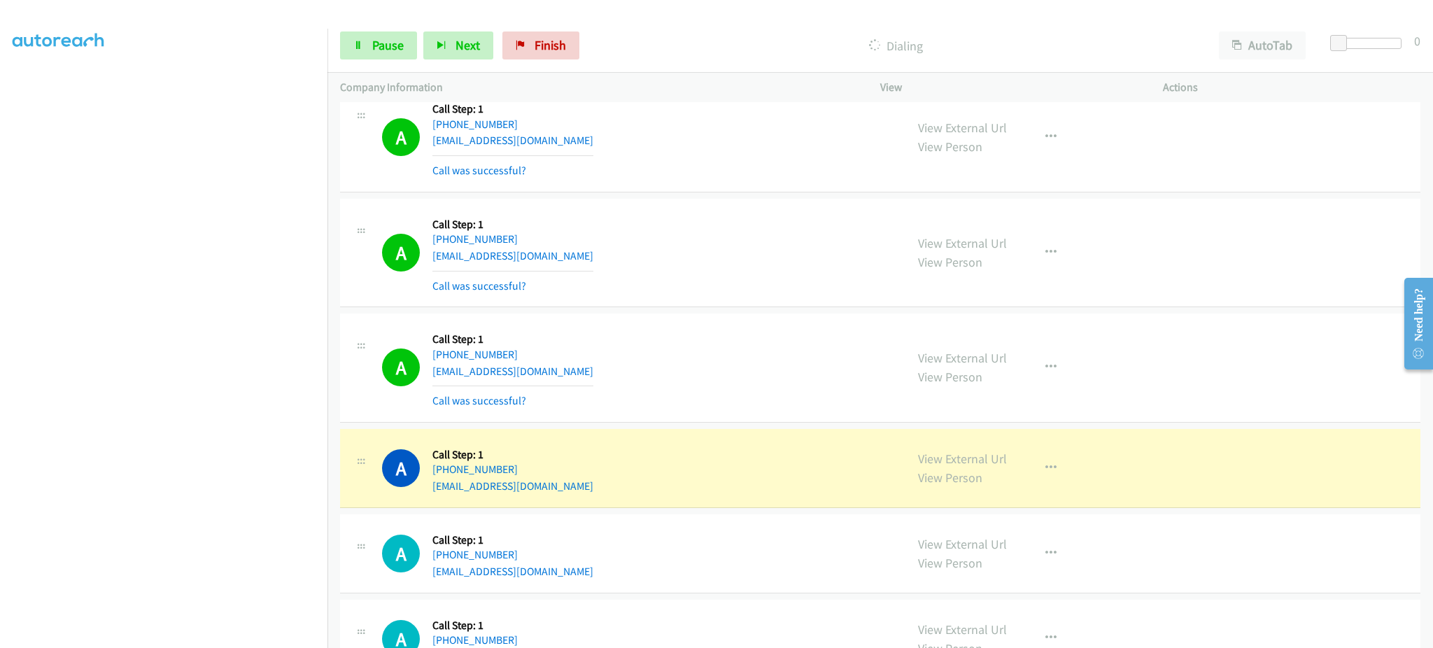
click at [361, 63] on div "Start Calls Pause Next Finish Dialing AutoTab AutoTab 0" at bounding box center [880, 46] width 1106 height 54
click at [374, 40] on span "Pause" at bounding box center [387, 45] width 31 height 16
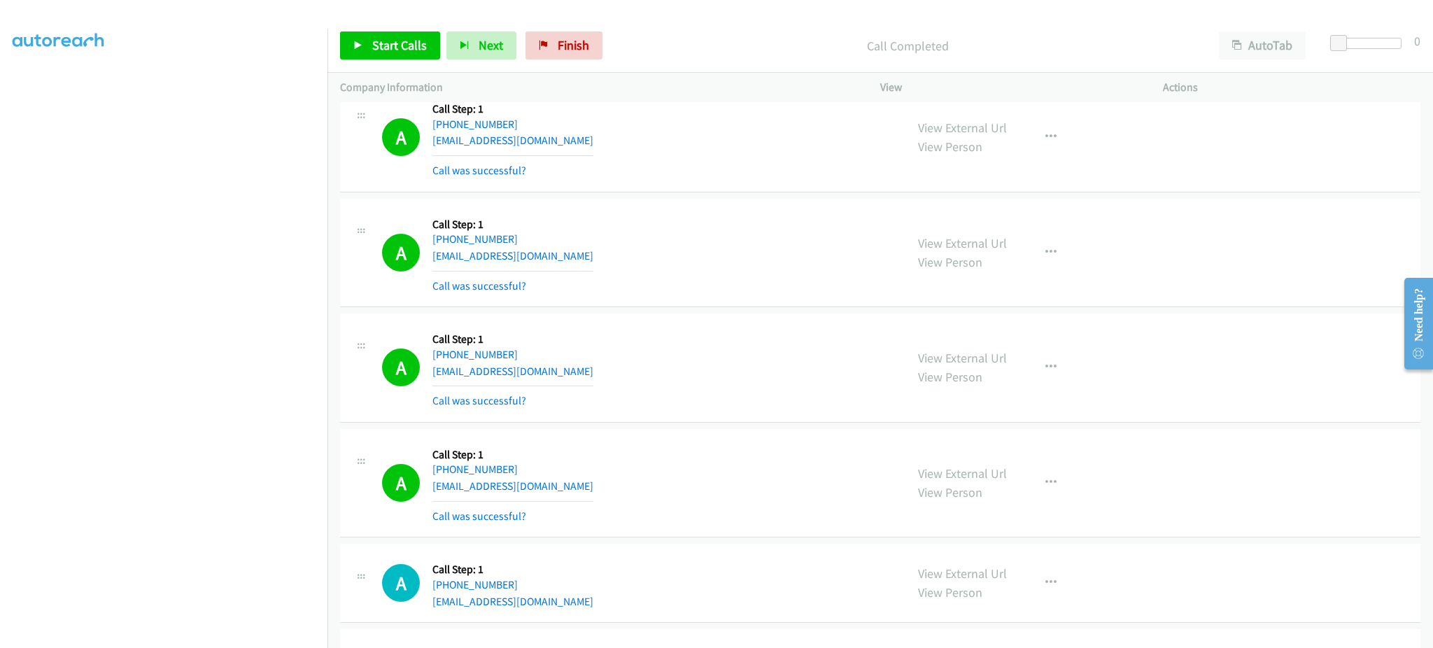
drag, startPoint x: 687, startPoint y: 311, endPoint x: 740, endPoint y: 401, distance: 104.4
click at [686, 311] on td "A Callback Scheduled Call Step: 1 America/Chicago +1 806-790-8216 yprosalinda20…" at bounding box center [880, 252] width 1106 height 115
click at [402, 55] on link "Start Calls" at bounding box center [390, 45] width 100 height 28
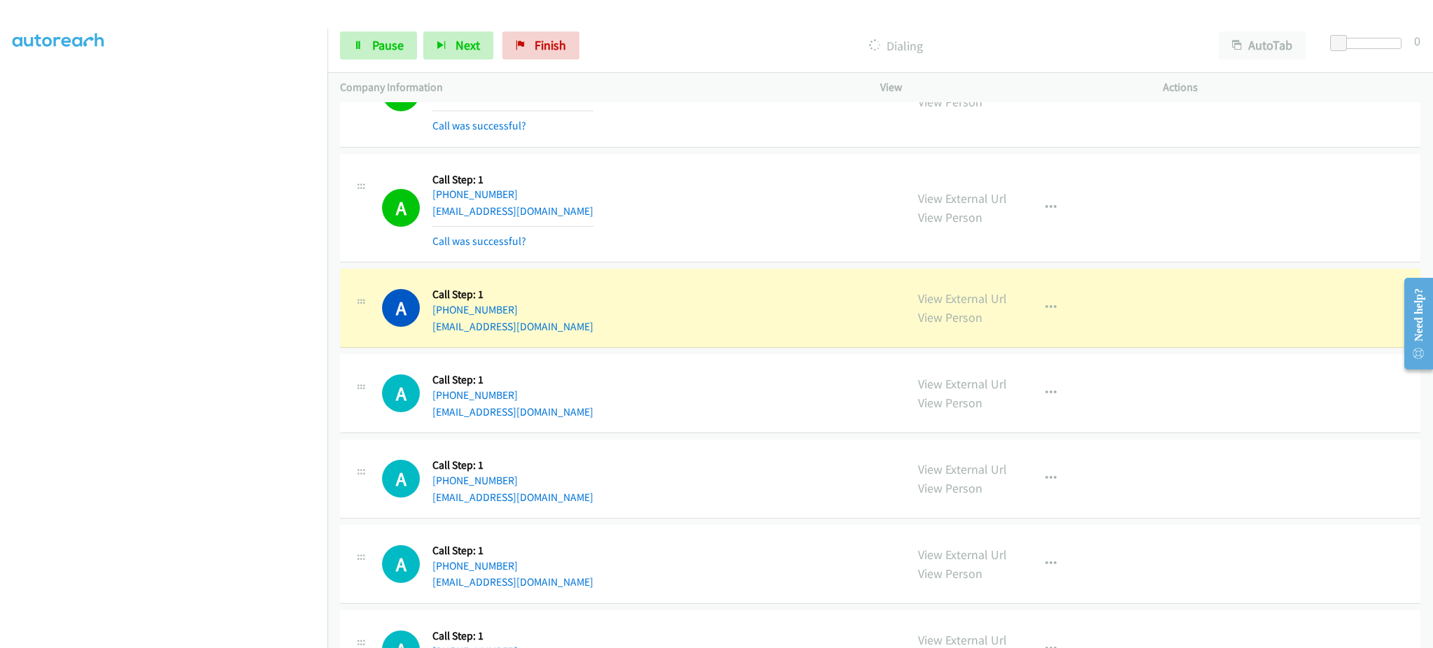
scroll to position [4503, 0]
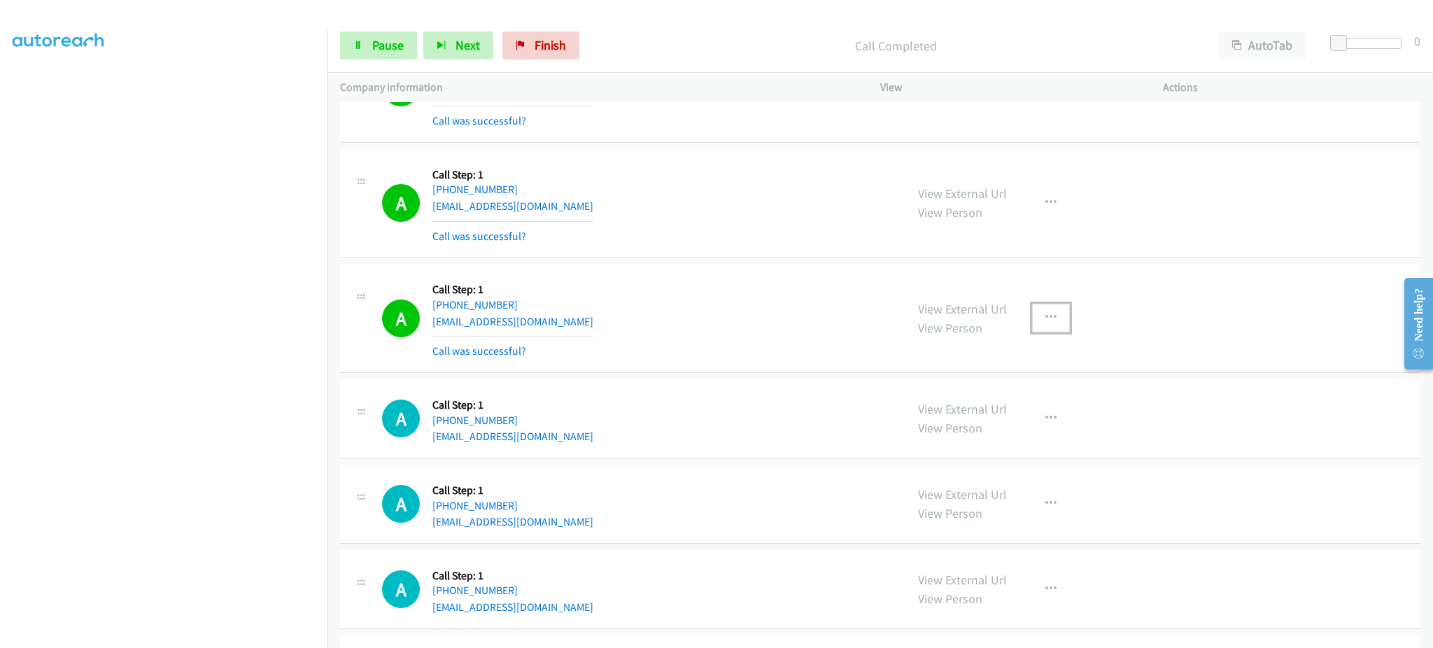
click at [1047, 332] on button "button" at bounding box center [1051, 318] width 38 height 28
click at [1039, 313] on div at bounding box center [716, 324] width 1433 height 648
click at [1041, 324] on button "button" at bounding box center [1051, 318] width 38 height 28
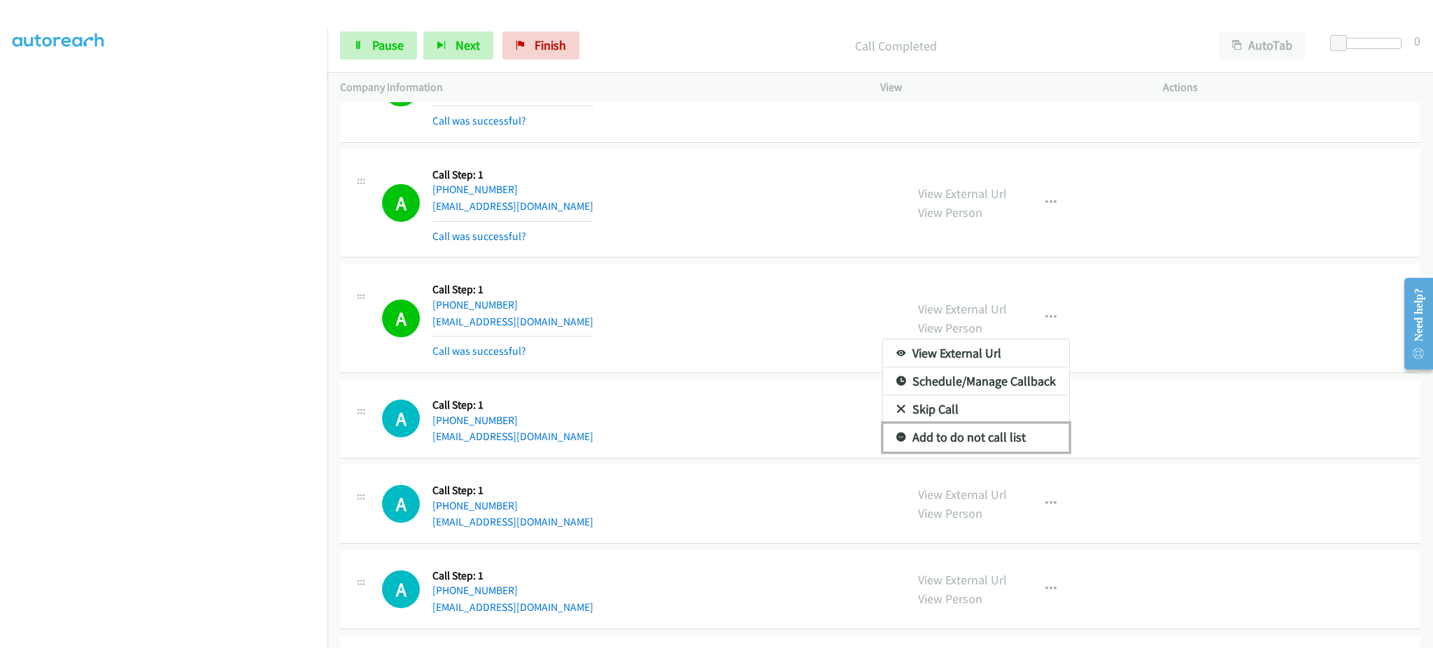
click at [988, 439] on link "Add to do not call list" at bounding box center [976, 437] width 186 height 28
click at [772, 331] on div "A Callback Scheduled Call Step: 1 America/Los_Angeles +1 310-465-5274 ehcrios@l…" at bounding box center [637, 317] width 511 height 83
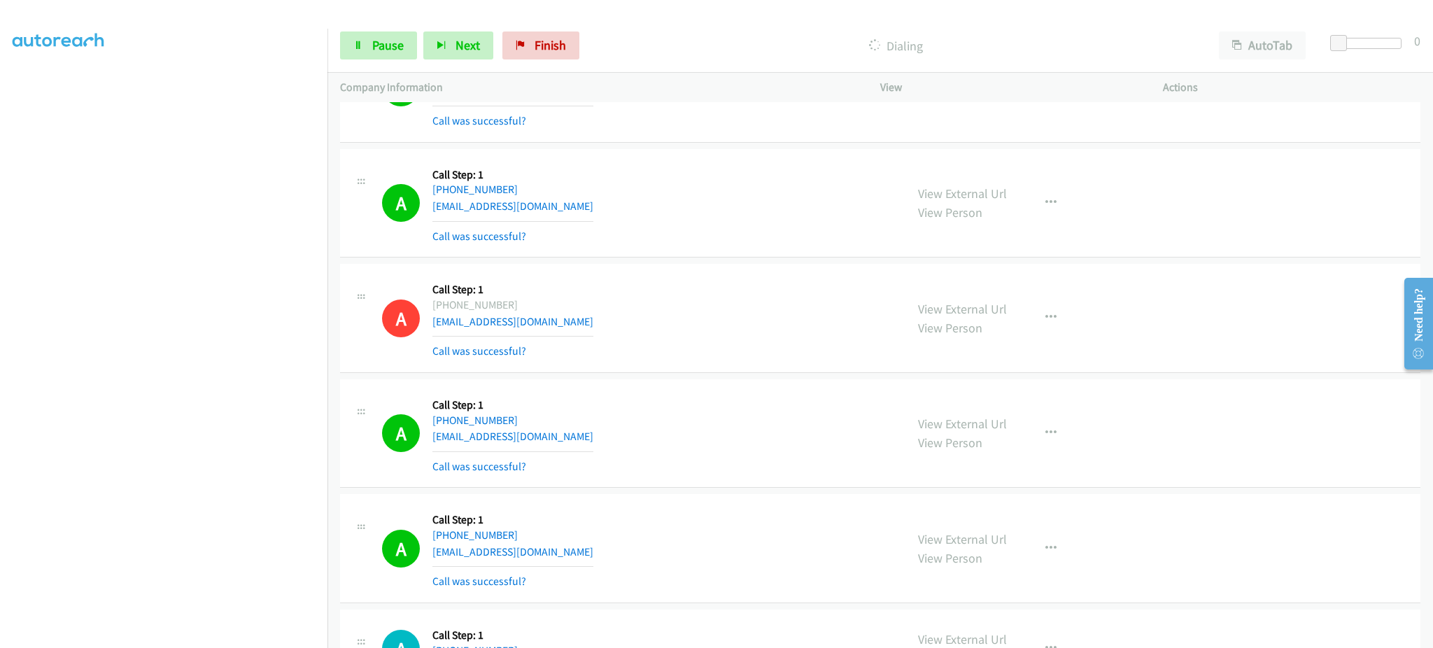
scroll to position [140, 14]
click at [367, 46] on link "Pause" at bounding box center [378, 45] width 77 height 28
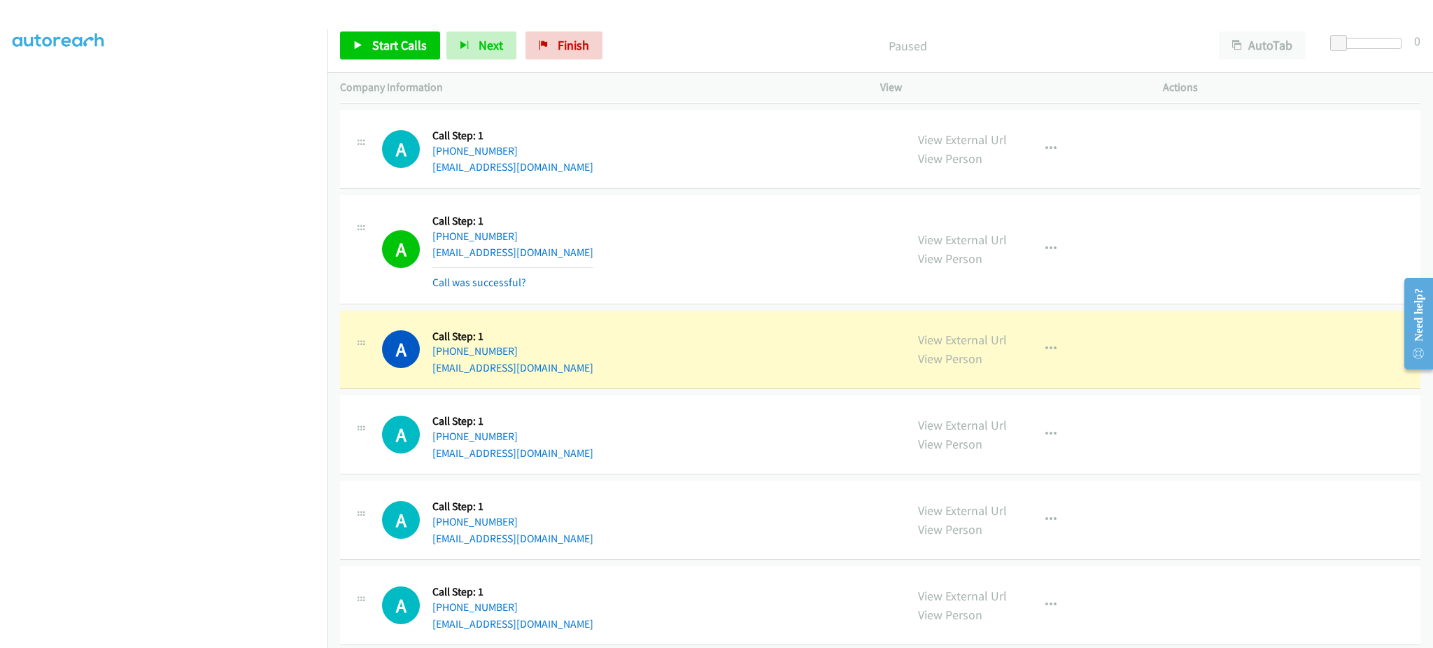
scroll to position [5062, 0]
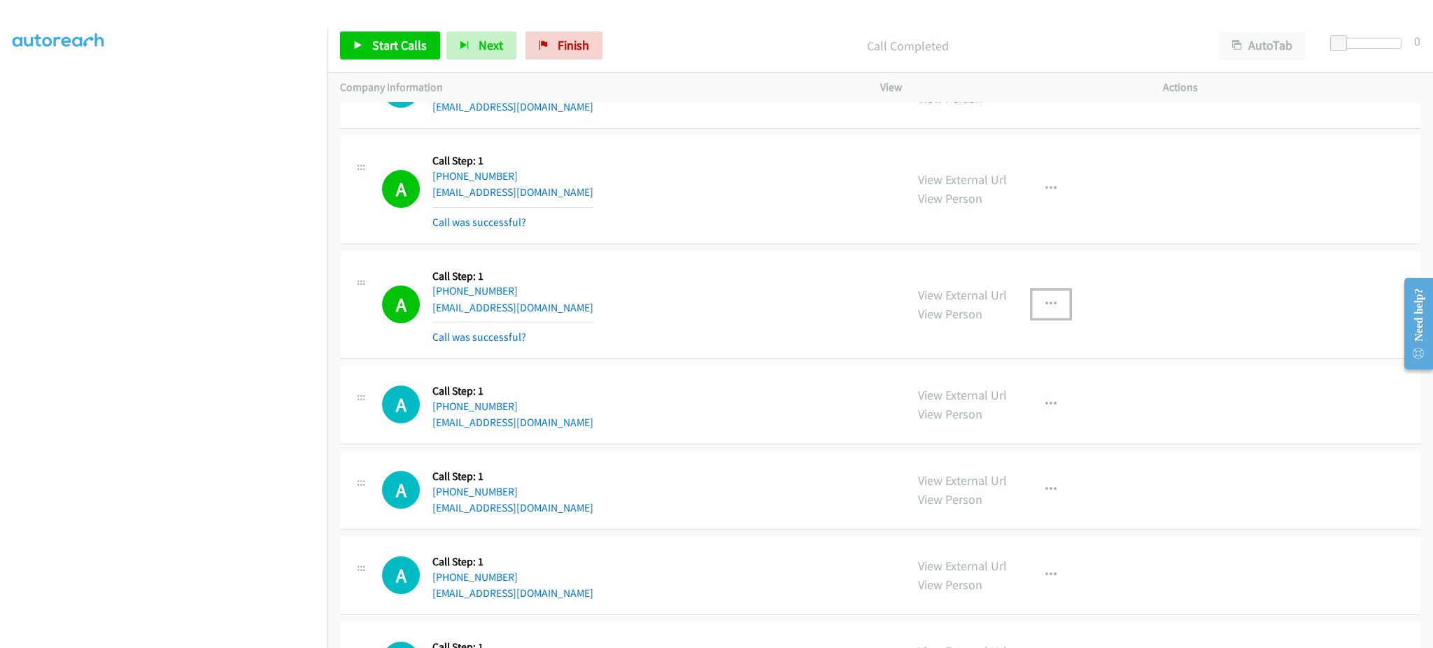
click at [1052, 306] on button "button" at bounding box center [1051, 304] width 38 height 28
click at [1020, 430] on link "Add to do not call list" at bounding box center [976, 424] width 186 height 28
click at [345, 31] on link "Start Calls" at bounding box center [390, 45] width 100 height 28
click at [825, 318] on div "A Callback Scheduled Call Step: 1 America/Los_Angeles +1 925-503-4926 kevinpaul…" at bounding box center [637, 304] width 511 height 83
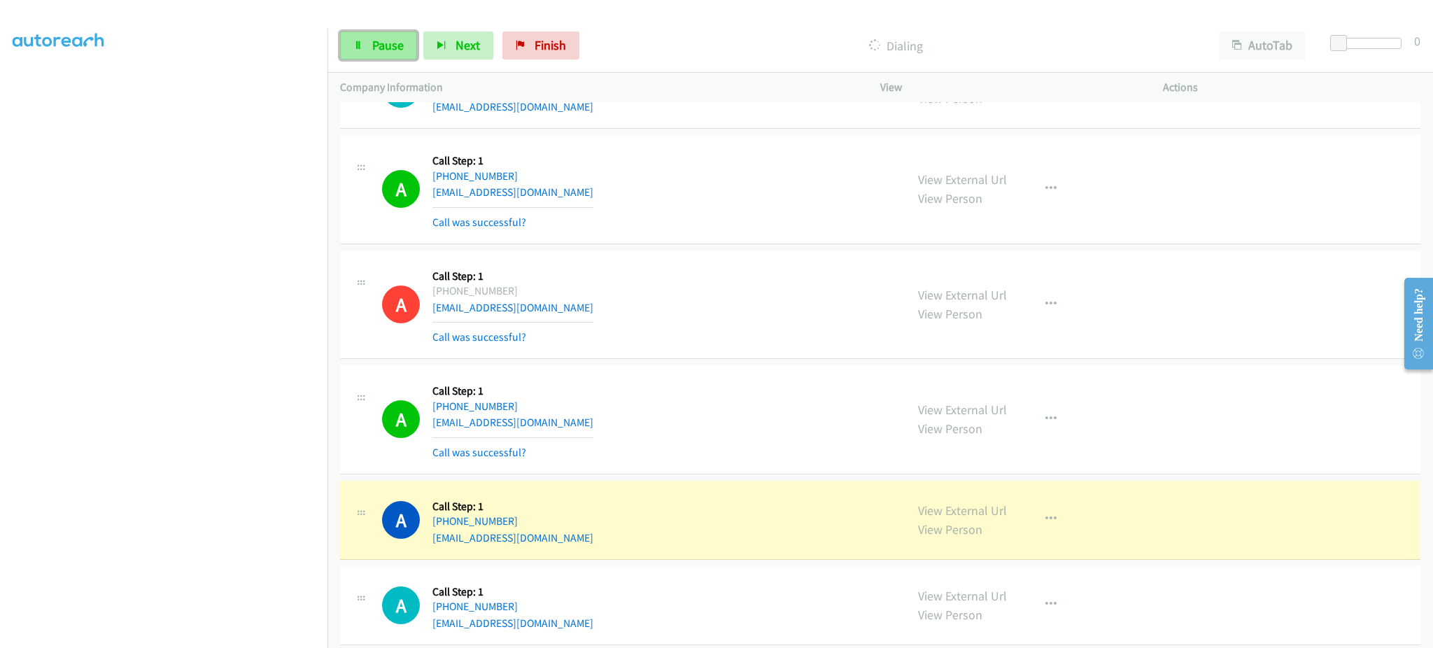
click at [390, 43] on span "Pause" at bounding box center [387, 45] width 31 height 16
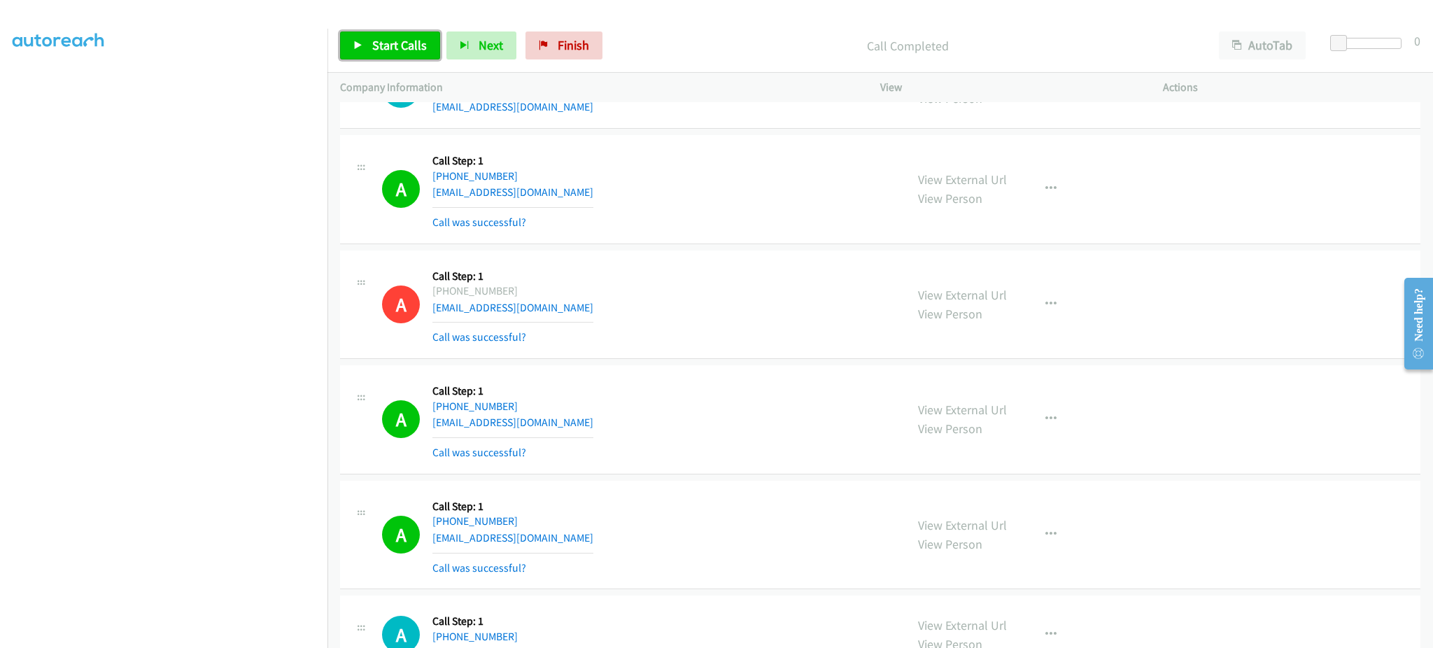
click at [376, 41] on span "Start Calls" at bounding box center [399, 45] width 55 height 16
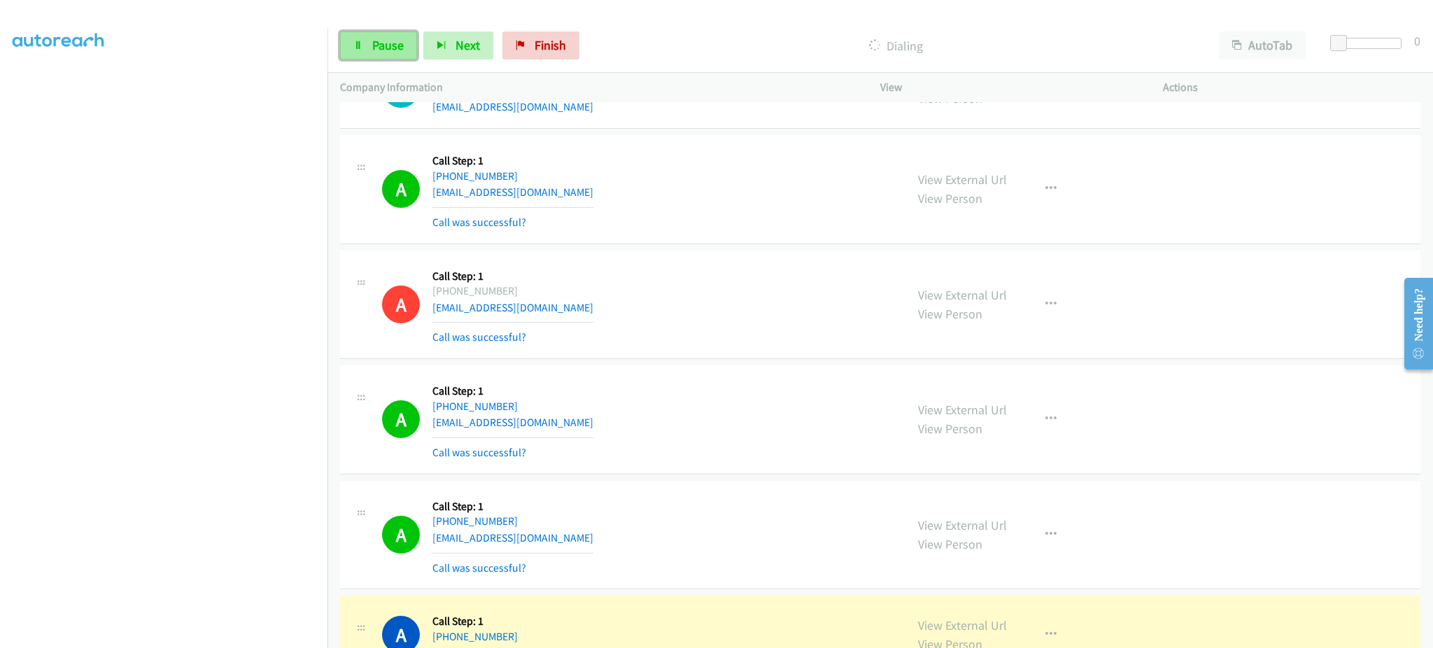
click at [376, 59] on link "Pause" at bounding box center [378, 45] width 77 height 28
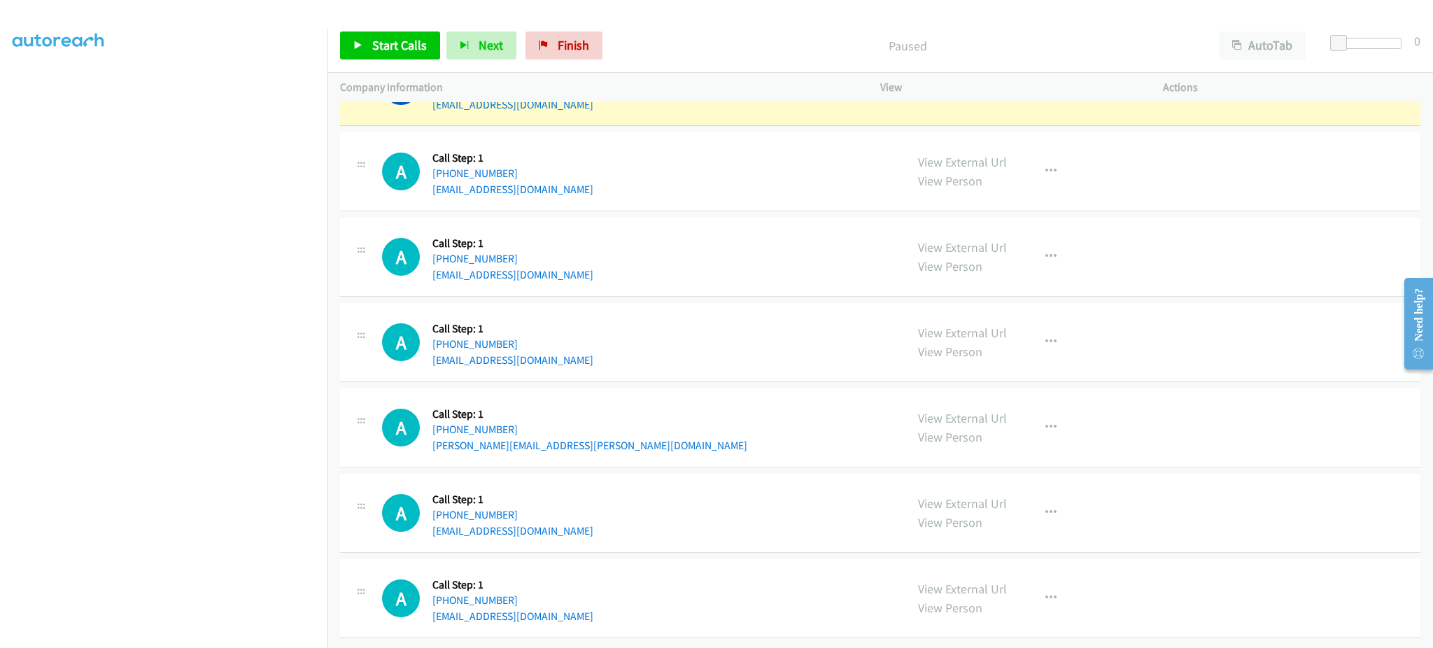
scroll to position [5342, 0]
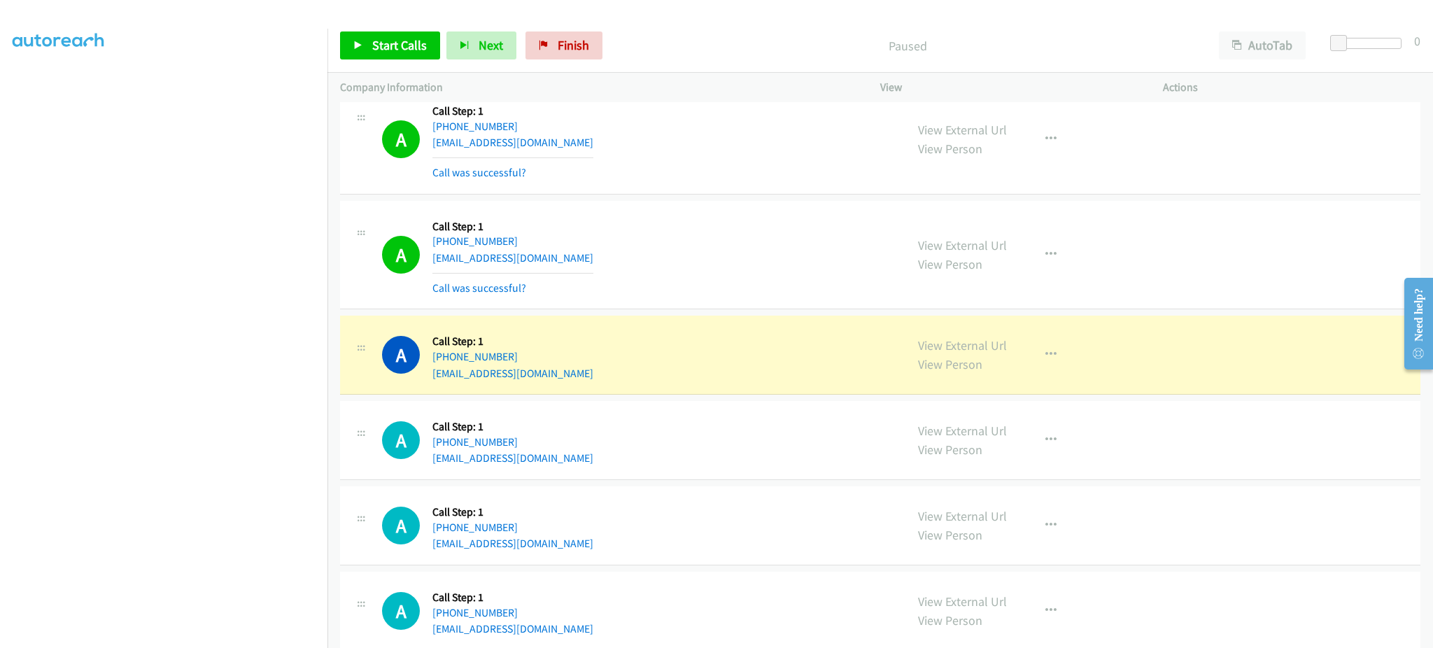
click at [551, 381] on div "A Callback Scheduled Call Step: 1 America/New_York +1 716-574-4525 grayclan93@g…" at bounding box center [637, 354] width 511 height 53
click at [552, 381] on div "A Callback Scheduled Call Step: 1 America/New_York +1 716-574-4525 grayclan93@g…" at bounding box center [637, 354] width 511 height 53
copy div "grayclan93@gmail.com"
click at [958, 351] on link "View External Url" at bounding box center [962, 345] width 89 height 16
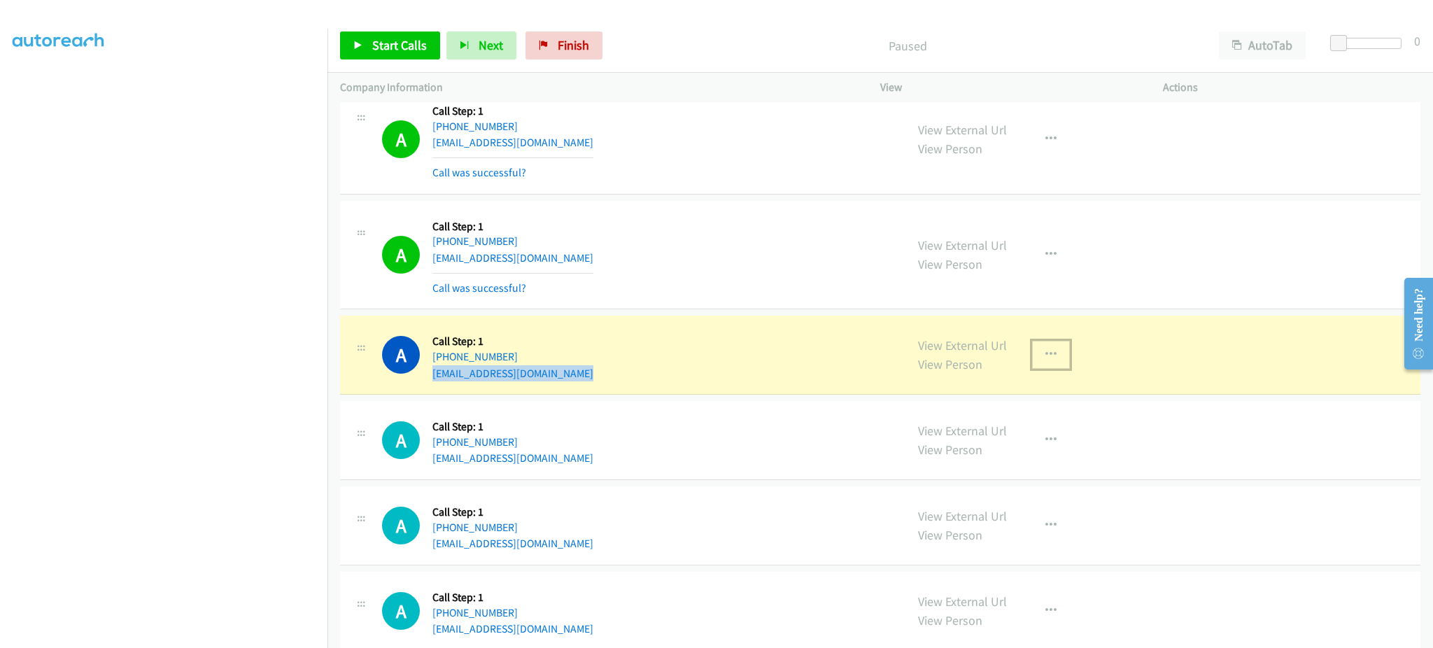
click at [1050, 366] on button "button" at bounding box center [1051, 355] width 38 height 28
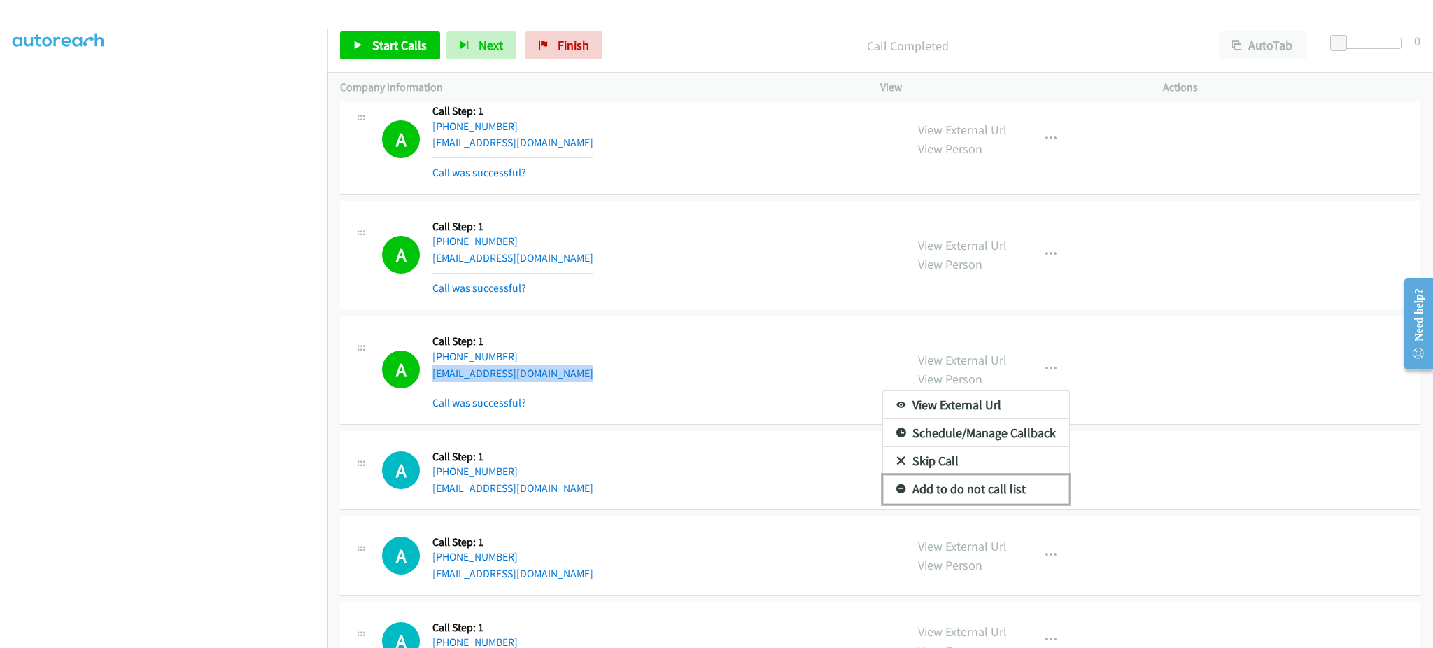
drag, startPoint x: 1016, startPoint y: 495, endPoint x: 852, endPoint y: 13, distance: 510.0
click at [1016, 495] on link "Add to do not call list" at bounding box center [976, 489] width 186 height 28
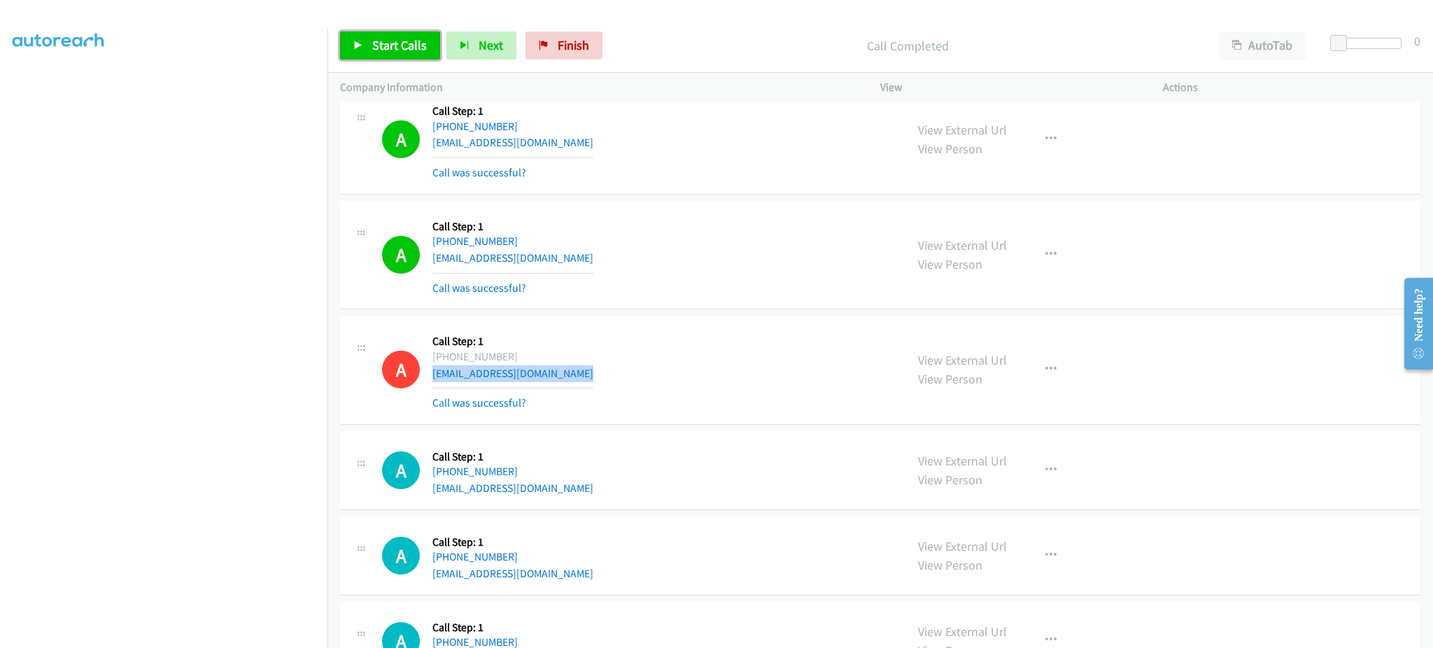
click at [412, 46] on span "Start Calls" at bounding box center [399, 45] width 55 height 16
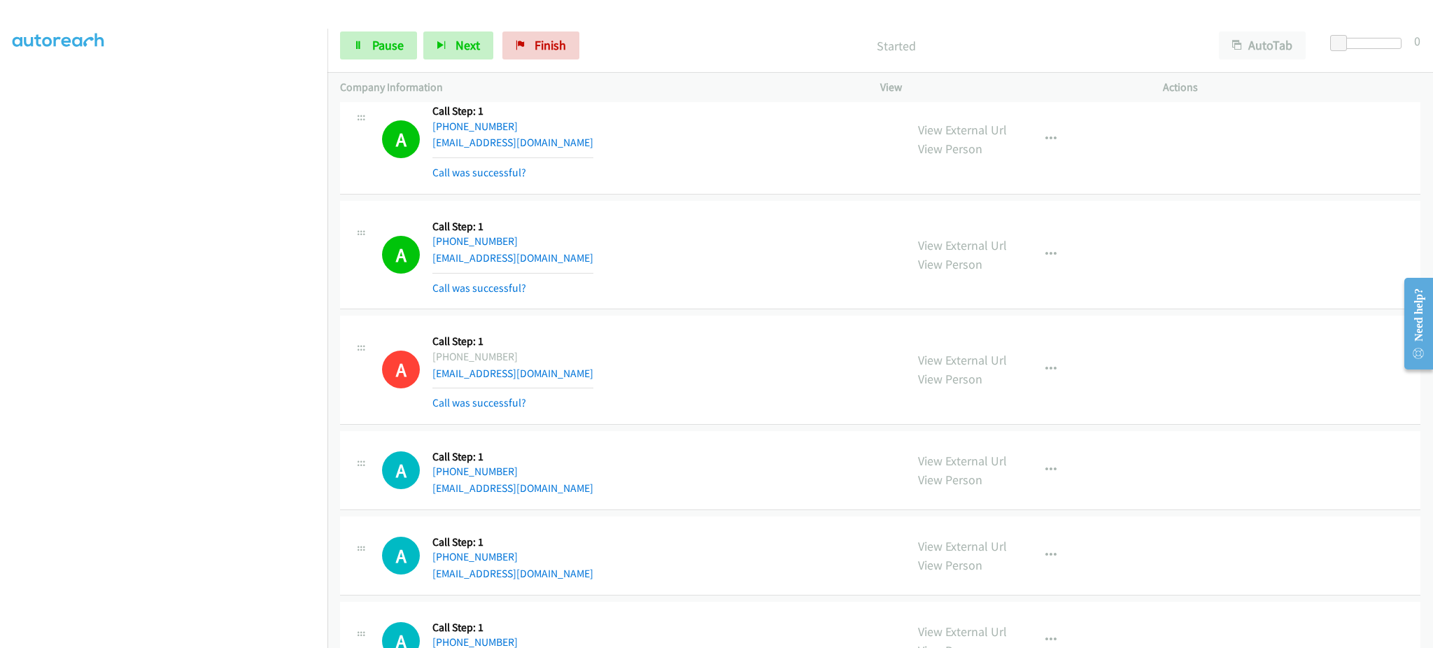
click at [648, 209] on div "A Callback Scheduled Call Step: 1 America/New_York +1 240-581-4759 kholland818@…" at bounding box center [880, 255] width 1080 height 109
click at [780, 273] on div "A Callback Scheduled Call Step: 1 America/New_York +1 240-581-4759 kholland818@…" at bounding box center [637, 254] width 511 height 83
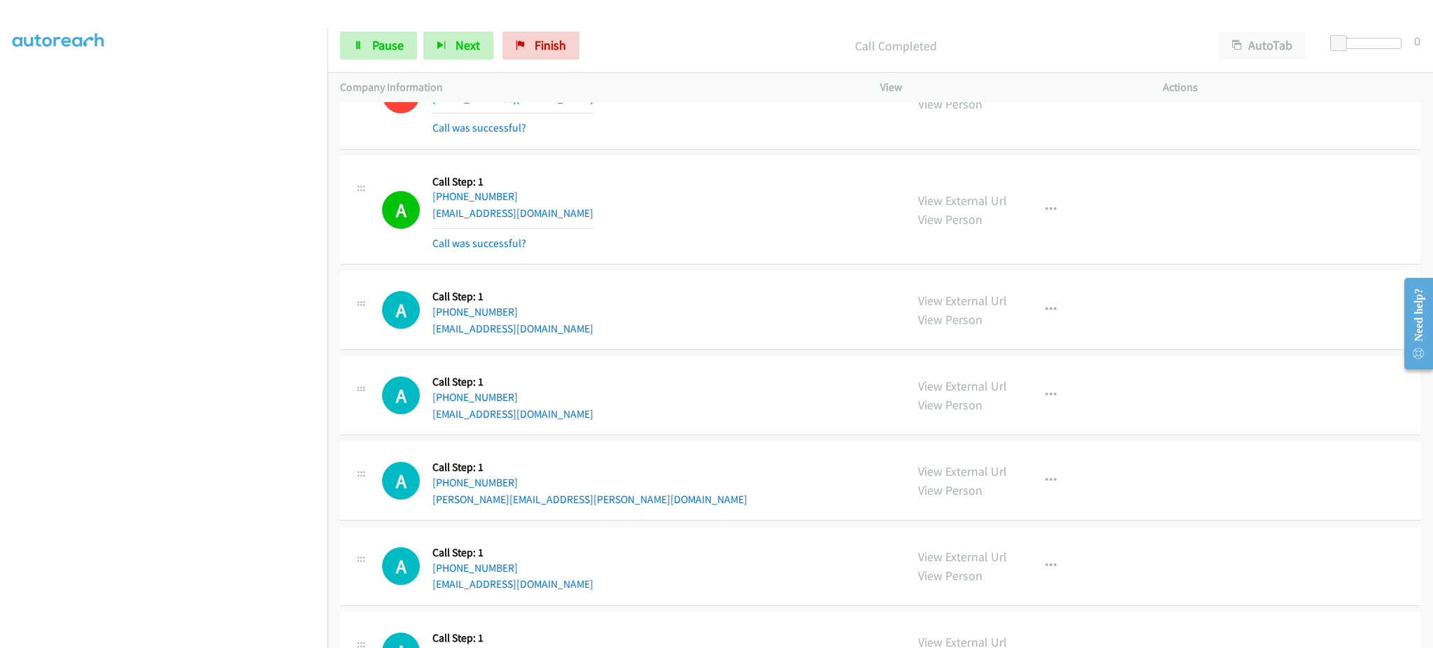
scroll to position [5622, 0]
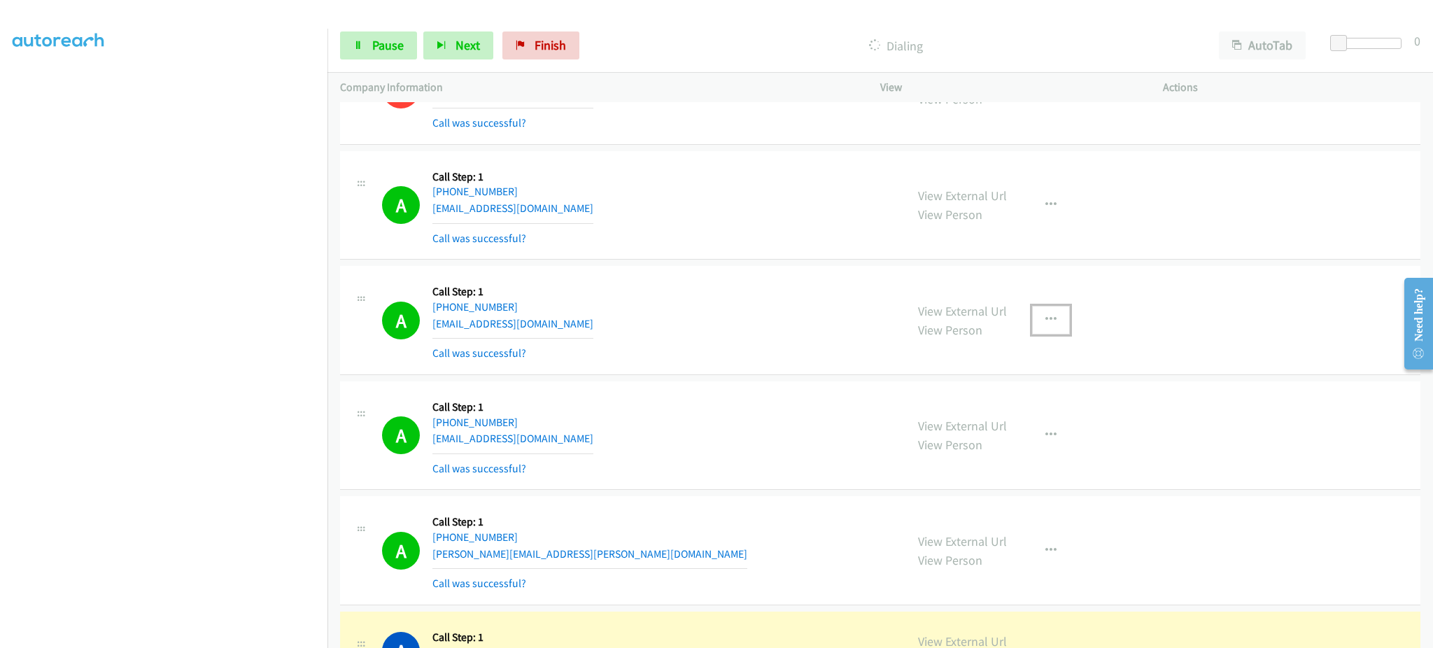
click at [1036, 327] on button "button" at bounding box center [1051, 320] width 38 height 28
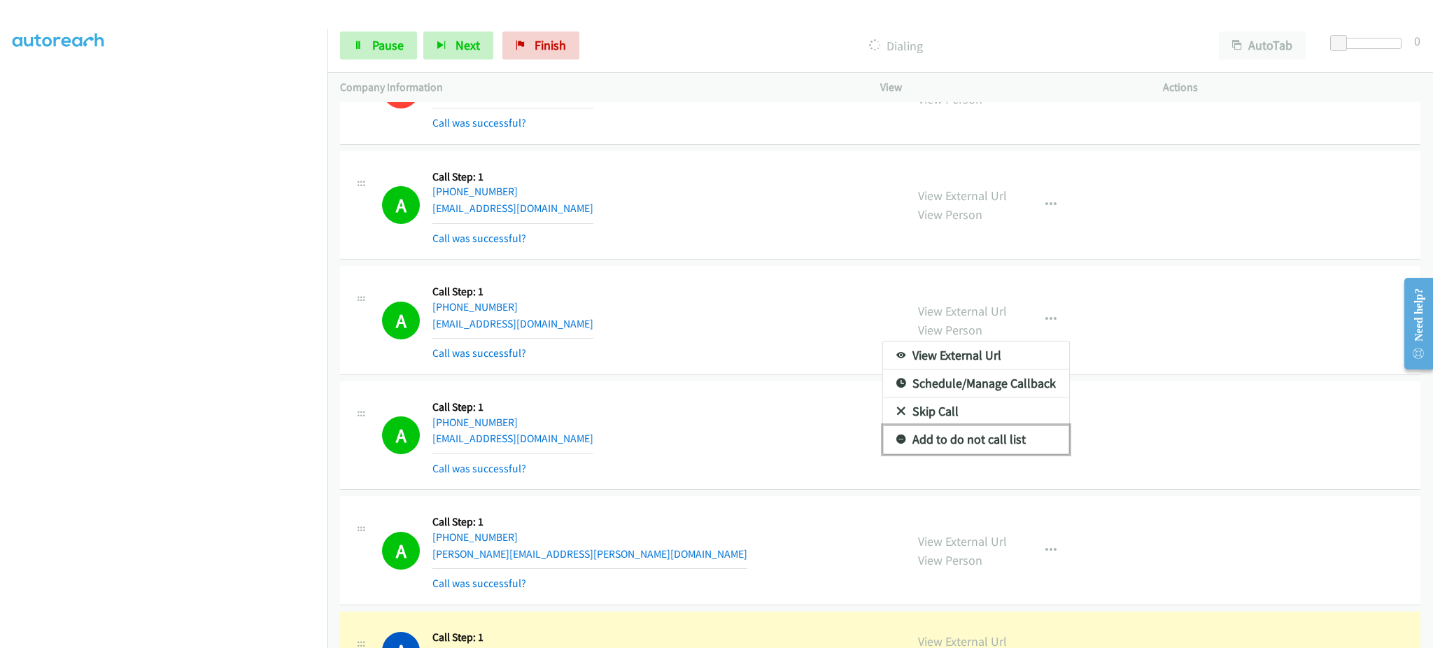
click at [968, 444] on link "Add to do not call list" at bounding box center [976, 439] width 186 height 28
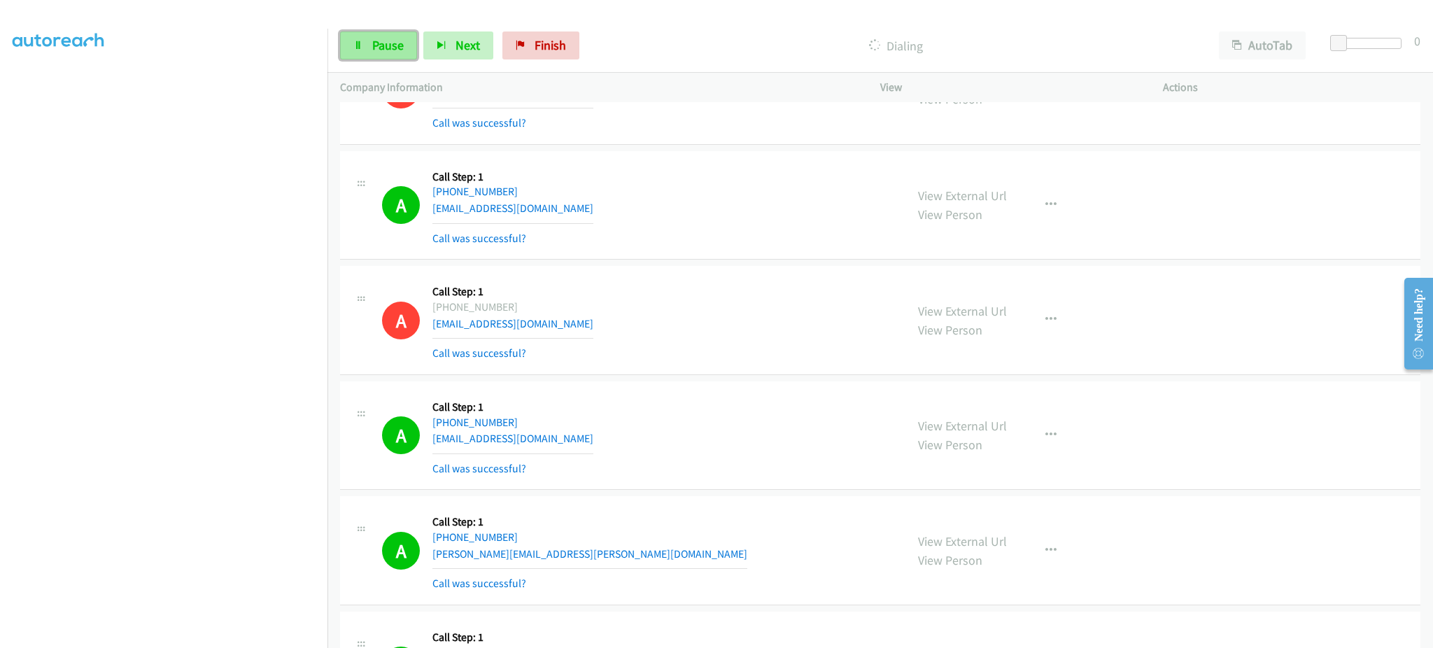
click at [374, 55] on link "Pause" at bounding box center [378, 45] width 77 height 28
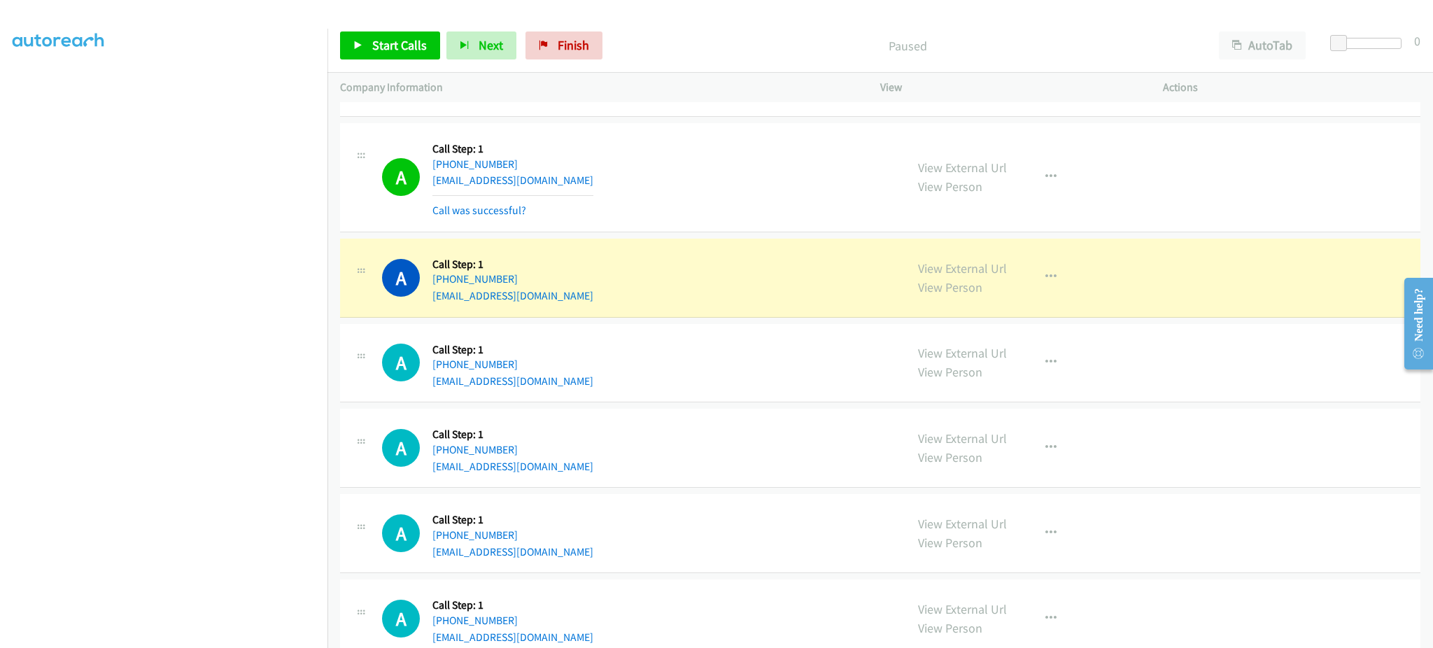
scroll to position [6182, 0]
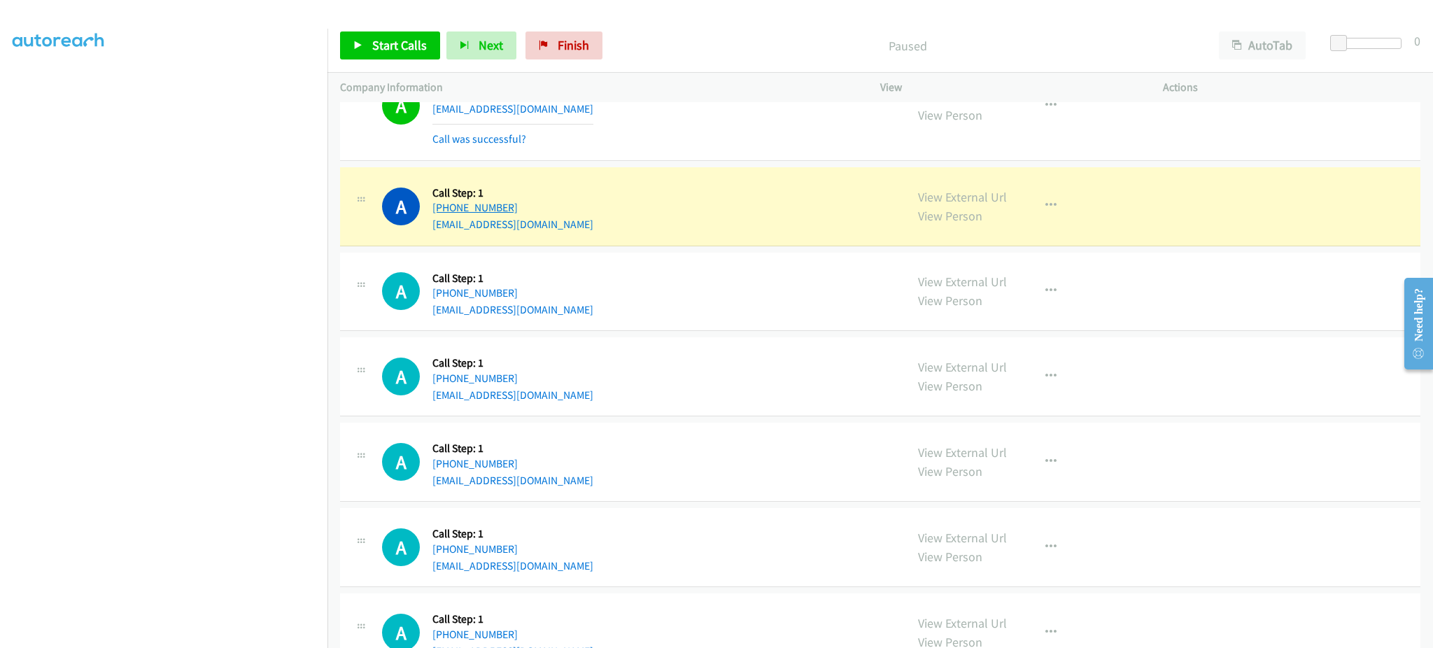
drag, startPoint x: 551, startPoint y: 213, endPoint x: 442, endPoint y: 217, distance: 108.5
click at [442, 217] on div "A Callback Scheduled Call Step: 1 America/New_York +1 617-909-3348 lkiersteadgr…" at bounding box center [637, 206] width 511 height 53
copy link "617-909-3348"
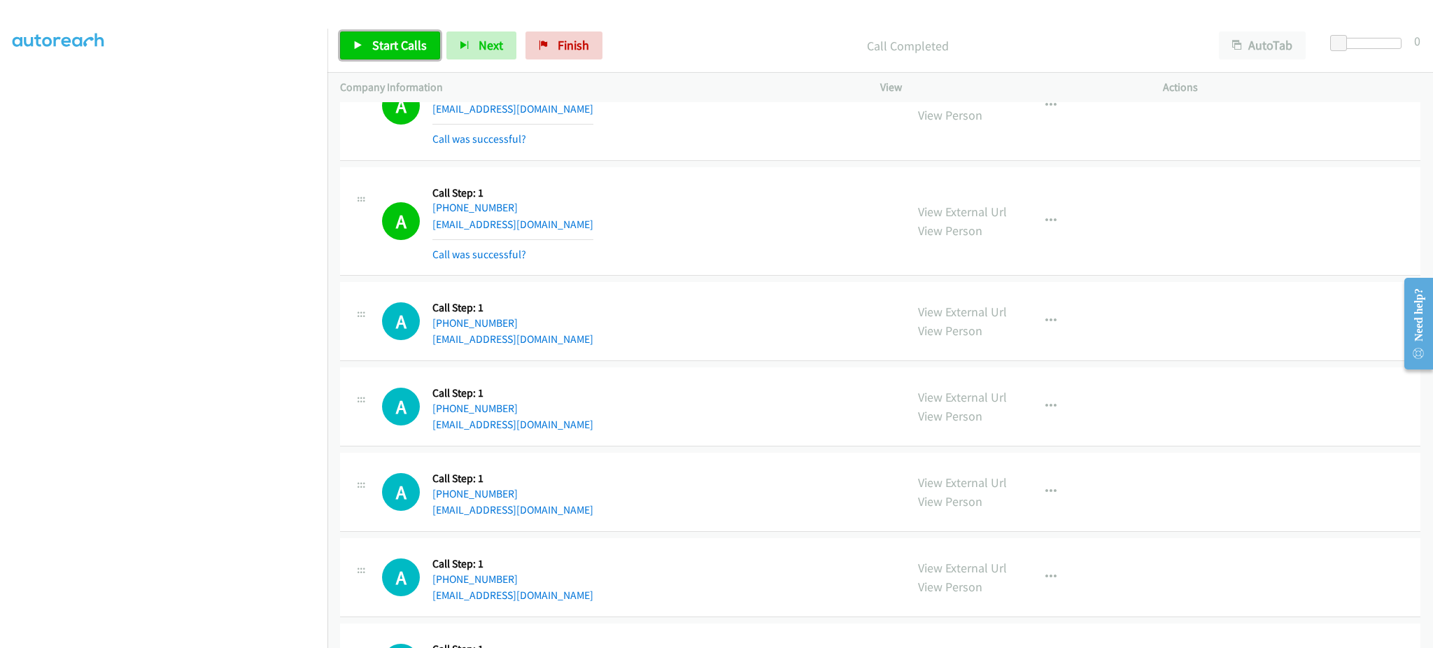
click at [387, 45] on span "Start Calls" at bounding box center [399, 45] width 55 height 16
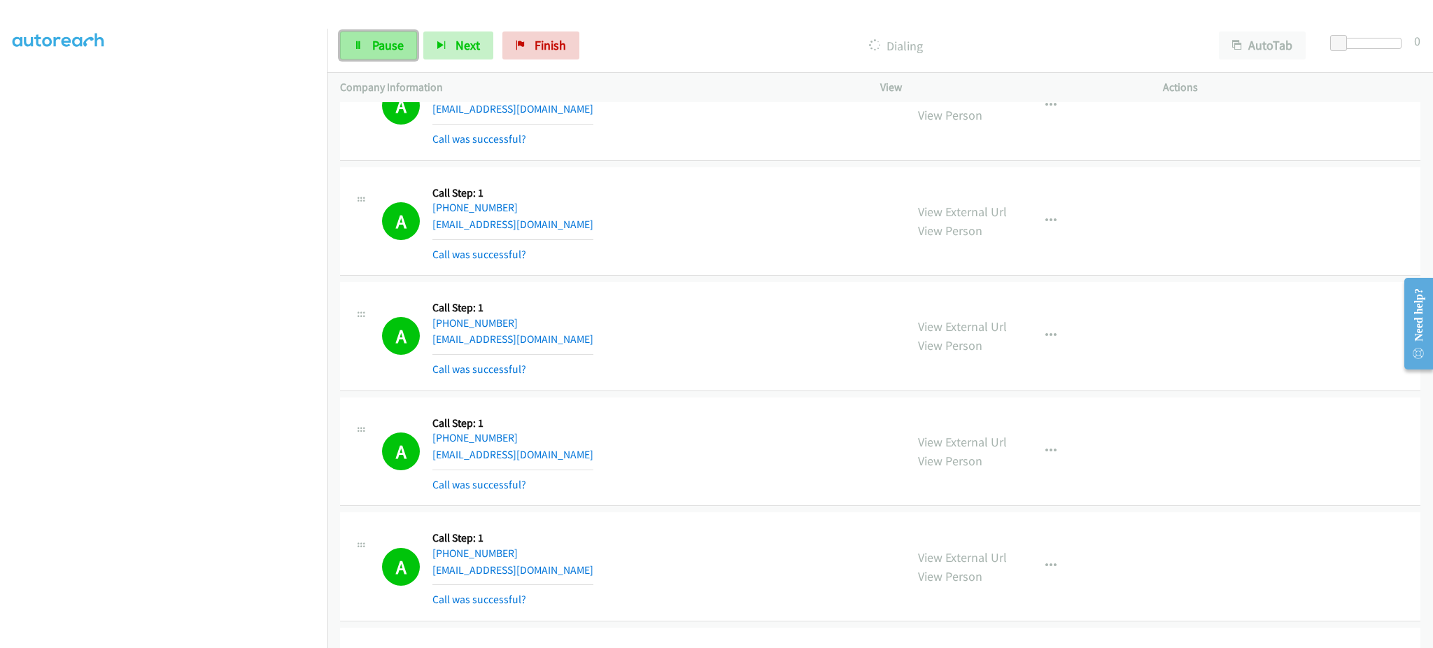
click at [385, 50] on span "Pause" at bounding box center [387, 45] width 31 height 16
click at [385, 50] on span "Start Calls" at bounding box center [399, 45] width 55 height 16
click at [472, 31] on button "Next" at bounding box center [458, 45] width 70 height 28
click at [372, 52] on span "Pause" at bounding box center [387, 45] width 31 height 16
click at [395, 50] on span "Start Calls" at bounding box center [399, 45] width 55 height 16
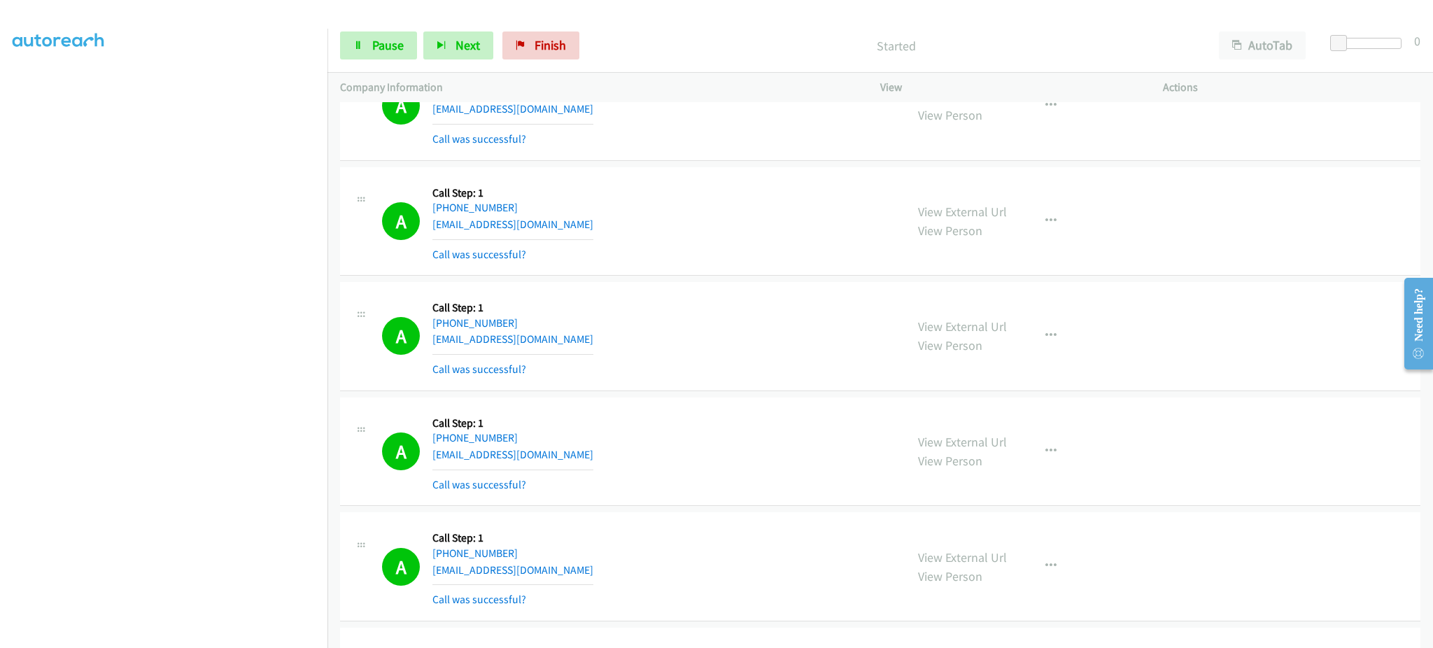
click at [684, 311] on div "A Callback Scheduled Call Step: 1 America/Anchorage +1 907-942-7797 lilanna01@h…" at bounding box center [637, 336] width 511 height 83
click at [396, 43] on span "Pause" at bounding box center [387, 45] width 31 height 16
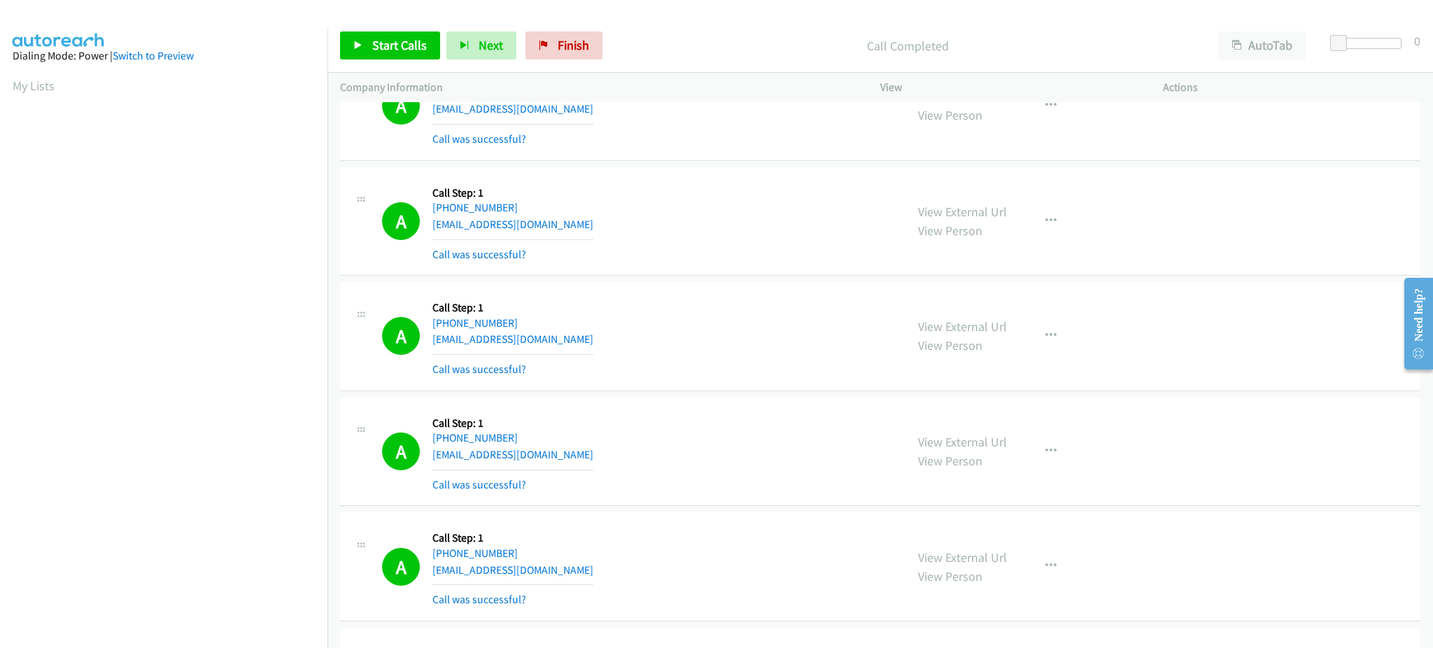
click at [28, 92] on link "My Lists" at bounding box center [34, 86] width 42 height 16
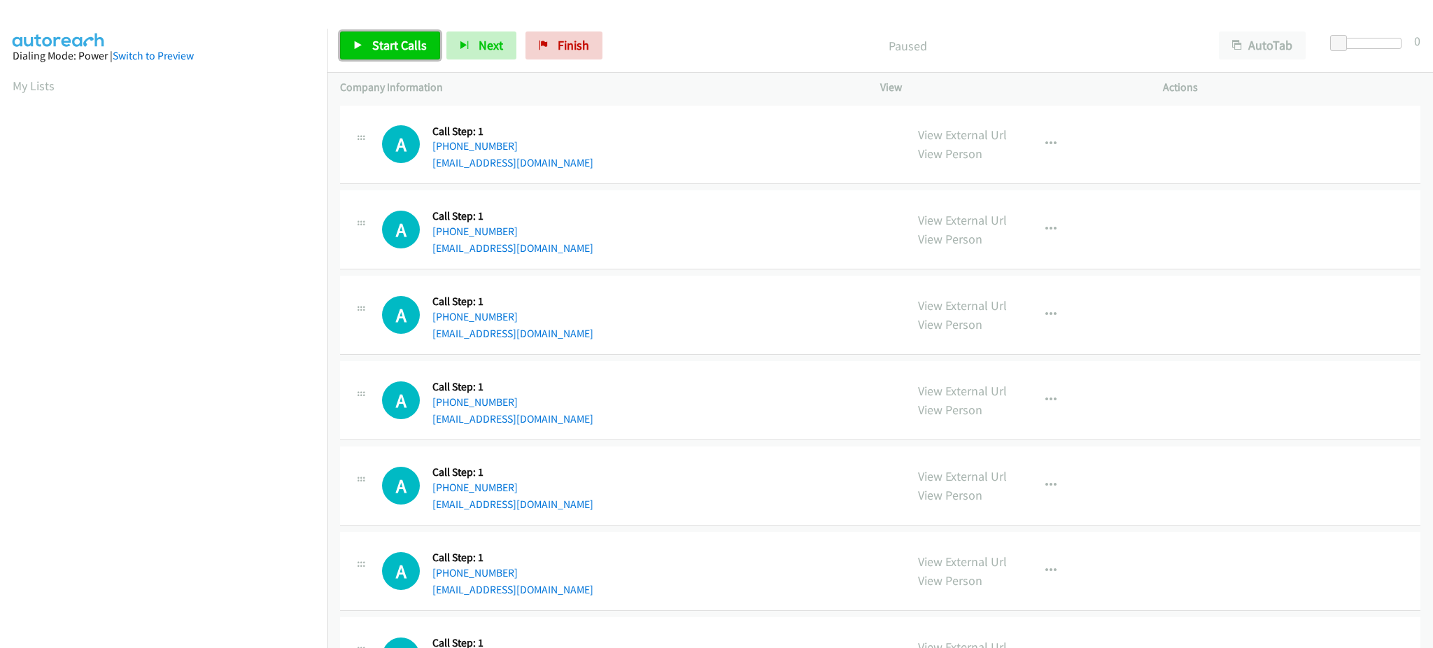
click at [399, 43] on span "Start Calls" at bounding box center [399, 45] width 55 height 16
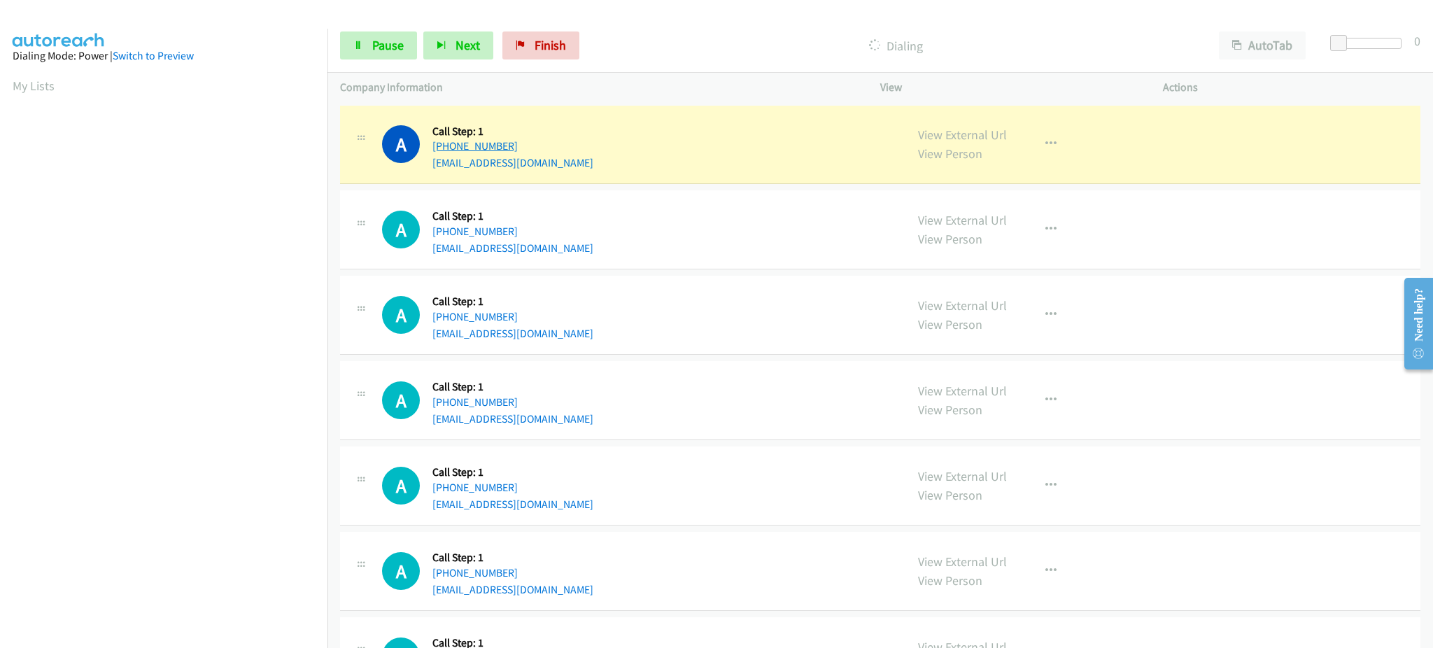
drag, startPoint x: 563, startPoint y: 146, endPoint x: 442, endPoint y: 151, distance: 120.5
click at [442, 151] on div "A Callback Scheduled Call Step: 1 America/New_York [PHONE_NUMBER] [EMAIL_ADDRES…" at bounding box center [637, 144] width 511 height 53
copy link "[PHONE_NUMBER]"
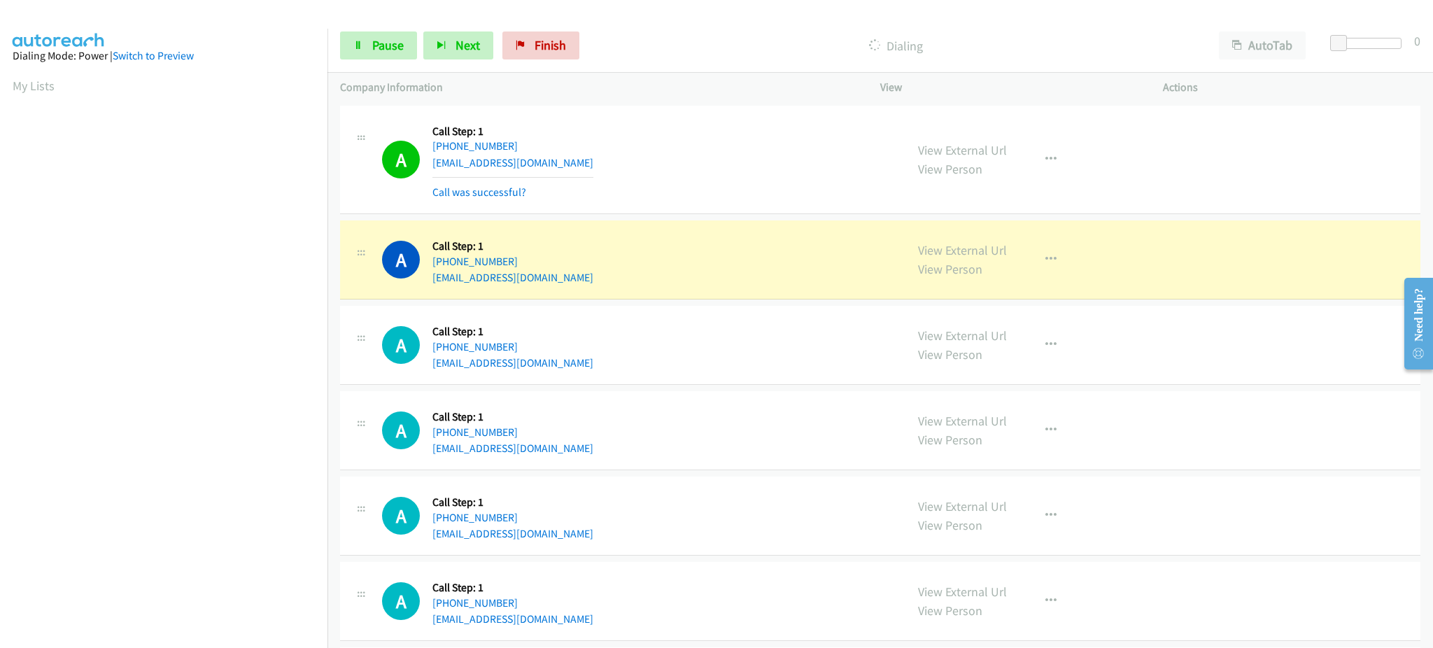
scroll to position [140, 0]
click at [1033, 154] on button "button" at bounding box center [1051, 160] width 38 height 28
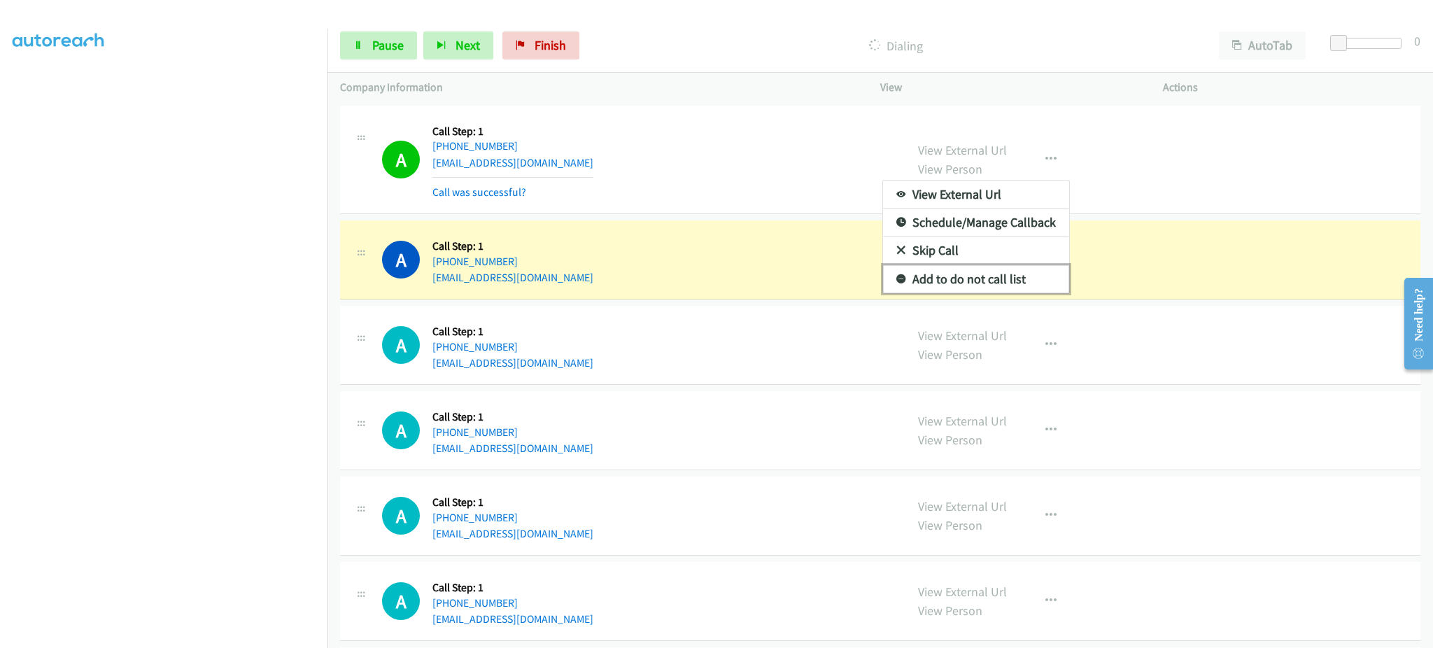
click at [1006, 276] on link "Add to do not call list" at bounding box center [976, 279] width 186 height 28
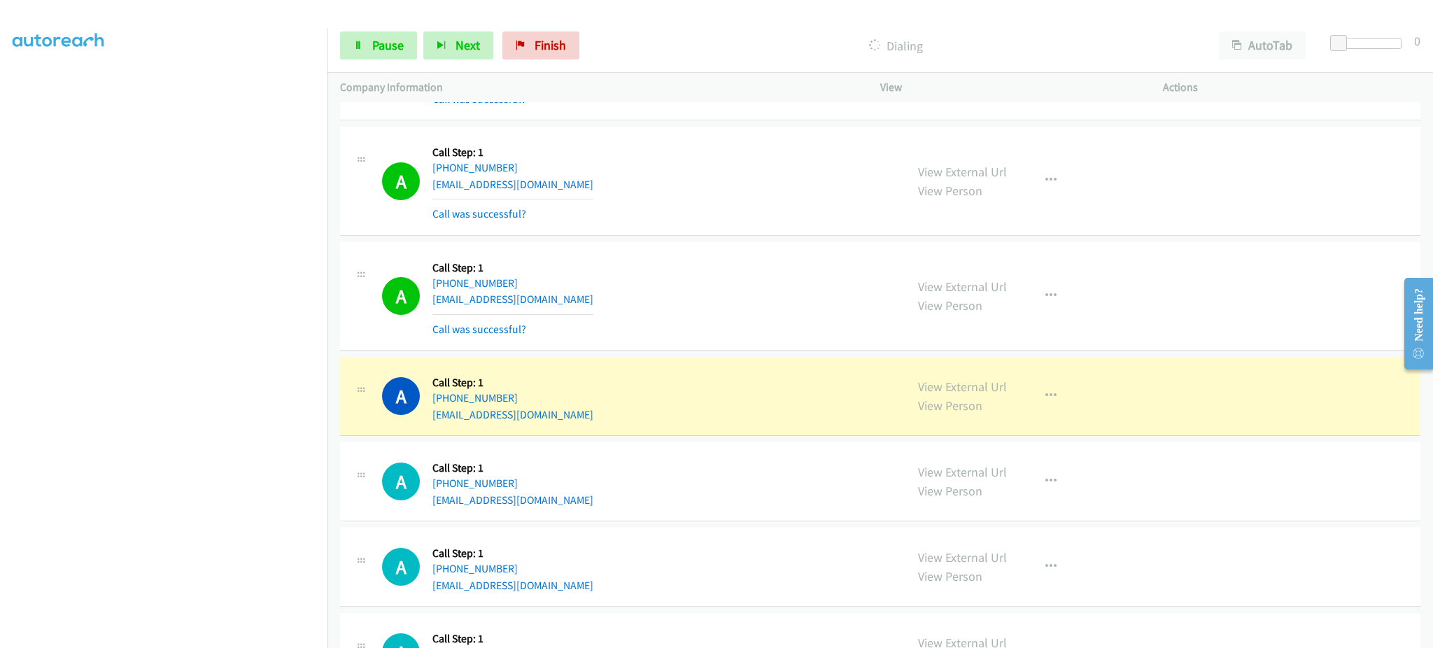
scroll to position [560, 0]
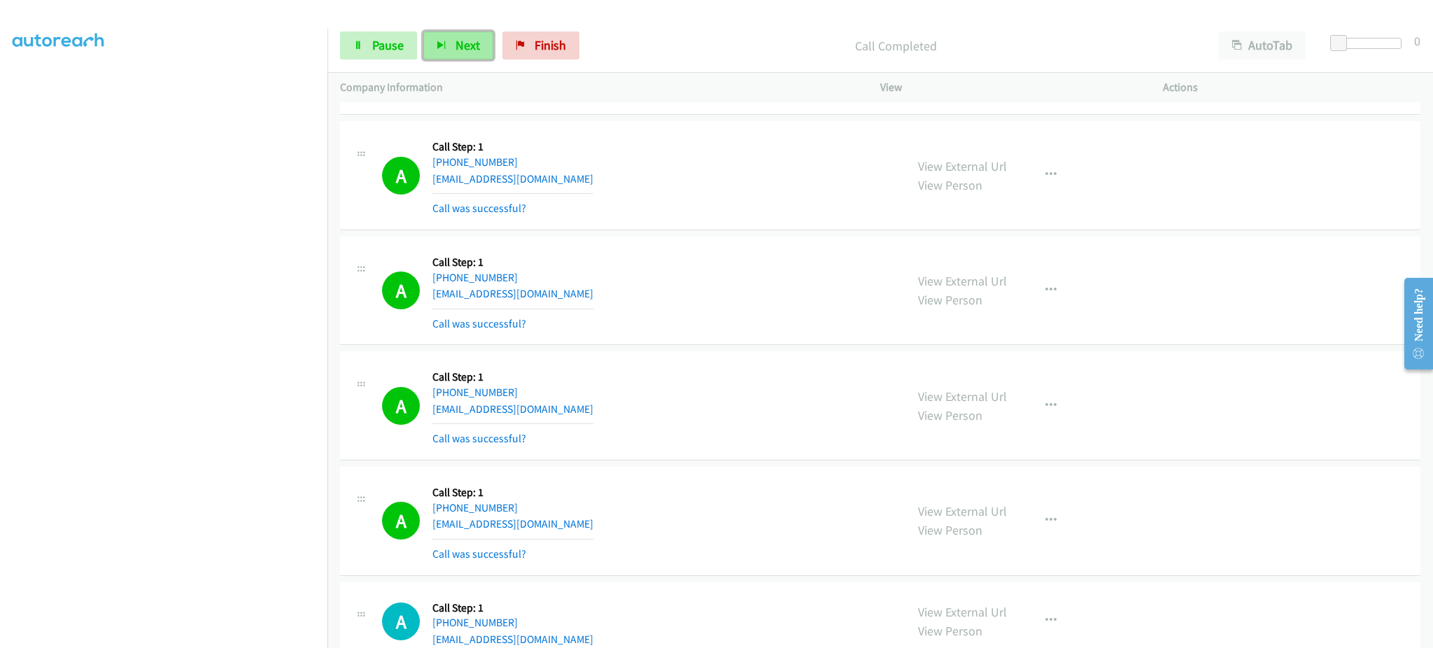
click at [456, 38] on span "Next" at bounding box center [468, 45] width 24 height 16
click at [386, 42] on span "Pause" at bounding box center [387, 45] width 31 height 16
click at [411, 45] on span "Start Calls" at bounding box center [399, 45] width 55 height 16
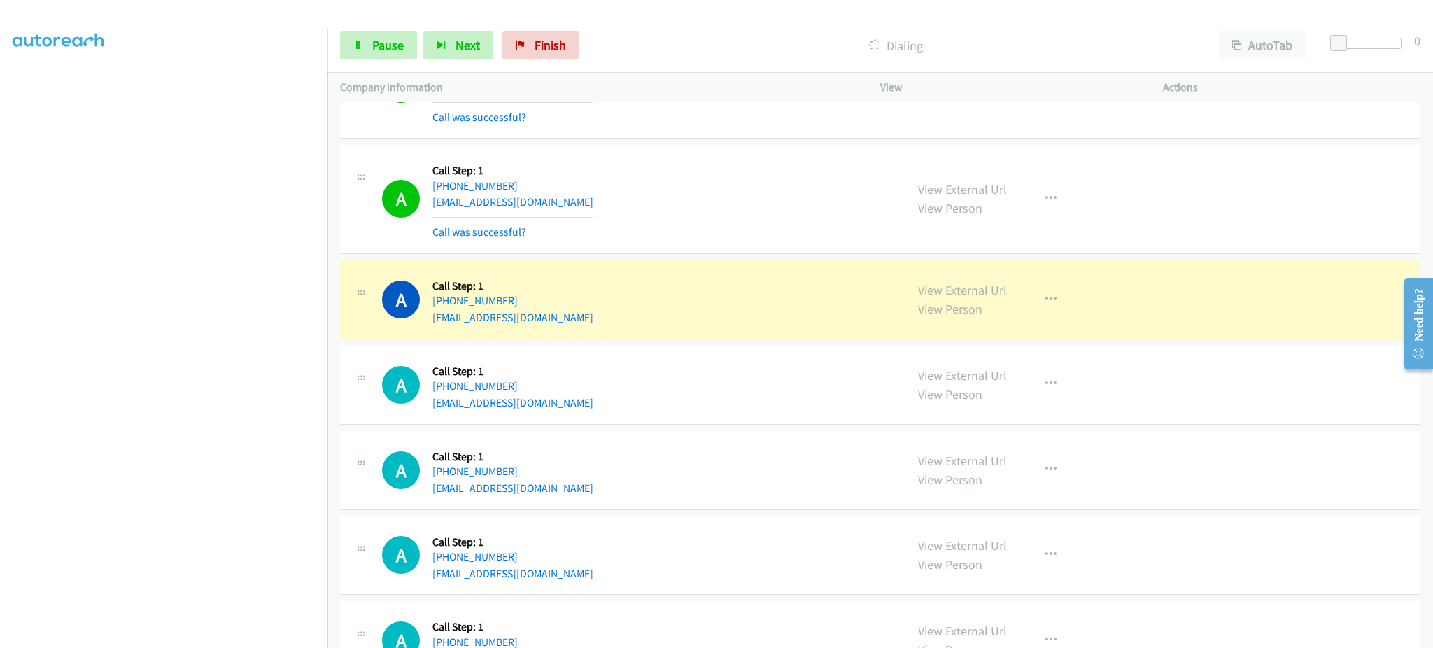
scroll to position [2239, 0]
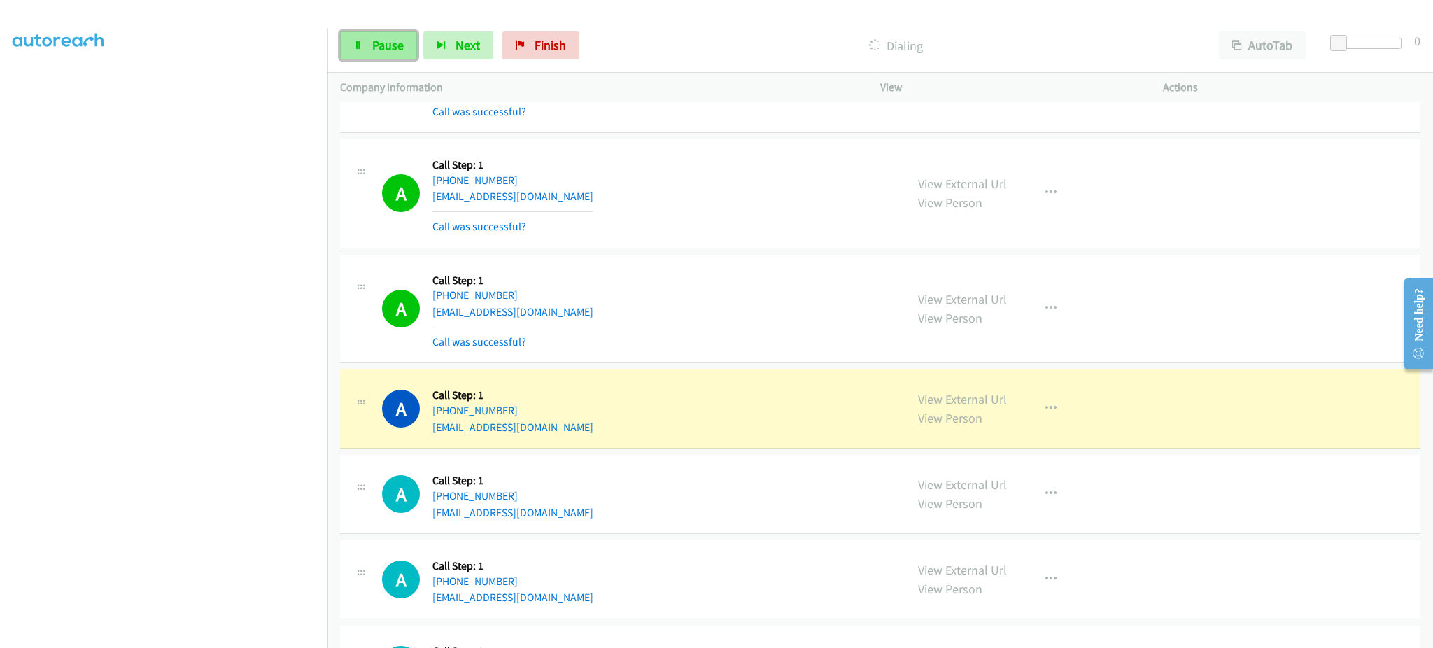
click at [397, 40] on span "Pause" at bounding box center [387, 45] width 31 height 16
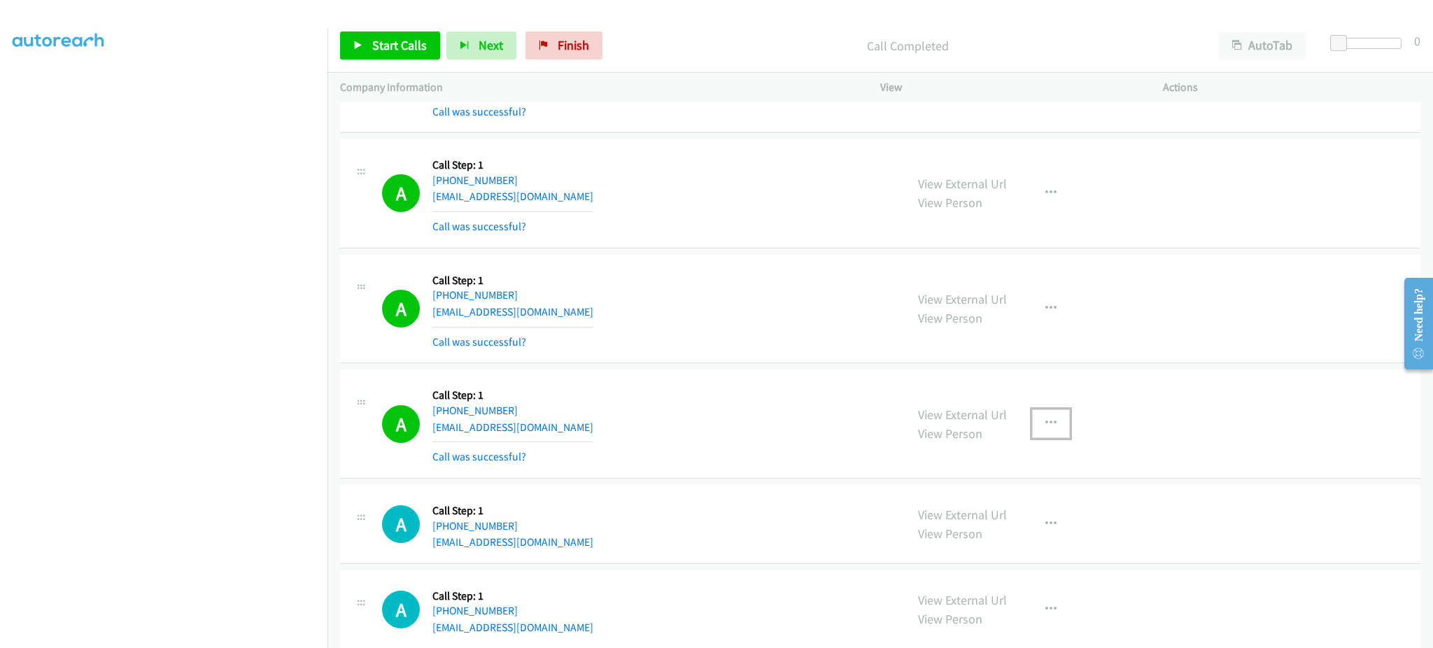
click at [1054, 426] on button "button" at bounding box center [1051, 423] width 38 height 28
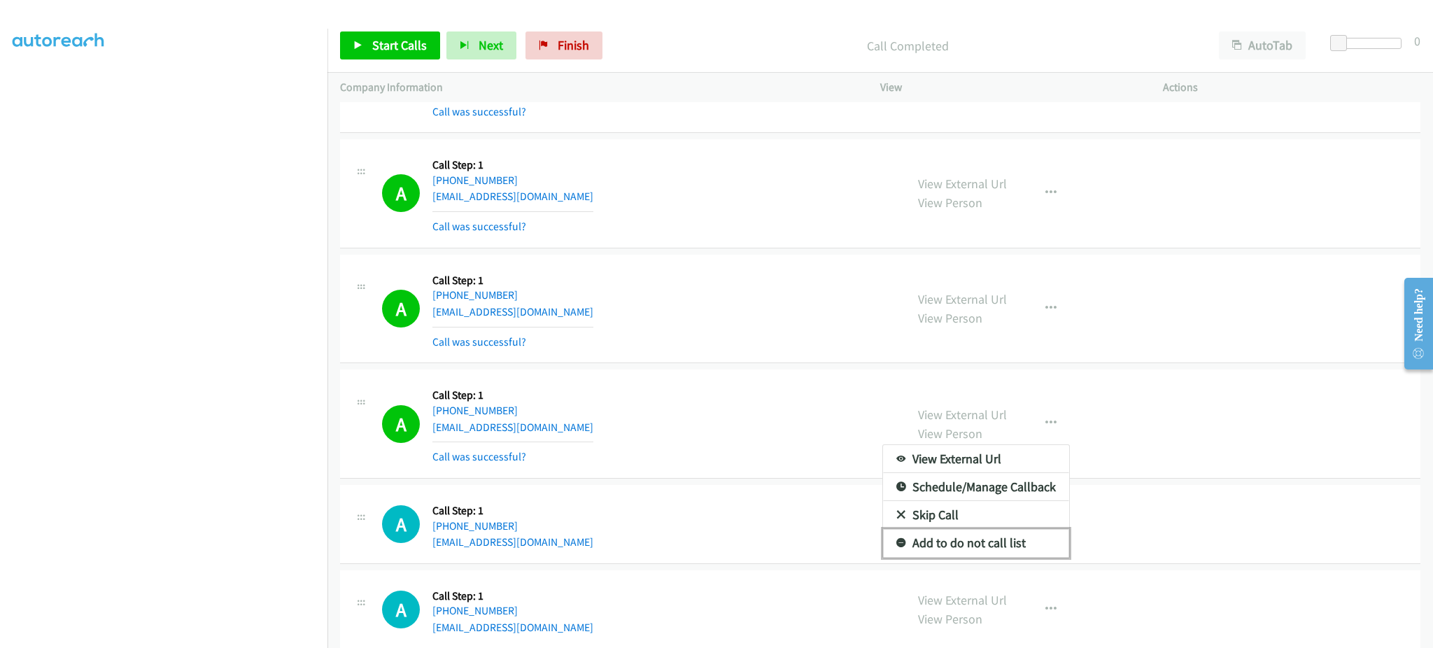
click at [1019, 538] on link "Add to do not call list" at bounding box center [976, 543] width 186 height 28
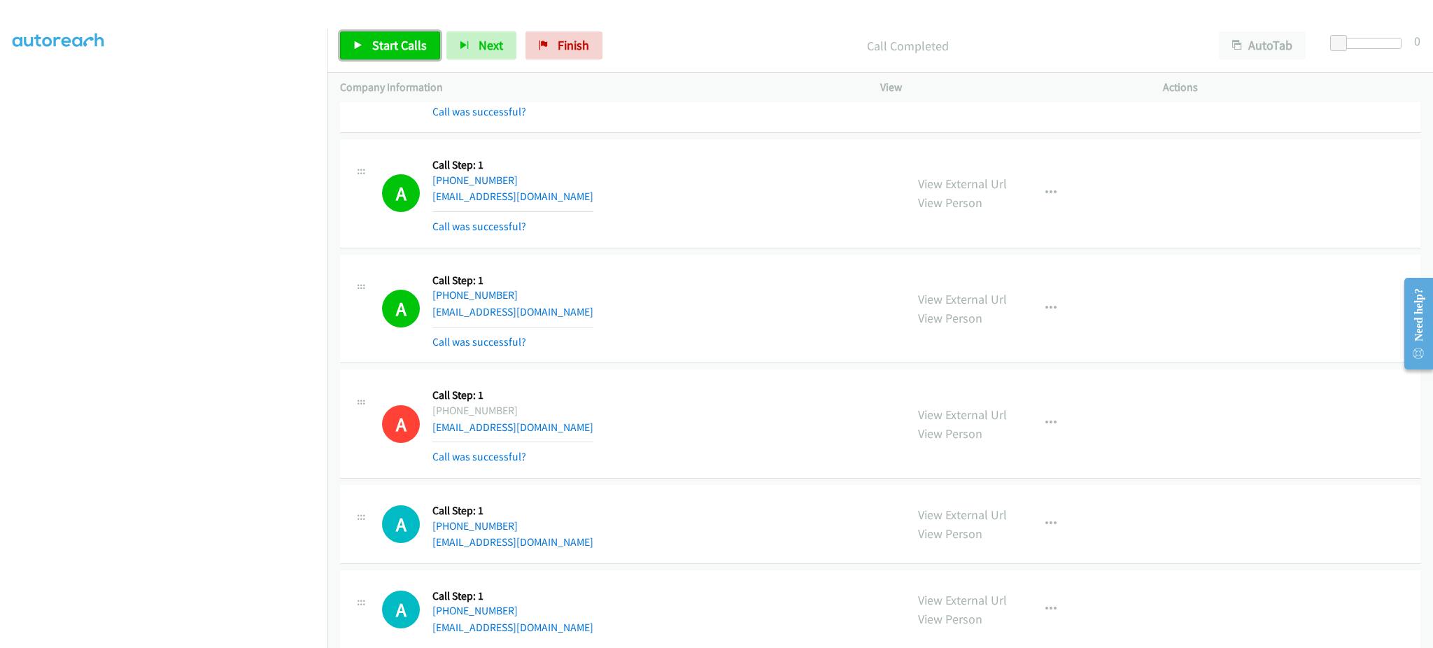
click at [364, 59] on link "Start Calls" at bounding box center [390, 45] width 100 height 28
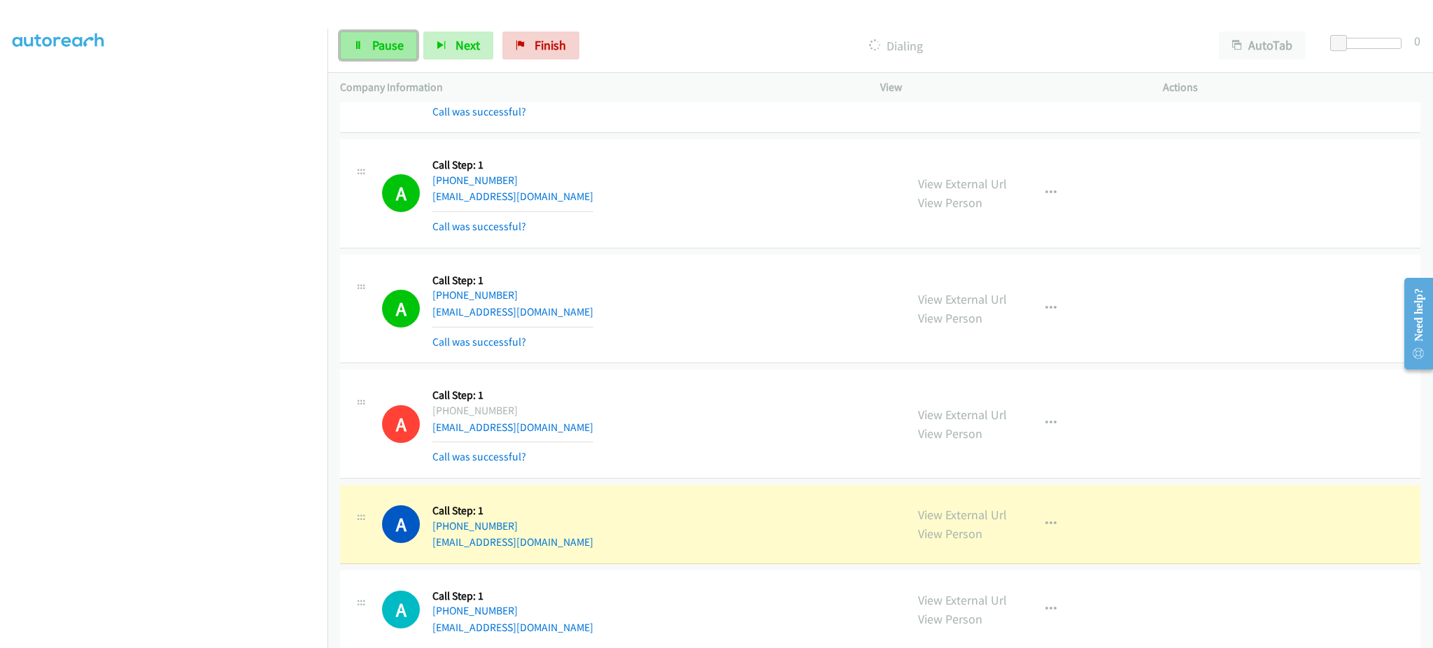
click at [382, 45] on span "Pause" at bounding box center [387, 45] width 31 height 16
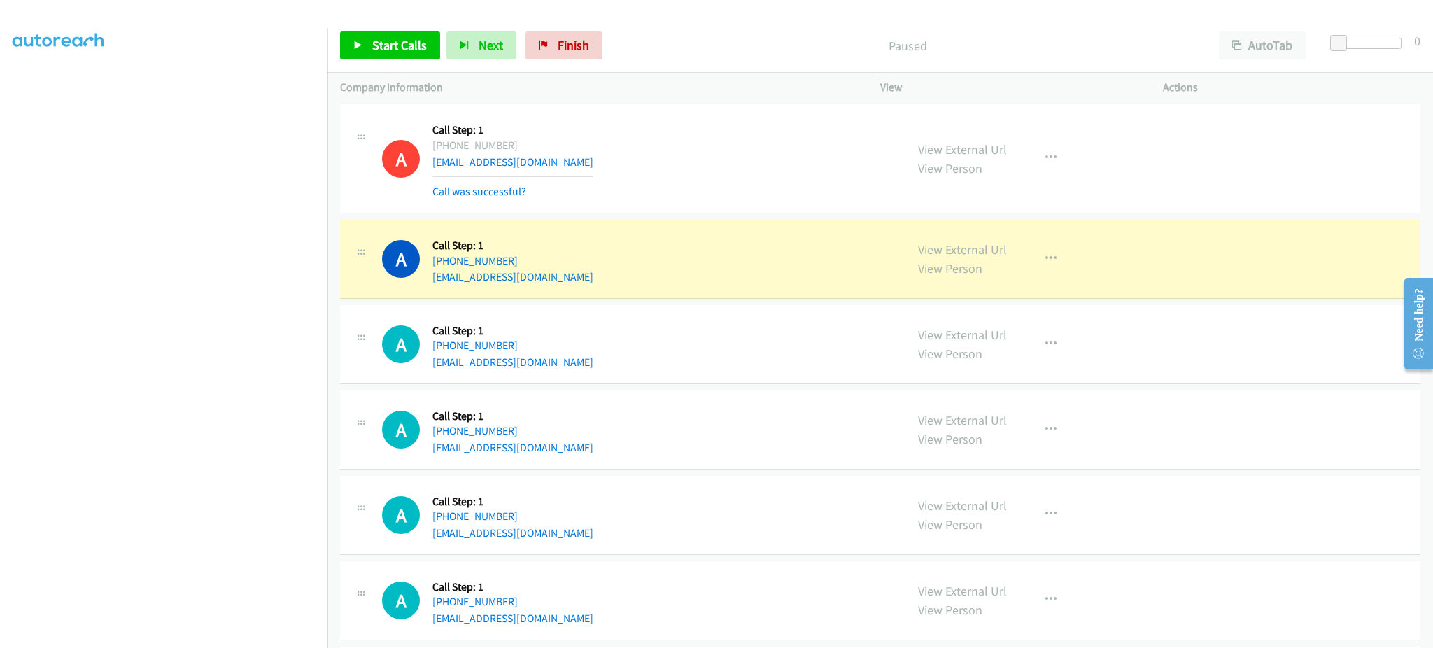
scroll to position [2519, 0]
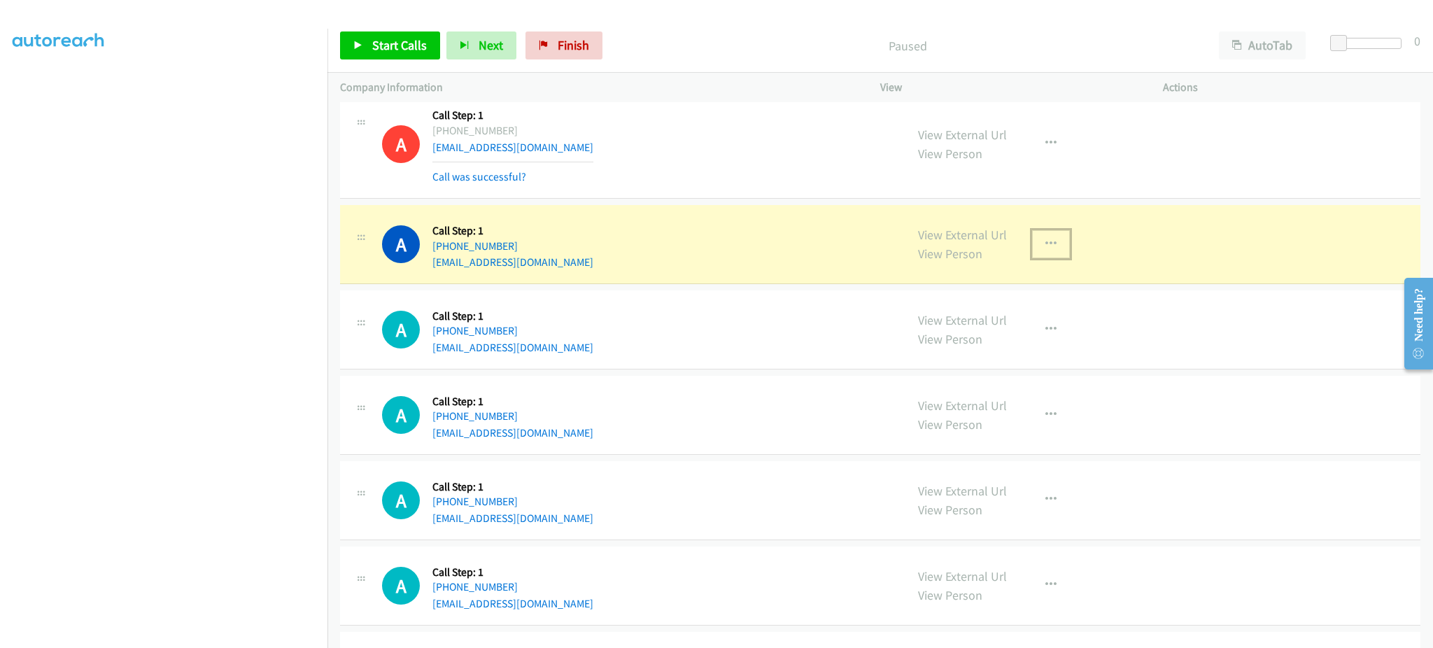
click at [1047, 252] on button "button" at bounding box center [1051, 244] width 38 height 28
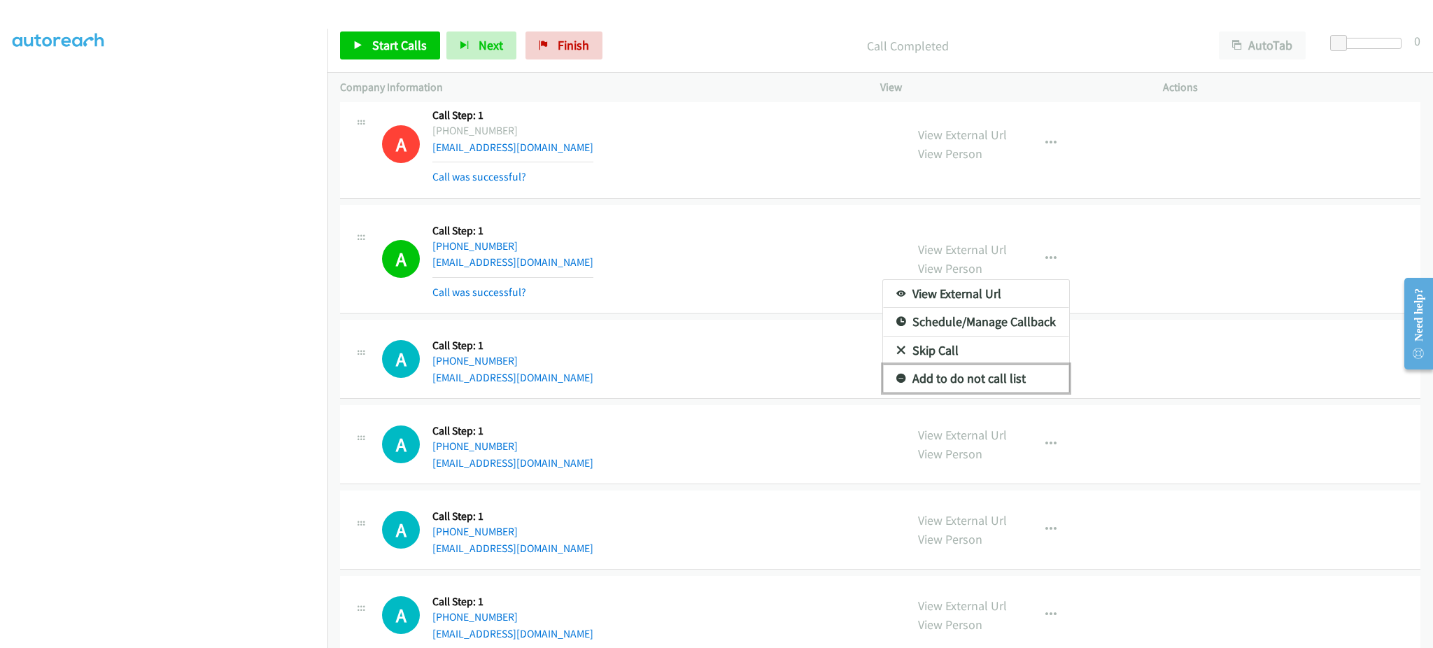
drag, startPoint x: 1005, startPoint y: 374, endPoint x: 973, endPoint y: 398, distance: 40.0
click at [1005, 374] on link "Add to do not call list" at bounding box center [976, 379] width 186 height 28
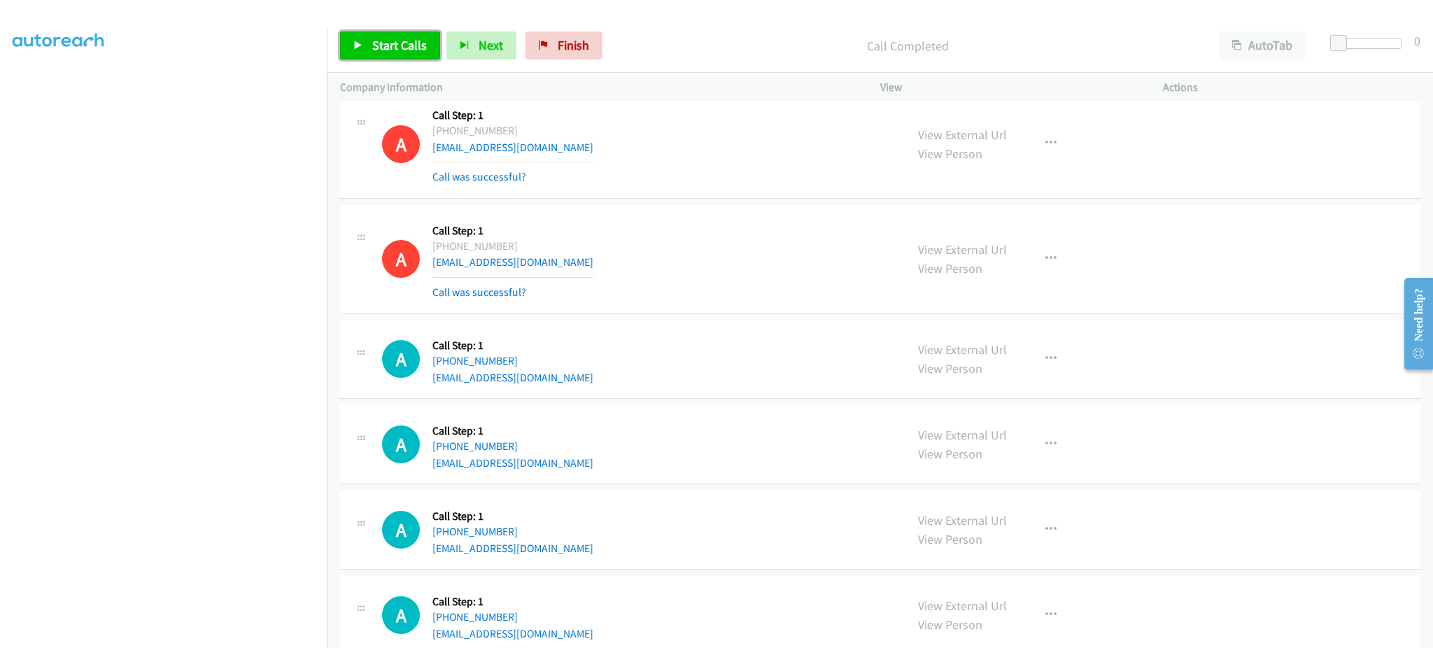
click at [420, 48] on span "Start Calls" at bounding box center [399, 45] width 55 height 16
click at [673, 239] on div "A Callback Scheduled Call Step: 1 [GEOGRAPHIC_DATA]/[GEOGRAPHIC_DATA] [PHONE_NU…" at bounding box center [637, 259] width 511 height 83
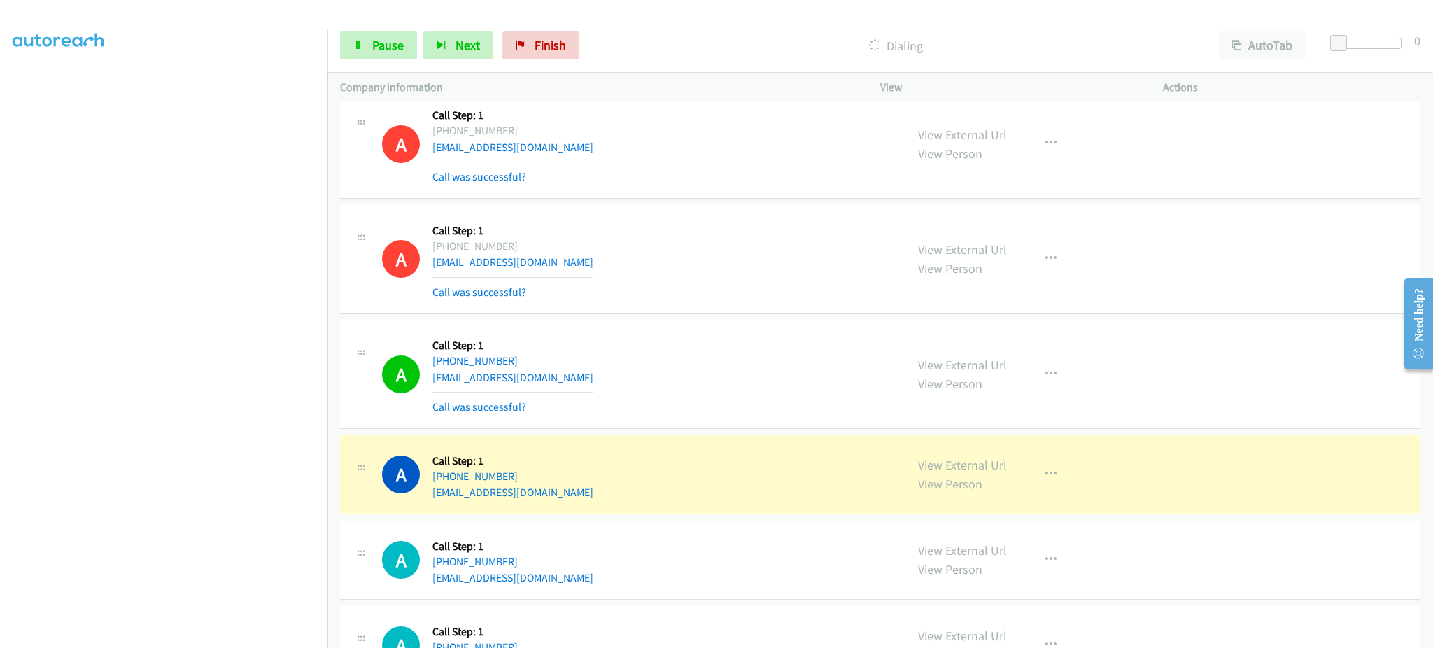
click at [952, 456] on div "View External Url View Person View External Url Email Schedule/Manage Callback …" at bounding box center [1052, 474] width 295 height 53
click at [953, 469] on link "View External Url" at bounding box center [962, 465] width 89 height 16
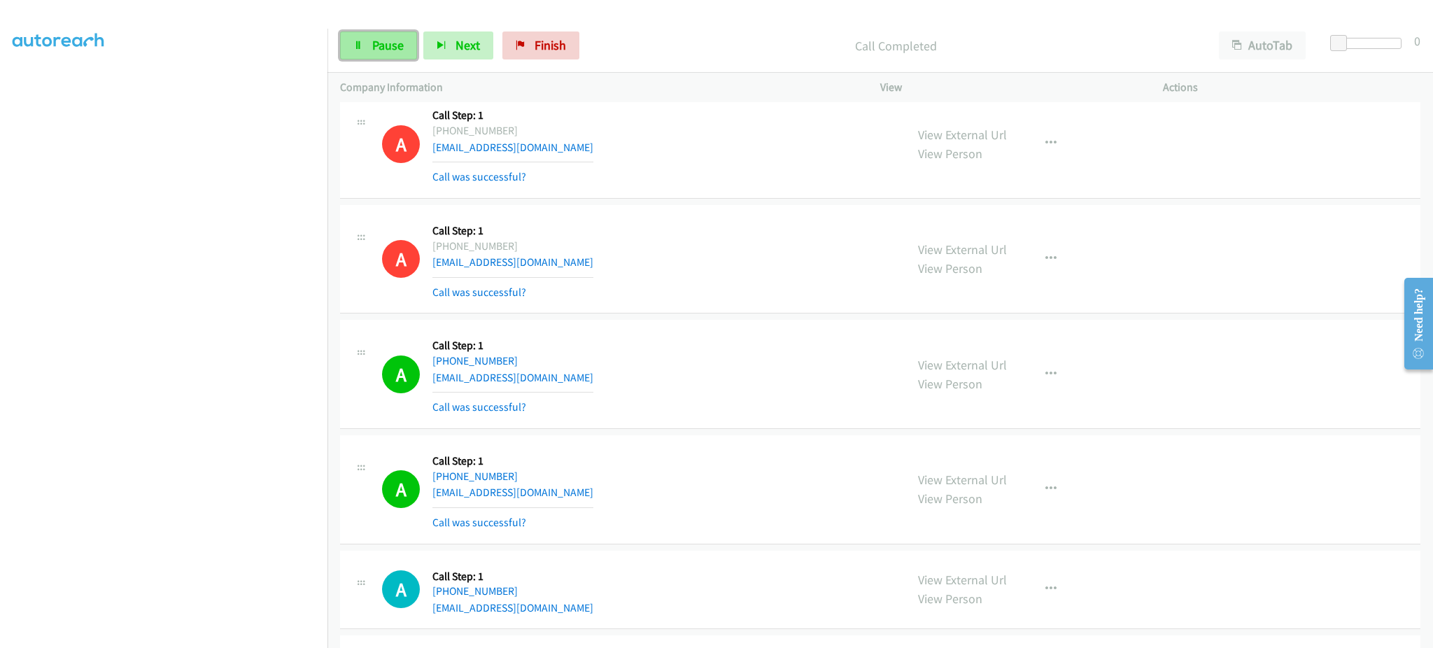
click at [396, 57] on link "Pause" at bounding box center [378, 45] width 77 height 28
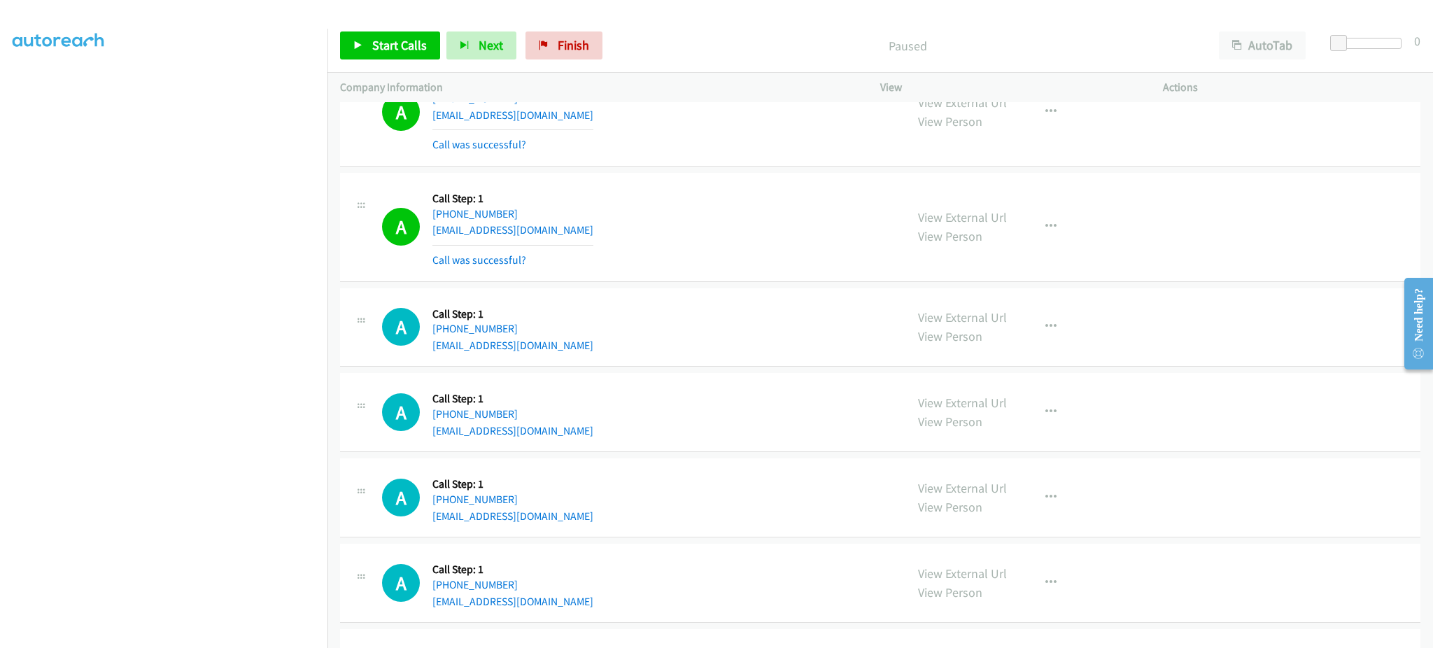
scroll to position [2799, 0]
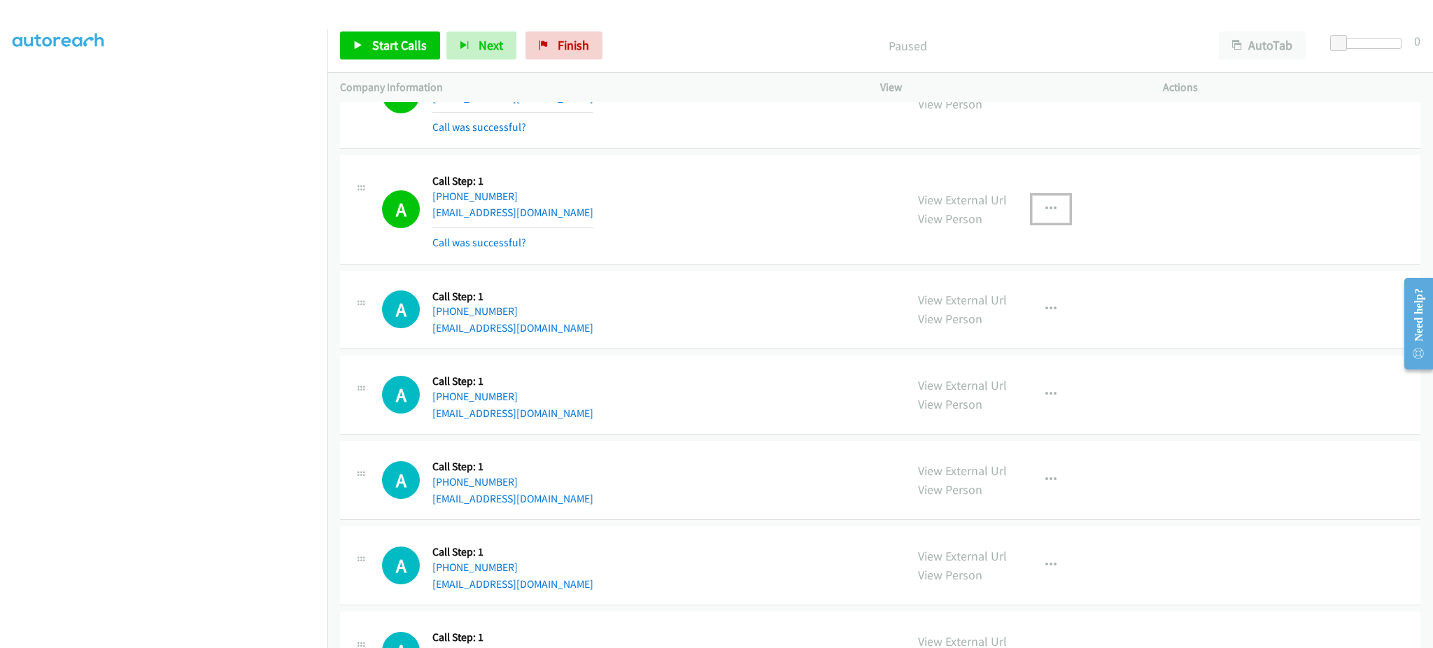
click at [1049, 205] on button "button" at bounding box center [1051, 209] width 38 height 28
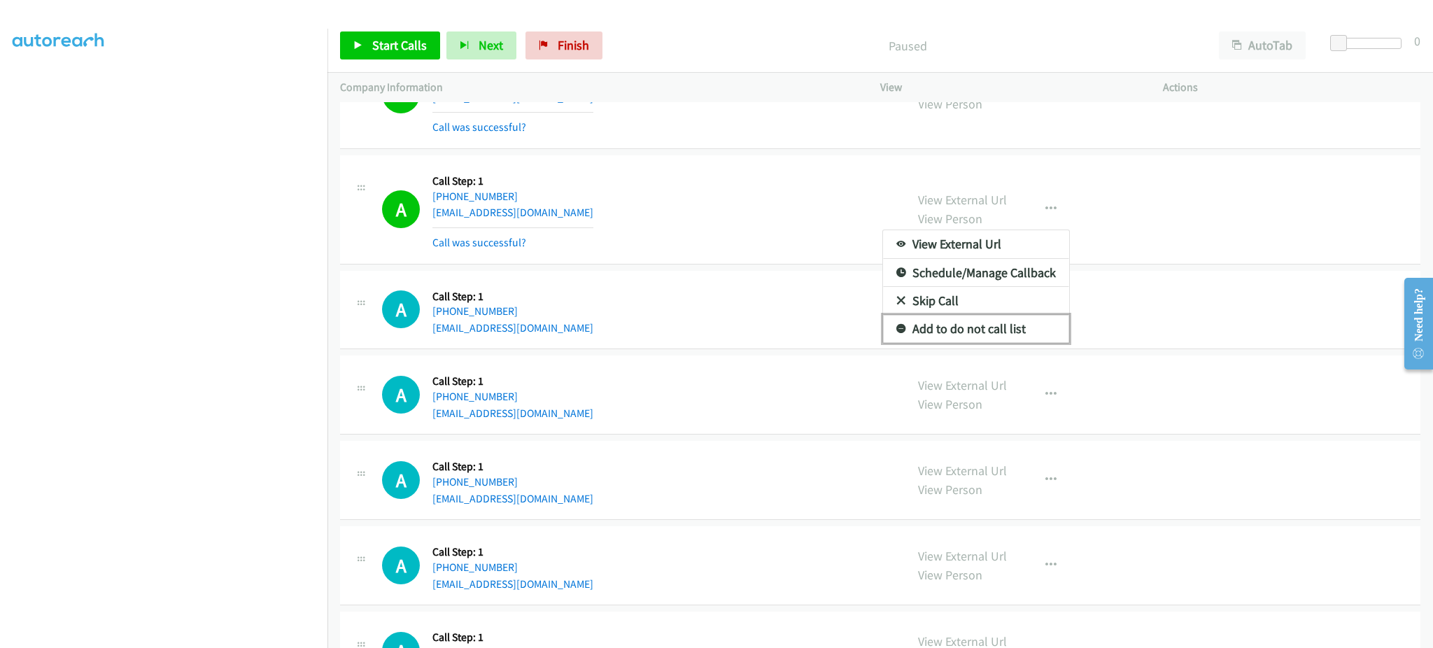
click at [1017, 329] on link "Add to do not call list" at bounding box center [976, 329] width 186 height 28
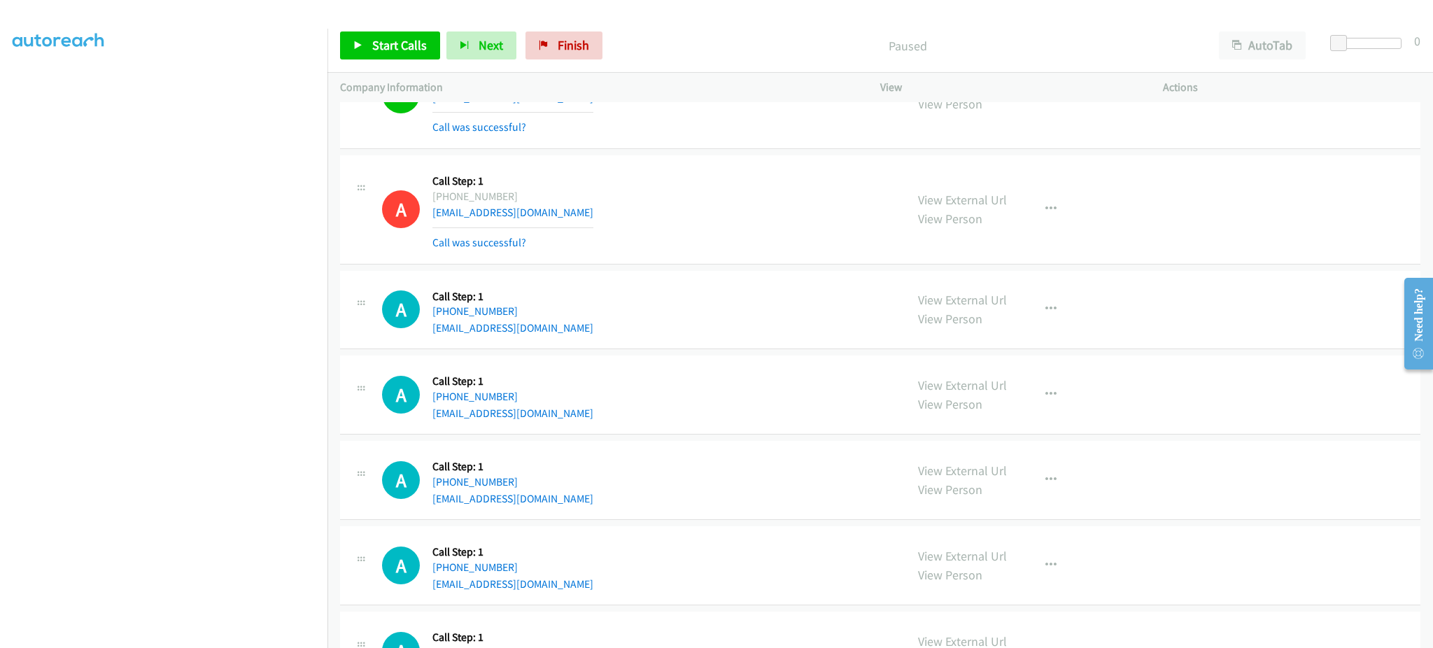
click at [375, 61] on div "Start Calls Pause Next Finish Paused AutoTab AutoTab 0" at bounding box center [880, 46] width 1106 height 54
click at [384, 43] on span "Start Calls" at bounding box center [399, 45] width 55 height 16
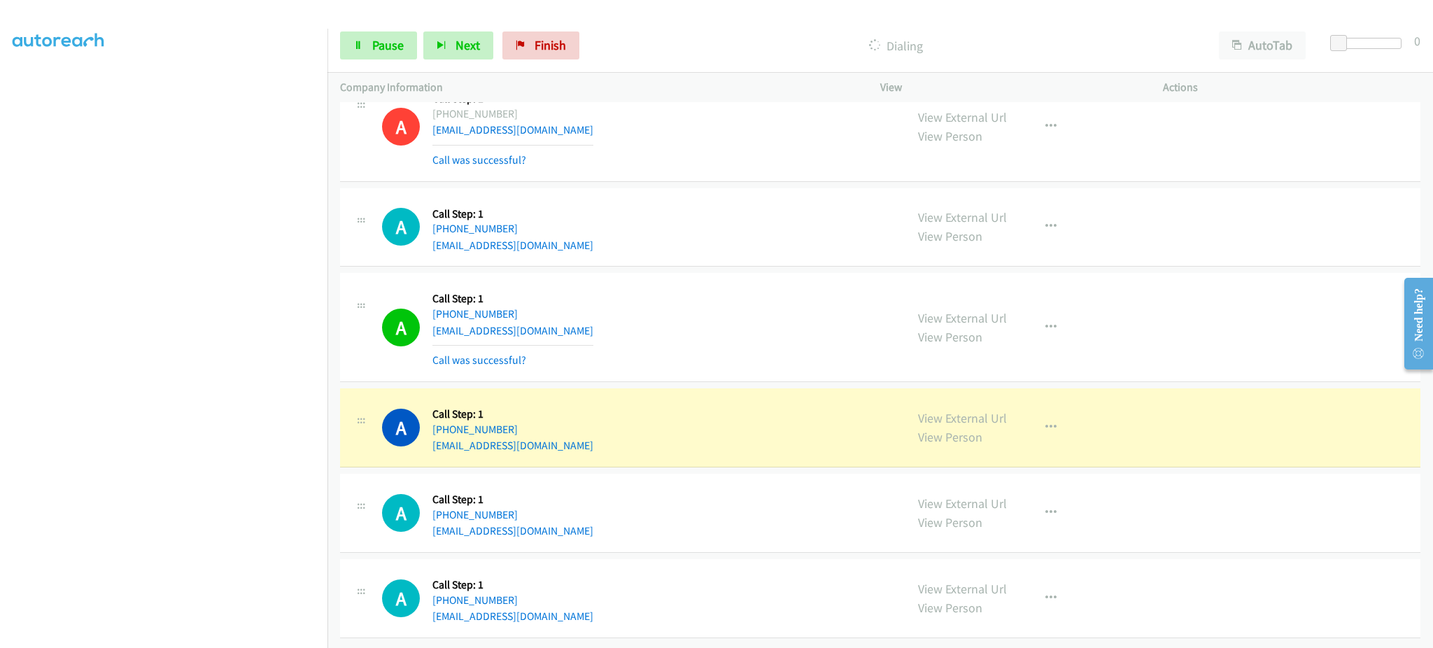
scroll to position [2617, 0]
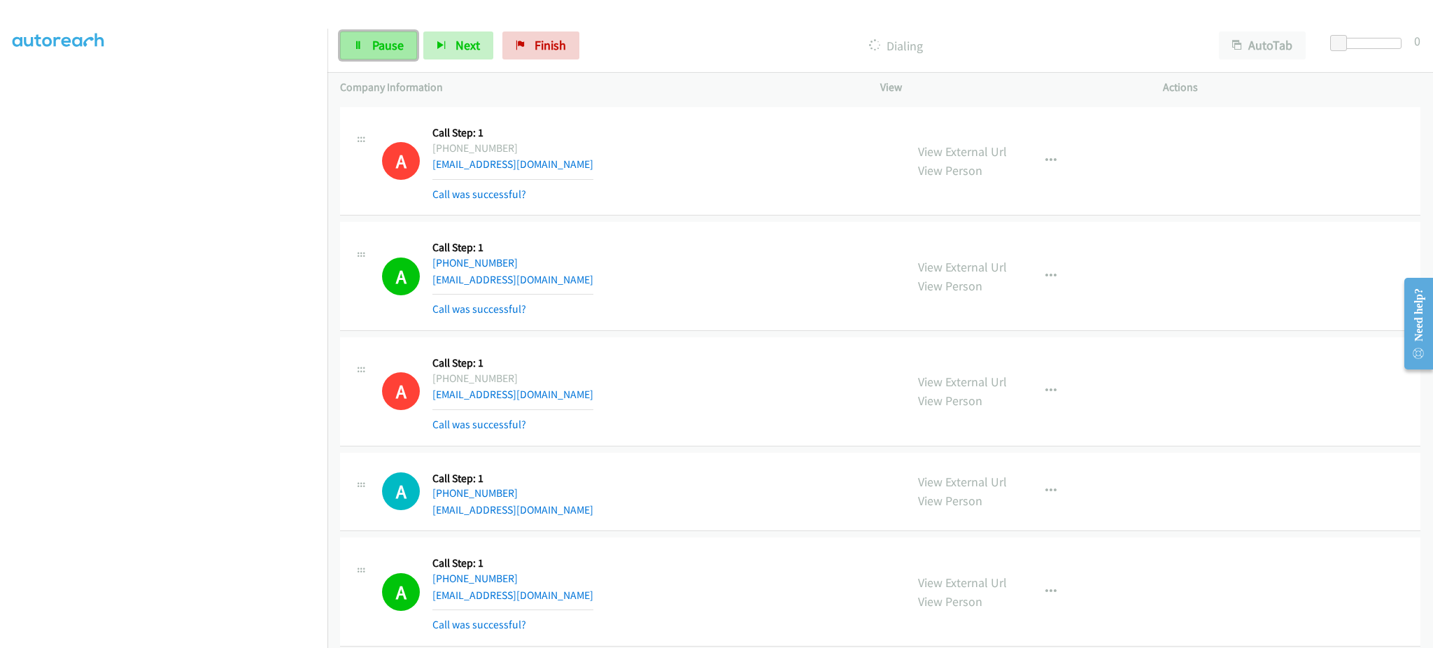
click at [389, 55] on link "Pause" at bounding box center [378, 45] width 77 height 28
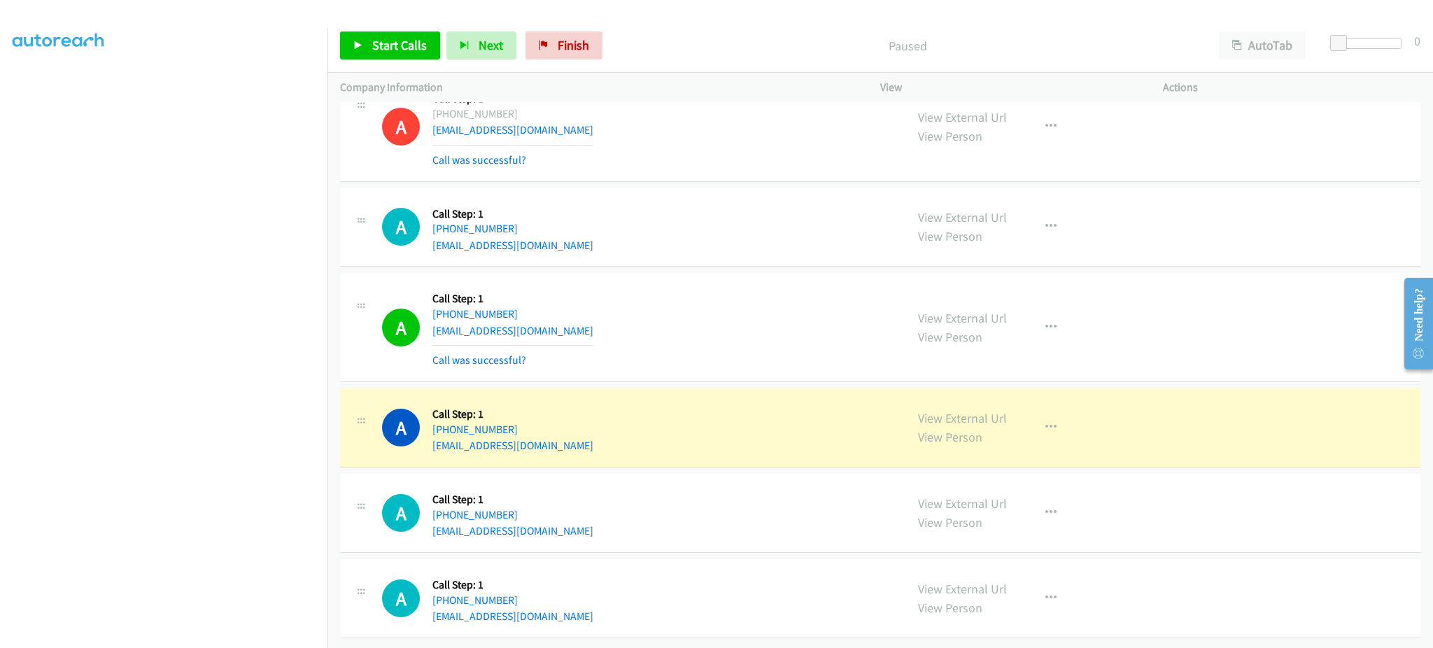
scroll to position [2897, 0]
click at [991, 410] on link "View External Url" at bounding box center [962, 418] width 89 height 16
click at [735, 337] on div "A Callback Scheduled Call Step: 1 America/New_York [PHONE_NUMBER] [EMAIL_ADDRES…" at bounding box center [637, 326] width 511 height 83
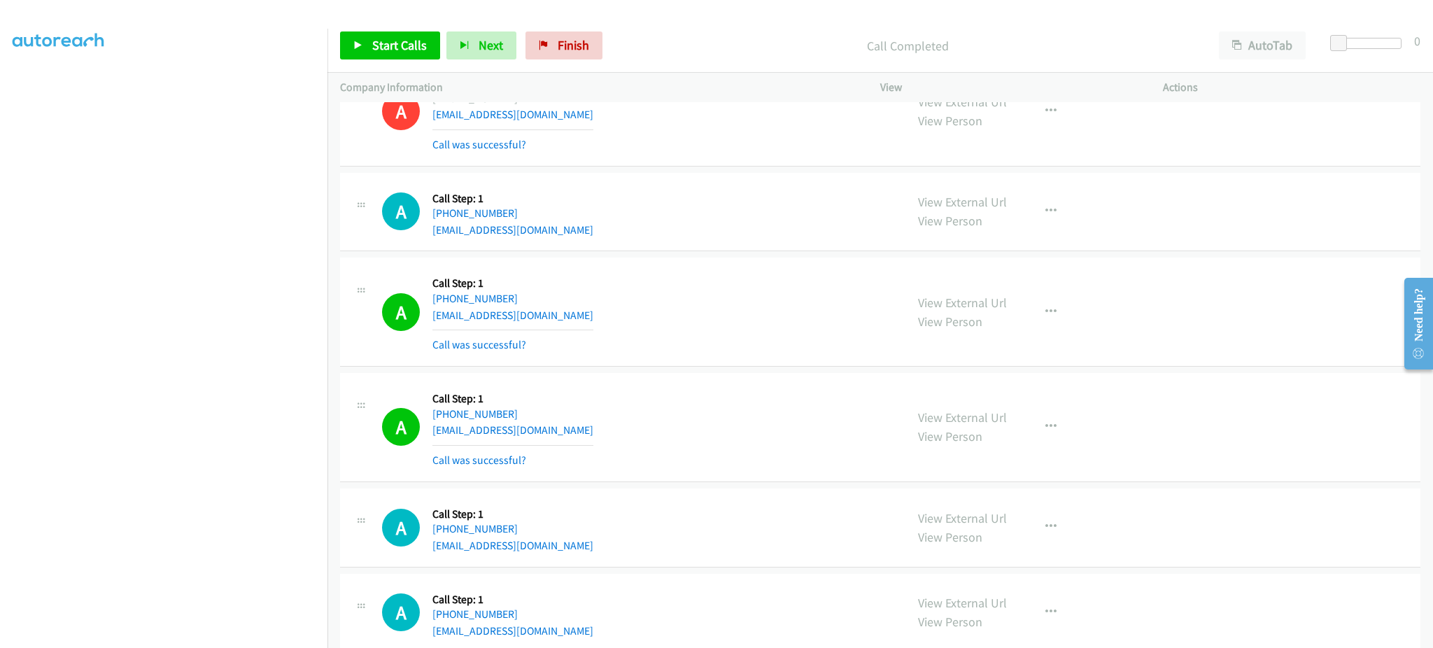
click at [1050, 411] on div "View External Url View Person View External Url Email Schedule/Manage Callback …" at bounding box center [1052, 427] width 295 height 83
click at [1048, 433] on button "button" at bounding box center [1051, 427] width 38 height 28
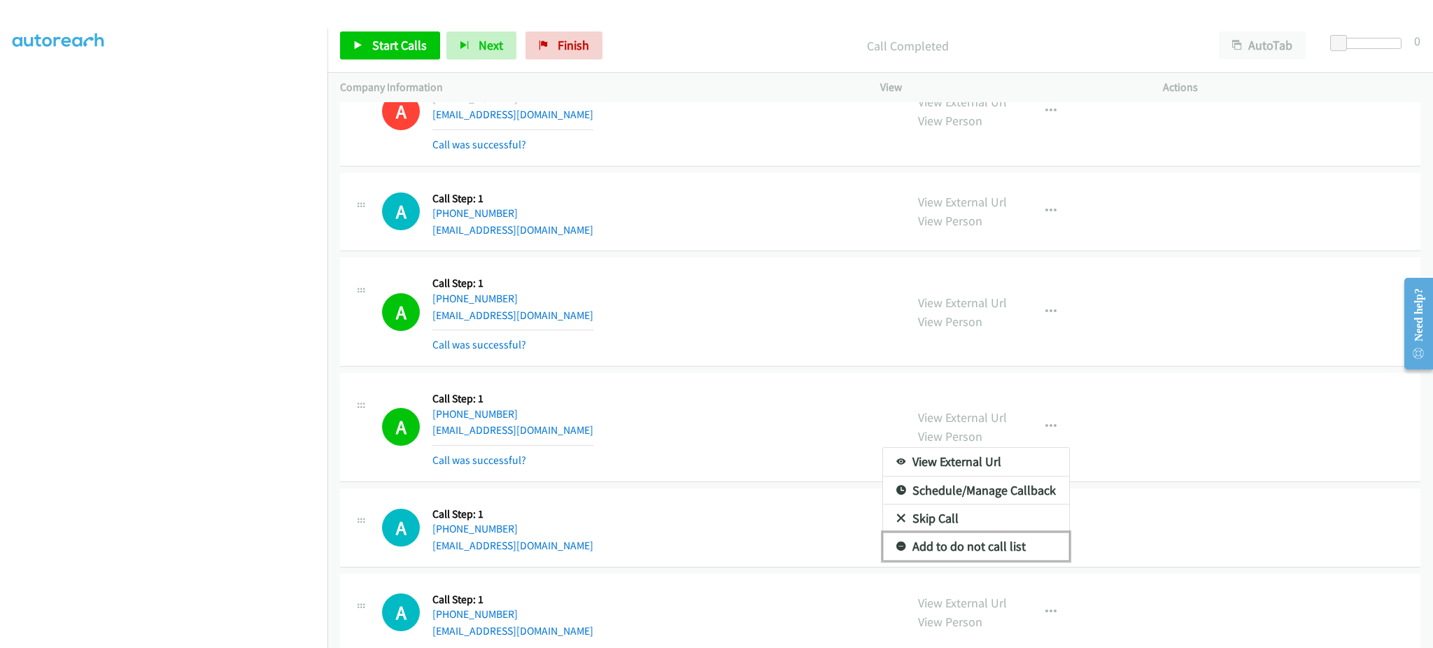
click at [1017, 560] on link "Add to do not call list" at bounding box center [976, 546] width 186 height 28
